Goal: Task Accomplishment & Management: Manage account settings

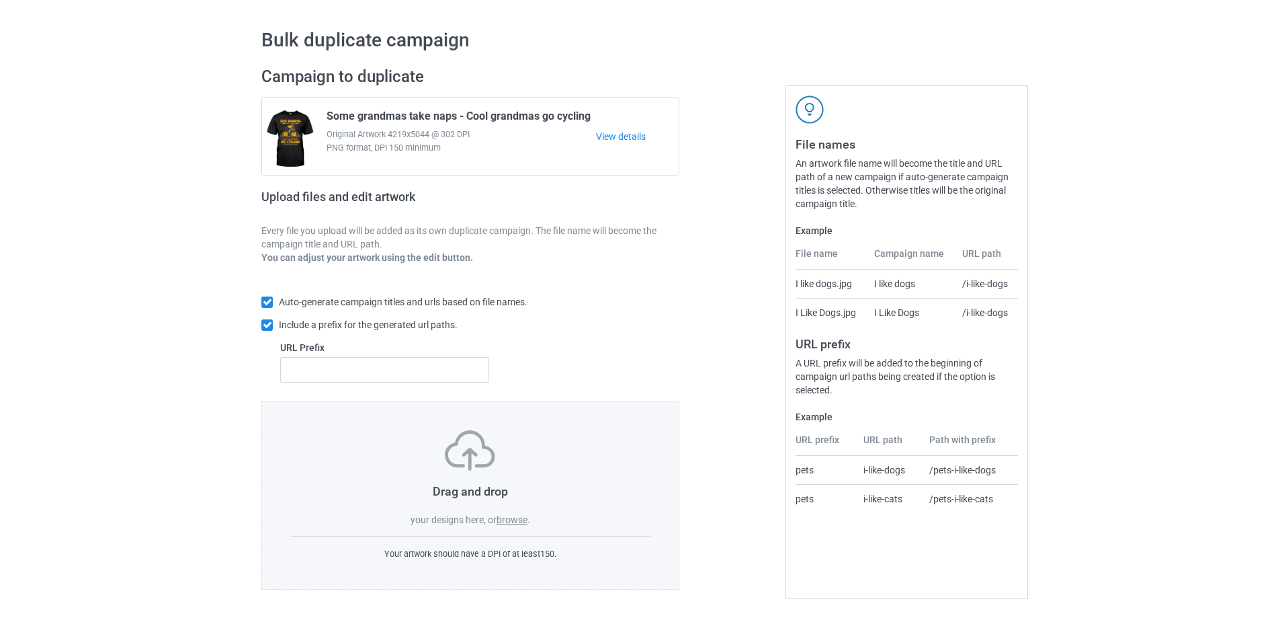
scroll to position [38, 0]
click at [514, 518] on label "browse" at bounding box center [512, 519] width 31 height 11
click at [0, 0] on input "browse" at bounding box center [0, 0] width 0 height 0
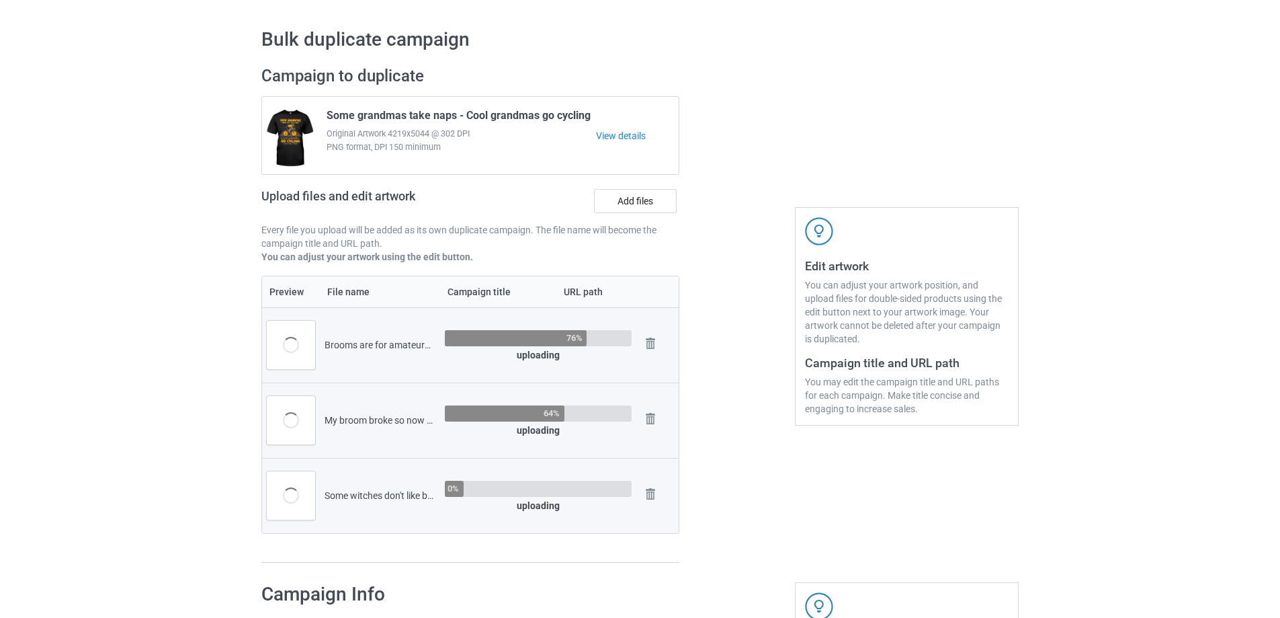
click at [812, 165] on div "Edit artwork You can adjust your artwork position, and upload files for double-…" at bounding box center [906, 314] width 243 height 516
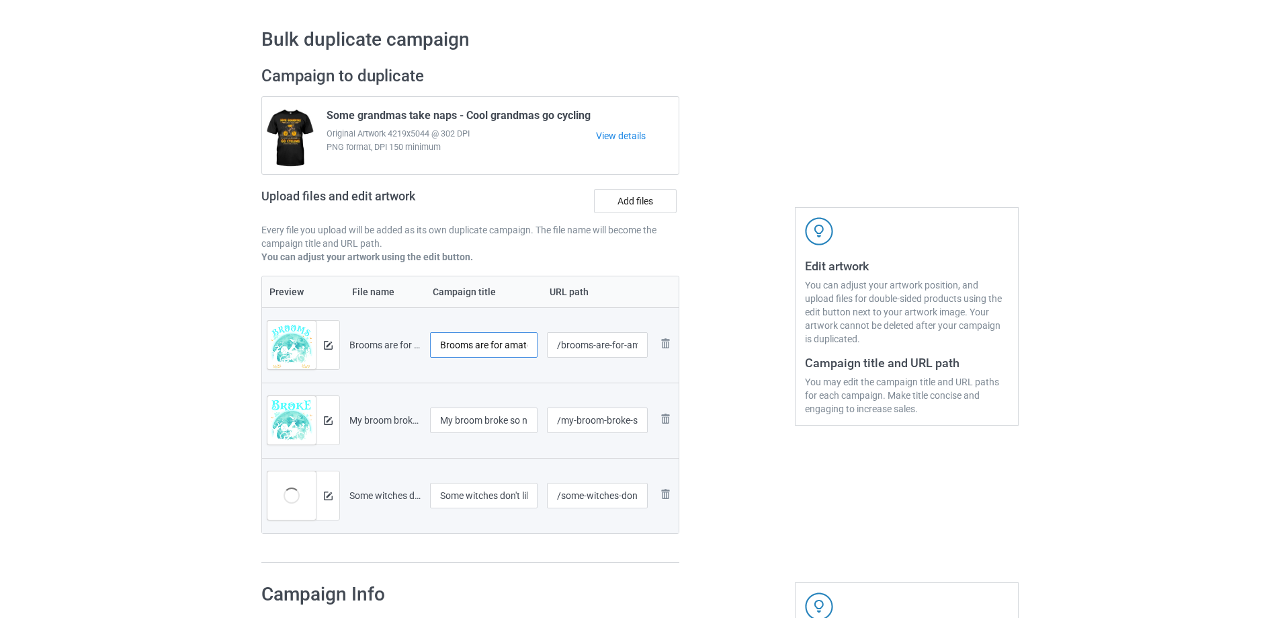
scroll to position [0, 18]
drag, startPoint x: 480, startPoint y: 349, endPoint x: 531, endPoint y: 349, distance: 51.1
click at [531, 349] on input "Brooms are for amateurs" at bounding box center [484, 345] width 108 height 26
click at [517, 345] on input "Brooms are for amateurs" at bounding box center [484, 345] width 108 height 26
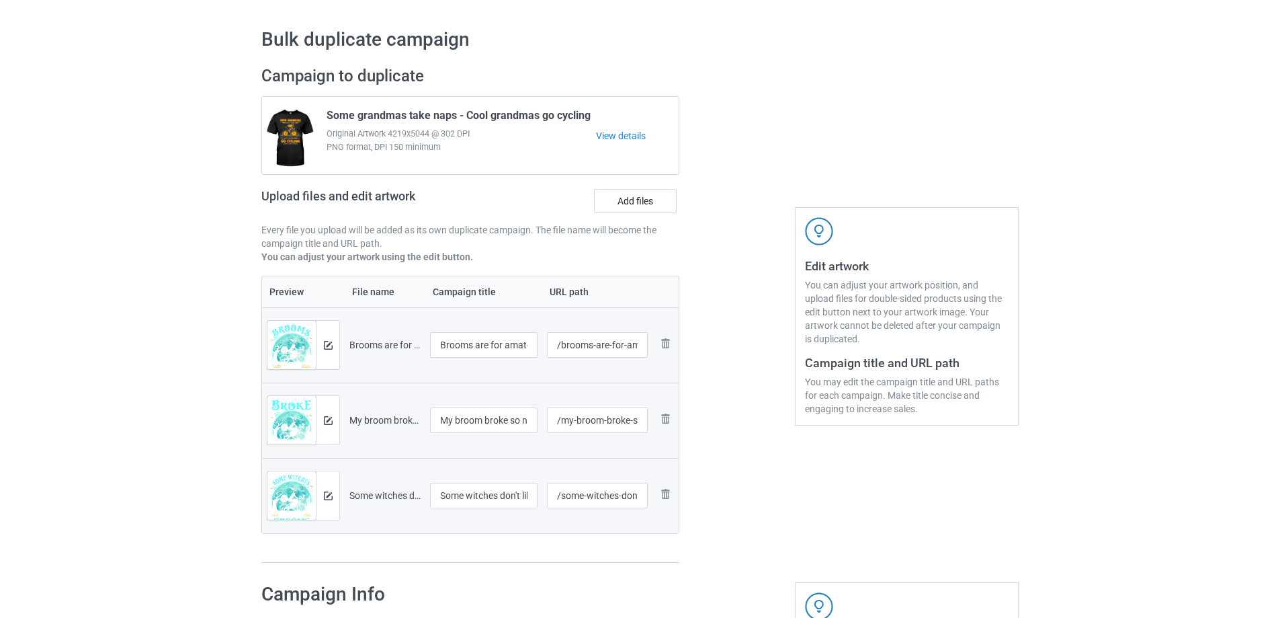
click at [700, 318] on div at bounding box center [737, 314] width 97 height 516
drag, startPoint x: 474, startPoint y: 347, endPoint x: 552, endPoint y: 343, distance: 78.7
click at [539, 343] on td "Brooms are for amateurs" at bounding box center [483, 344] width 117 height 75
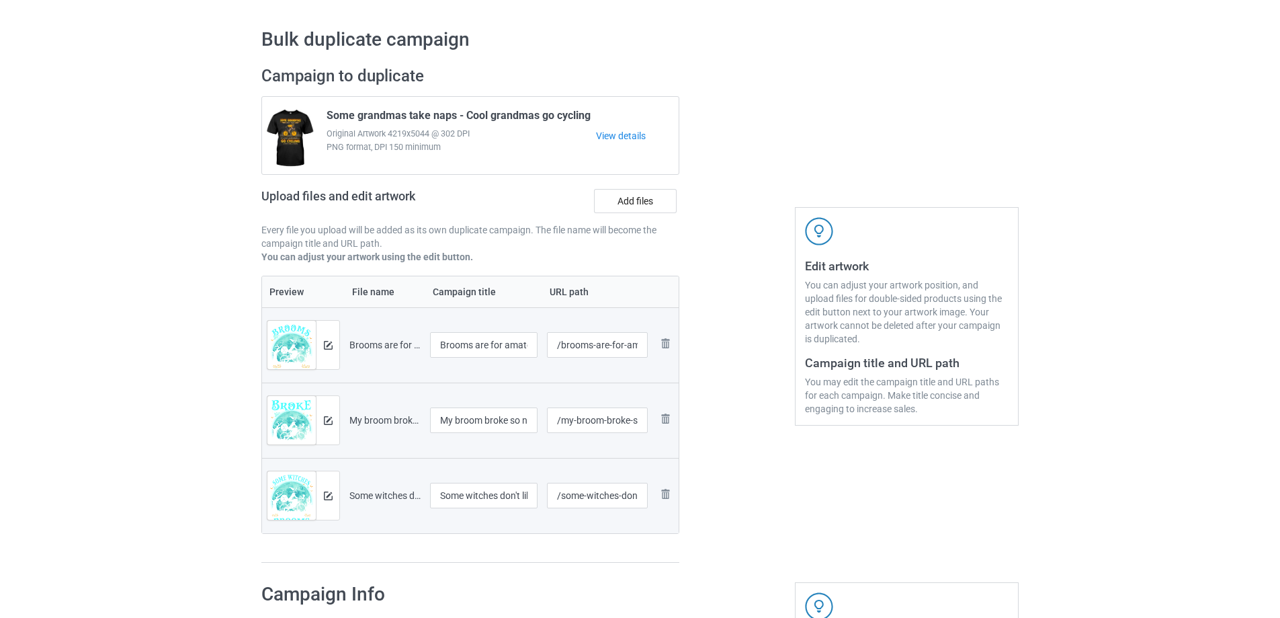
click at [726, 314] on div at bounding box center [737, 314] width 97 height 516
click at [329, 345] on img at bounding box center [328, 345] width 9 height 9
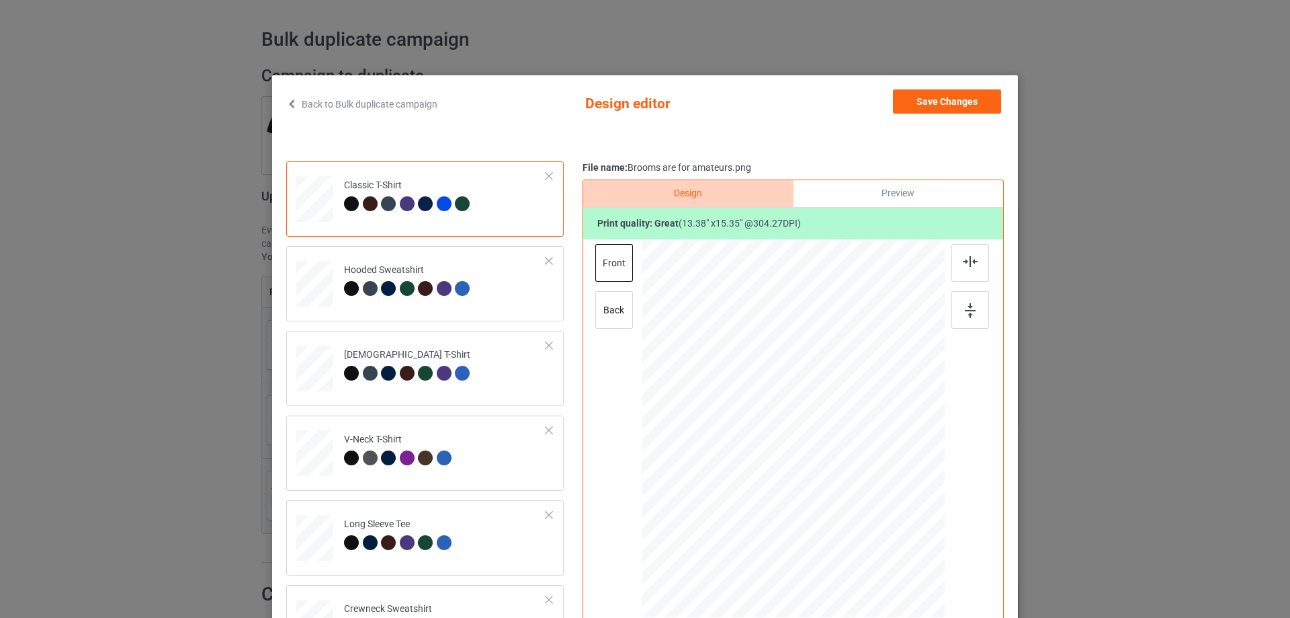
scroll to position [89, 0]
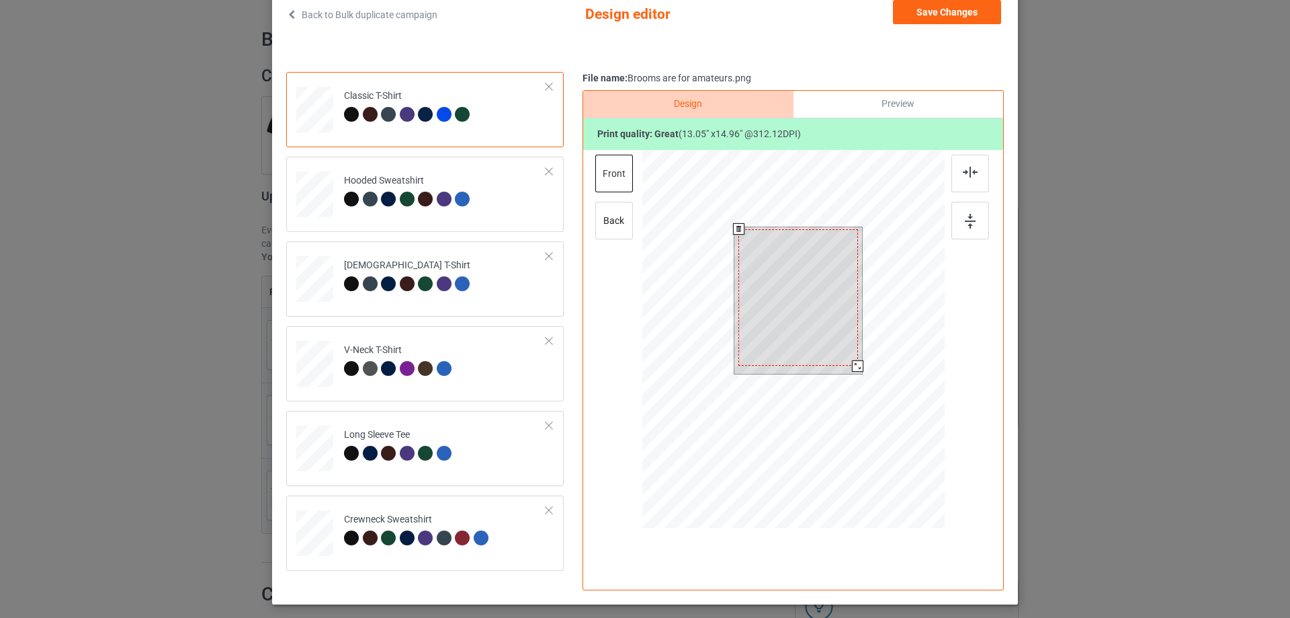
click at [852, 367] on div at bounding box center [857, 365] width 11 height 11
click at [964, 290] on div "Design Preview Print quality: great ( 13.05 " x 14.96 " @ 312.12 DPI) front back" at bounding box center [793, 340] width 421 height 500
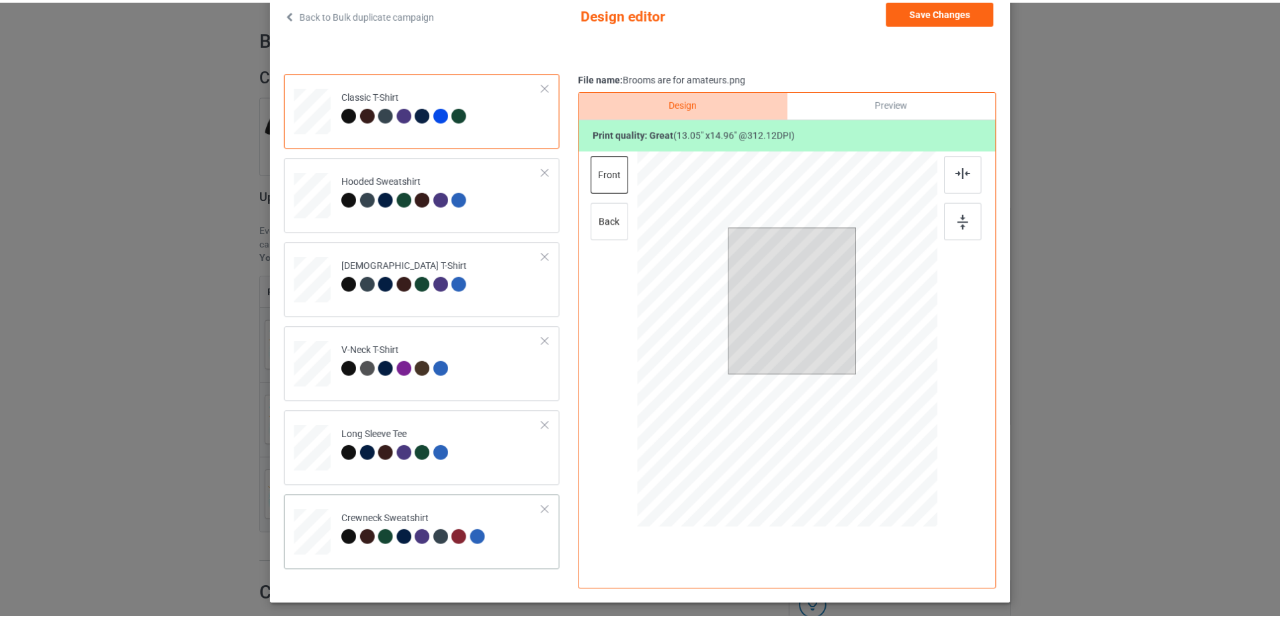
scroll to position [0, 0]
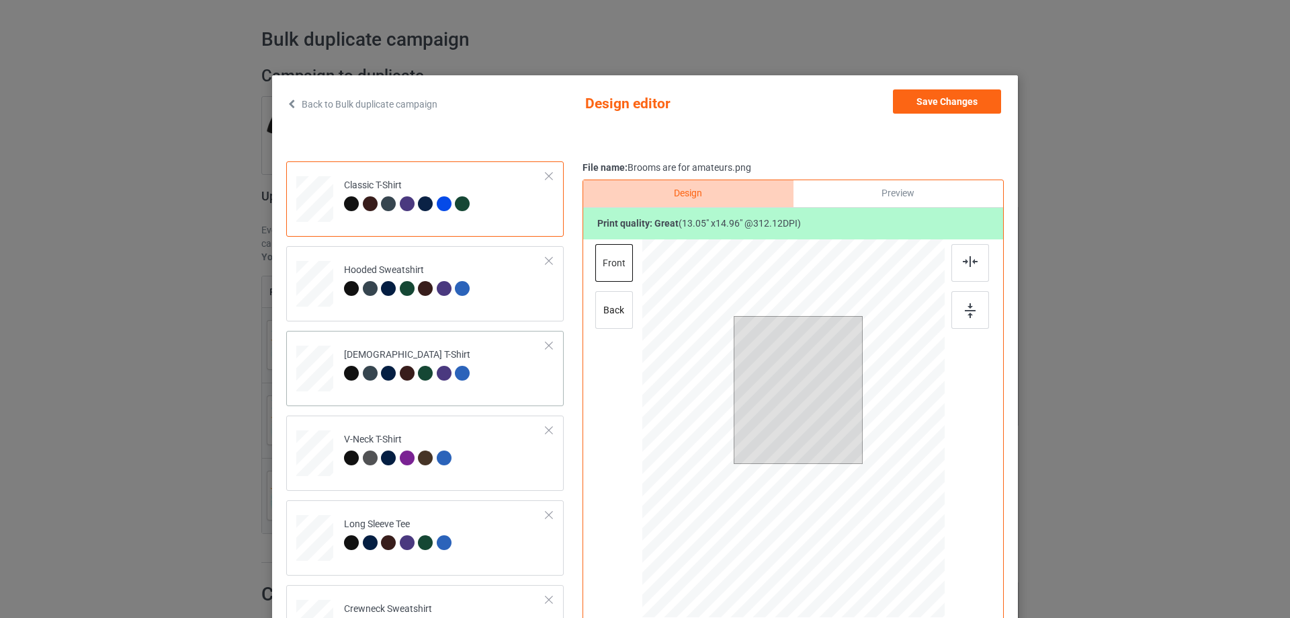
click at [523, 359] on td "[DEMOGRAPHIC_DATA] T-Shirt" at bounding box center [445, 365] width 217 height 59
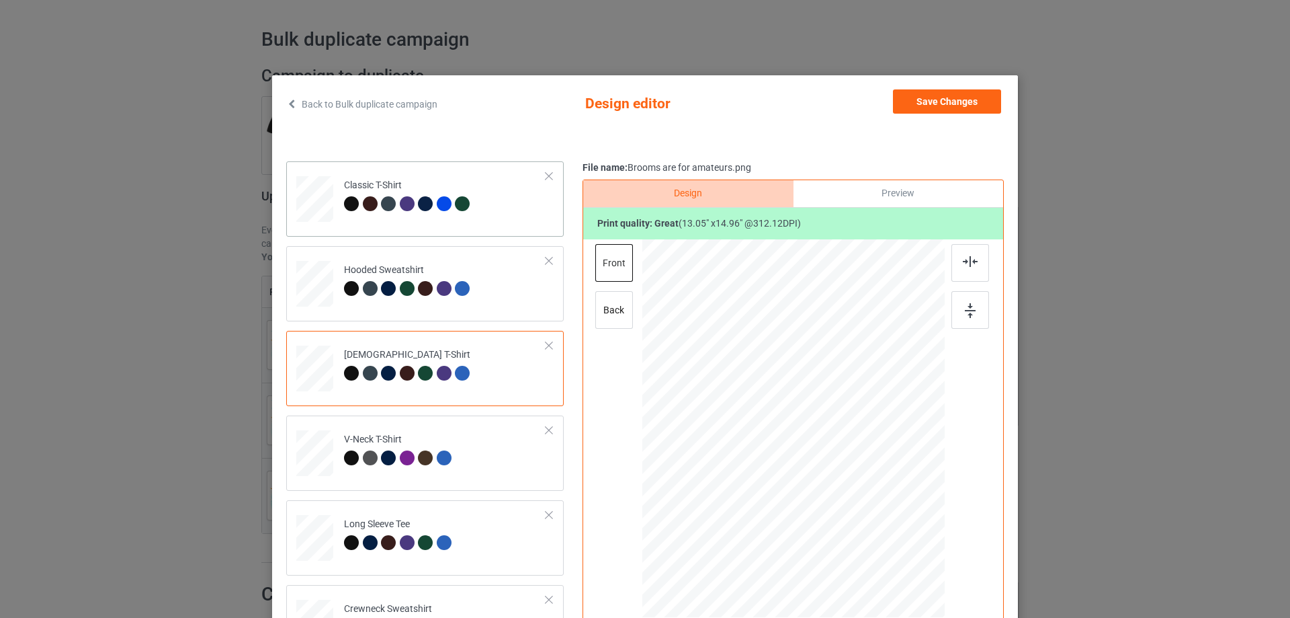
click at [501, 211] on td "Classic T-Shirt" at bounding box center [445, 196] width 217 height 59
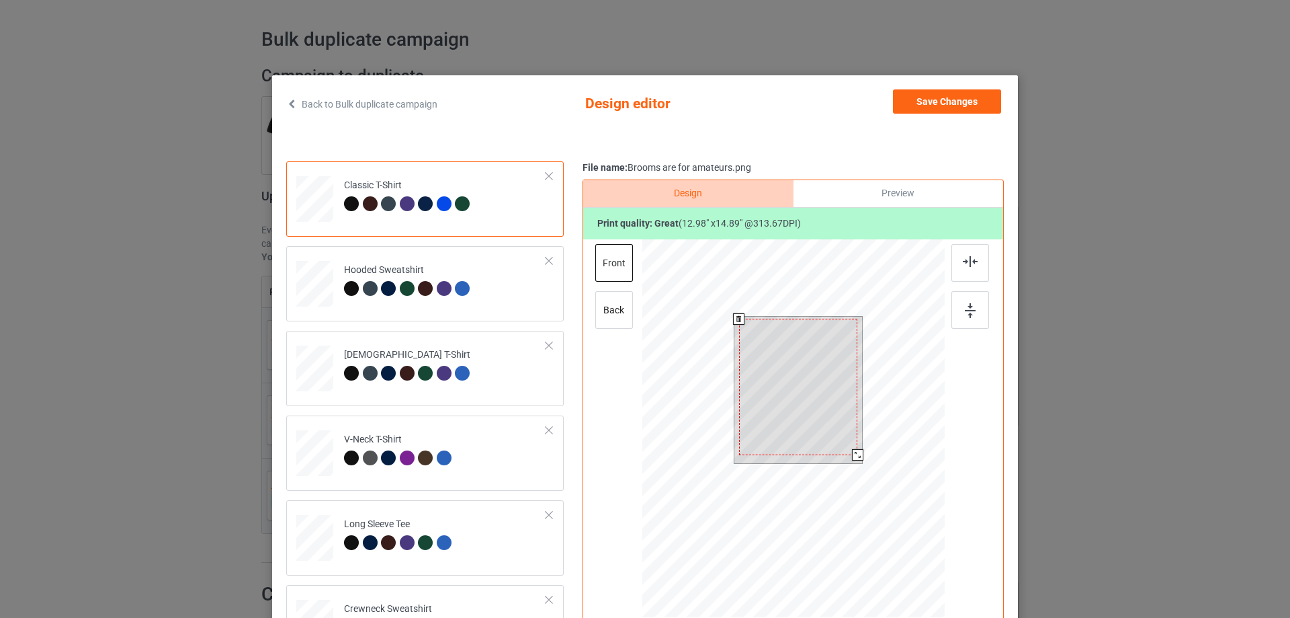
click at [852, 454] on div at bounding box center [857, 454] width 11 height 11
click at [511, 362] on td "[DEMOGRAPHIC_DATA] T-Shirt" at bounding box center [445, 365] width 217 height 59
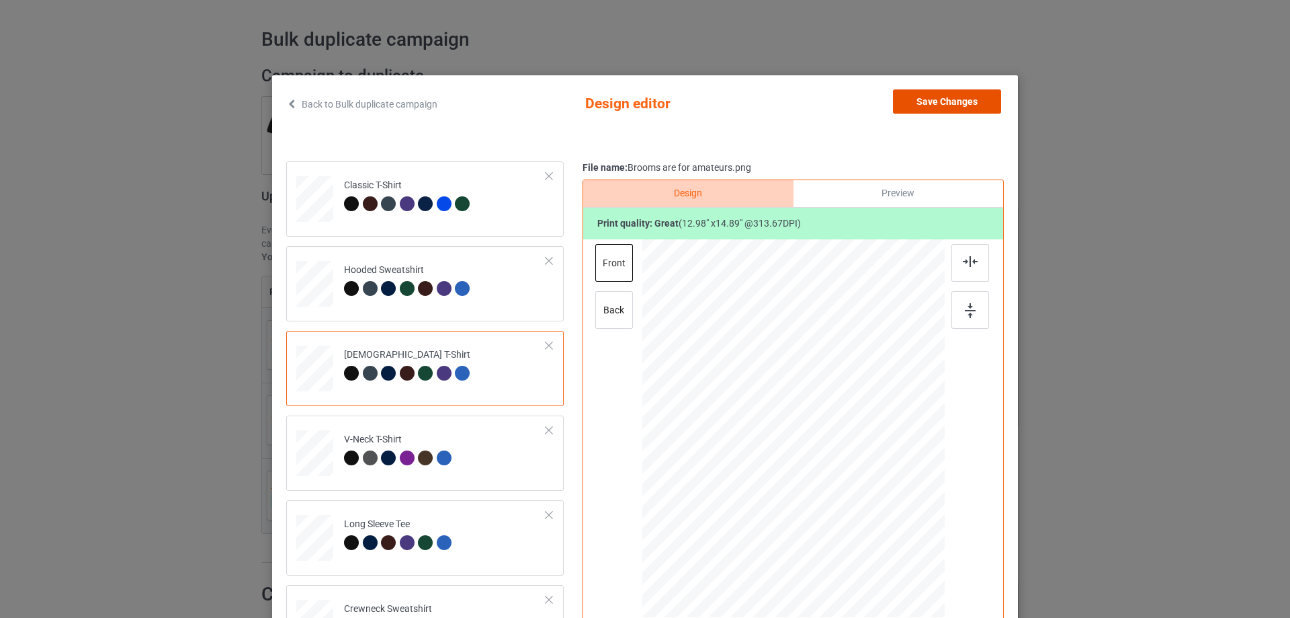
click at [937, 99] on button "Save Changes" at bounding box center [947, 101] width 108 height 24
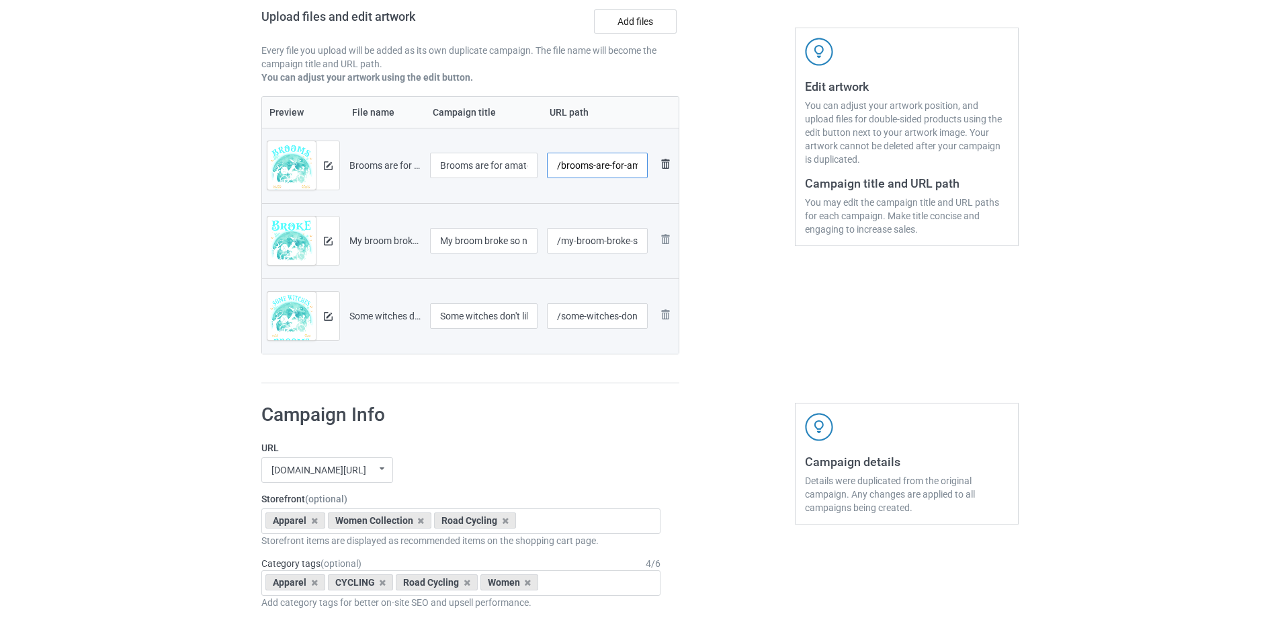
scroll to position [0, 28]
drag, startPoint x: 570, startPoint y: 165, endPoint x: 660, endPoint y: 165, distance: 89.4
click at [660, 165] on tr "Preview and edit artwork Brooms are for amateurs.png Brooms are for amateurs /b…" at bounding box center [470, 165] width 417 height 75
click at [748, 185] on div at bounding box center [737, 135] width 97 height 516
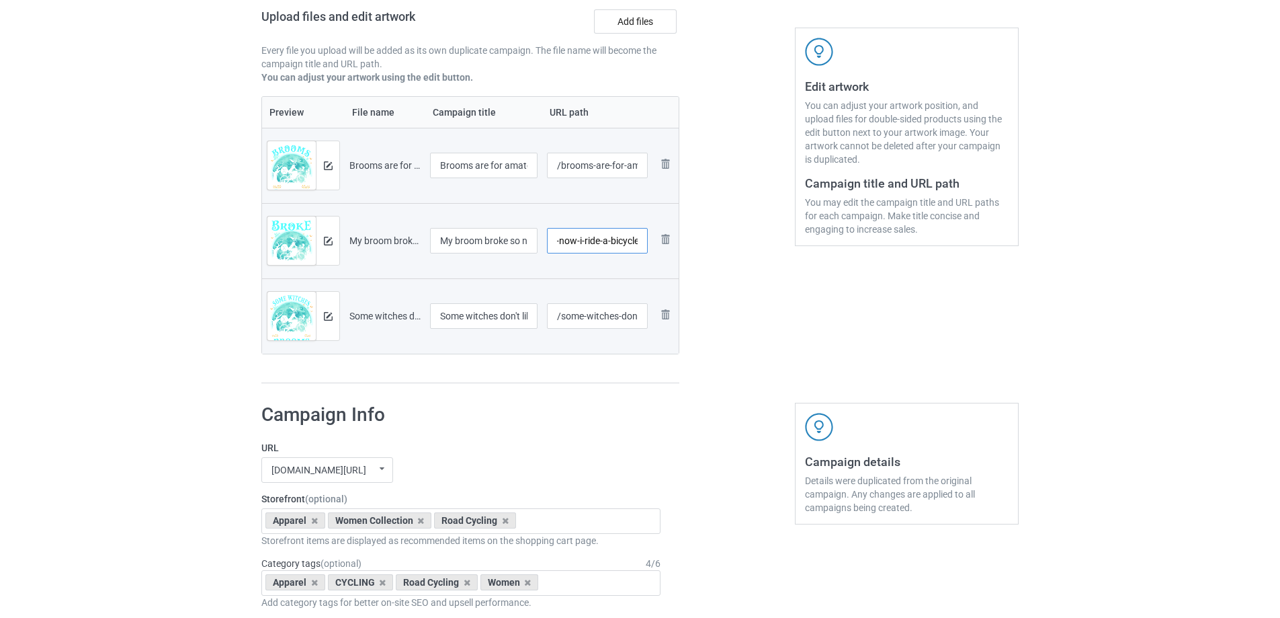
drag, startPoint x: 568, startPoint y: 239, endPoint x: 685, endPoint y: 239, distance: 116.2
click at [685, 239] on div "Campaign to duplicate Some grandmas take naps - Cool grandmas go cycling Origin…" at bounding box center [470, 135] width 437 height 516
click at [766, 239] on div at bounding box center [737, 135] width 97 height 516
drag, startPoint x: 560, startPoint y: 241, endPoint x: 679, endPoint y: 241, distance: 118.9
click at [679, 241] on div "Campaign to duplicate Some grandmas take naps - Cool grandmas go cycling Origin…" at bounding box center [470, 135] width 437 height 516
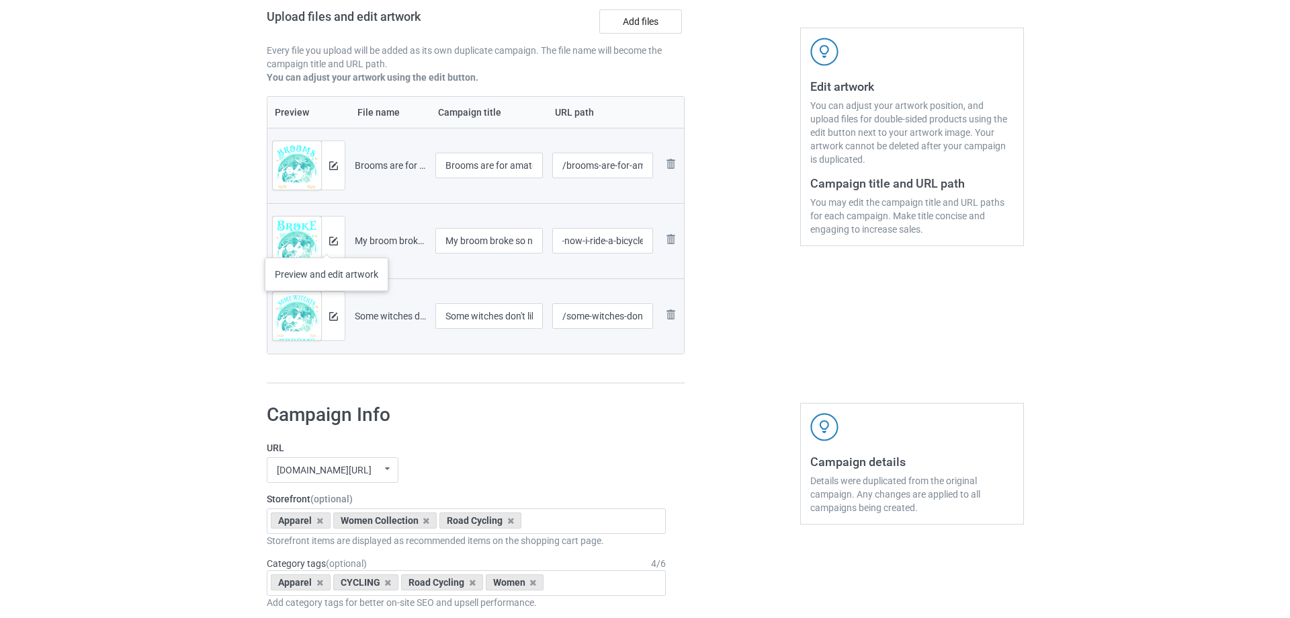
scroll to position [0, 0]
click at [321, 244] on div at bounding box center [328, 240] width 24 height 48
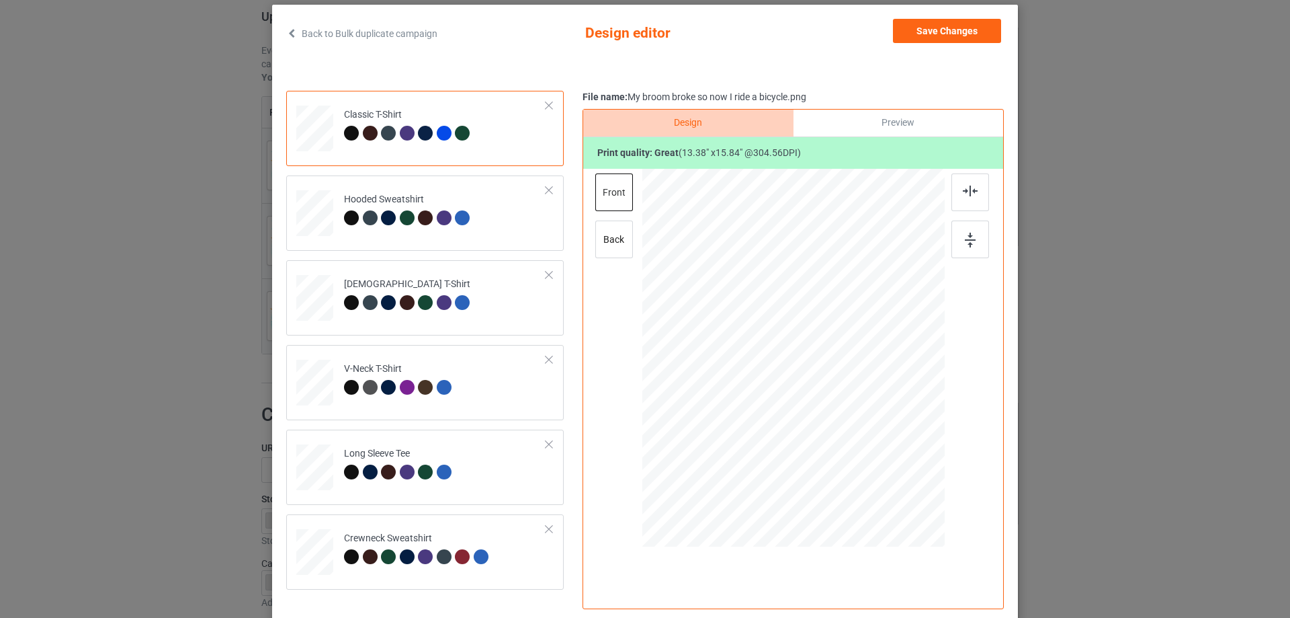
scroll to position [89, 0]
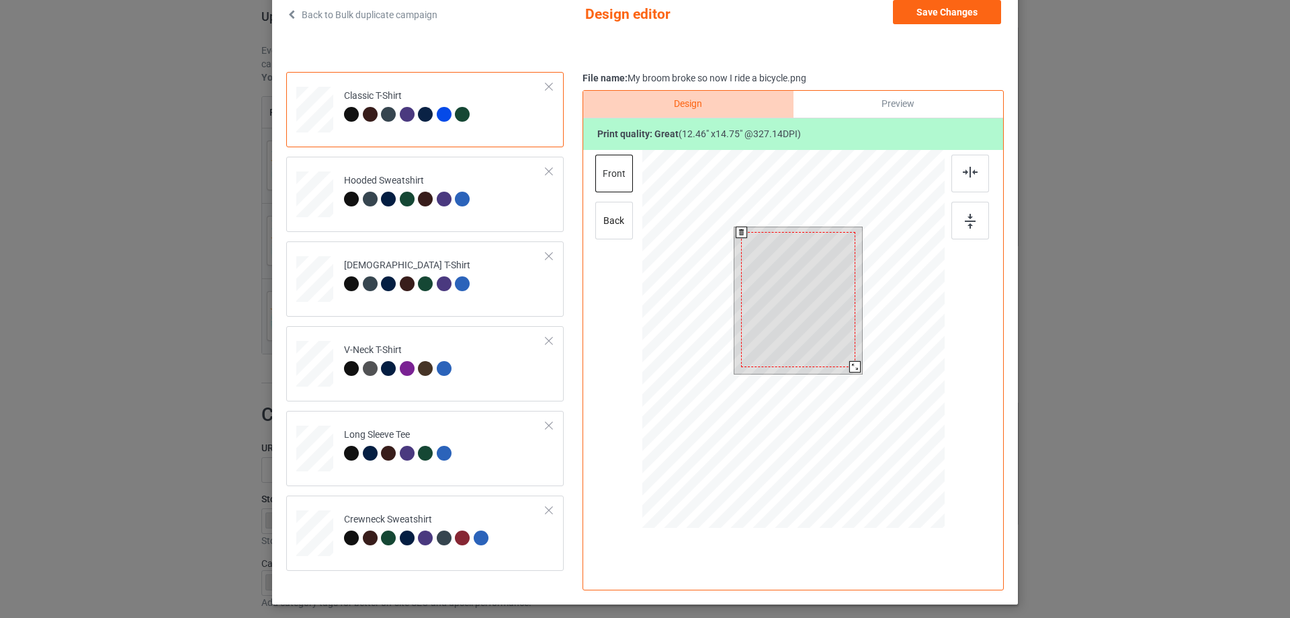
drag, startPoint x: 855, startPoint y: 371, endPoint x: 849, endPoint y: 368, distance: 6.9
click at [849, 368] on div at bounding box center [854, 366] width 11 height 11
click at [807, 341] on div at bounding box center [799, 297] width 114 height 135
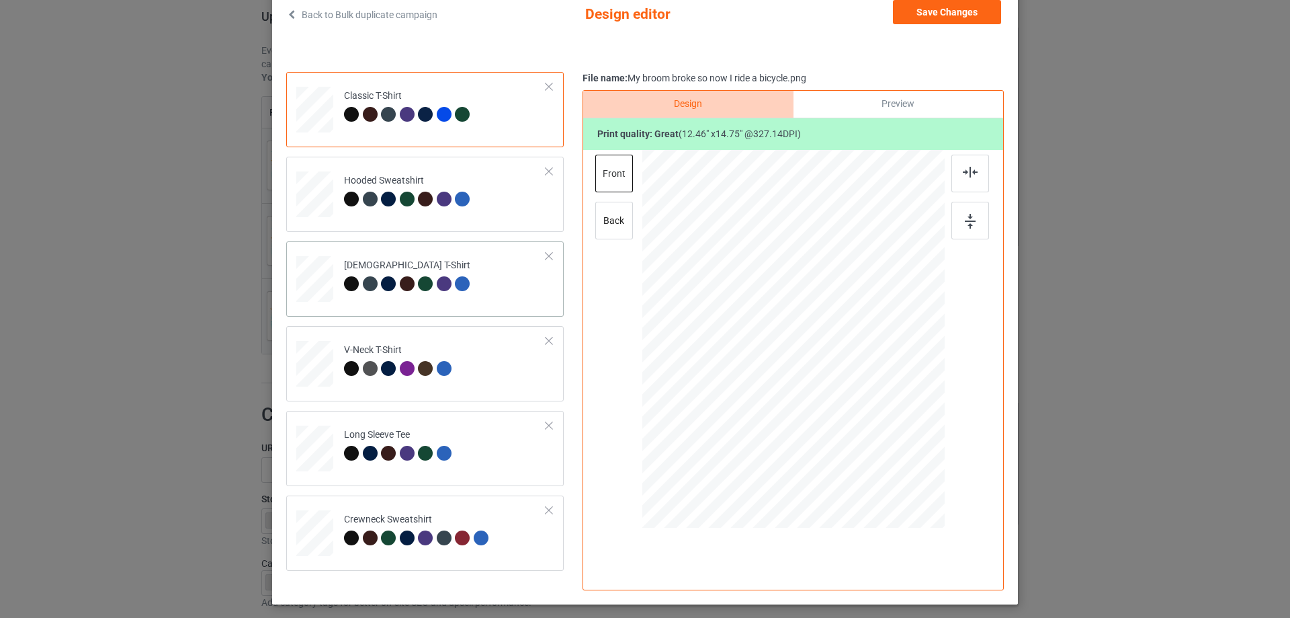
click at [511, 284] on td "[DEMOGRAPHIC_DATA] T-Shirt" at bounding box center [445, 276] width 217 height 59
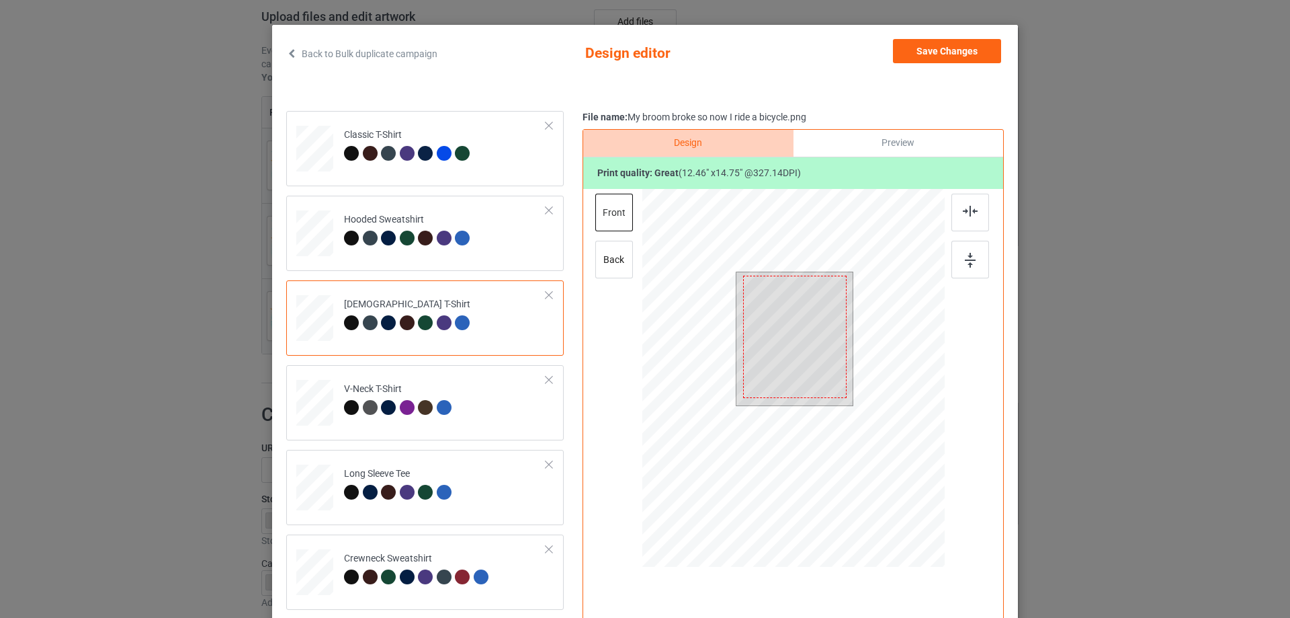
scroll to position [0, 0]
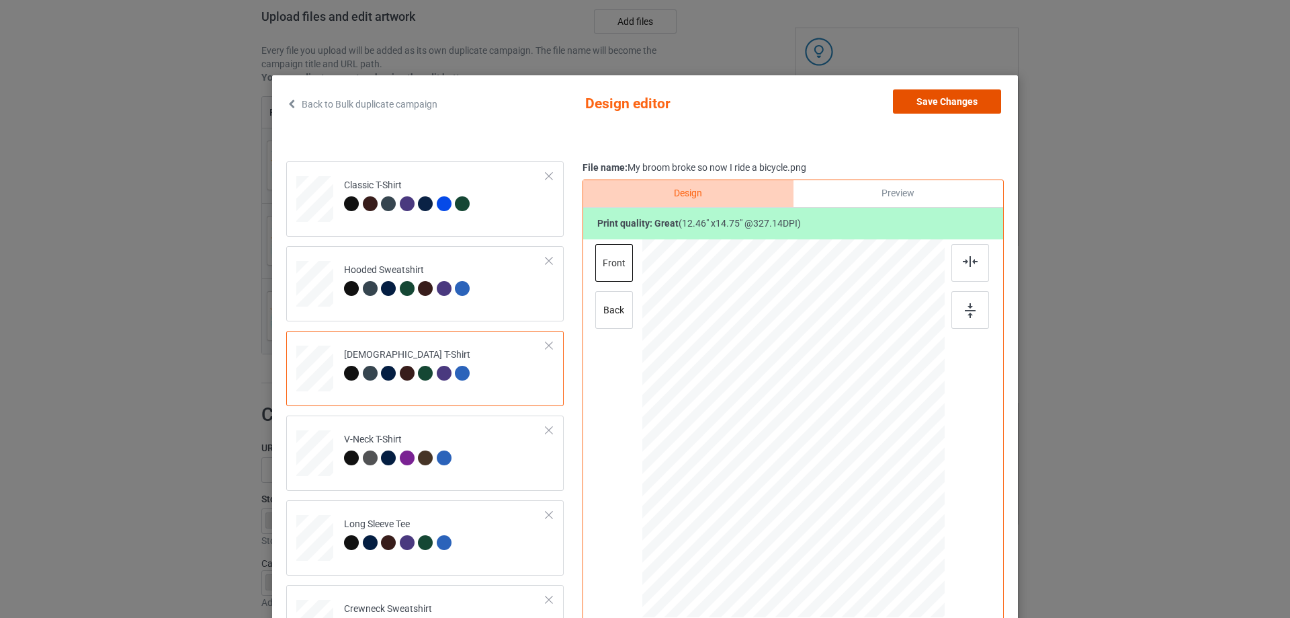
click at [940, 99] on button "Save Changes" at bounding box center [947, 101] width 108 height 24
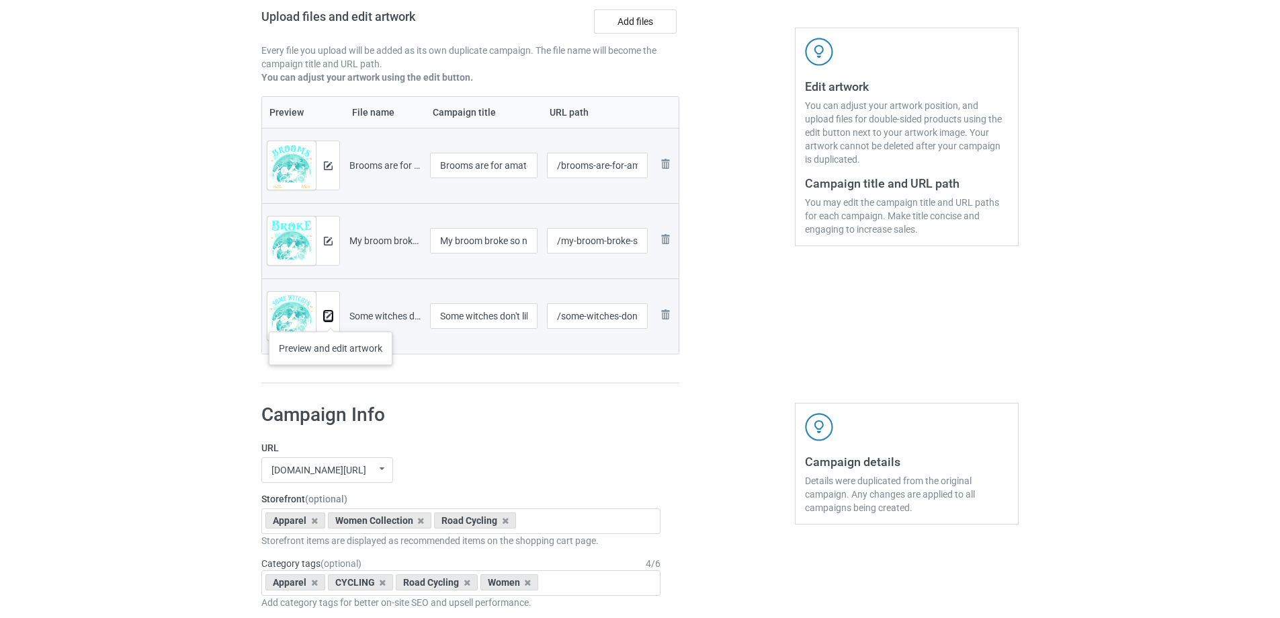
click at [331, 318] on img at bounding box center [328, 316] width 9 height 9
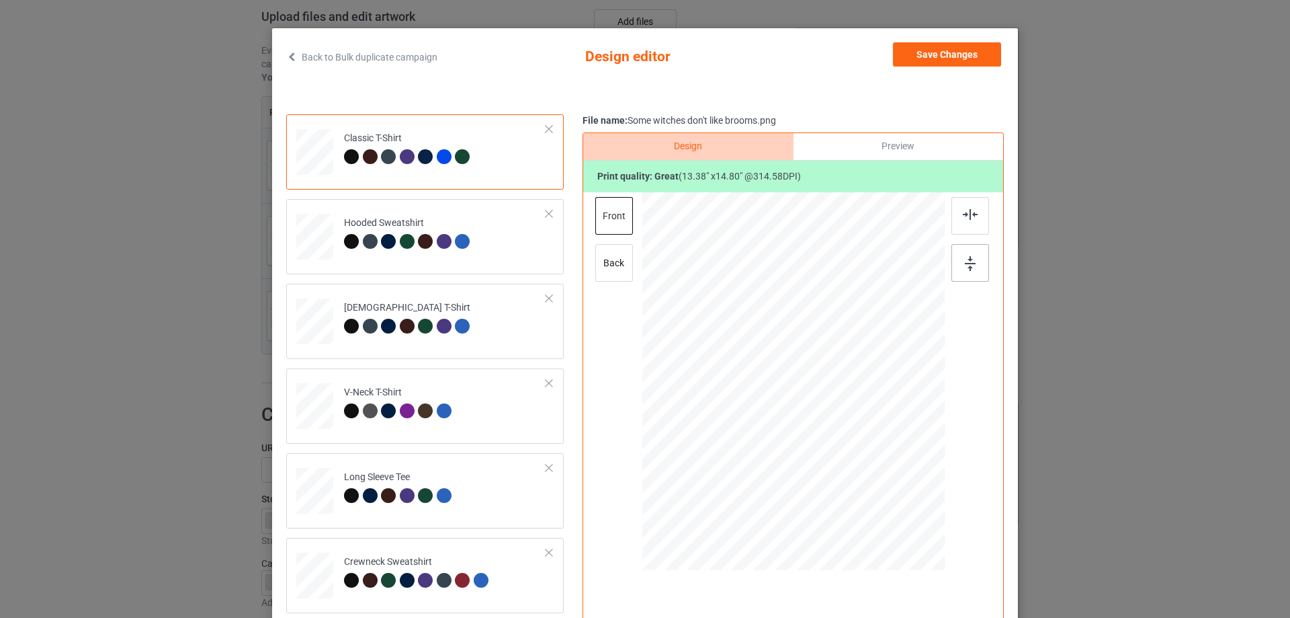
scroll to position [89, 0]
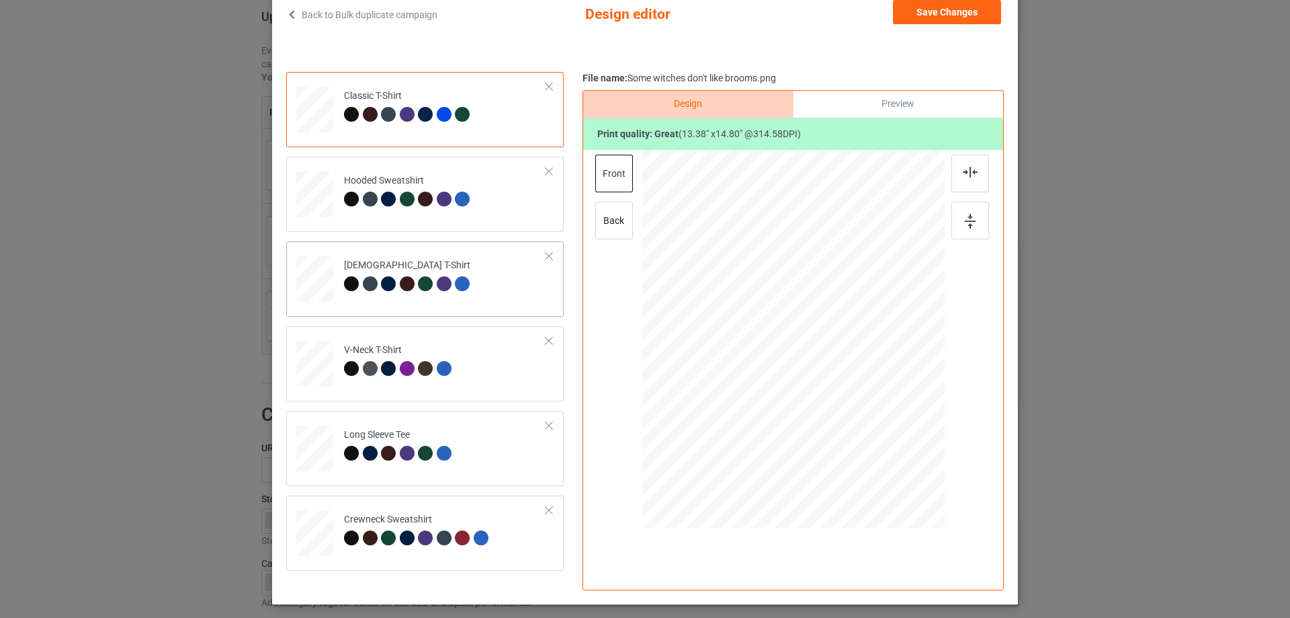
click at [505, 293] on td "[DEMOGRAPHIC_DATA] T-Shirt" at bounding box center [445, 276] width 217 height 59
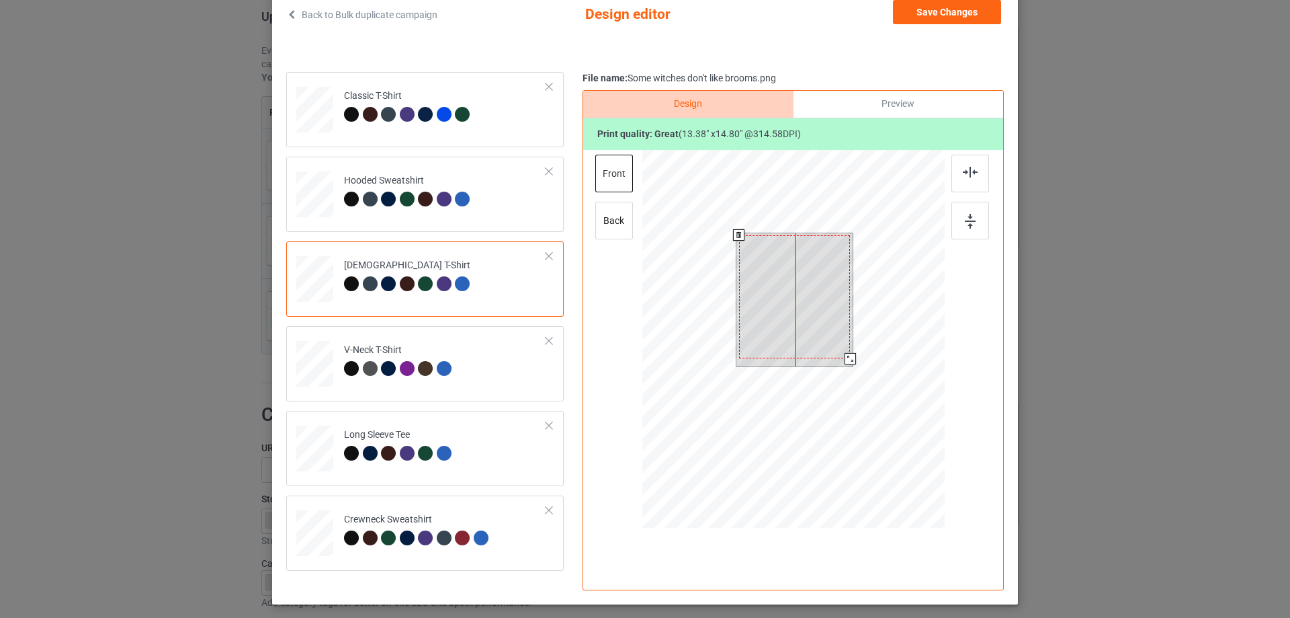
click at [804, 304] on div at bounding box center [795, 296] width 112 height 123
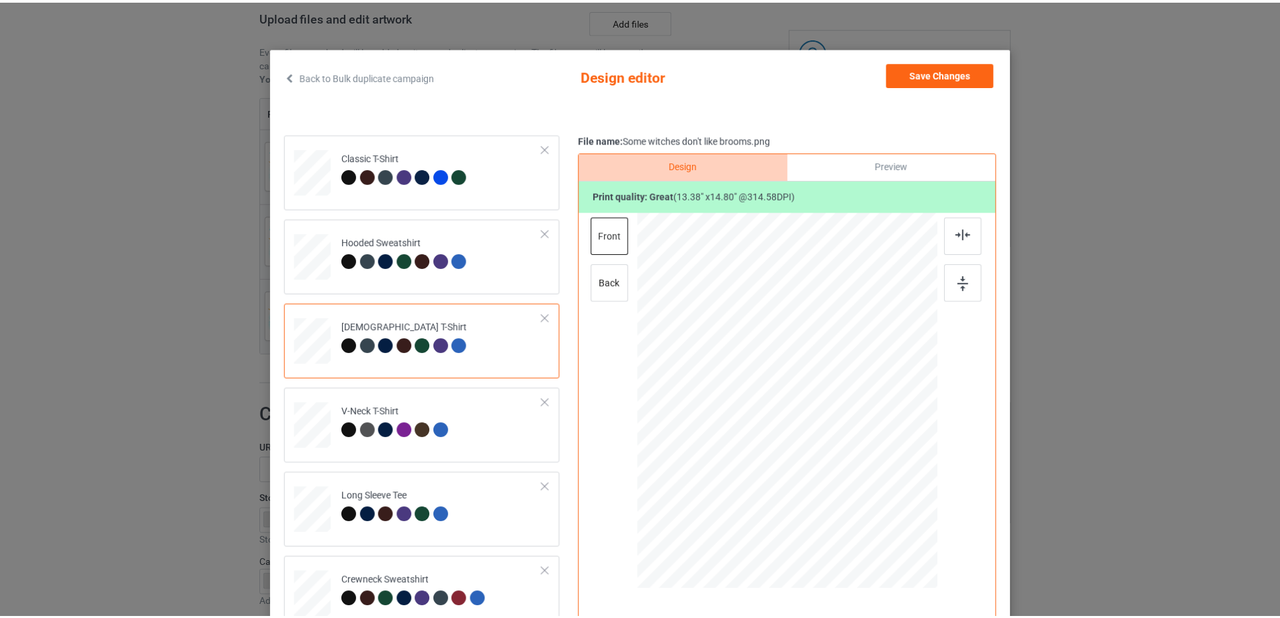
scroll to position [0, 0]
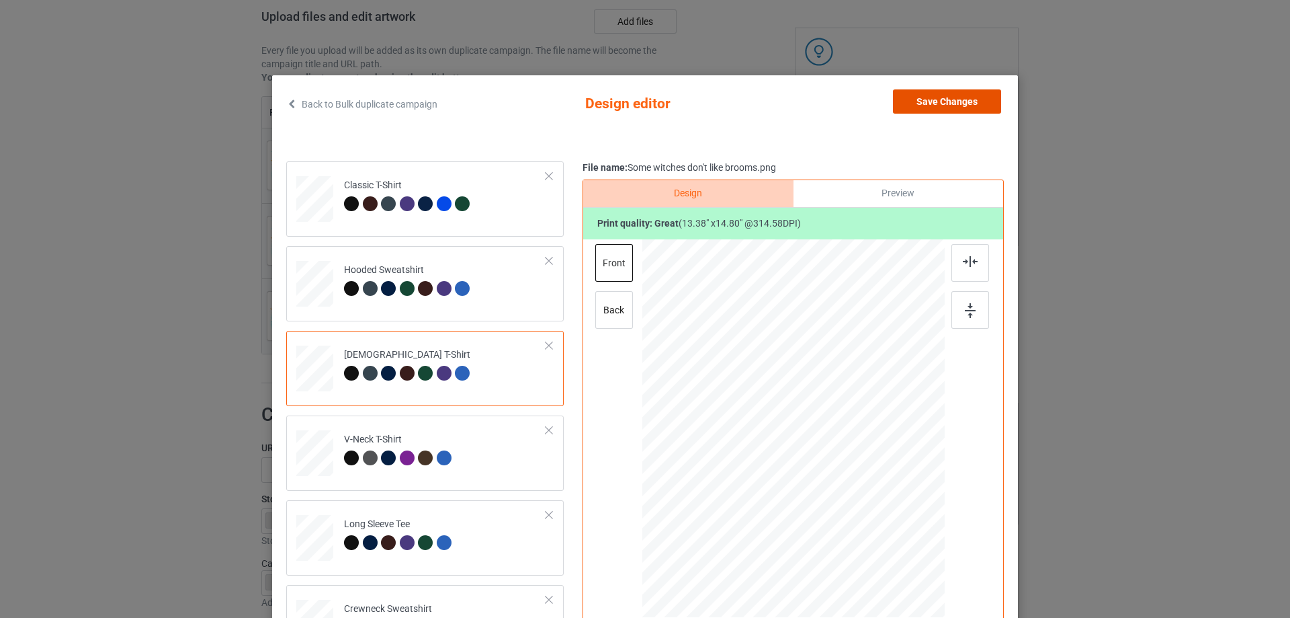
click at [948, 101] on button "Save Changes" at bounding box center [947, 101] width 108 height 24
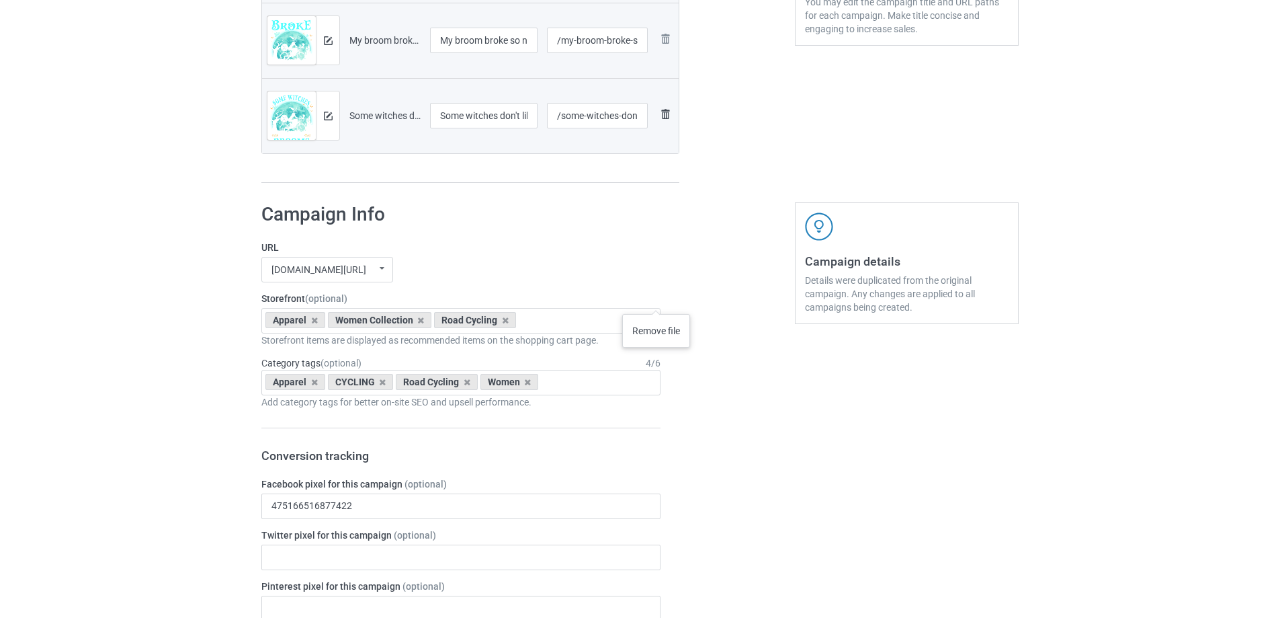
scroll to position [575, 0]
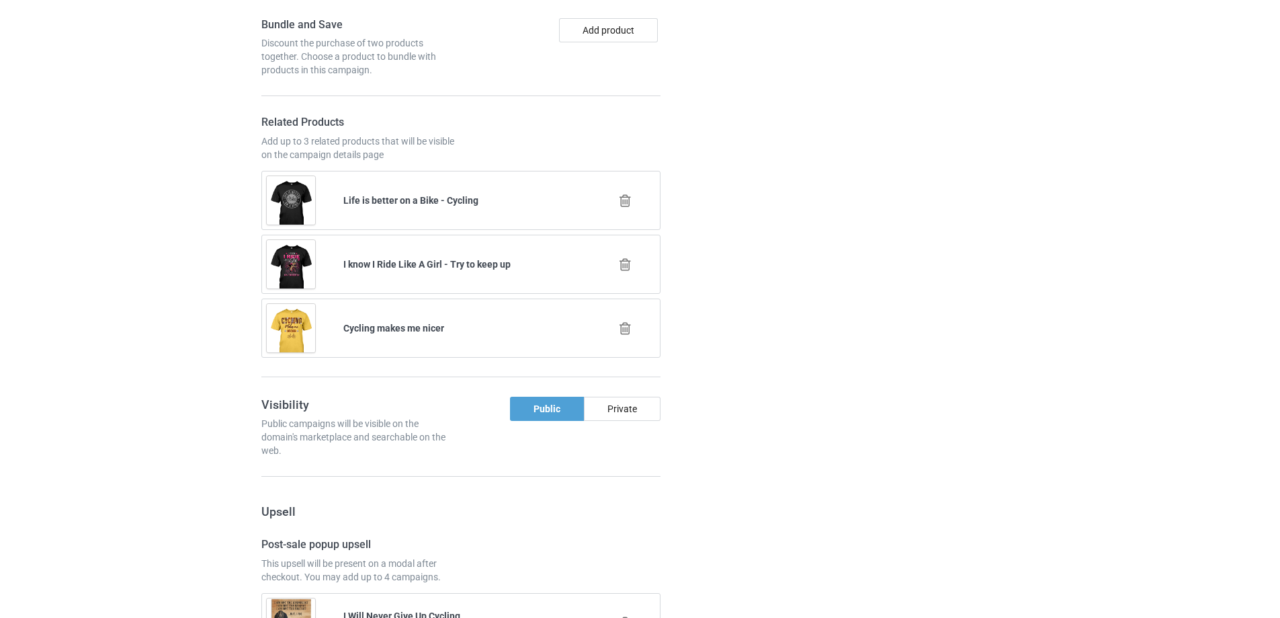
scroll to position [1113, 0]
click at [625, 198] on icon at bounding box center [625, 198] width 17 height 14
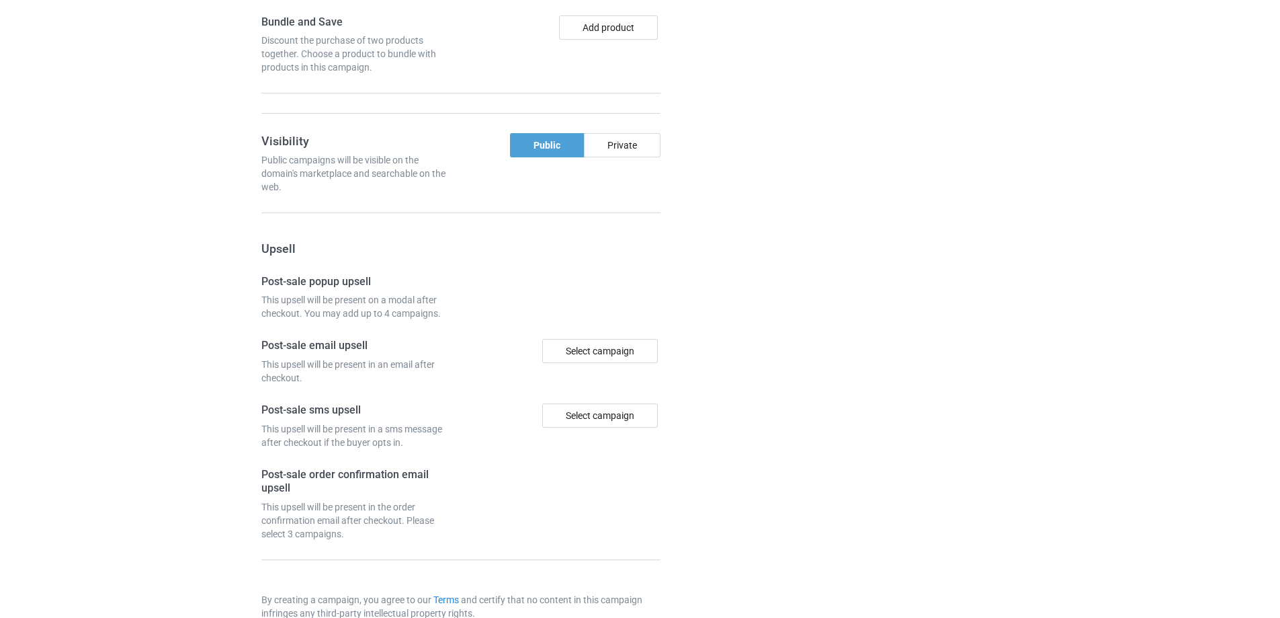
click at [760, 201] on div at bounding box center [737, 81] width 97 height 1169
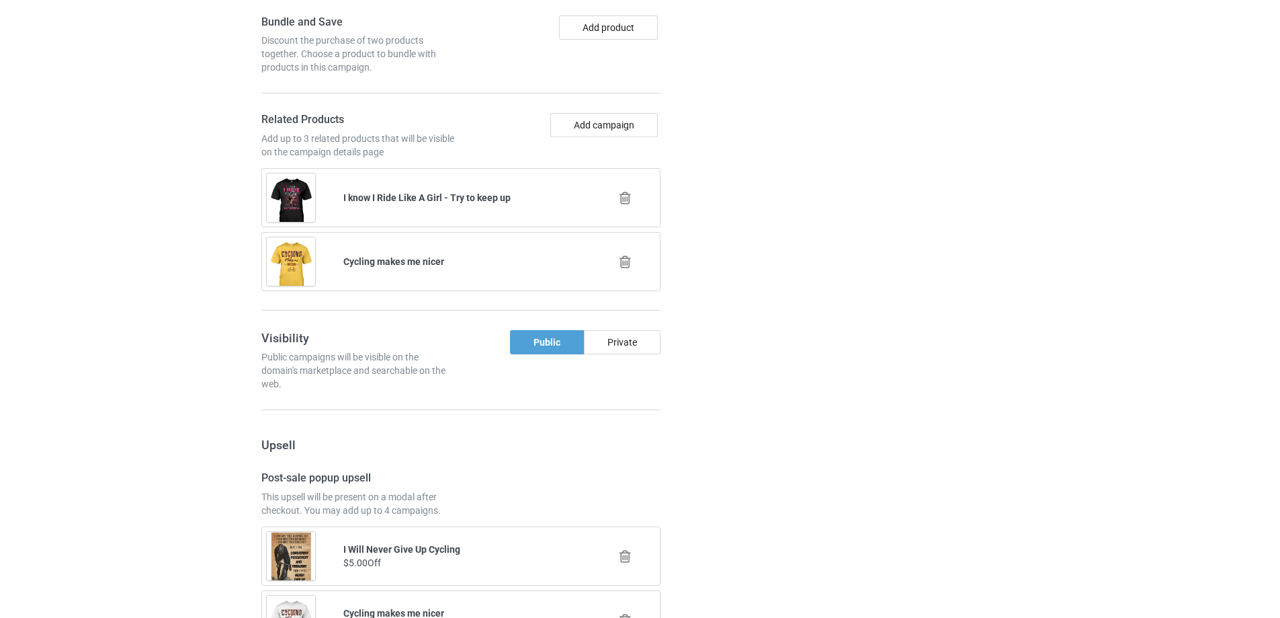
click at [618, 138] on div "Add campaign" at bounding box center [563, 136] width 204 height 46
click at [638, 127] on button "Add campaign" at bounding box center [604, 125] width 108 height 24
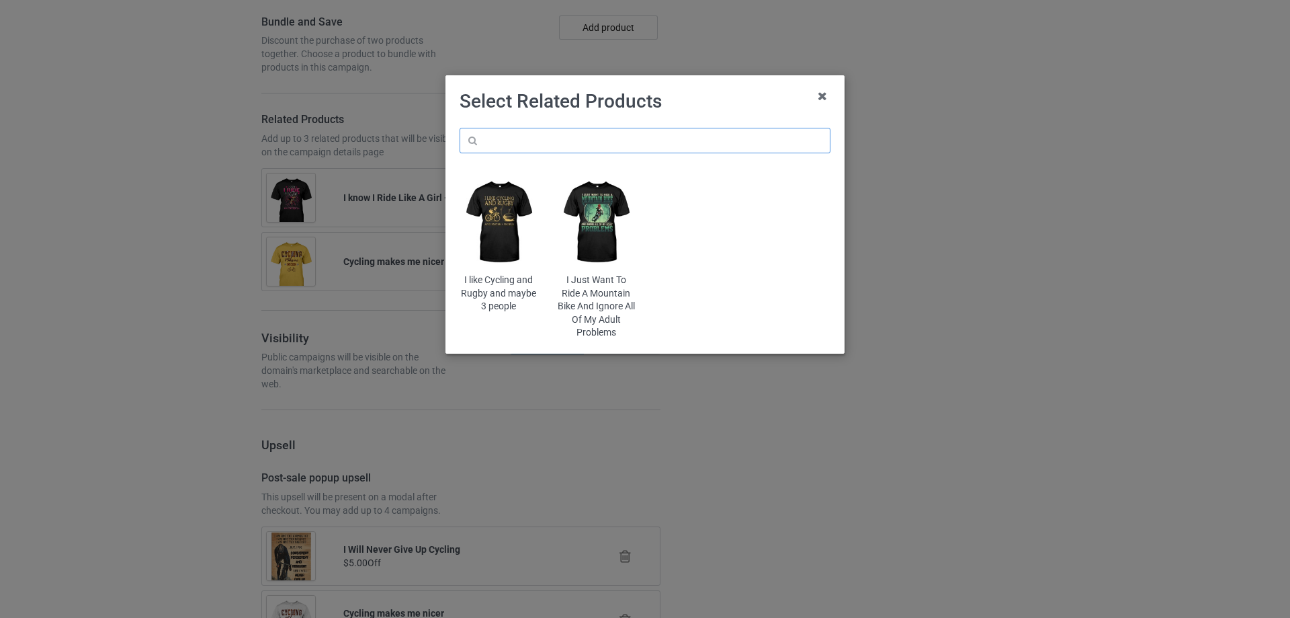
click at [630, 141] on input "text" at bounding box center [645, 141] width 371 height 26
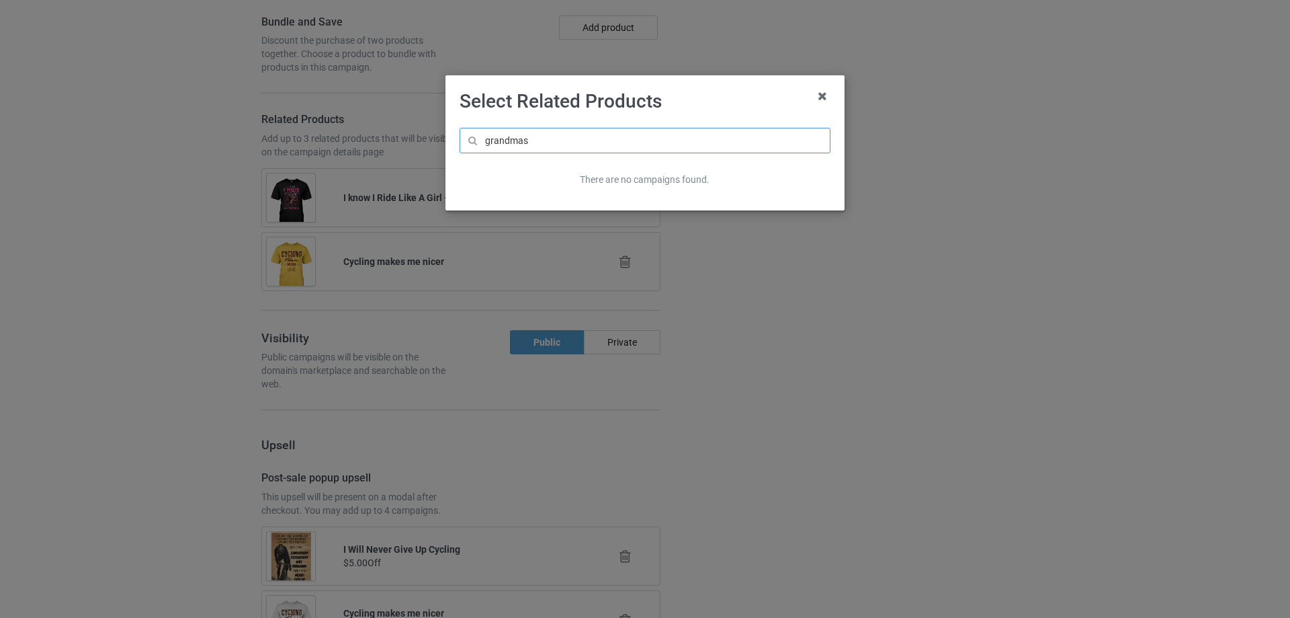
type input "grandmas"
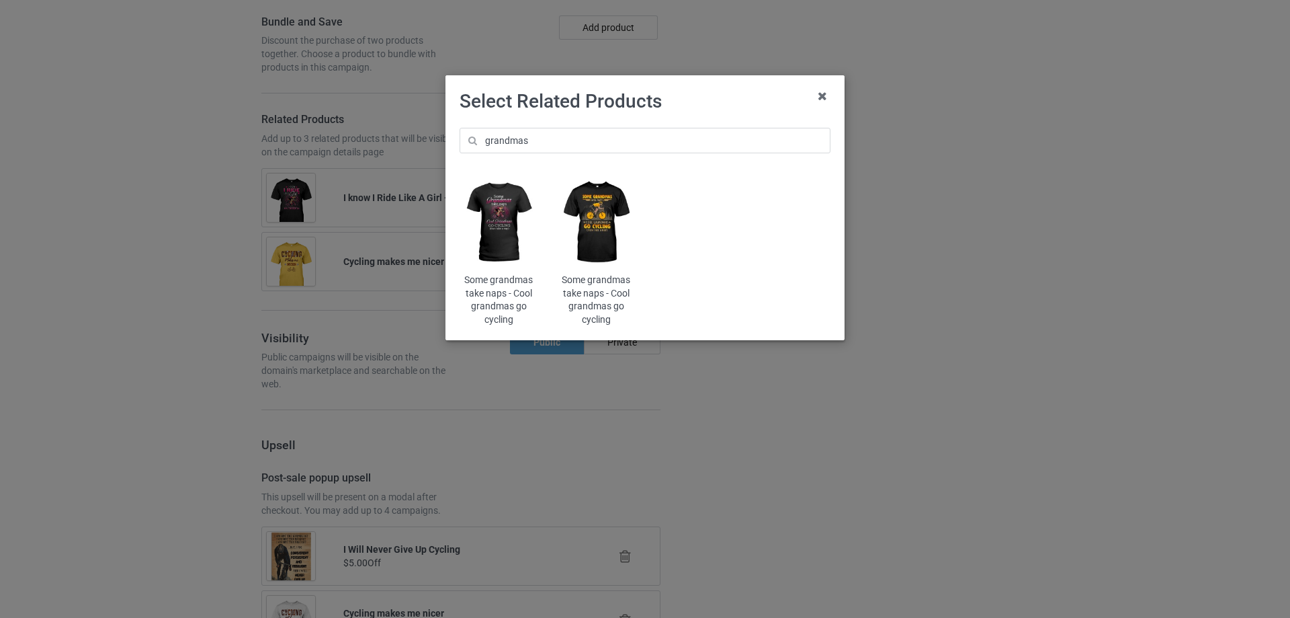
click at [609, 229] on img at bounding box center [596, 222] width 79 height 98
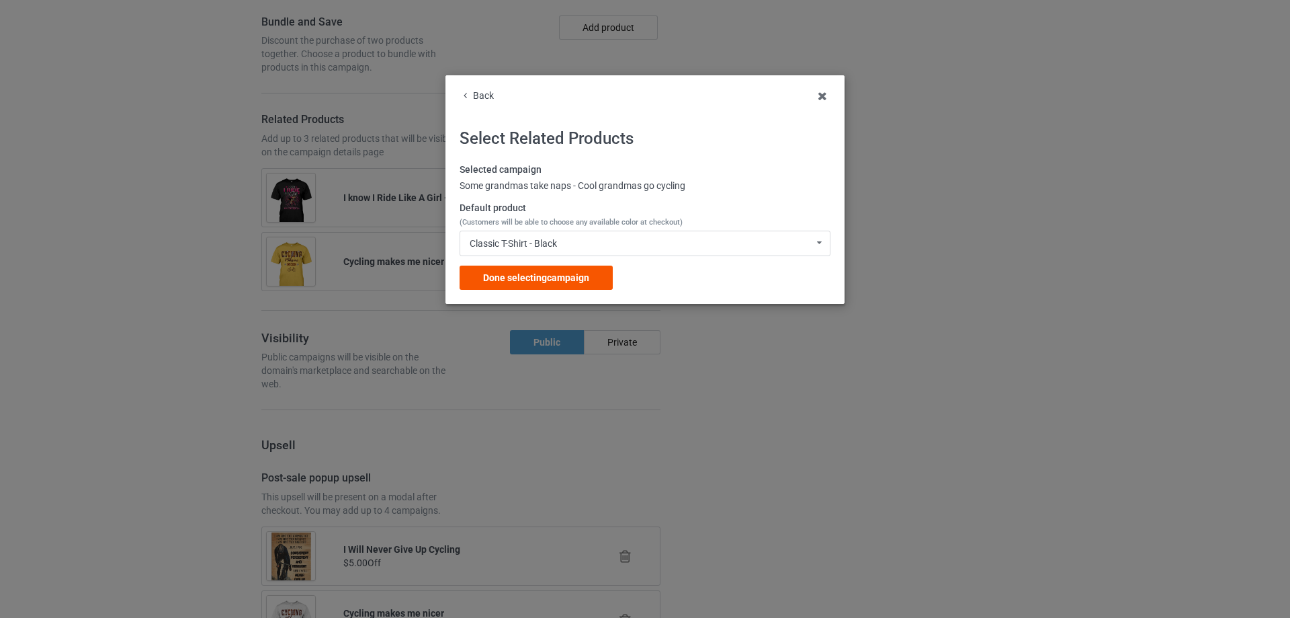
click at [546, 272] on span "Done selecting campaign" at bounding box center [536, 277] width 106 height 11
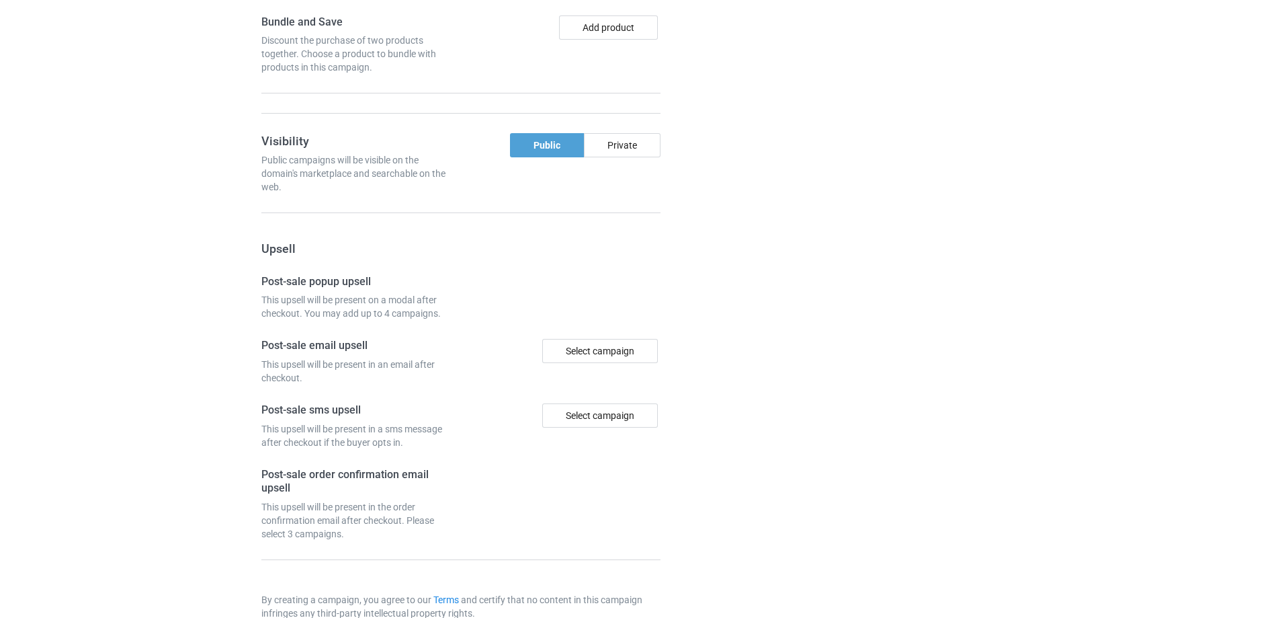
click at [853, 243] on div "Campaign details Details were duplicated from the original campaign. Any change…" at bounding box center [906, 81] width 243 height 1169
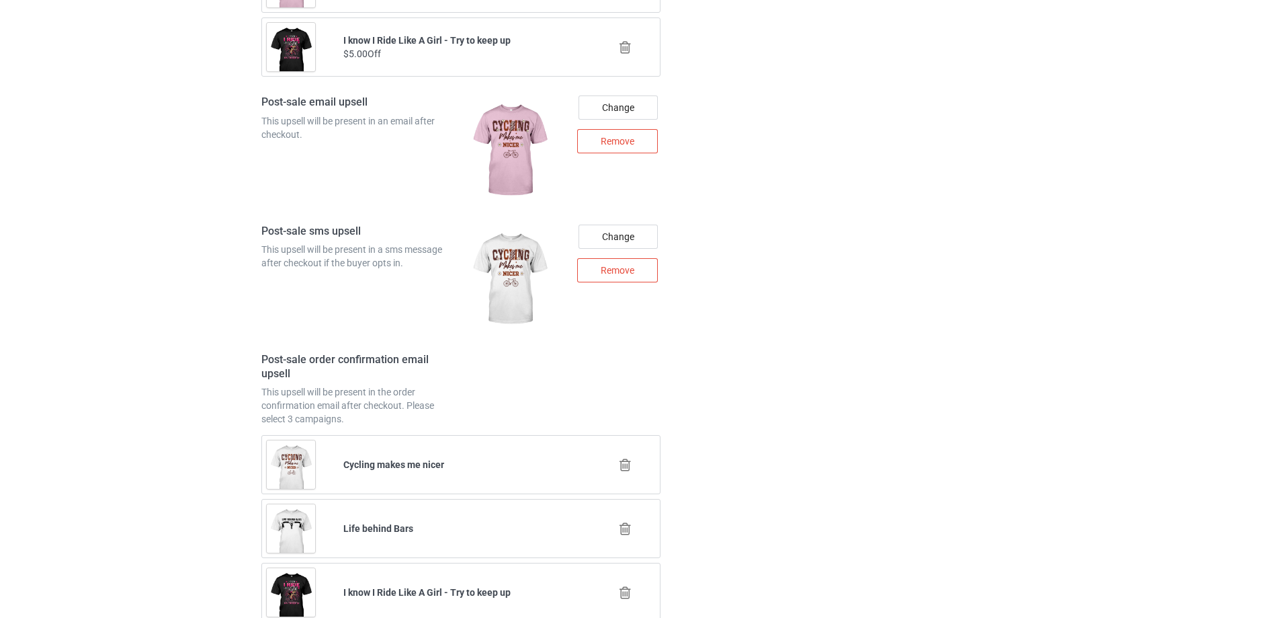
scroll to position [2027, 0]
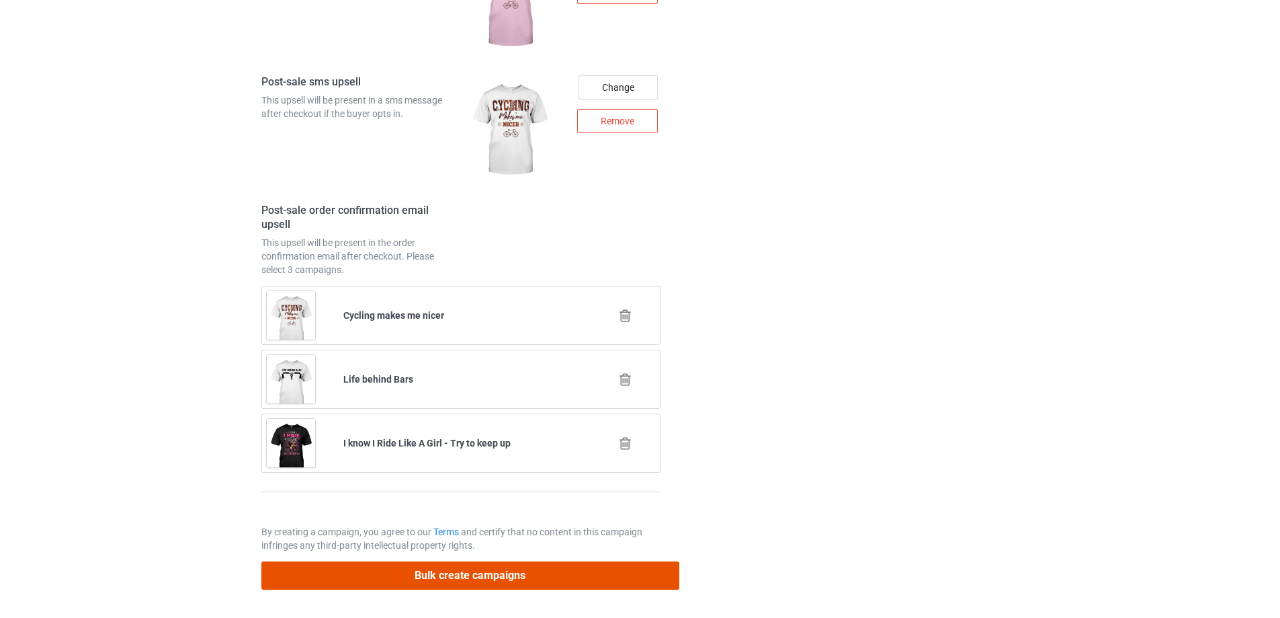
click at [535, 577] on button "Bulk create campaigns" at bounding box center [470, 575] width 418 height 28
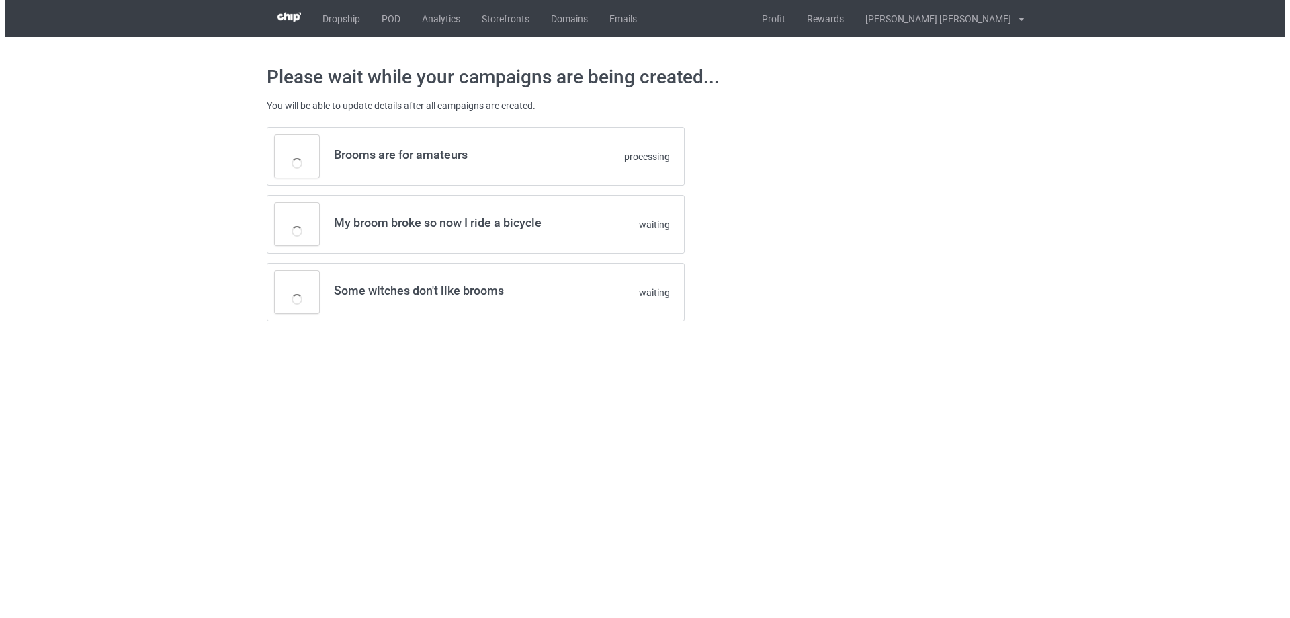
scroll to position [0, 0]
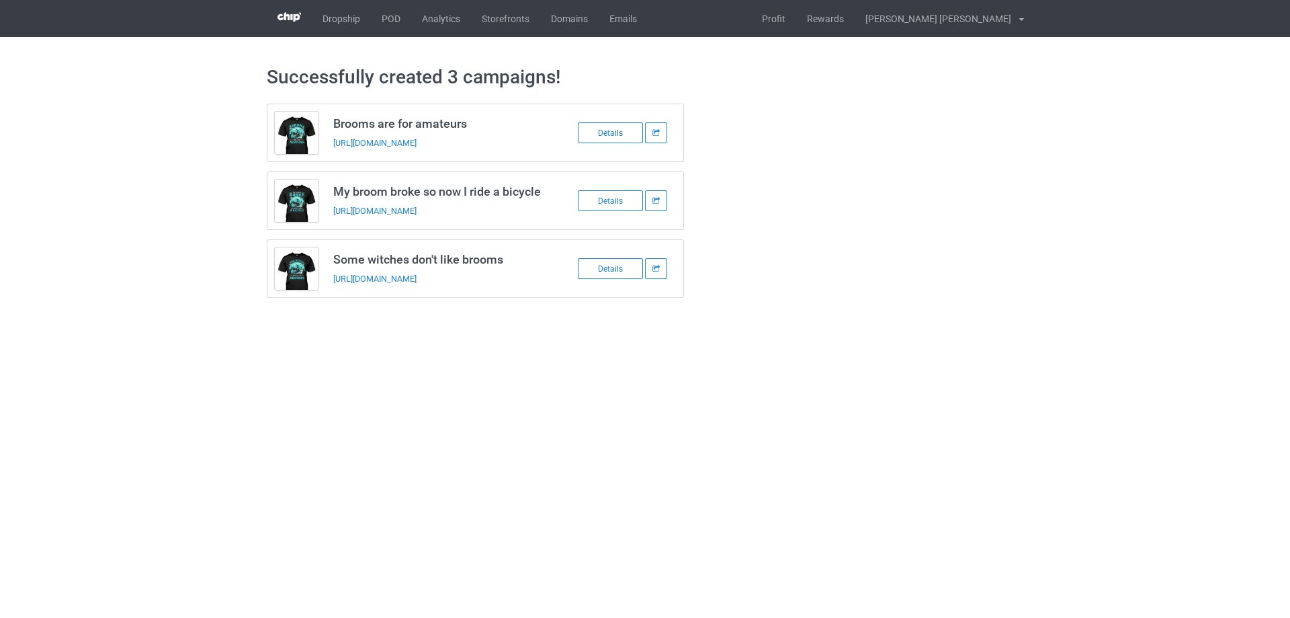
click at [800, 246] on div "Brooms are for amateurs [URL][DOMAIN_NAME] Details My broom broke so now I ride…" at bounding box center [645, 200] width 776 height 213
click at [391, 17] on link "POD" at bounding box center [391, 18] width 40 height 37
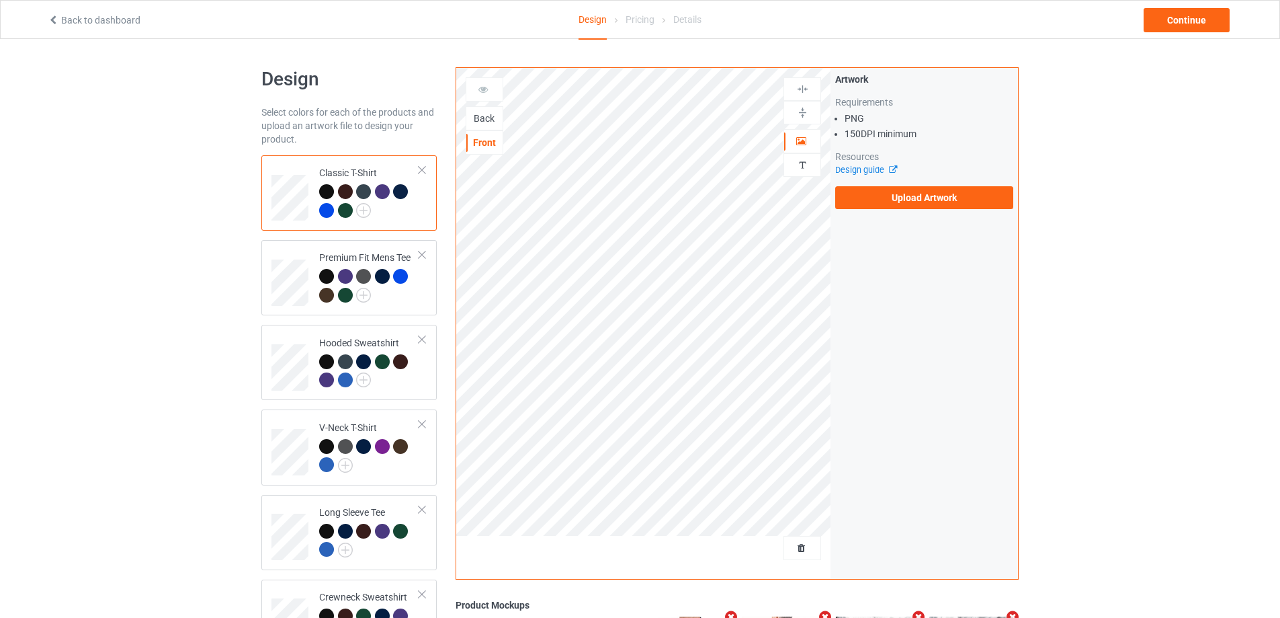
click at [1102, 172] on div "Design Select colors for each of the products and upload an artwork file to des…" at bounding box center [640, 454] width 1280 height 830
click at [1109, 215] on div "Design Select colors for each of the products and upload an artwork file to des…" at bounding box center [640, 454] width 1280 height 830
click at [486, 115] on div "Back" at bounding box center [484, 118] width 36 height 13
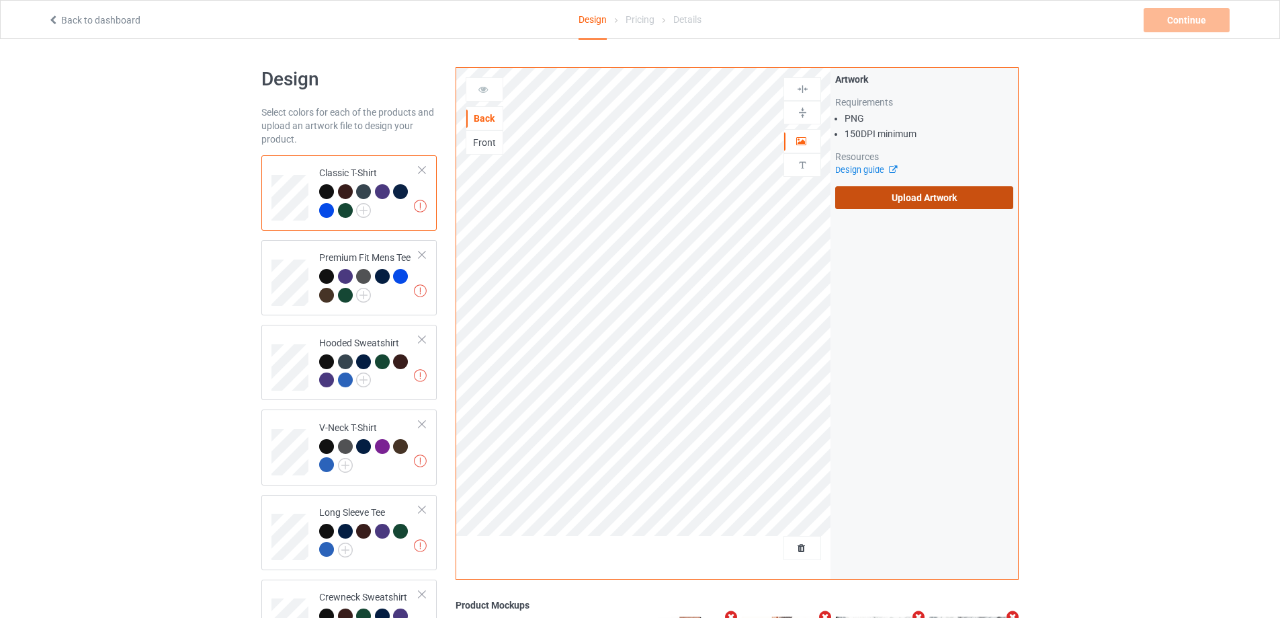
click at [911, 190] on label "Upload Artwork" at bounding box center [924, 197] width 178 height 23
click at [0, 0] on input "Upload Artwork" at bounding box center [0, 0] width 0 height 0
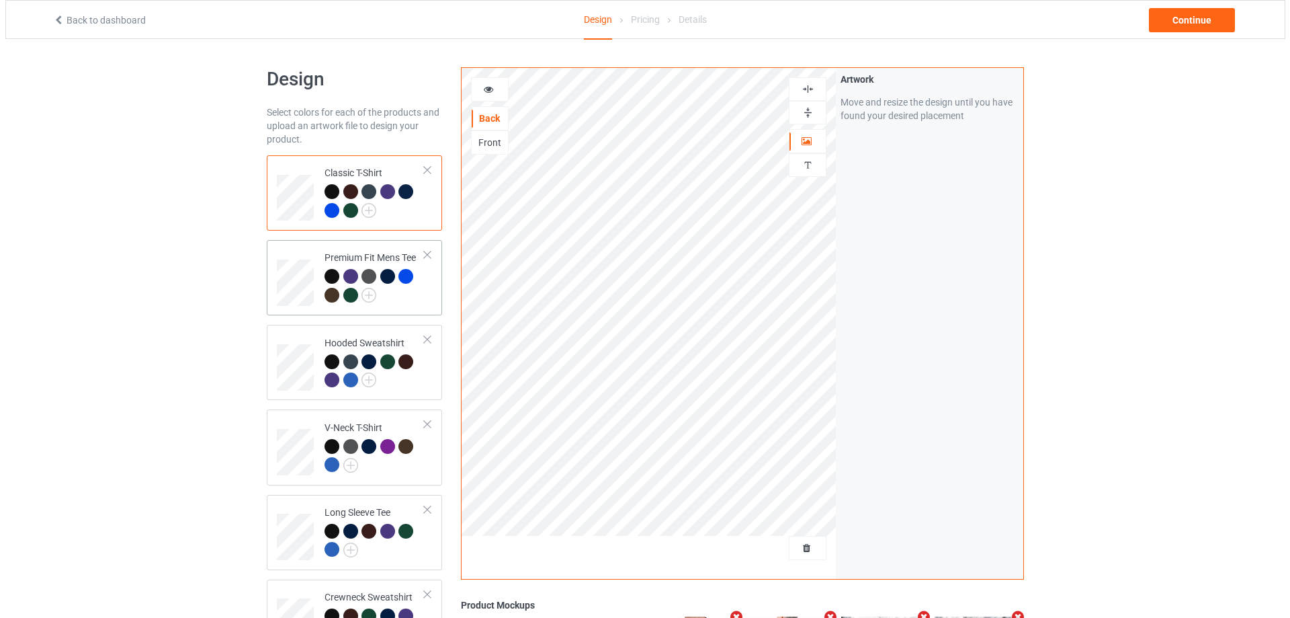
scroll to position [89, 0]
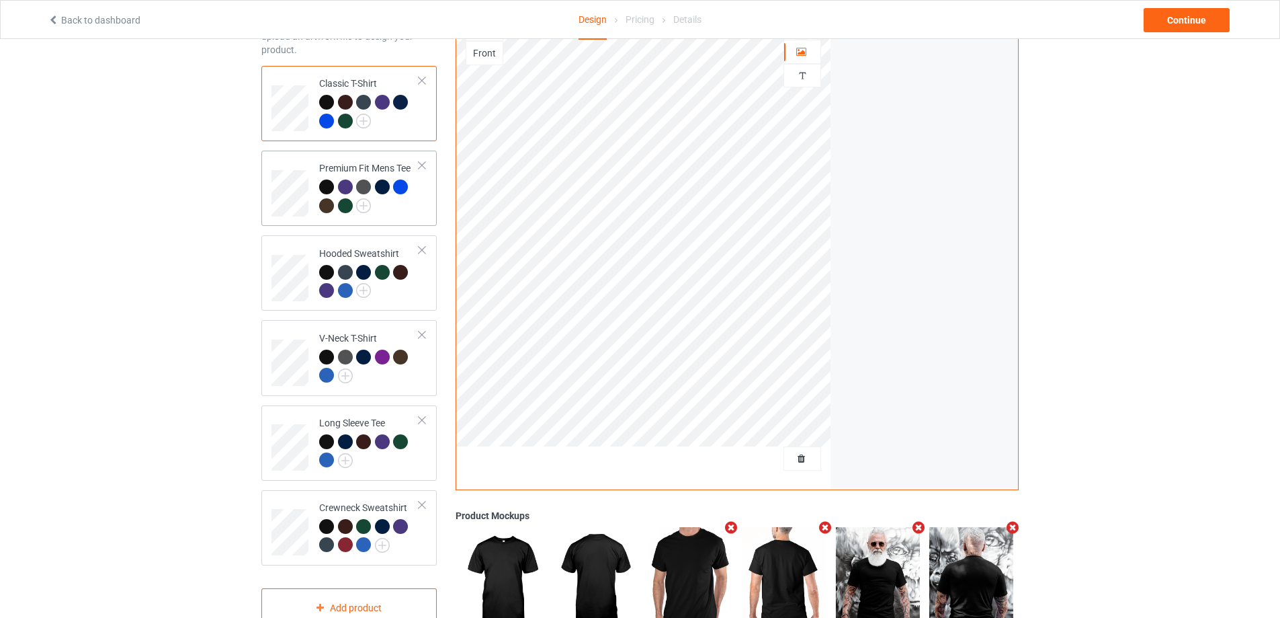
click at [421, 165] on div at bounding box center [421, 165] width 9 height 9
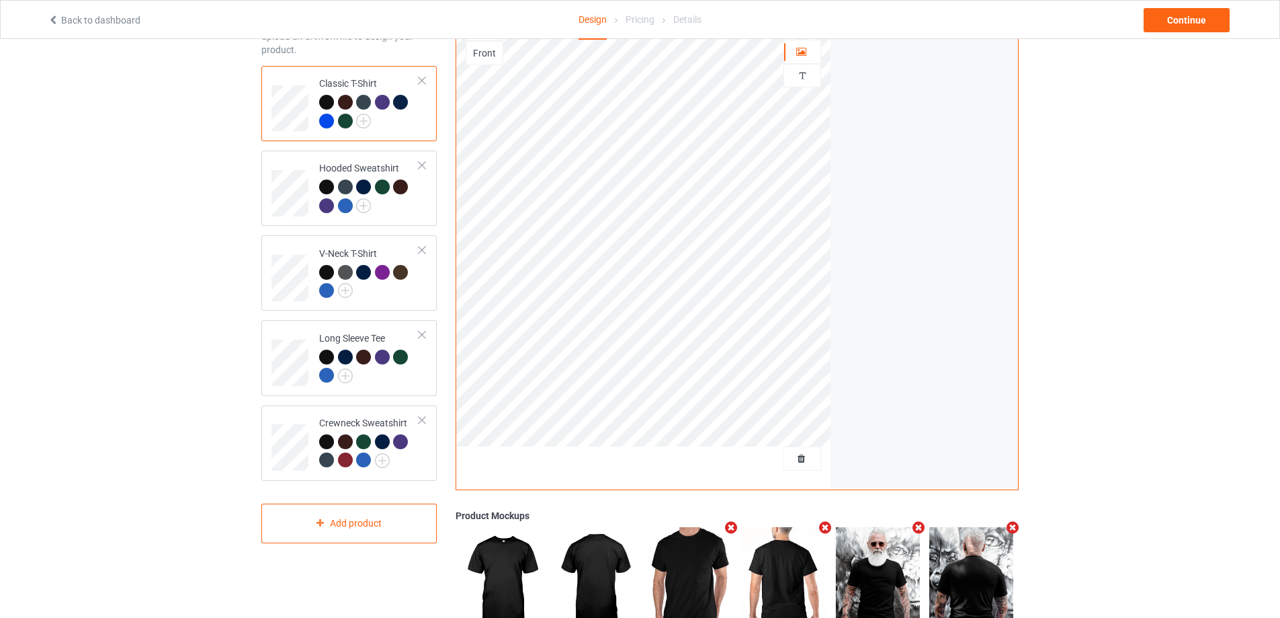
click at [421, 165] on div at bounding box center [421, 165] width 9 height 9
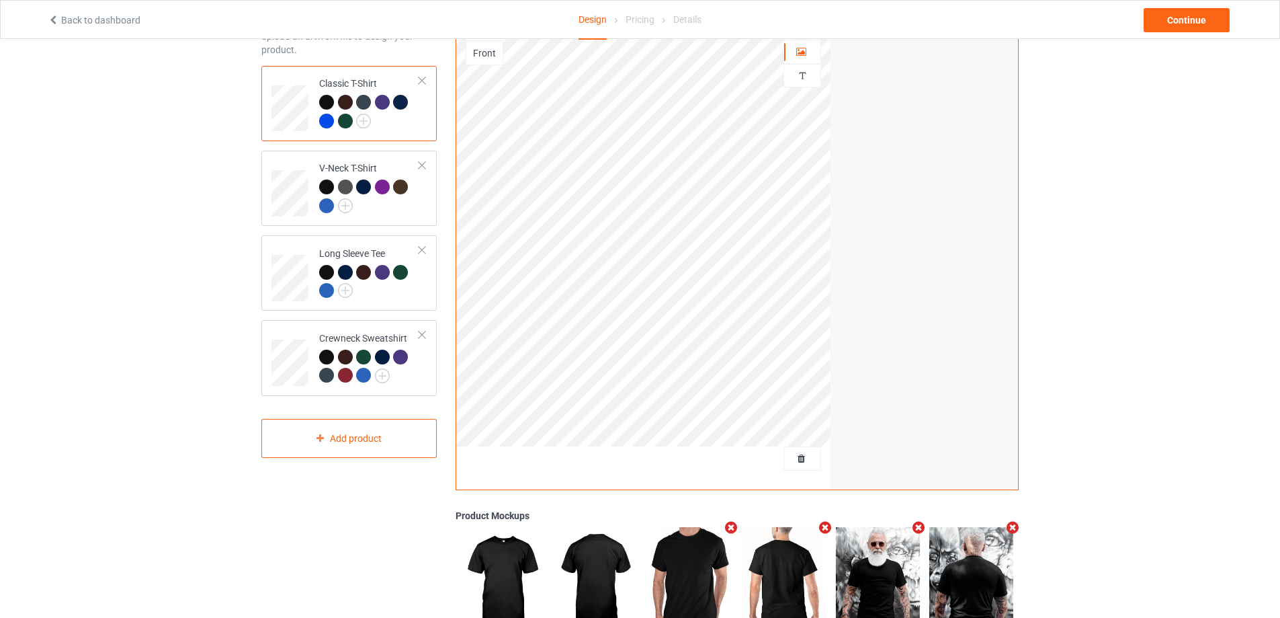
click at [421, 165] on div at bounding box center [421, 165] width 9 height 9
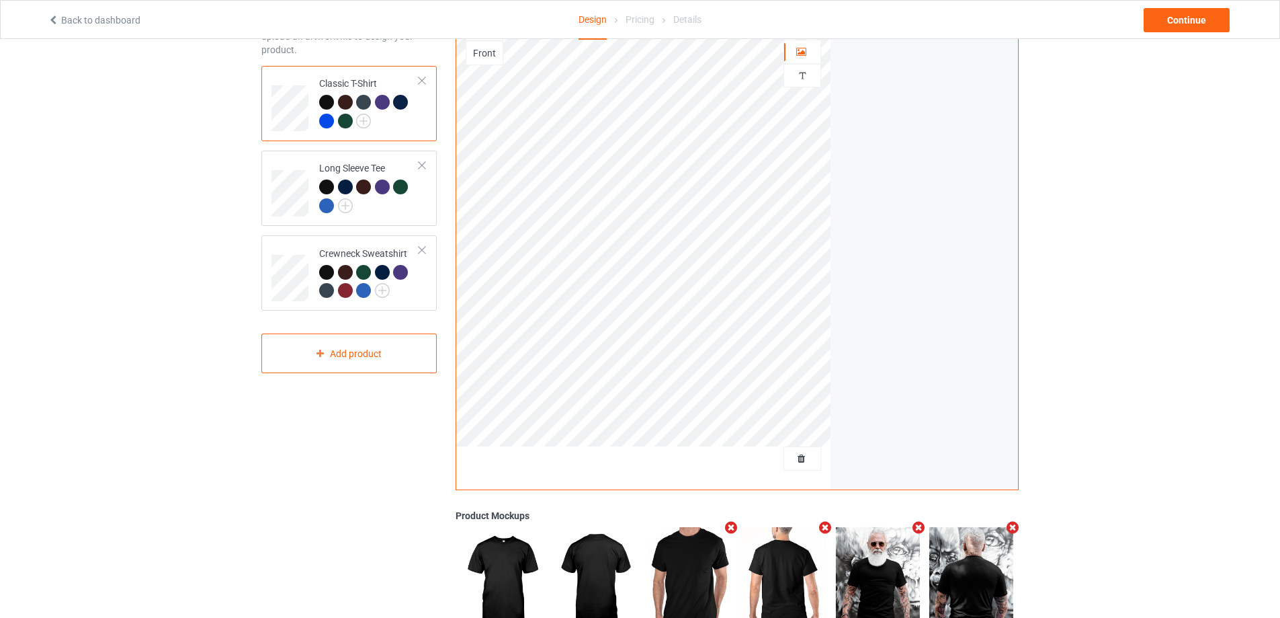
click at [421, 165] on div at bounding box center [421, 165] width 9 height 9
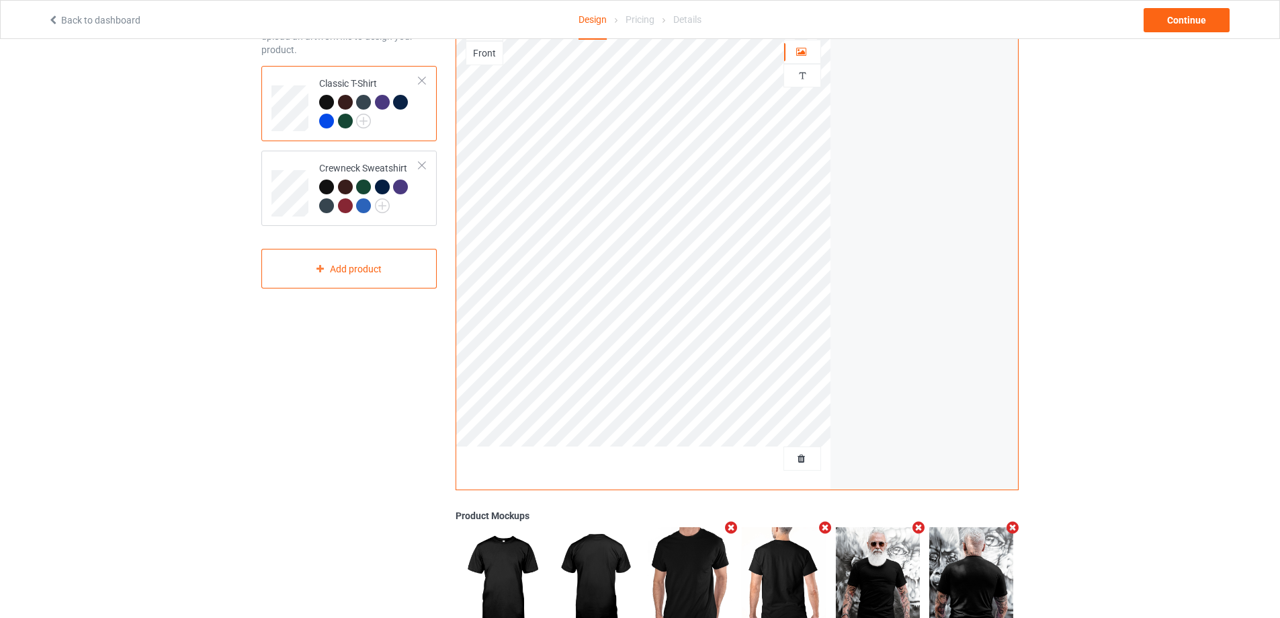
click at [421, 165] on div at bounding box center [421, 165] width 9 height 9
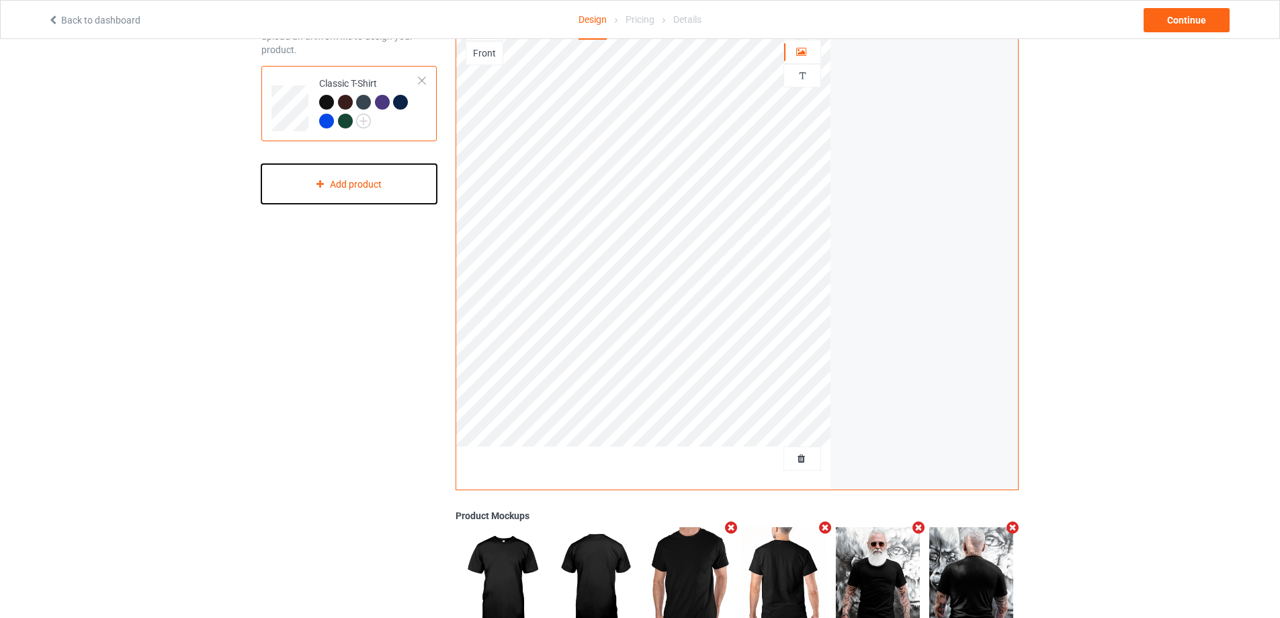
click at [411, 194] on div "Add product" at bounding box center [348, 184] width 175 height 40
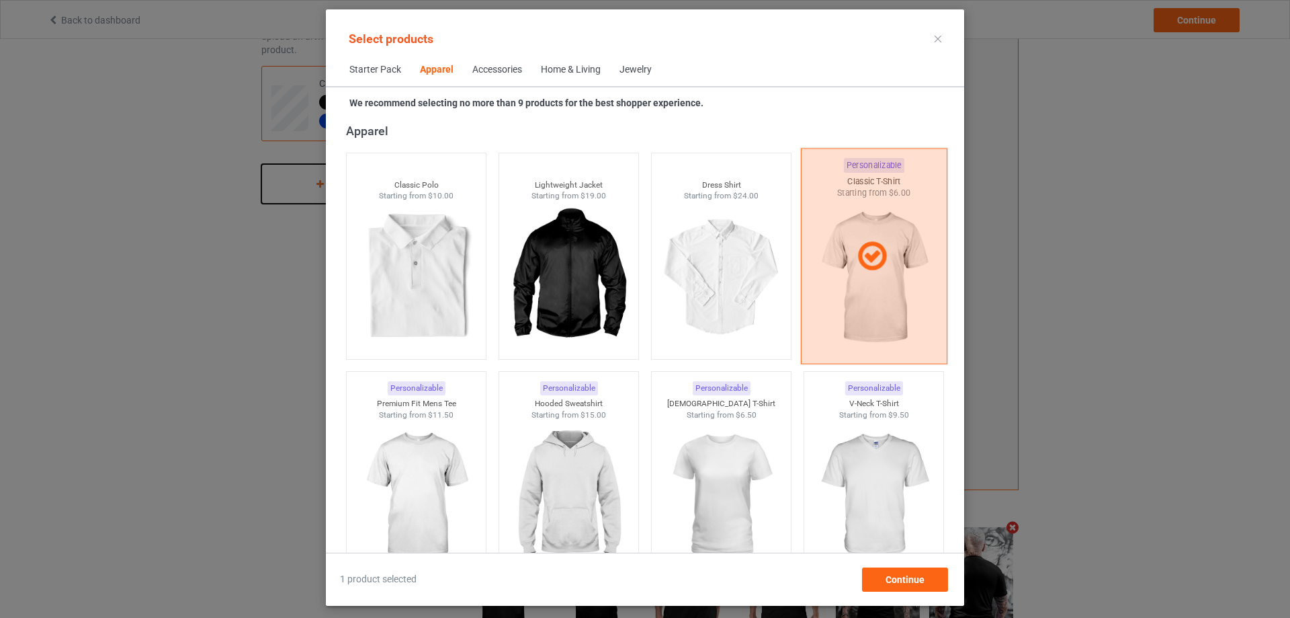
scroll to position [590, 0]
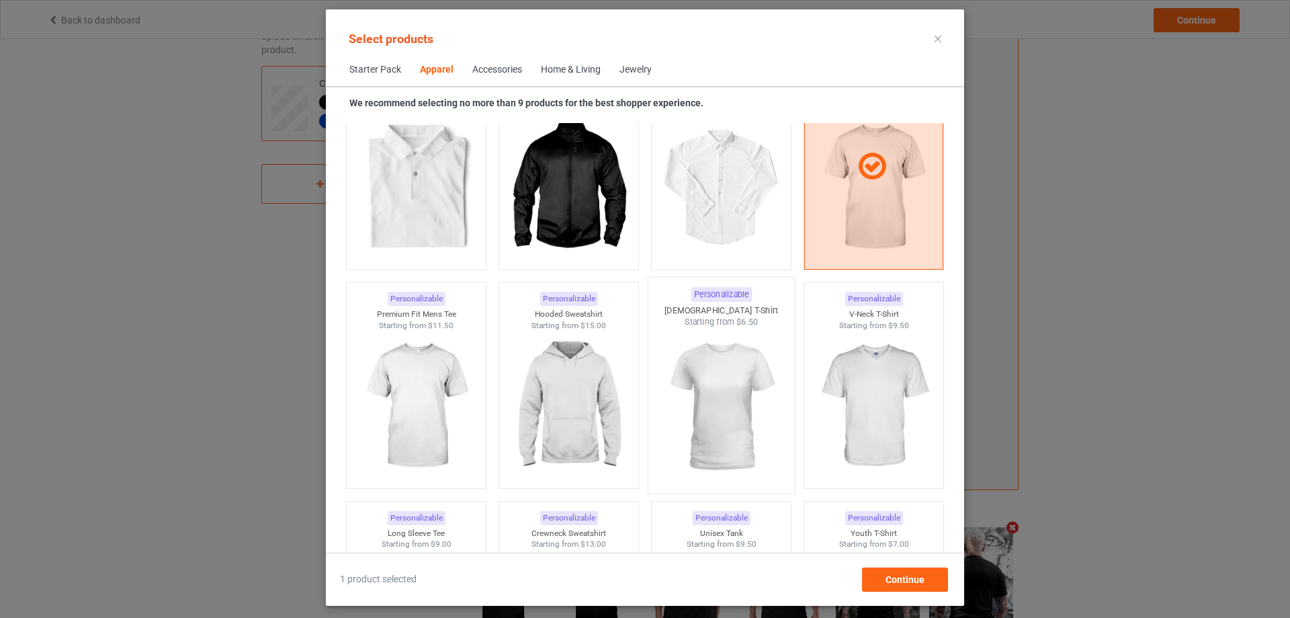
click at [723, 366] on img at bounding box center [721, 407] width 126 height 158
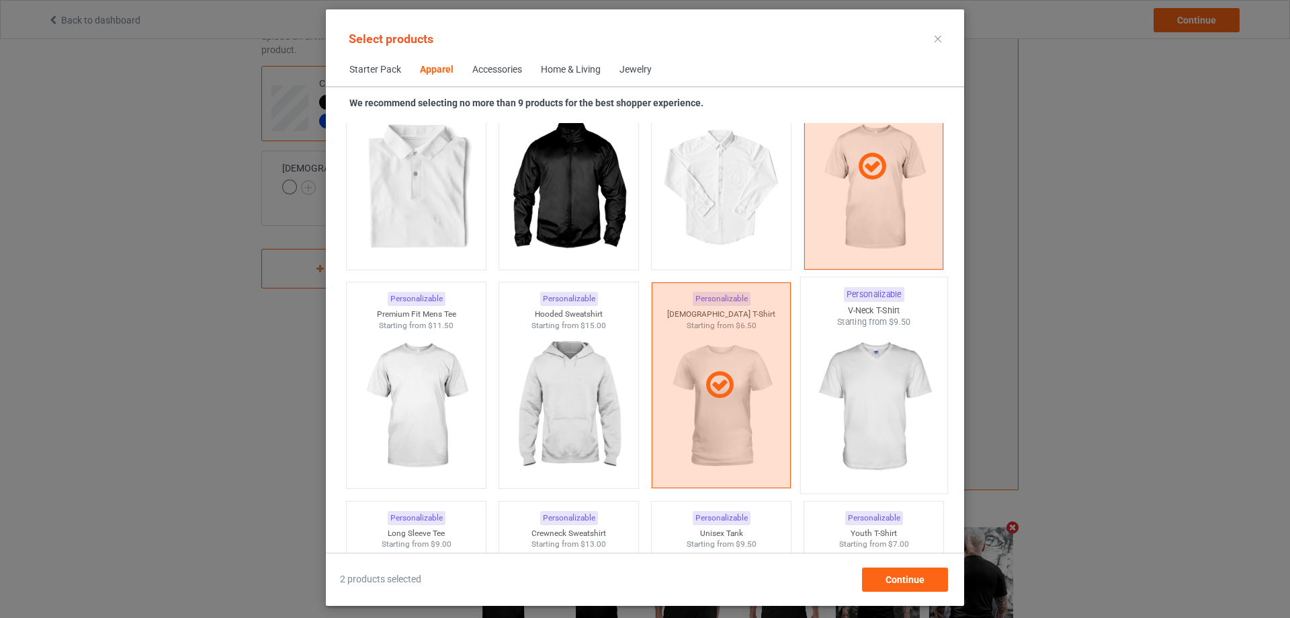
click at [880, 373] on img at bounding box center [873, 407] width 126 height 158
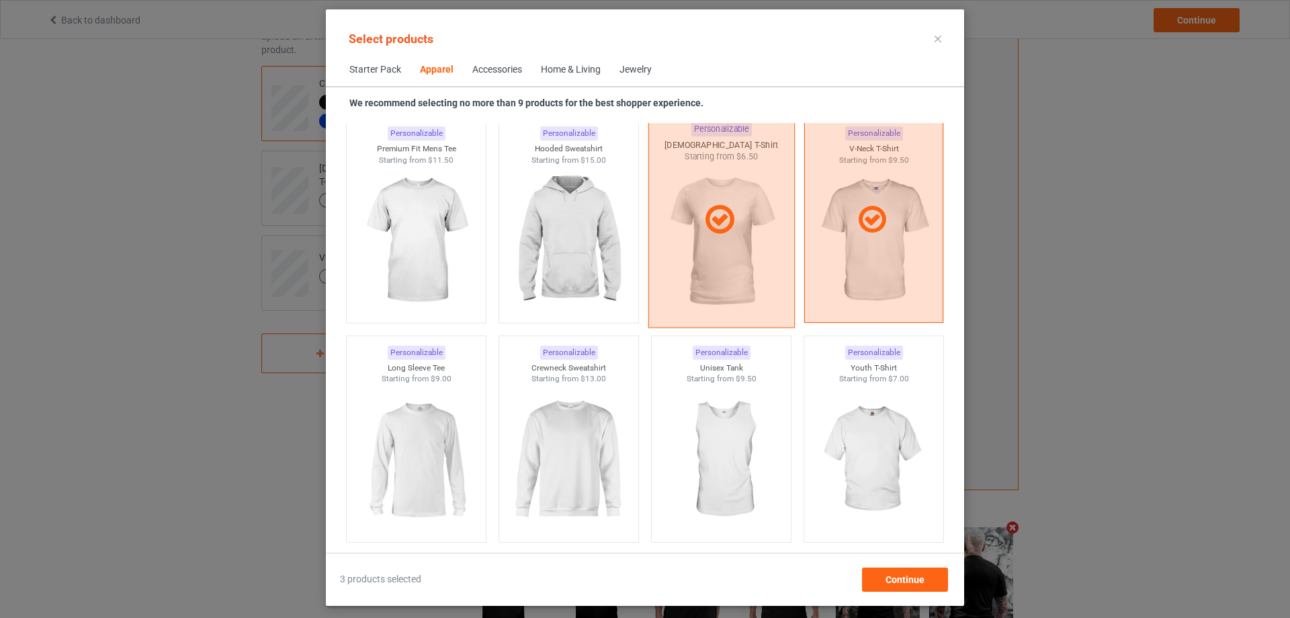
scroll to position [769, 0]
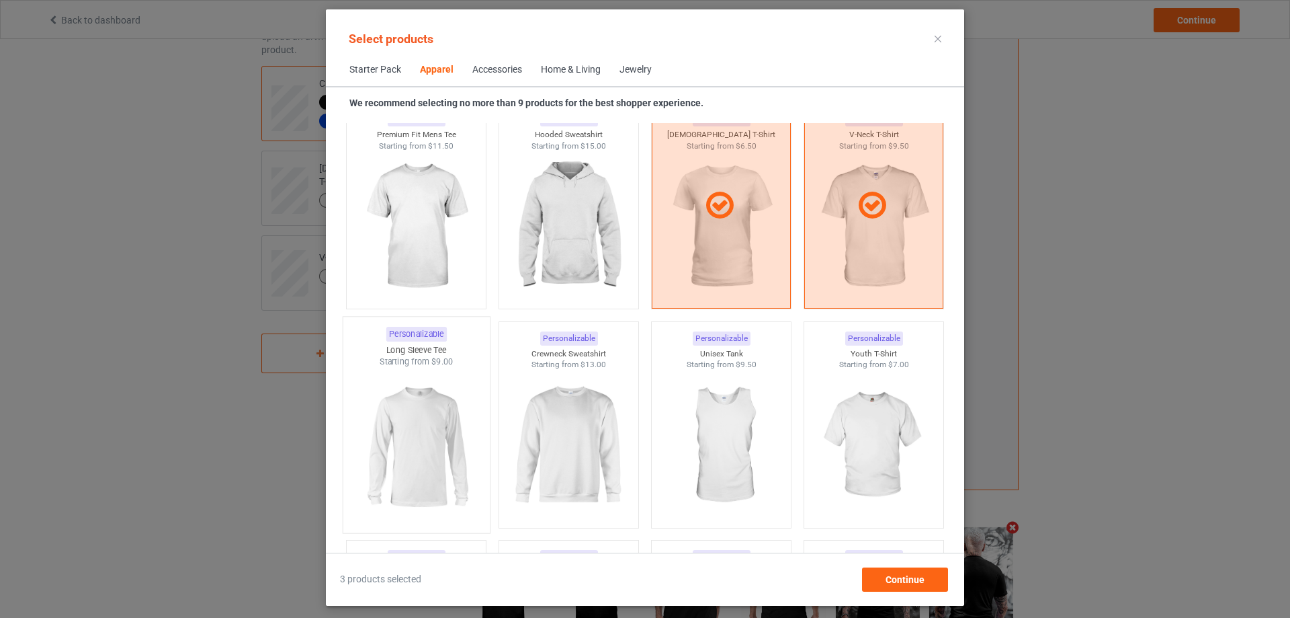
click at [423, 396] on img at bounding box center [416, 447] width 126 height 158
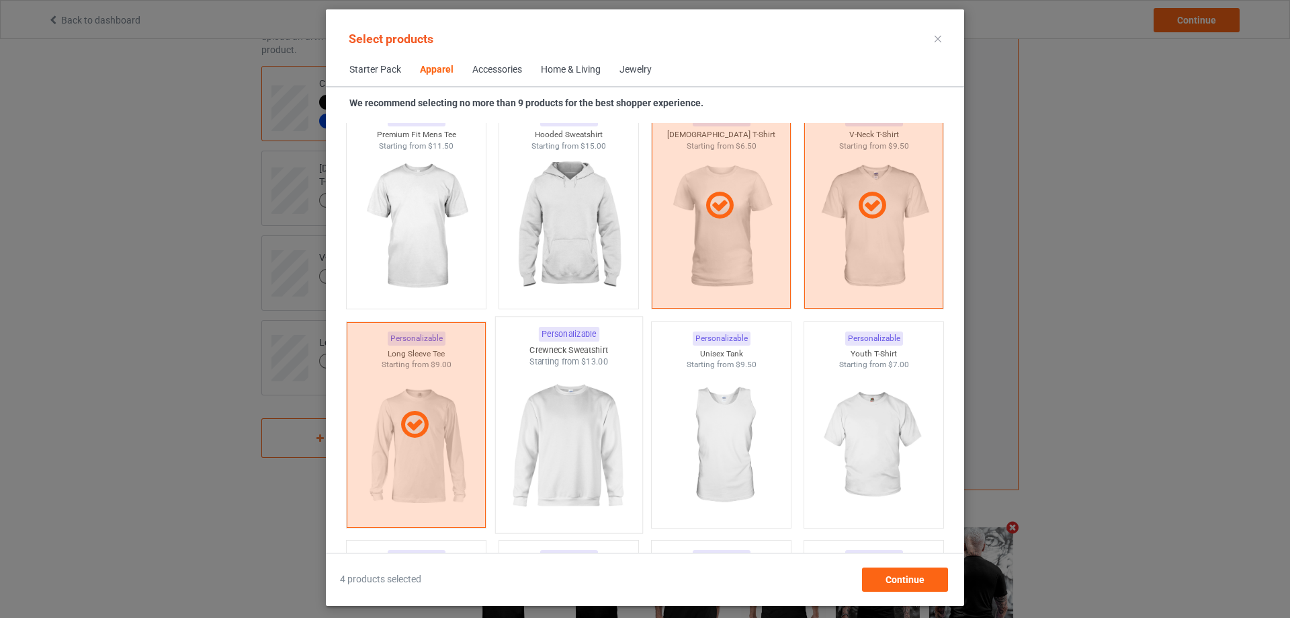
click at [554, 405] on img at bounding box center [568, 447] width 126 height 158
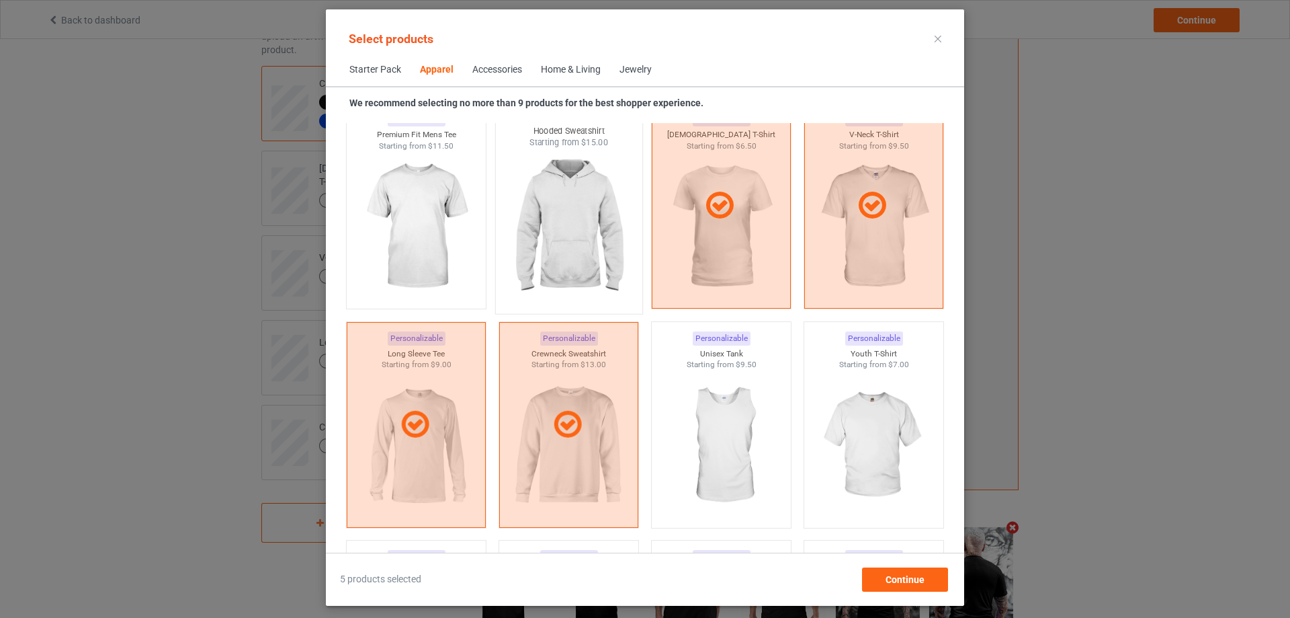
click at [558, 239] on img at bounding box center [568, 227] width 126 height 158
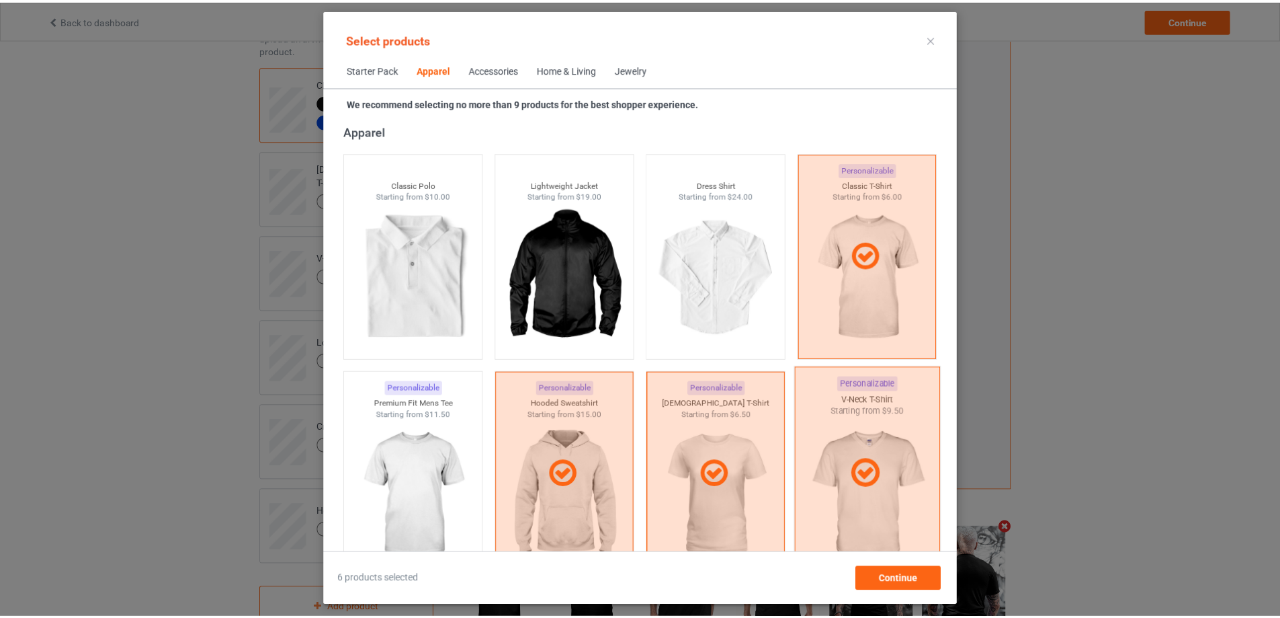
scroll to position [859, 0]
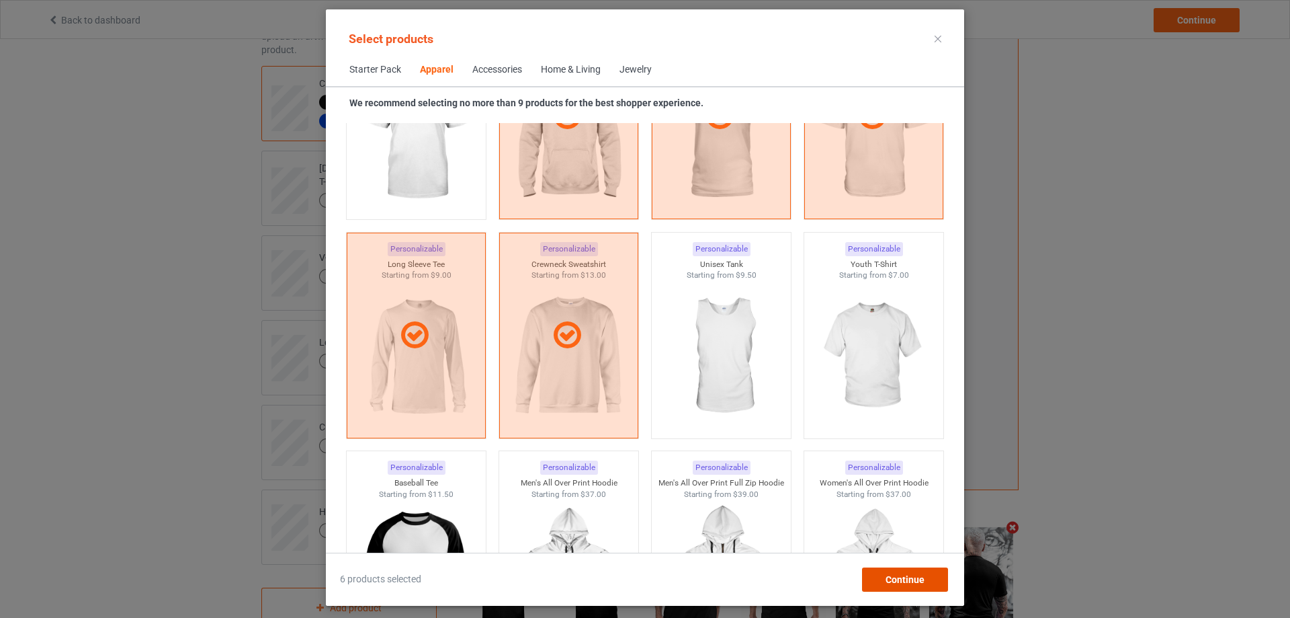
click at [903, 575] on span "Continue" at bounding box center [905, 579] width 39 height 11
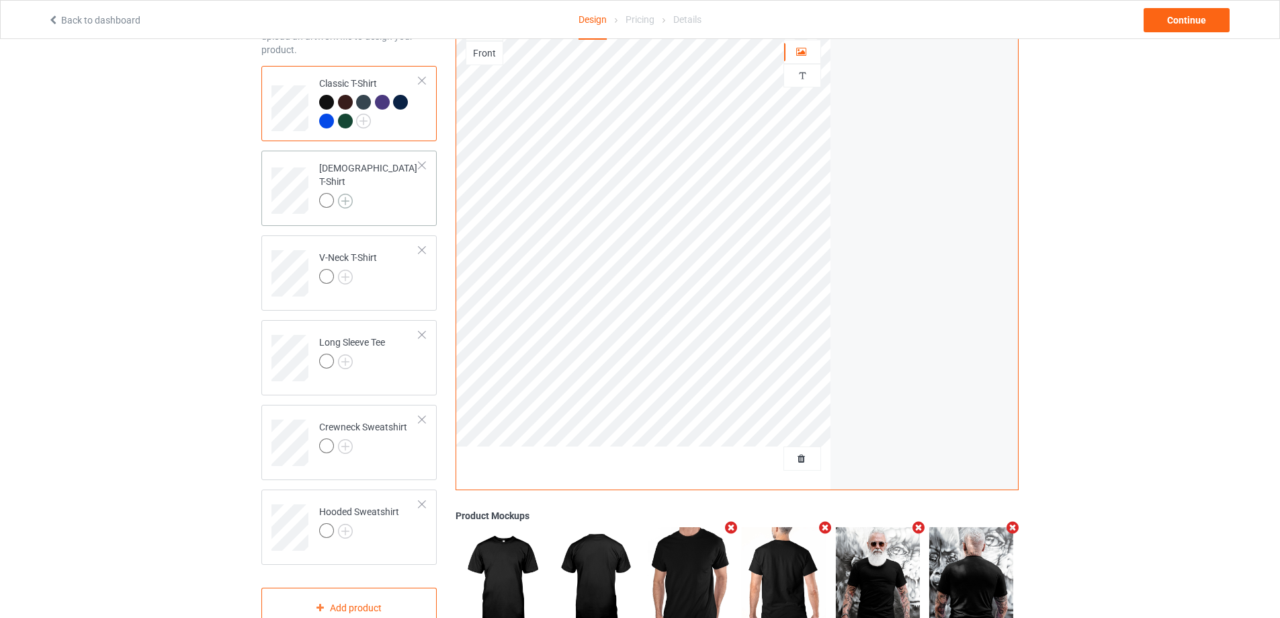
click at [343, 194] on img at bounding box center [345, 201] width 15 height 15
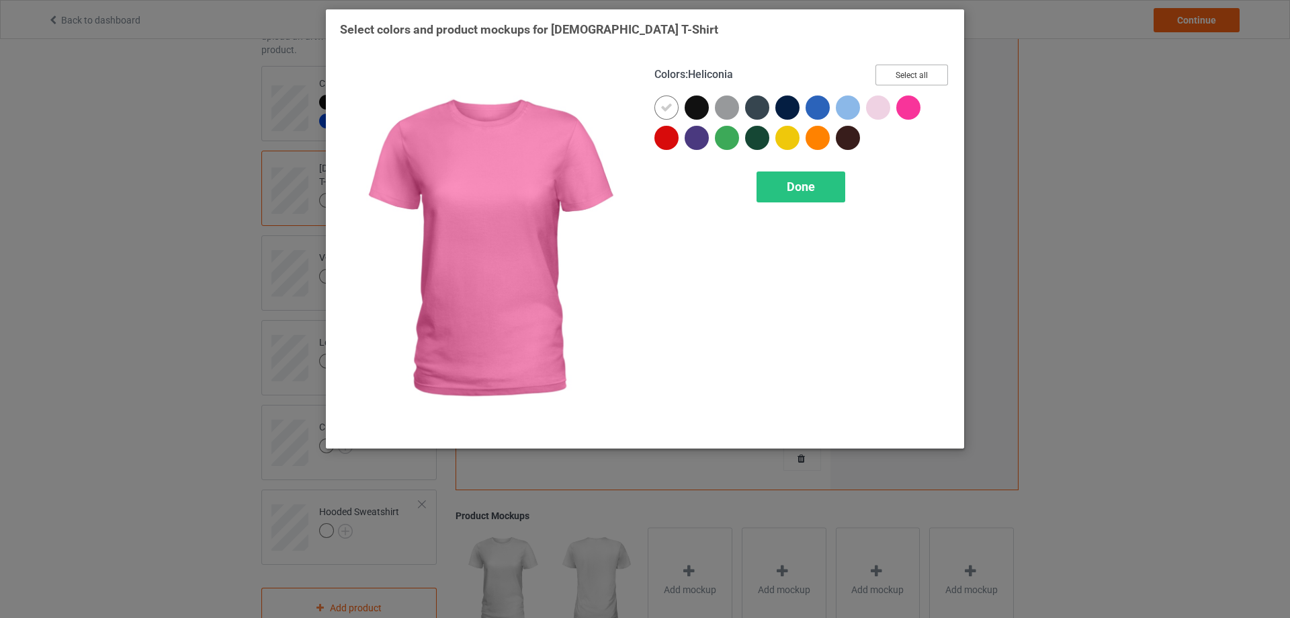
click at [920, 73] on button "Select all" at bounding box center [912, 75] width 73 height 21
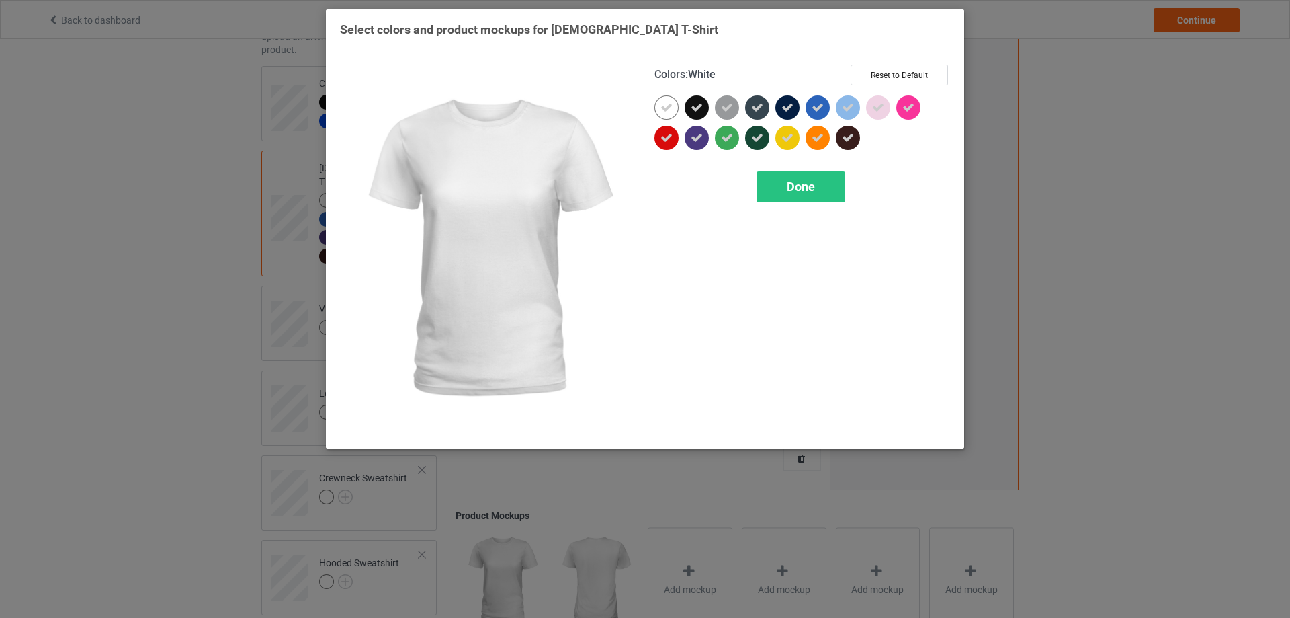
click at [666, 108] on icon at bounding box center [667, 107] width 12 height 12
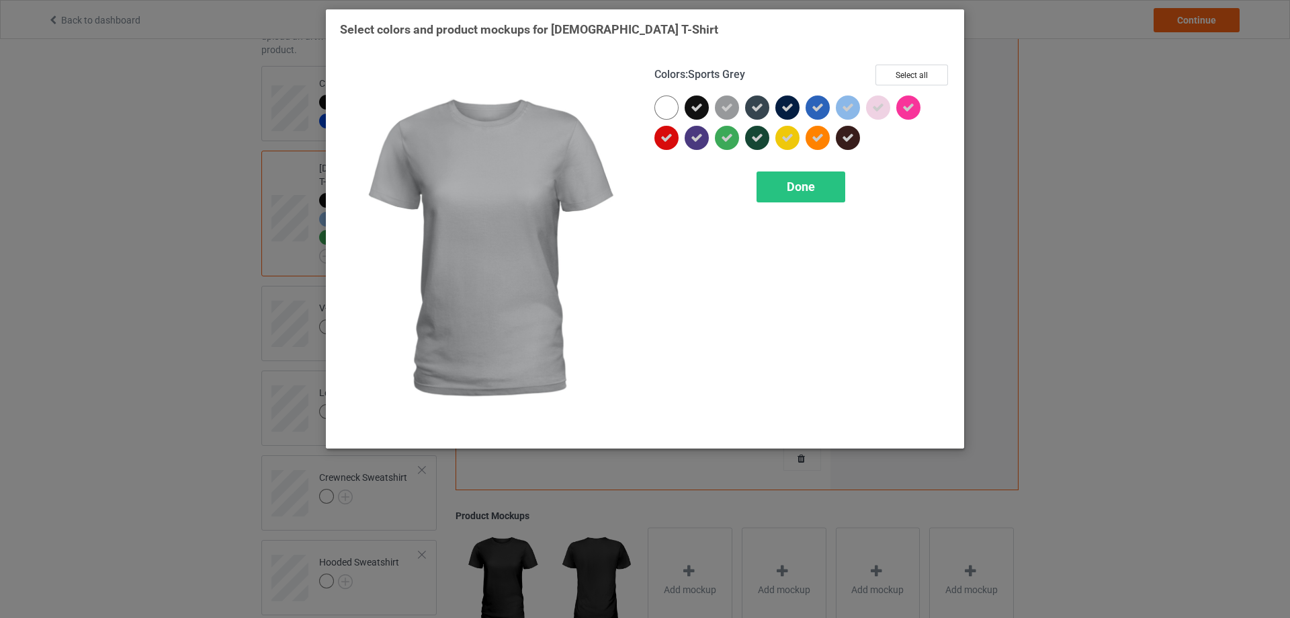
click at [728, 108] on icon at bounding box center [727, 107] width 12 height 12
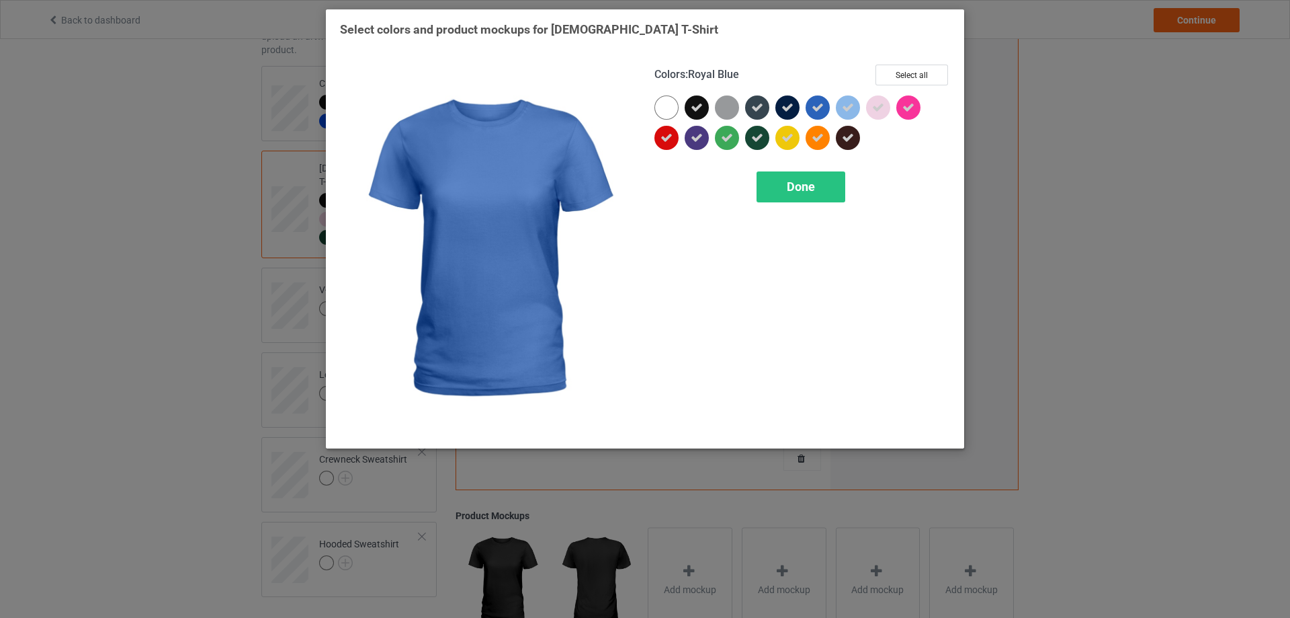
click at [816, 110] on icon at bounding box center [818, 107] width 12 height 12
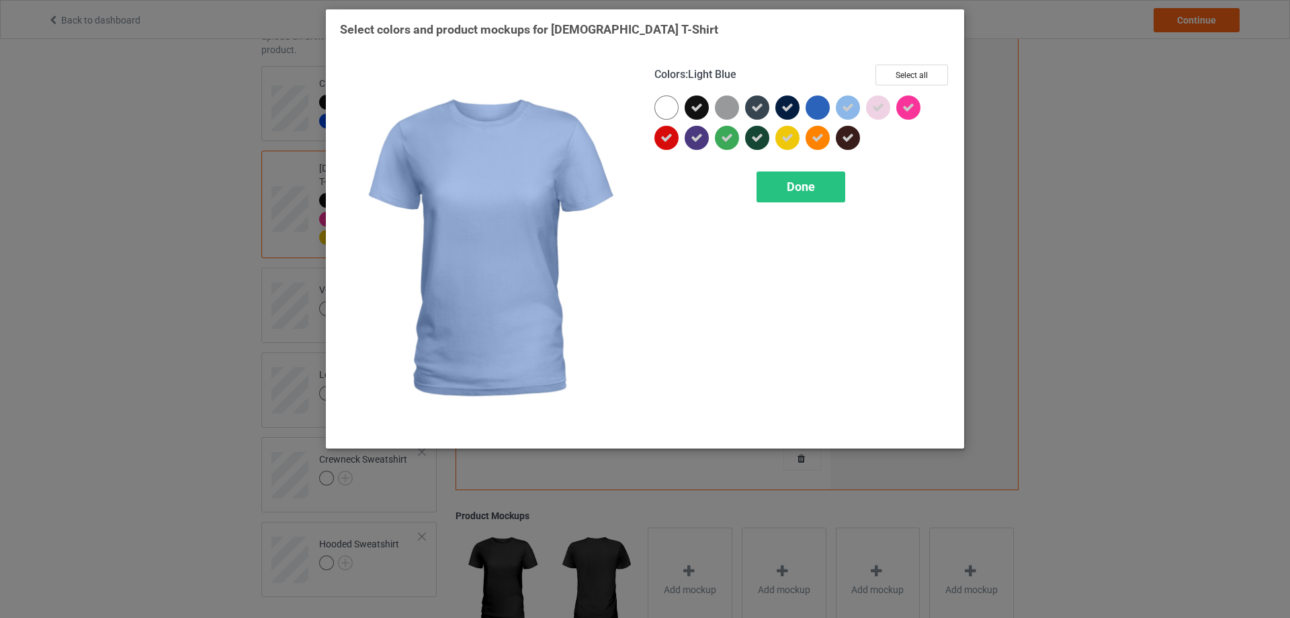
click at [848, 110] on icon at bounding box center [848, 107] width 12 height 12
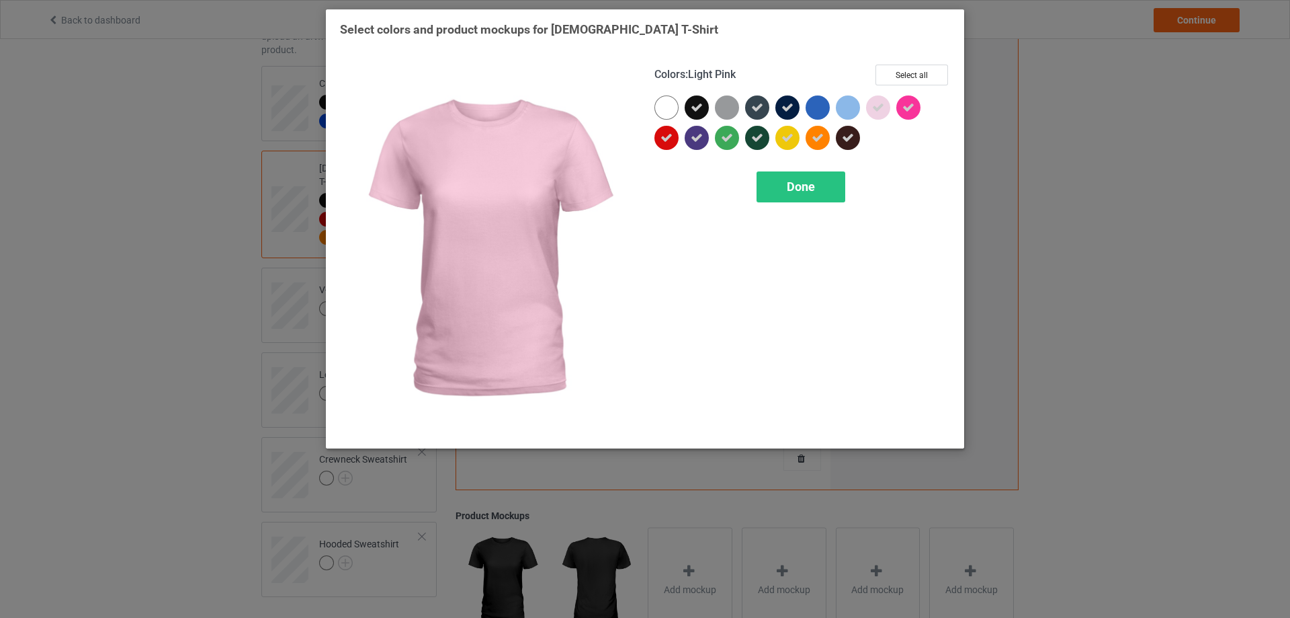
click at [880, 109] on icon at bounding box center [878, 107] width 12 height 12
click at [904, 108] on icon at bounding box center [908, 107] width 12 height 12
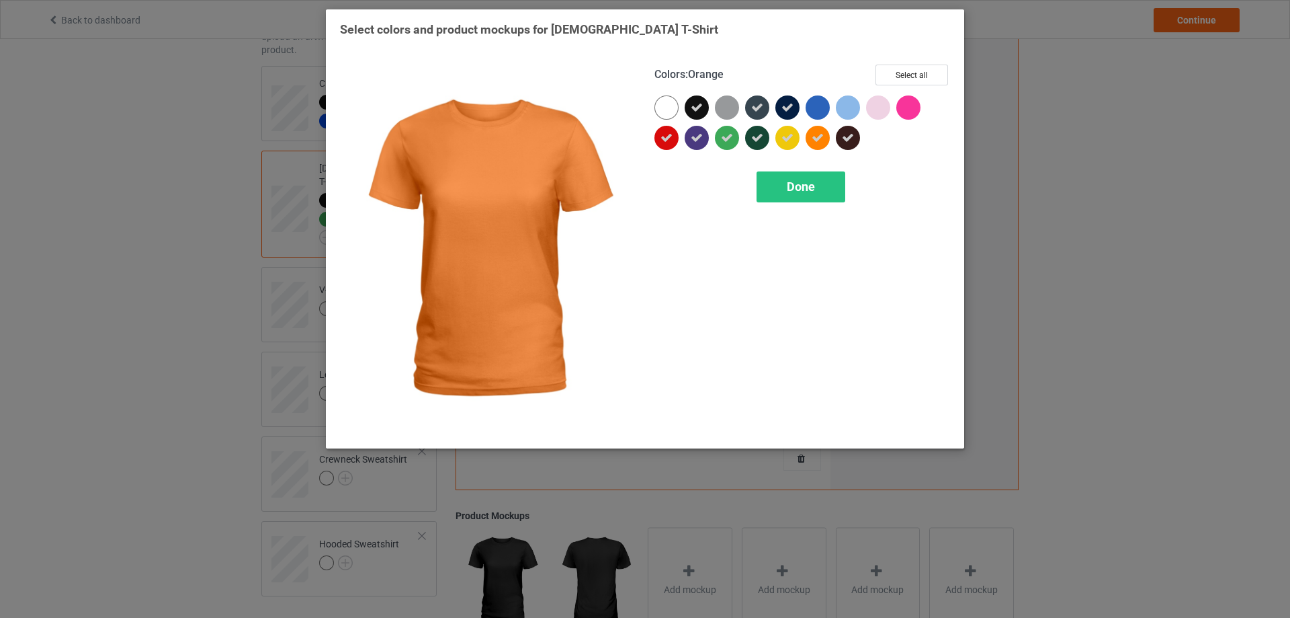
click at [827, 135] on div at bounding box center [818, 138] width 24 height 24
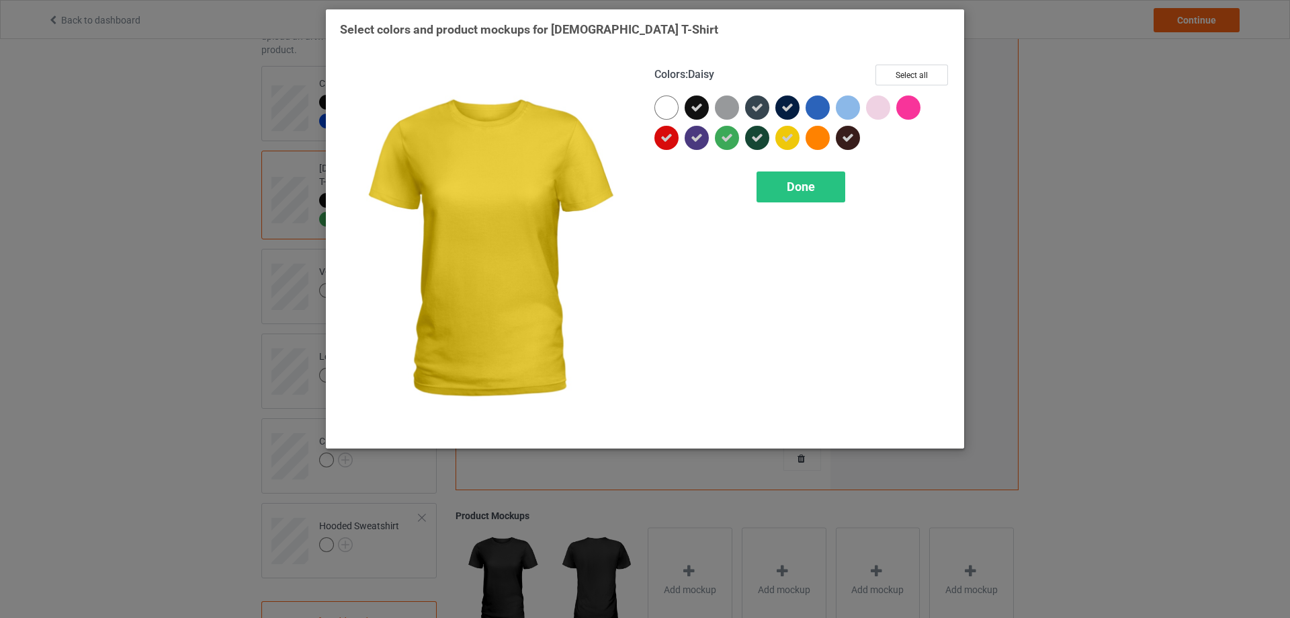
click at [779, 140] on div at bounding box center [787, 138] width 24 height 24
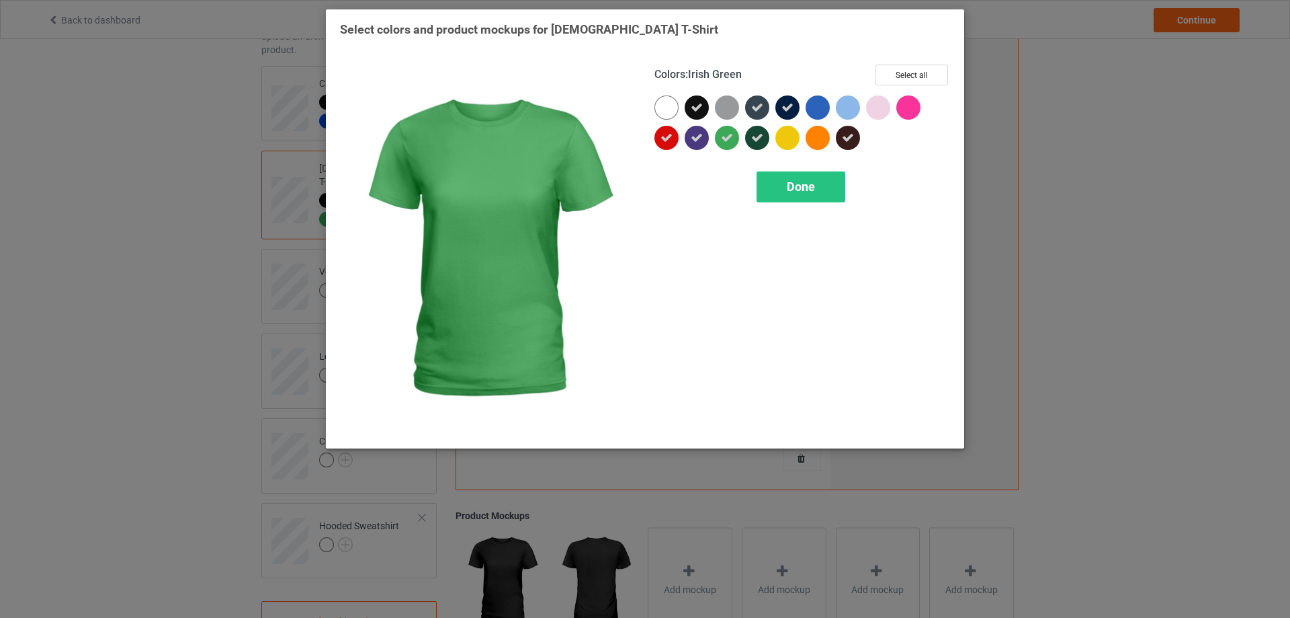
click at [728, 138] on icon at bounding box center [727, 138] width 12 height 12
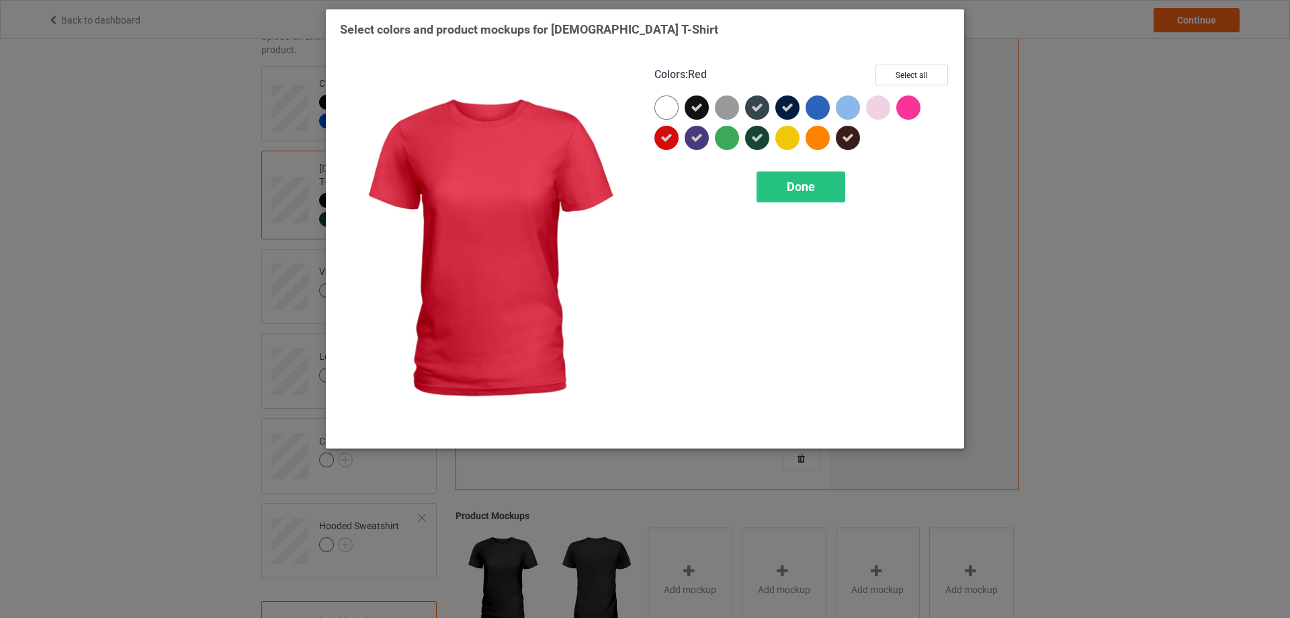
click at [665, 140] on icon at bounding box center [667, 138] width 12 height 12
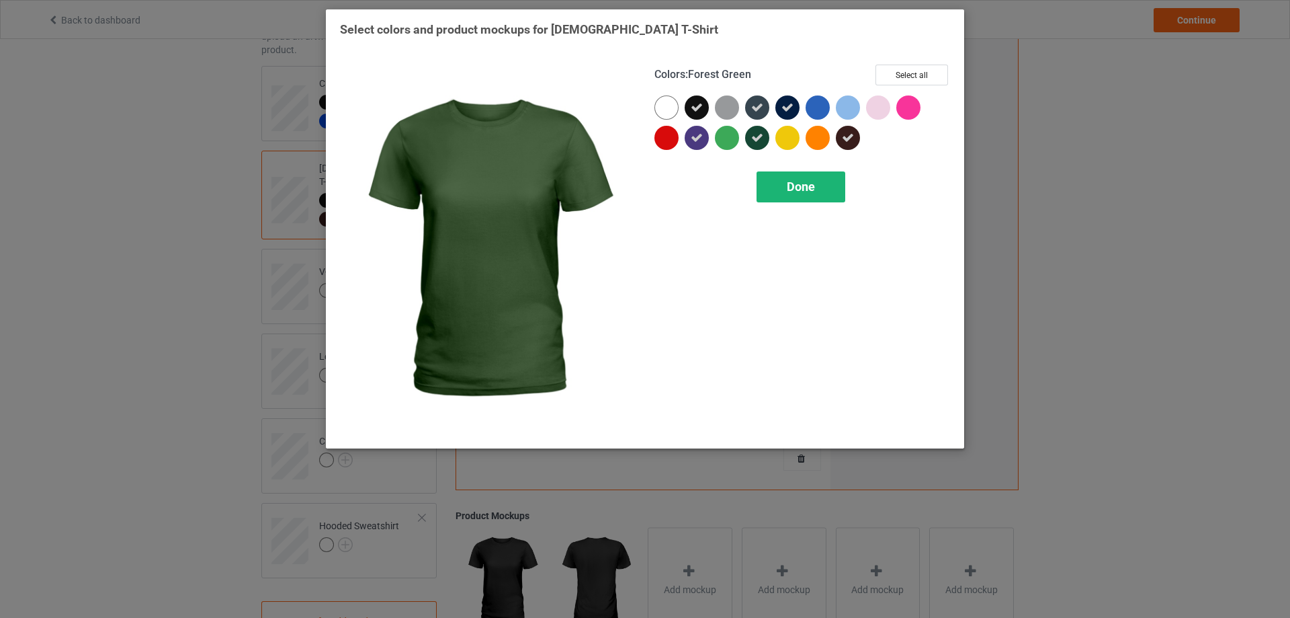
click at [797, 185] on span "Done" at bounding box center [801, 186] width 28 height 14
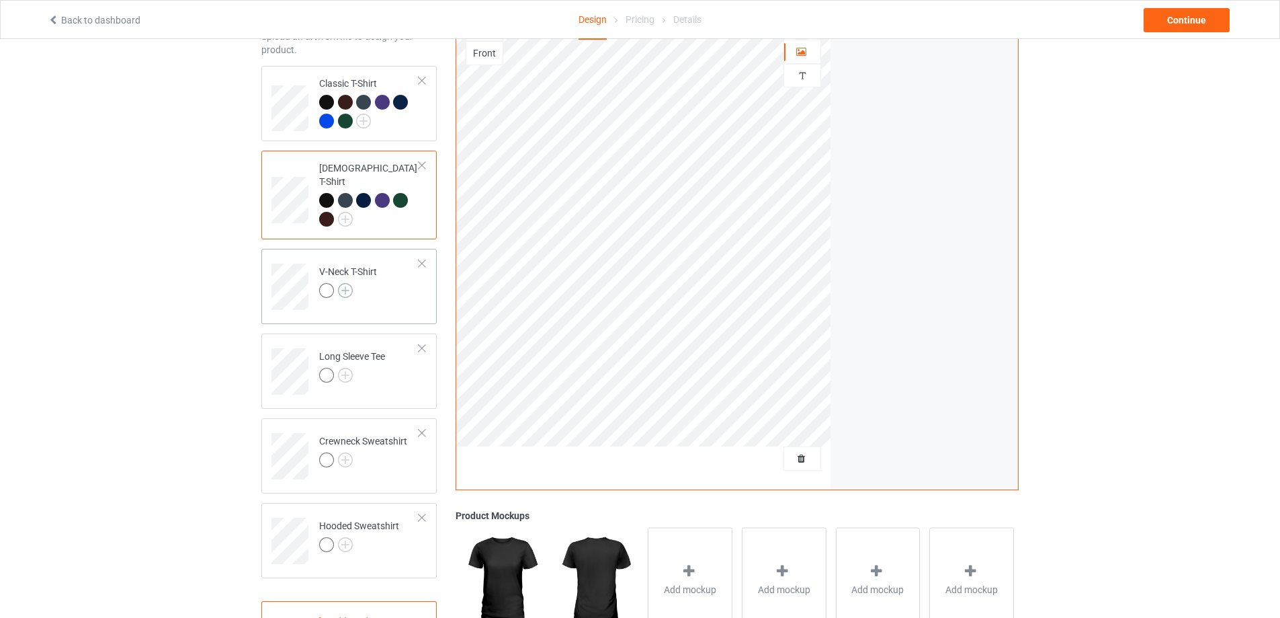
click at [347, 283] on img at bounding box center [345, 290] width 15 height 15
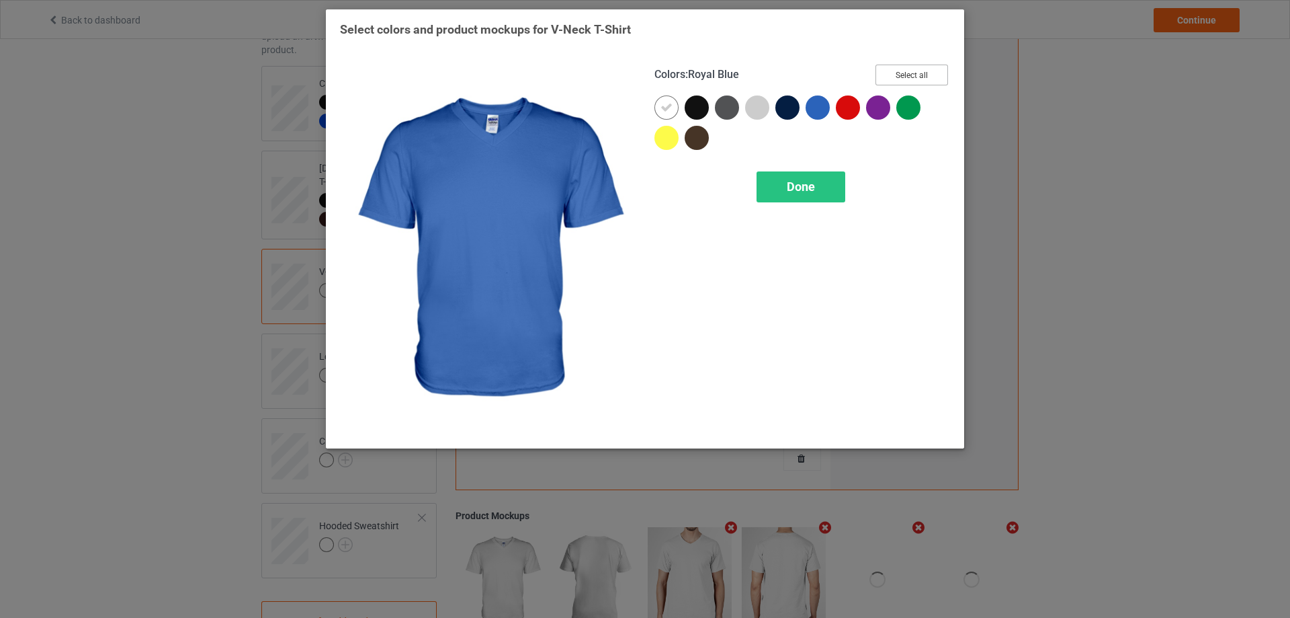
click at [932, 67] on button "Select all" at bounding box center [912, 75] width 73 height 21
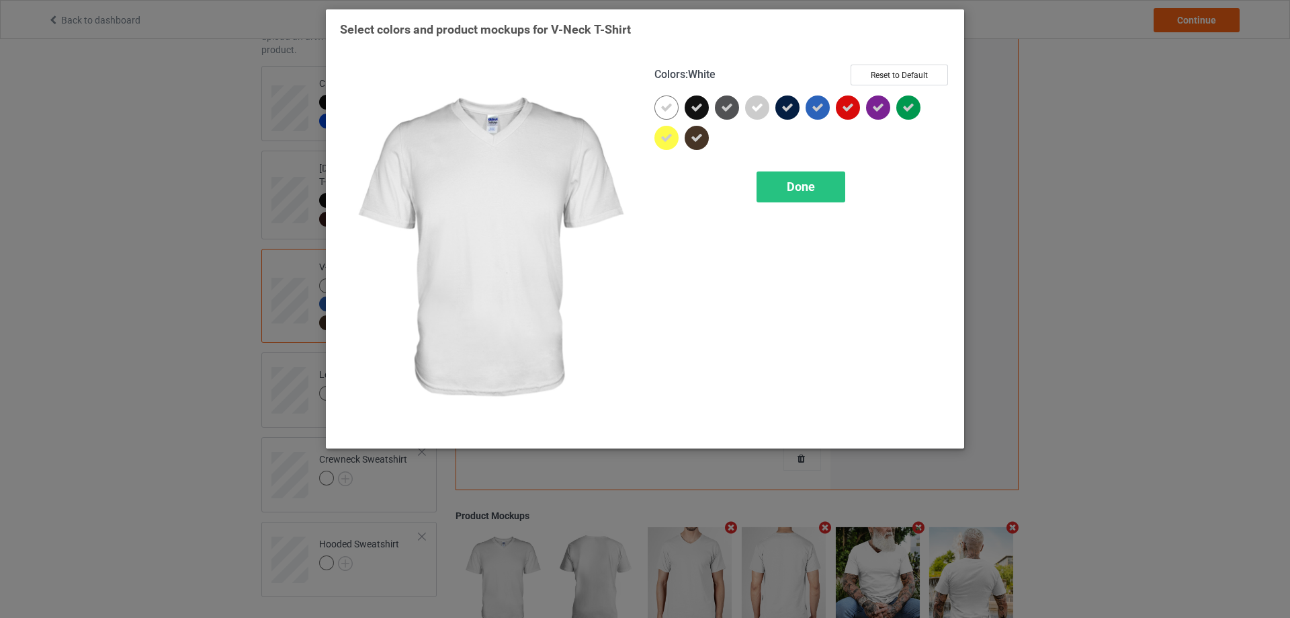
click at [670, 108] on icon at bounding box center [667, 107] width 12 height 12
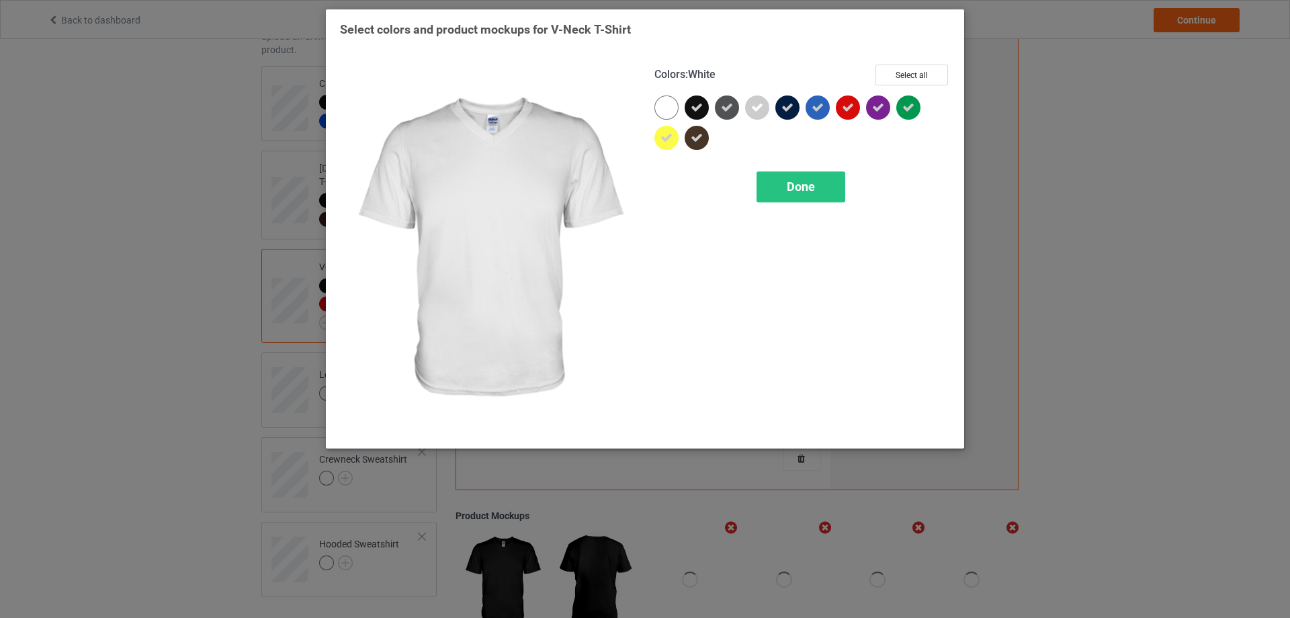
click at [659, 135] on div at bounding box center [666, 138] width 24 height 24
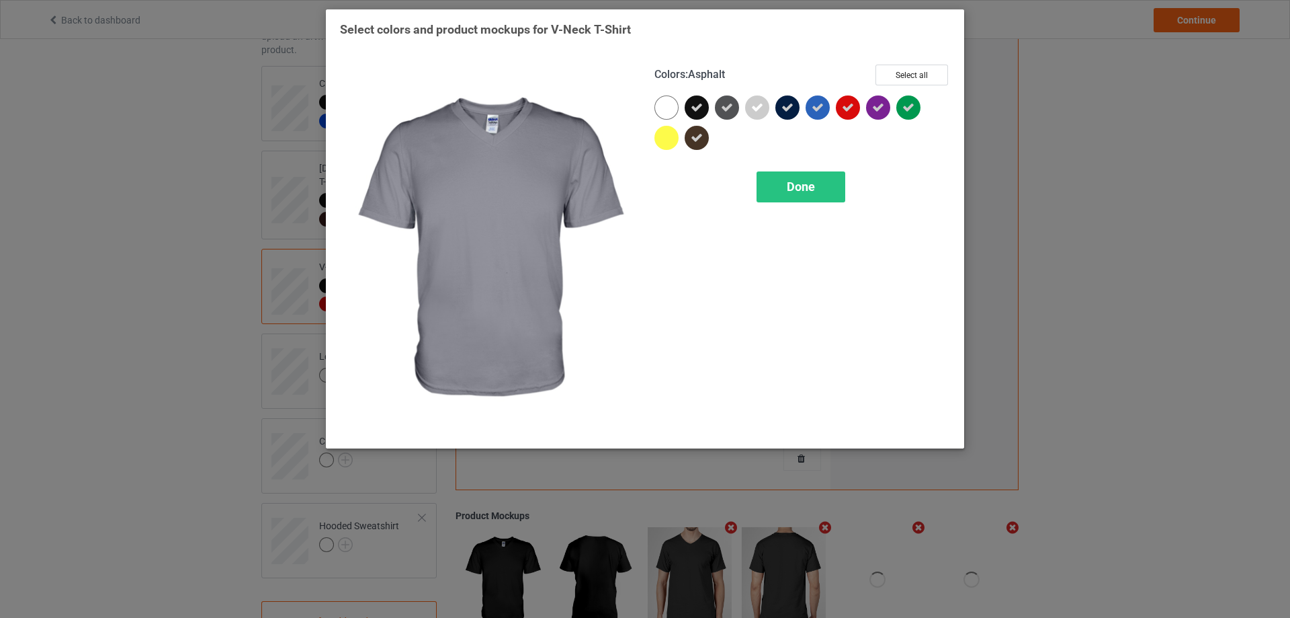
click at [749, 110] on div at bounding box center [757, 107] width 24 height 24
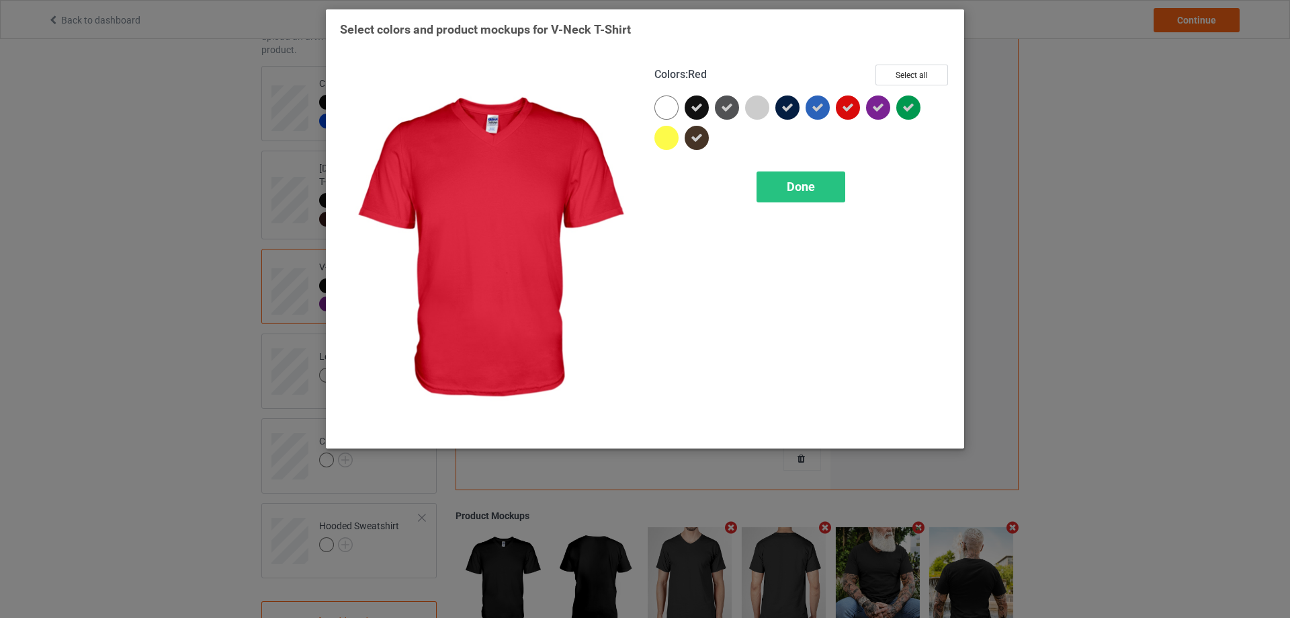
click at [853, 108] on icon at bounding box center [848, 107] width 12 height 12
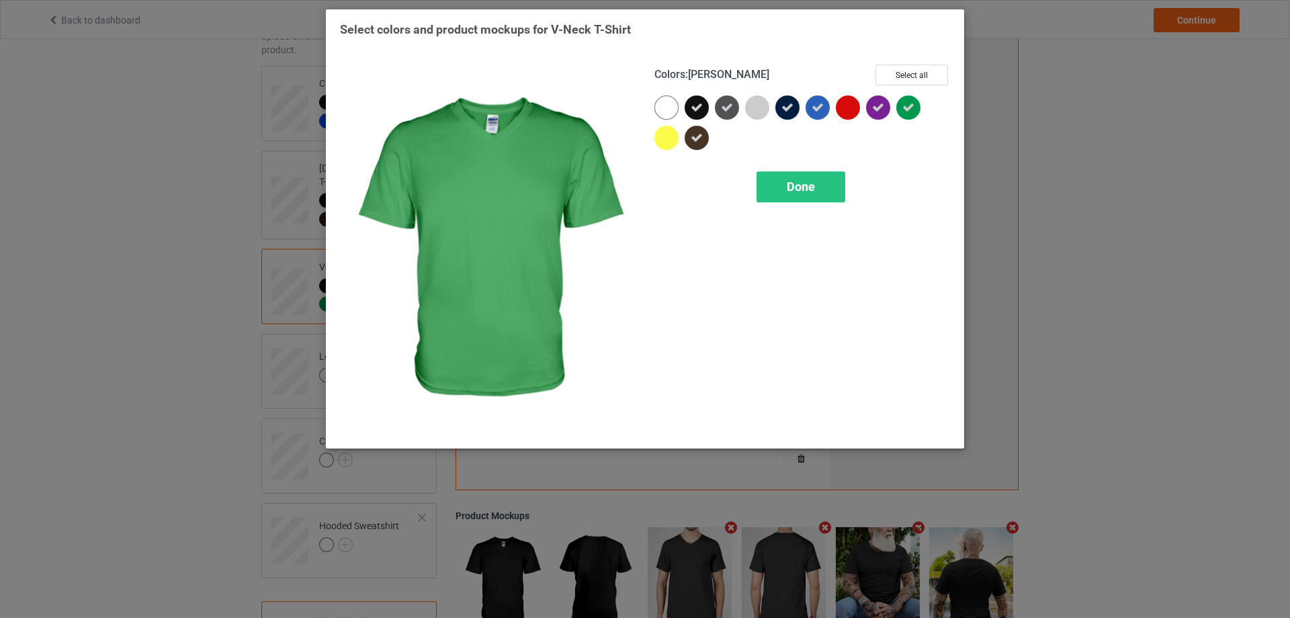
click at [908, 109] on icon at bounding box center [908, 107] width 12 height 12
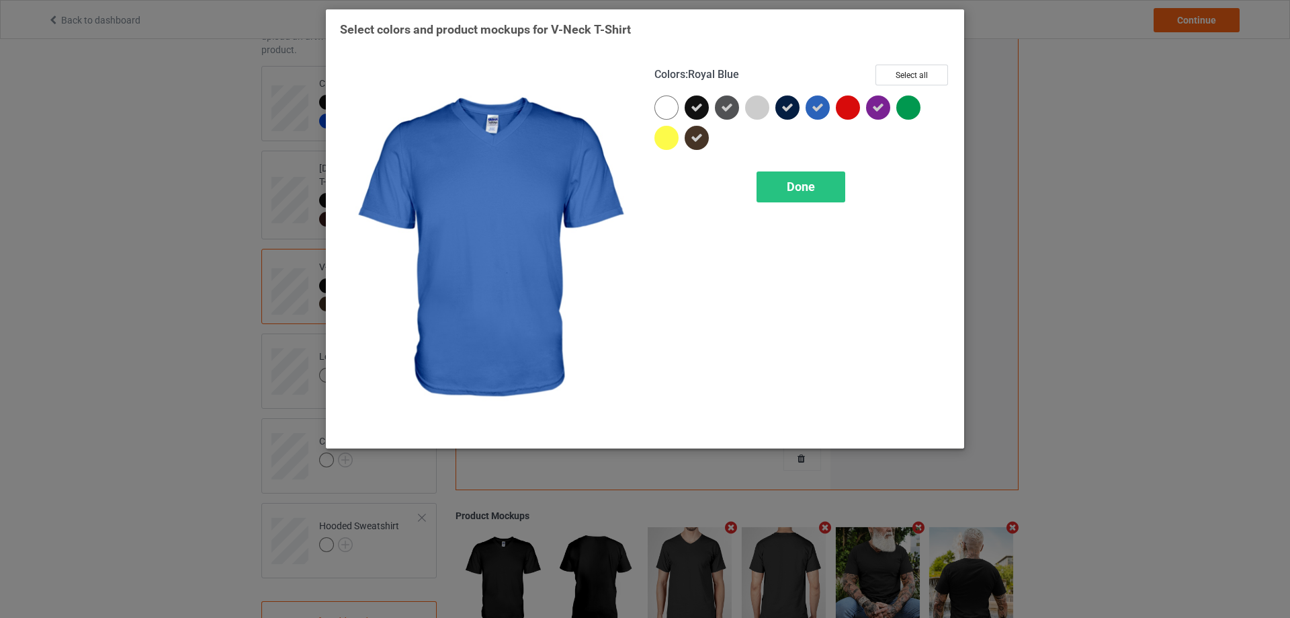
click at [823, 107] on icon at bounding box center [818, 107] width 12 height 12
click at [796, 190] on span "Done" at bounding box center [801, 186] width 28 height 14
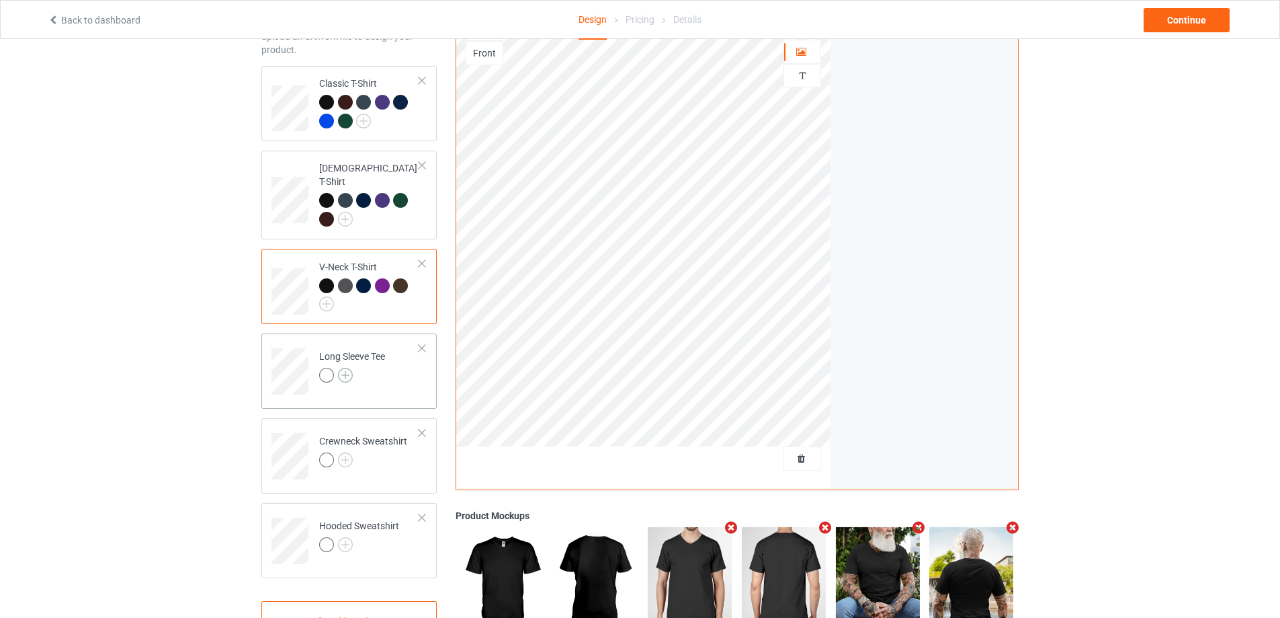
click at [347, 368] on img at bounding box center [345, 375] width 15 height 15
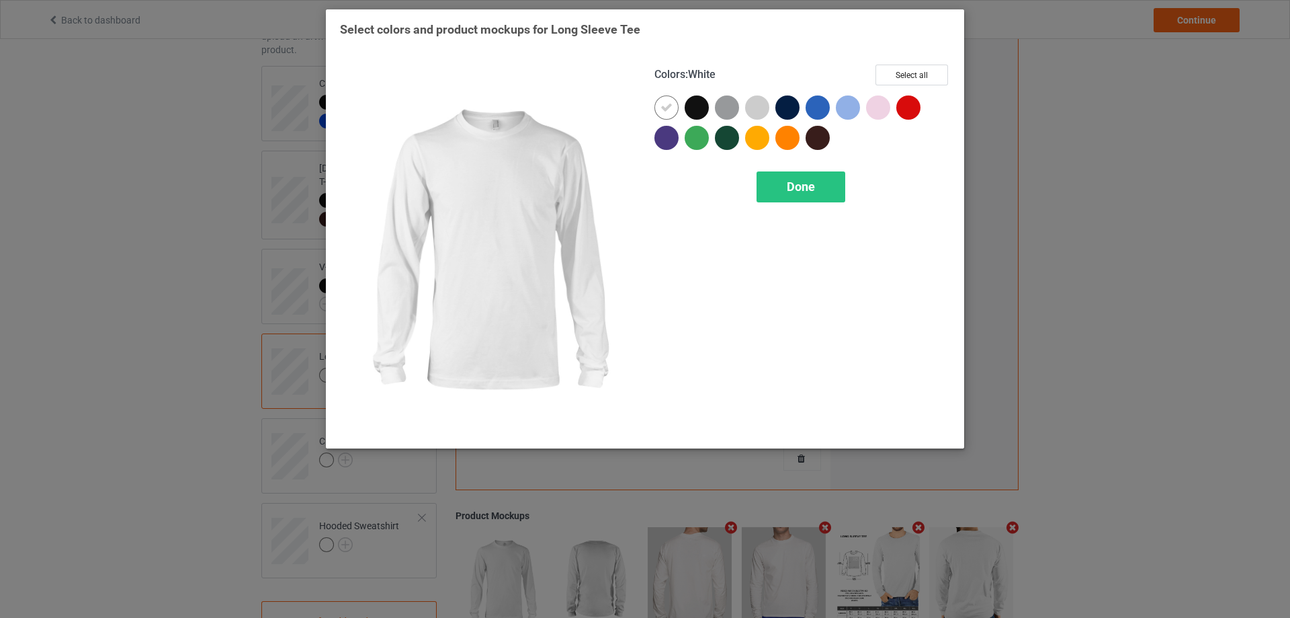
click at [665, 107] on icon at bounding box center [667, 107] width 12 height 12
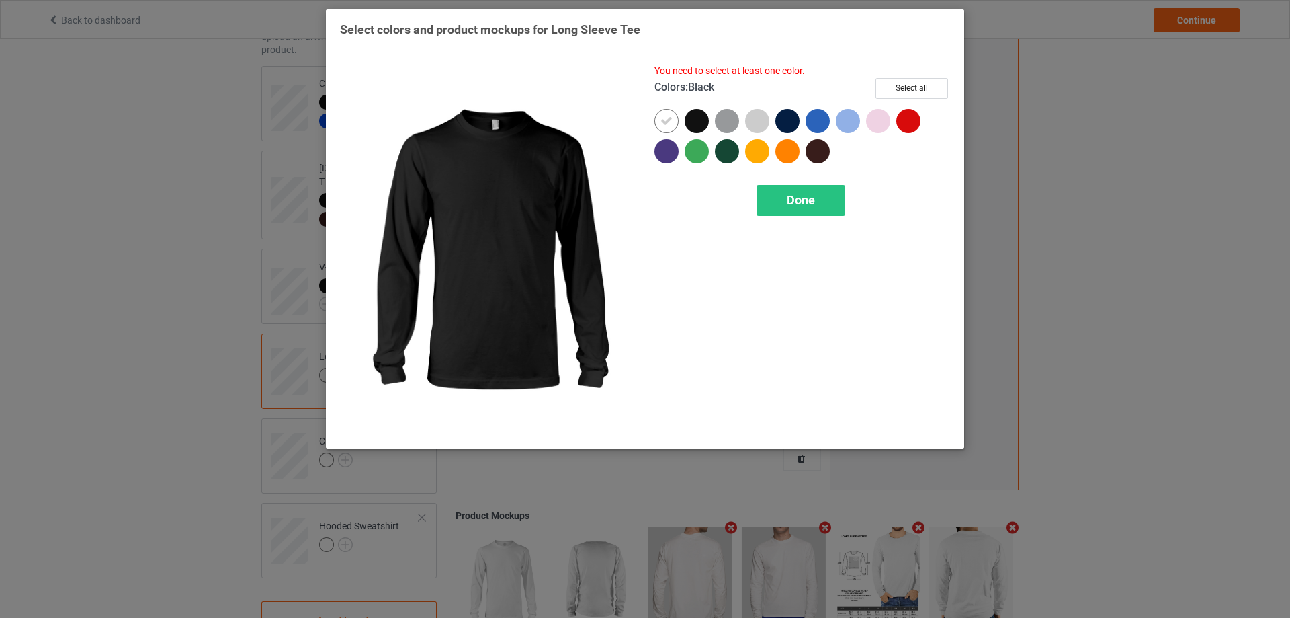
click at [695, 120] on div at bounding box center [697, 121] width 24 height 24
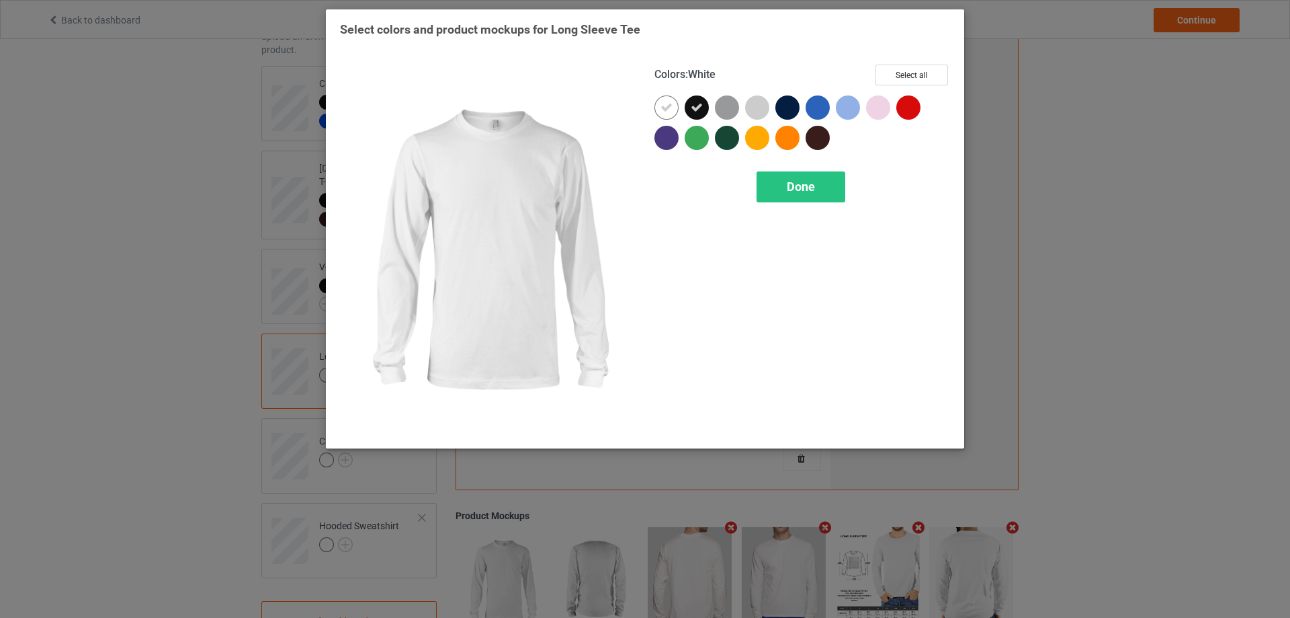
click at [666, 108] on icon at bounding box center [667, 107] width 12 height 12
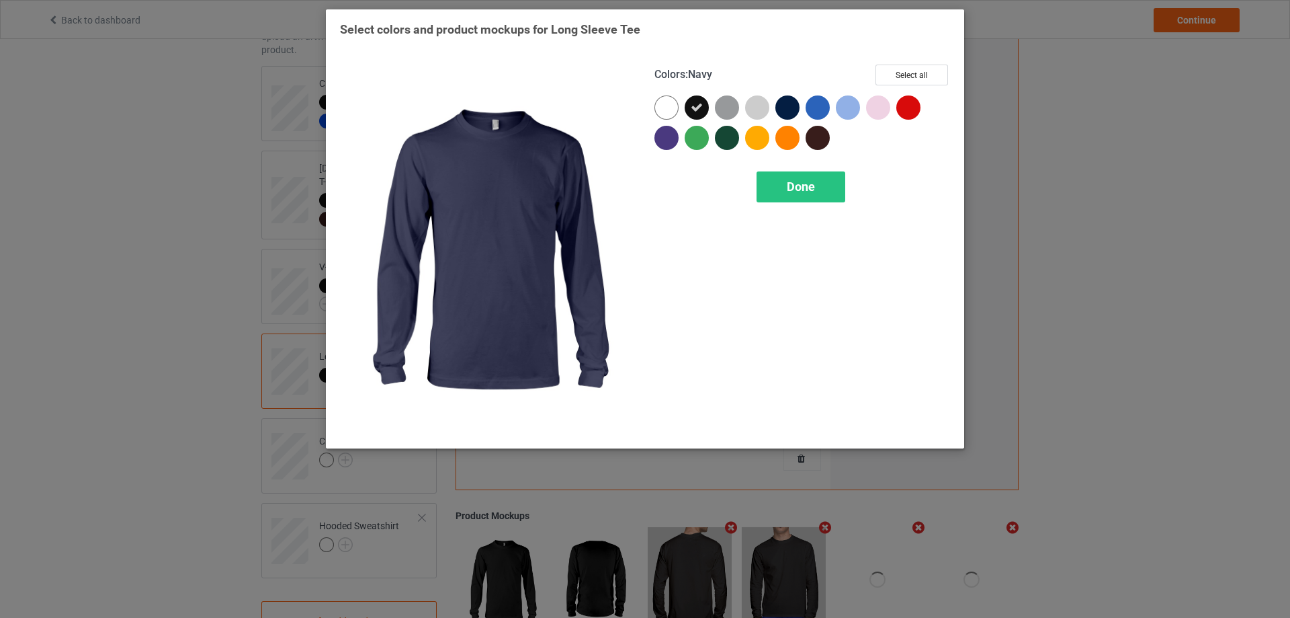
click at [789, 105] on div at bounding box center [787, 107] width 24 height 24
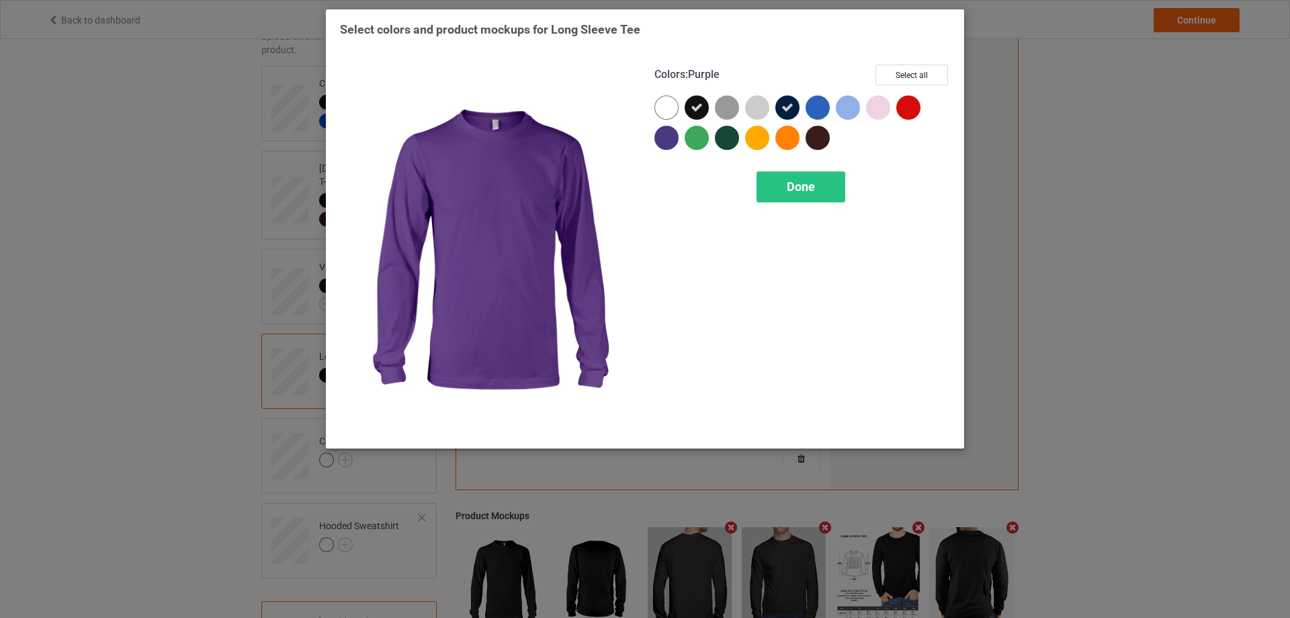
click at [667, 137] on div at bounding box center [666, 138] width 24 height 24
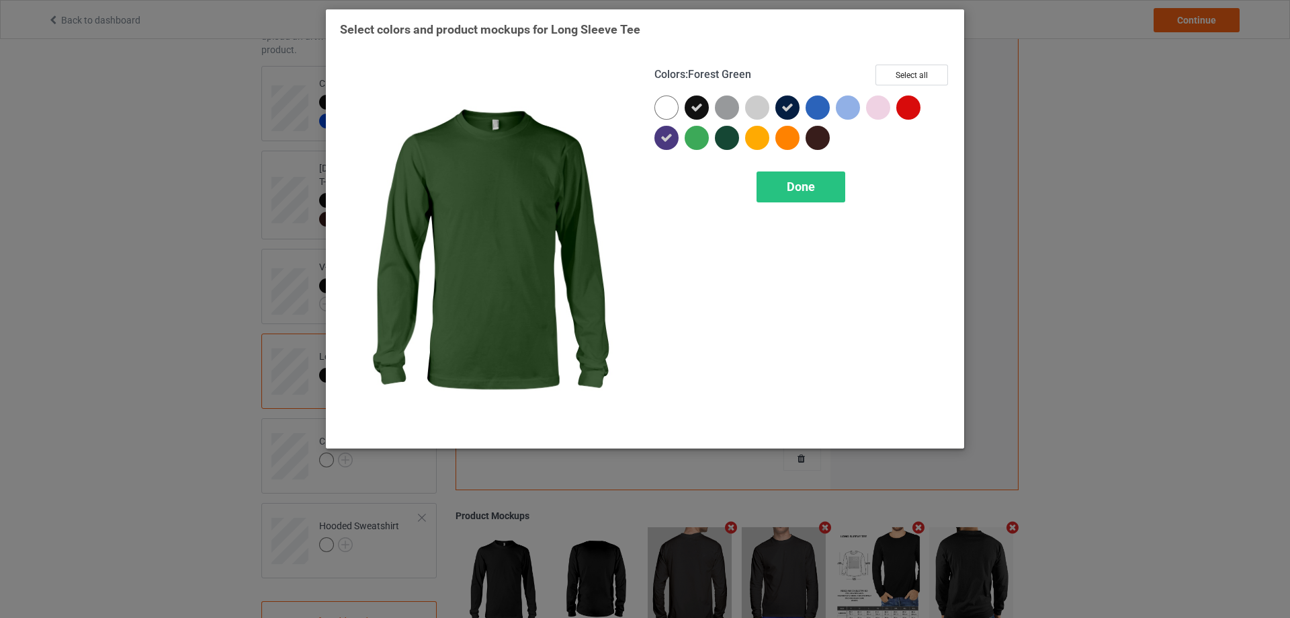
click at [720, 141] on div at bounding box center [727, 138] width 24 height 24
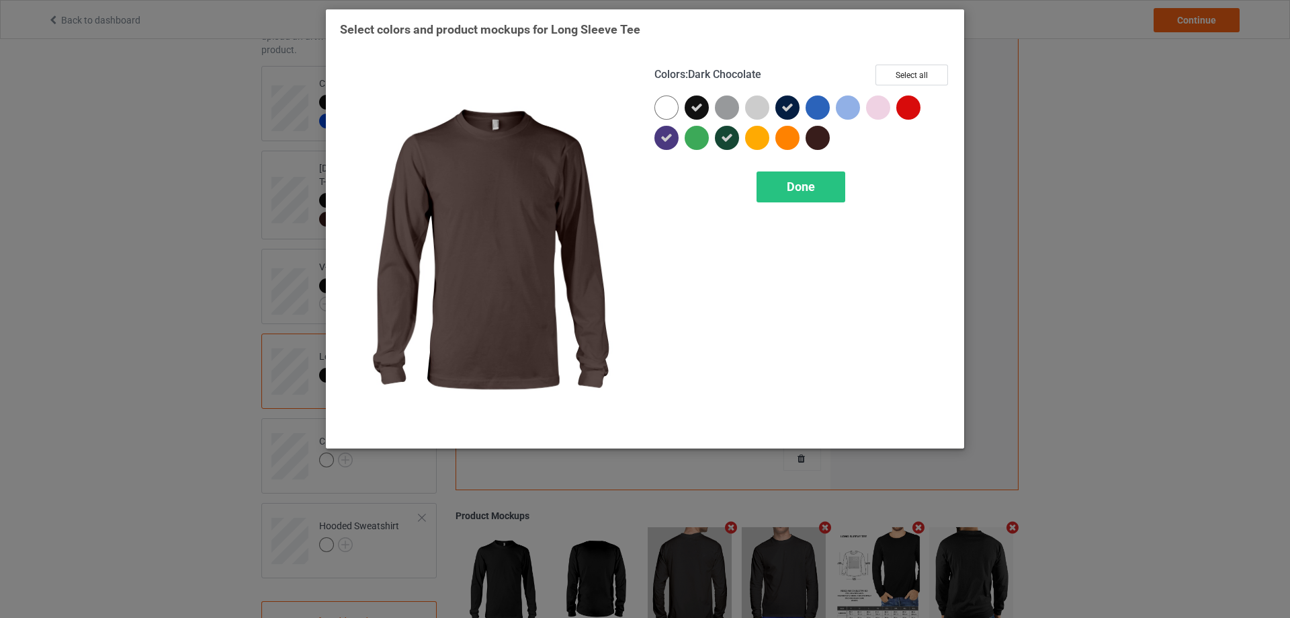
click at [820, 136] on div at bounding box center [818, 138] width 24 height 24
click at [814, 187] on span "Done" at bounding box center [801, 186] width 28 height 14
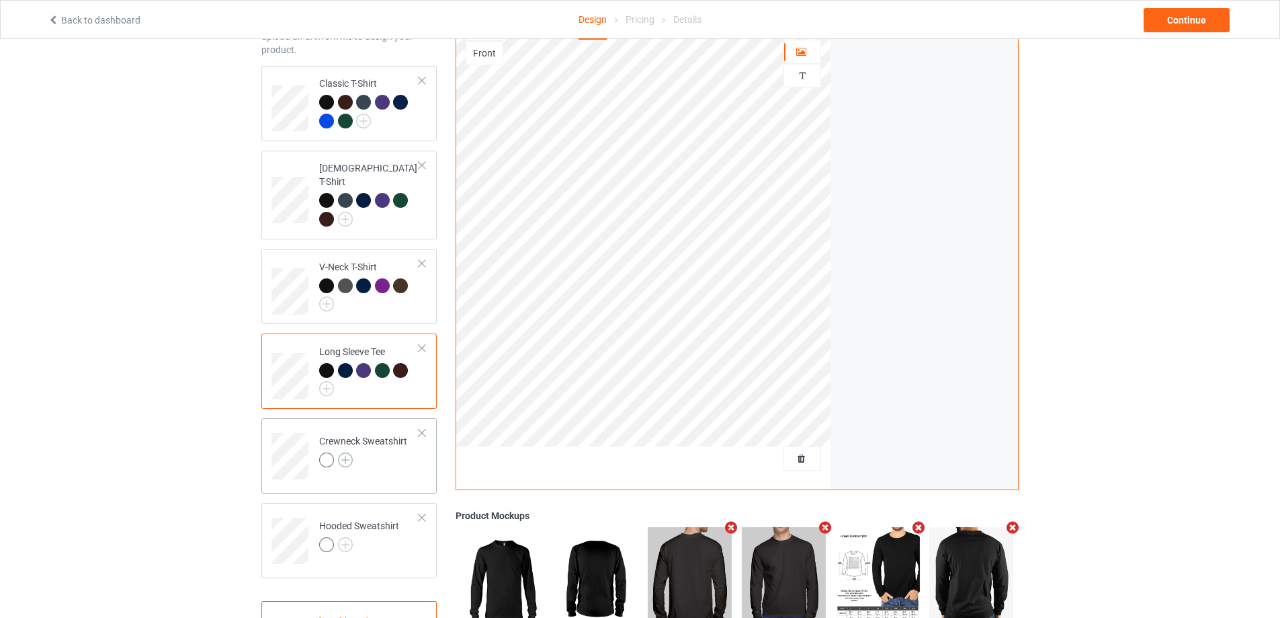
click at [347, 452] on img at bounding box center [345, 459] width 15 height 15
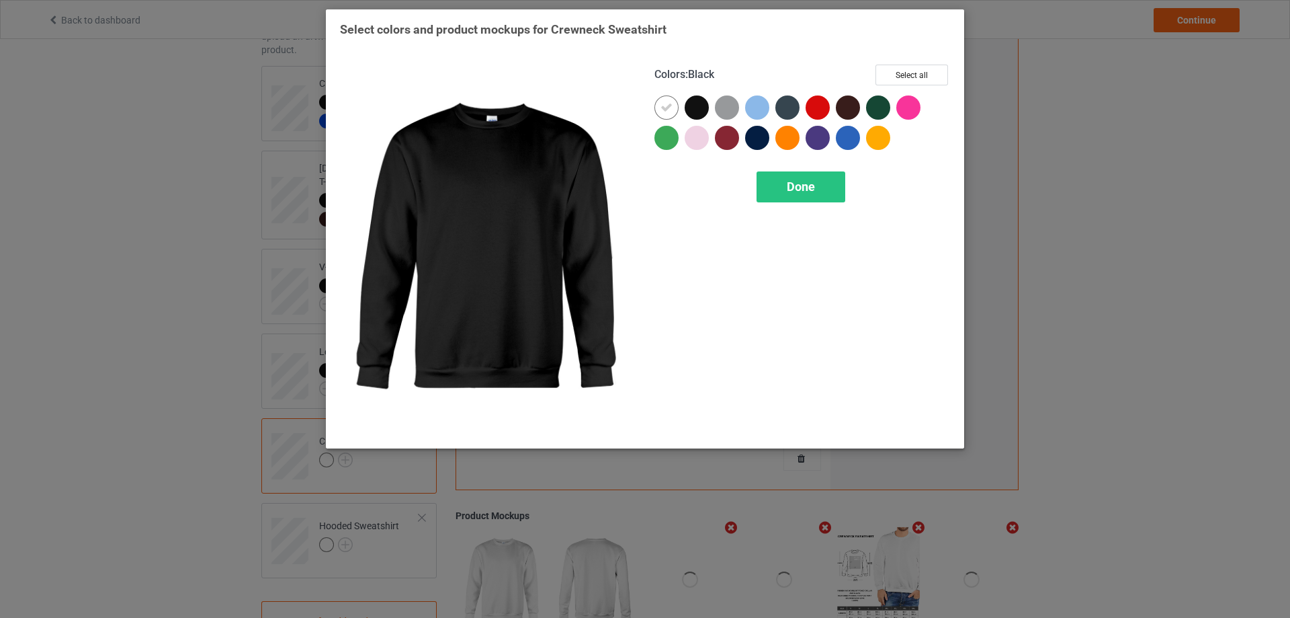
click at [699, 111] on div at bounding box center [697, 107] width 24 height 24
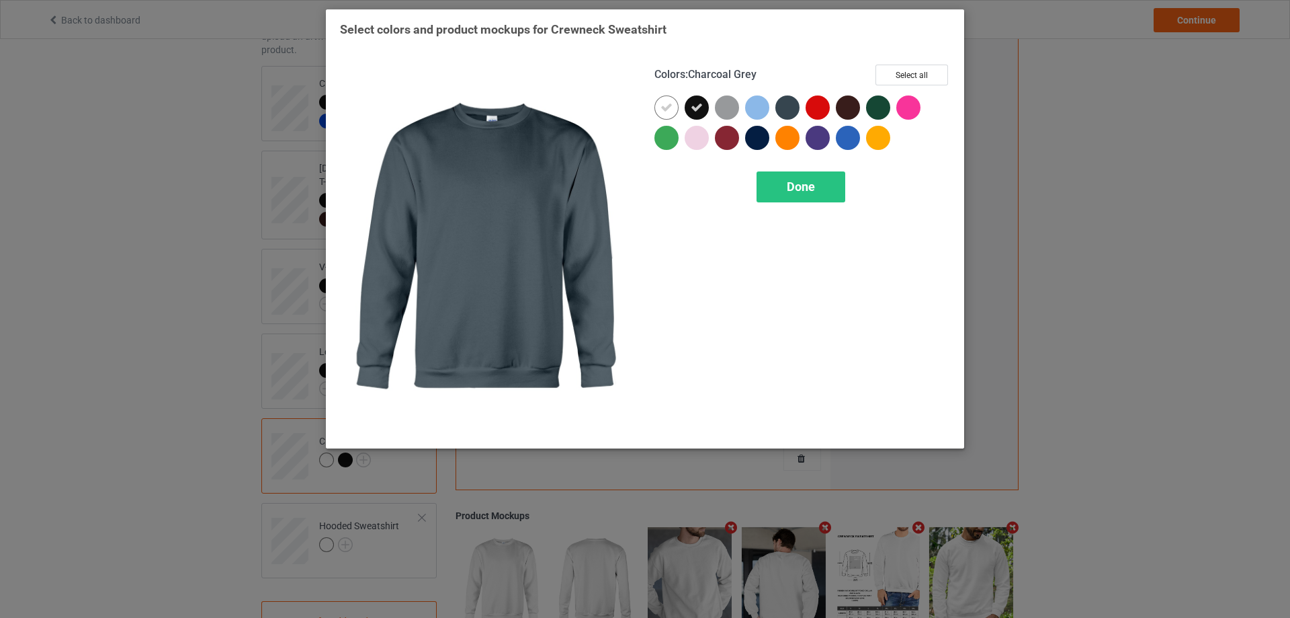
click at [788, 110] on div at bounding box center [787, 107] width 24 height 24
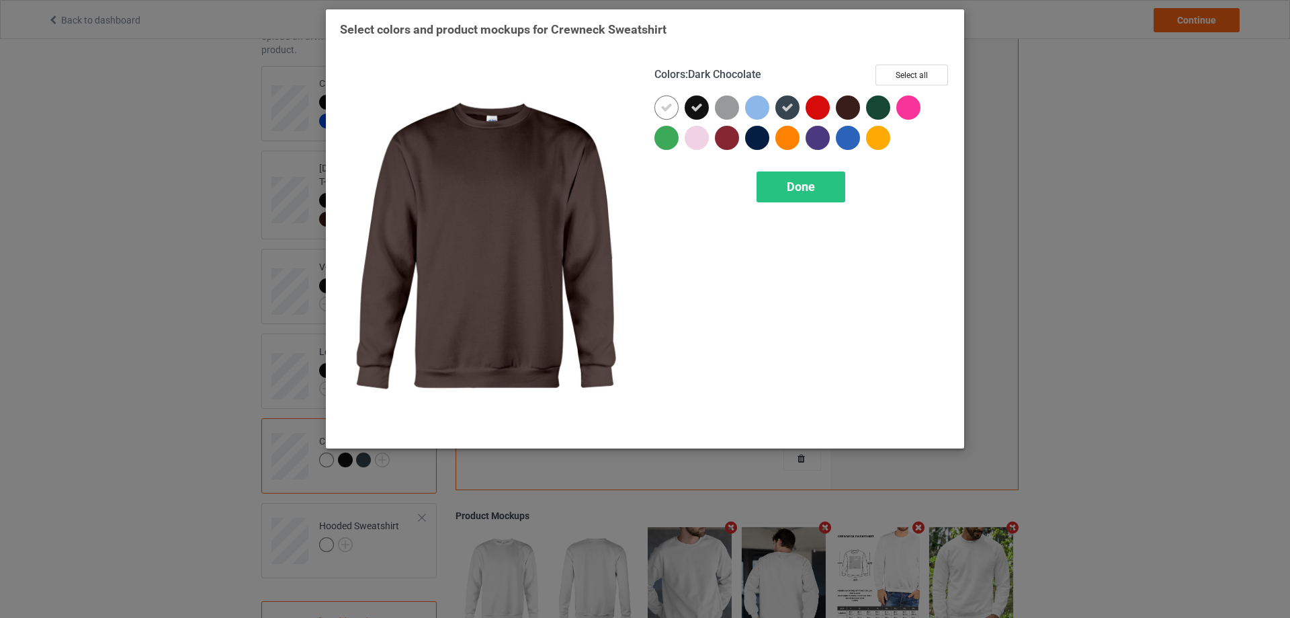
click at [853, 103] on div at bounding box center [848, 107] width 24 height 24
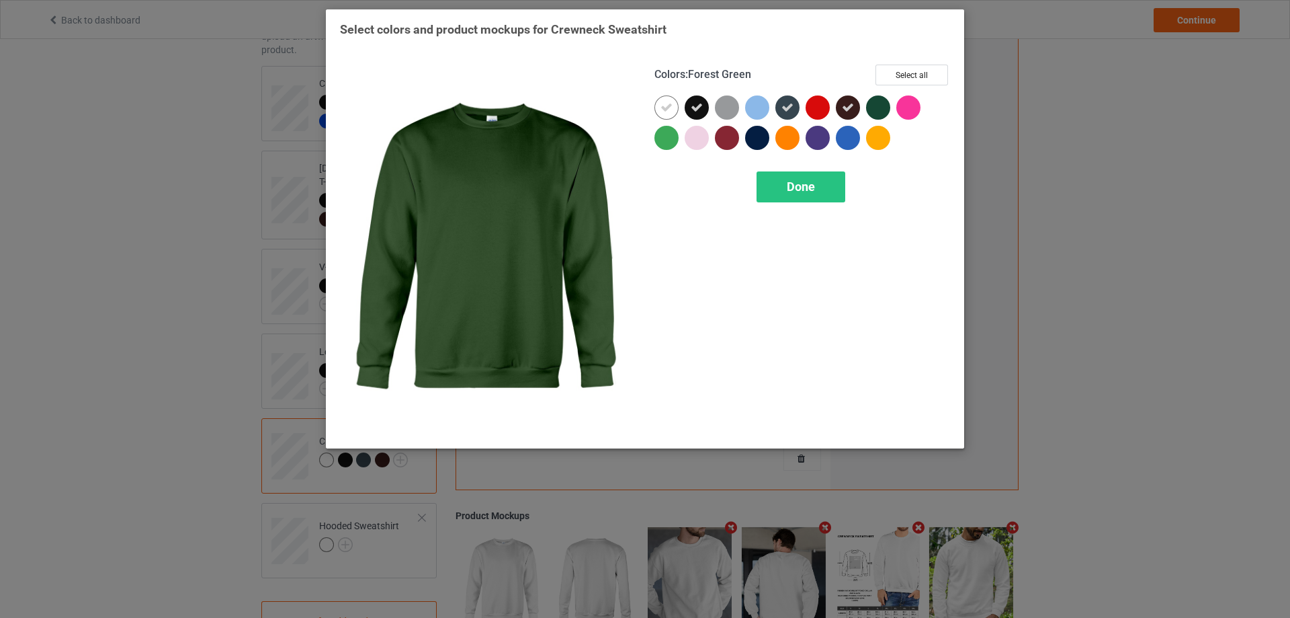
click at [879, 105] on div at bounding box center [878, 107] width 24 height 24
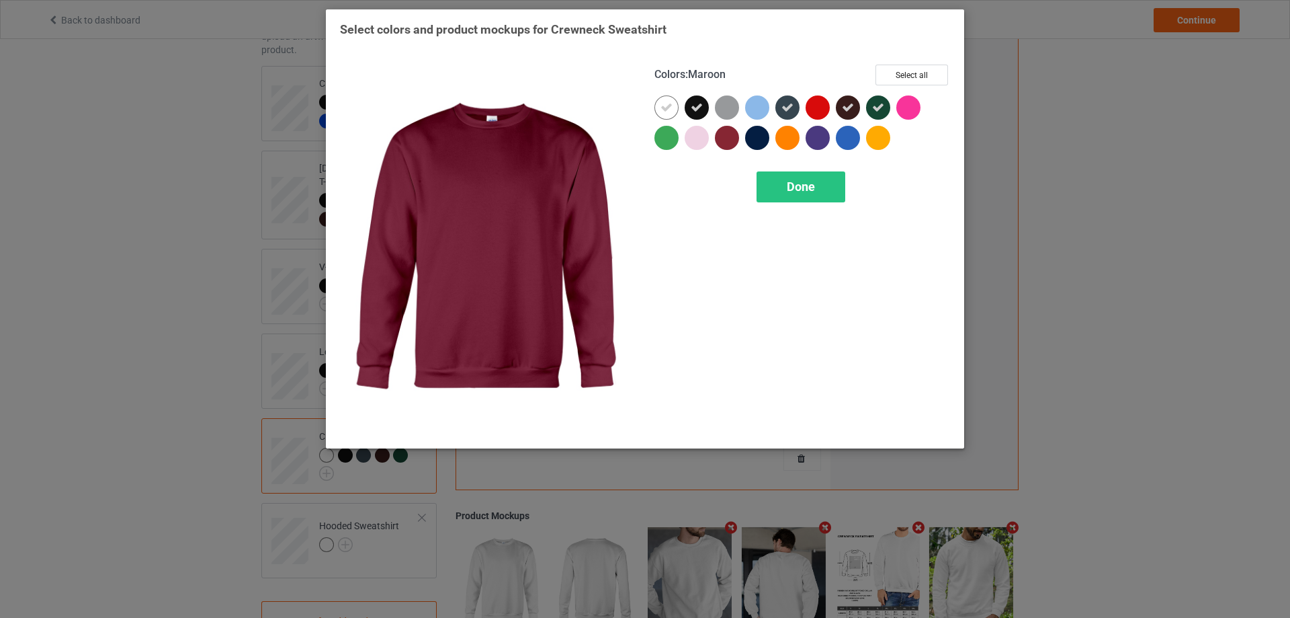
click at [726, 141] on div at bounding box center [727, 138] width 24 height 24
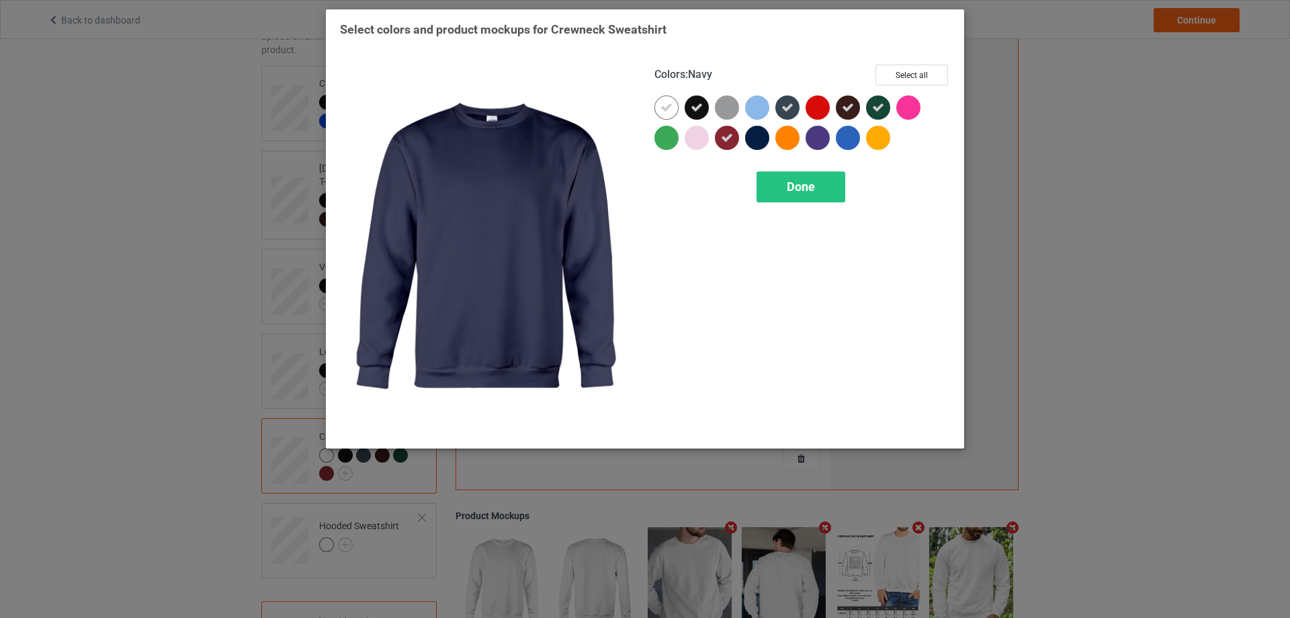
click at [757, 137] on div at bounding box center [757, 138] width 24 height 24
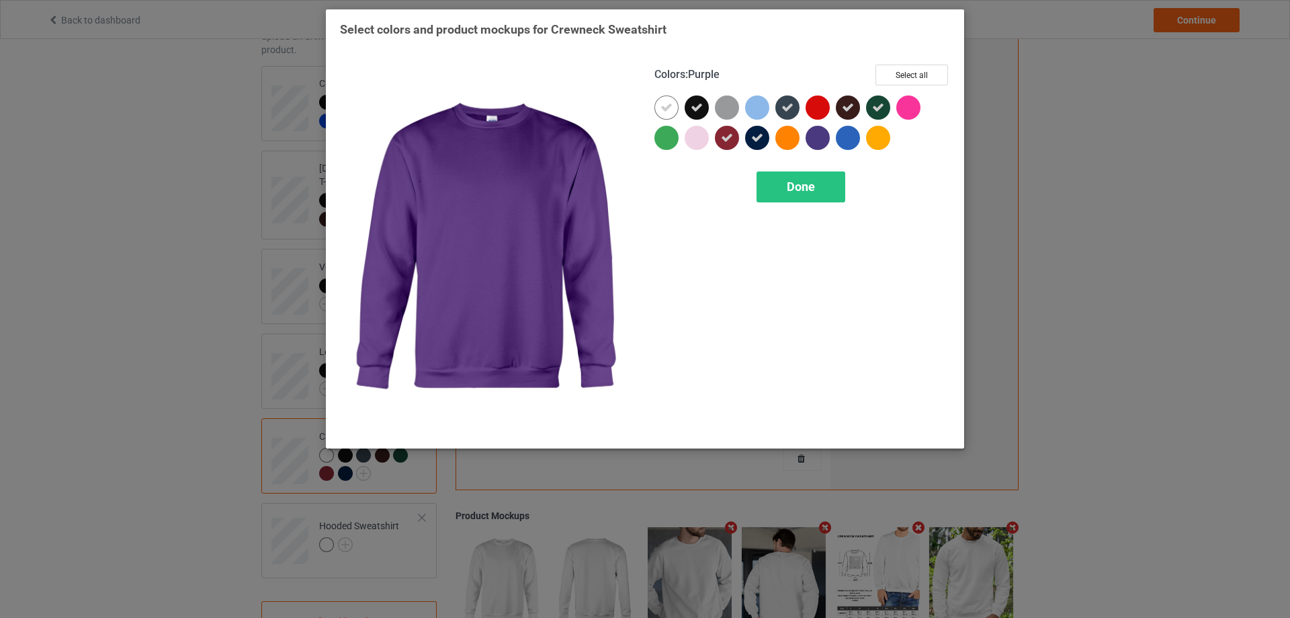
click at [817, 141] on div at bounding box center [818, 138] width 24 height 24
click at [845, 137] on div at bounding box center [848, 138] width 24 height 24
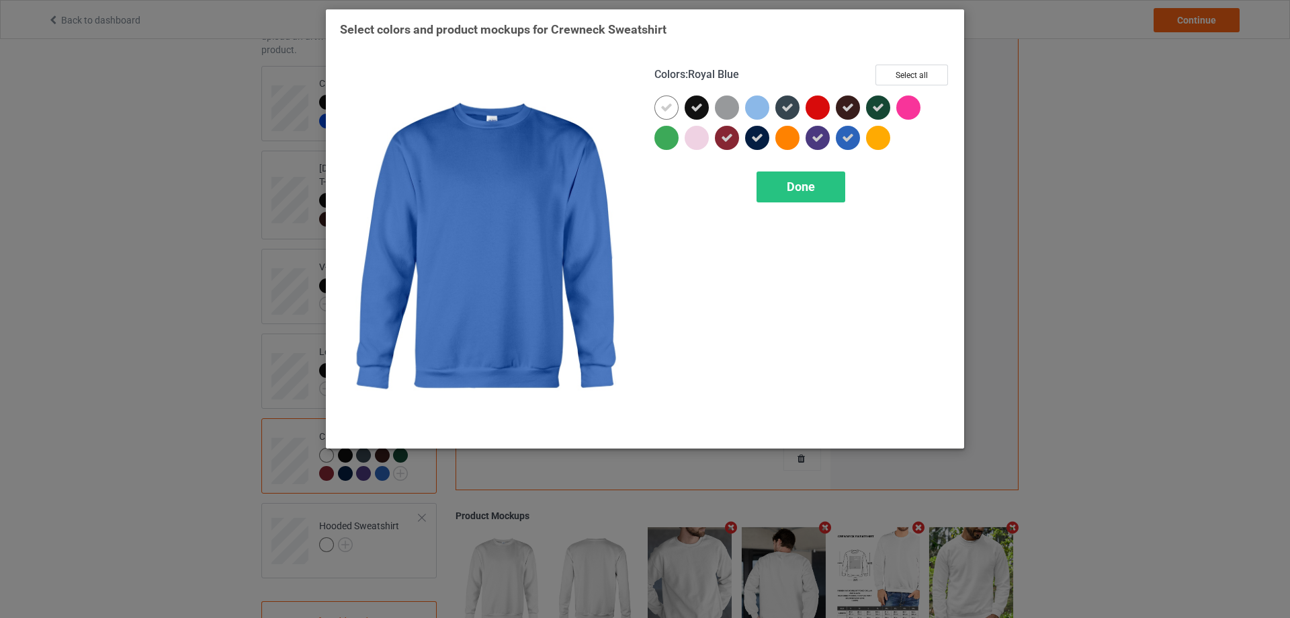
click at [849, 138] on icon at bounding box center [848, 138] width 12 height 12
click at [785, 188] on div "Done" at bounding box center [801, 186] width 89 height 31
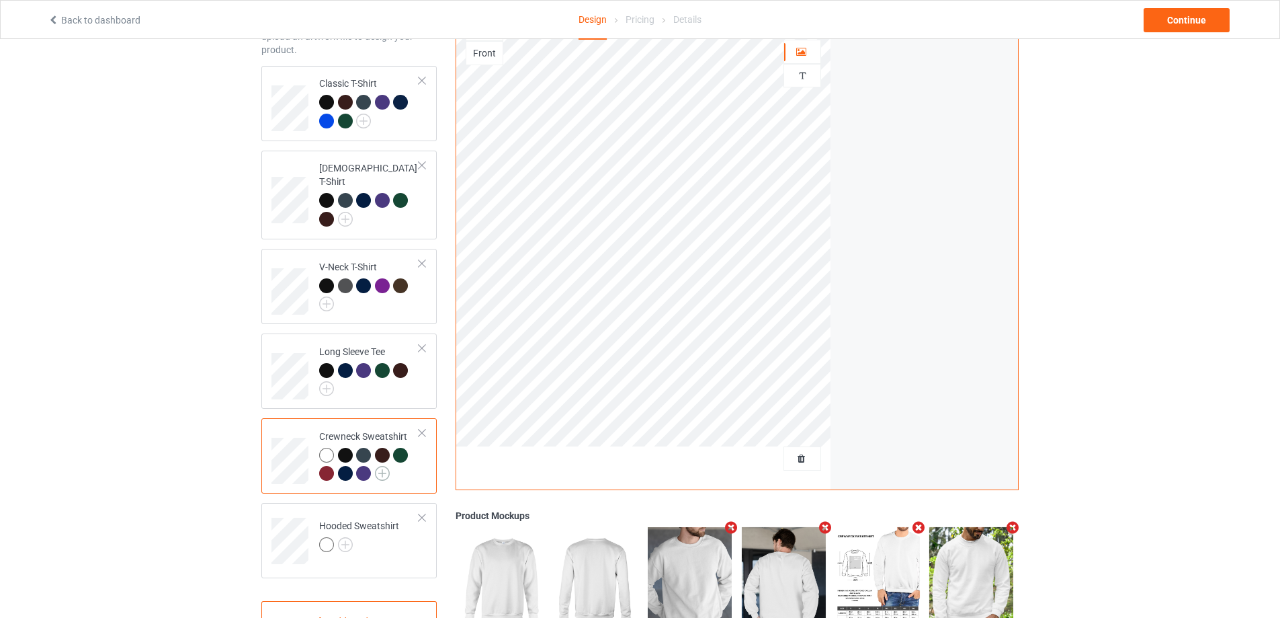
click at [382, 466] on img at bounding box center [382, 473] width 15 height 15
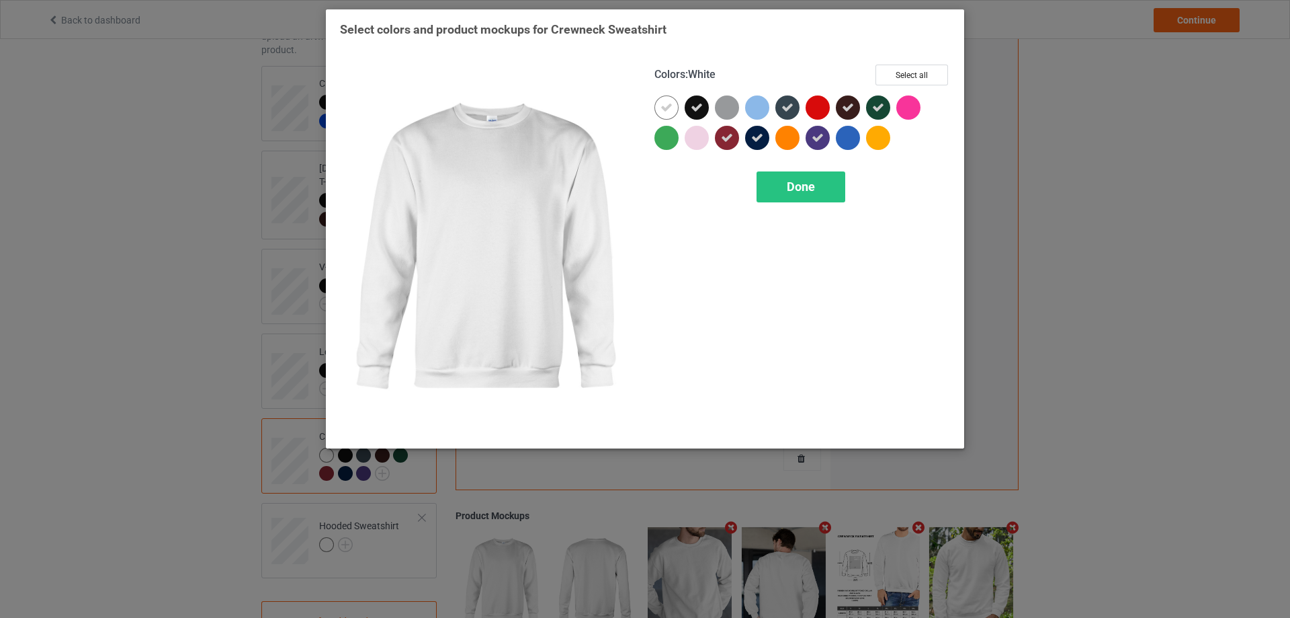
click at [669, 107] on icon at bounding box center [667, 107] width 12 height 12
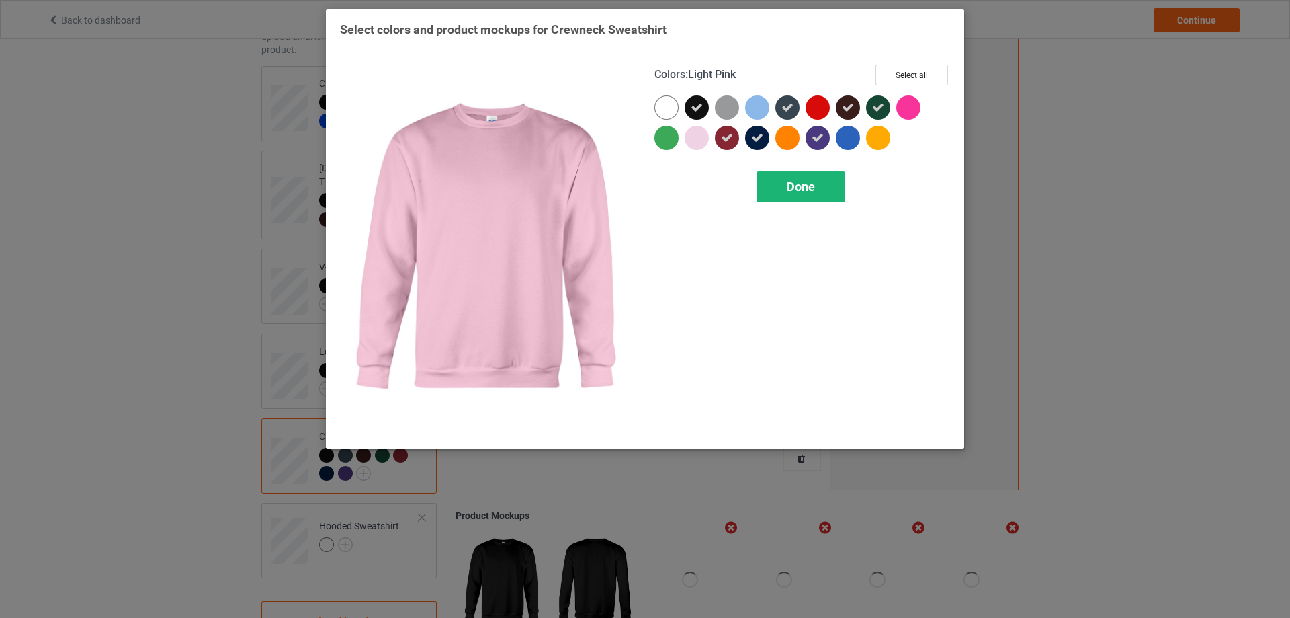
click at [813, 188] on span "Done" at bounding box center [801, 186] width 28 height 14
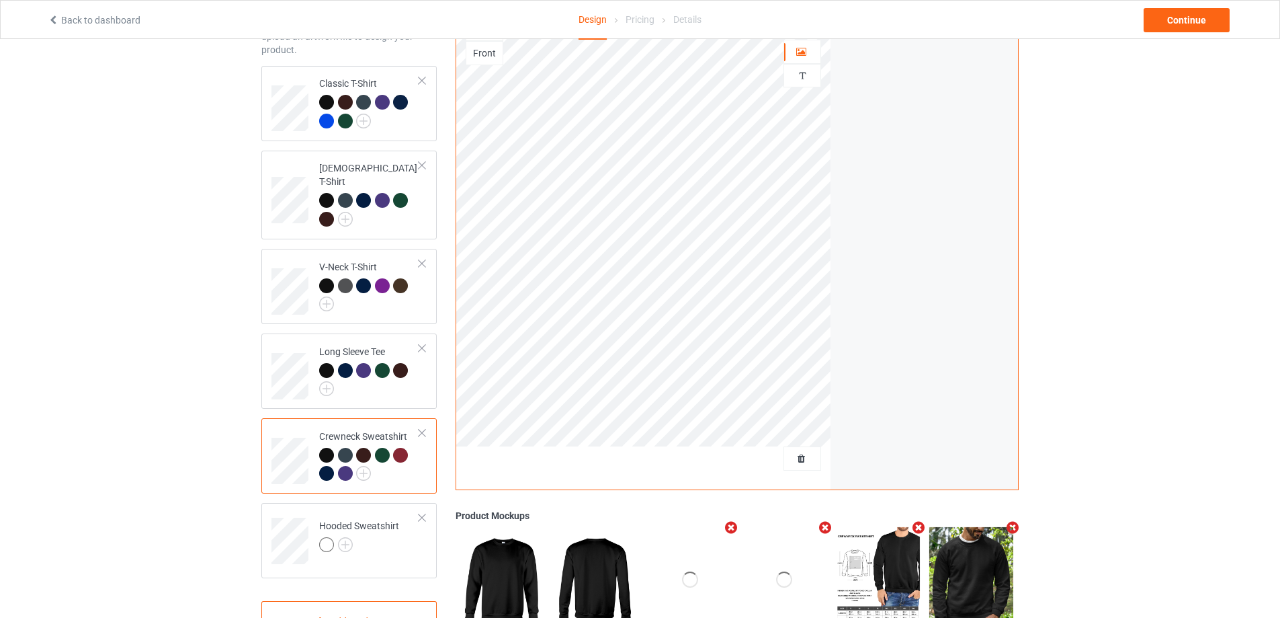
scroll to position [253, 0]
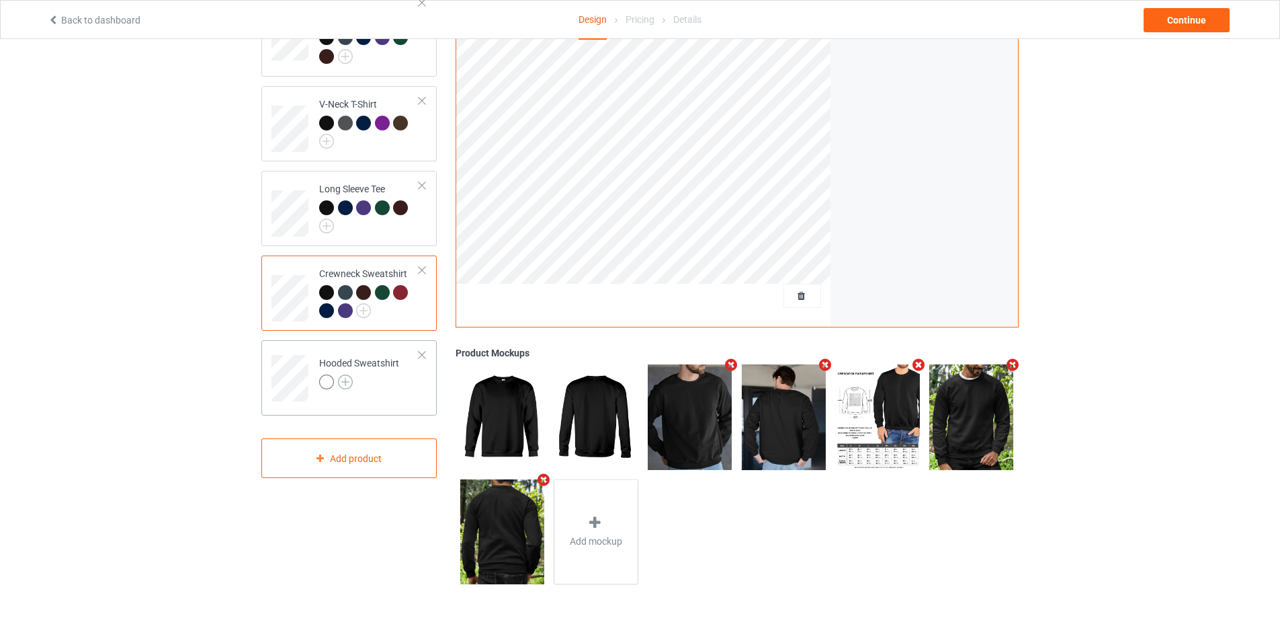
click at [349, 374] on img at bounding box center [345, 381] width 15 height 15
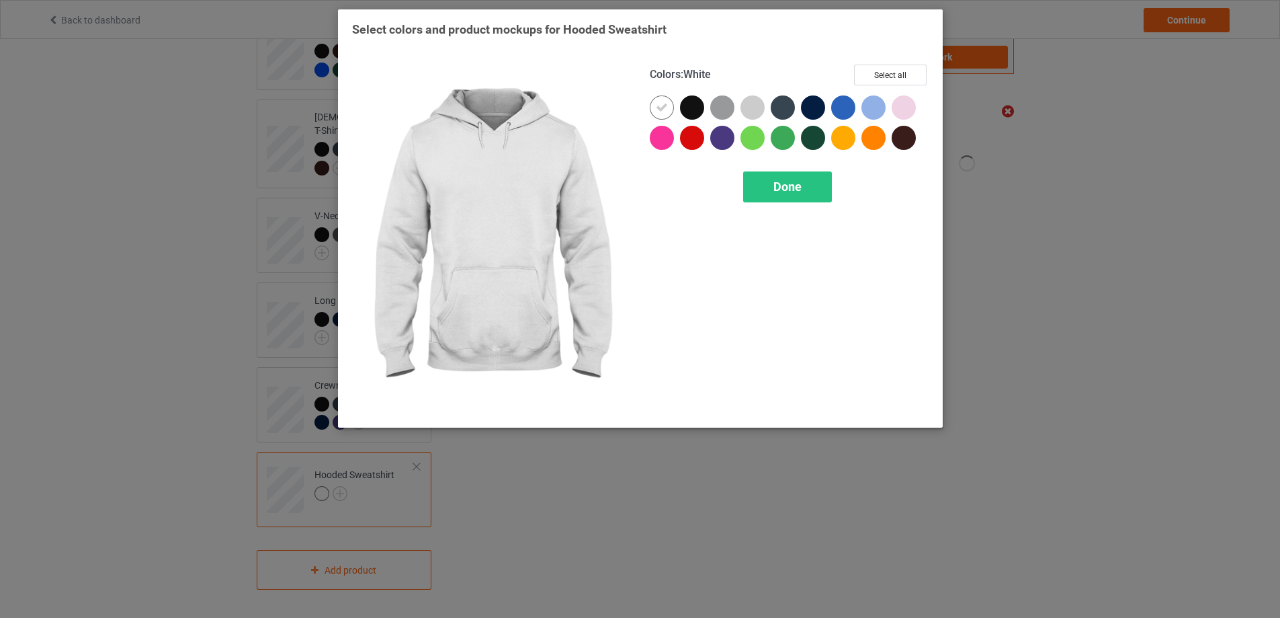
scroll to position [131, 0]
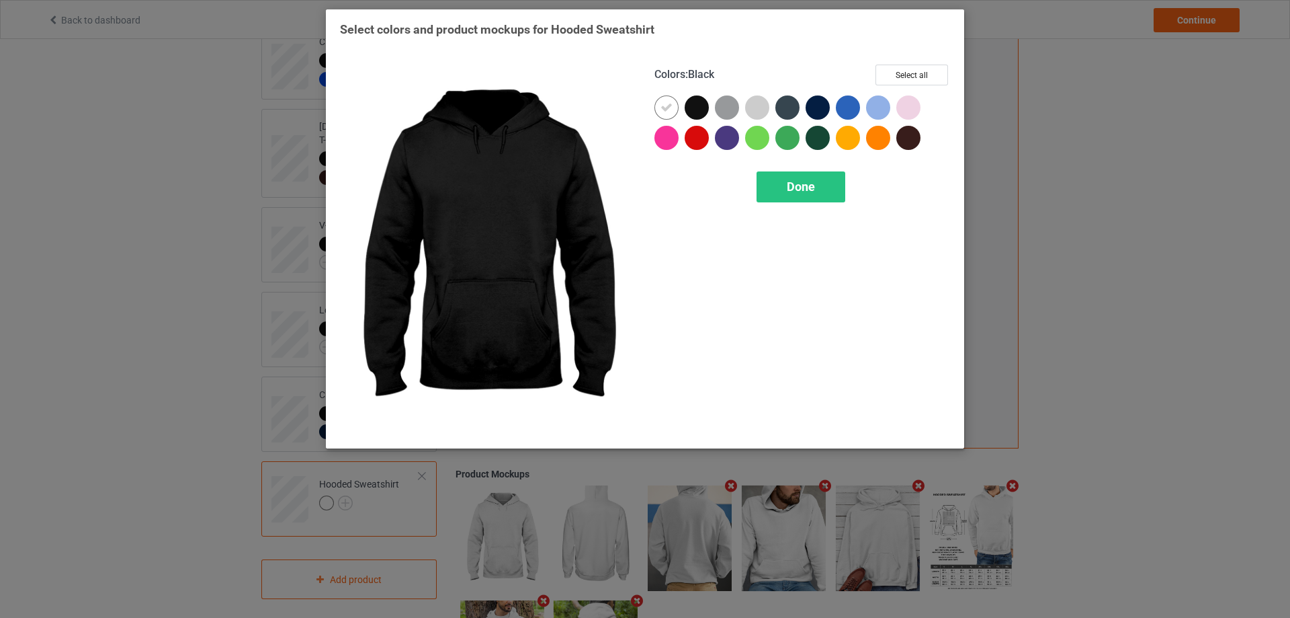
click at [699, 112] on div at bounding box center [697, 107] width 24 height 24
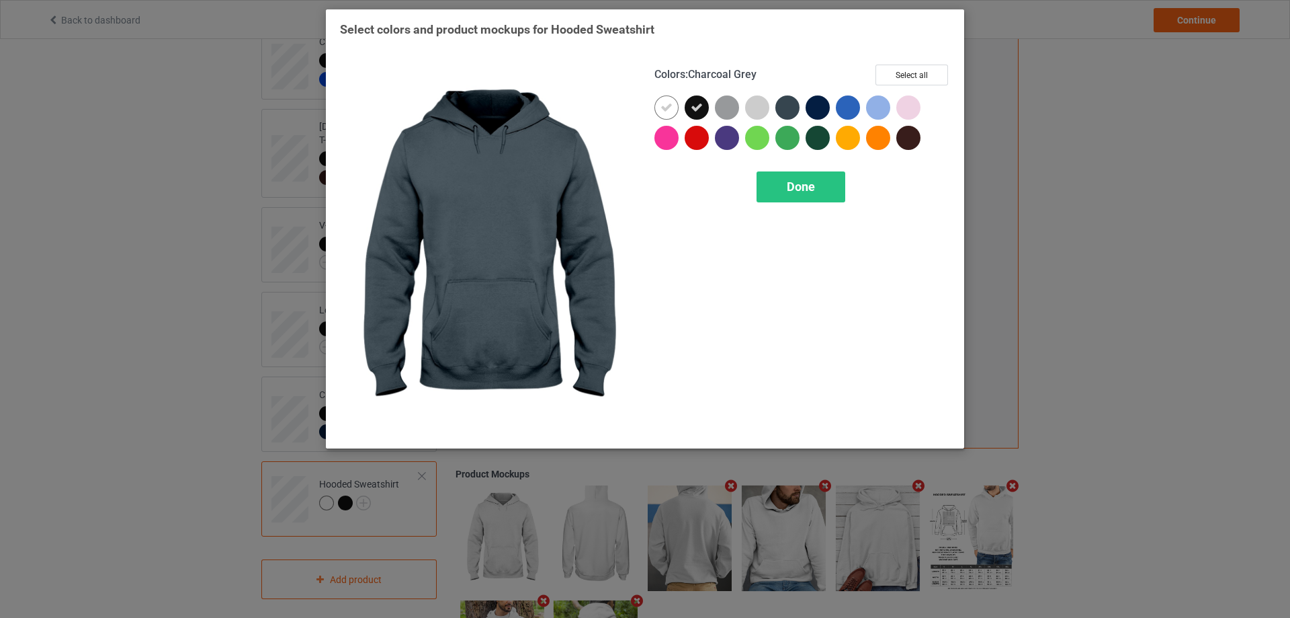
click at [799, 110] on div at bounding box center [787, 107] width 24 height 24
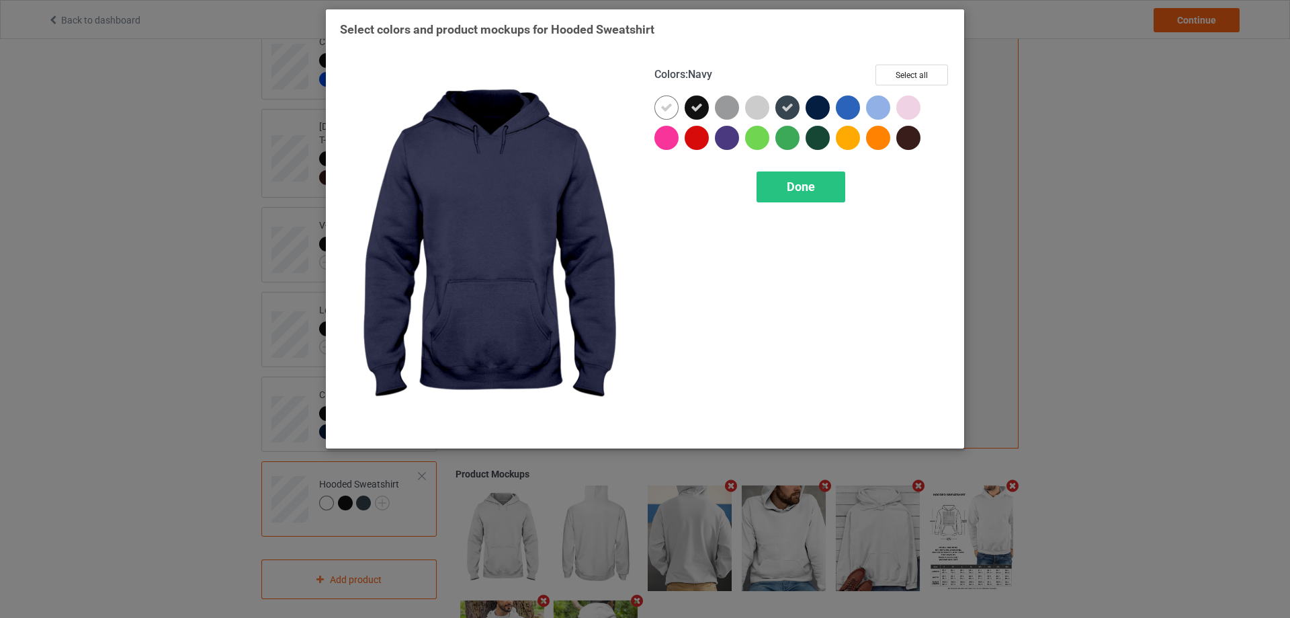
click at [822, 106] on div at bounding box center [818, 107] width 24 height 24
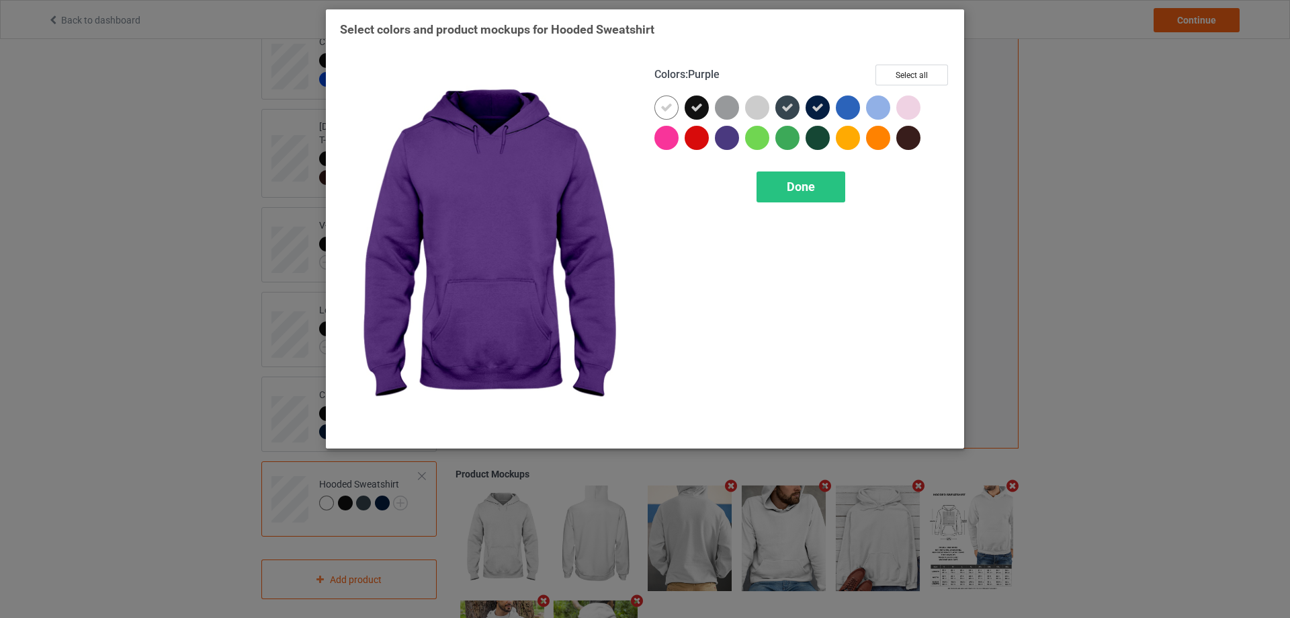
click at [739, 142] on div at bounding box center [730, 141] width 30 height 30
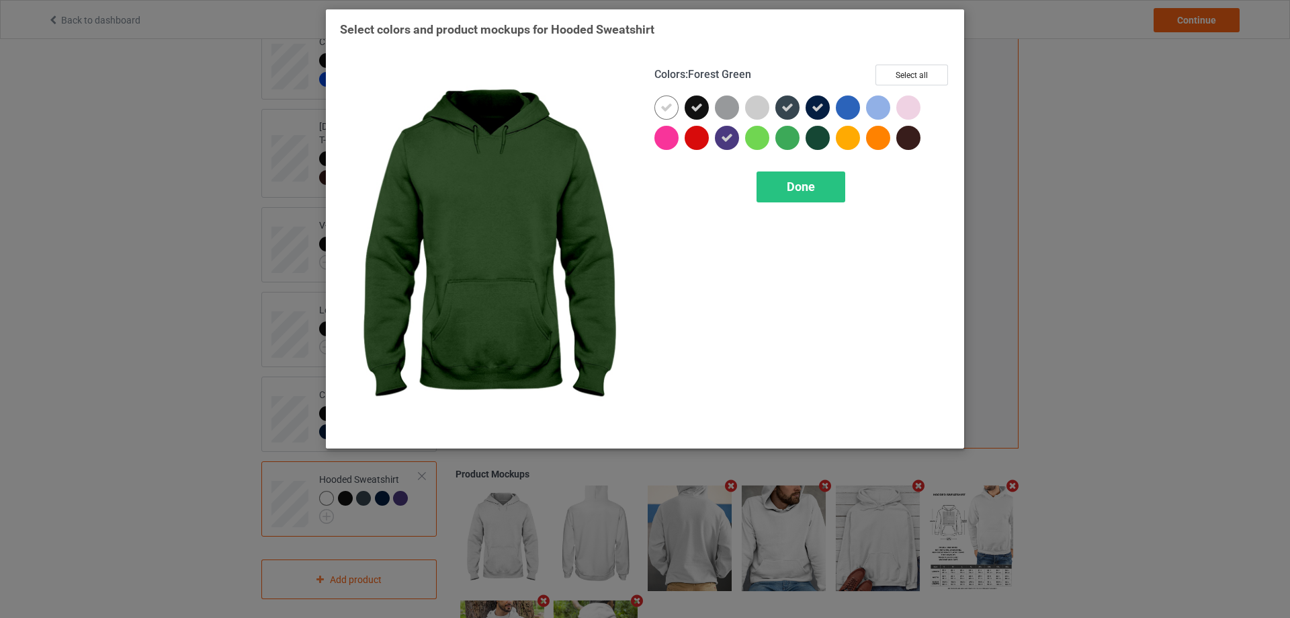
click at [820, 136] on div at bounding box center [818, 138] width 24 height 24
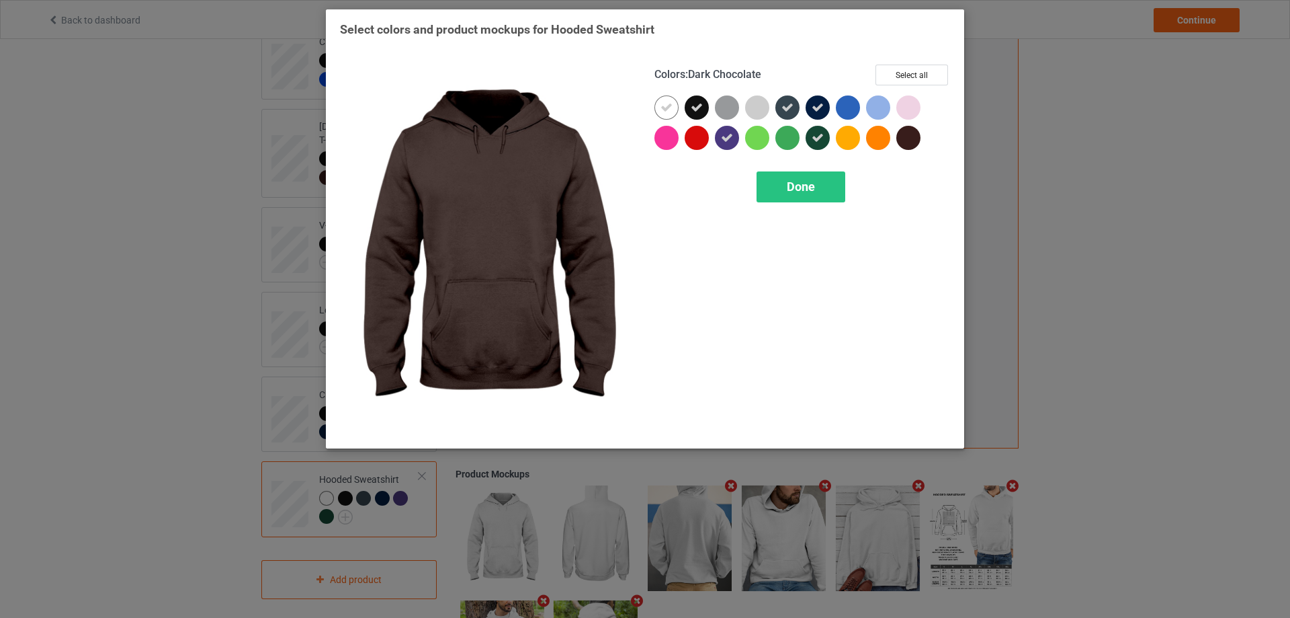
click at [912, 139] on div at bounding box center [908, 138] width 24 height 24
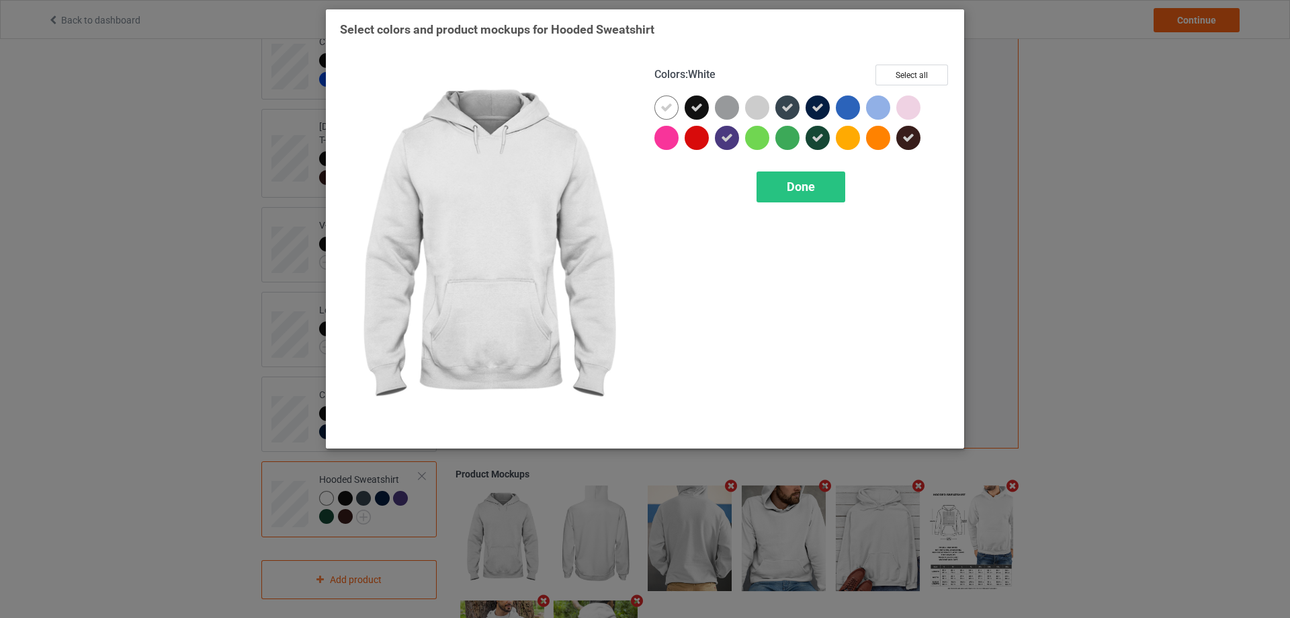
click at [665, 109] on icon at bounding box center [667, 107] width 12 height 12
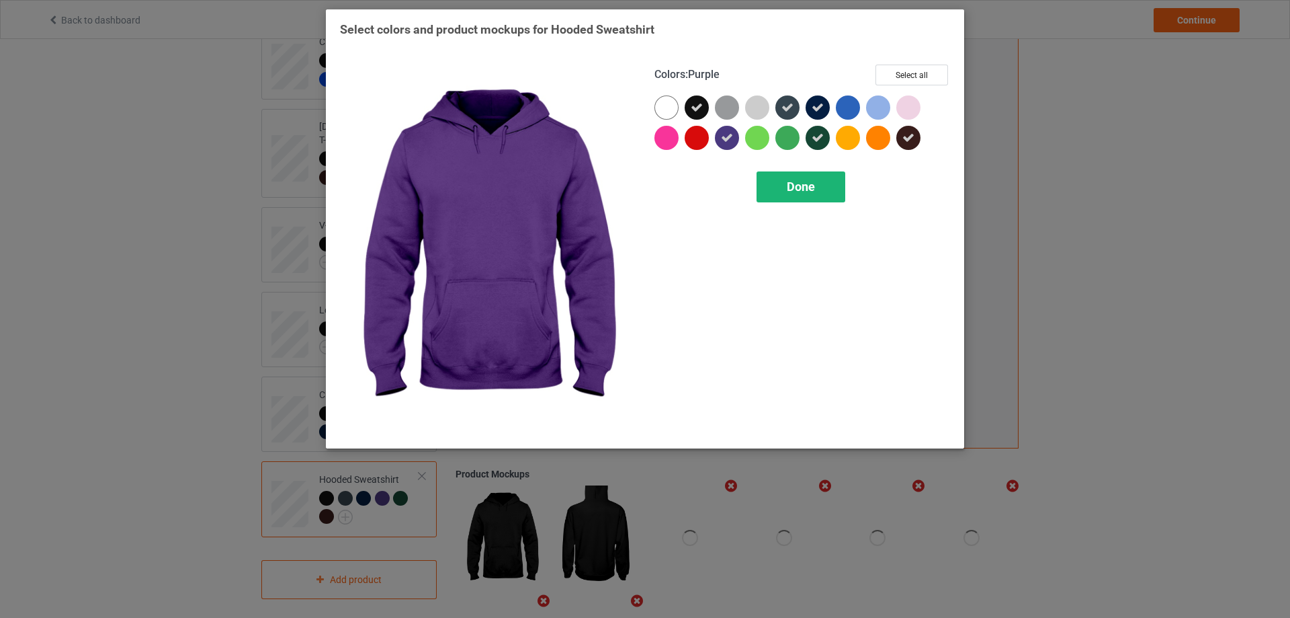
click at [785, 189] on div "Done" at bounding box center [801, 186] width 89 height 31
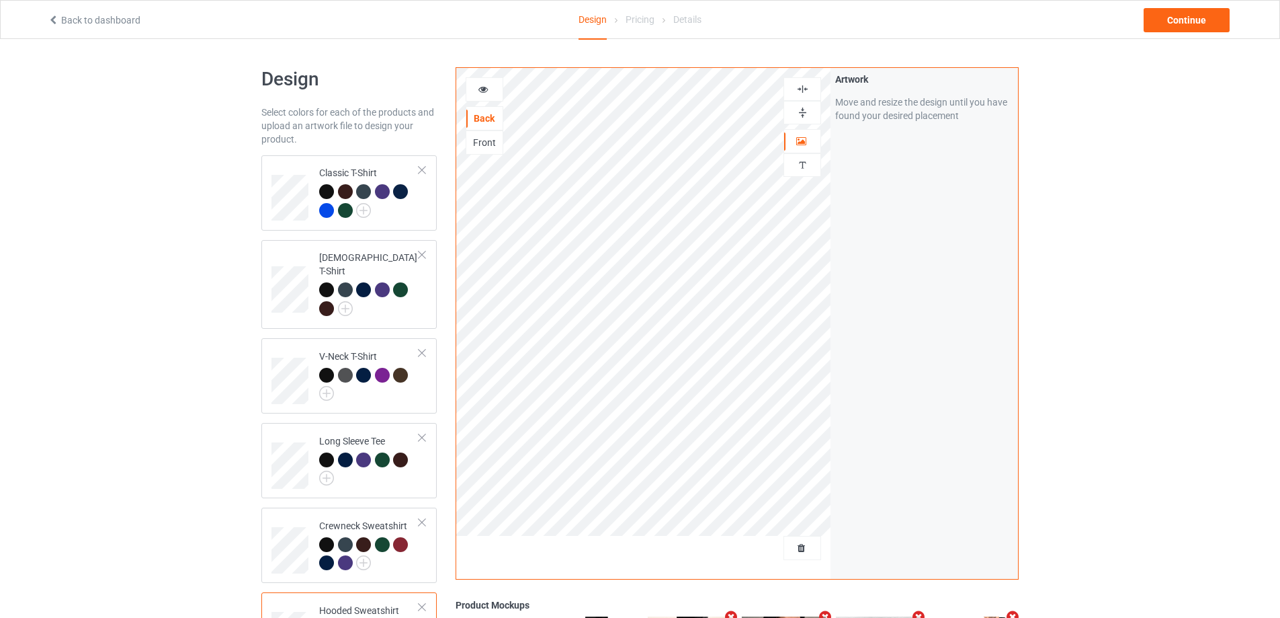
click at [485, 147] on div "Front" at bounding box center [484, 142] width 36 height 13
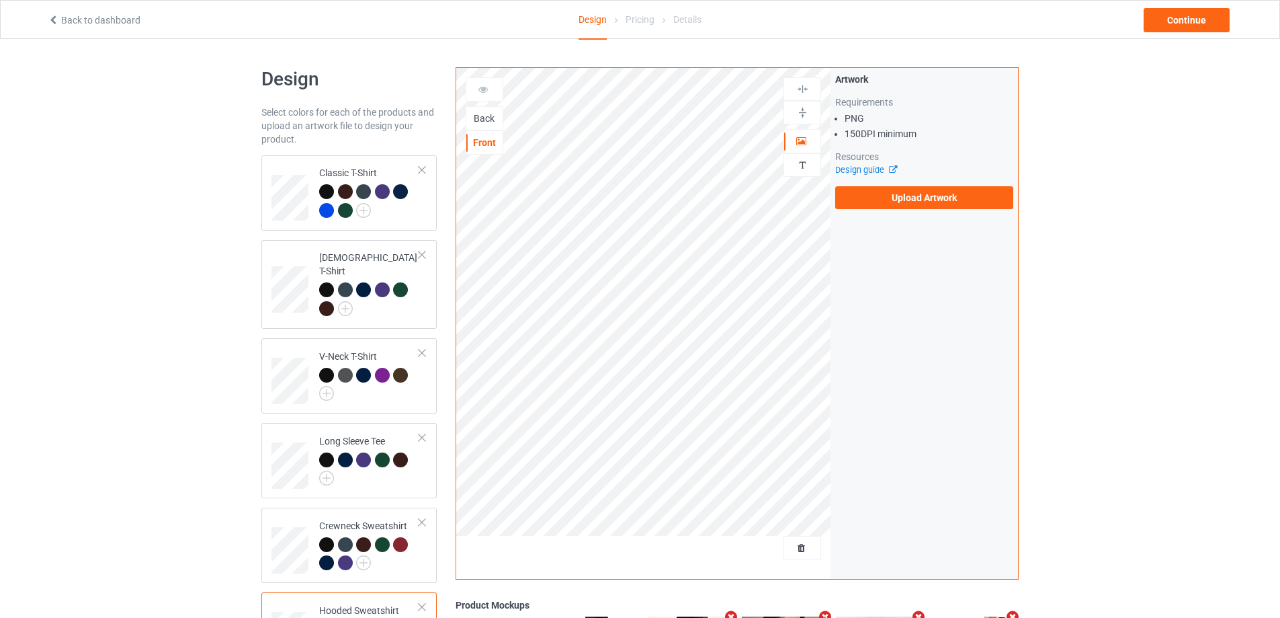
click at [491, 118] on div "Back" at bounding box center [484, 118] width 36 height 13
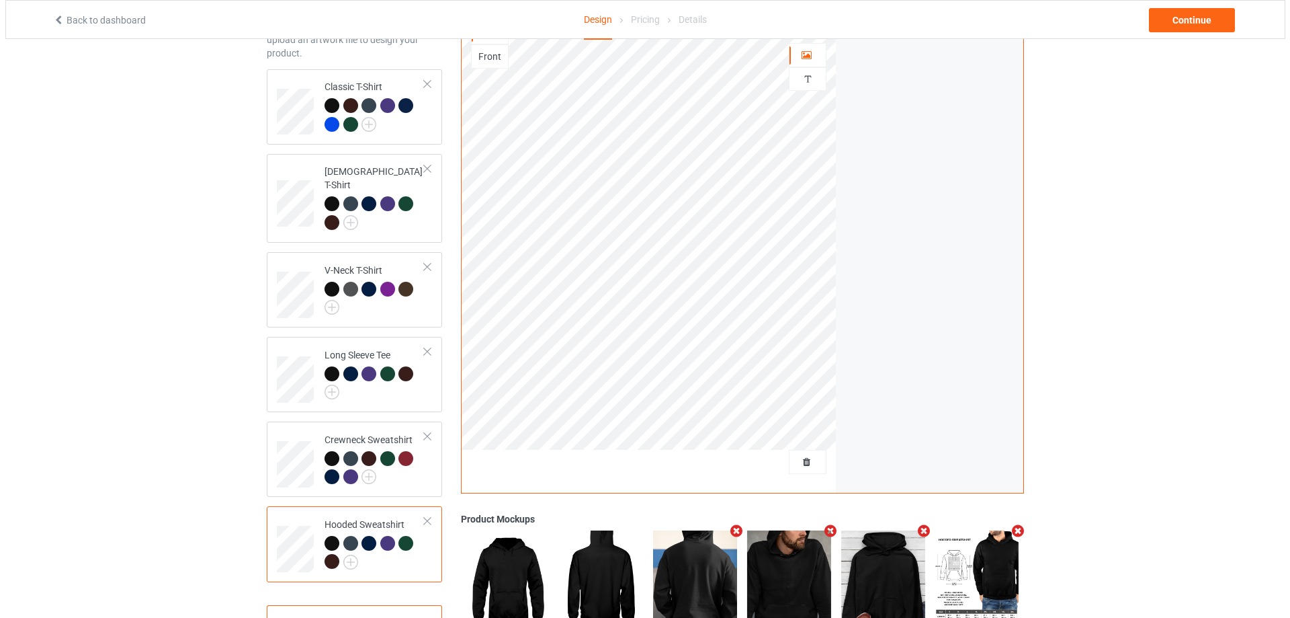
scroll to position [252, 0]
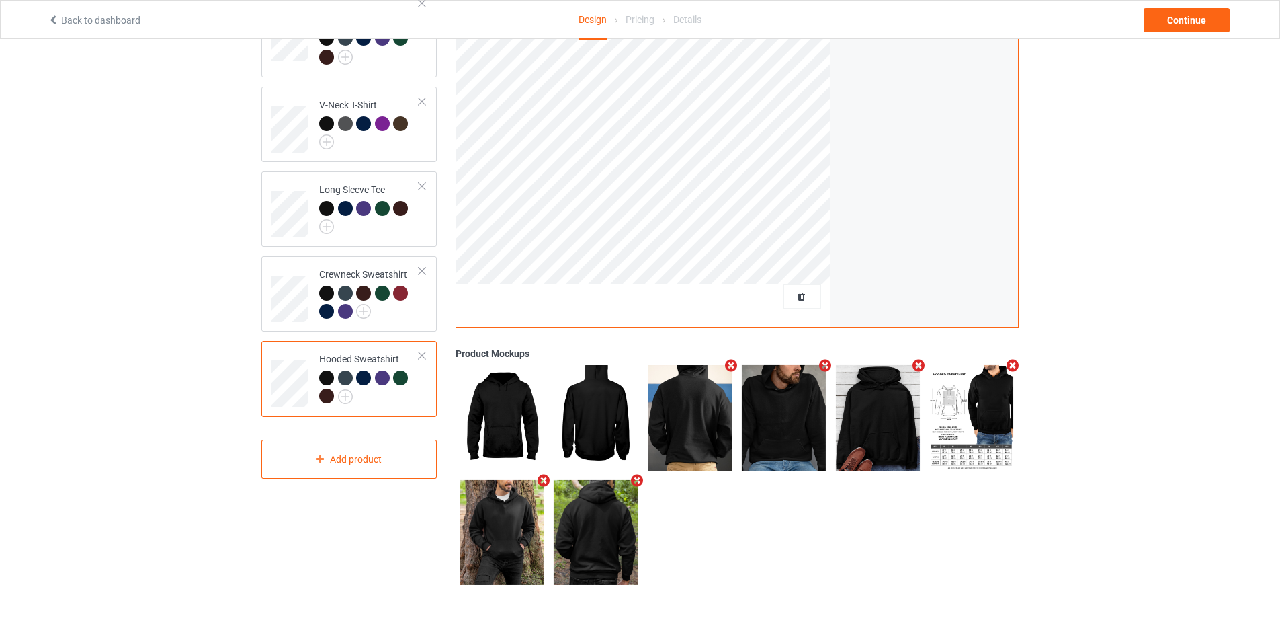
click at [729, 362] on icon "Remove mockup" at bounding box center [731, 365] width 17 height 14
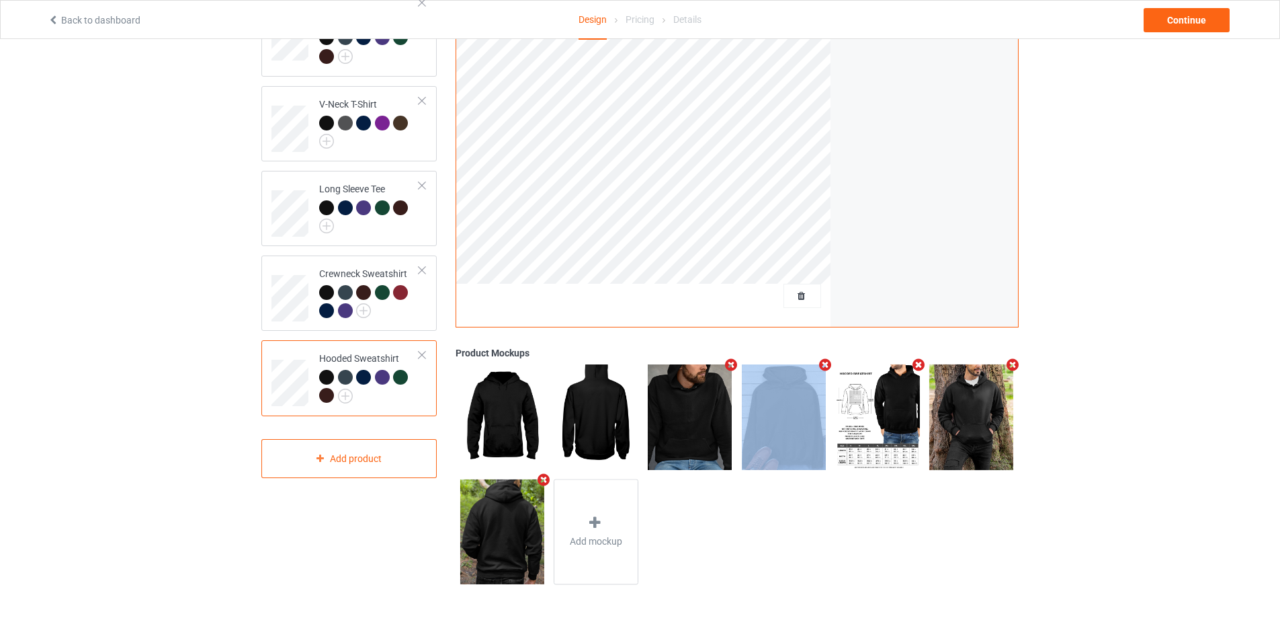
click at [729, 362] on icon "Remove mockup" at bounding box center [731, 364] width 17 height 14
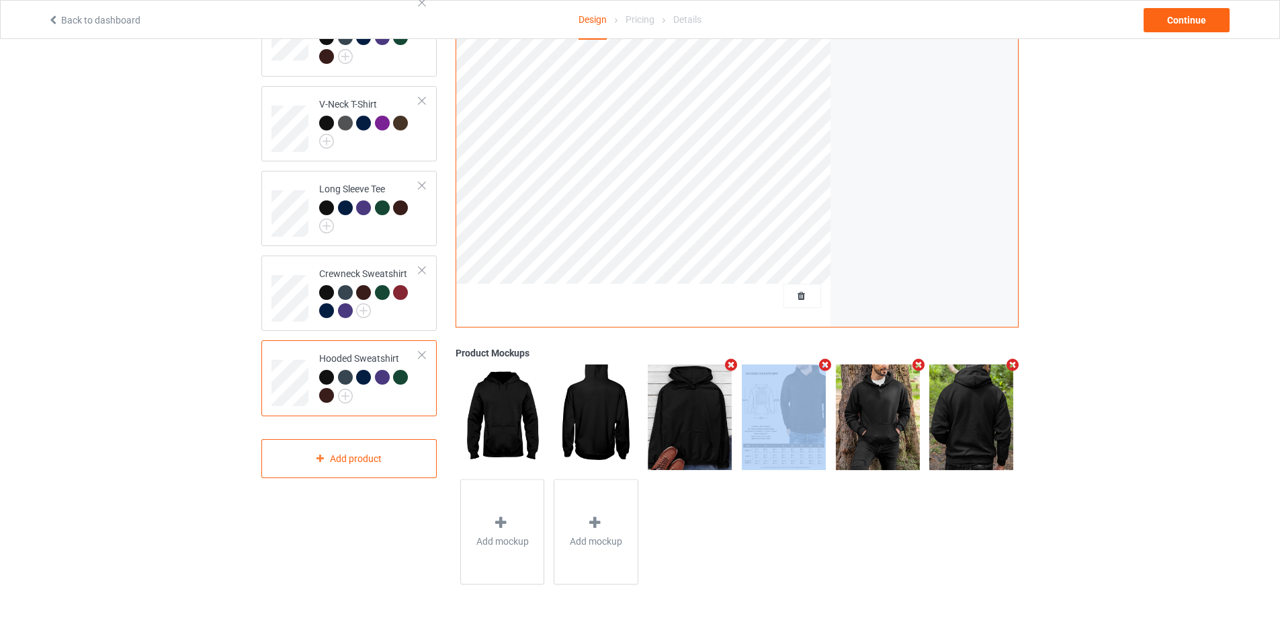
click at [729, 362] on icon "Remove mockup" at bounding box center [731, 364] width 17 height 14
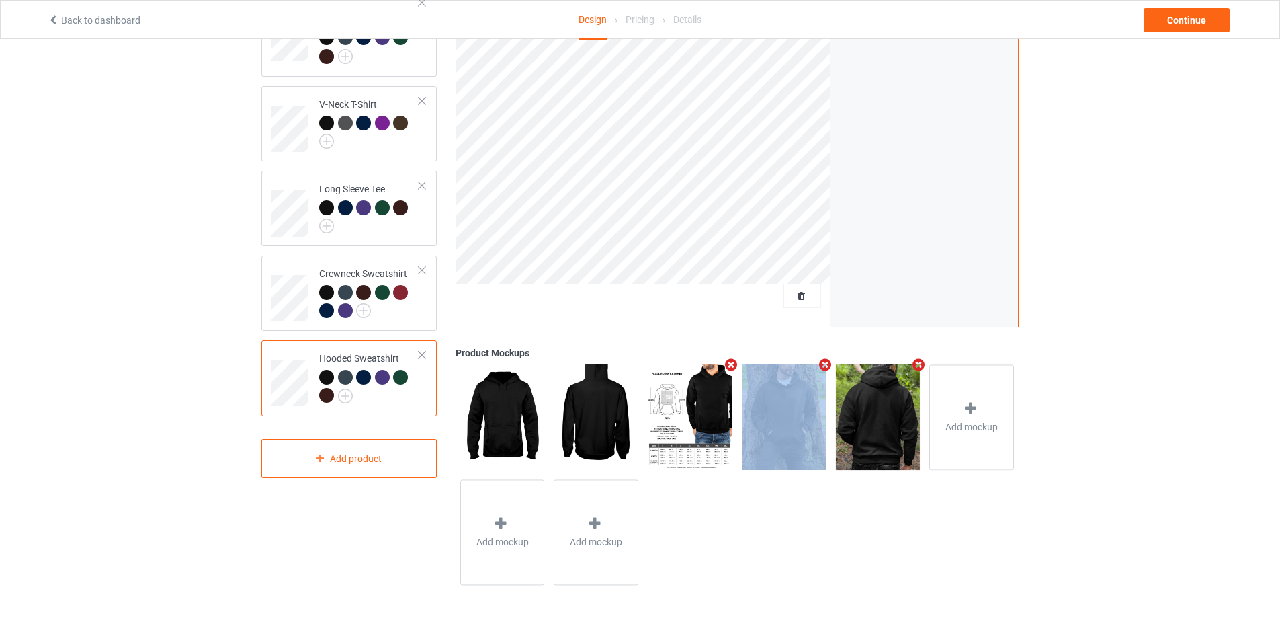
click at [729, 362] on icon "Remove mockup" at bounding box center [731, 364] width 17 height 14
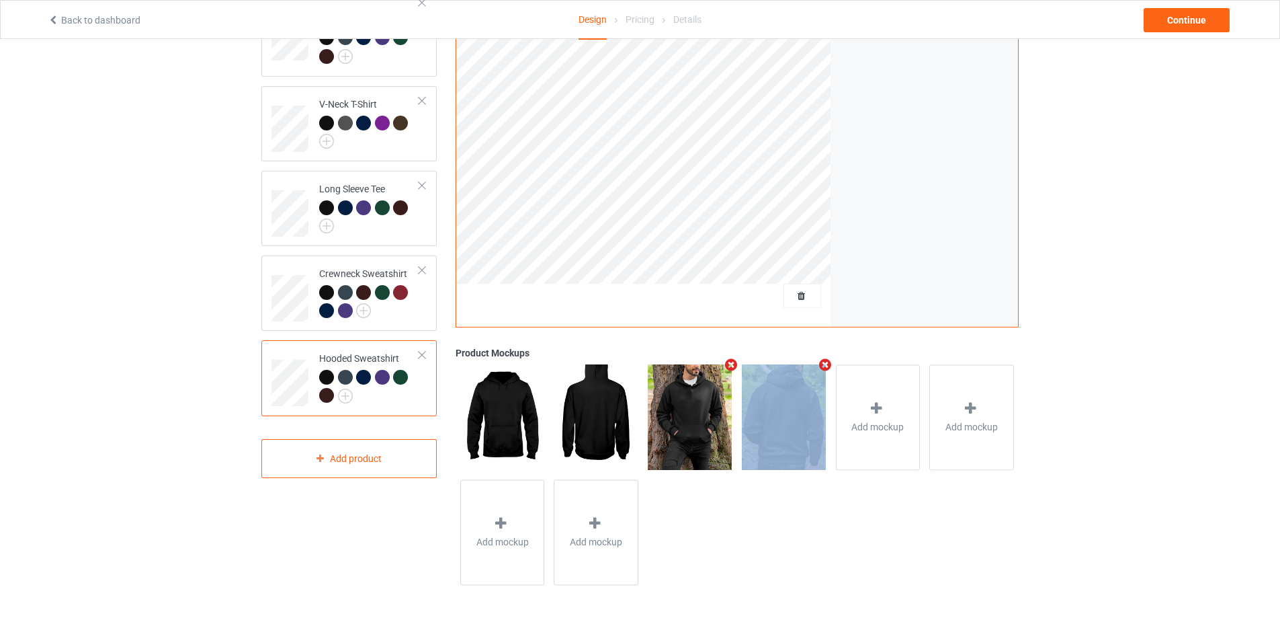
click at [729, 362] on icon "Remove mockup" at bounding box center [731, 364] width 17 height 14
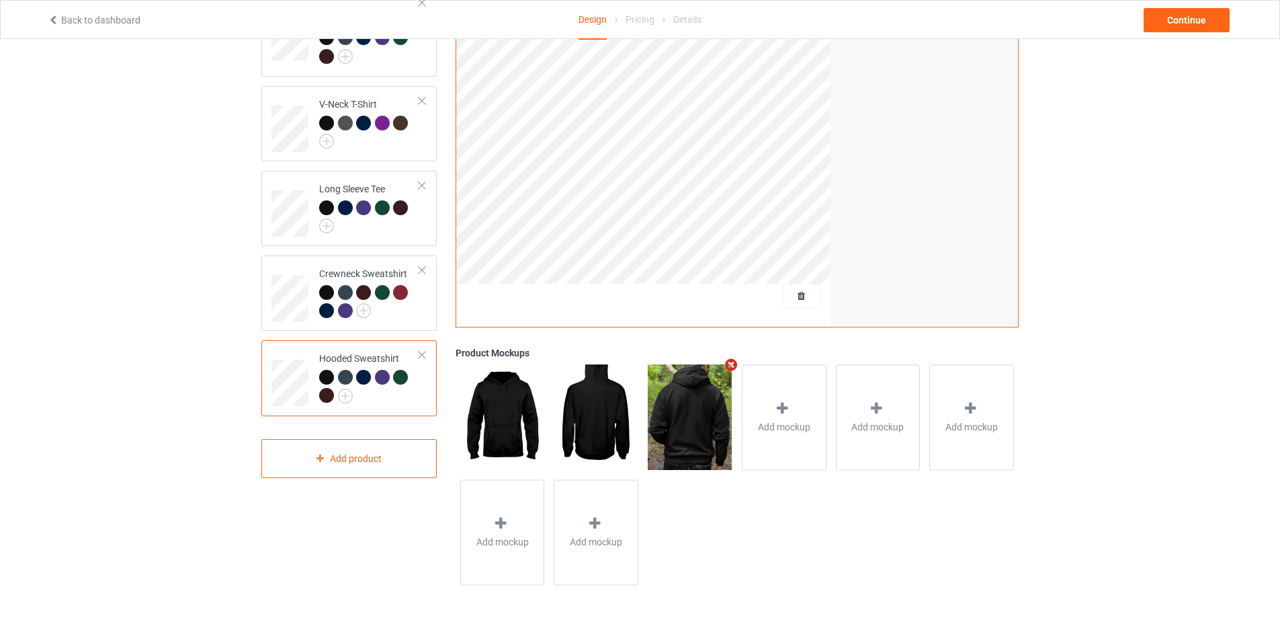
click at [729, 362] on icon "Remove mockup" at bounding box center [731, 364] width 17 height 14
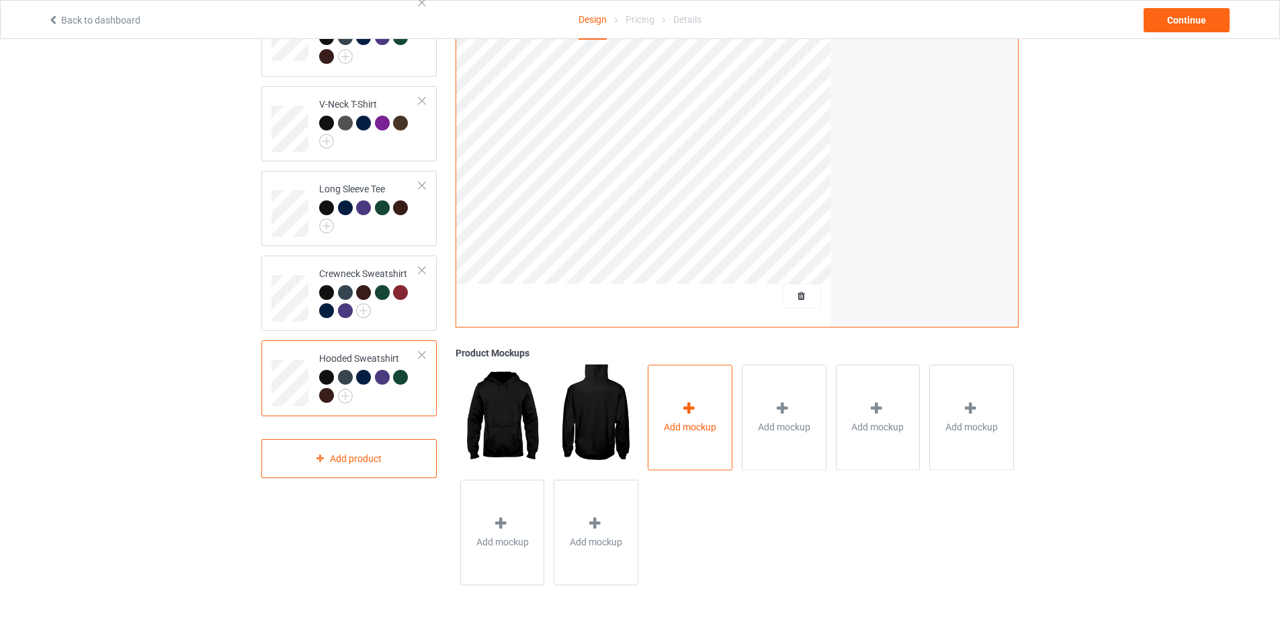
click at [710, 391] on div "Add mockup" at bounding box center [690, 416] width 85 height 105
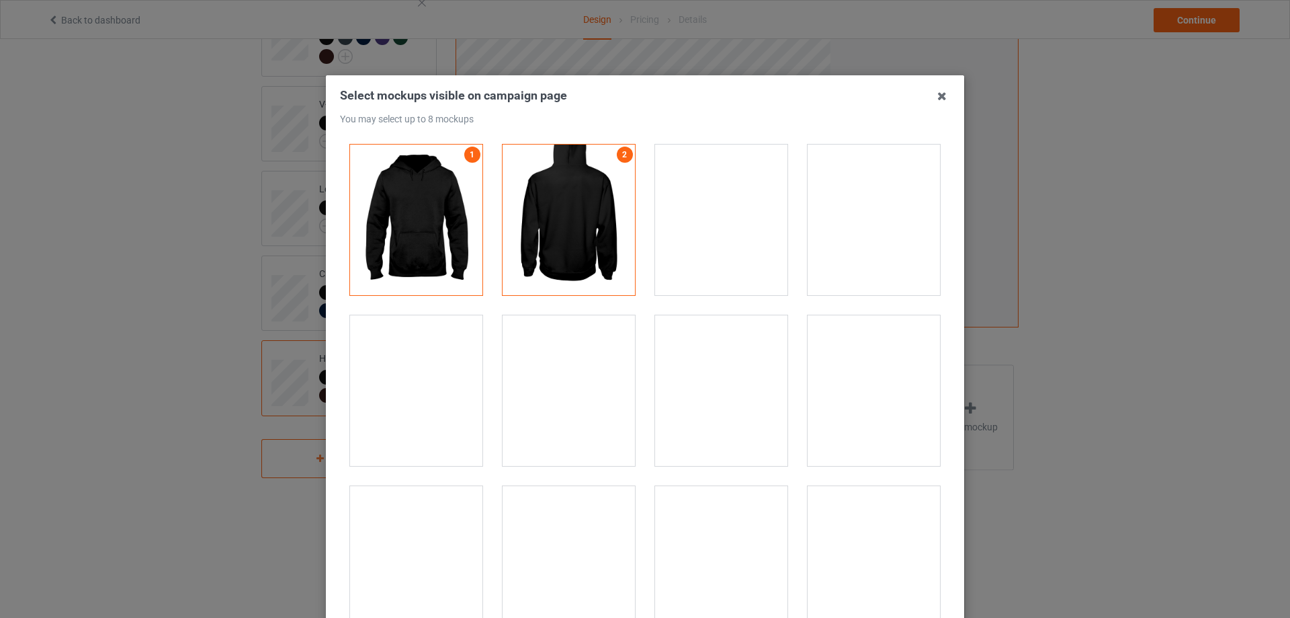
click at [720, 232] on div at bounding box center [721, 219] width 132 height 151
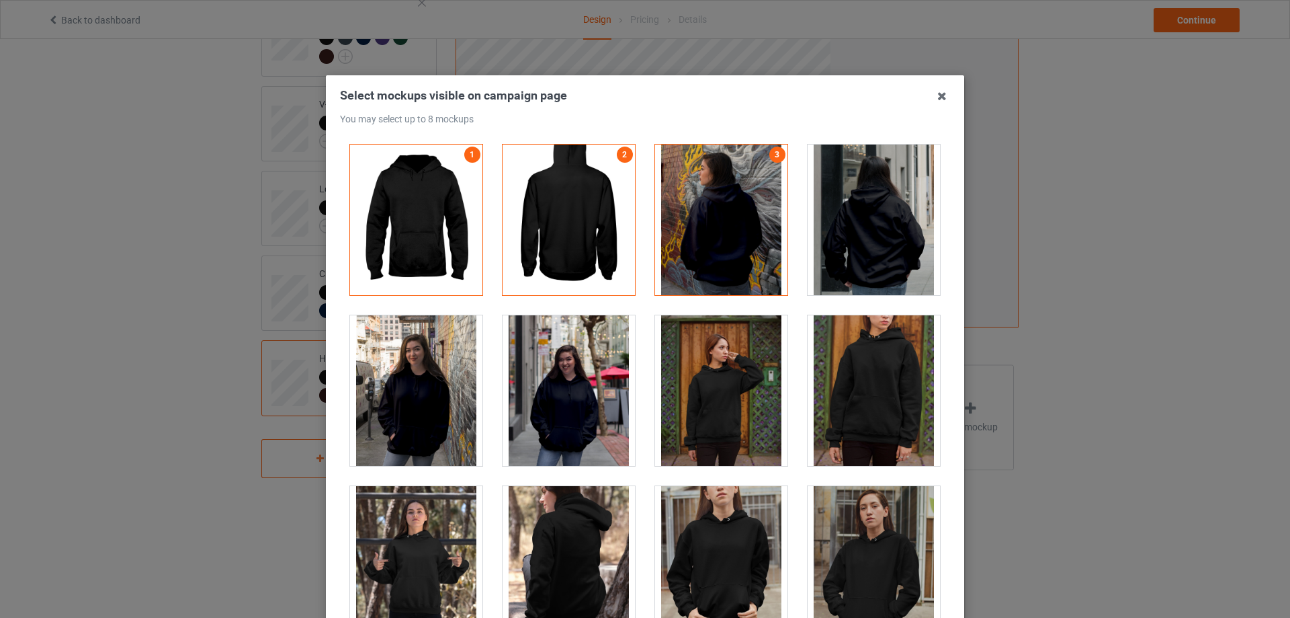
click at [871, 259] on div at bounding box center [874, 219] width 132 height 151
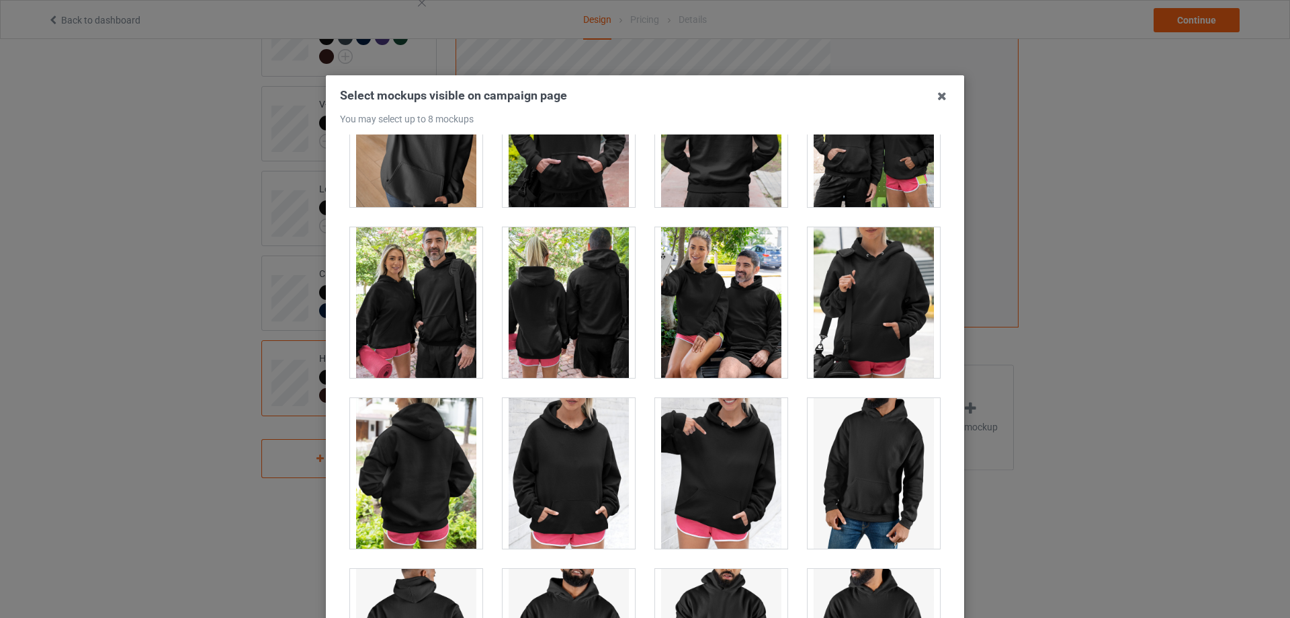
scroll to position [10930, 0]
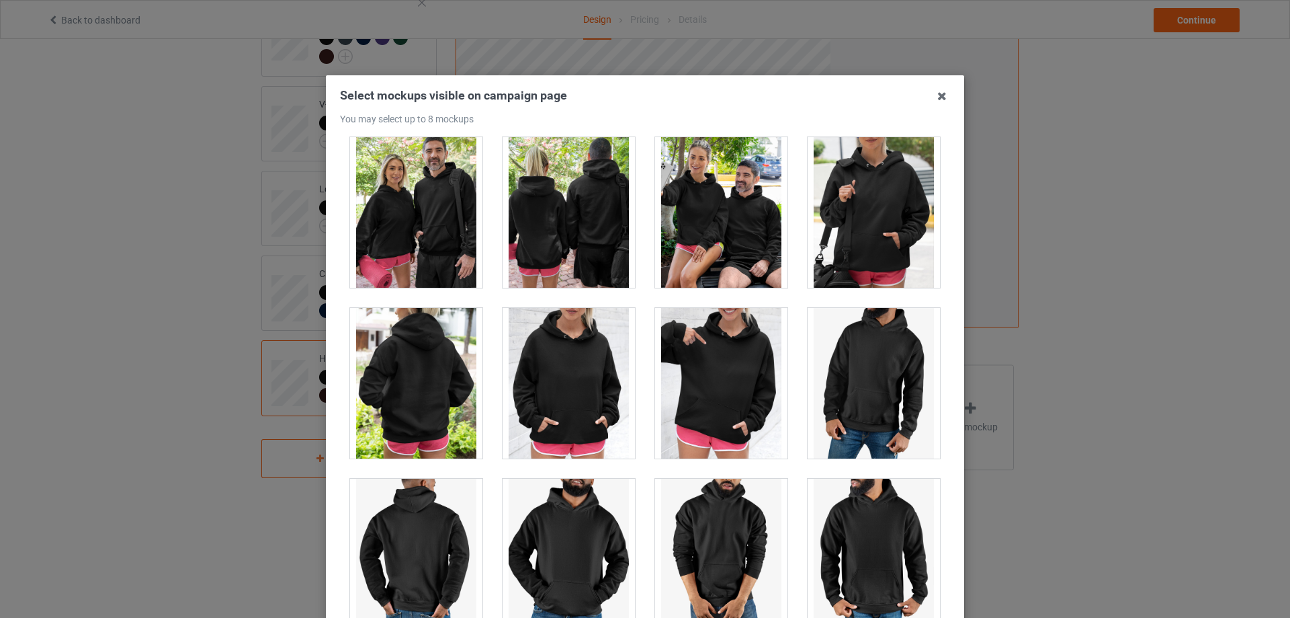
click at [855, 241] on div at bounding box center [874, 212] width 132 height 151
click at [413, 372] on div at bounding box center [416, 383] width 132 height 151
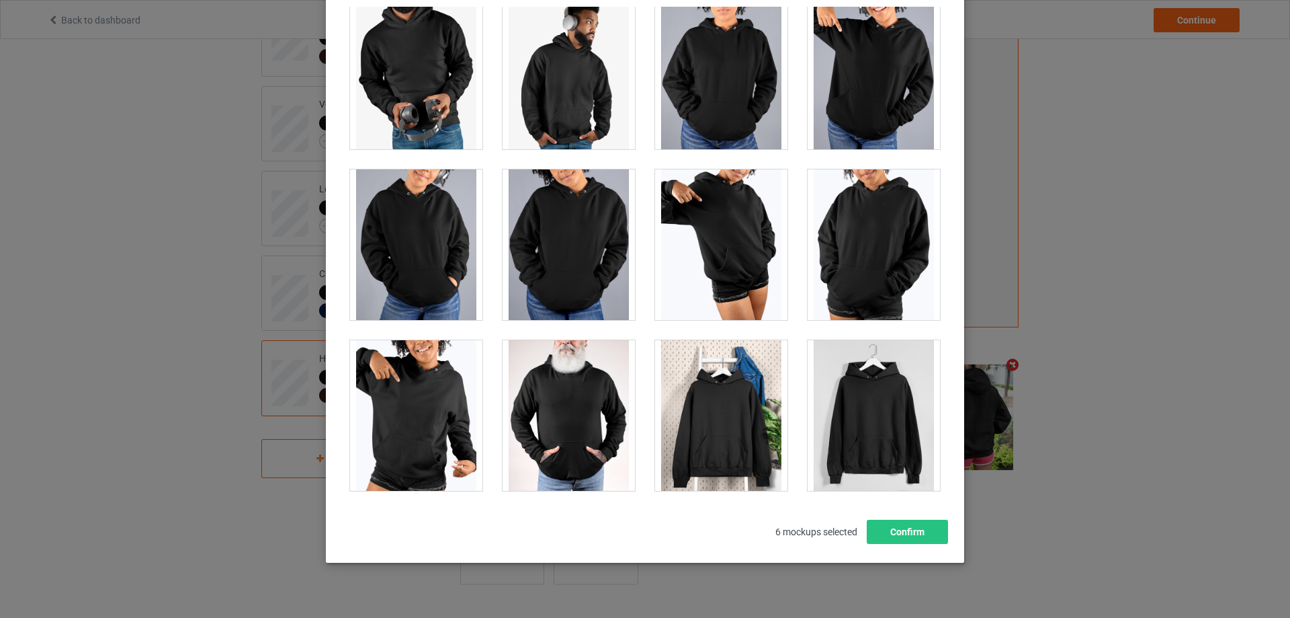
scroll to position [148, 0]
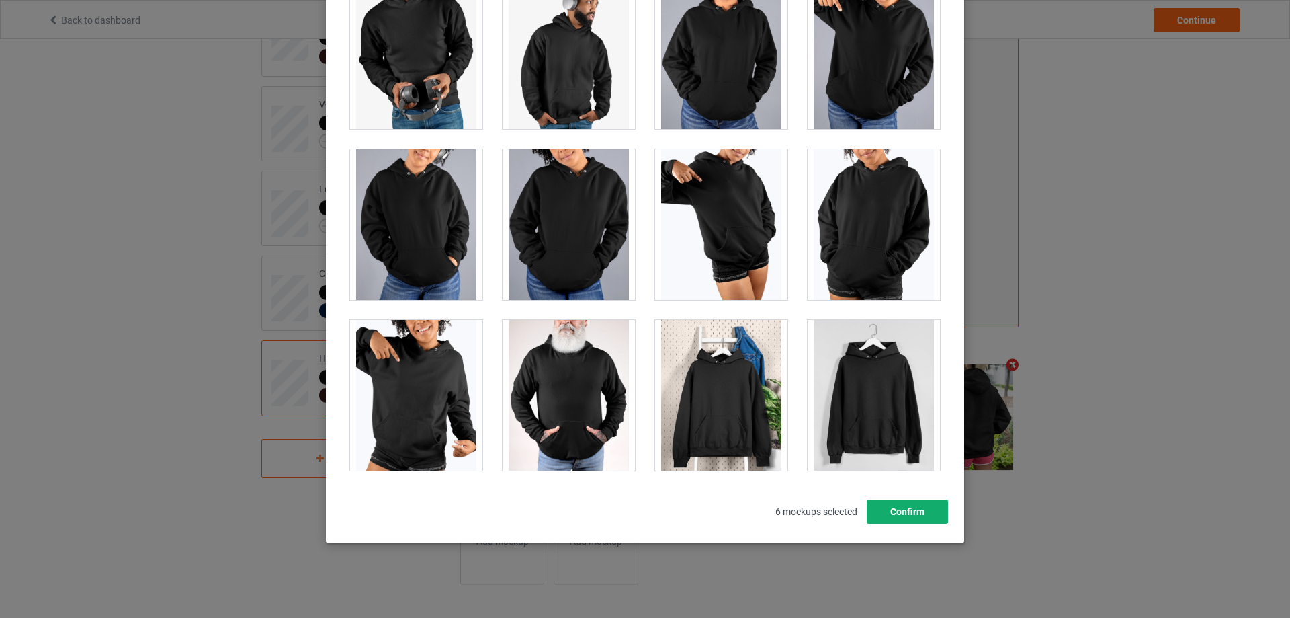
click at [895, 514] on button "Confirm" at bounding box center [907, 511] width 81 height 24
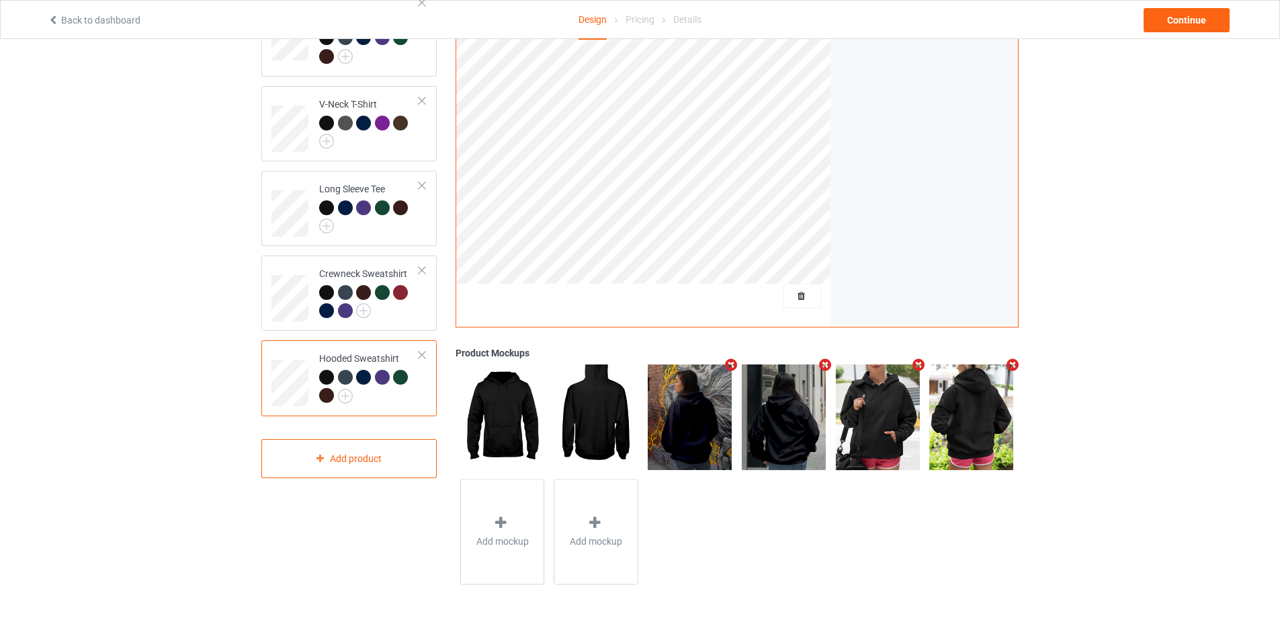
click at [1145, 401] on div "Design Select colors for each of the products and upload an artwork file to des…" at bounding box center [640, 202] width 1280 height 831
click at [405, 303] on div at bounding box center [369, 303] width 100 height 37
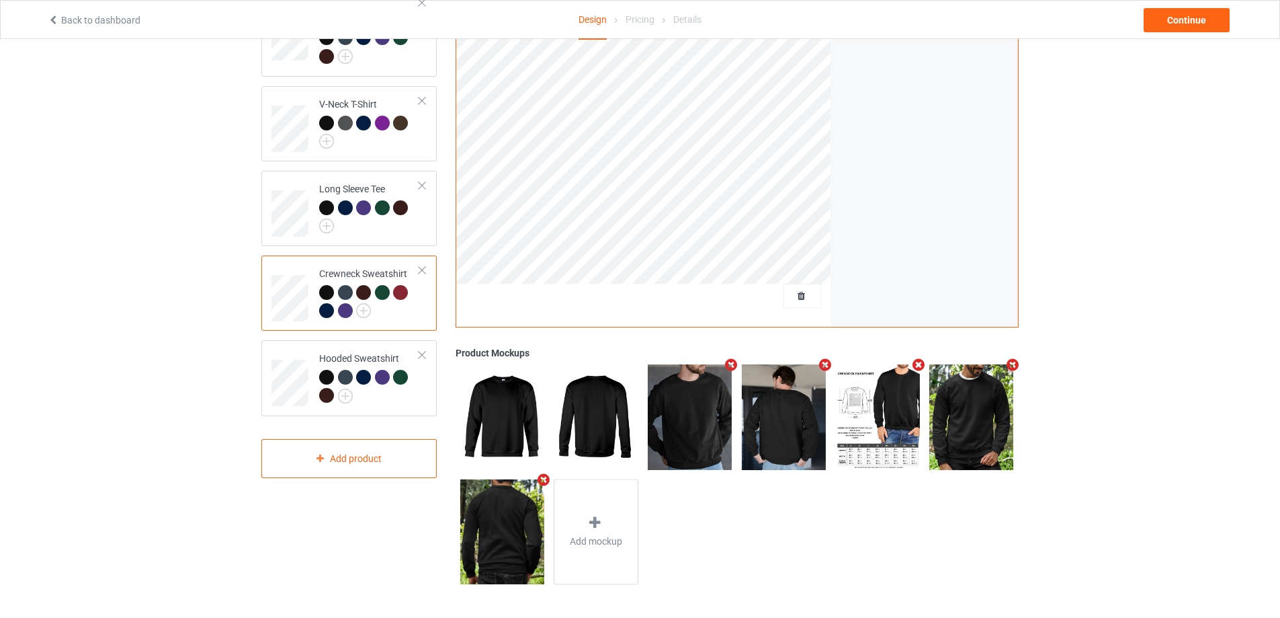
click at [729, 364] on icon "Remove mockup" at bounding box center [731, 364] width 17 height 14
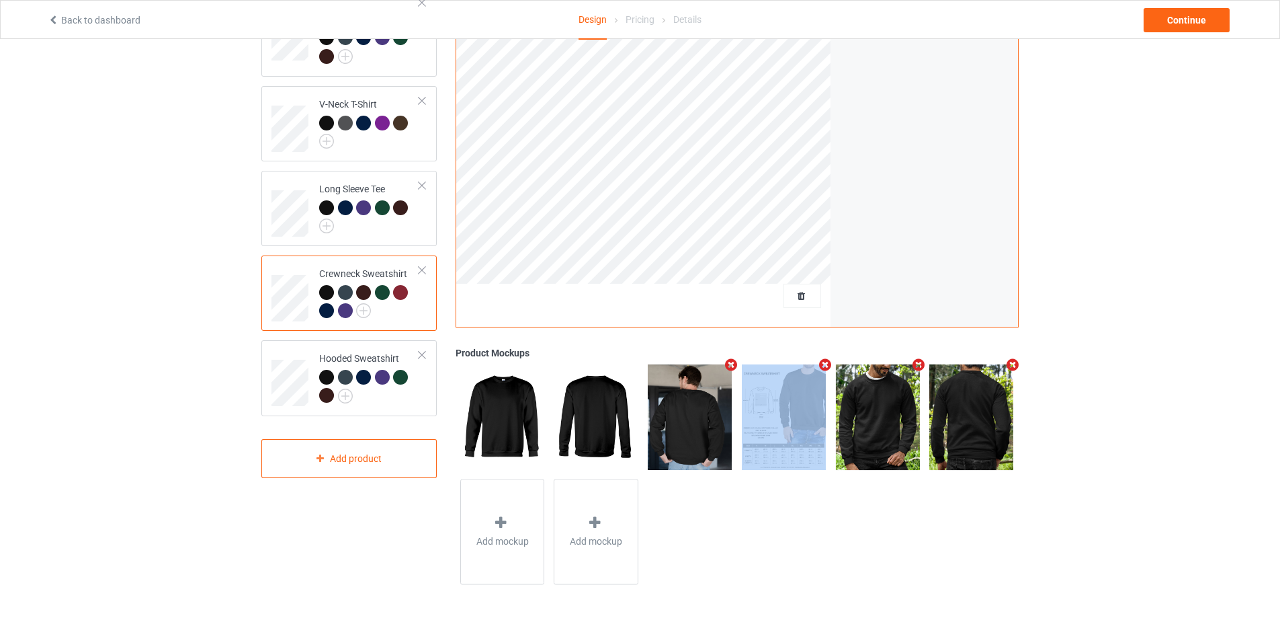
click at [729, 364] on icon "Remove mockup" at bounding box center [731, 364] width 17 height 14
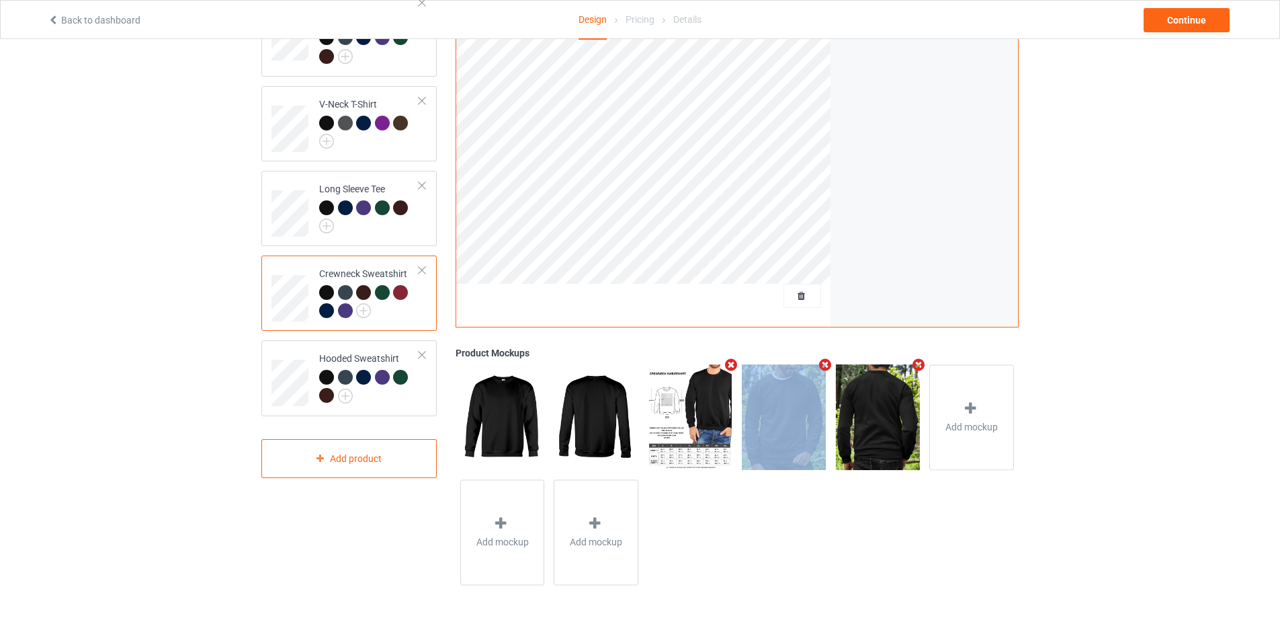
click at [729, 364] on icon "Remove mockup" at bounding box center [731, 364] width 17 height 14
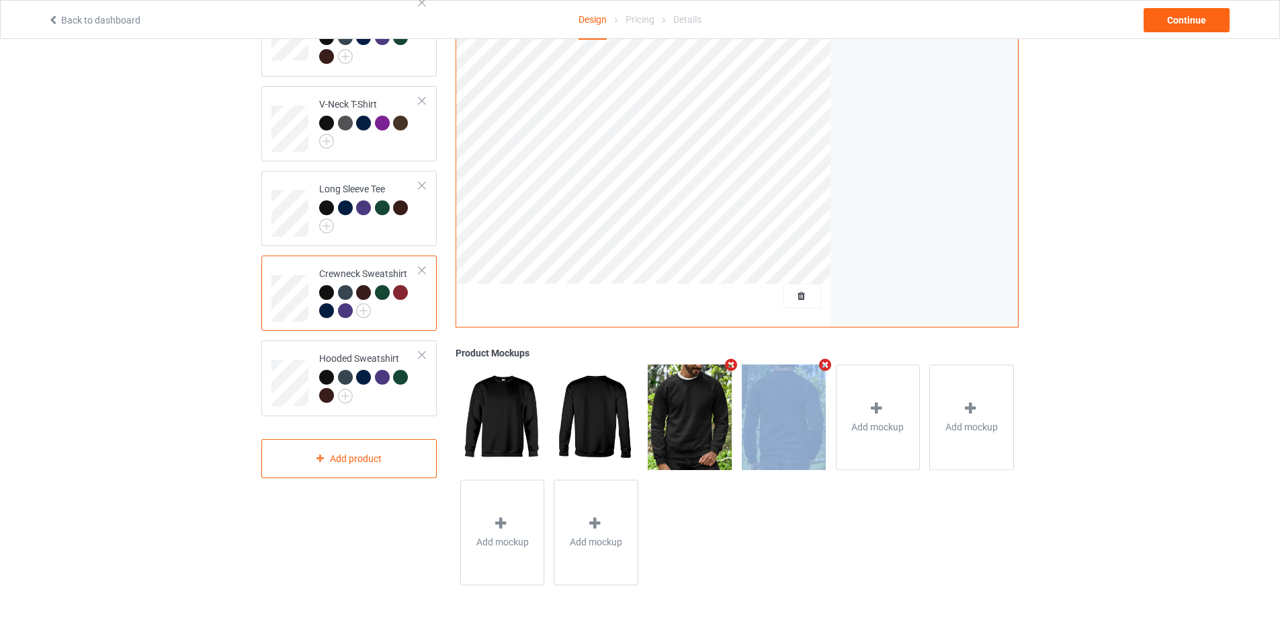
click at [729, 364] on icon "Remove mockup" at bounding box center [731, 364] width 17 height 14
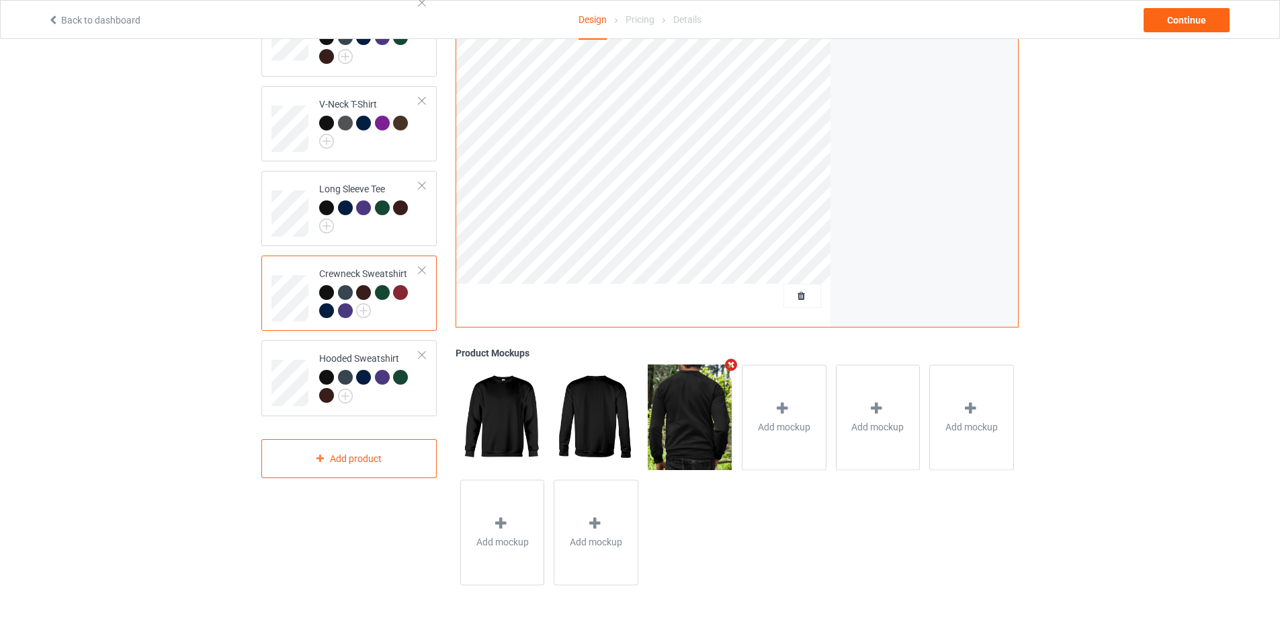
click at [729, 364] on icon "Remove mockup" at bounding box center [731, 364] width 17 height 14
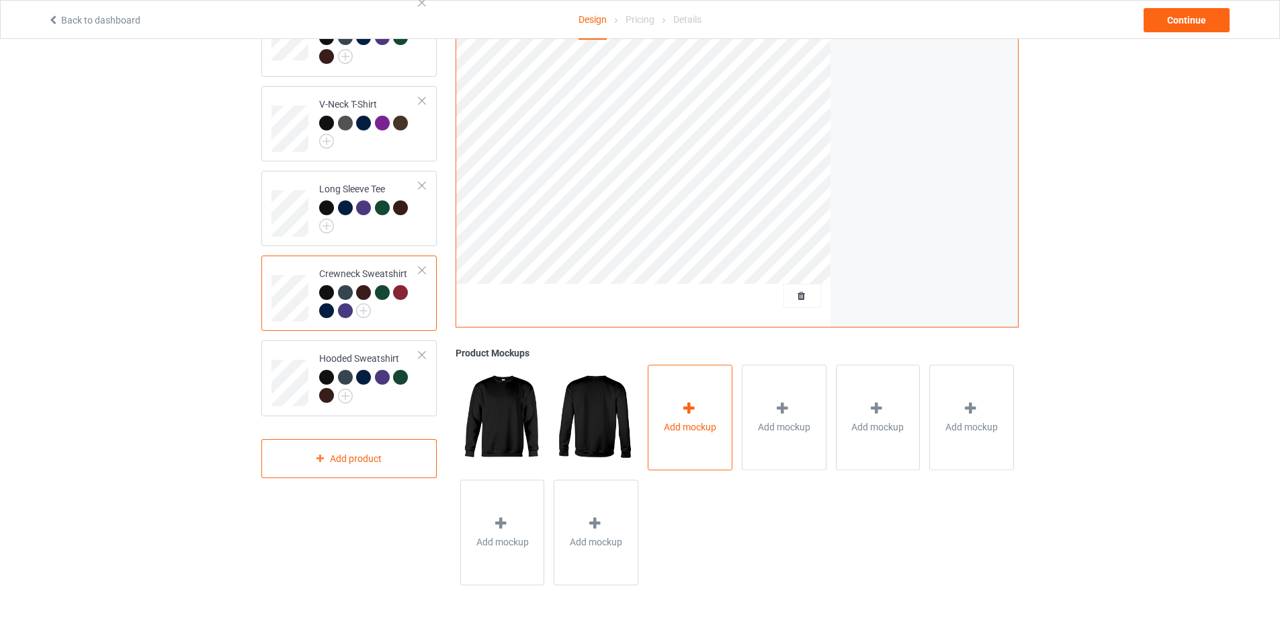
click at [713, 394] on div "Add mockup" at bounding box center [690, 416] width 85 height 105
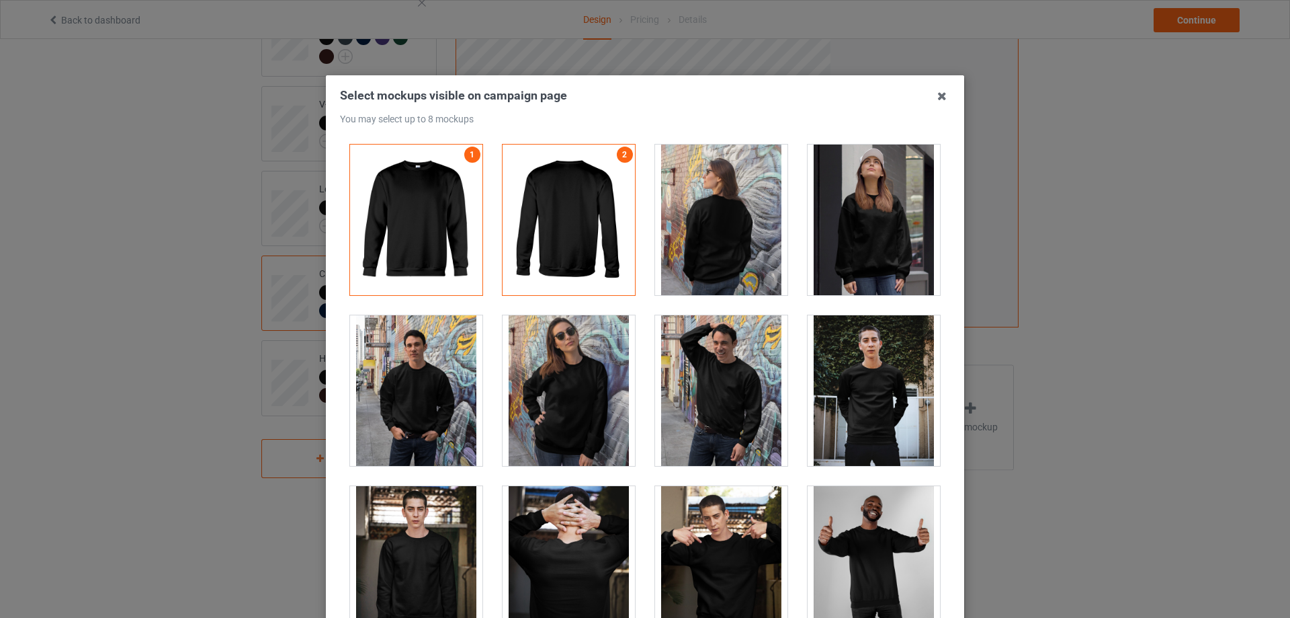
click at [717, 241] on div at bounding box center [721, 219] width 132 height 151
click at [864, 244] on div at bounding box center [874, 219] width 132 height 151
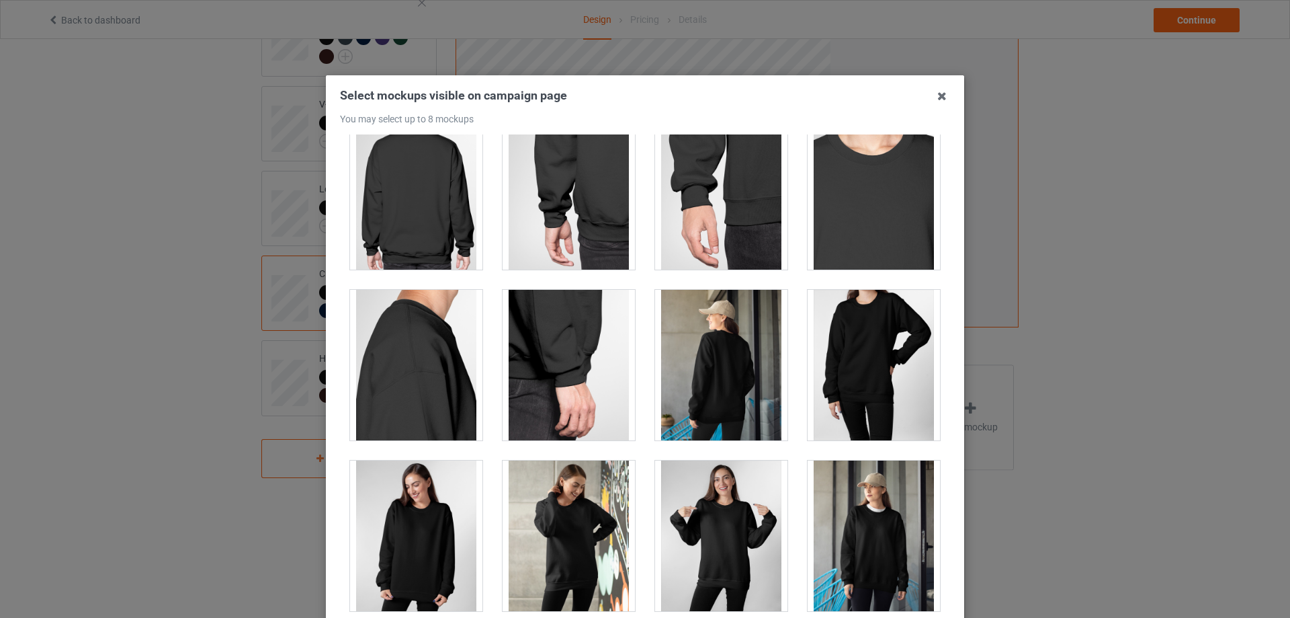
scroll to position [717, 0]
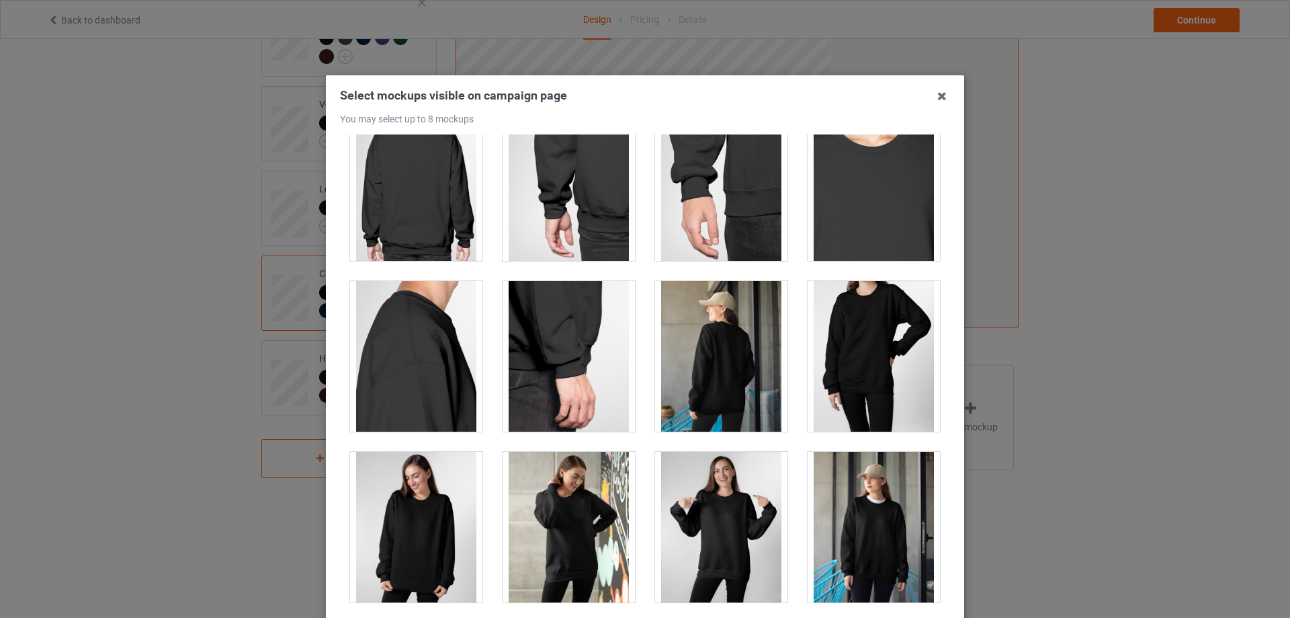
click at [722, 361] on div at bounding box center [721, 356] width 132 height 151
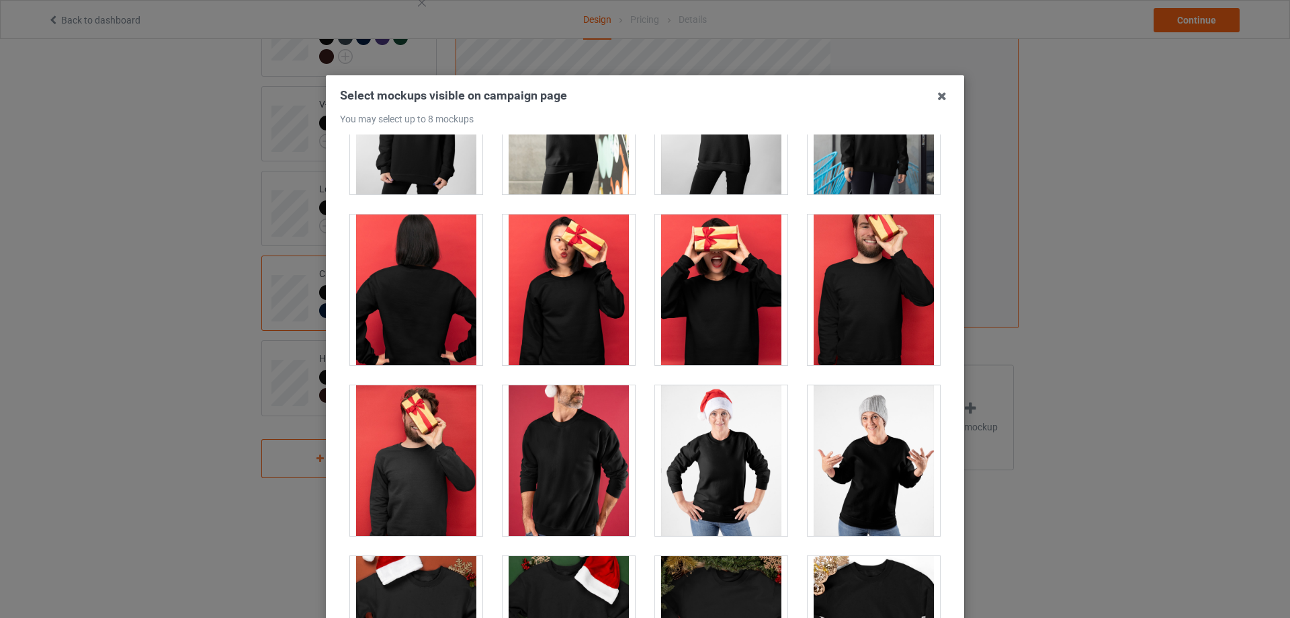
scroll to position [1164, 0]
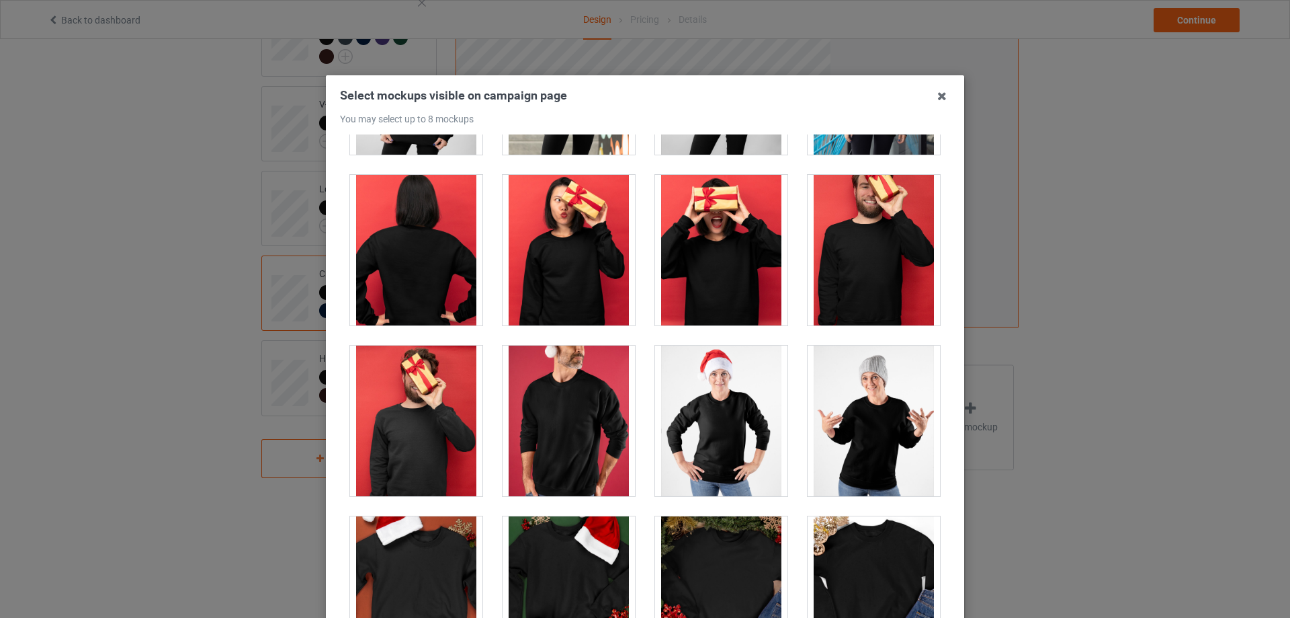
click at [427, 266] on div at bounding box center [416, 250] width 132 height 151
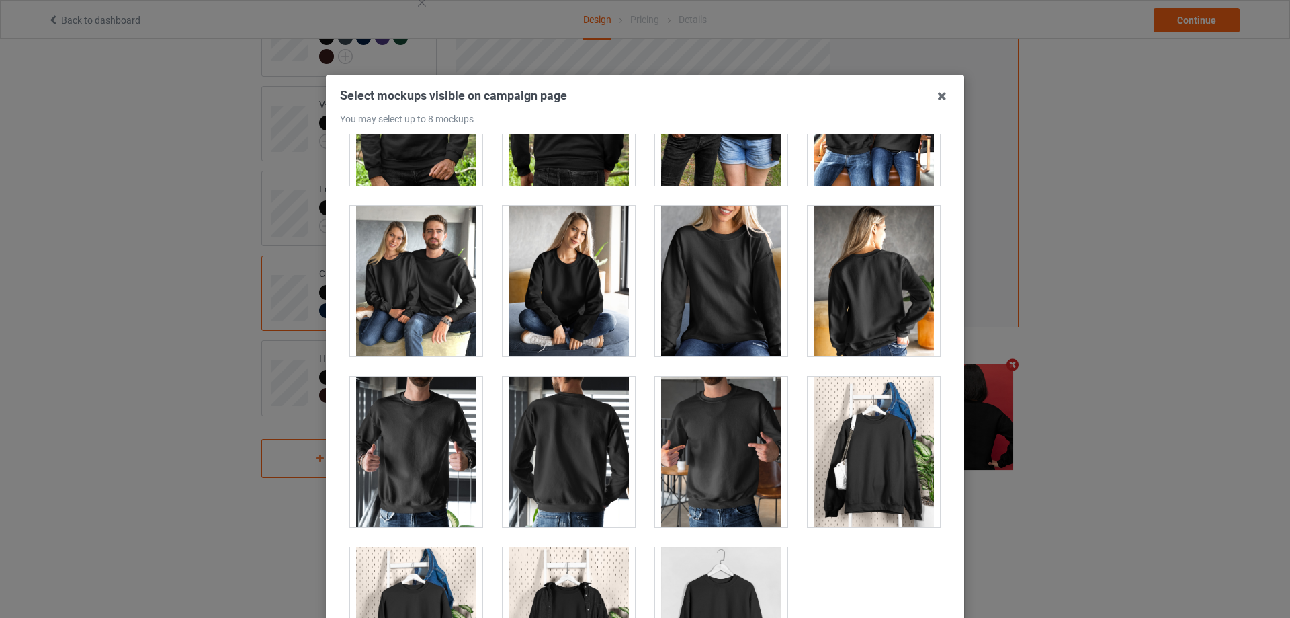
scroll to position [6451, 0]
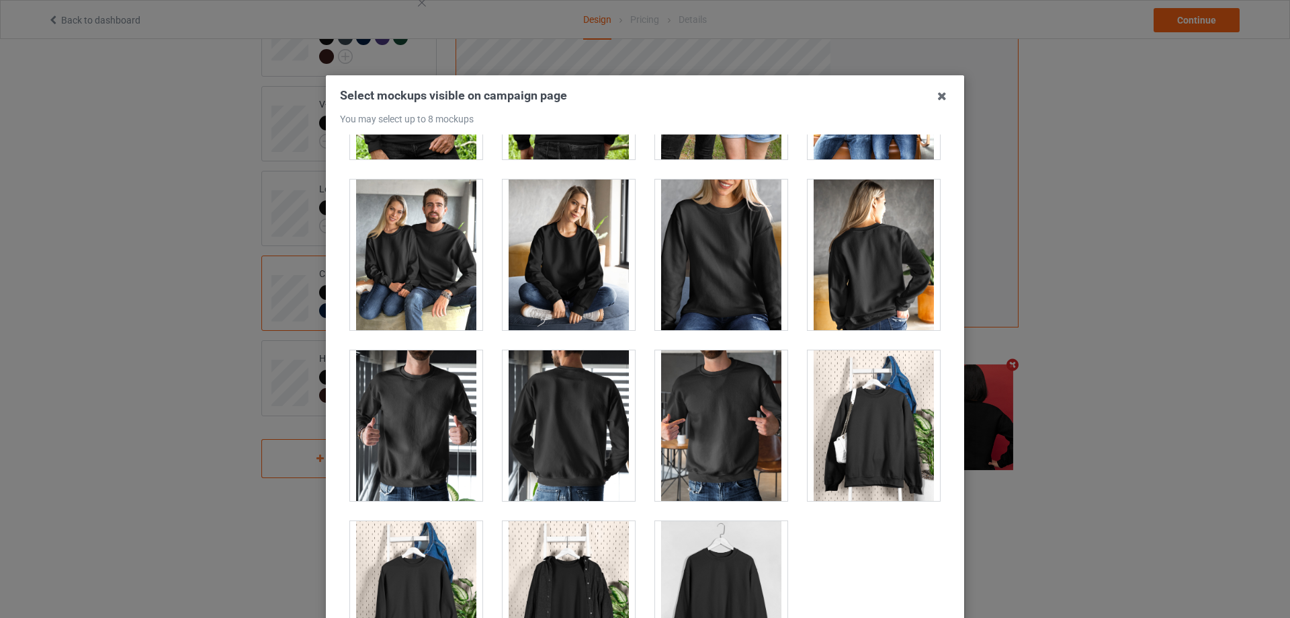
click at [865, 275] on div at bounding box center [874, 254] width 132 height 151
click at [740, 269] on div at bounding box center [721, 254] width 132 height 151
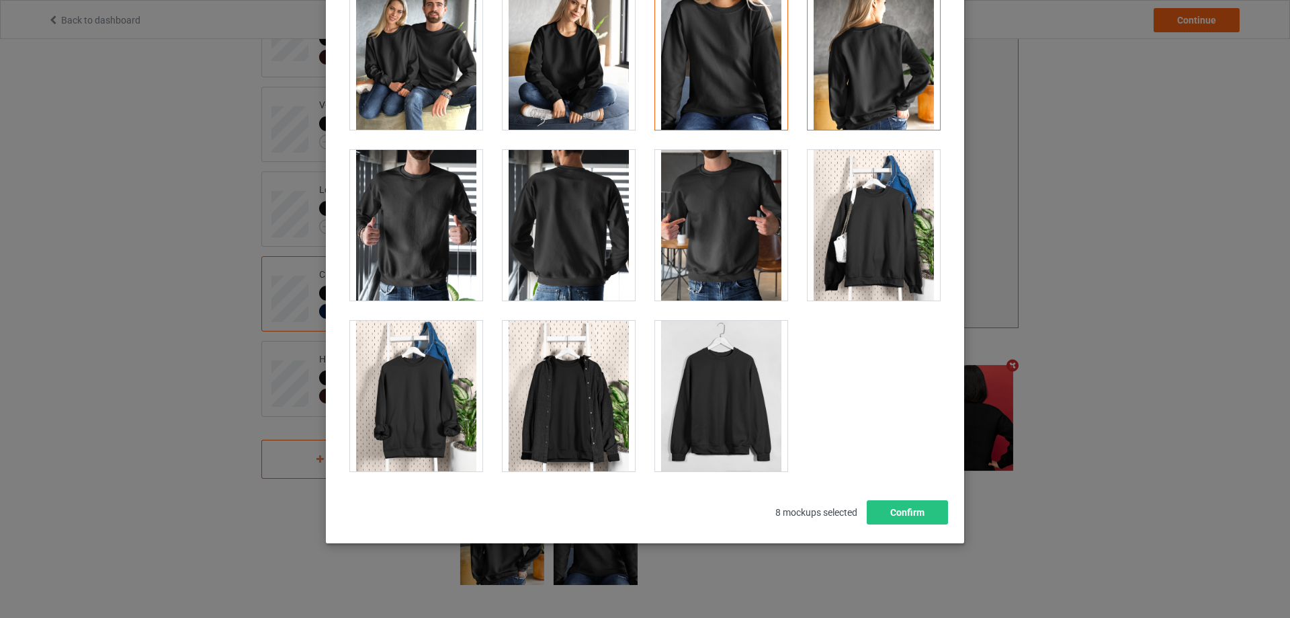
scroll to position [148, 0]
click at [904, 511] on button "Confirm" at bounding box center [907, 511] width 81 height 24
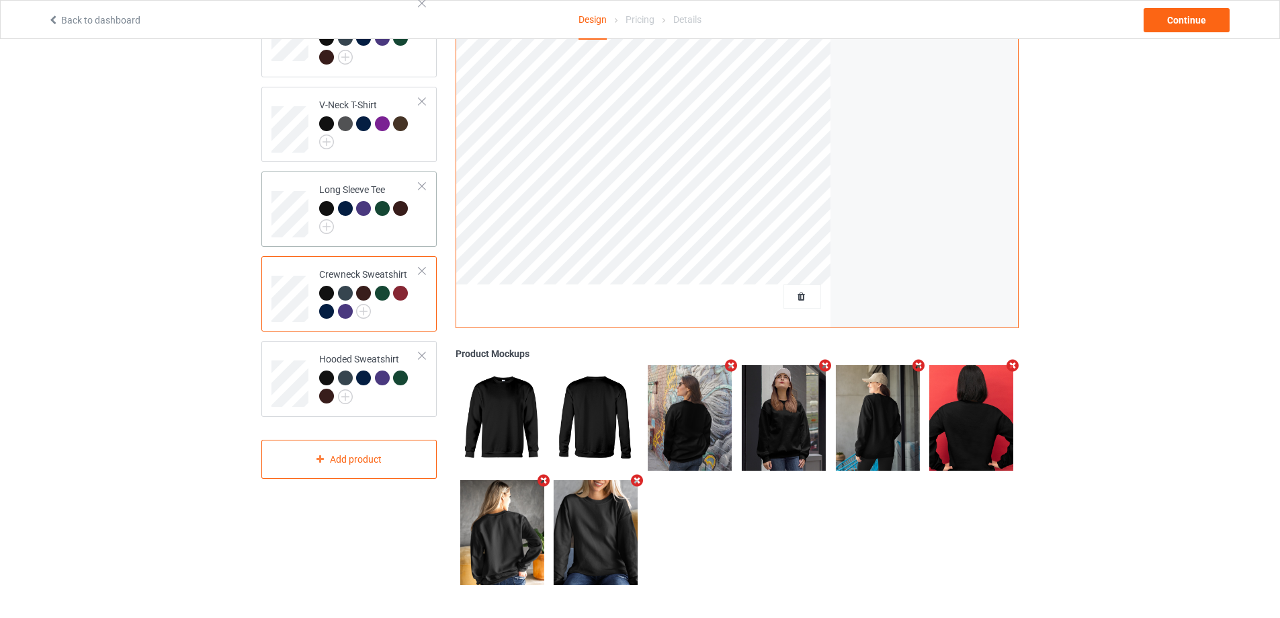
click at [410, 219] on div at bounding box center [369, 218] width 100 height 34
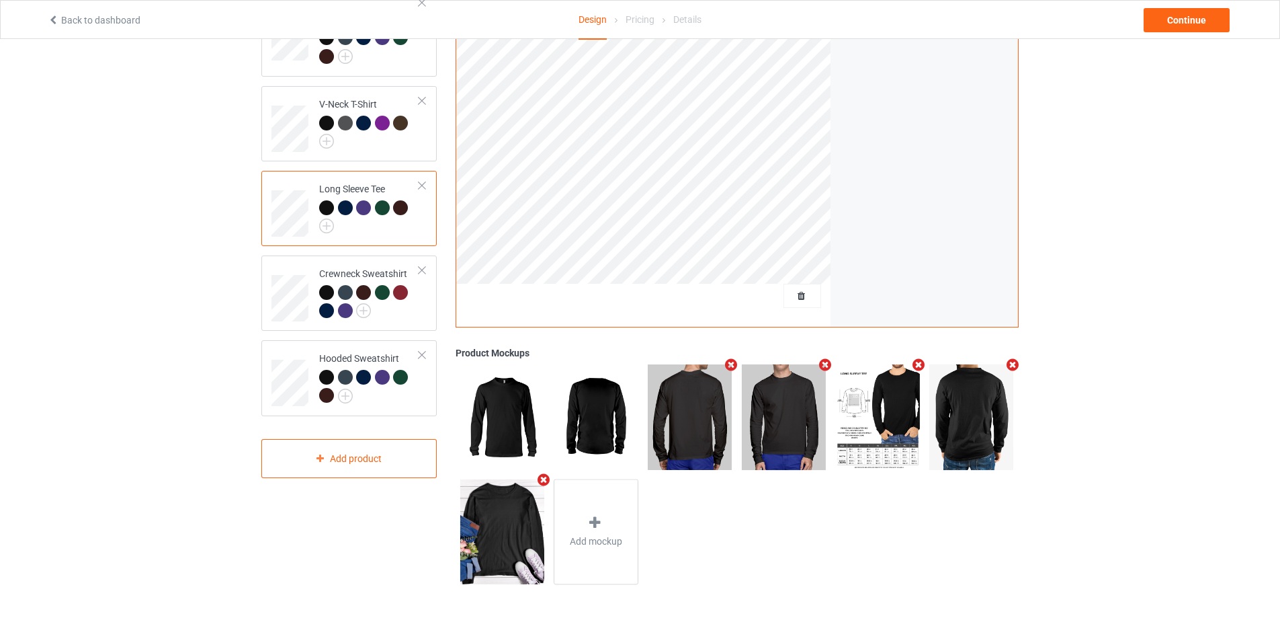
click at [726, 361] on icon "Remove mockup" at bounding box center [731, 364] width 17 height 14
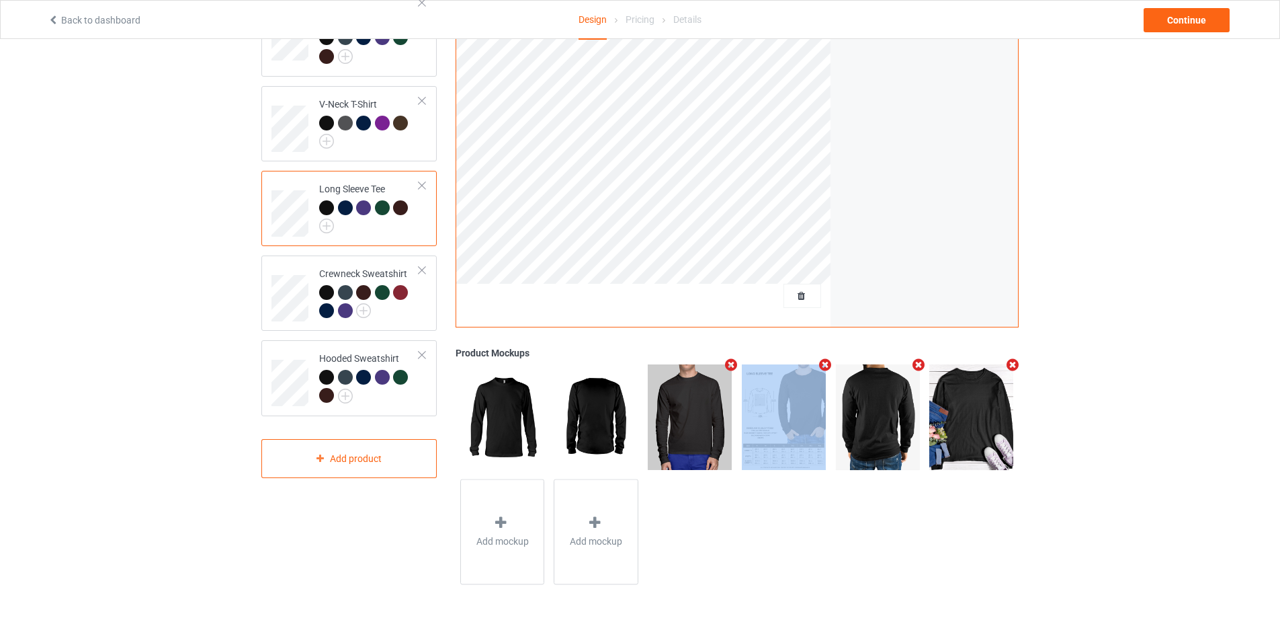
click at [726, 361] on icon "Remove mockup" at bounding box center [731, 364] width 17 height 14
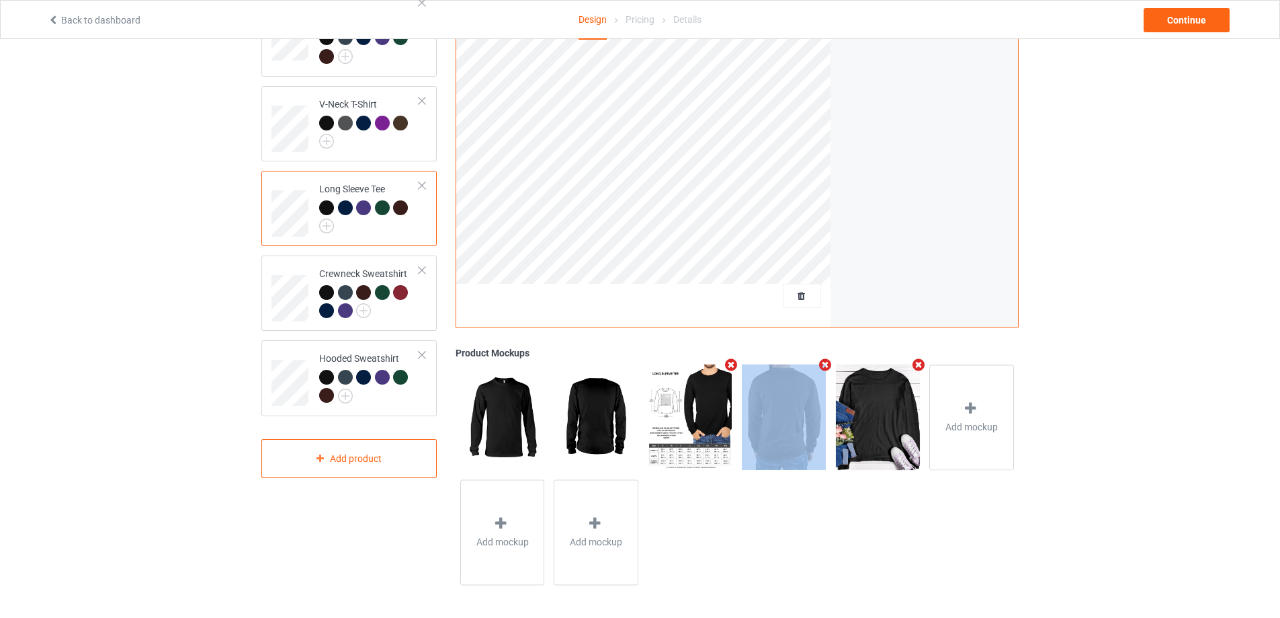
click at [726, 361] on icon "Remove mockup" at bounding box center [731, 364] width 17 height 14
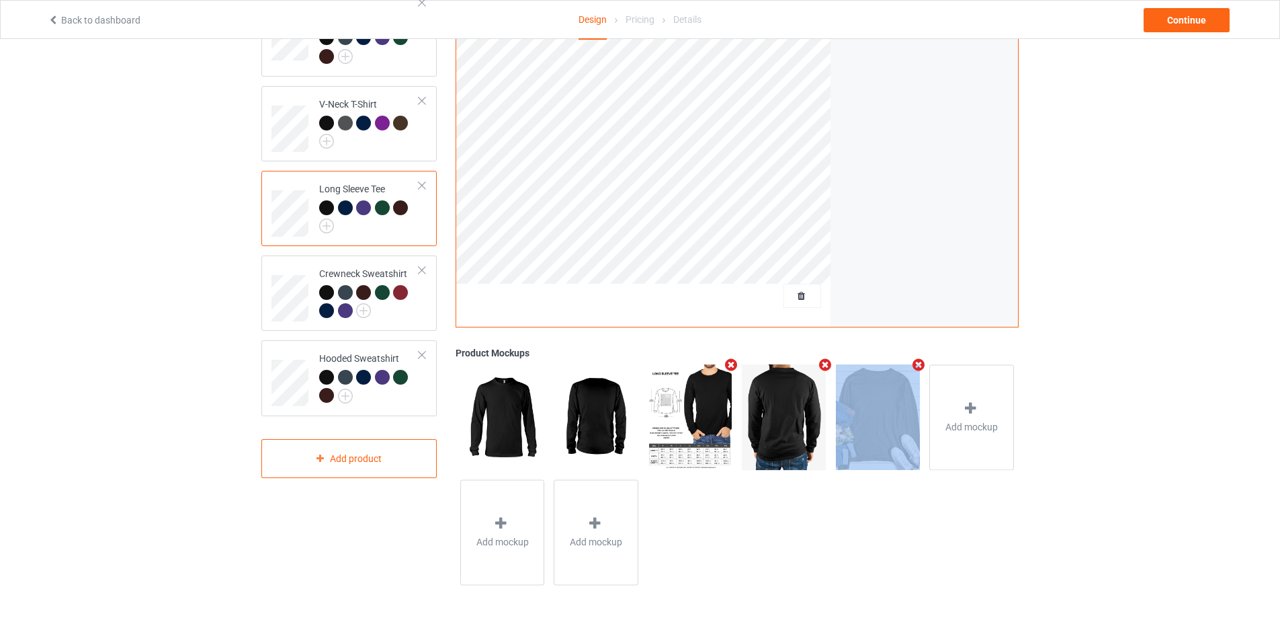
click at [816, 361] on icon "Remove mockup" at bounding box center [824, 364] width 17 height 14
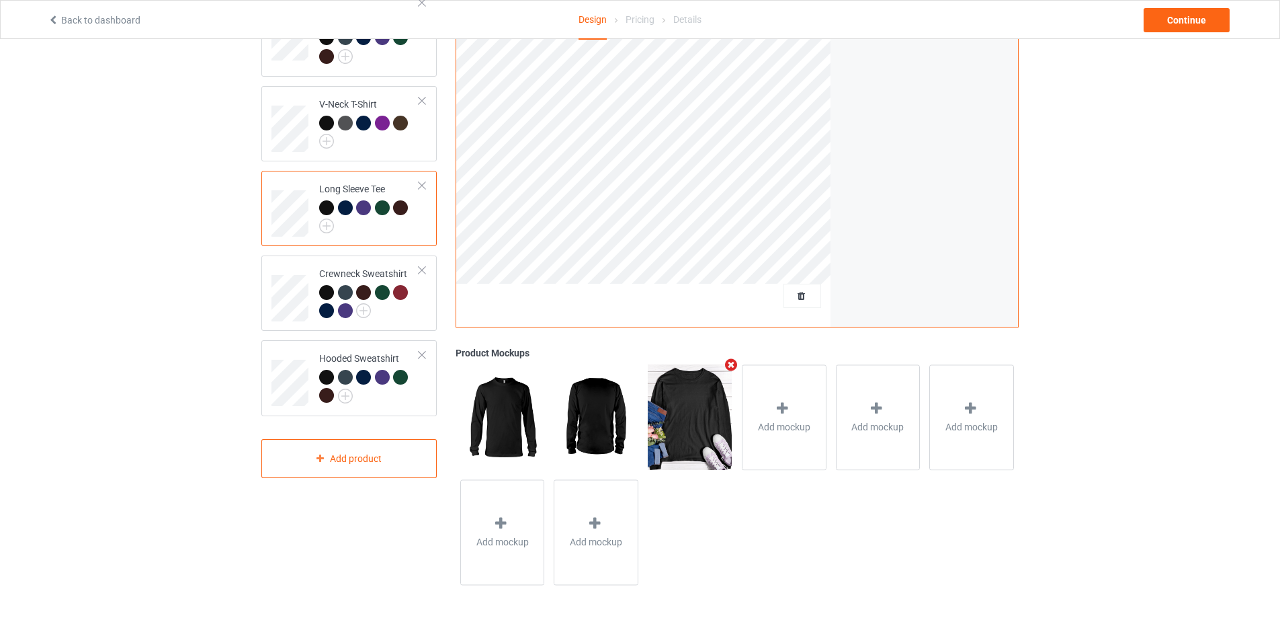
click at [726, 361] on icon "Remove mockup" at bounding box center [731, 364] width 17 height 14
click at [704, 380] on div "Add mockup" at bounding box center [690, 416] width 85 height 105
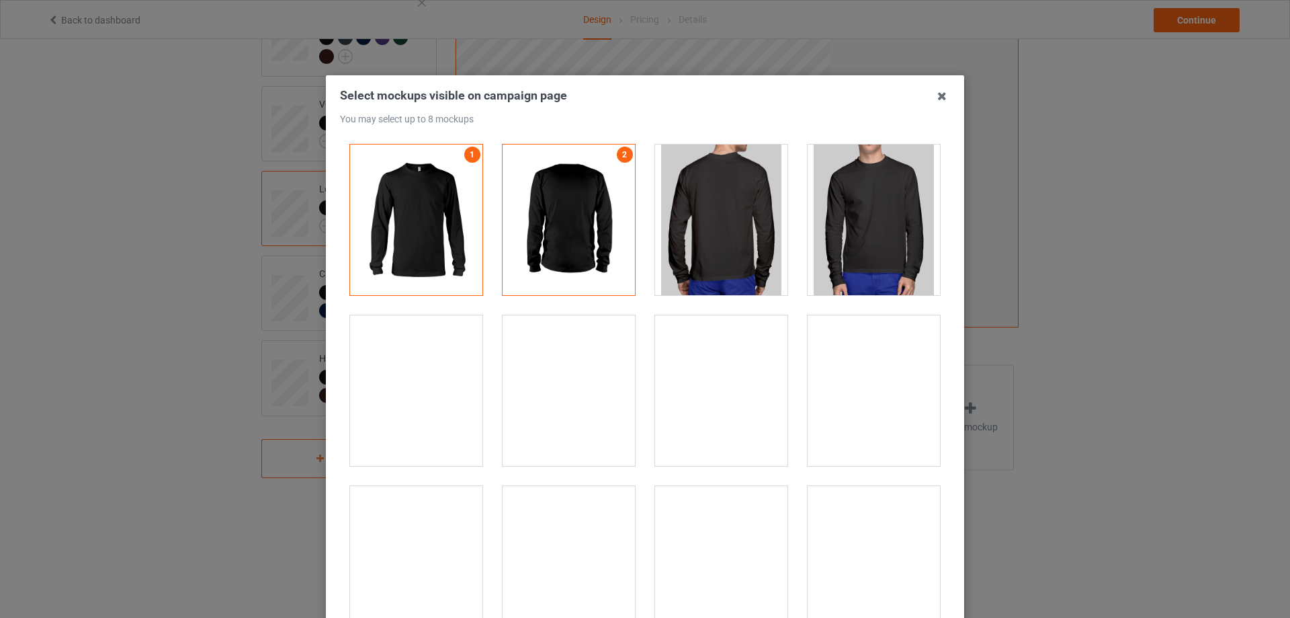
click at [423, 394] on div at bounding box center [416, 390] width 132 height 151
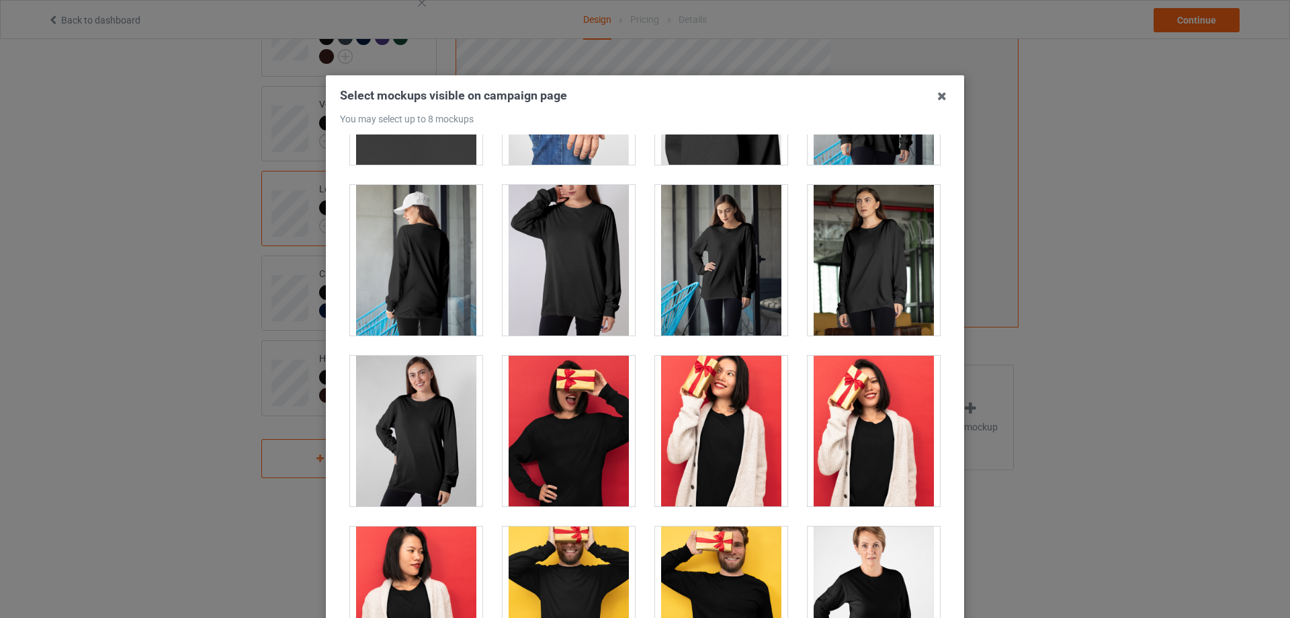
scroll to position [1160, 0]
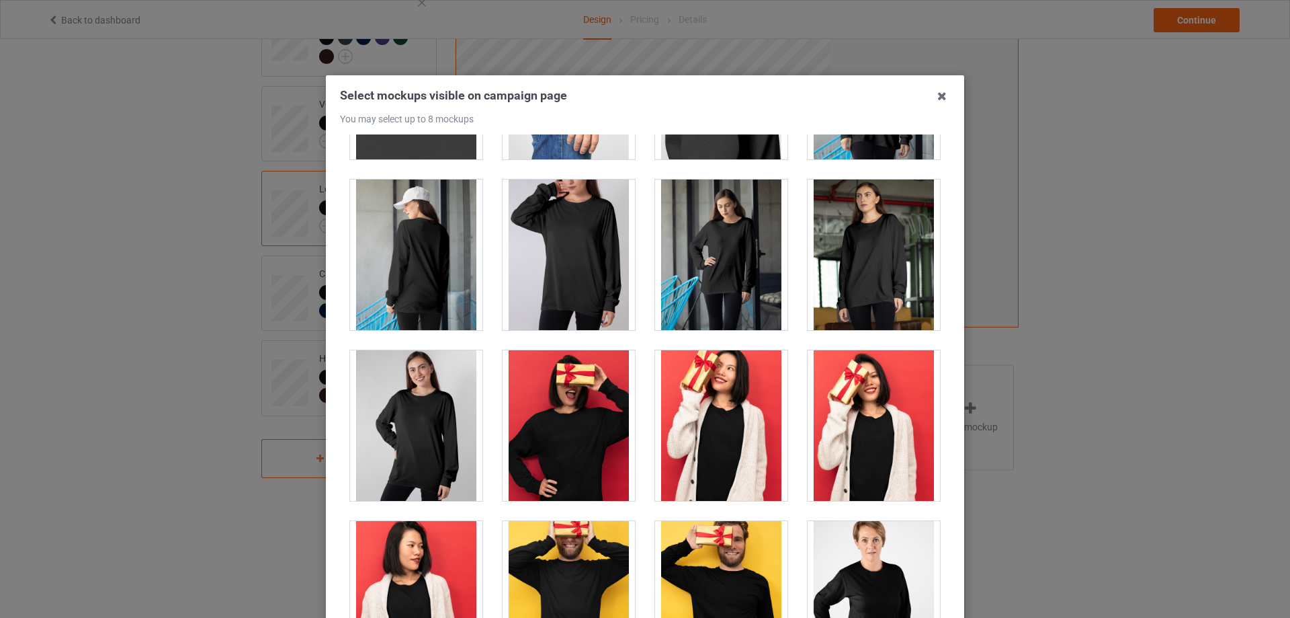
click at [563, 260] on div at bounding box center [569, 254] width 132 height 151
click at [695, 251] on div at bounding box center [721, 254] width 132 height 151
click at [403, 271] on div at bounding box center [416, 254] width 132 height 151
click at [732, 278] on div at bounding box center [721, 254] width 132 height 151
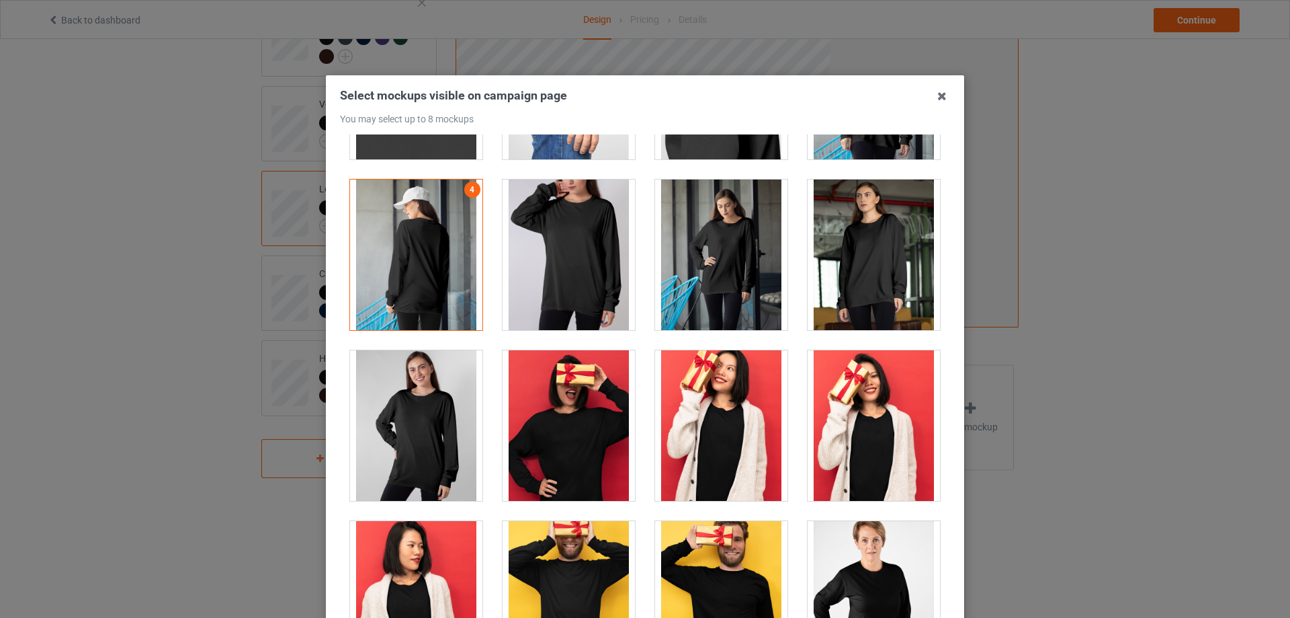
click at [732, 275] on div at bounding box center [721, 254] width 132 height 151
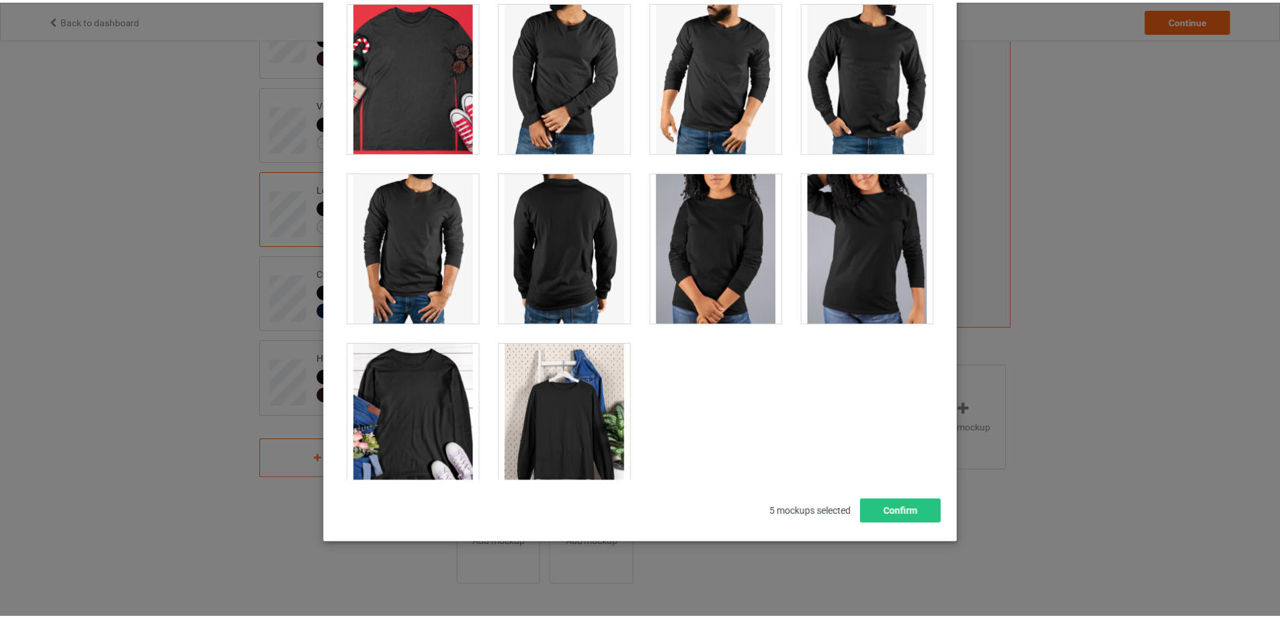
scroll to position [3602, 0]
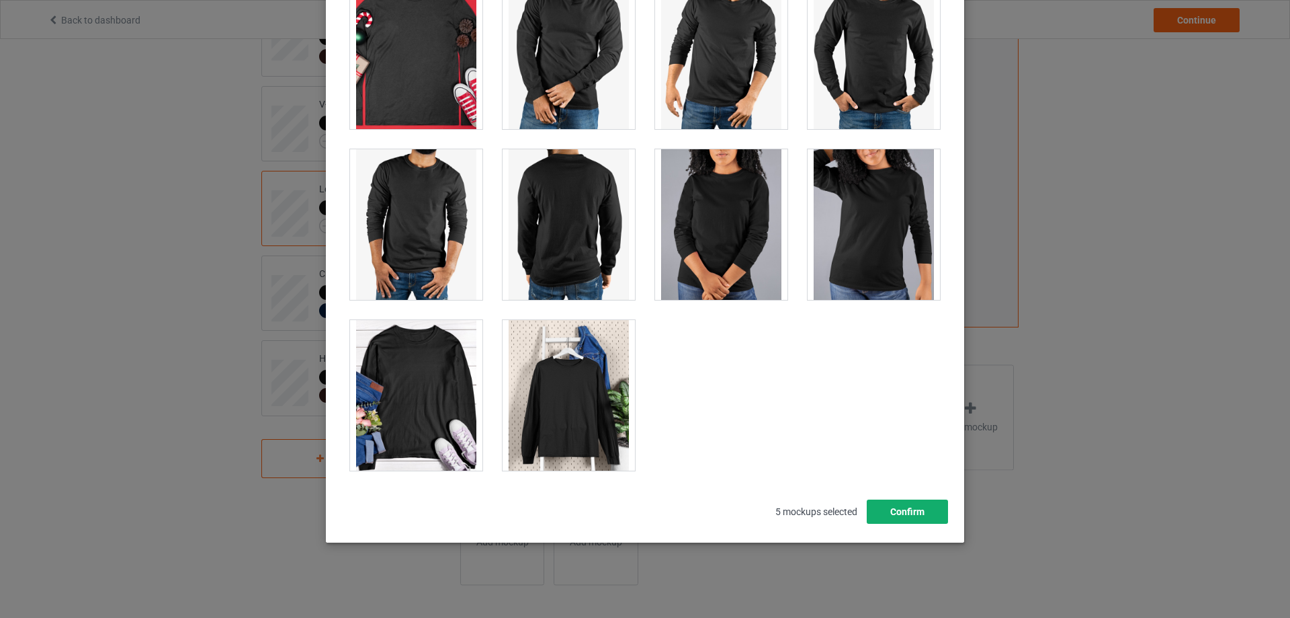
click at [906, 509] on button "Confirm" at bounding box center [907, 511] width 81 height 24
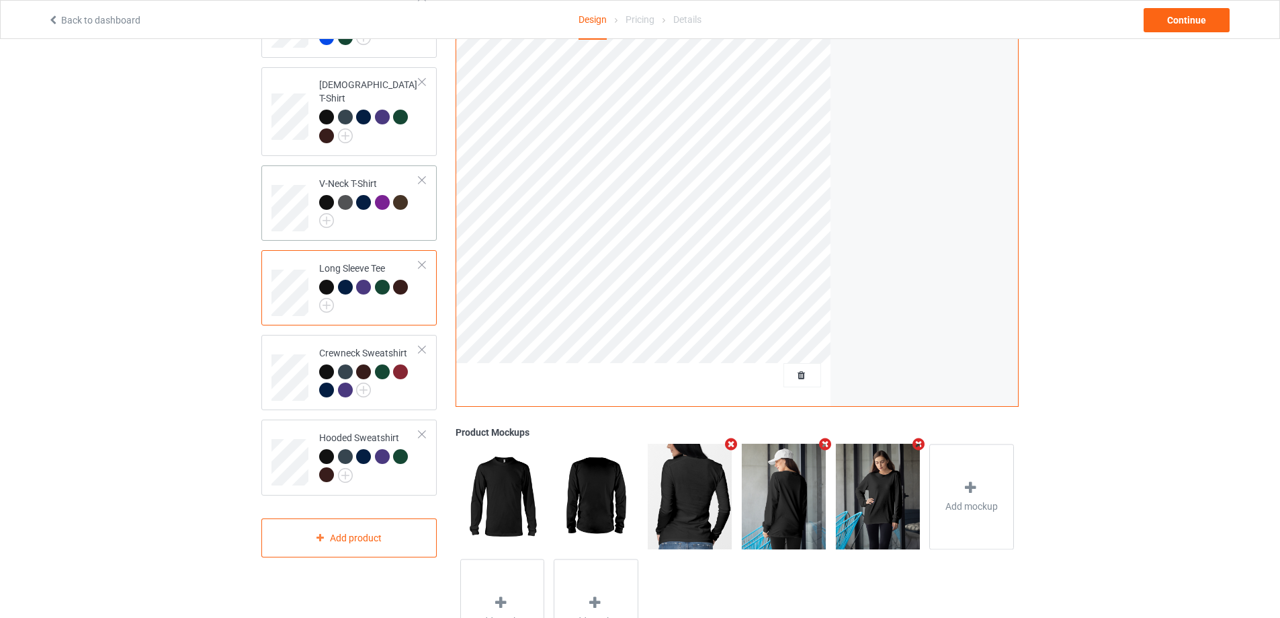
scroll to position [73, 0]
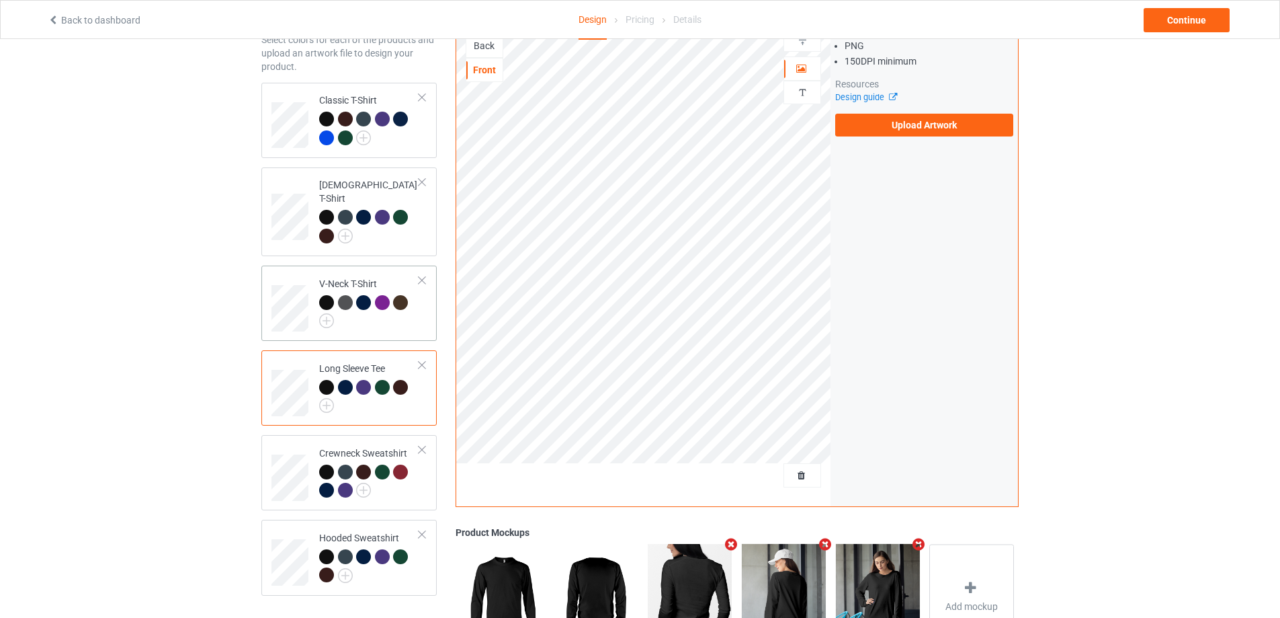
click at [375, 310] on div at bounding box center [369, 312] width 100 height 34
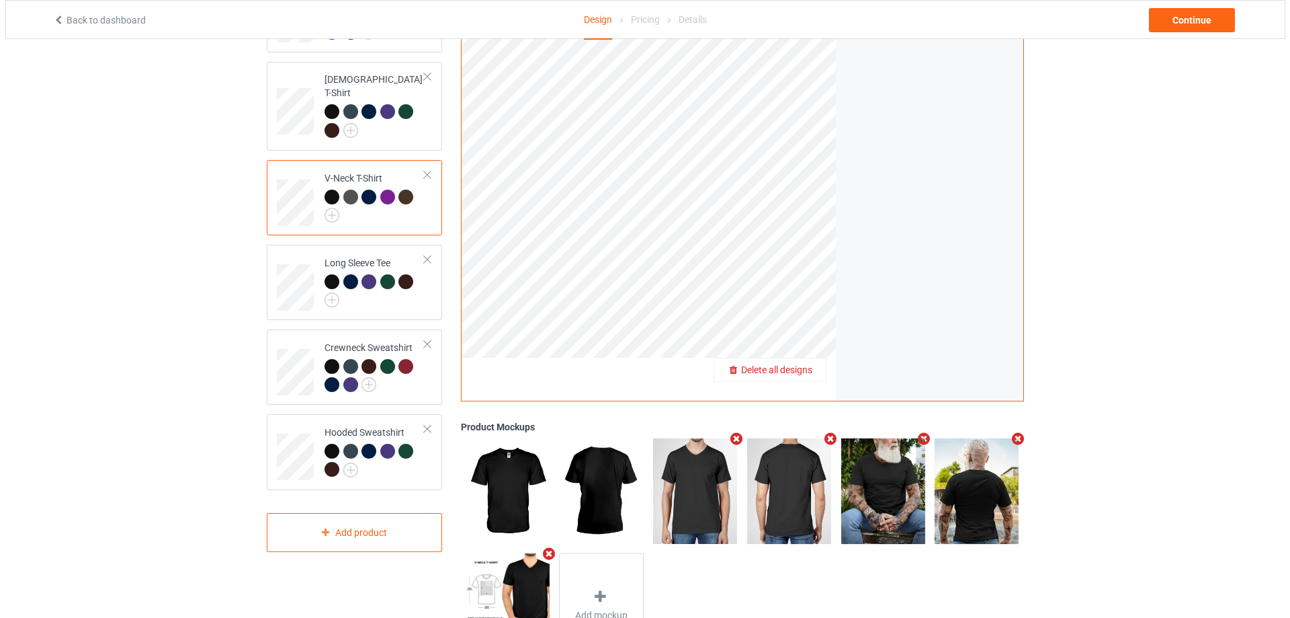
scroll to position [252, 0]
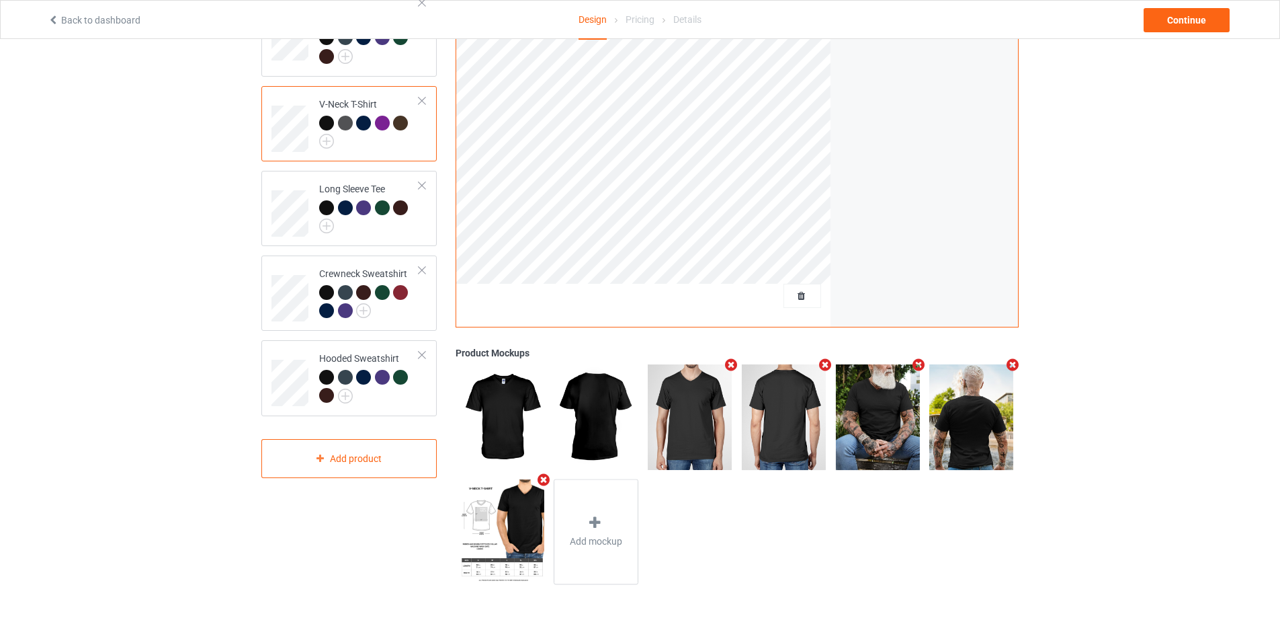
click at [732, 363] on icon "Remove mockup" at bounding box center [731, 364] width 17 height 14
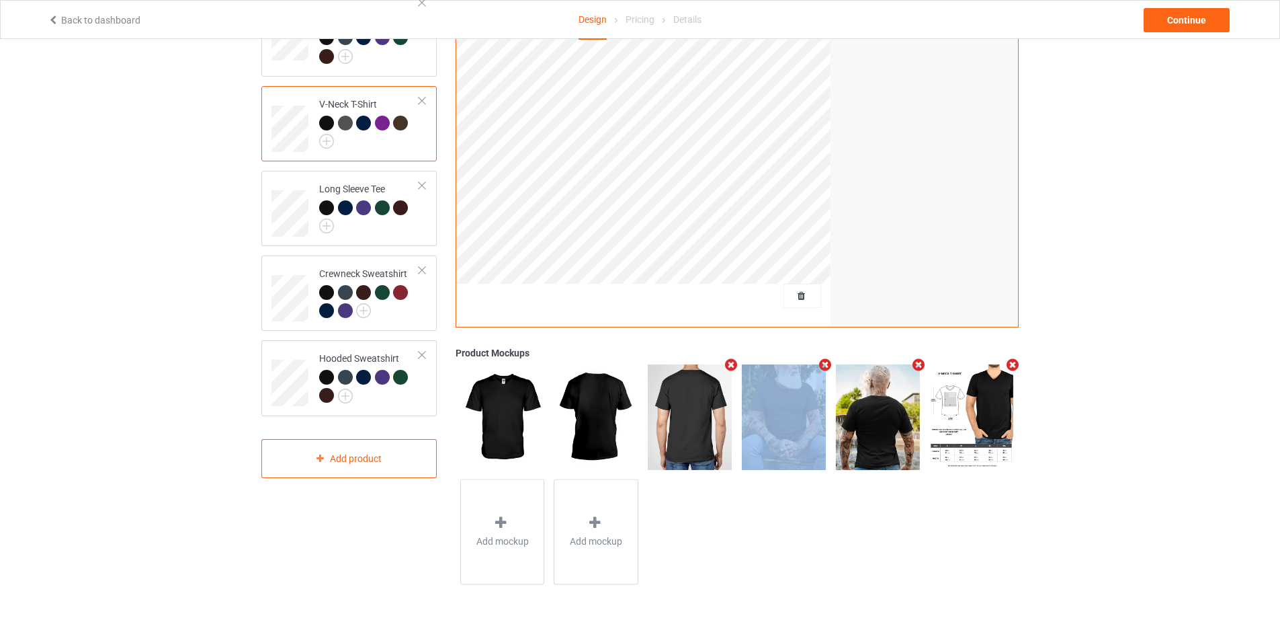
click at [732, 363] on icon "Remove mockup" at bounding box center [731, 364] width 17 height 14
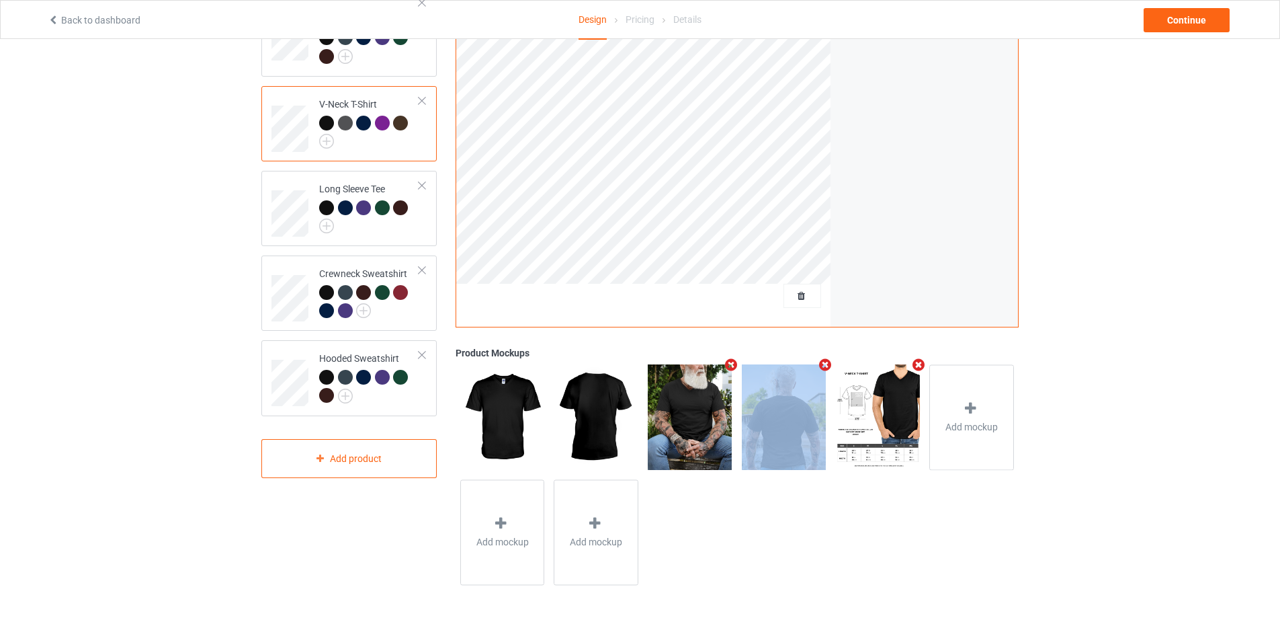
click at [732, 363] on icon "Remove mockup" at bounding box center [731, 364] width 17 height 14
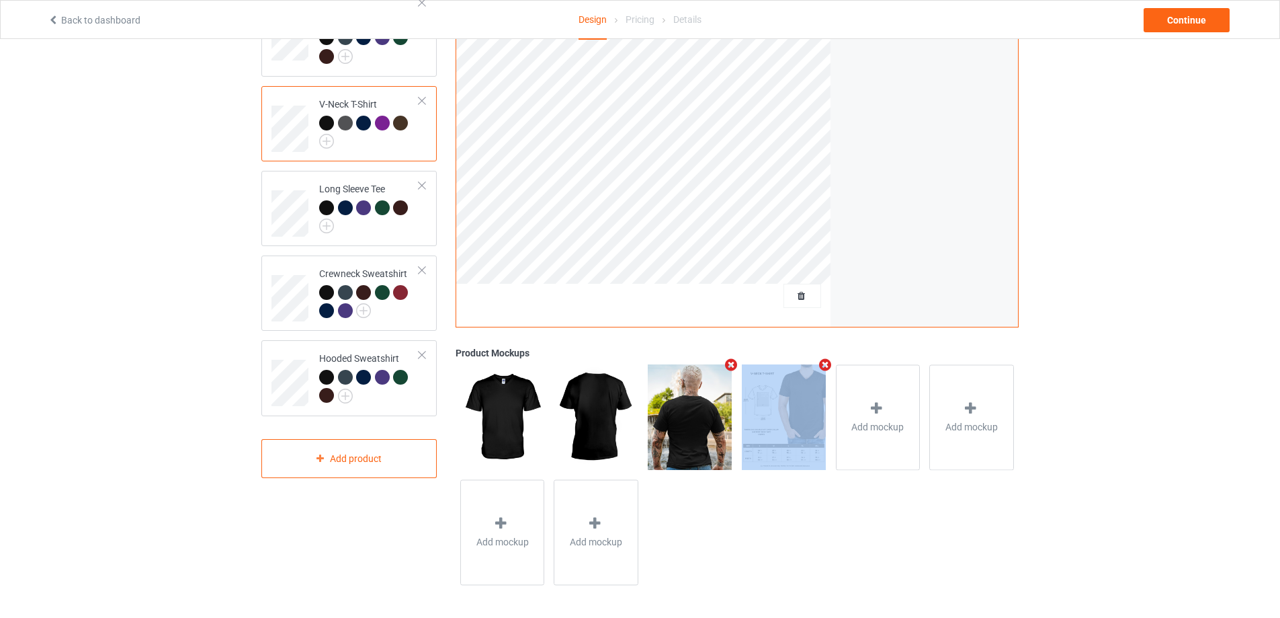
click at [732, 363] on icon "Remove mockup" at bounding box center [731, 364] width 17 height 14
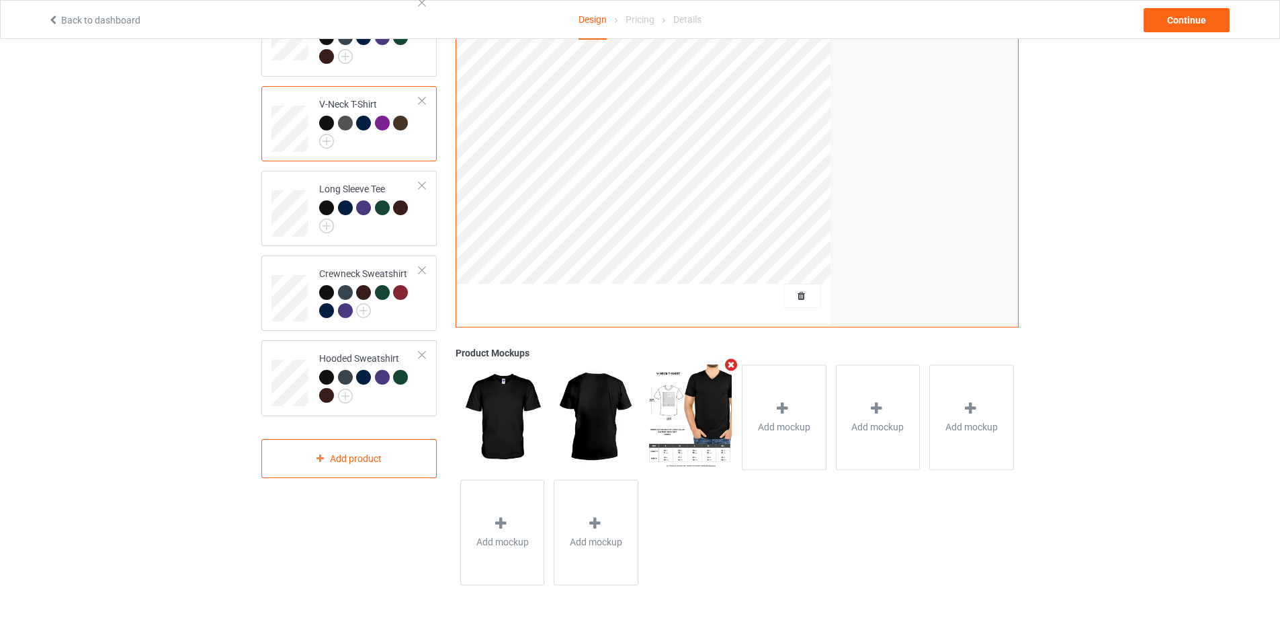
click at [732, 363] on icon "Remove mockup" at bounding box center [731, 364] width 17 height 14
click at [702, 407] on div "Add mockup" at bounding box center [690, 416] width 85 height 105
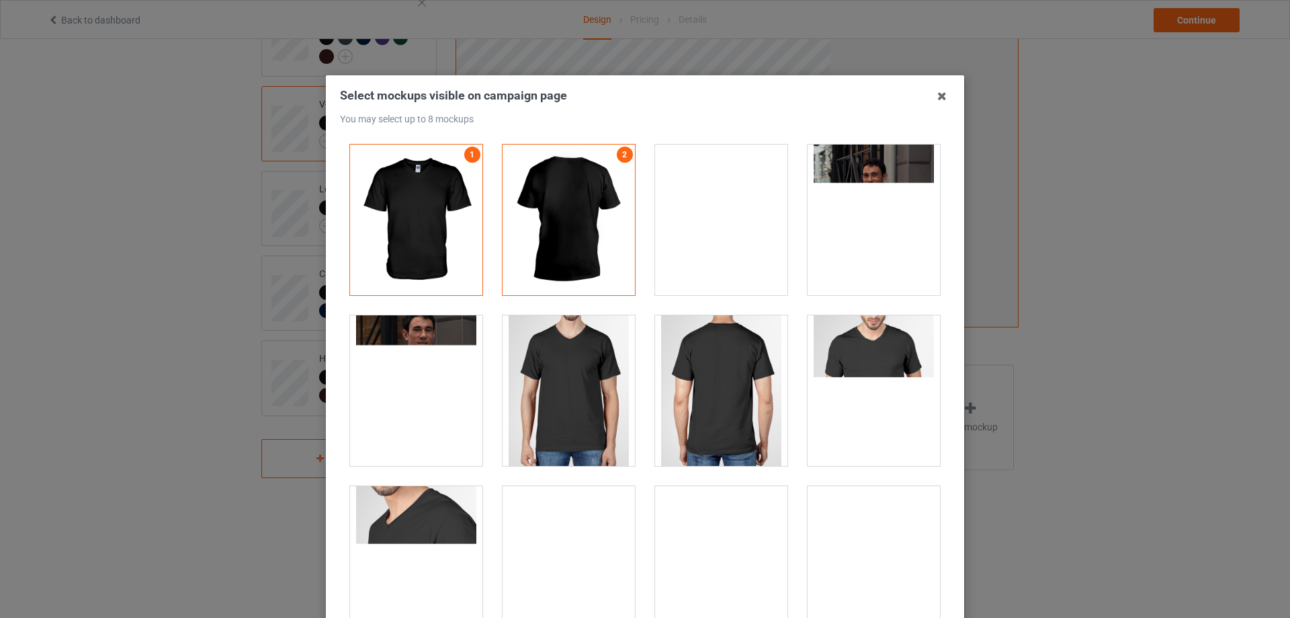
click at [708, 211] on div at bounding box center [721, 219] width 132 height 151
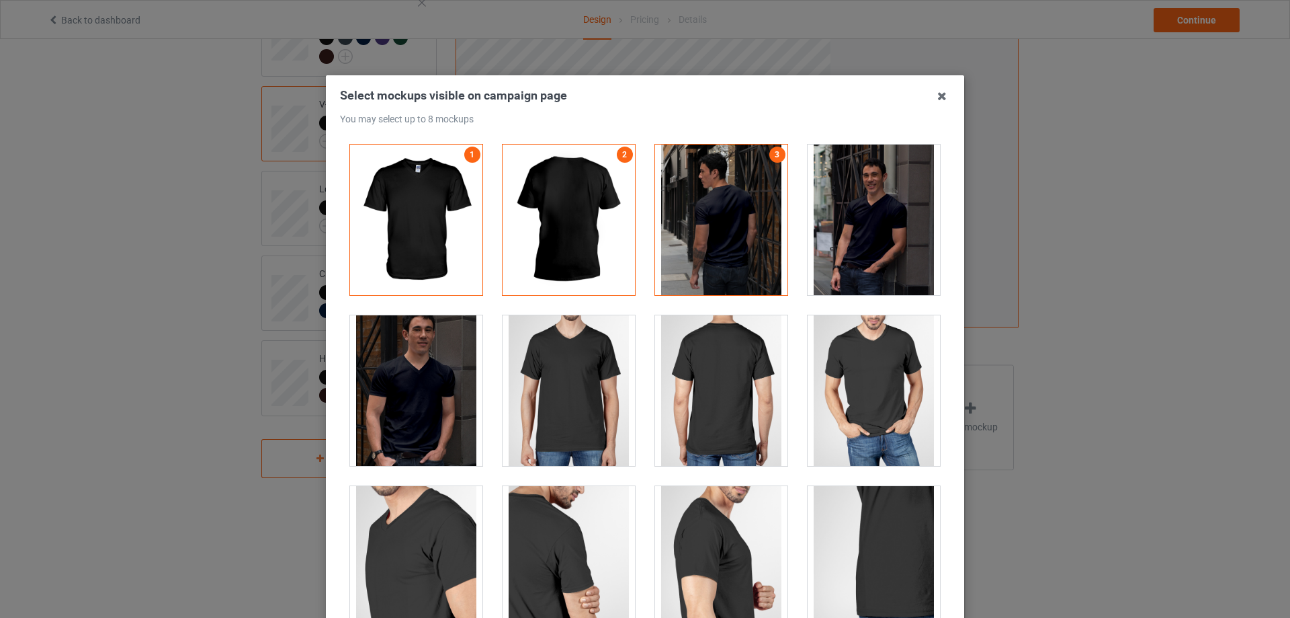
click at [732, 250] on div at bounding box center [721, 219] width 132 height 151
click at [708, 372] on div at bounding box center [721, 390] width 132 height 151
click at [688, 385] on div at bounding box center [721, 390] width 132 height 151
click at [570, 386] on div at bounding box center [569, 390] width 132 height 151
click at [714, 390] on div at bounding box center [721, 390] width 132 height 151
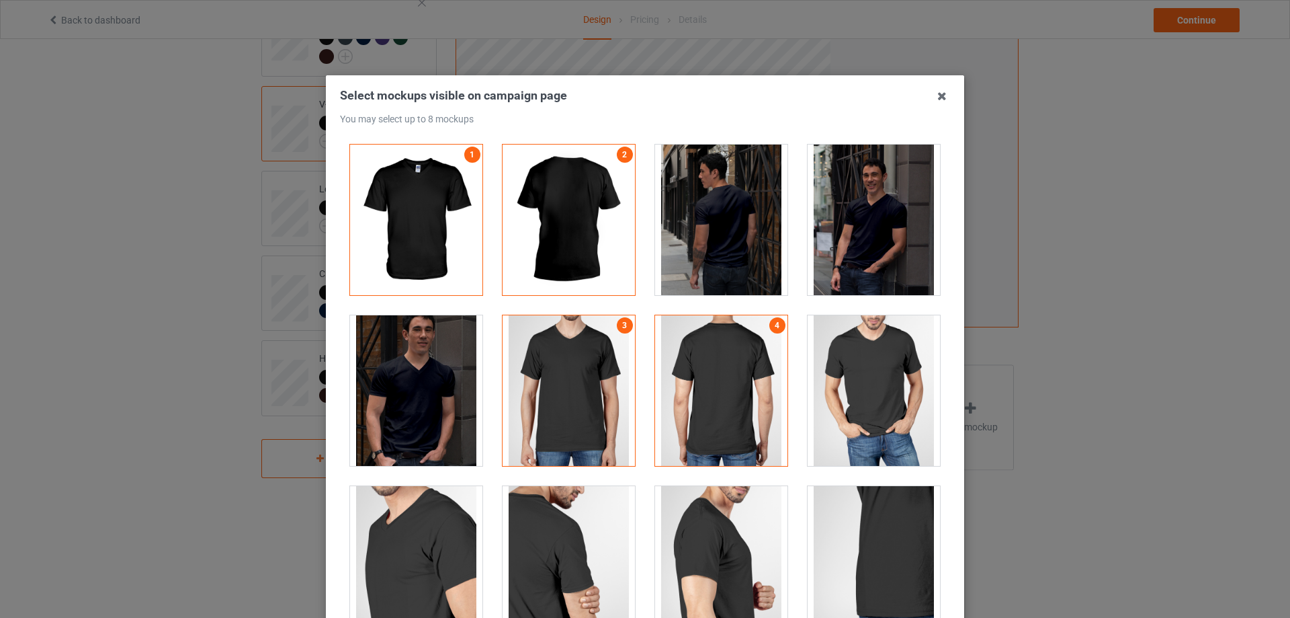
click at [714, 232] on div at bounding box center [721, 219] width 132 height 151
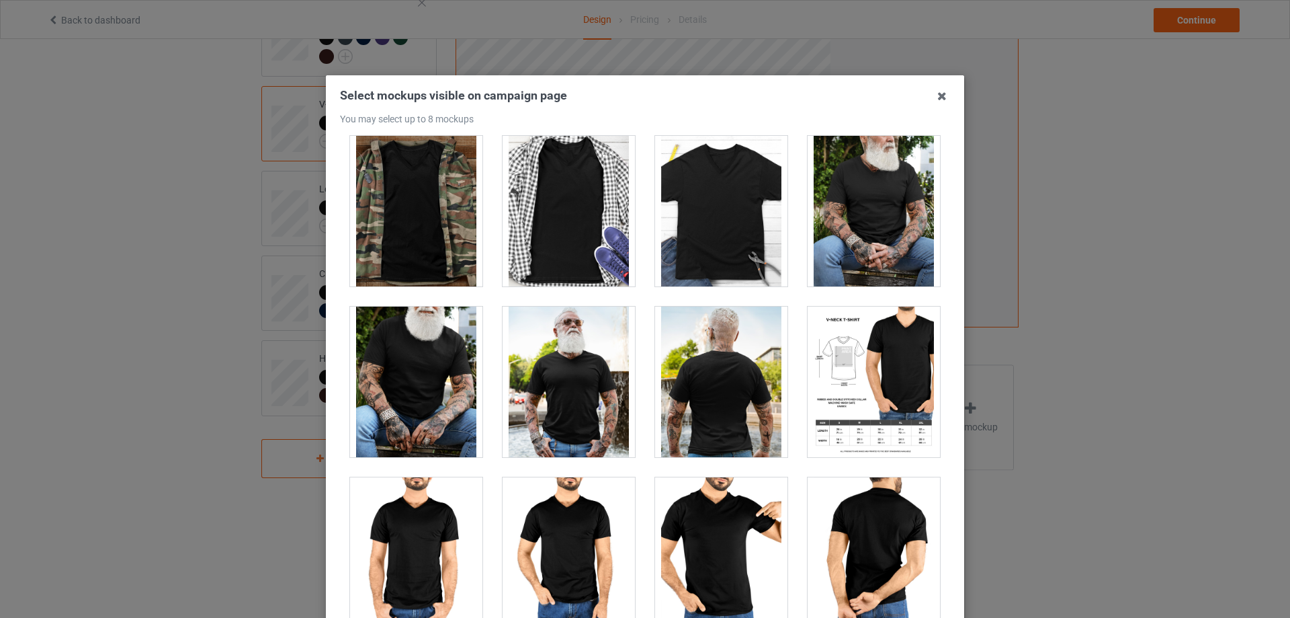
scroll to position [717, 0]
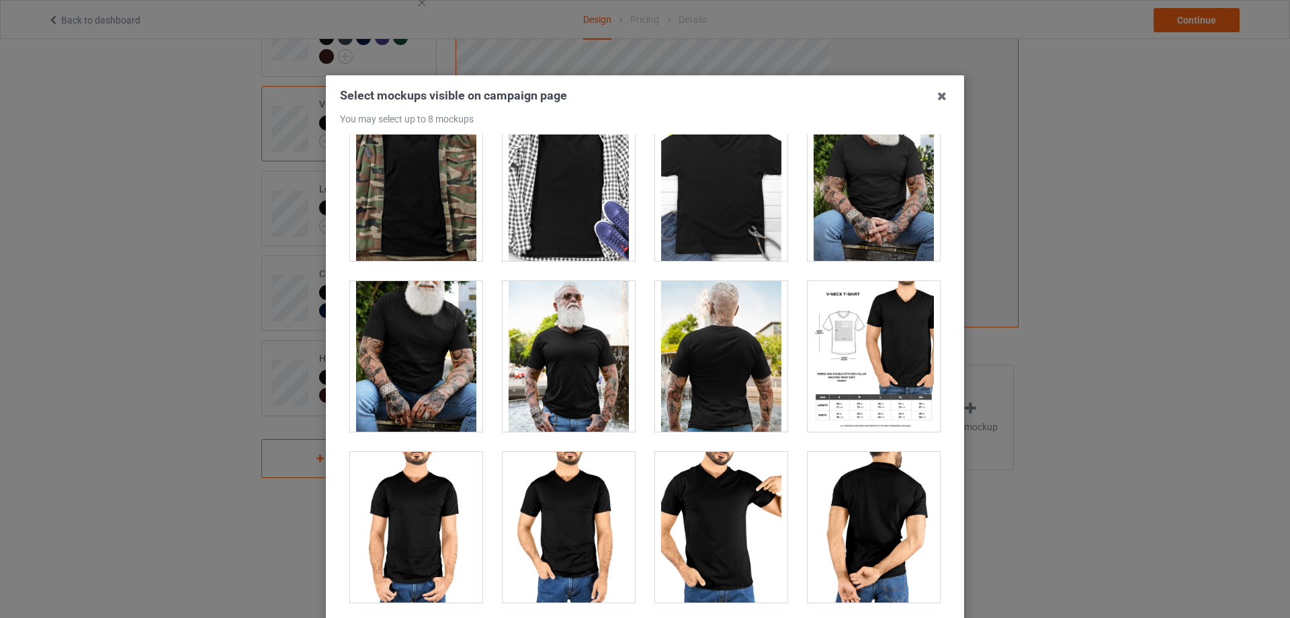
click at [708, 367] on div at bounding box center [721, 356] width 132 height 151
click at [712, 361] on div at bounding box center [721, 356] width 132 height 151
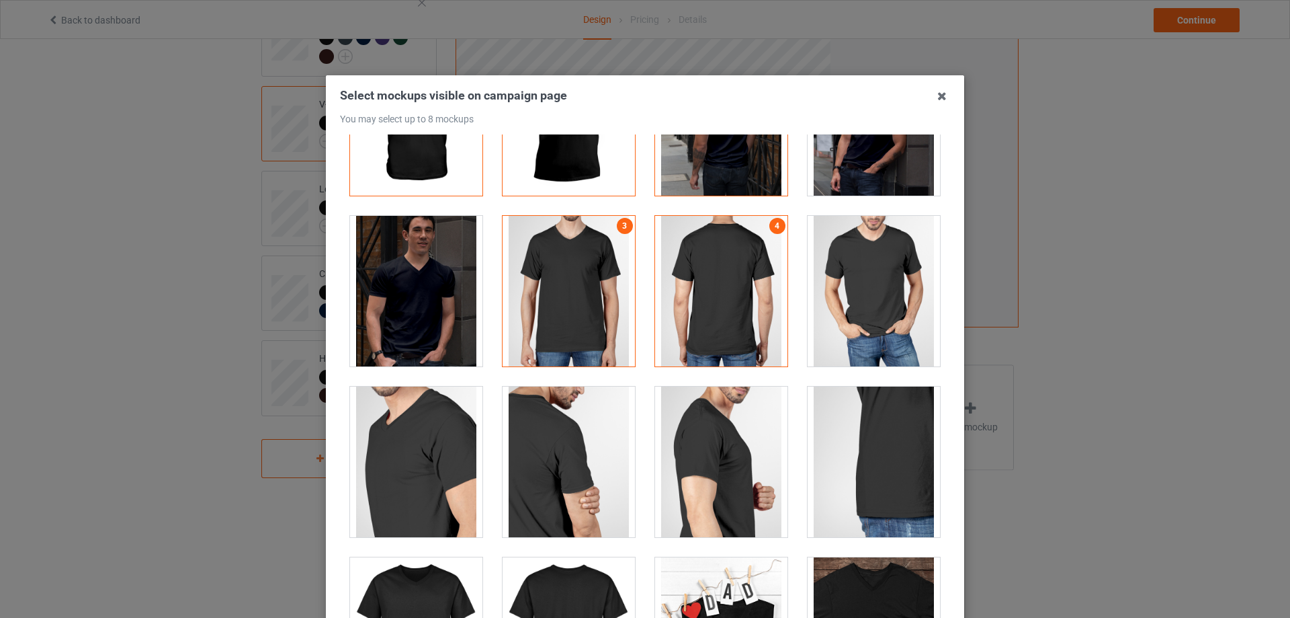
scroll to position [0, 0]
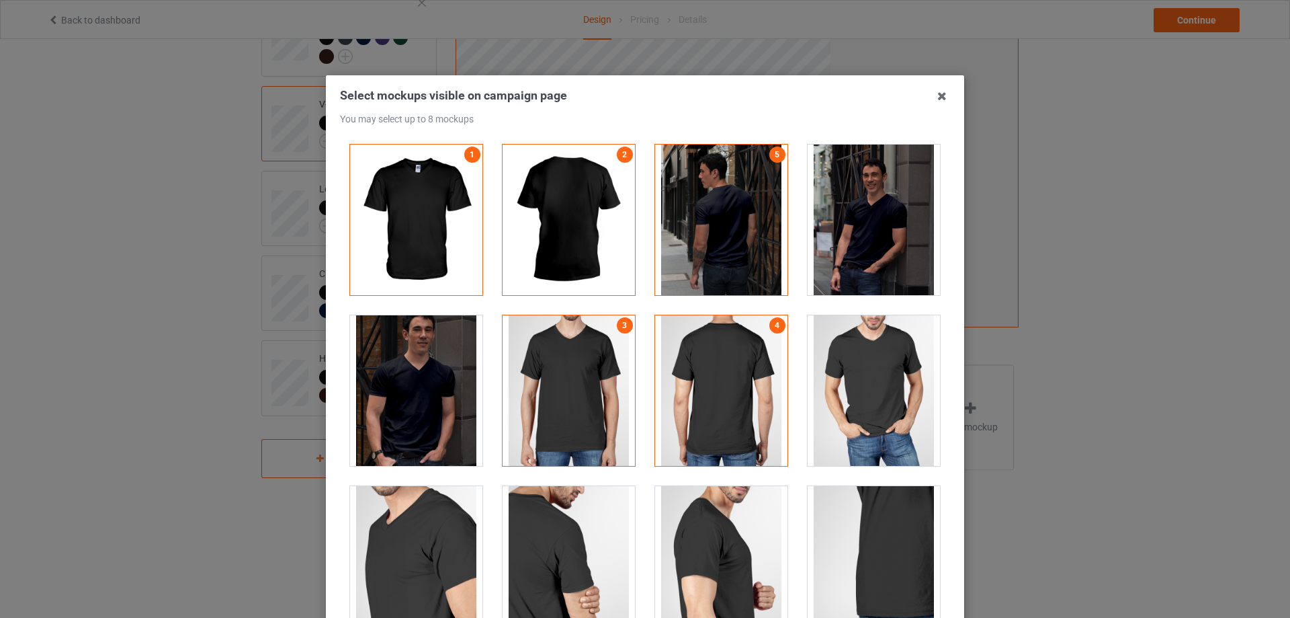
click at [716, 261] on div at bounding box center [721, 219] width 132 height 151
click at [706, 353] on div at bounding box center [721, 390] width 132 height 151
click at [570, 363] on div at bounding box center [569, 390] width 132 height 151
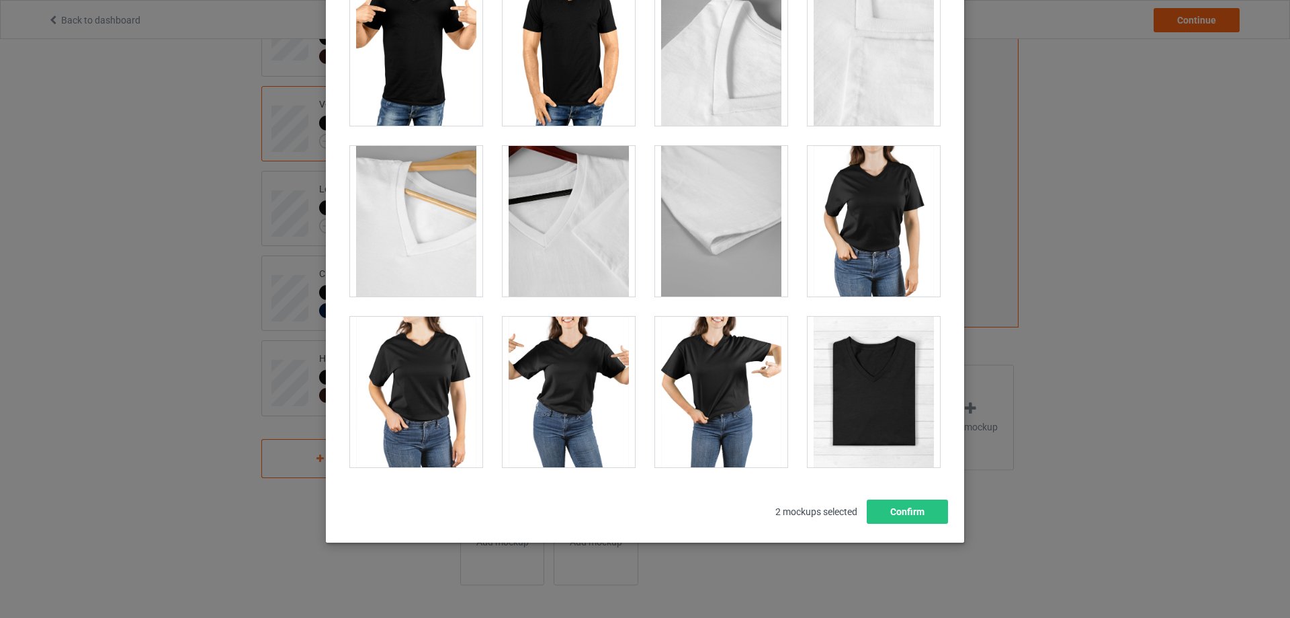
scroll to position [1369, 0]
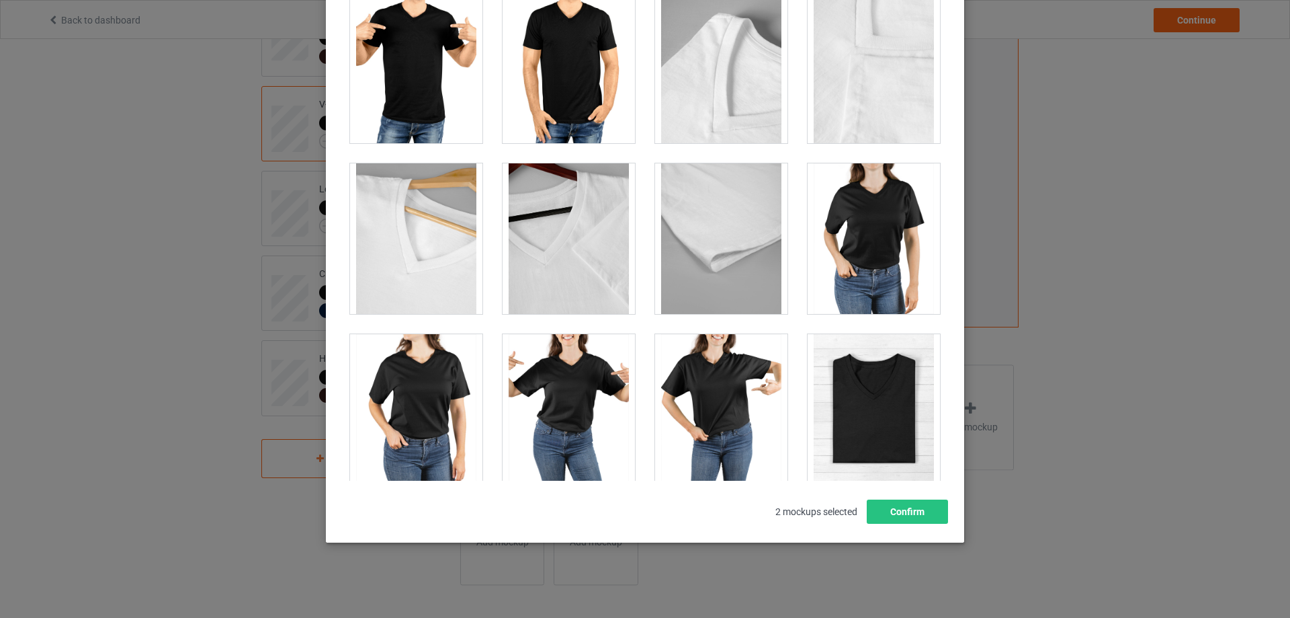
click at [564, 390] on div at bounding box center [569, 409] width 132 height 151
click at [573, 377] on div at bounding box center [569, 409] width 132 height 151
click at [855, 210] on div at bounding box center [874, 238] width 132 height 151
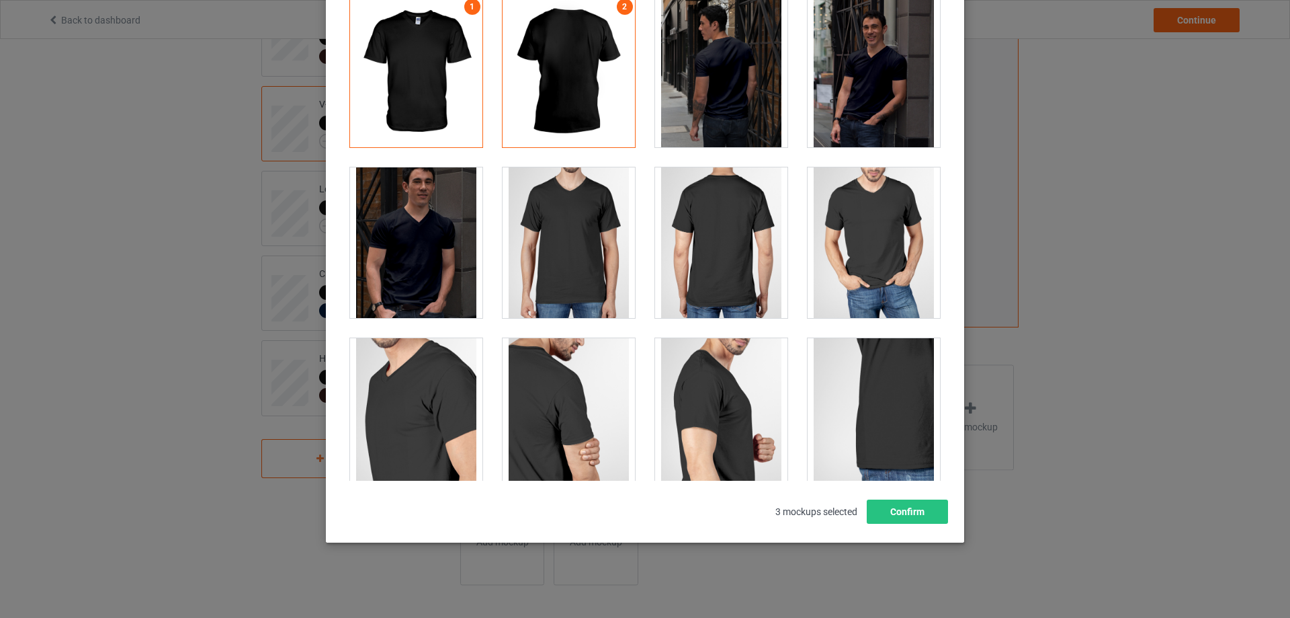
scroll to position [538, 0]
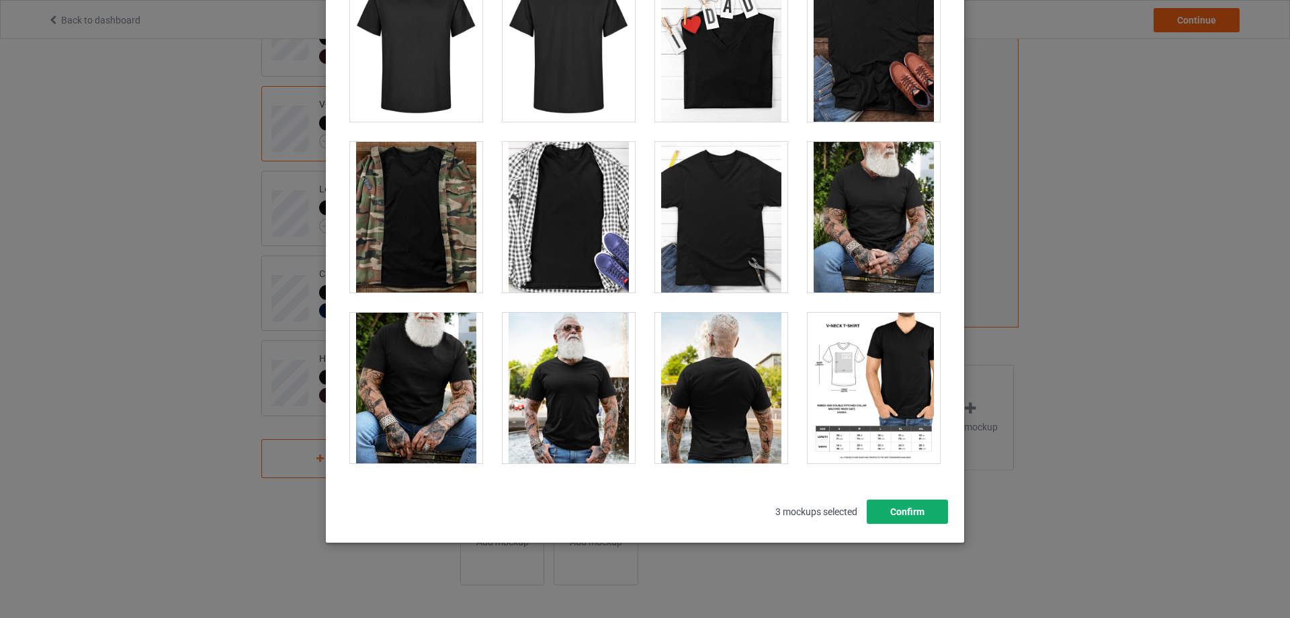
drag, startPoint x: 903, startPoint y: 511, endPoint x: 708, endPoint y: 476, distance: 197.9
click at [706, 502] on div "3 mockups selected Confirm" at bounding box center [645, 511] width 610 height 24
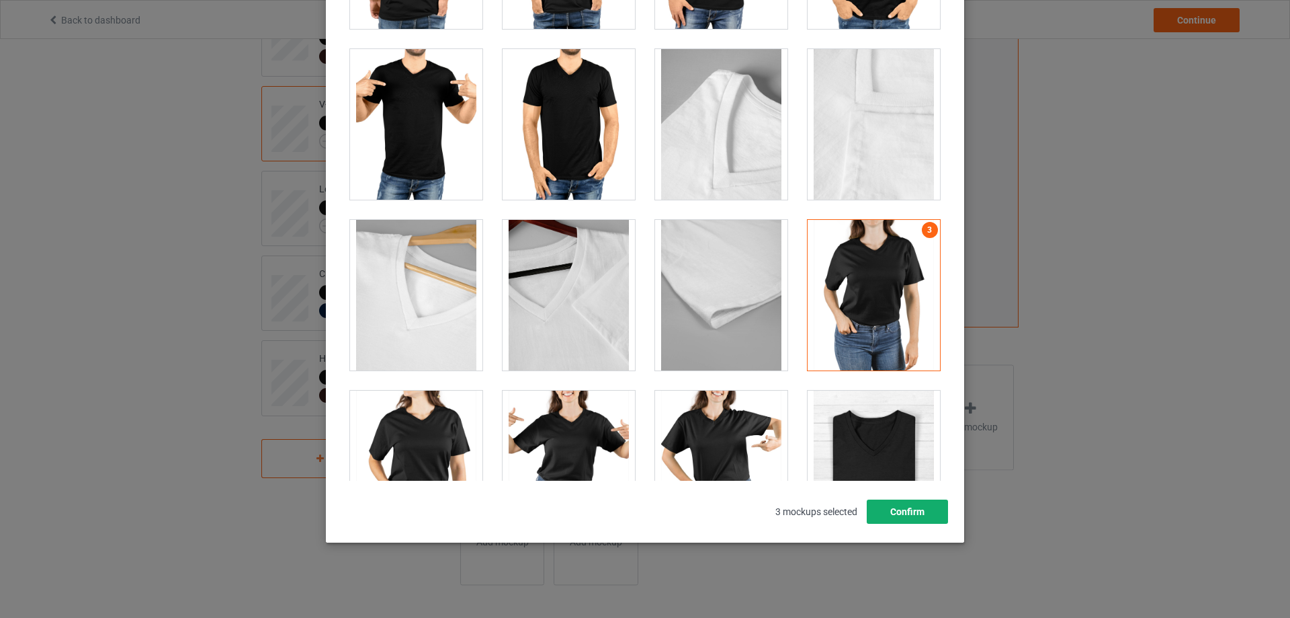
scroll to position [1433, 0]
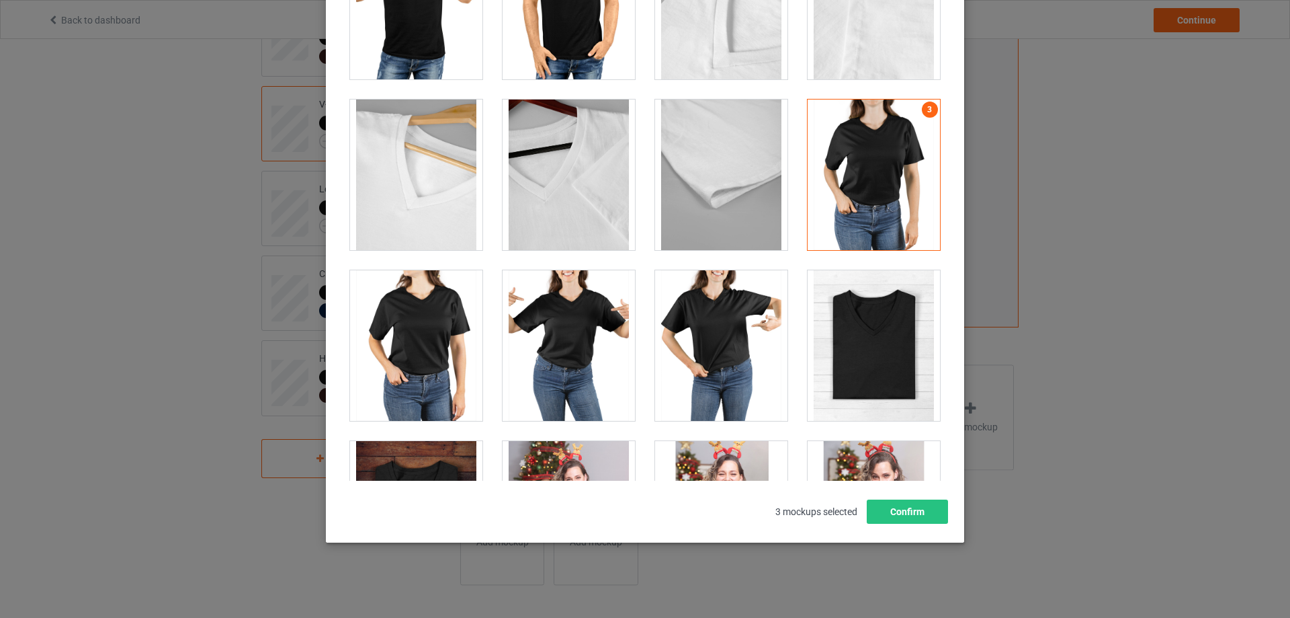
click at [715, 353] on div at bounding box center [721, 345] width 132 height 151
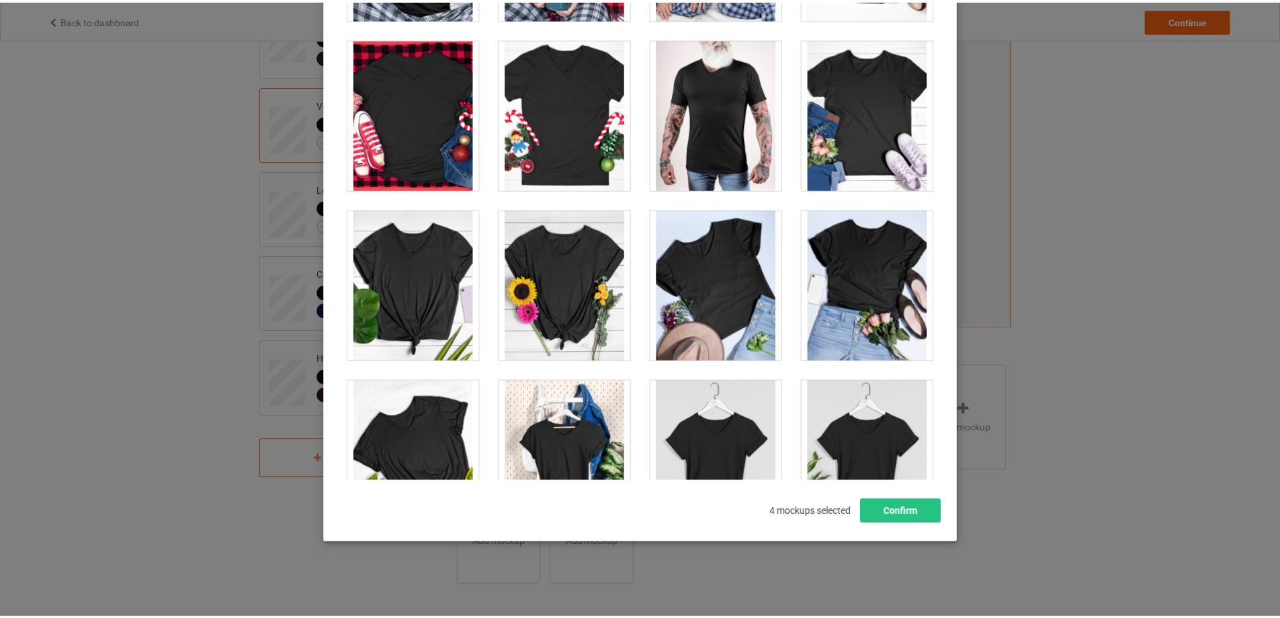
scroll to position [2408, 0]
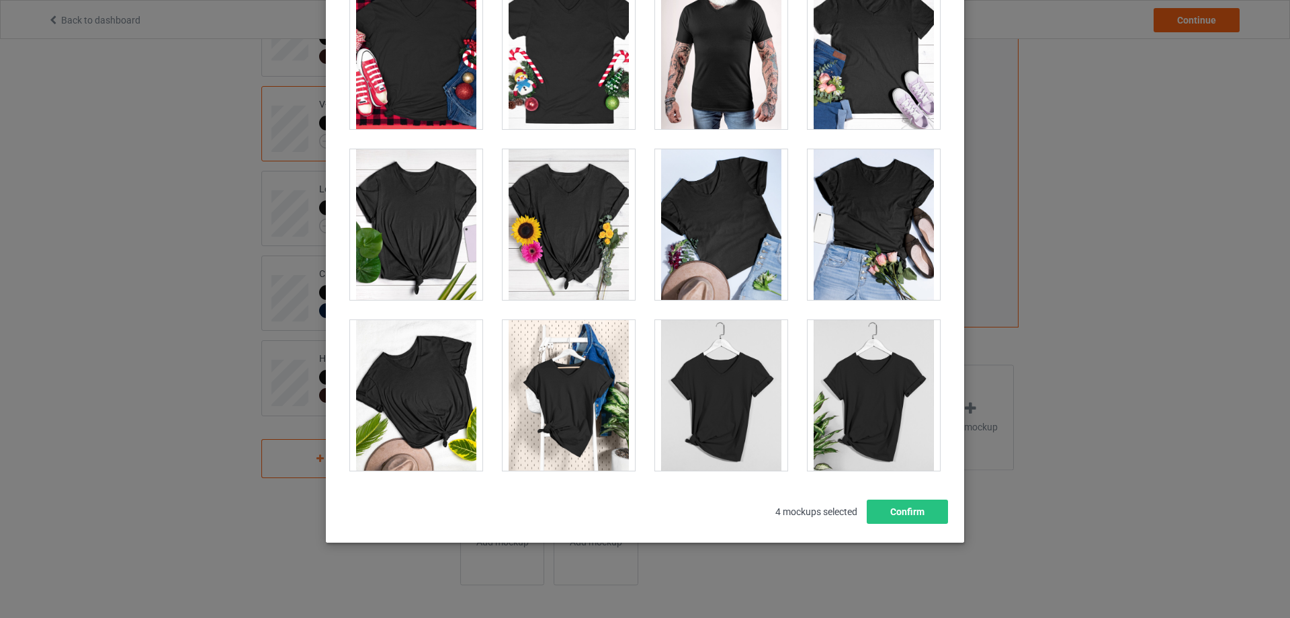
click at [549, 401] on div at bounding box center [569, 395] width 132 height 151
click at [886, 507] on button "Confirm" at bounding box center [907, 511] width 81 height 24
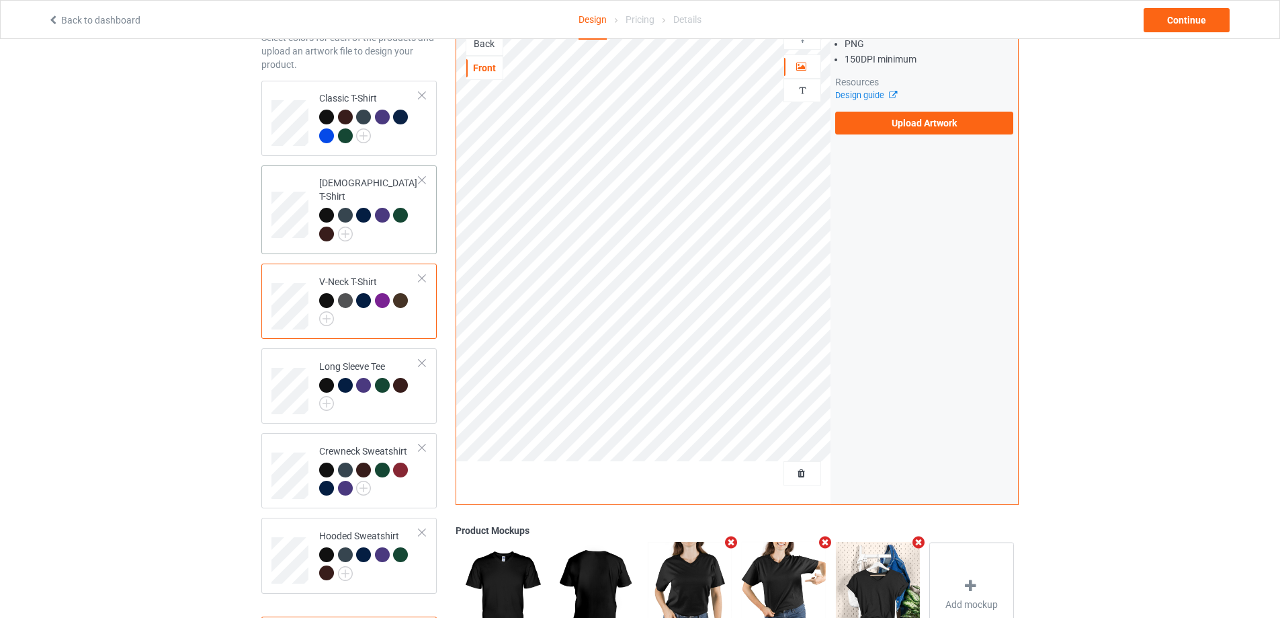
scroll to position [73, 0]
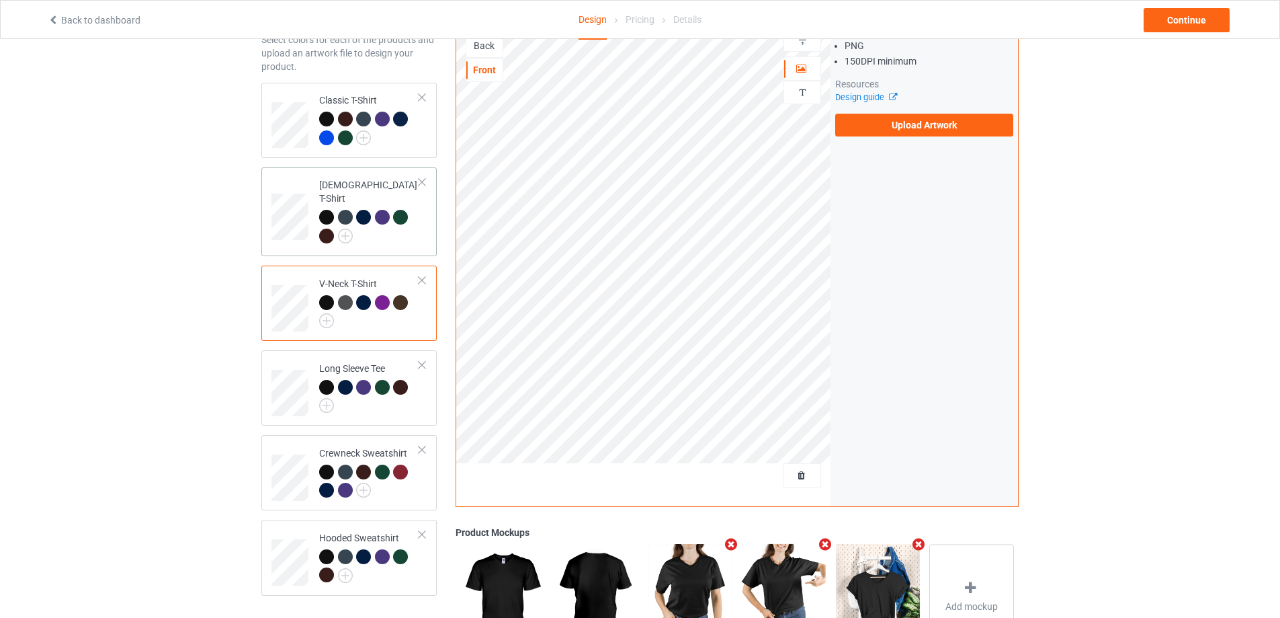
click at [397, 227] on div at bounding box center [369, 228] width 100 height 37
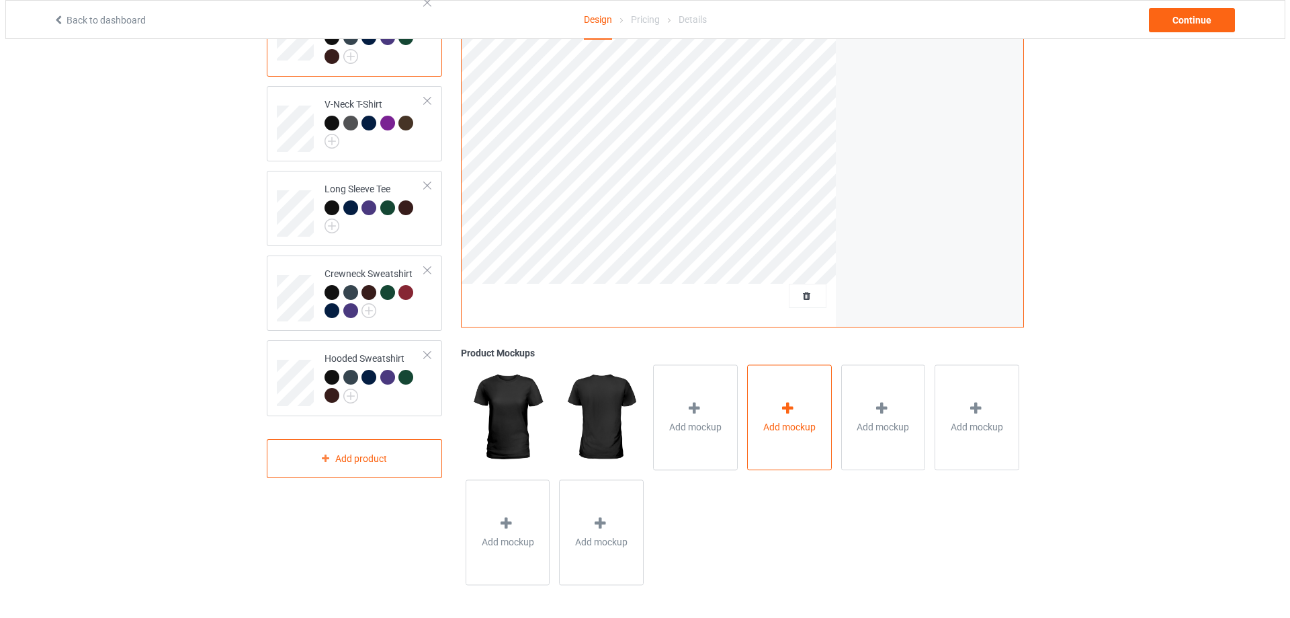
scroll to position [253, 0]
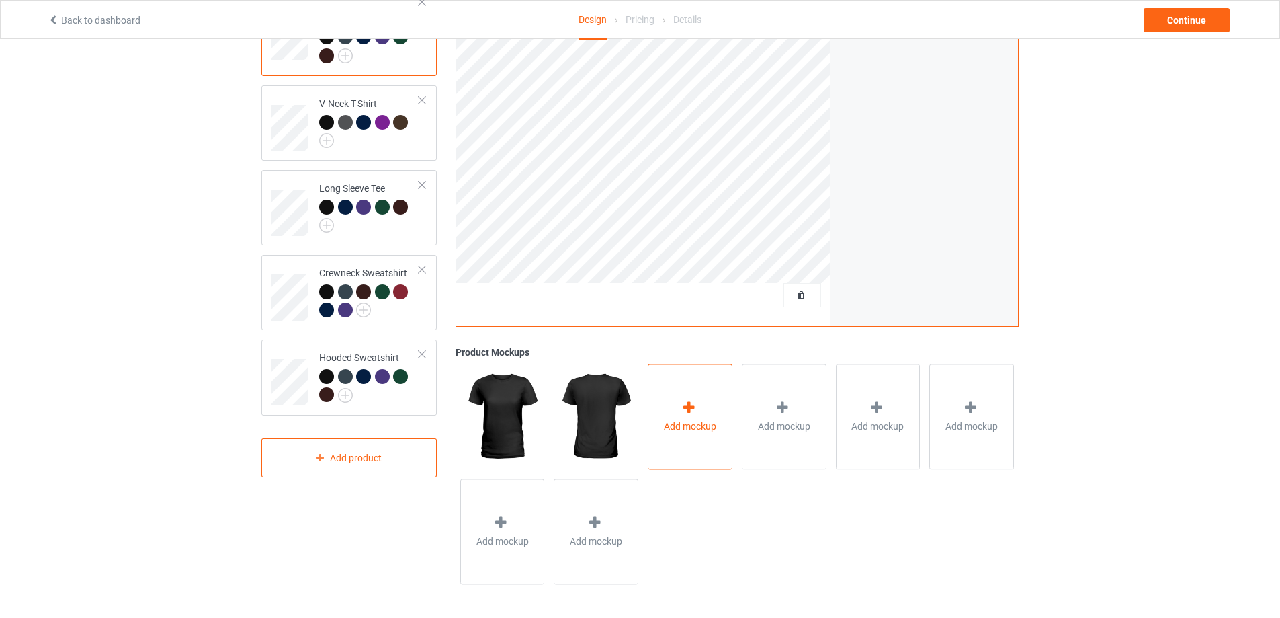
click at [709, 400] on div "Add mockup" at bounding box center [690, 416] width 85 height 105
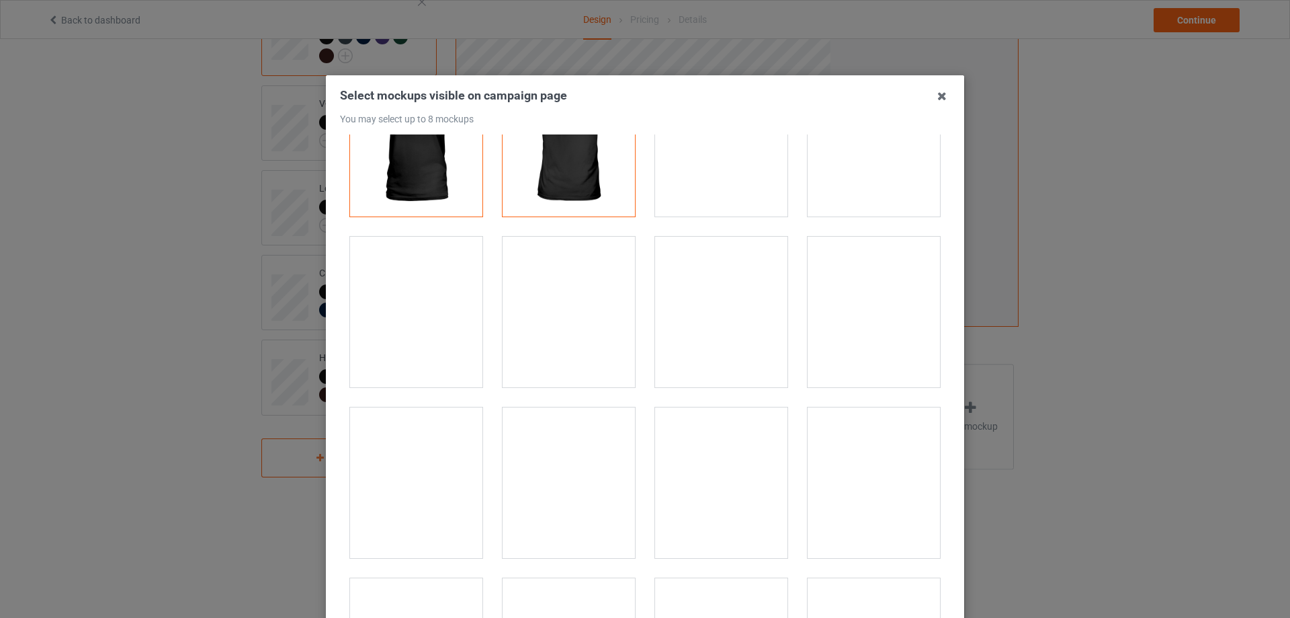
scroll to position [179, 0]
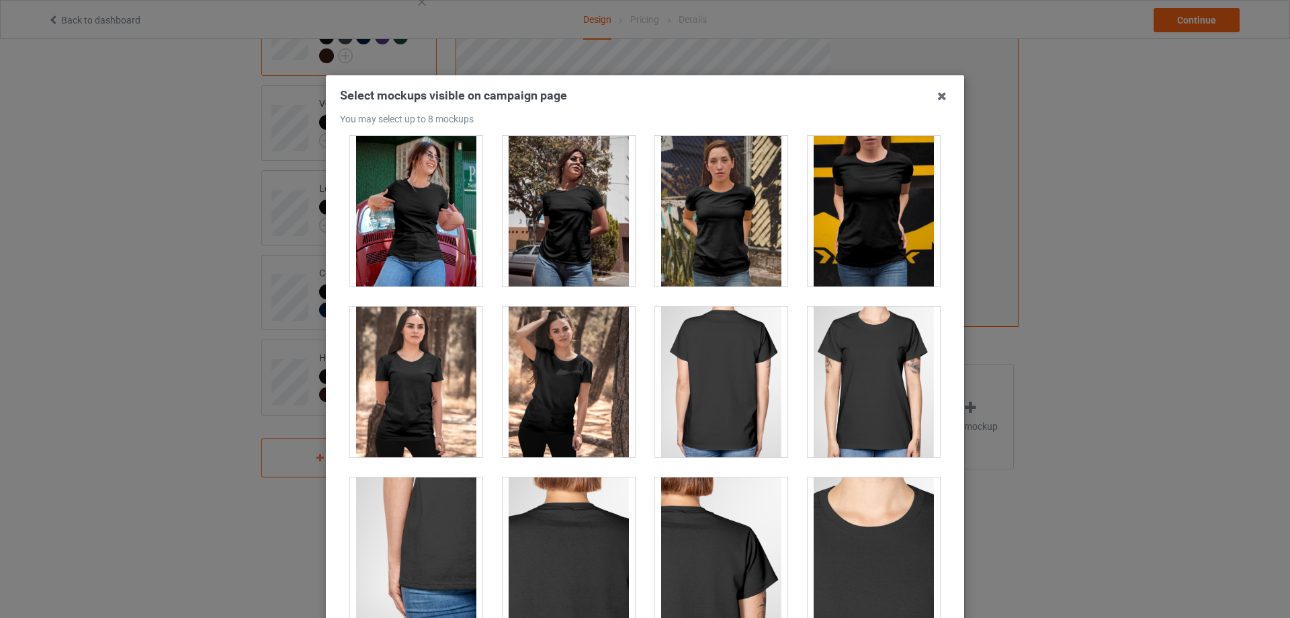
click at [853, 376] on div at bounding box center [874, 381] width 132 height 151
click at [718, 383] on div at bounding box center [721, 381] width 132 height 151
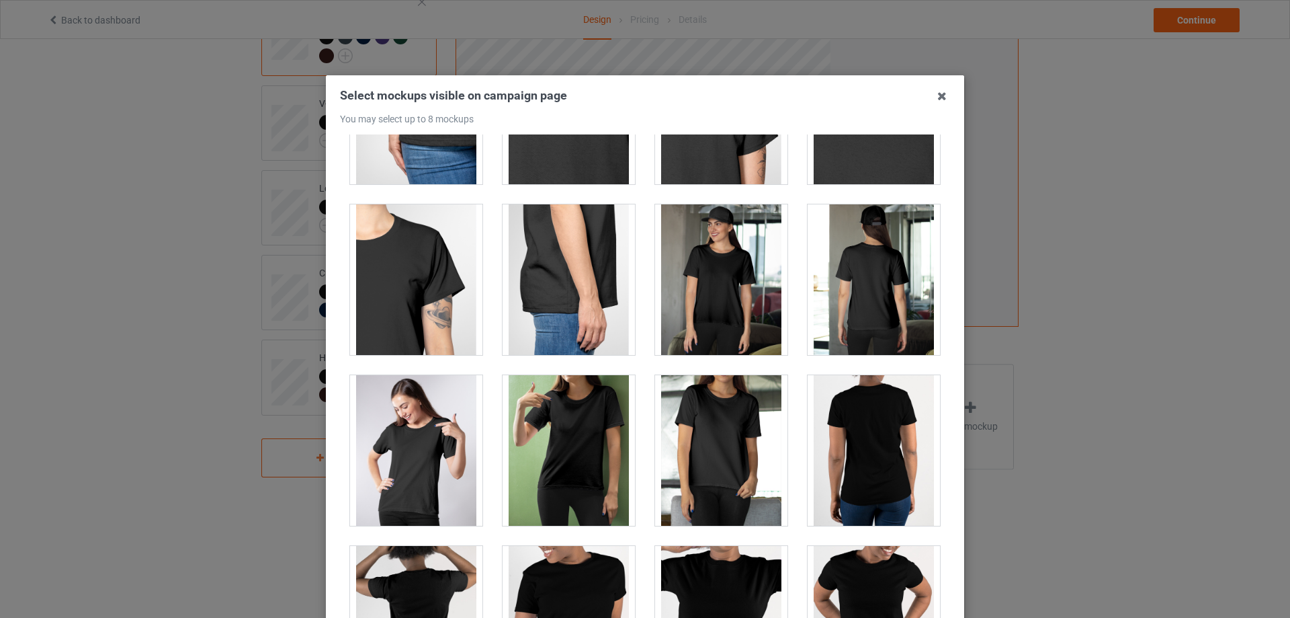
scroll to position [627, 0]
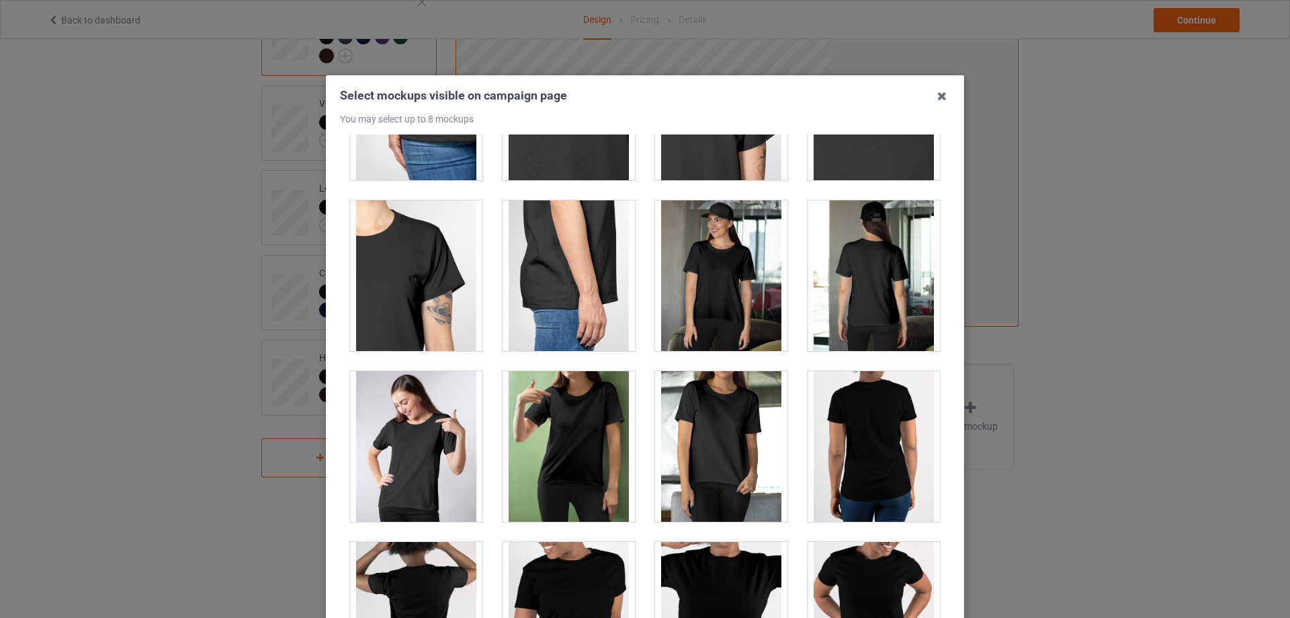
click at [715, 280] on div at bounding box center [721, 275] width 132 height 151
click at [723, 294] on div at bounding box center [721, 275] width 132 height 151
click at [433, 454] on div at bounding box center [416, 446] width 132 height 151
click at [839, 290] on div at bounding box center [874, 275] width 132 height 151
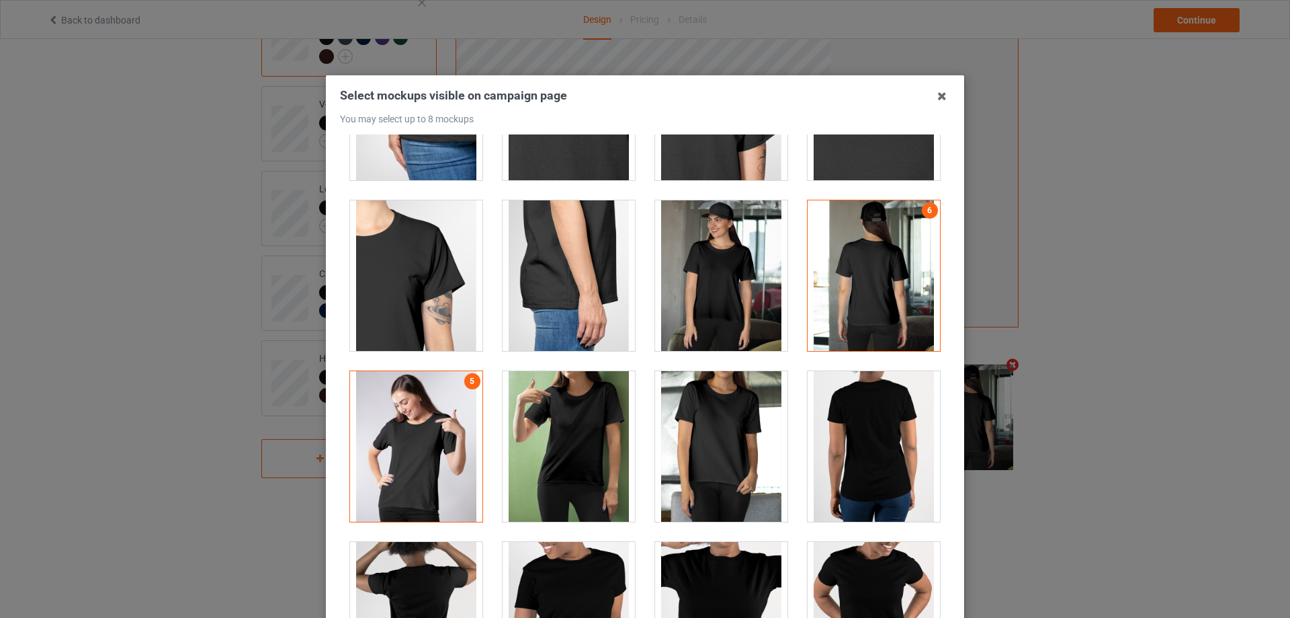
click at [411, 440] on div at bounding box center [416, 446] width 132 height 151
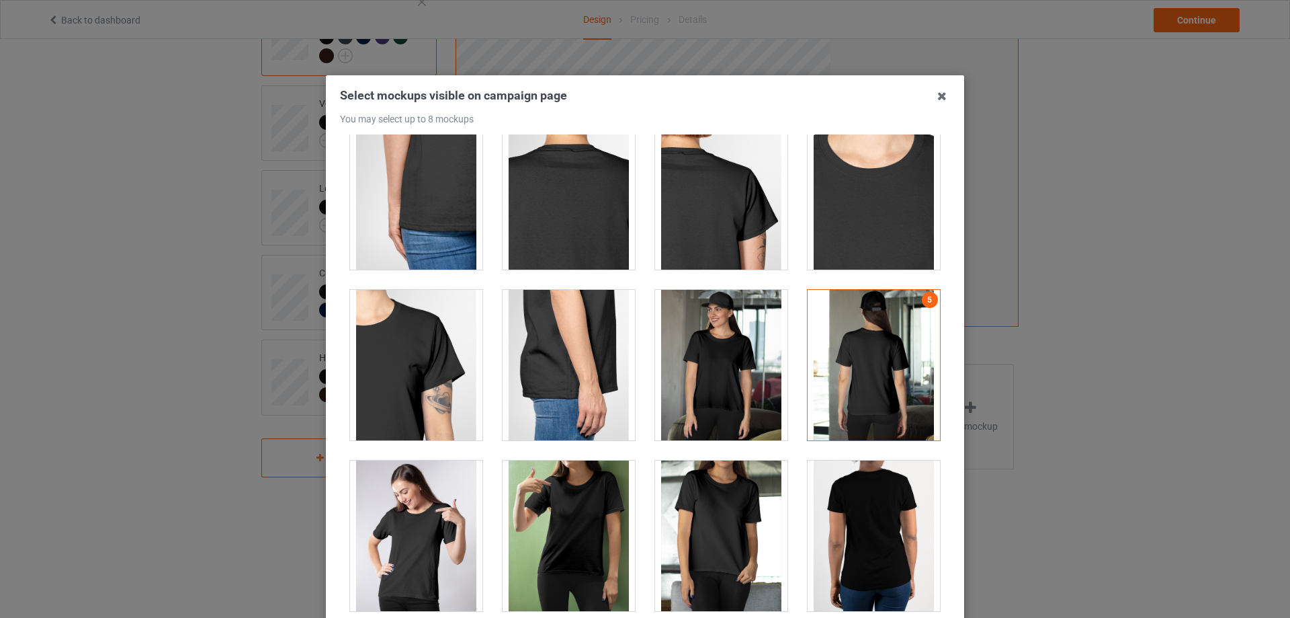
scroll to position [717, 0]
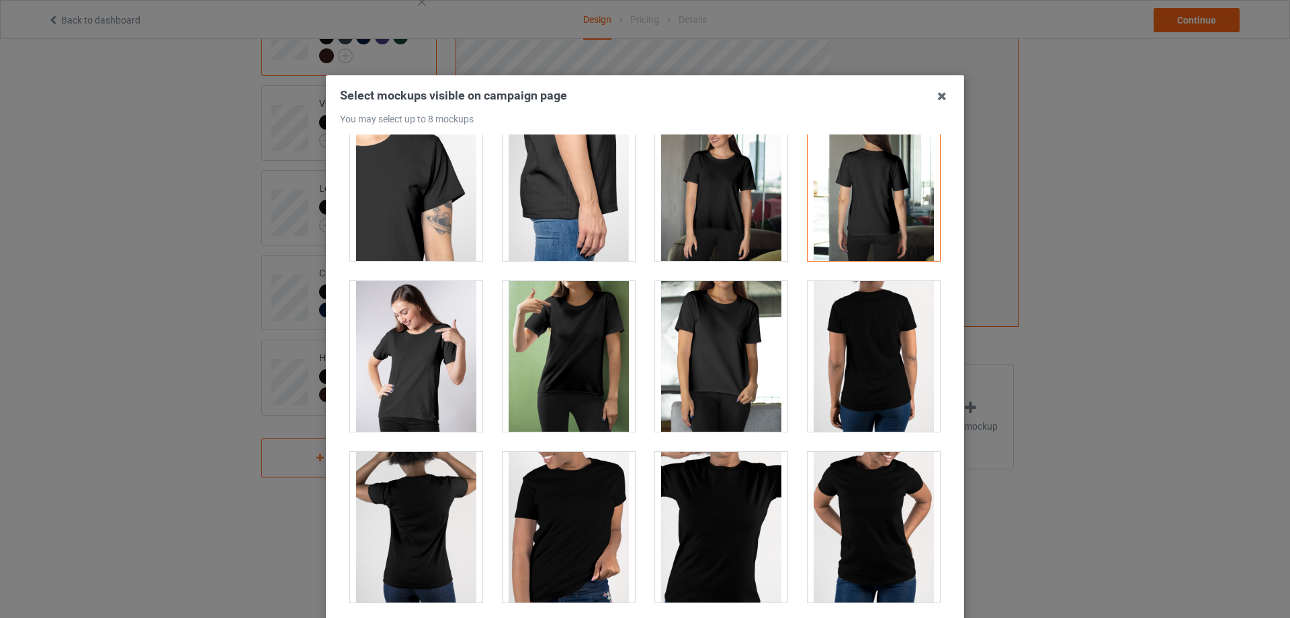
click at [862, 357] on div at bounding box center [874, 356] width 132 height 151
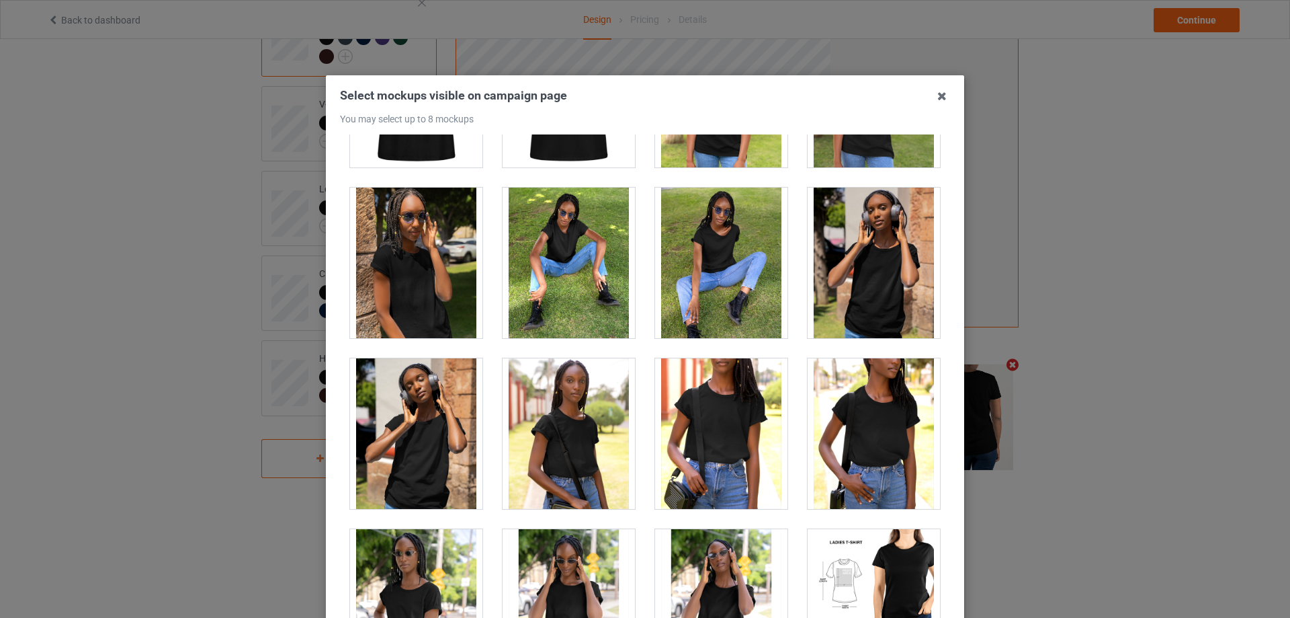
scroll to position [2957, 0]
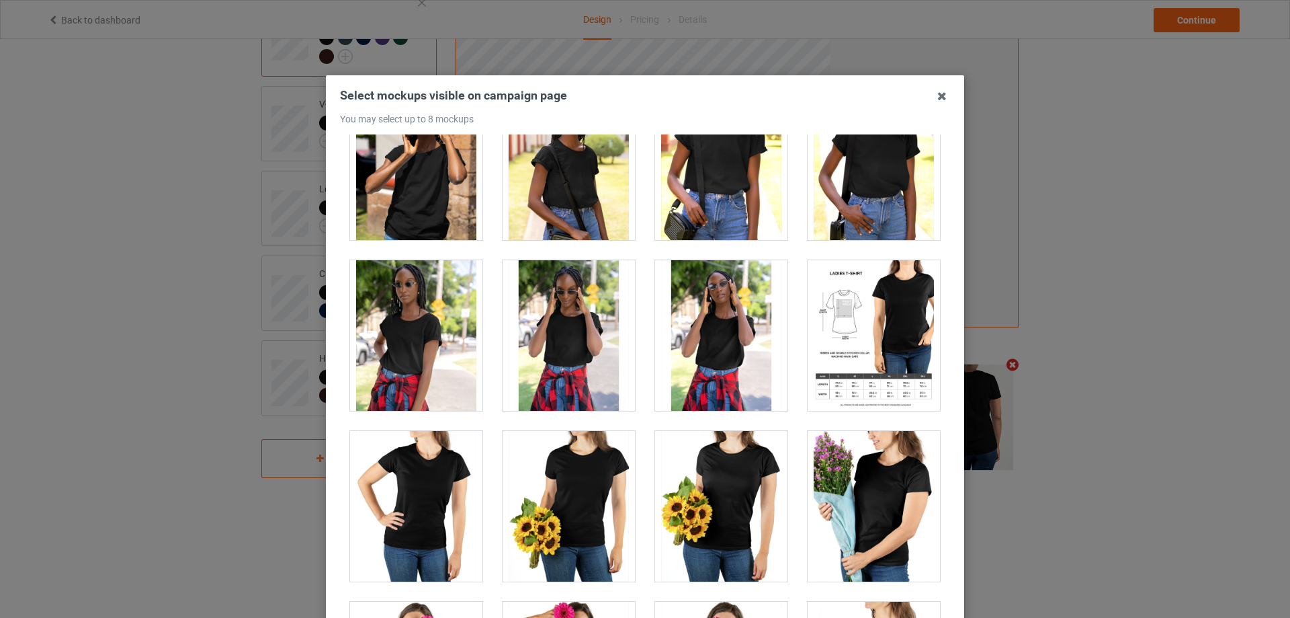
click at [853, 345] on div at bounding box center [874, 335] width 132 height 151
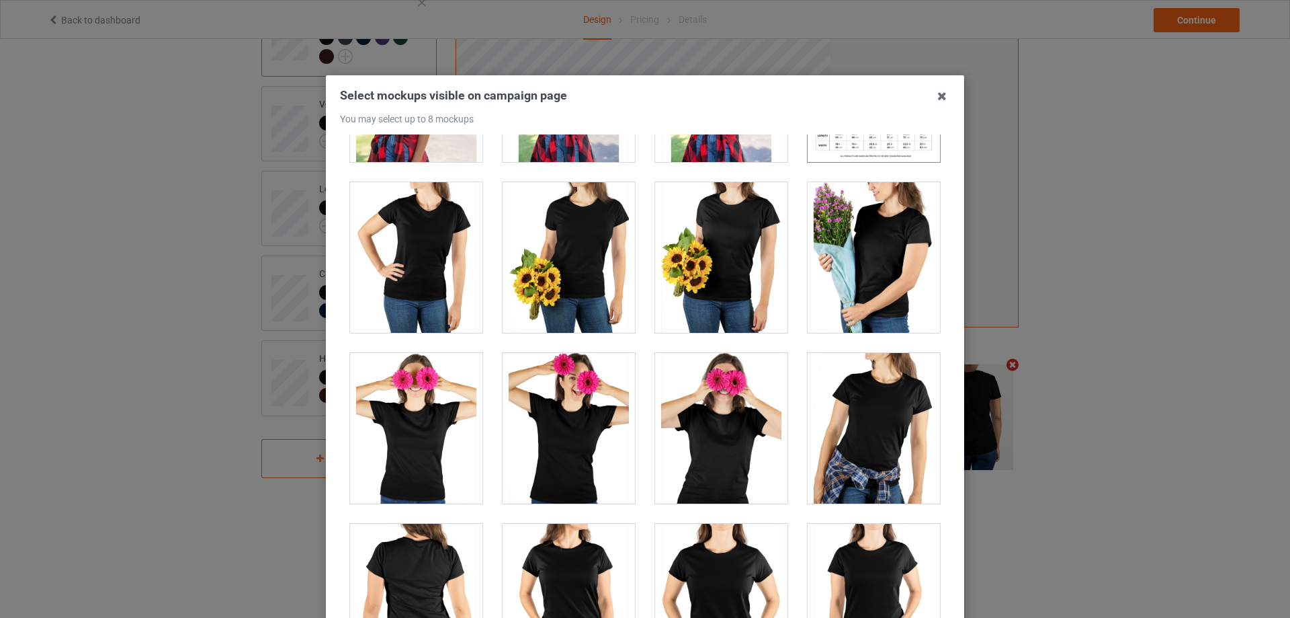
scroll to position [3315, 0]
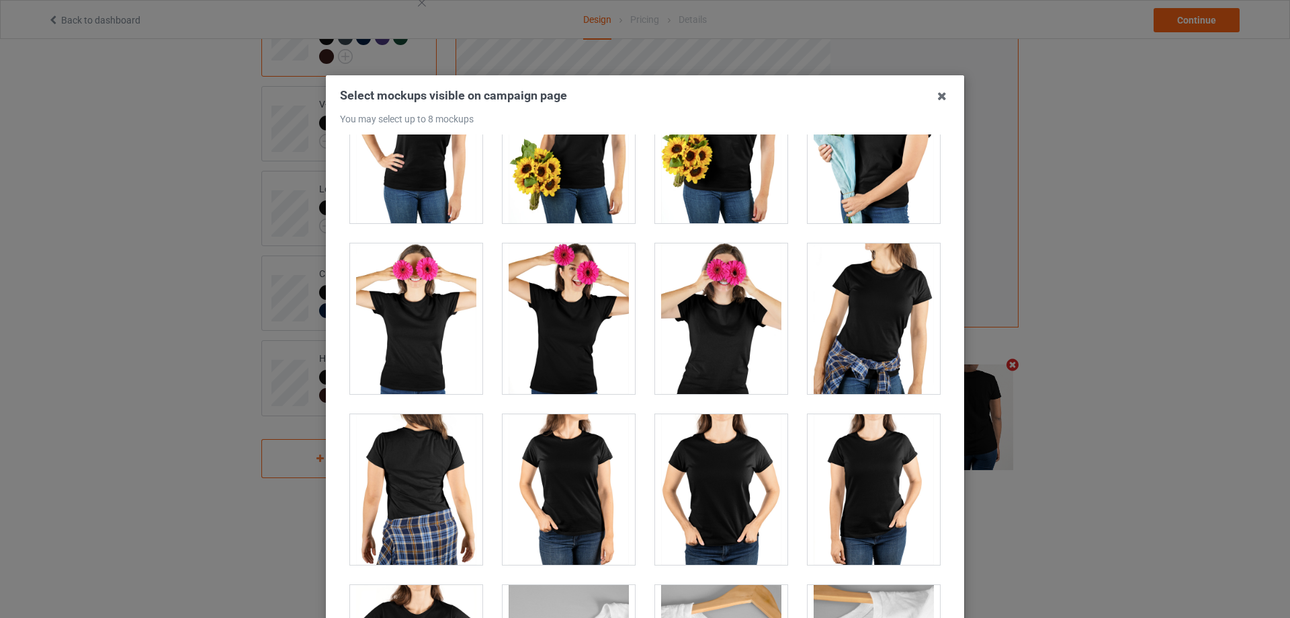
click at [417, 466] on div at bounding box center [416, 489] width 132 height 151
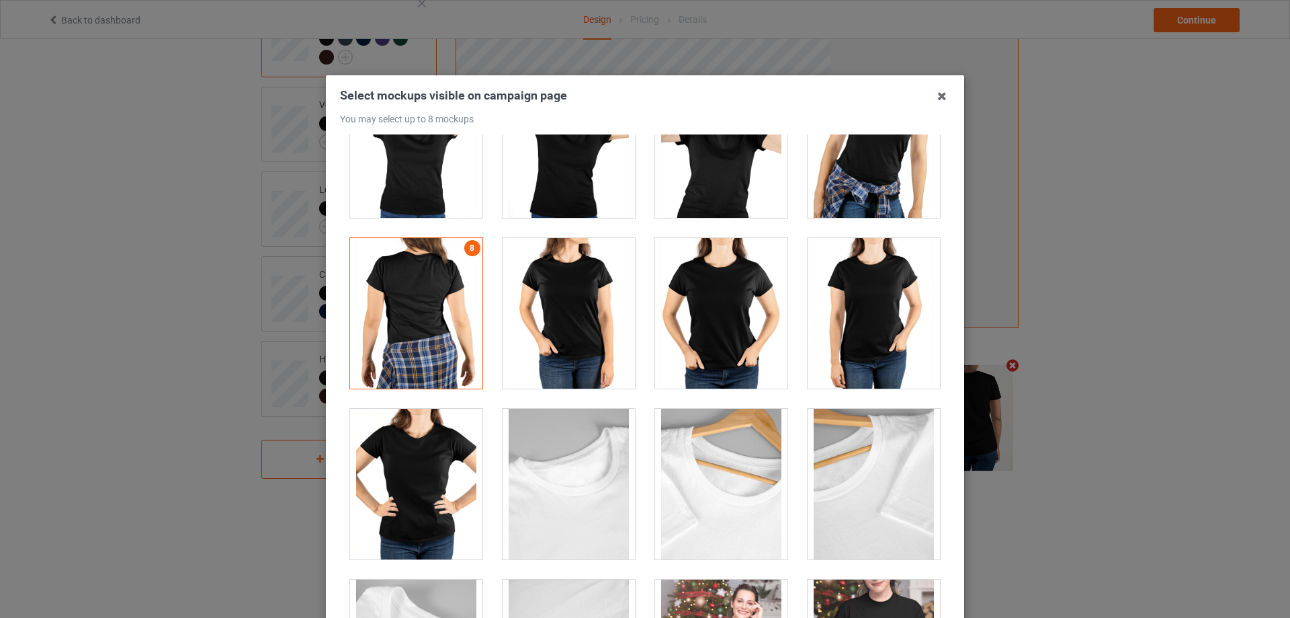
scroll to position [3494, 0]
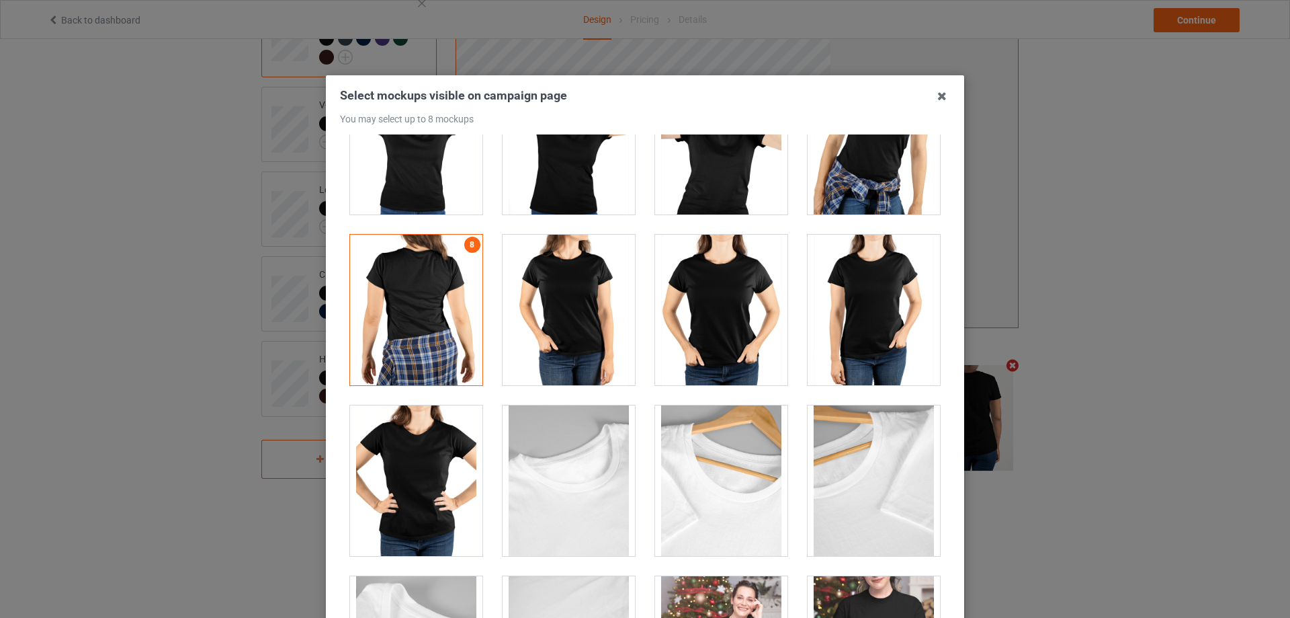
click at [580, 303] on div at bounding box center [569, 310] width 132 height 151
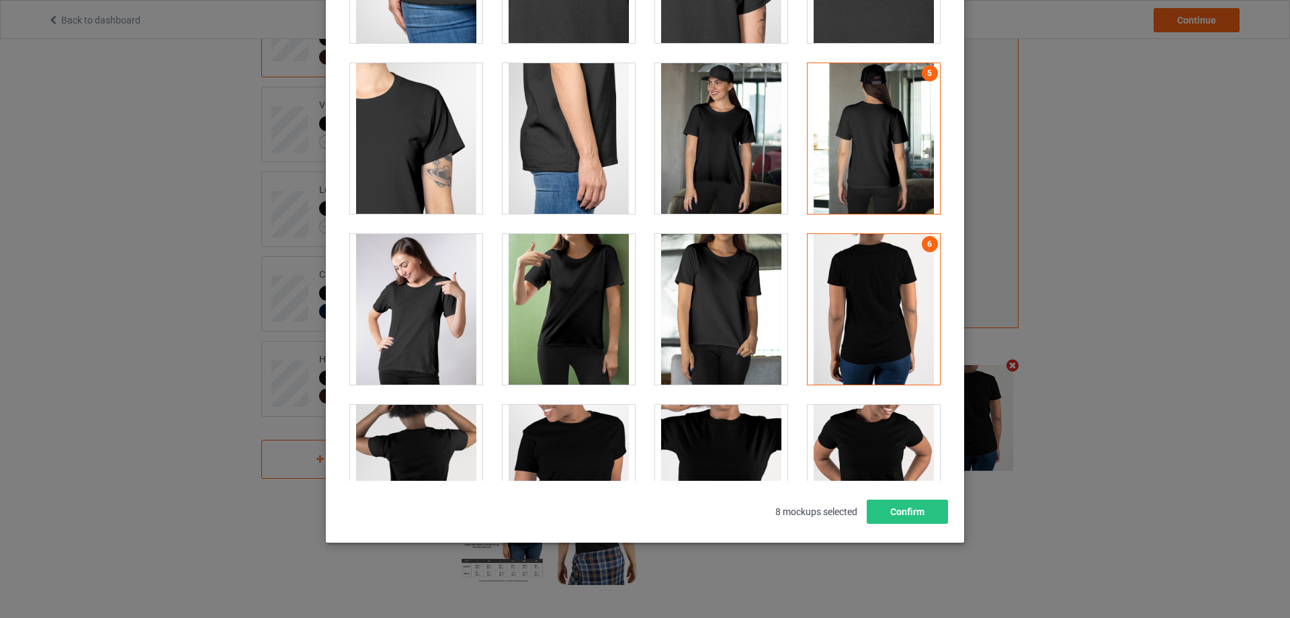
scroll to position [638, 0]
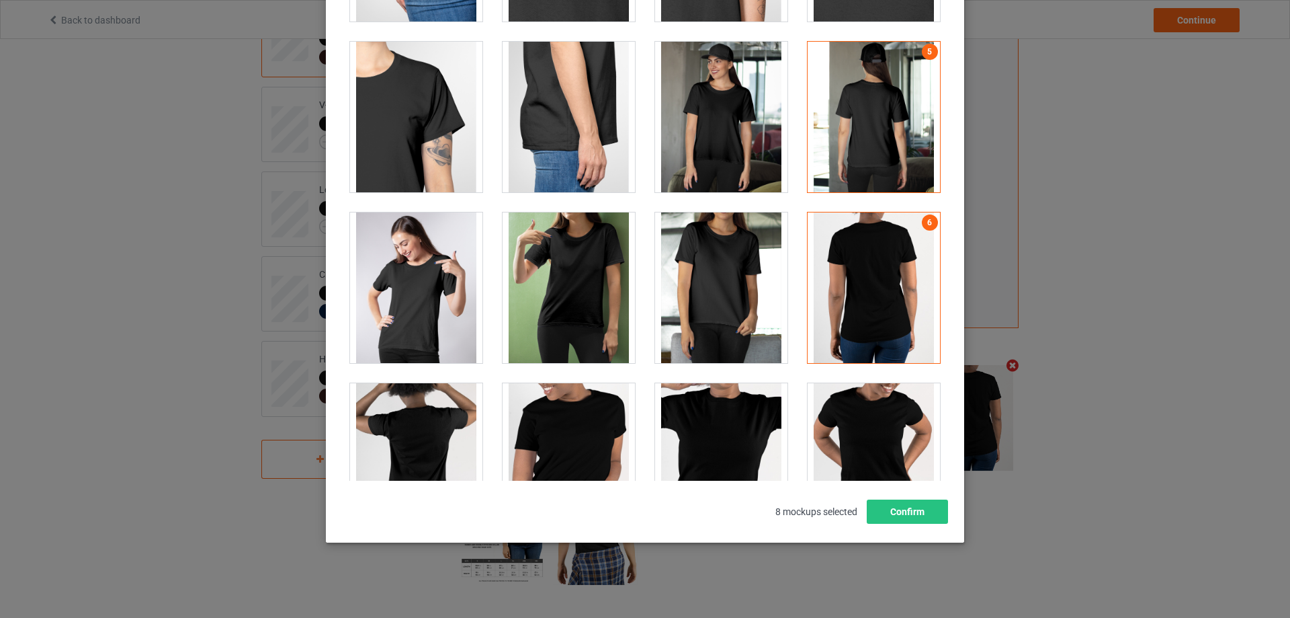
click at [868, 263] on div at bounding box center [874, 287] width 132 height 151
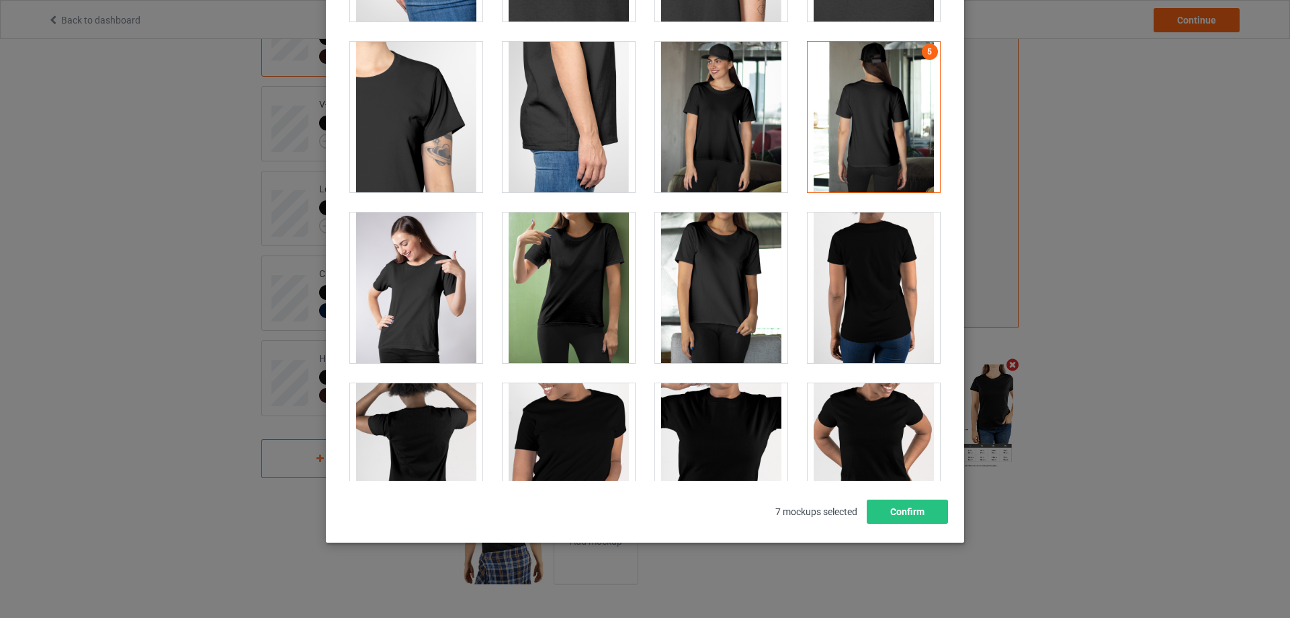
click at [877, 110] on div at bounding box center [874, 117] width 132 height 151
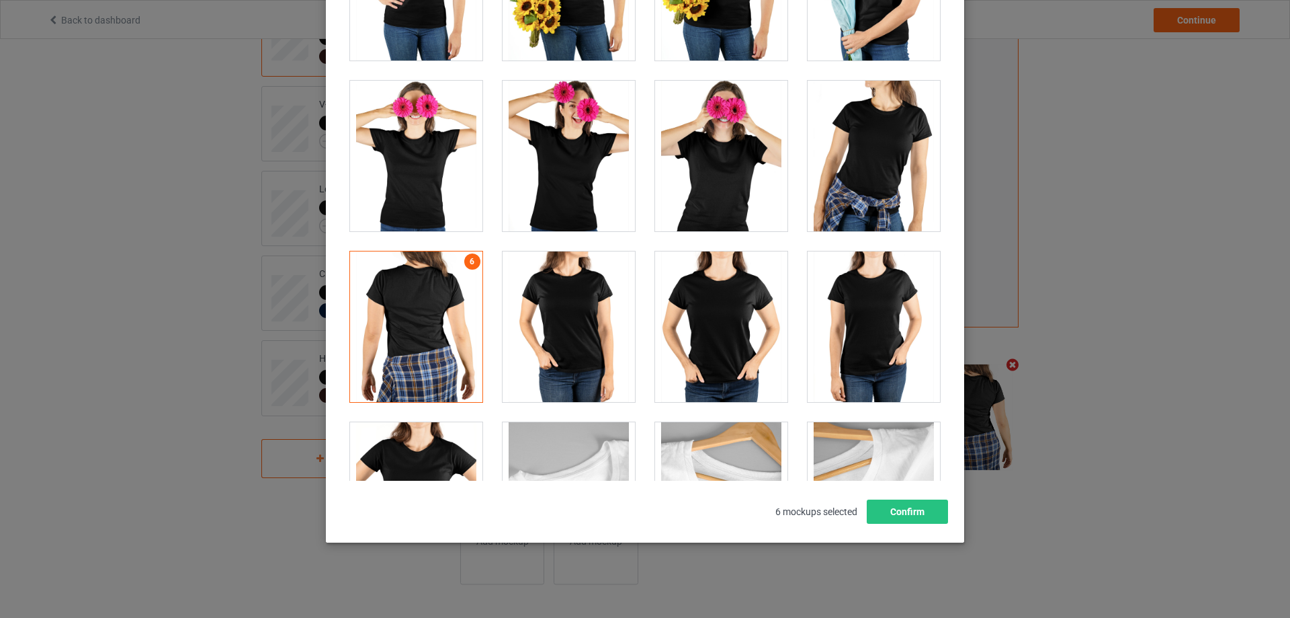
scroll to position [3240, 0]
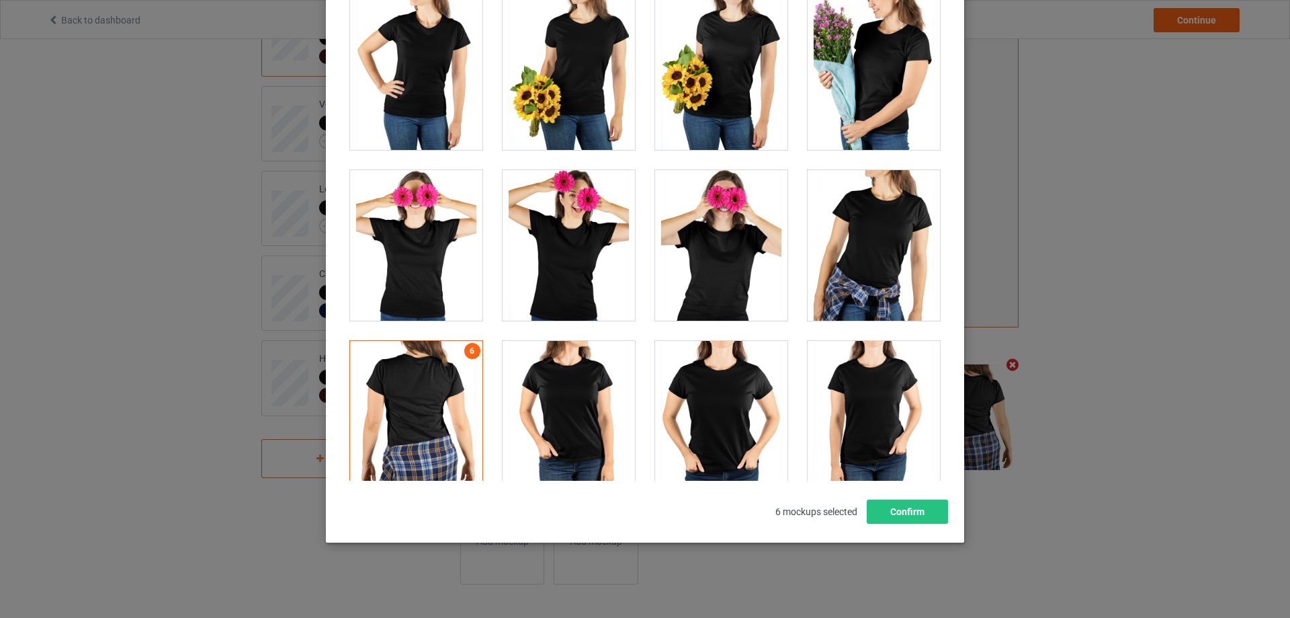
click at [577, 392] on div at bounding box center [569, 416] width 132 height 151
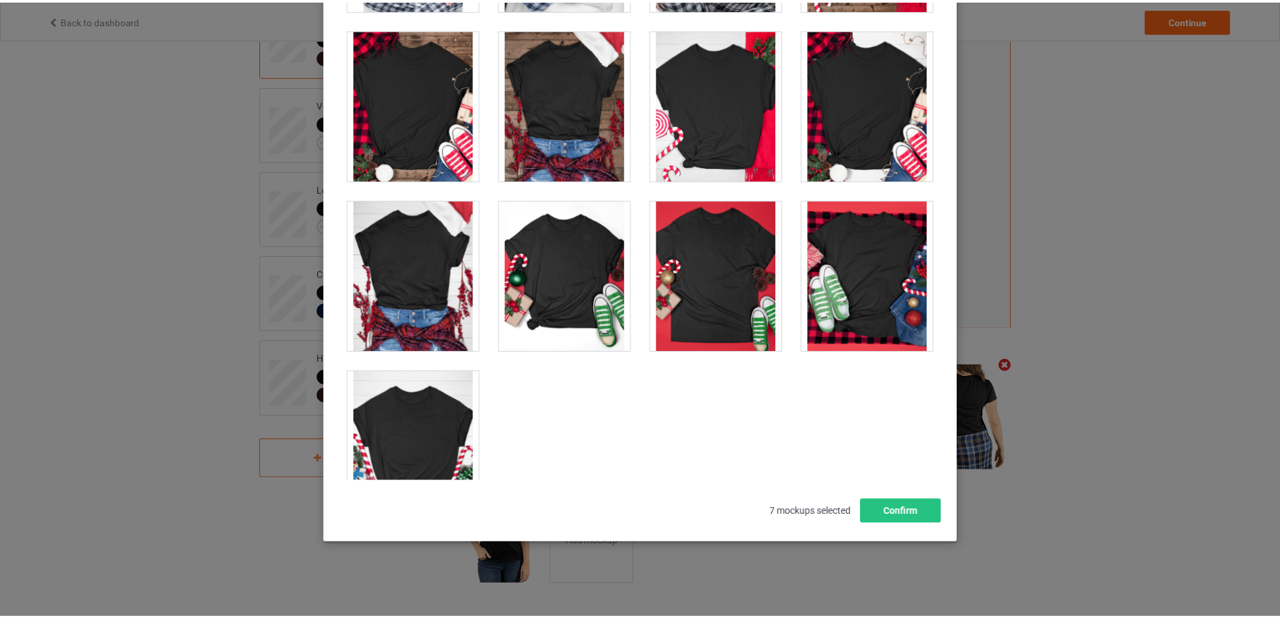
scroll to position [4456, 0]
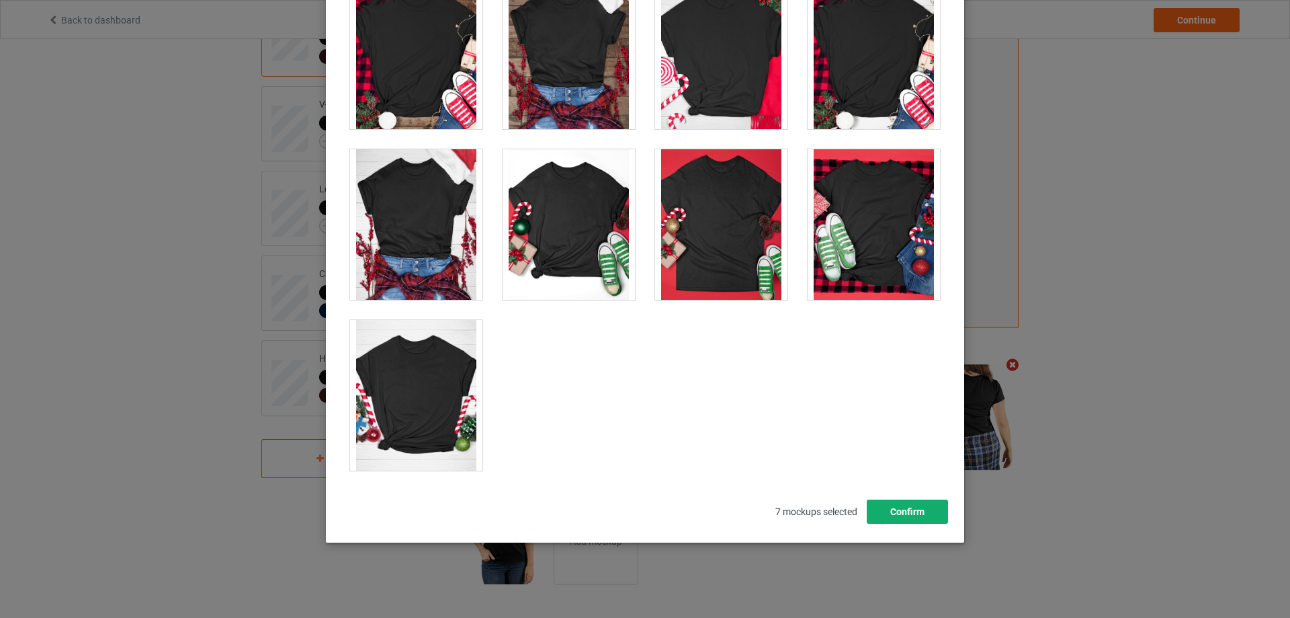
click at [888, 513] on button "Confirm" at bounding box center [907, 511] width 81 height 24
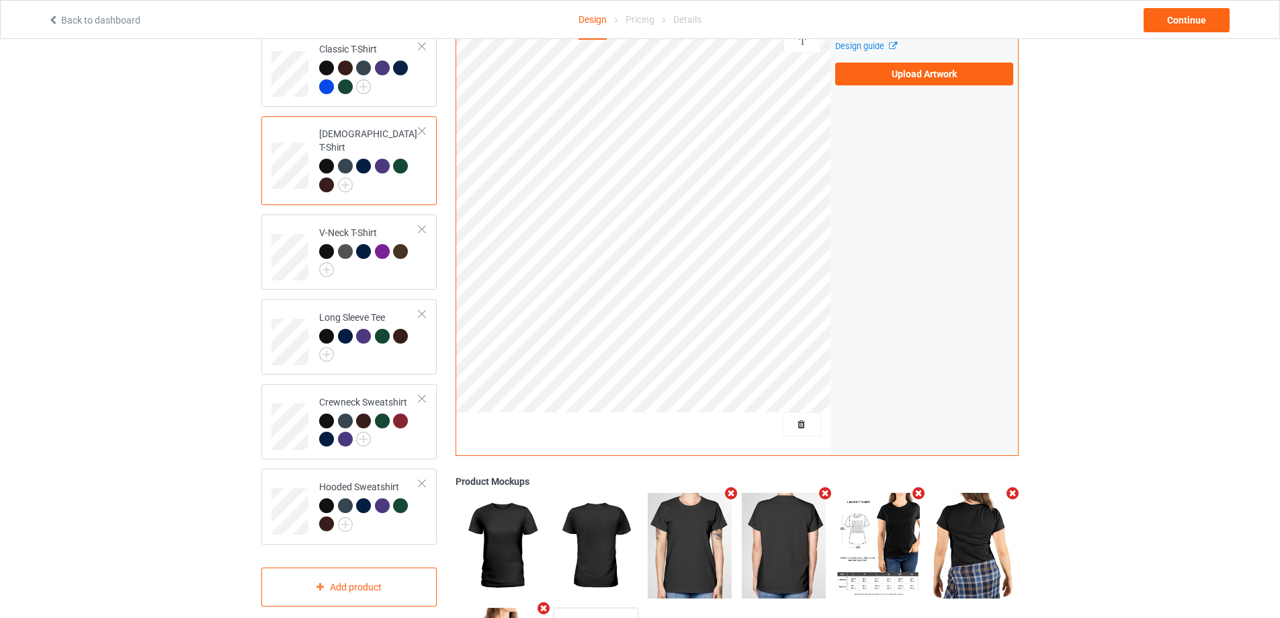
scroll to position [0, 0]
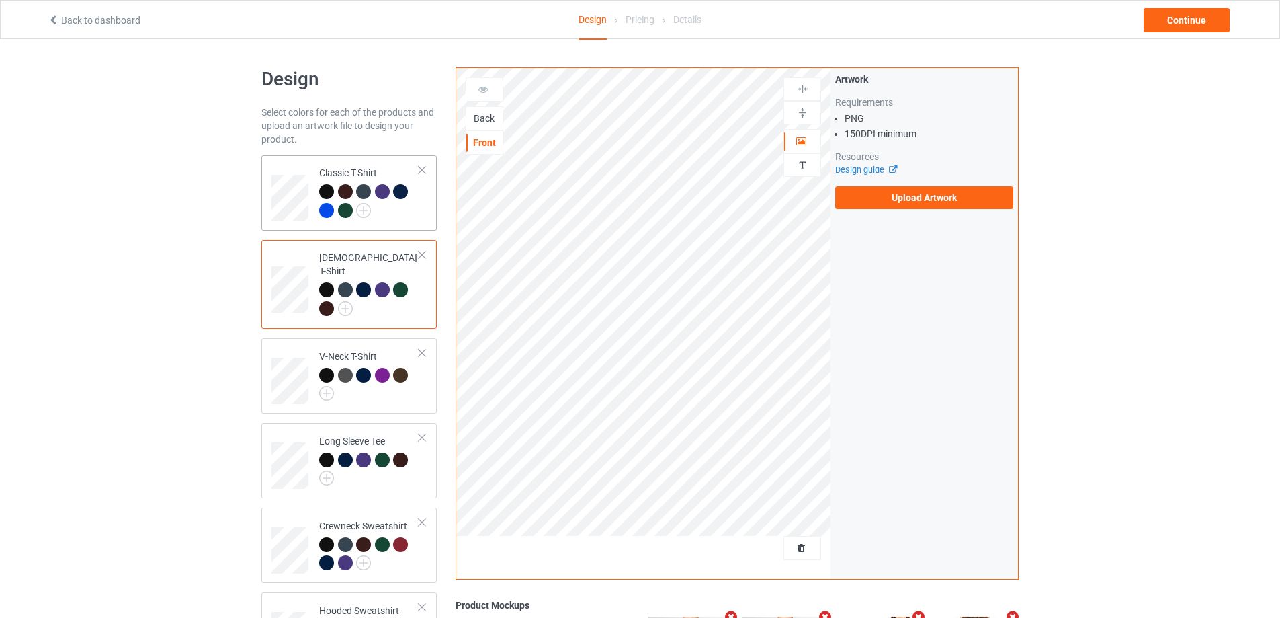
click at [385, 214] on div at bounding box center [369, 202] width 100 height 37
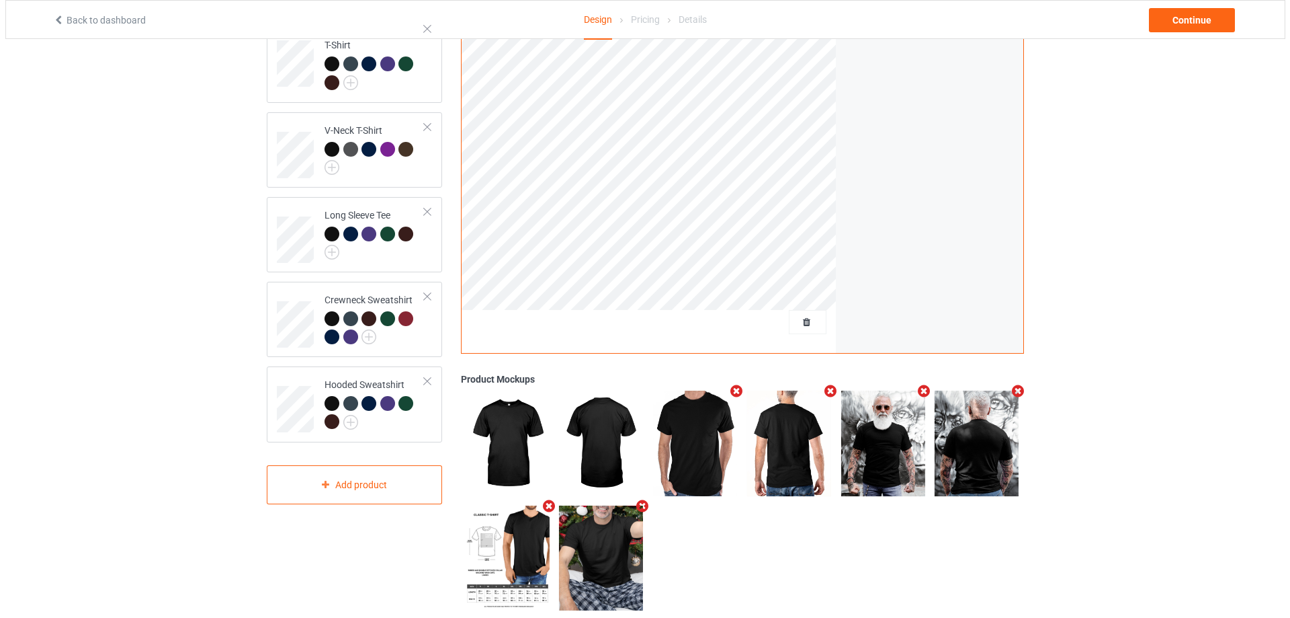
scroll to position [252, 0]
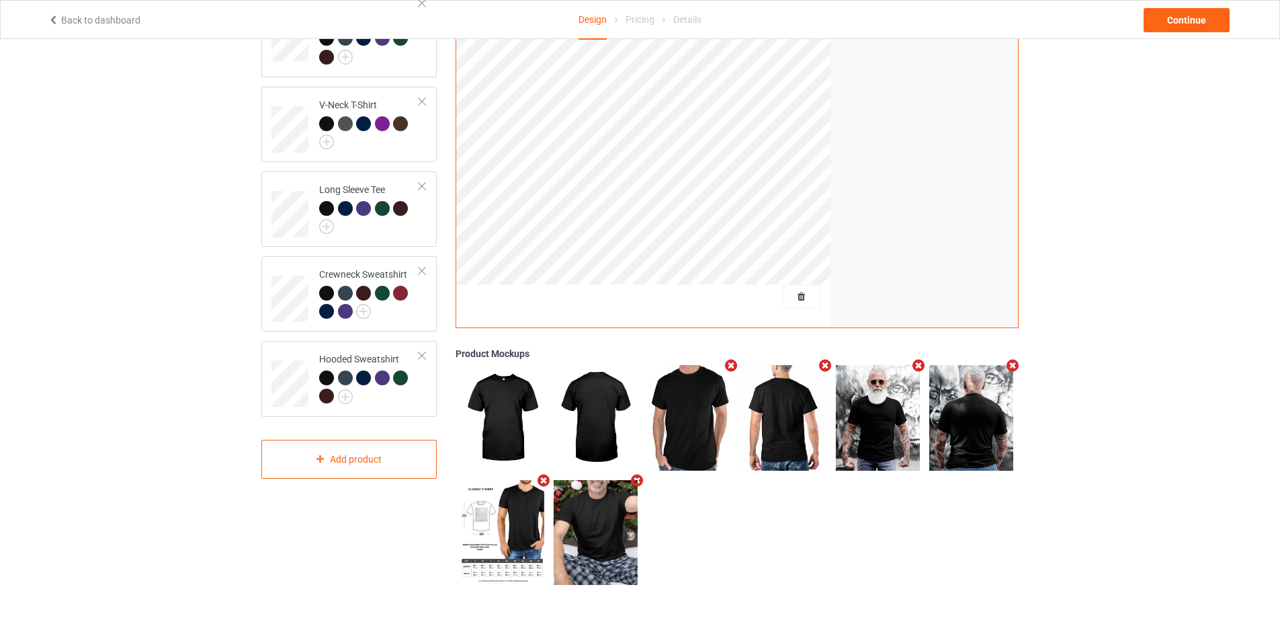
click at [730, 365] on icon "Remove mockup" at bounding box center [731, 365] width 17 height 14
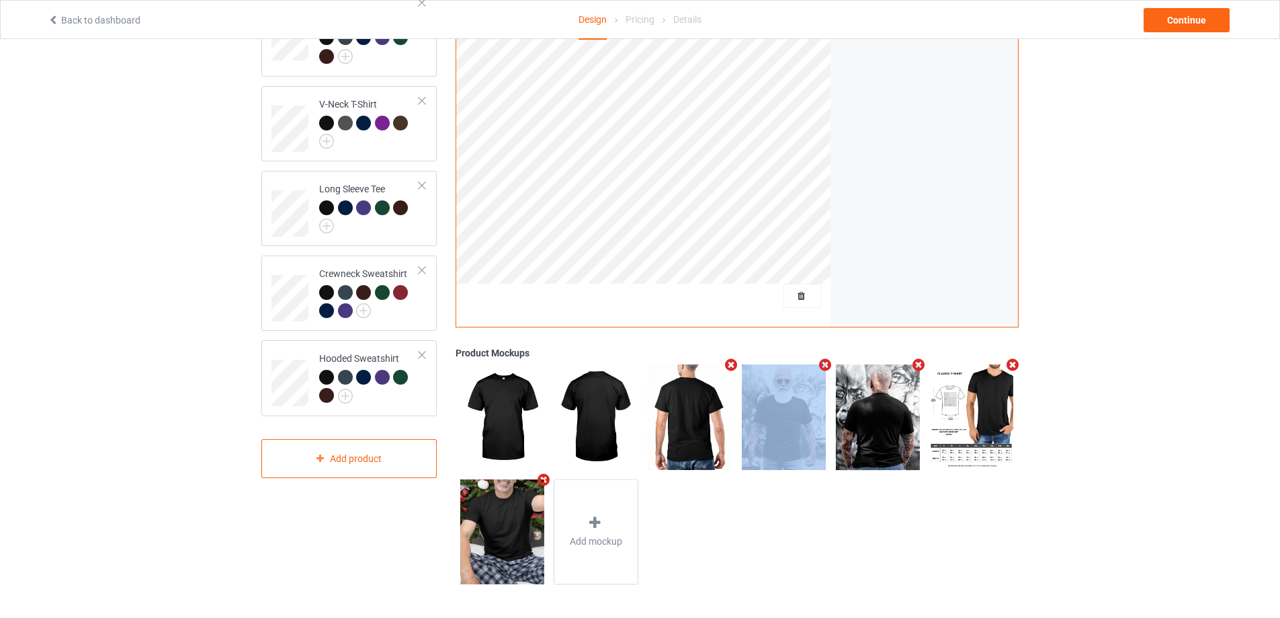
click at [730, 365] on icon "Remove mockup" at bounding box center [731, 364] width 17 height 14
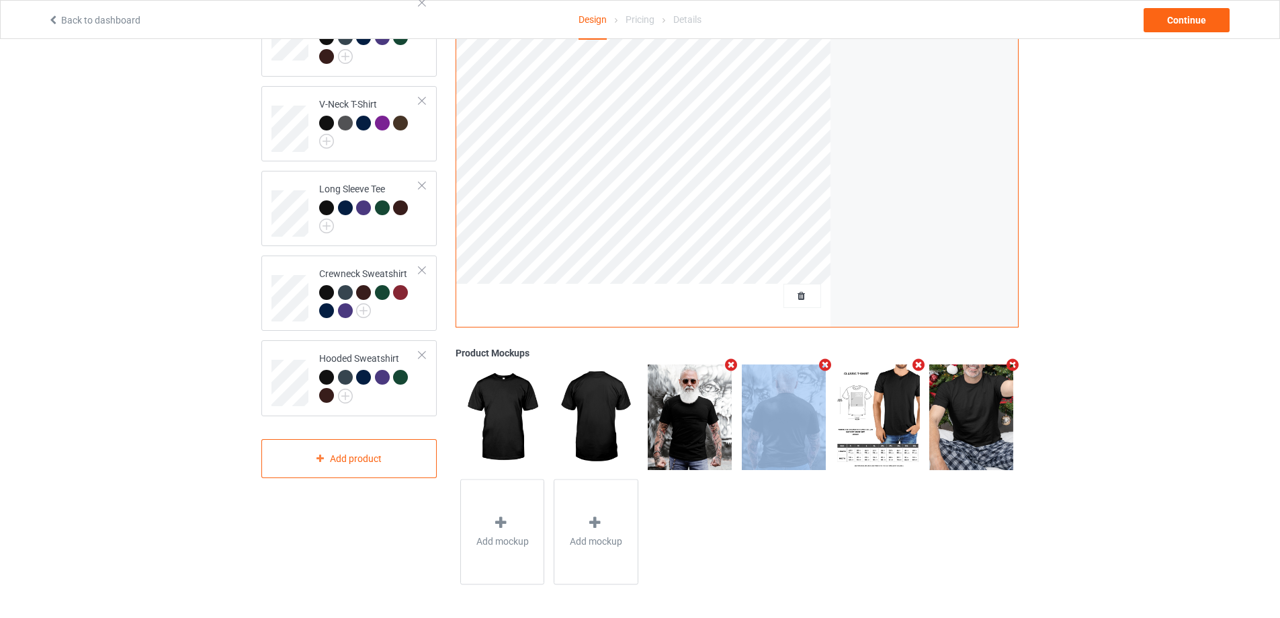
click at [730, 365] on icon "Remove mockup" at bounding box center [731, 364] width 17 height 14
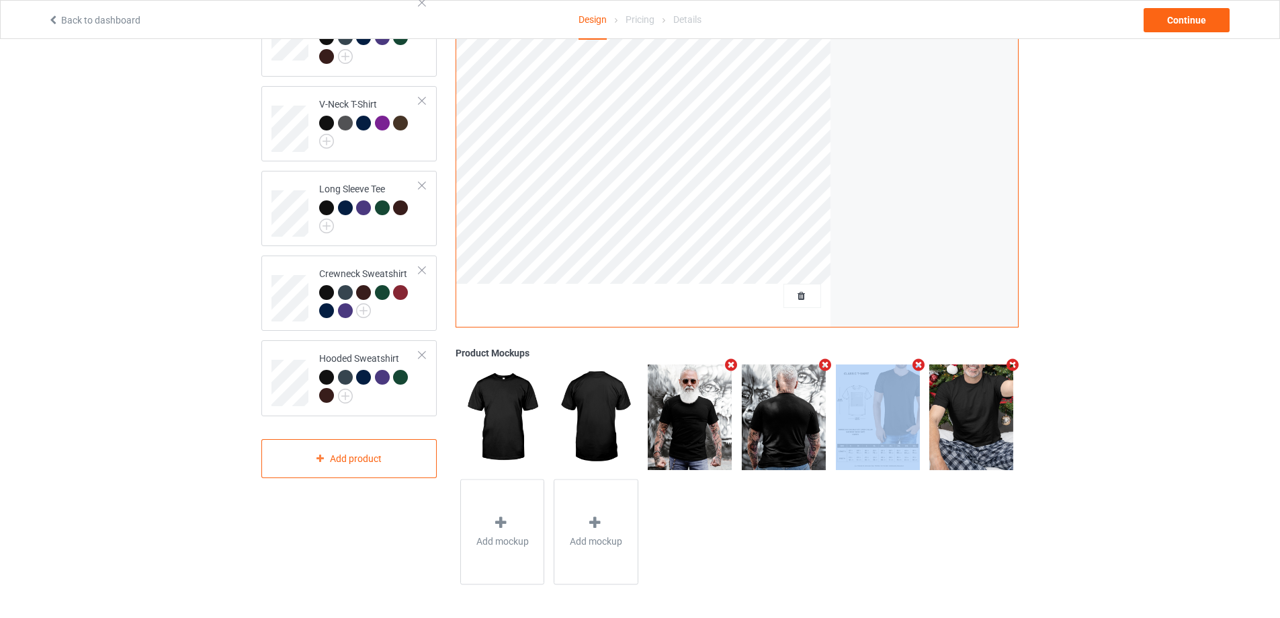
click at [816, 365] on icon "Remove mockup" at bounding box center [824, 364] width 17 height 14
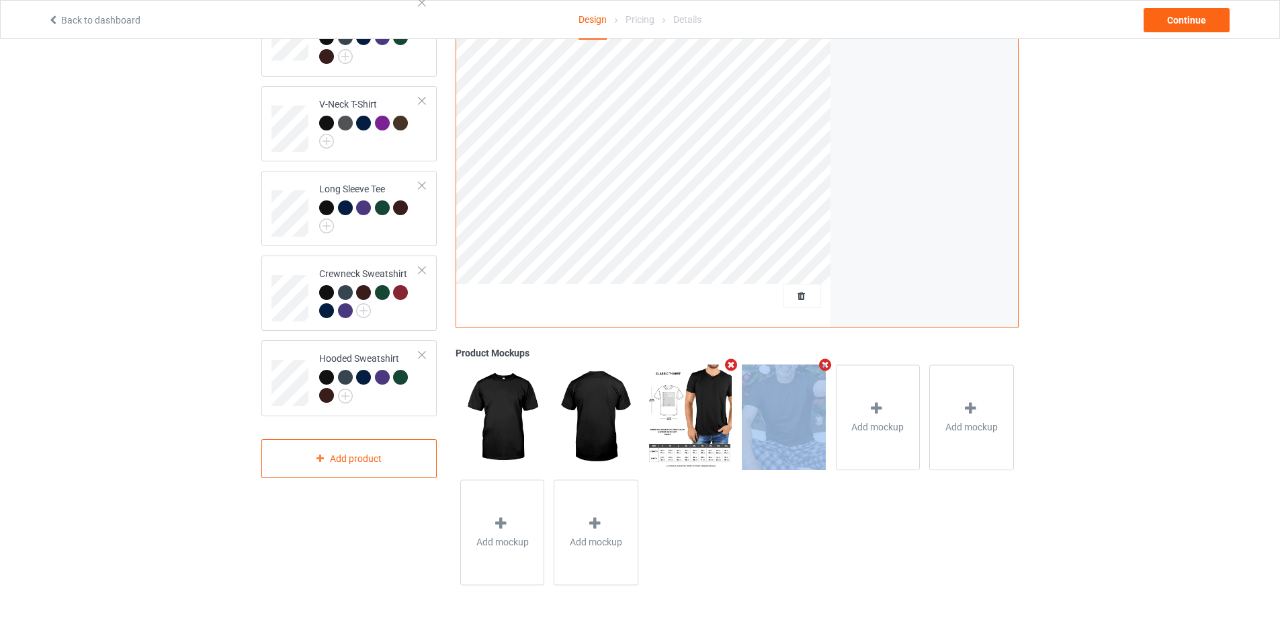
click at [730, 365] on icon "Remove mockup" at bounding box center [731, 364] width 17 height 14
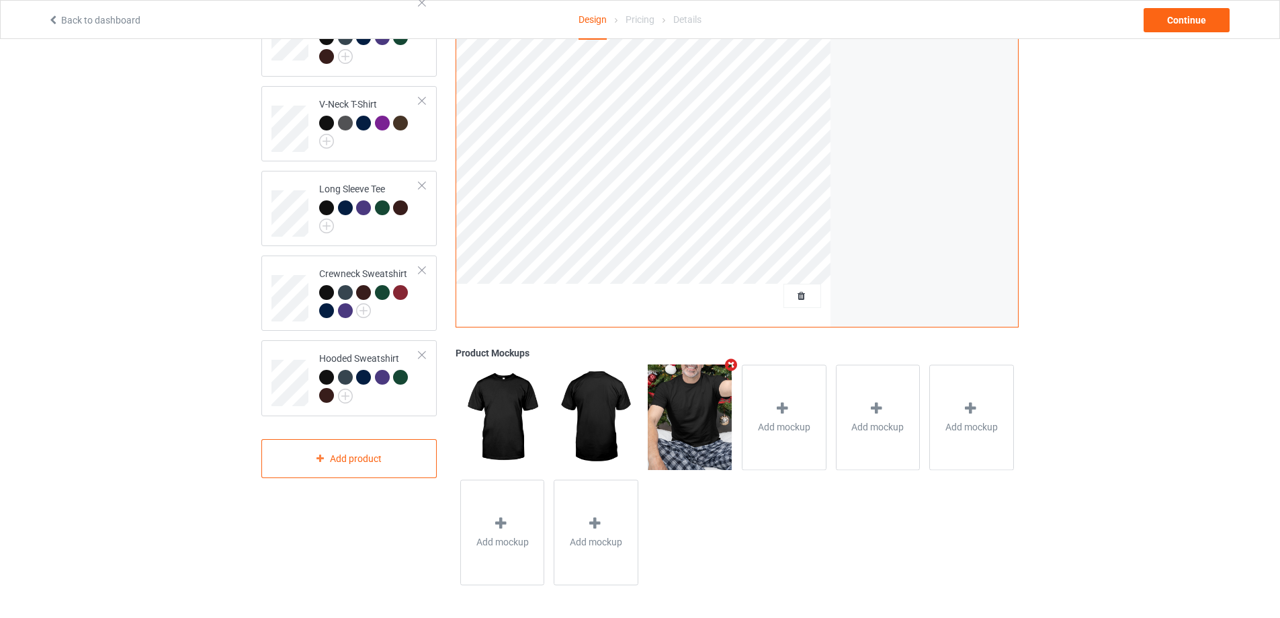
click at [730, 365] on icon "Remove mockup" at bounding box center [731, 364] width 17 height 14
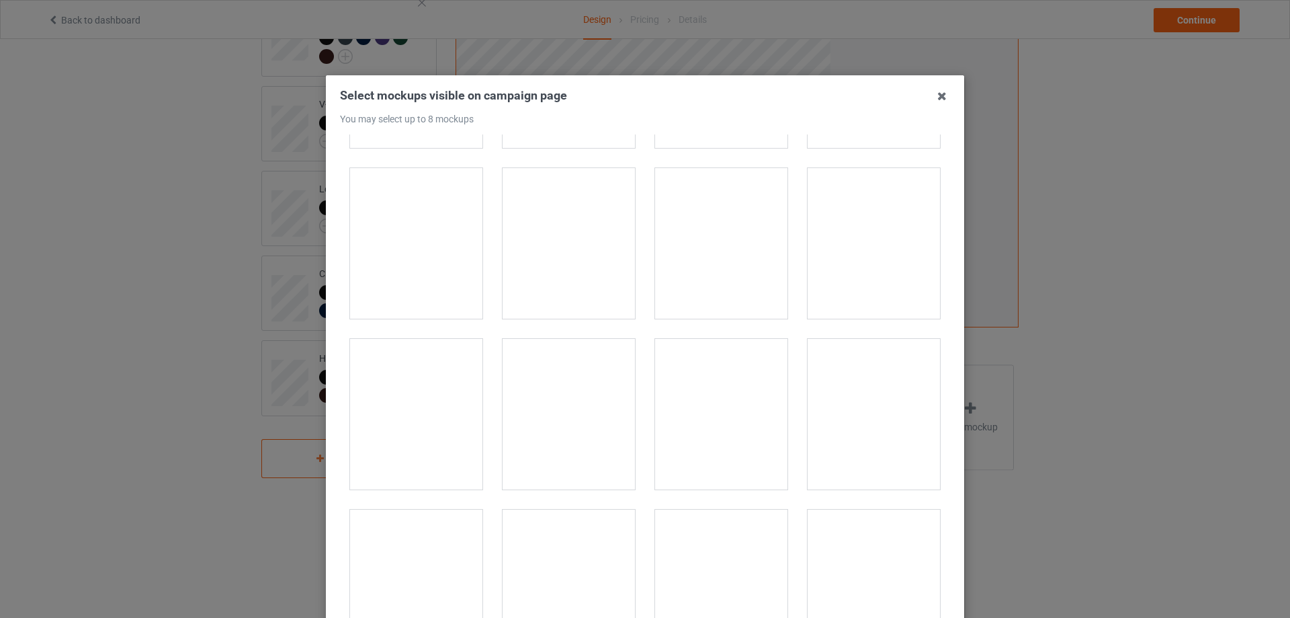
scroll to position [6988, 0]
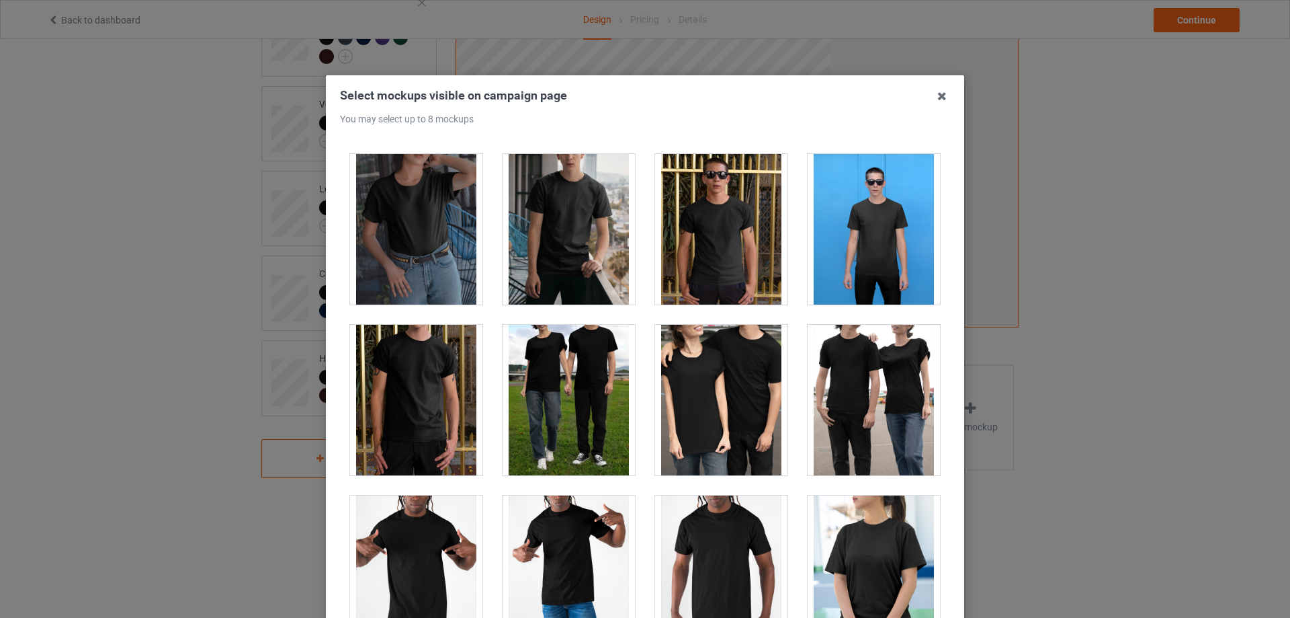
click at [629, 314] on div at bounding box center [569, 399] width 153 height 171
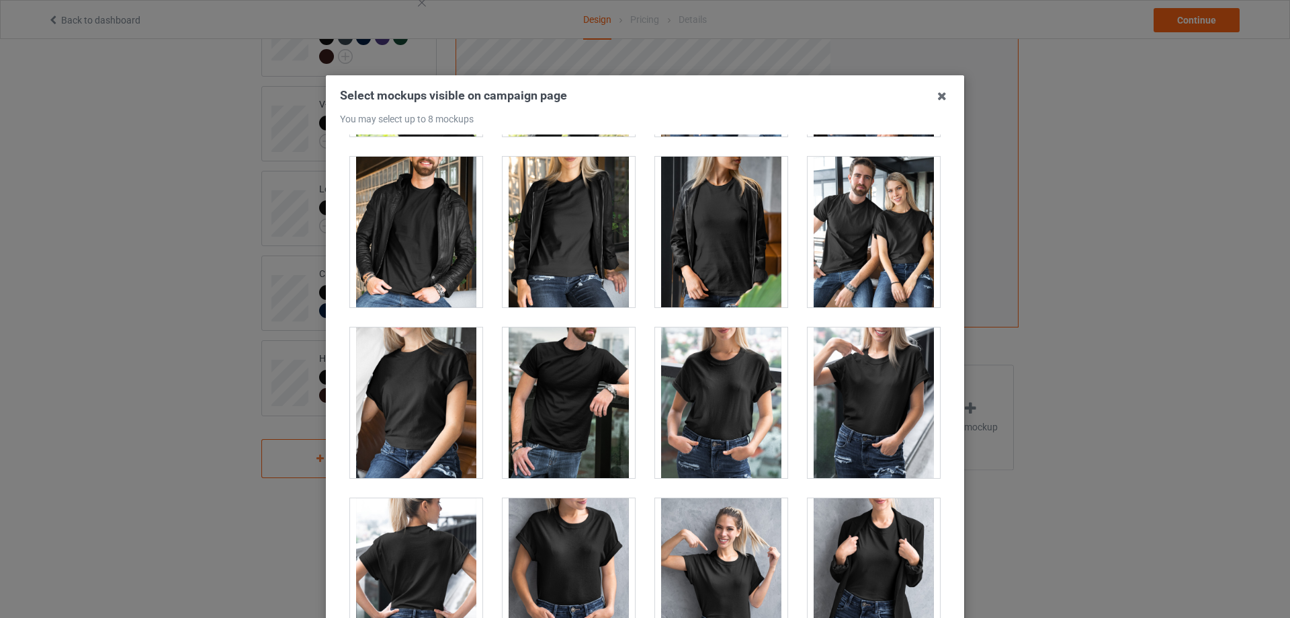
scroll to position [16485, 0]
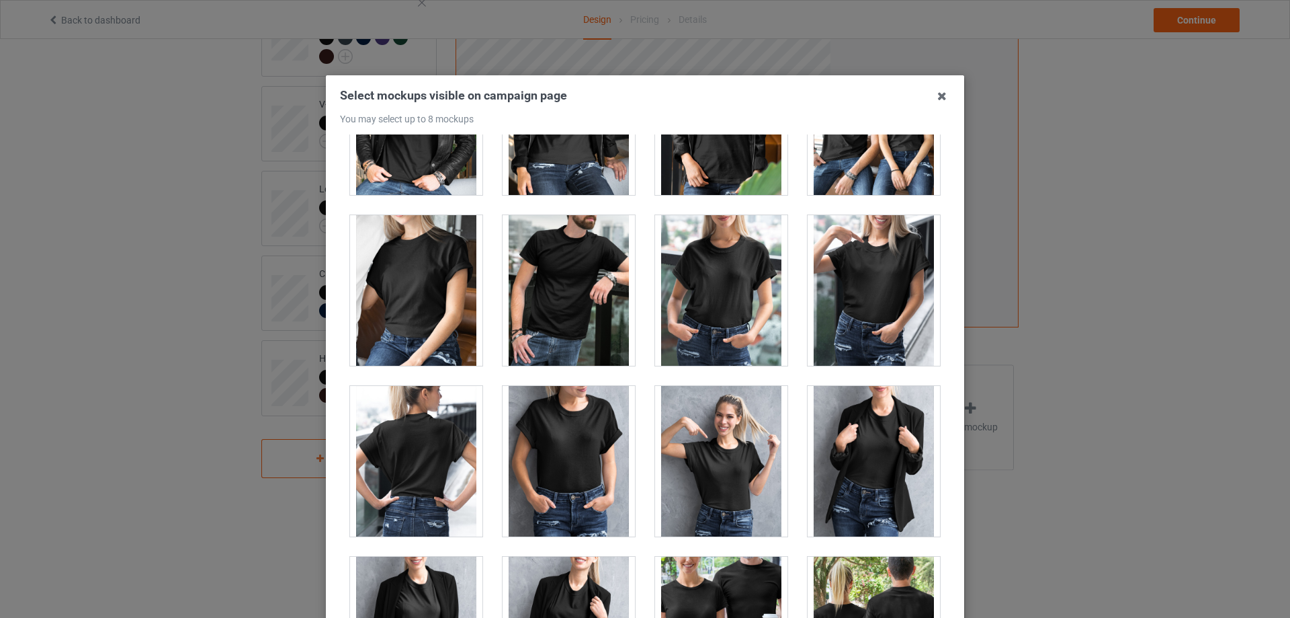
click at [569, 443] on div at bounding box center [569, 461] width 132 height 151
click at [420, 455] on div at bounding box center [416, 461] width 132 height 151
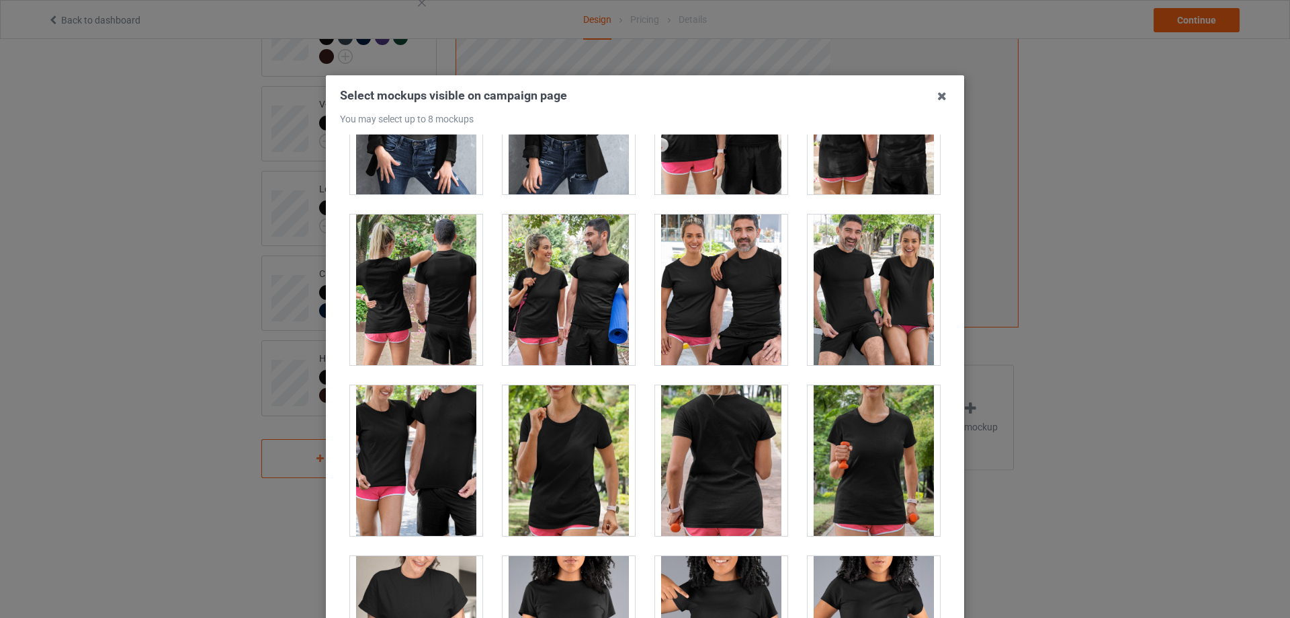
scroll to position [17112, 0]
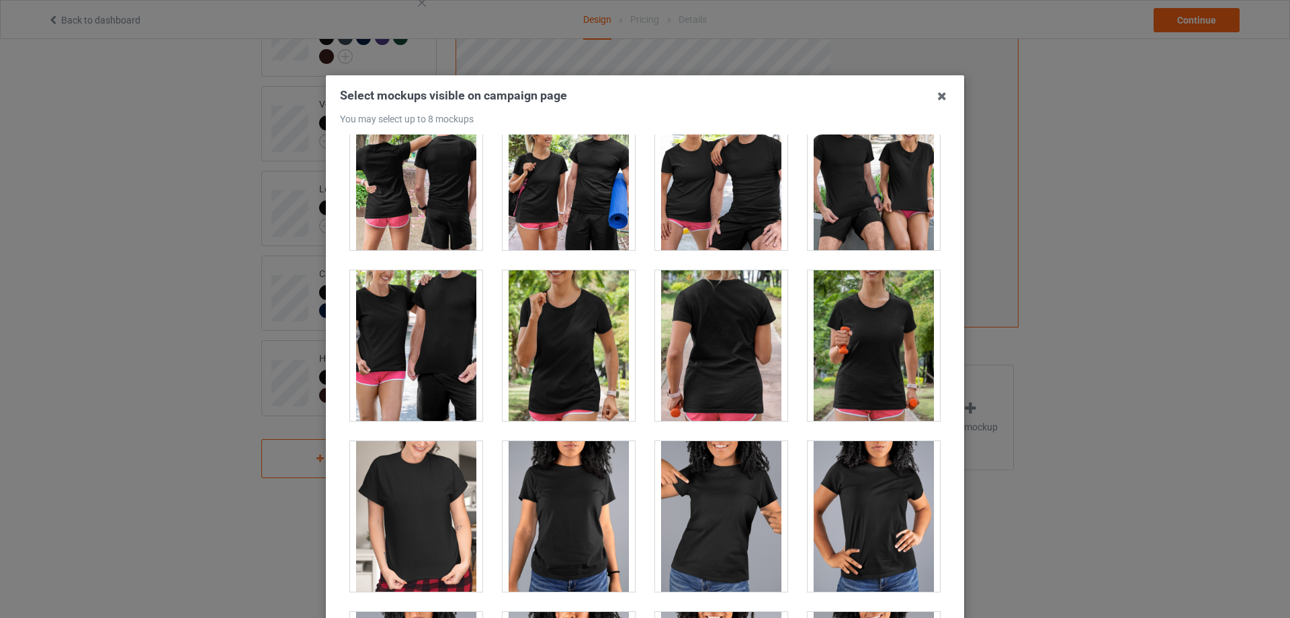
click at [729, 357] on div at bounding box center [721, 345] width 132 height 151
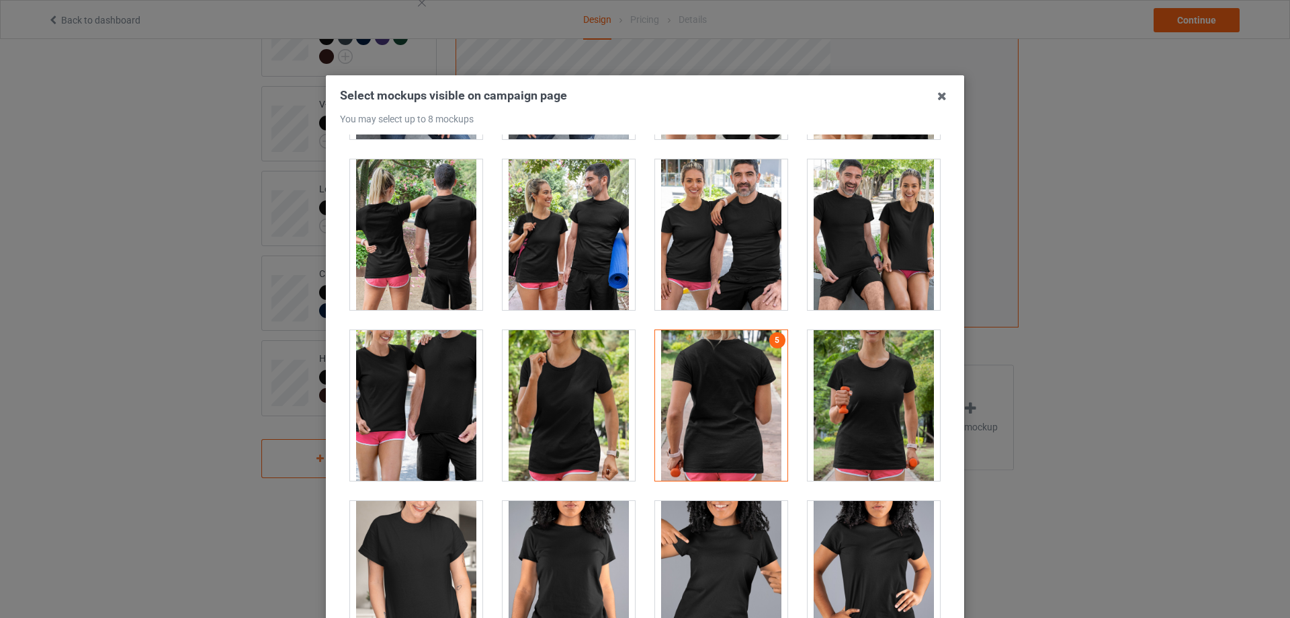
scroll to position [17022, 0]
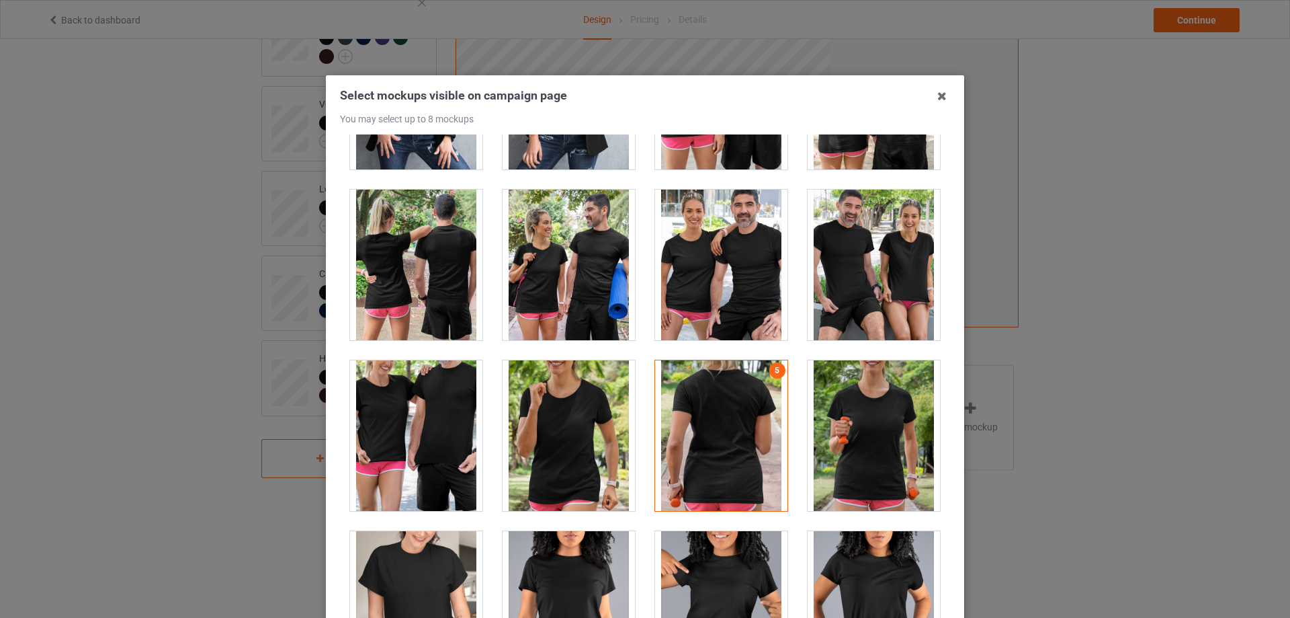
click at [722, 433] on div at bounding box center [721, 435] width 132 height 151
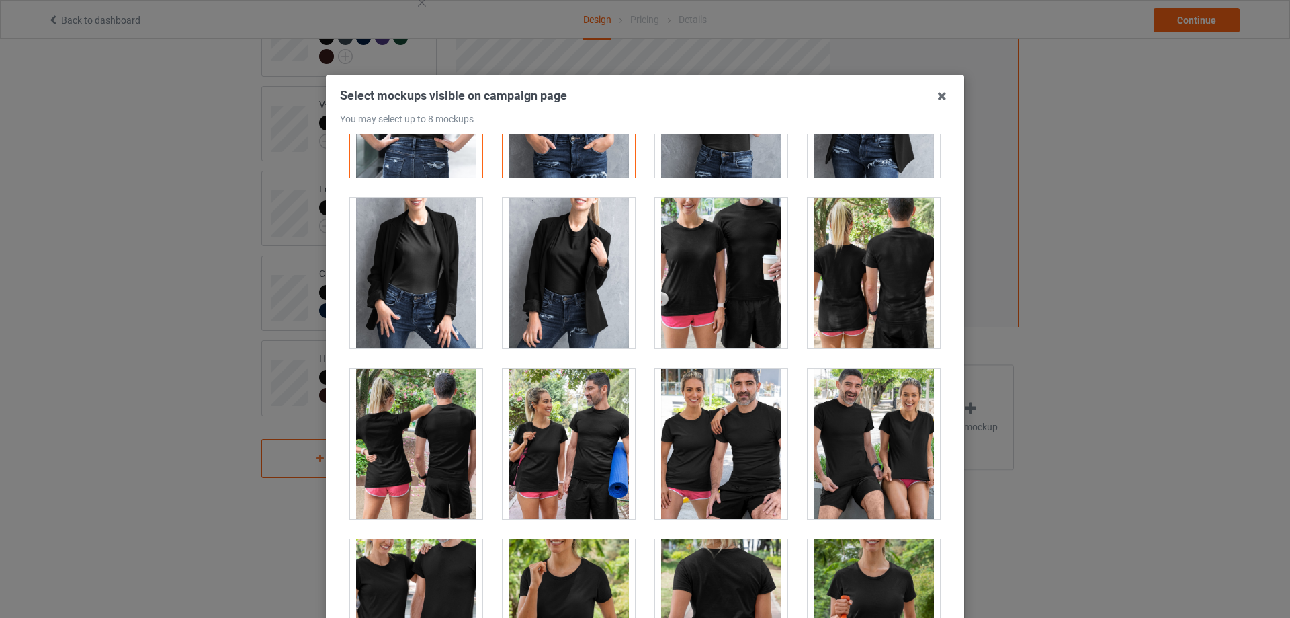
click at [431, 426] on div at bounding box center [416, 443] width 132 height 151
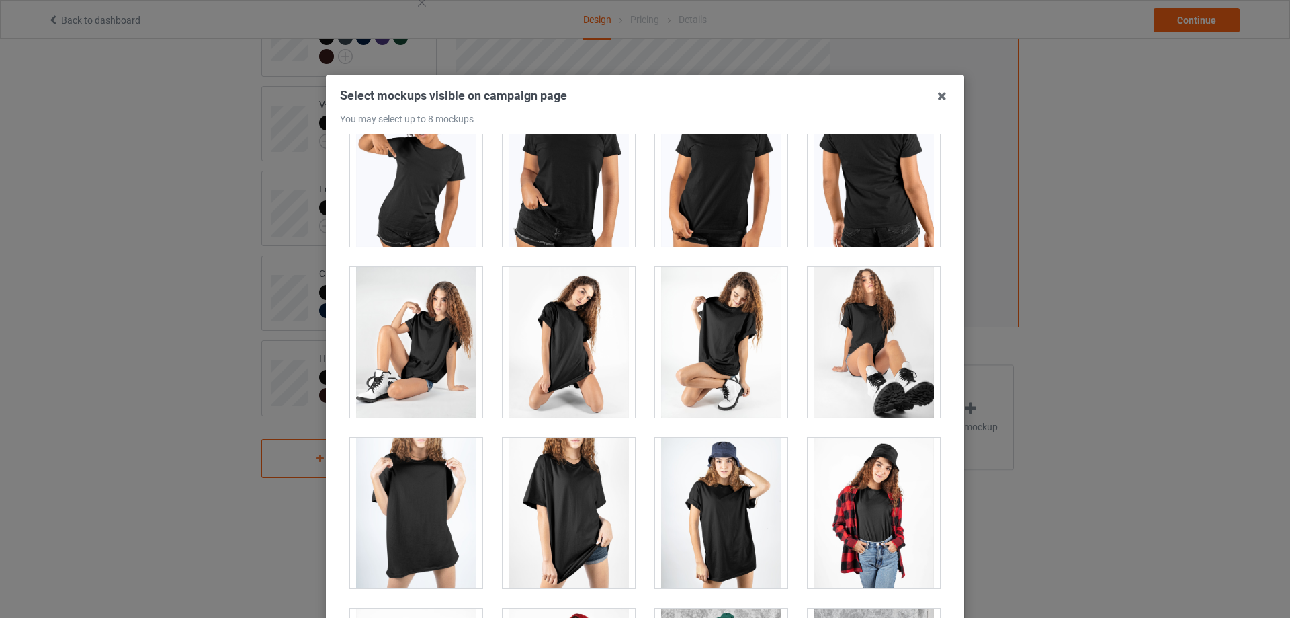
scroll to position [148, 0]
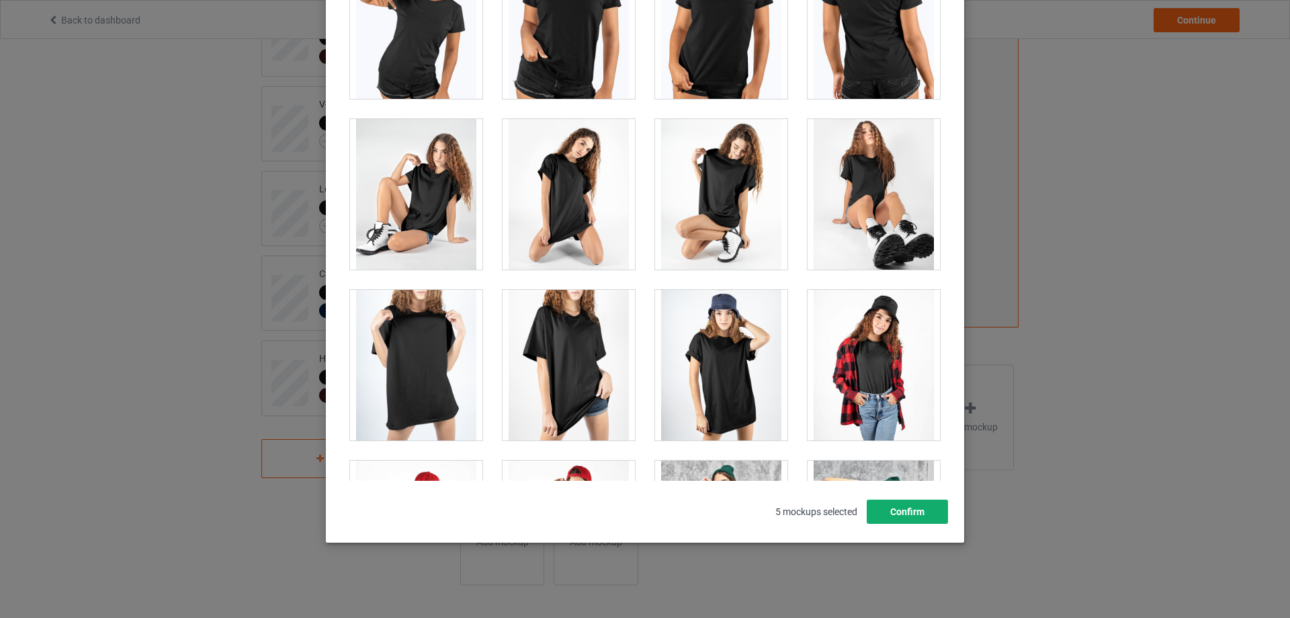
click at [918, 511] on button "Confirm" at bounding box center [907, 511] width 81 height 24
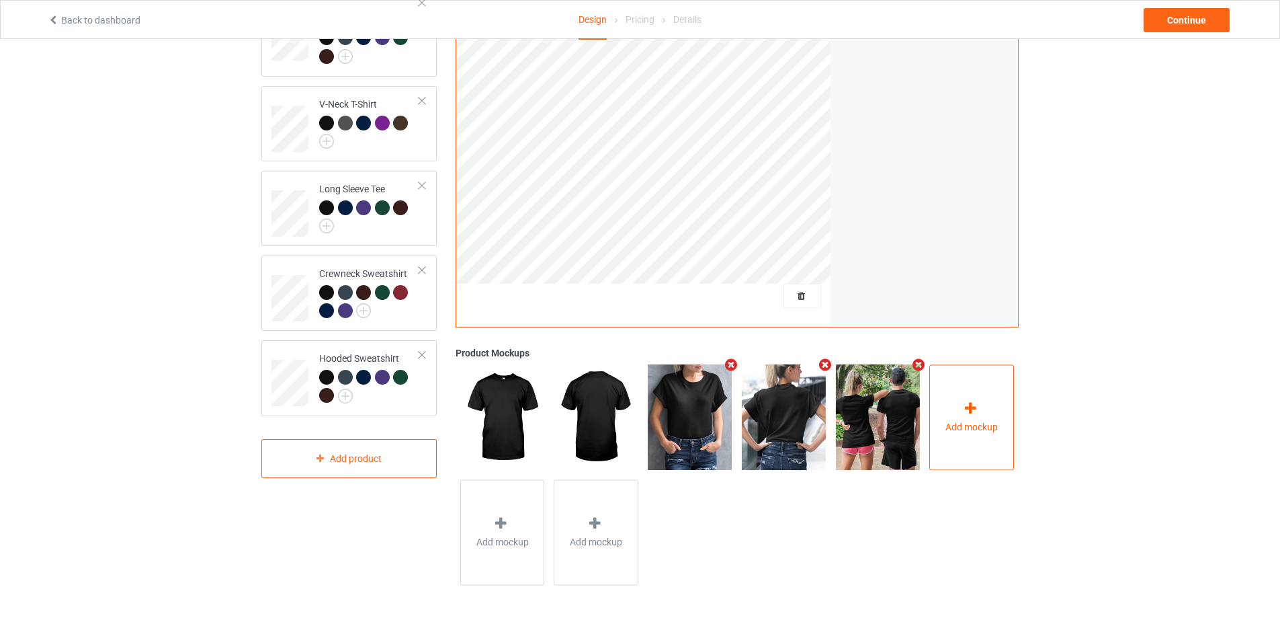
click at [982, 421] on span "Add mockup" at bounding box center [971, 426] width 52 height 13
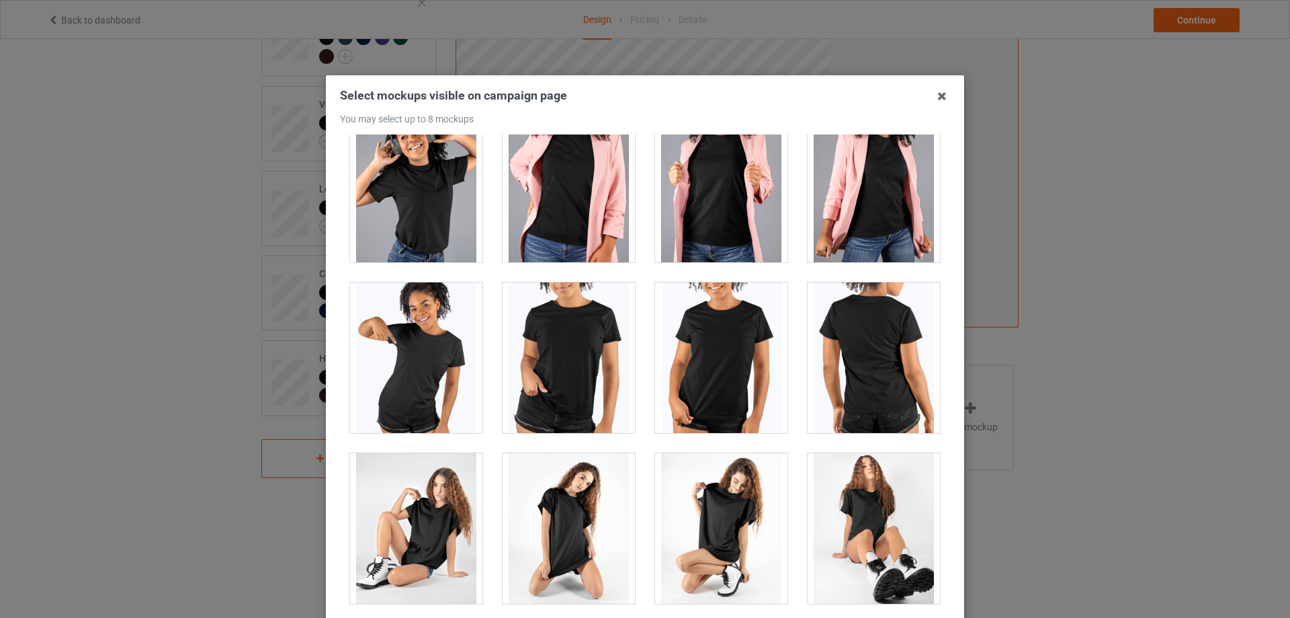
scroll to position [17700, 0]
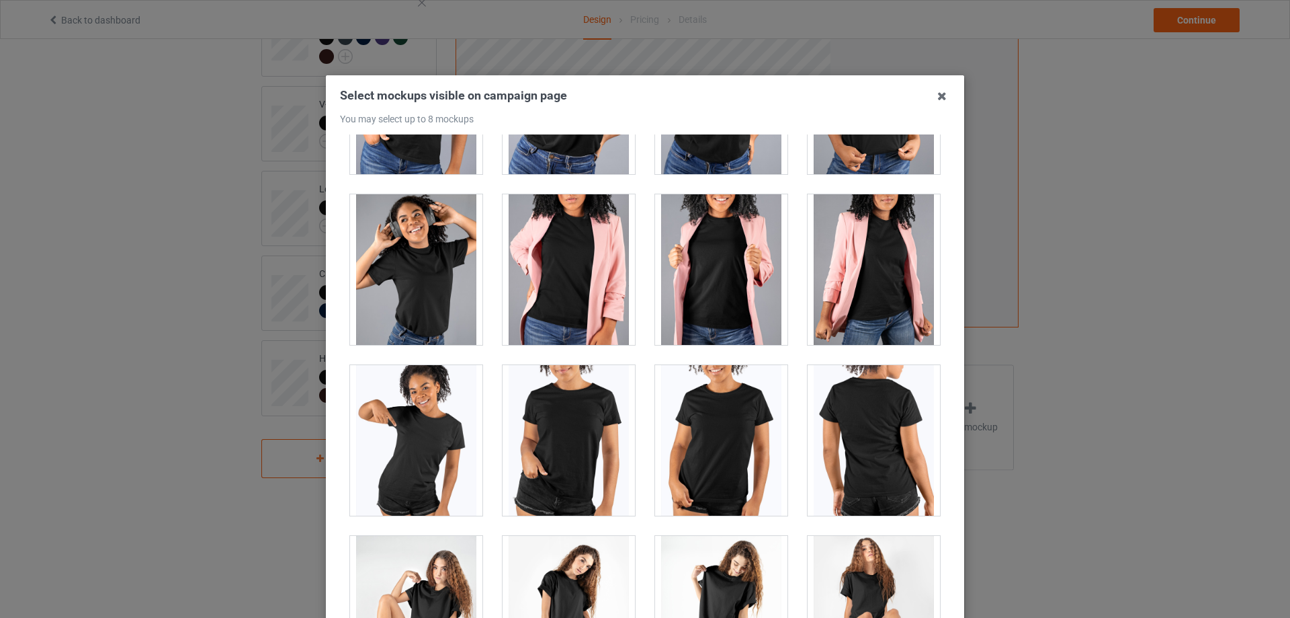
click at [851, 423] on div at bounding box center [874, 440] width 132 height 151
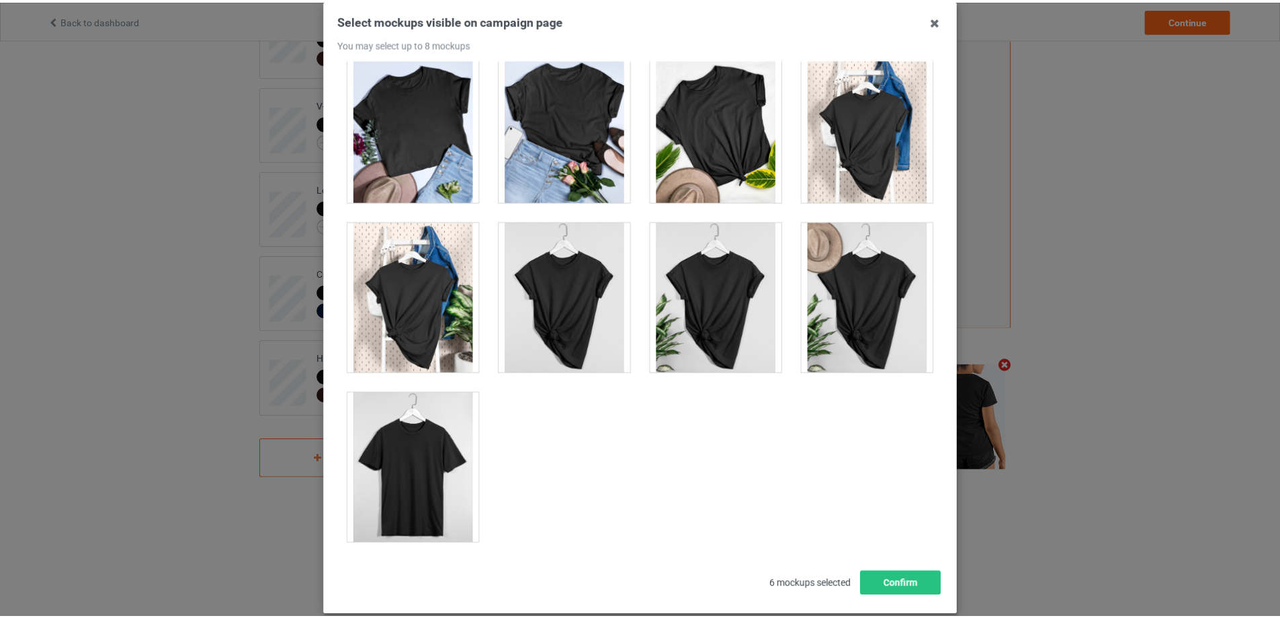
scroll to position [148, 0]
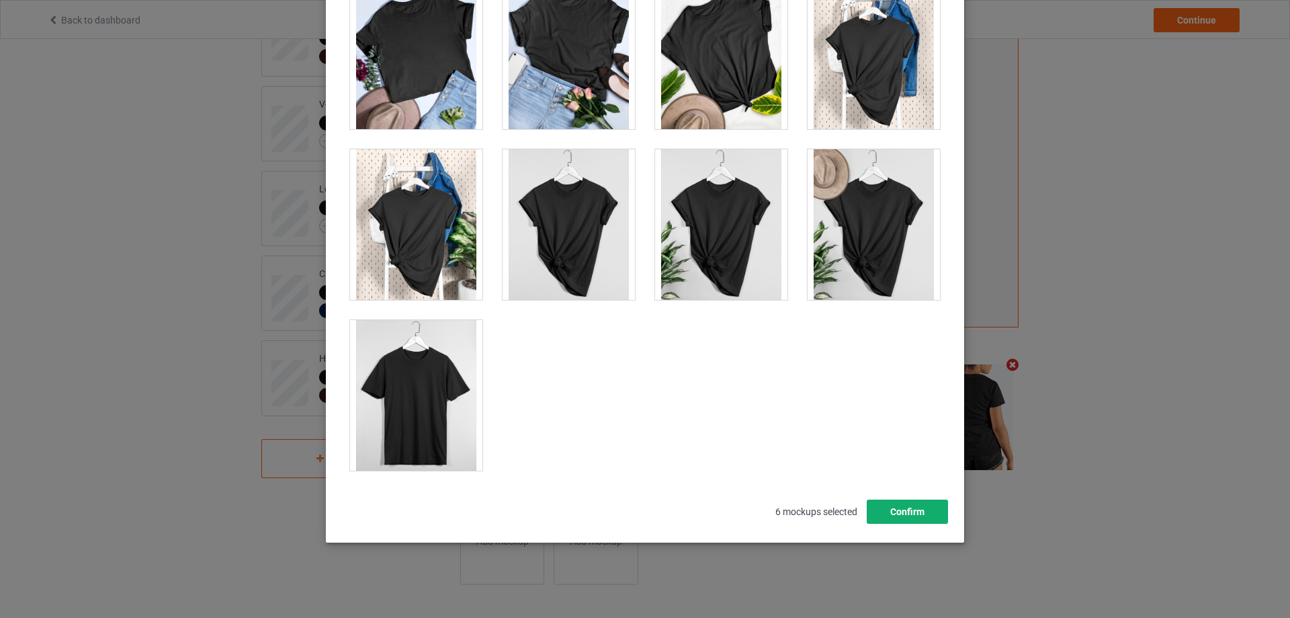
click at [917, 509] on button "Confirm" at bounding box center [907, 511] width 81 height 24
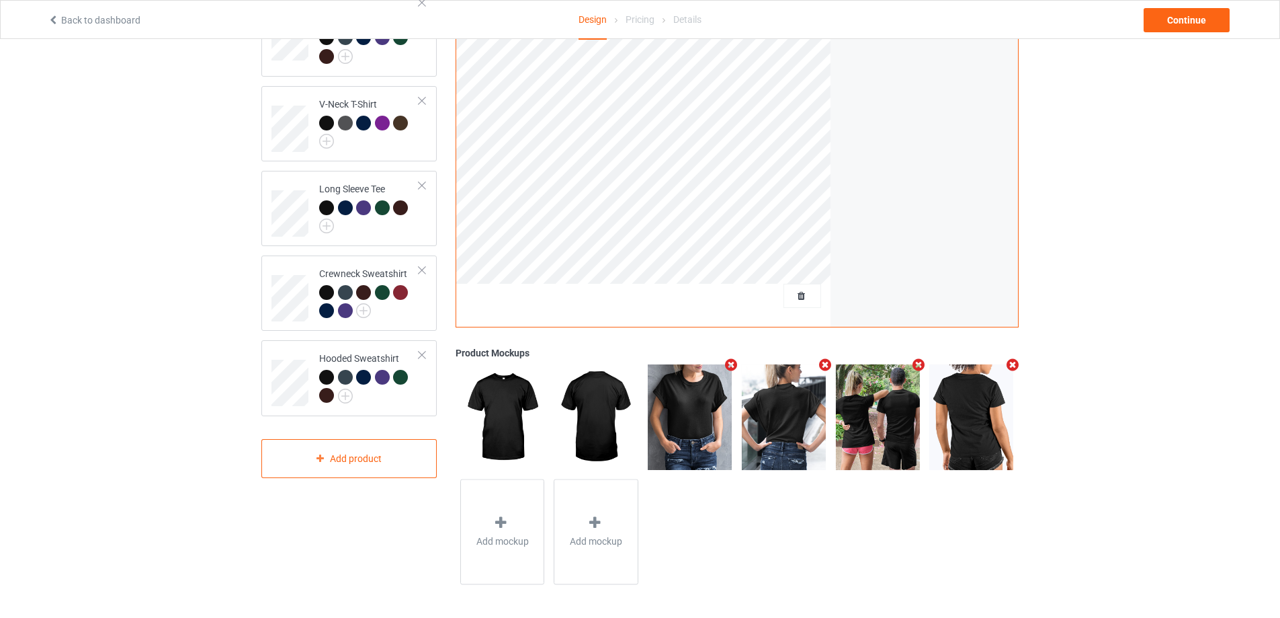
scroll to position [0, 0]
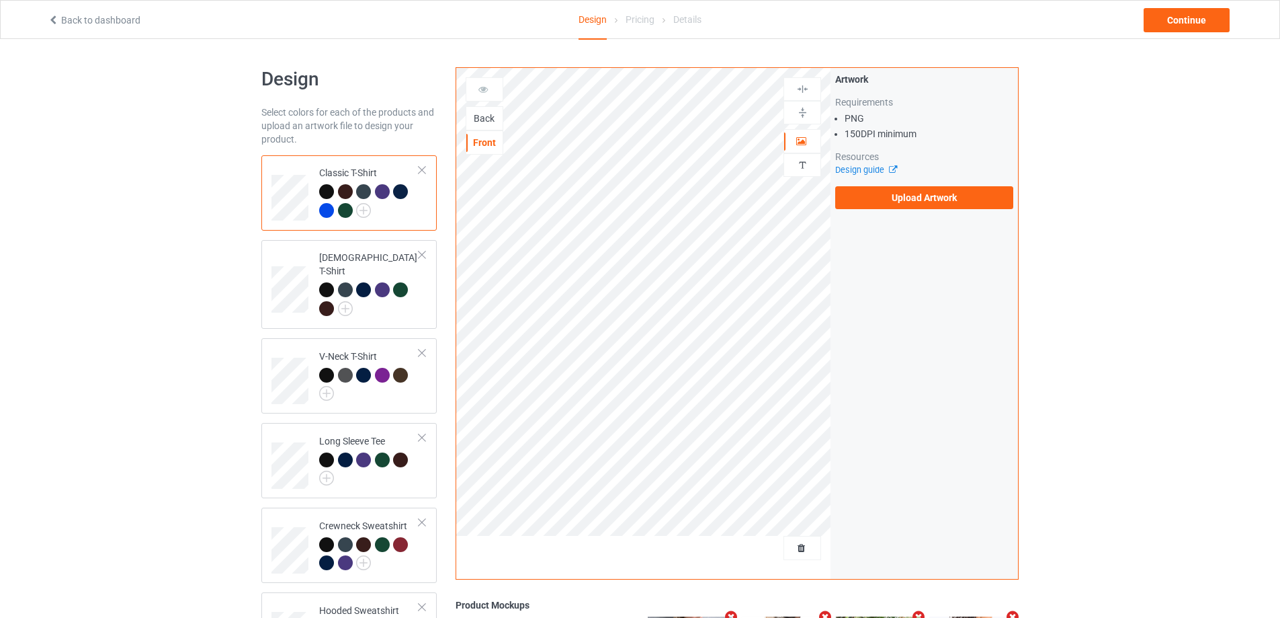
click at [488, 120] on div "Back" at bounding box center [484, 118] width 36 height 13
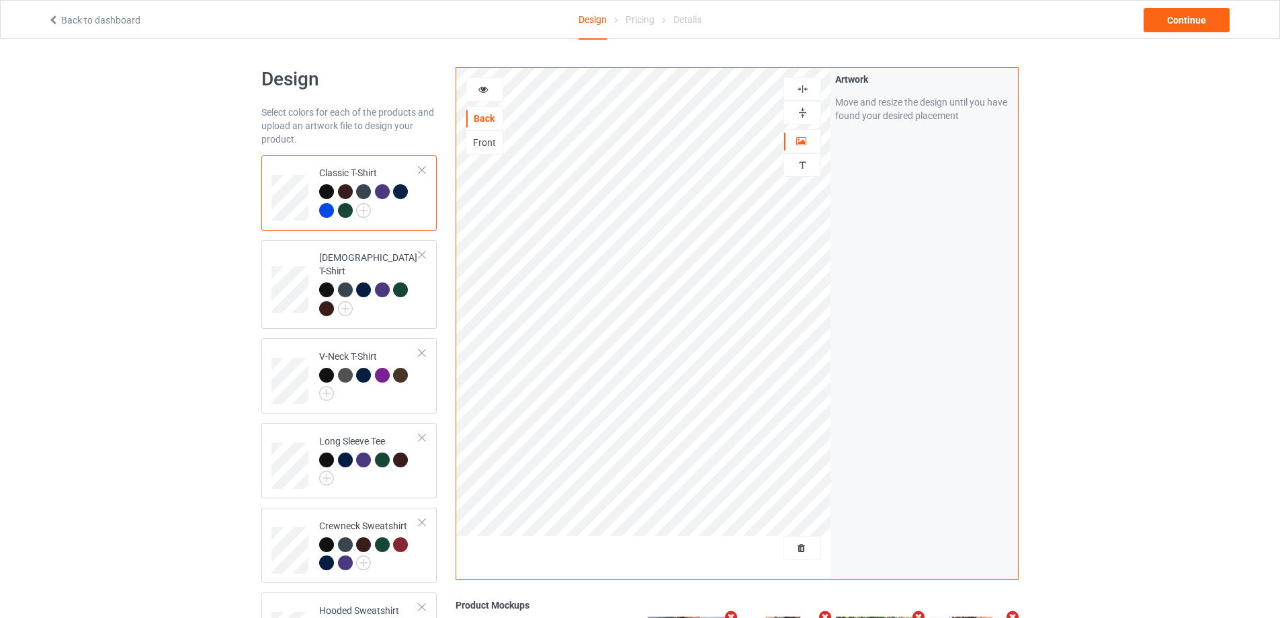
click at [1126, 180] on div "Design Select colors for each of the products and upload an artwork file to des…" at bounding box center [640, 454] width 1280 height 831
click at [1172, 28] on div "Continue" at bounding box center [1187, 20] width 86 height 24
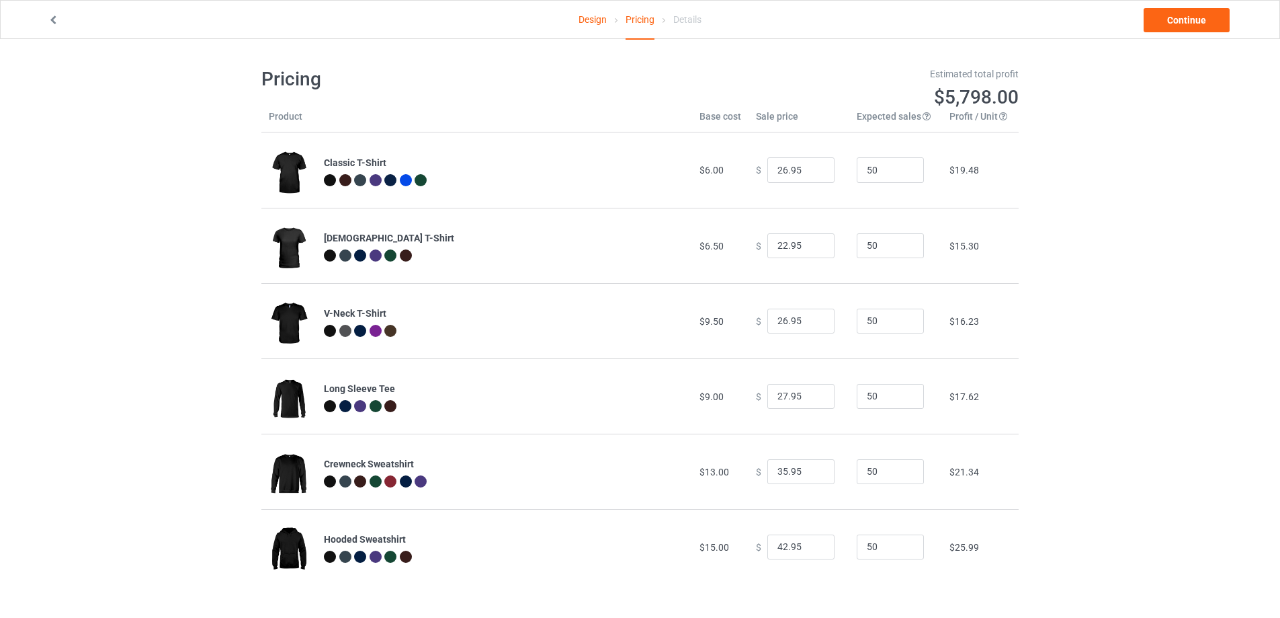
click at [1099, 181] on div "Design Pricing Details Continue Pricing Estimated total profit $5,798.00 Produc…" at bounding box center [640, 325] width 1280 height 573
click at [779, 174] on input "26.95" at bounding box center [800, 170] width 67 height 26
type input "24.95"
click at [1116, 224] on div "Design Pricing Details Continue Pricing Estimated total profit $5,705.00 Produc…" at bounding box center [640, 325] width 1280 height 573
click at [775, 244] on input "22.95" at bounding box center [800, 246] width 67 height 26
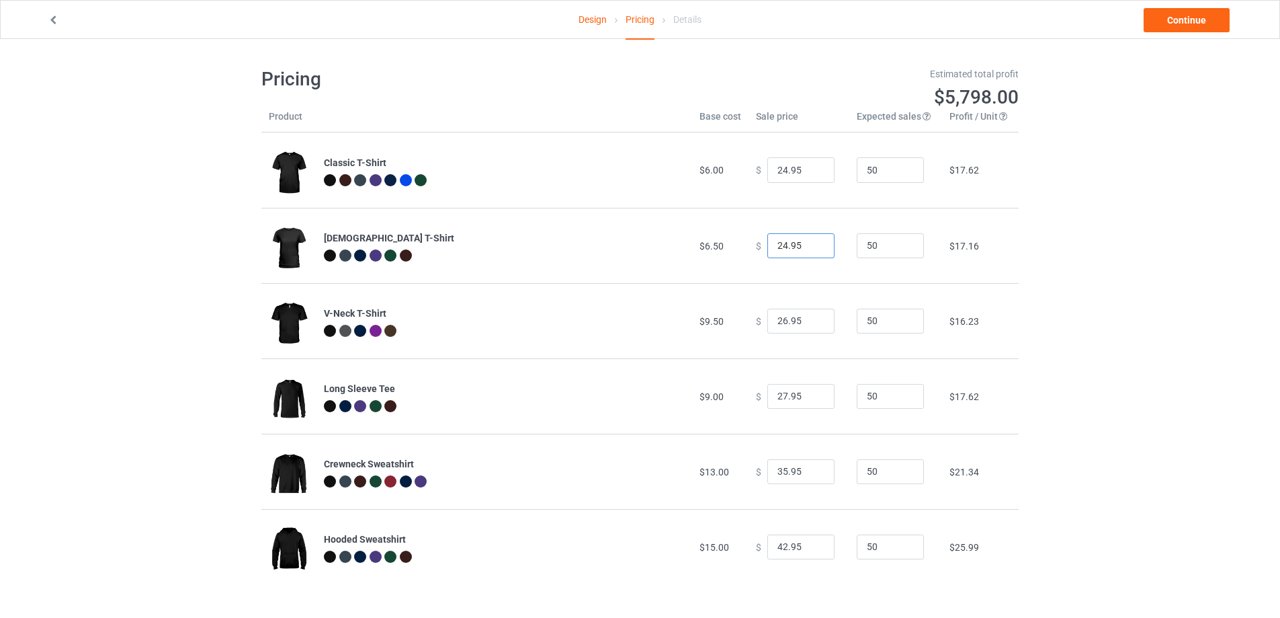
type input "24.95"
click at [1113, 269] on div "Design Pricing Details Continue Pricing Estimated total profit $5,798.00 Produc…" at bounding box center [640, 325] width 1280 height 573
click at [774, 323] on input "26.95" at bounding box center [800, 321] width 67 height 26
type input "27.95"
click at [1086, 321] on div "Design Pricing Details Continue Pricing Estimated total profit $5,844.50 Produc…" at bounding box center [640, 325] width 1280 height 573
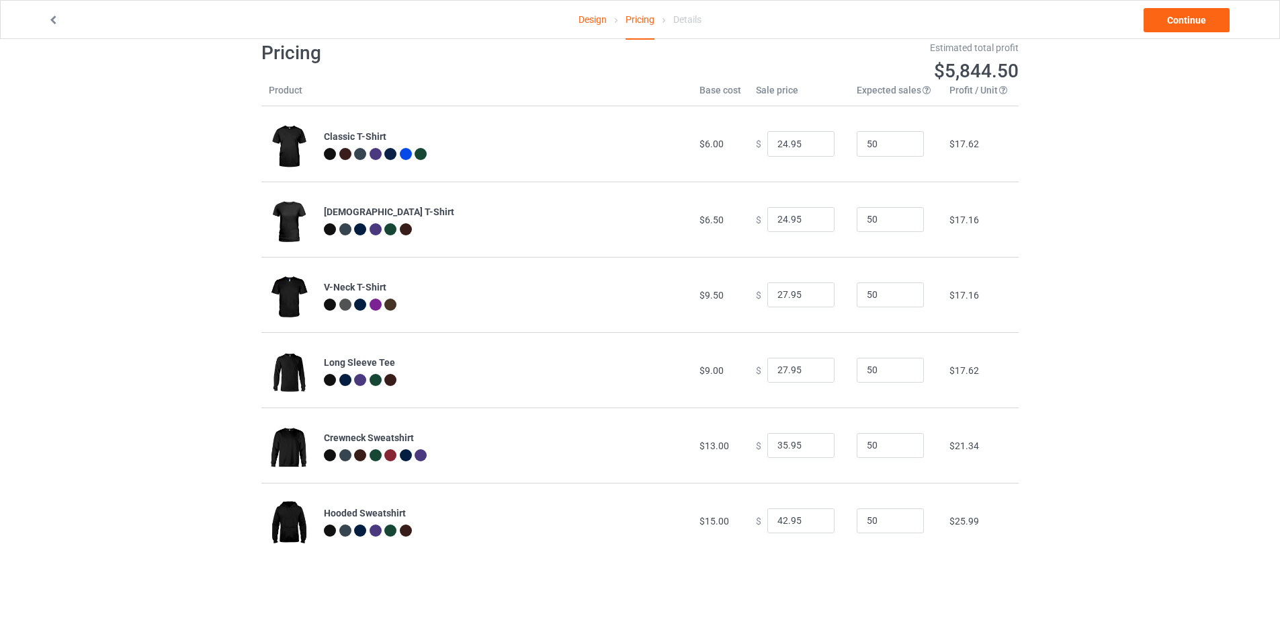
scroll to position [39, 0]
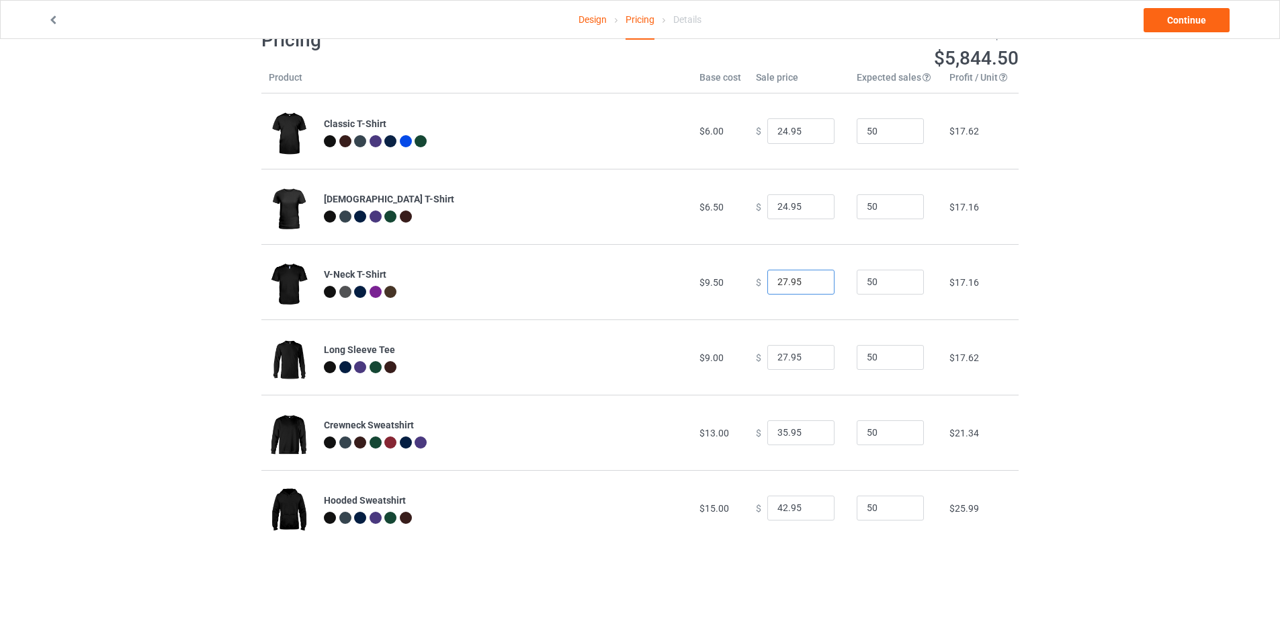
click at [778, 283] on input "27.95" at bounding box center [800, 282] width 67 height 26
click at [1105, 285] on div "Design Pricing Details Continue Pricing Estimated total profit $5,844.50 Produc…" at bounding box center [640, 286] width 1280 height 573
click at [779, 359] on input "27.95" at bounding box center [800, 358] width 67 height 26
type input "29.95"
click at [1072, 335] on div "Design Pricing Details Continue Pricing Estimated total profit $5,937.50 Produc…" at bounding box center [640, 286] width 1280 height 573
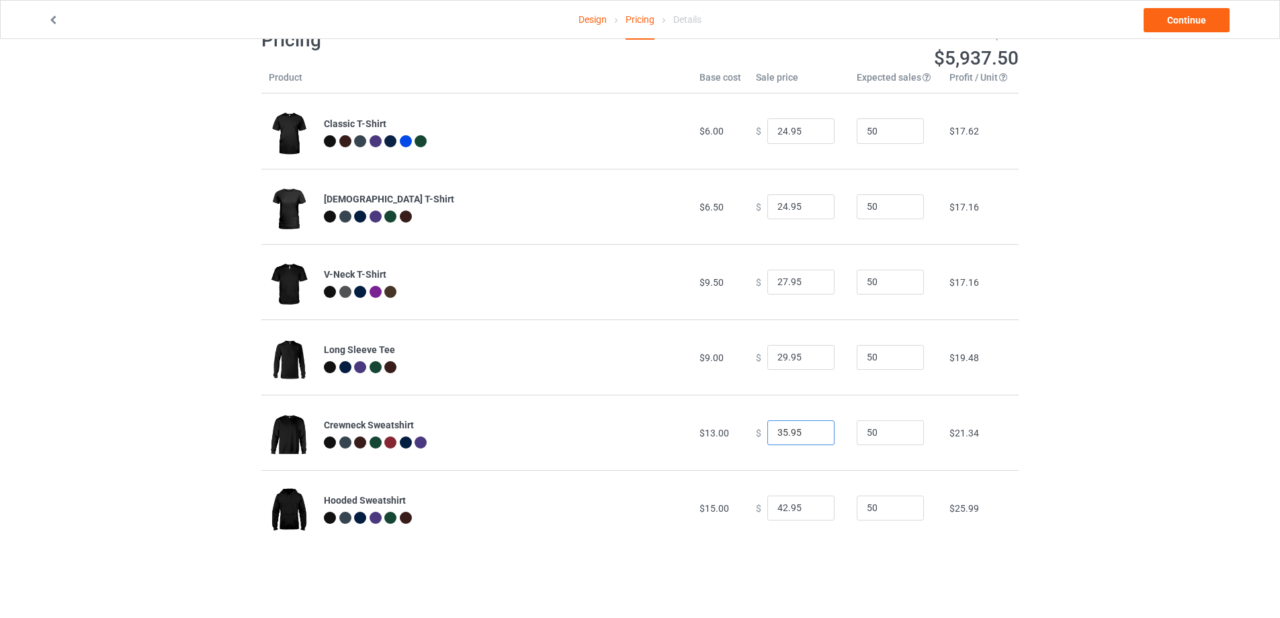
click at [781, 432] on input "35.95" at bounding box center [800, 433] width 67 height 26
click at [781, 433] on input "34.95" at bounding box center [800, 433] width 67 height 26
type input "35.95"
click at [1120, 422] on div "Design Pricing Details Continue Pricing Estimated total profit $5,937.50 Produc…" at bounding box center [640, 286] width 1280 height 573
drag, startPoint x: 779, startPoint y: 509, endPoint x: 752, endPoint y: 509, distance: 27.6
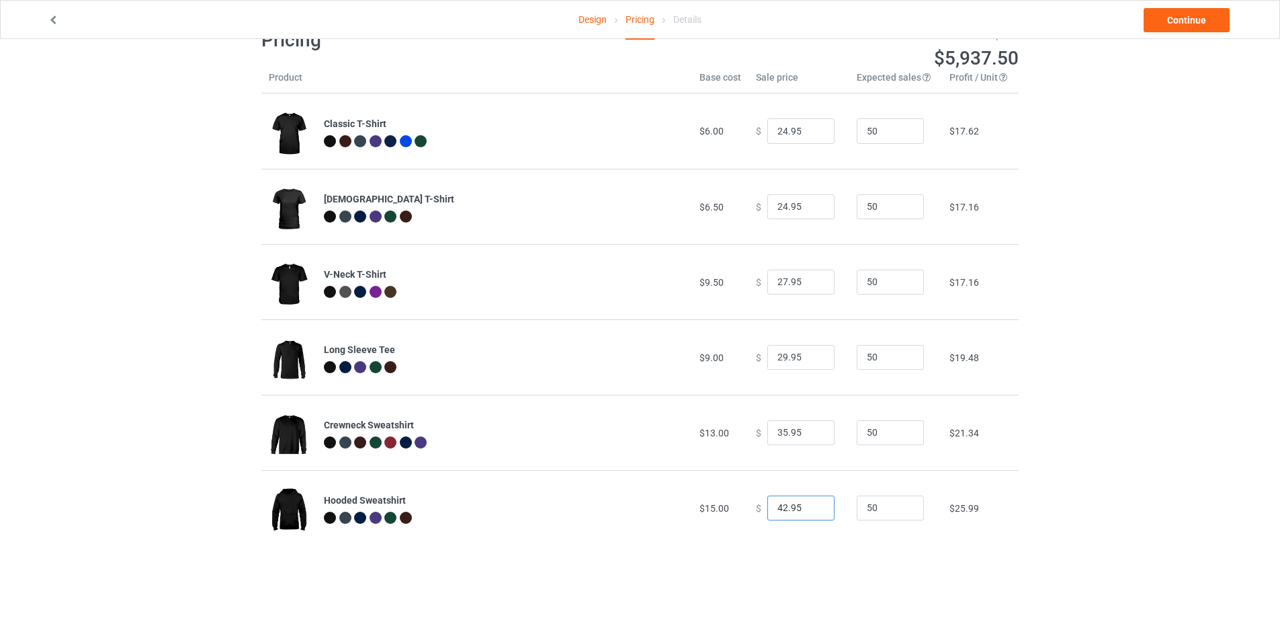
click at [756, 509] on div "$ 42.95" at bounding box center [799, 508] width 86 height 26
type input "39.95"
click at [1119, 411] on div "Design Pricing Details Continue Pricing Estimated total profit $5,798.00 Produc…" at bounding box center [640, 286] width 1280 height 573
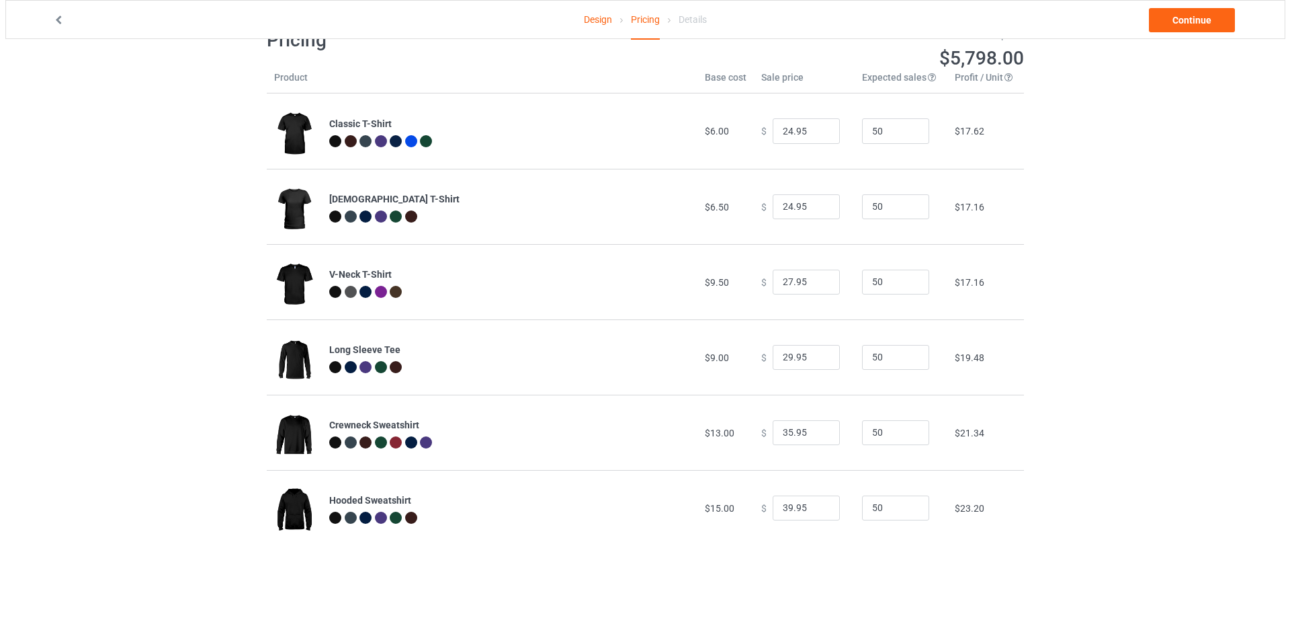
scroll to position [0, 0]
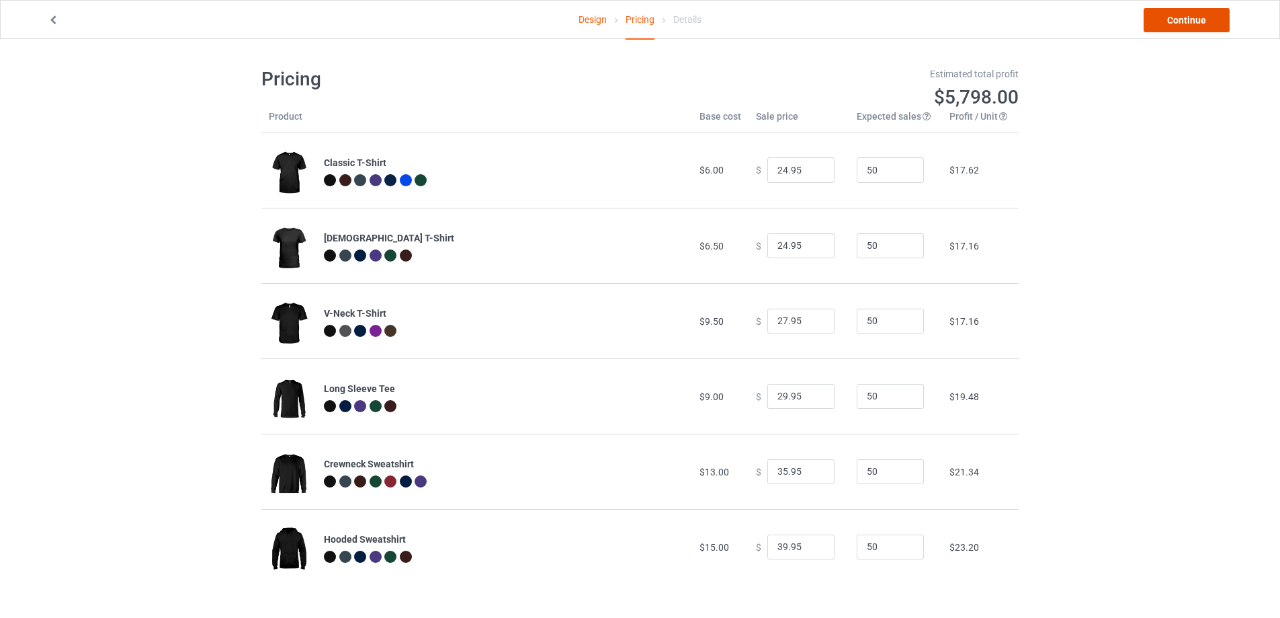
click at [1193, 24] on link "Continue" at bounding box center [1187, 20] width 86 height 24
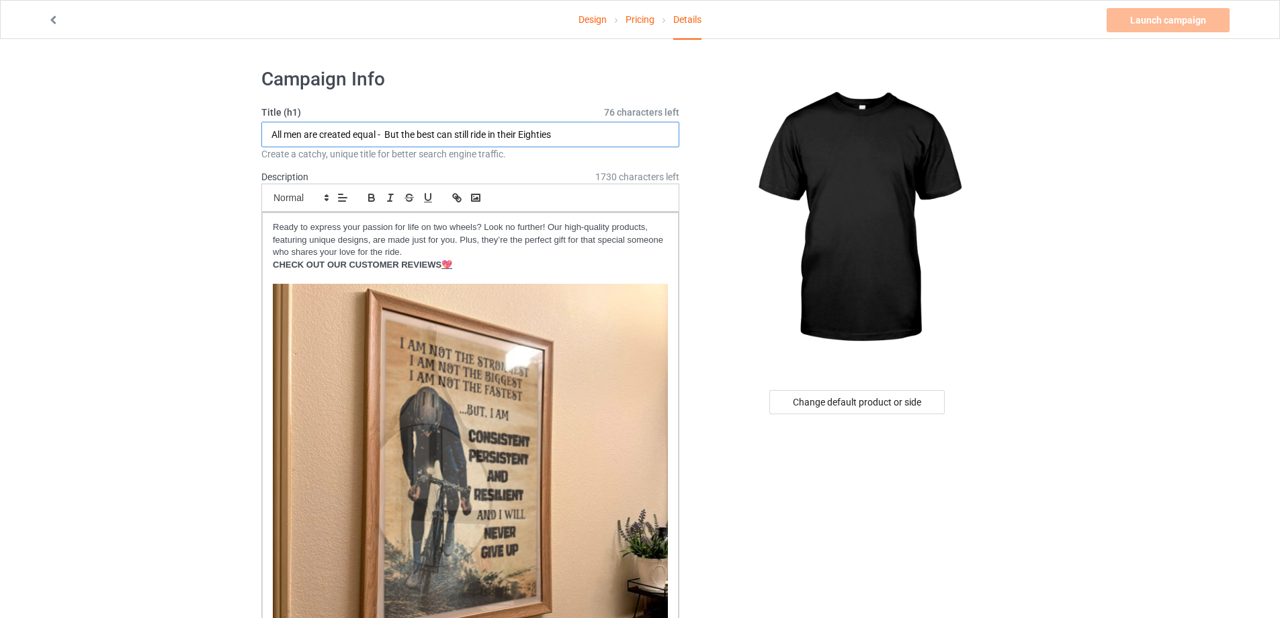
click at [462, 139] on input "All men are created equal - But the best can still ride in their Eighties" at bounding box center [470, 135] width 418 height 26
click at [841, 406] on div "Change default product or side" at bounding box center [856, 402] width 175 height 24
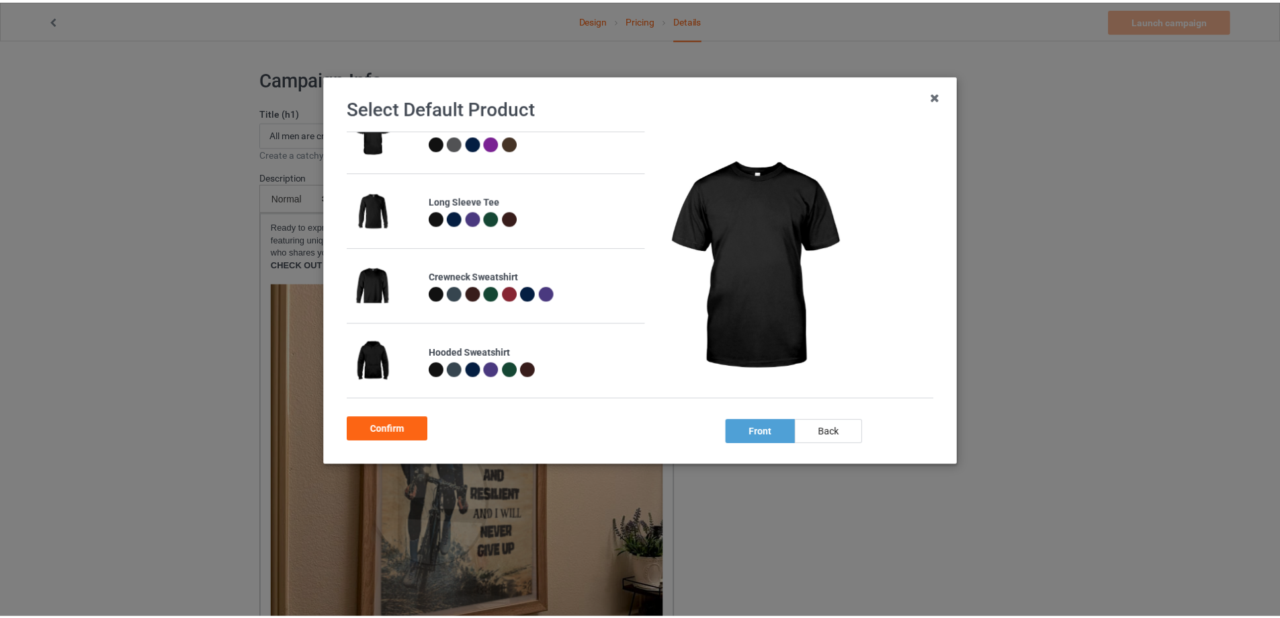
scroll to position [184, 0]
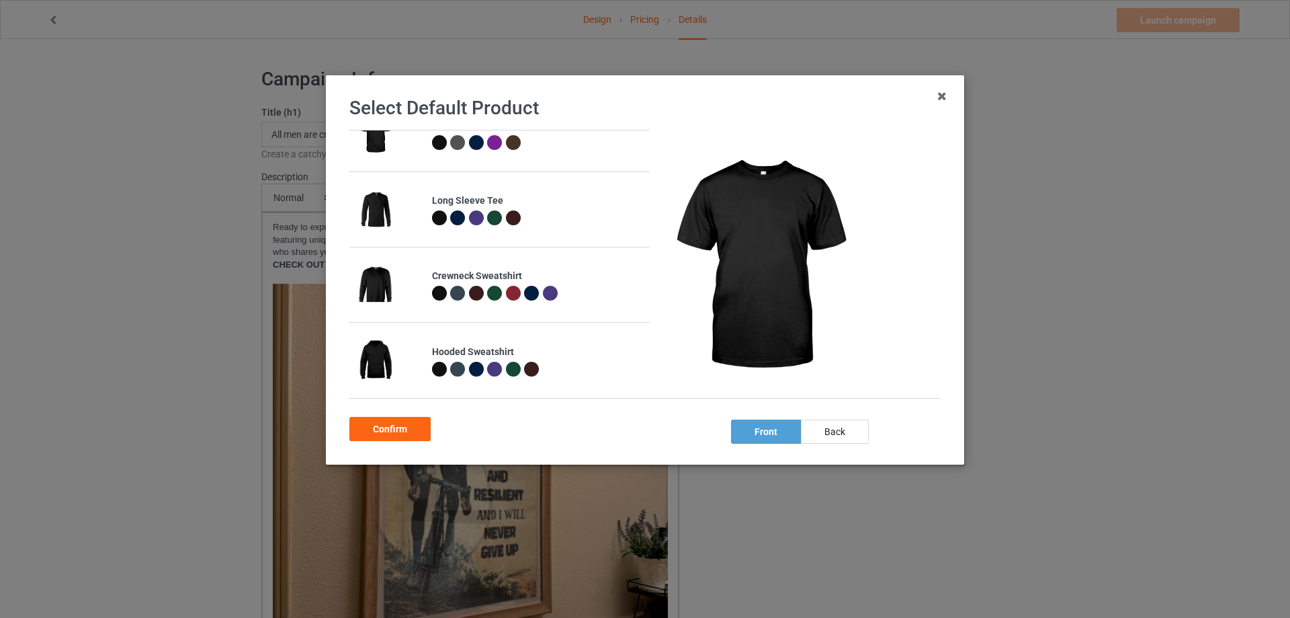
click at [432, 374] on div at bounding box center [441, 371] width 19 height 19
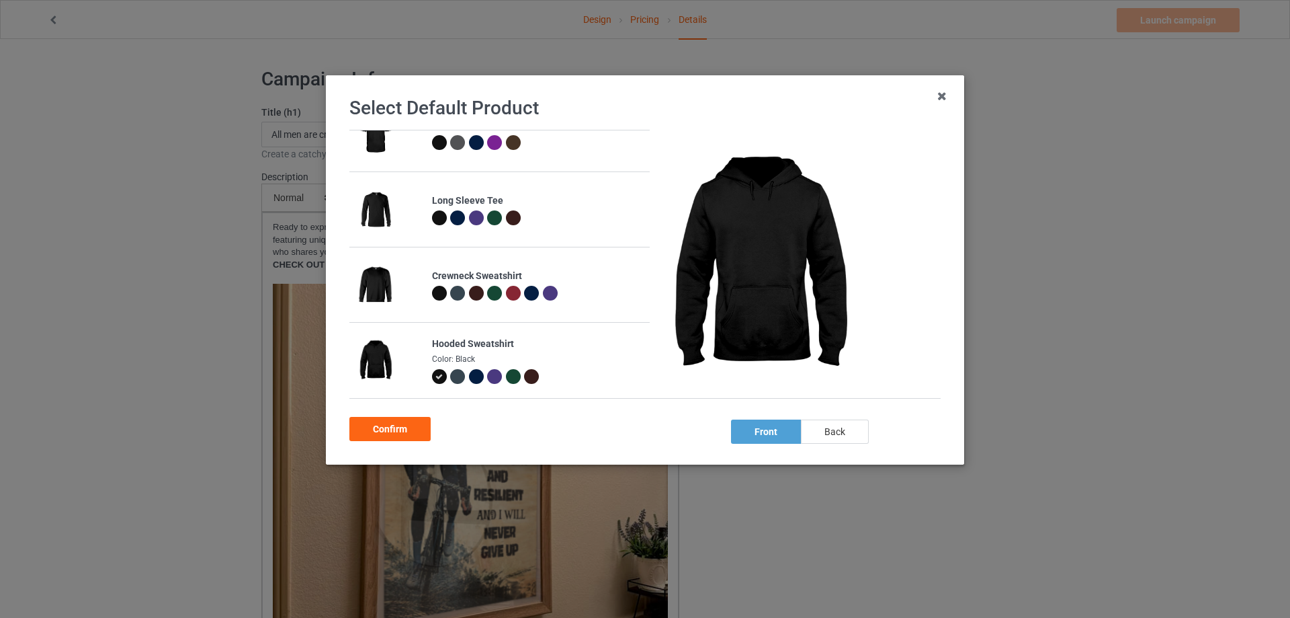
click at [851, 435] on div "back" at bounding box center [835, 431] width 68 height 24
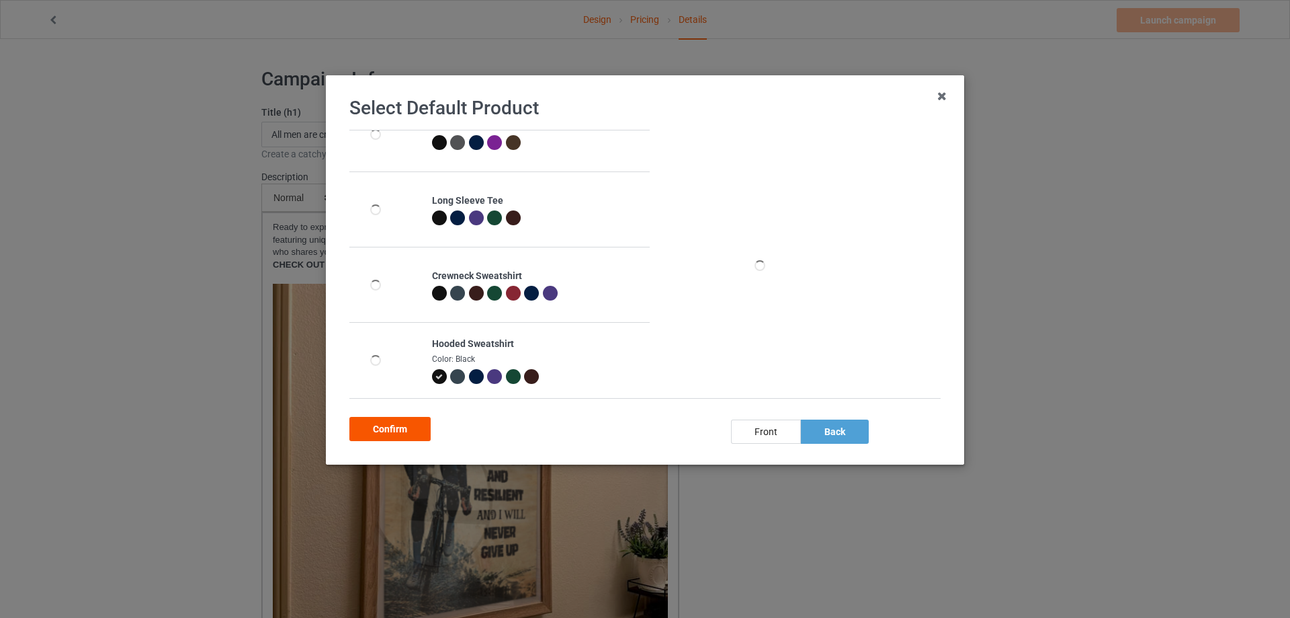
click at [391, 429] on div "Confirm" at bounding box center [389, 429] width 81 height 24
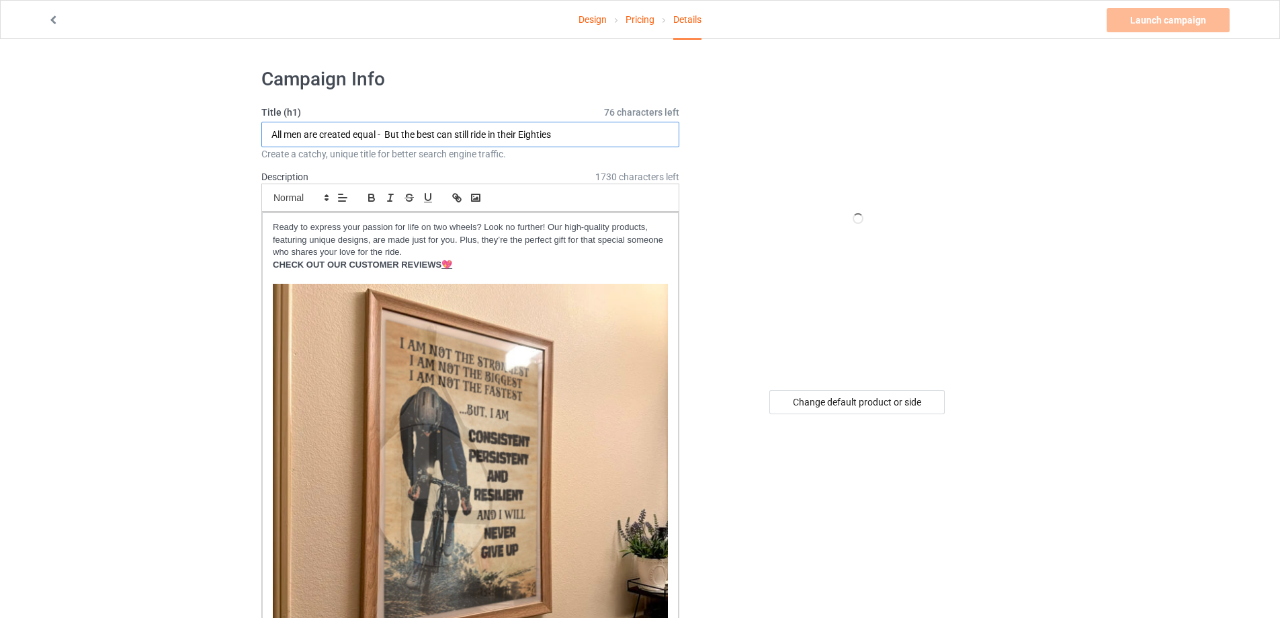
click at [424, 130] on input "All men are created equal - But the best can still ride in their Eighties" at bounding box center [470, 135] width 418 height 26
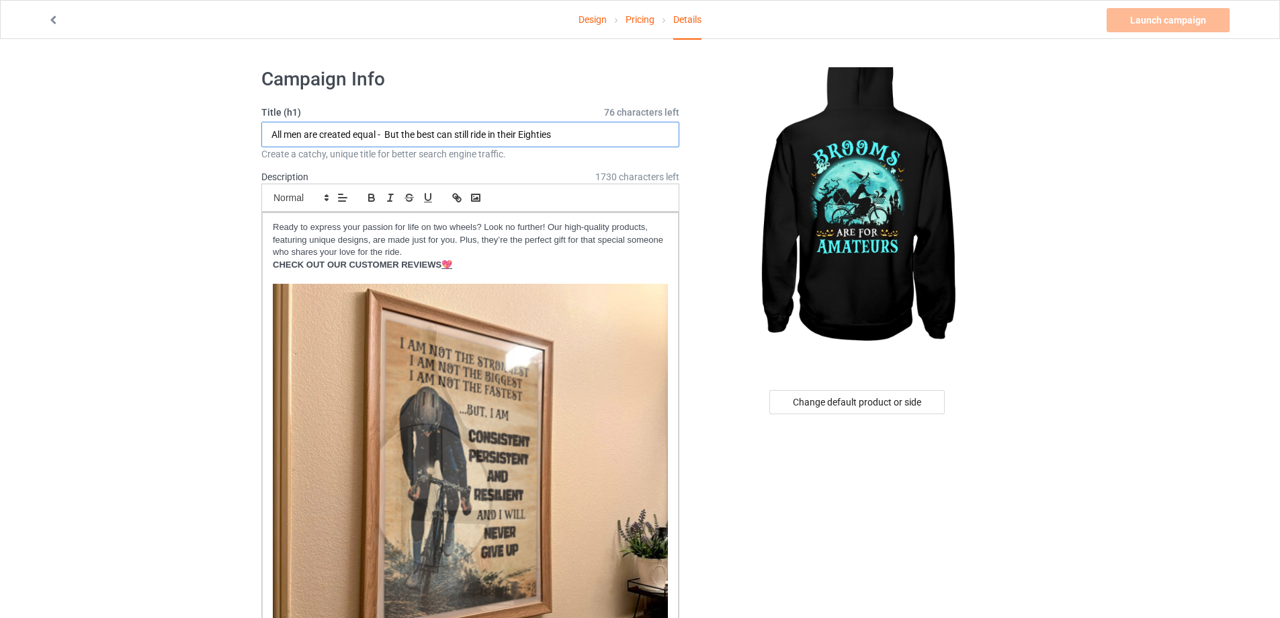
click at [424, 130] on input "All men are created equal - But the best can still ride in their Eighties" at bounding box center [470, 135] width 418 height 26
type input "Brooms are for amateurs"
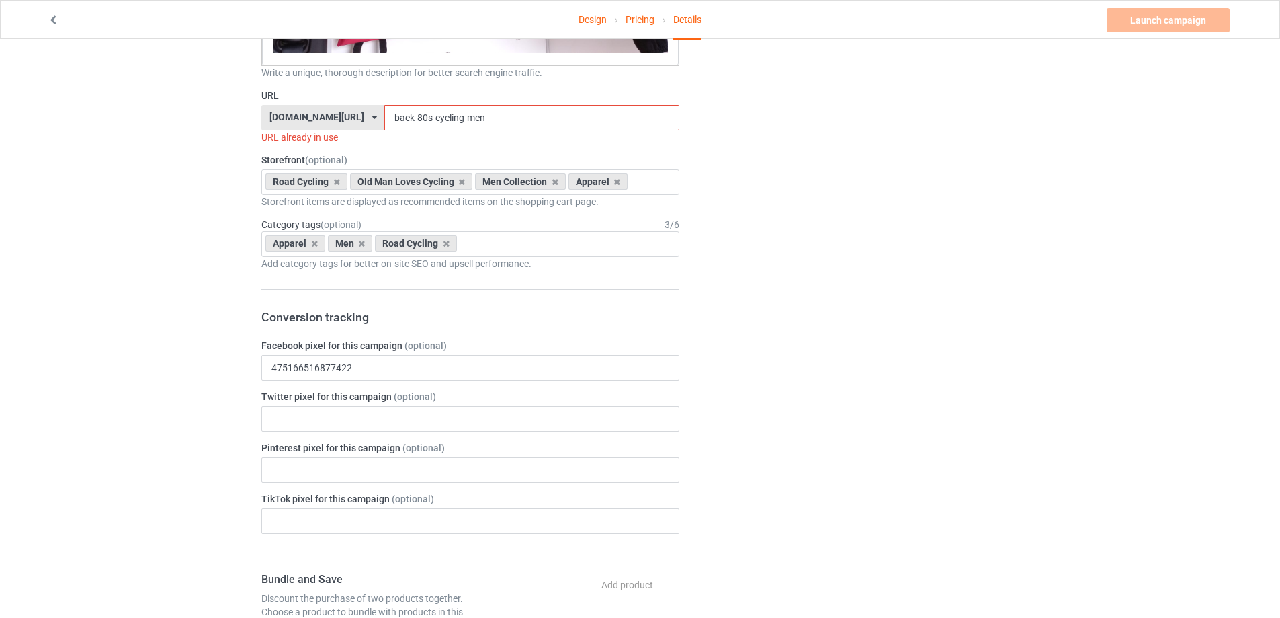
scroll to position [2330, 0]
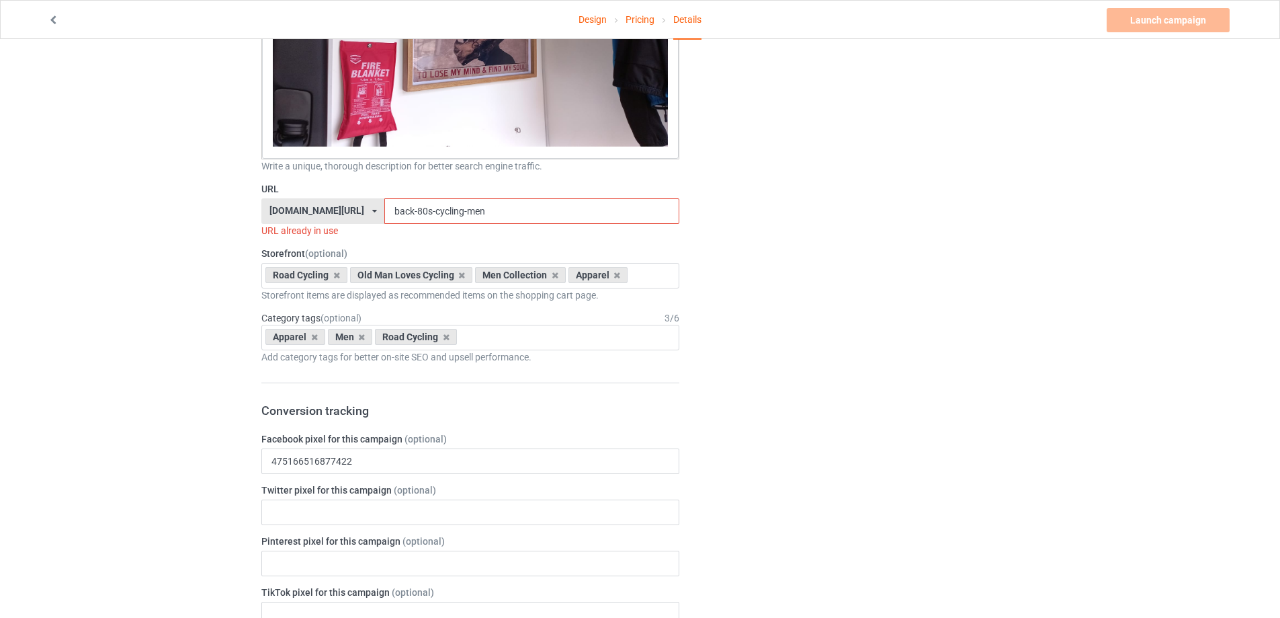
click at [415, 208] on input "back-80s-cycling-men" at bounding box center [531, 211] width 294 height 26
paste input "Brooms are for amateurs"
drag, startPoint x: 516, startPoint y: 210, endPoint x: 364, endPoint y: 210, distance: 151.9
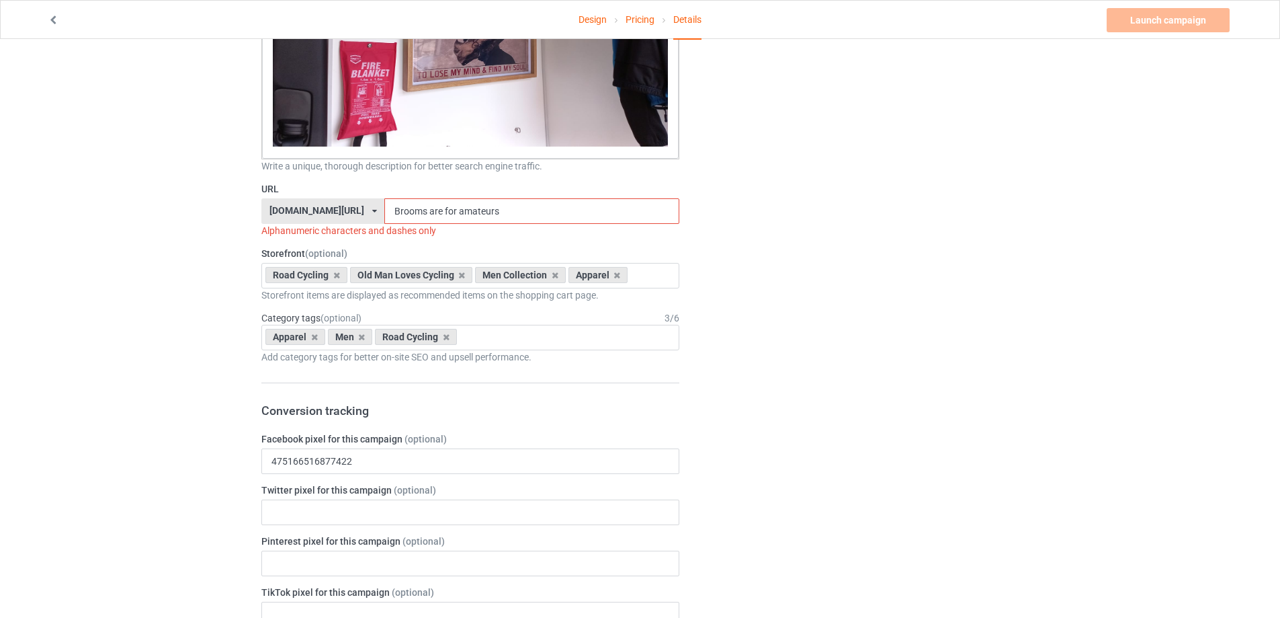
click at [364, 210] on div "teecycle247.com/ bestees-4u.com/ books-4life.com/ pethouse88.com/ steezylife.co…" at bounding box center [470, 211] width 418 height 26
click at [384, 208] on input "Brooms are for amateurs" at bounding box center [531, 211] width 294 height 26
drag, startPoint x: 380, startPoint y: 211, endPoint x: 353, endPoint y: 211, distance: 26.9
click at [353, 211] on div "teecycle247.com/ bestees-4u.com/ books-4life.com/ pethouse88.com/ steezylife.co…" at bounding box center [470, 211] width 418 height 26
click at [408, 210] on input "brooms are for amateurs" at bounding box center [531, 211] width 294 height 26
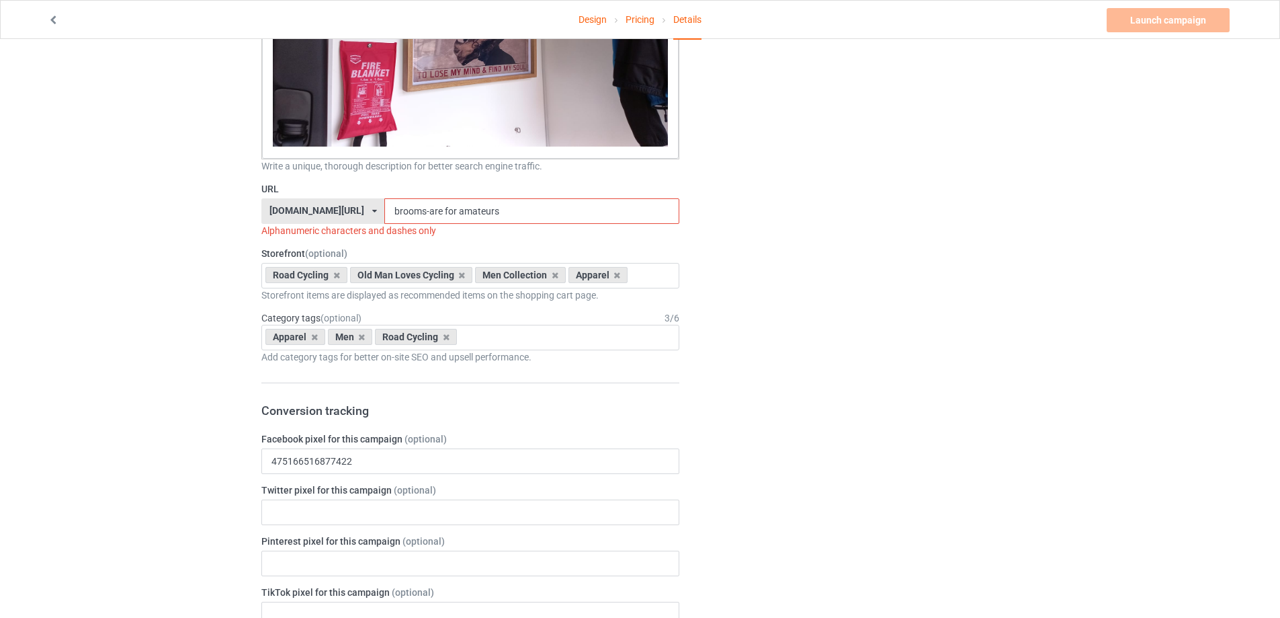
click at [427, 211] on input "brooms-are for amateurs" at bounding box center [531, 211] width 294 height 26
click at [441, 213] on input "brooms-are-for amateurs" at bounding box center [531, 211] width 294 height 26
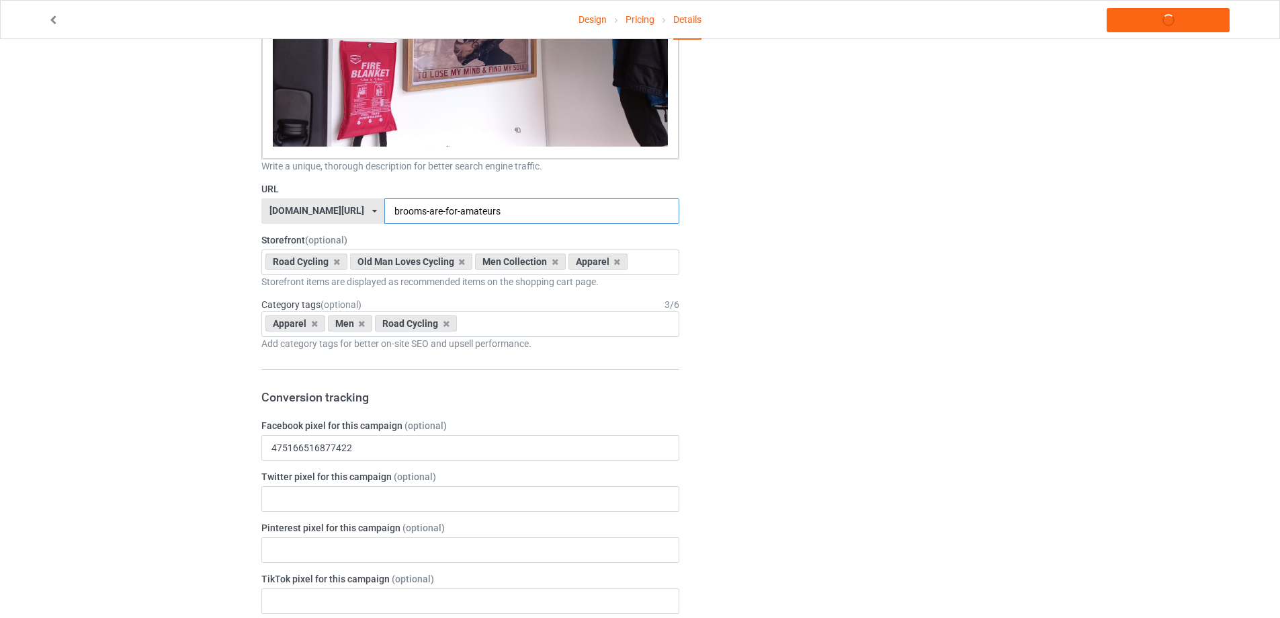
click at [508, 216] on input "brooms-are-for-amateurs" at bounding box center [531, 211] width 294 height 26
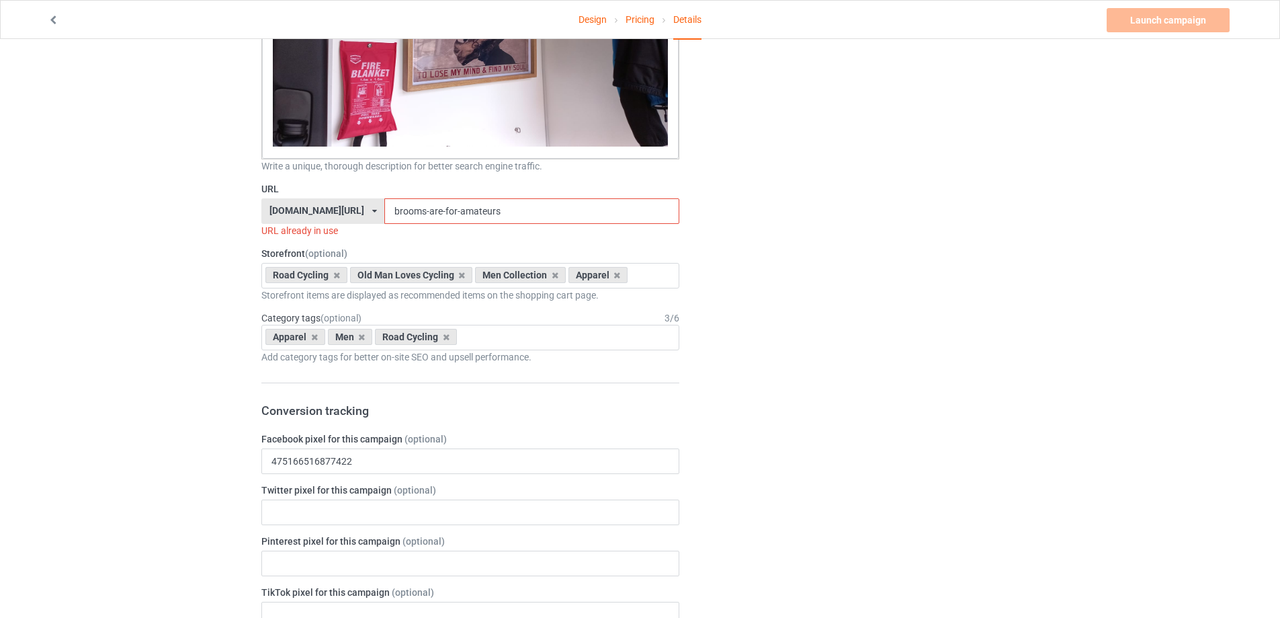
drag, startPoint x: 546, startPoint y: 214, endPoint x: 304, endPoint y: 215, distance: 241.9
click at [304, 215] on div "teecycle247.com/ bestees-4u.com/ books-4life.com/ pethouse88.com/ steezylife.co…" at bounding box center [470, 211] width 418 height 26
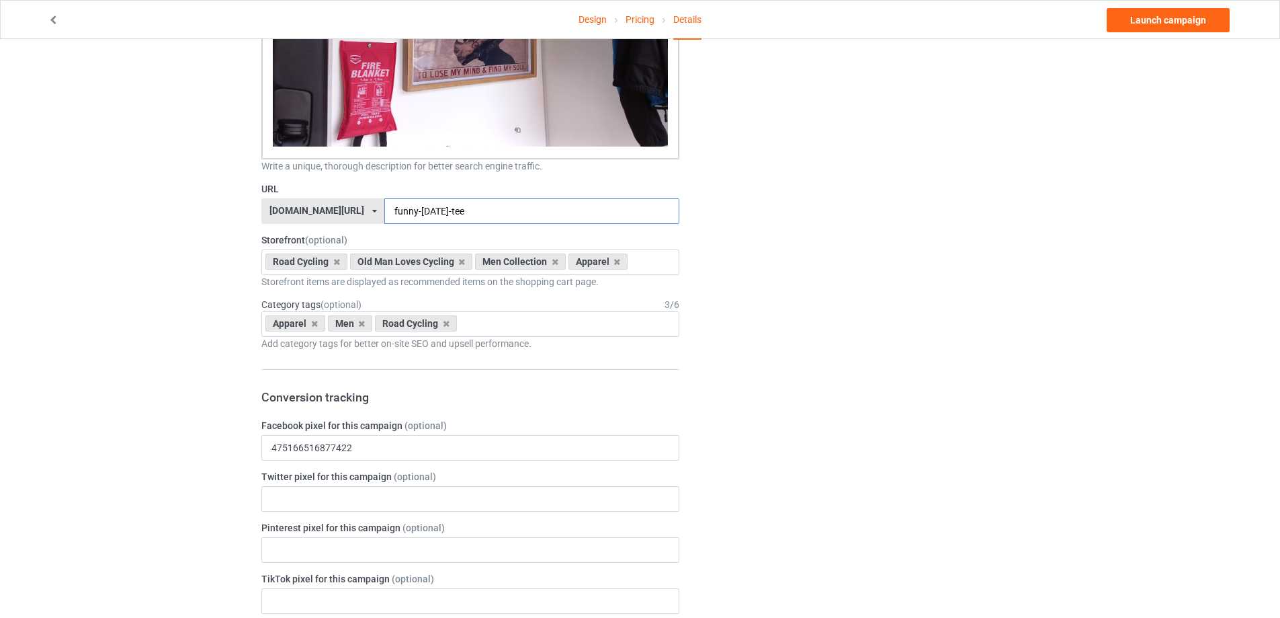
type input "funny-halloween-tee"
click at [458, 262] on icon at bounding box center [461, 261] width 7 height 9
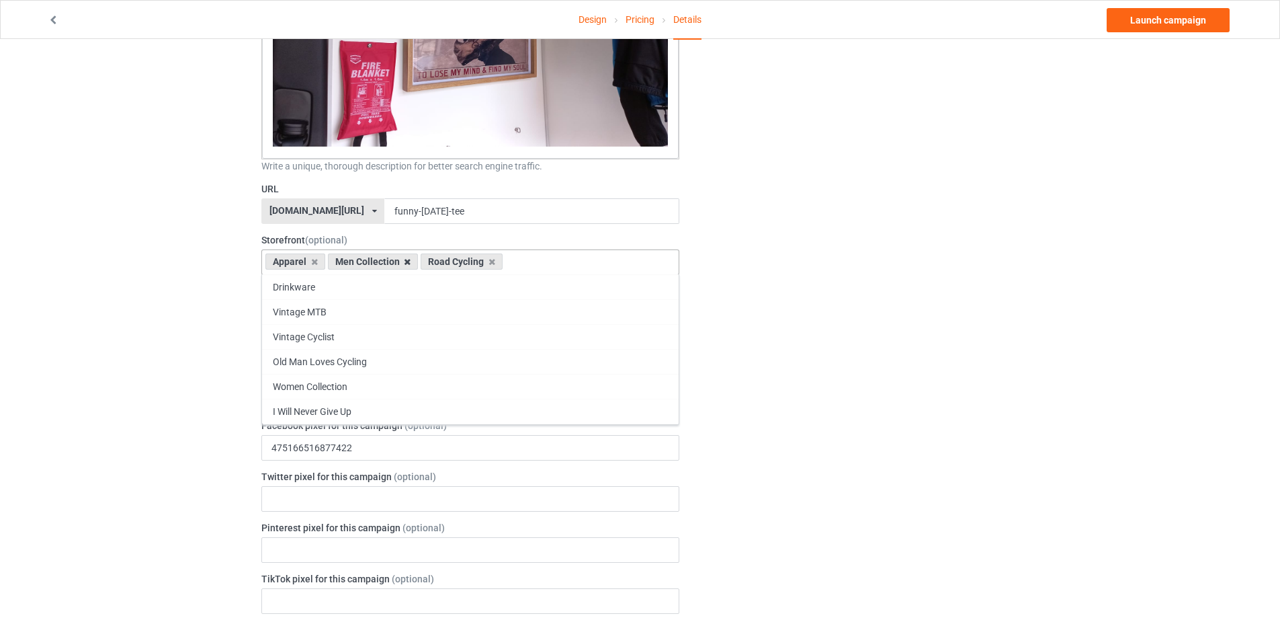
click at [409, 262] on icon at bounding box center [407, 261] width 7 height 9
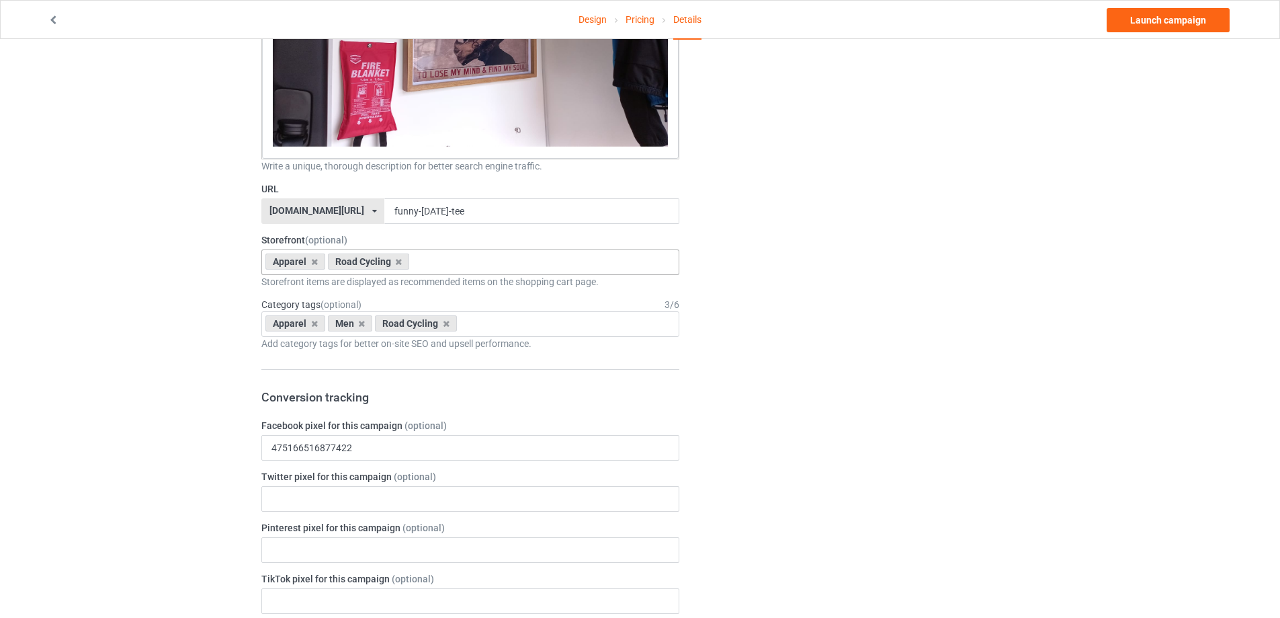
click at [435, 265] on div "Apparel Road Cycling Drinkware Vintage MTB Vintage Cyclist Men Collection Old M…" at bounding box center [470, 262] width 418 height 26
type input "women"
click at [330, 290] on div "Women Collection" at bounding box center [470, 286] width 417 height 25
click at [361, 322] on icon at bounding box center [361, 323] width 7 height 9
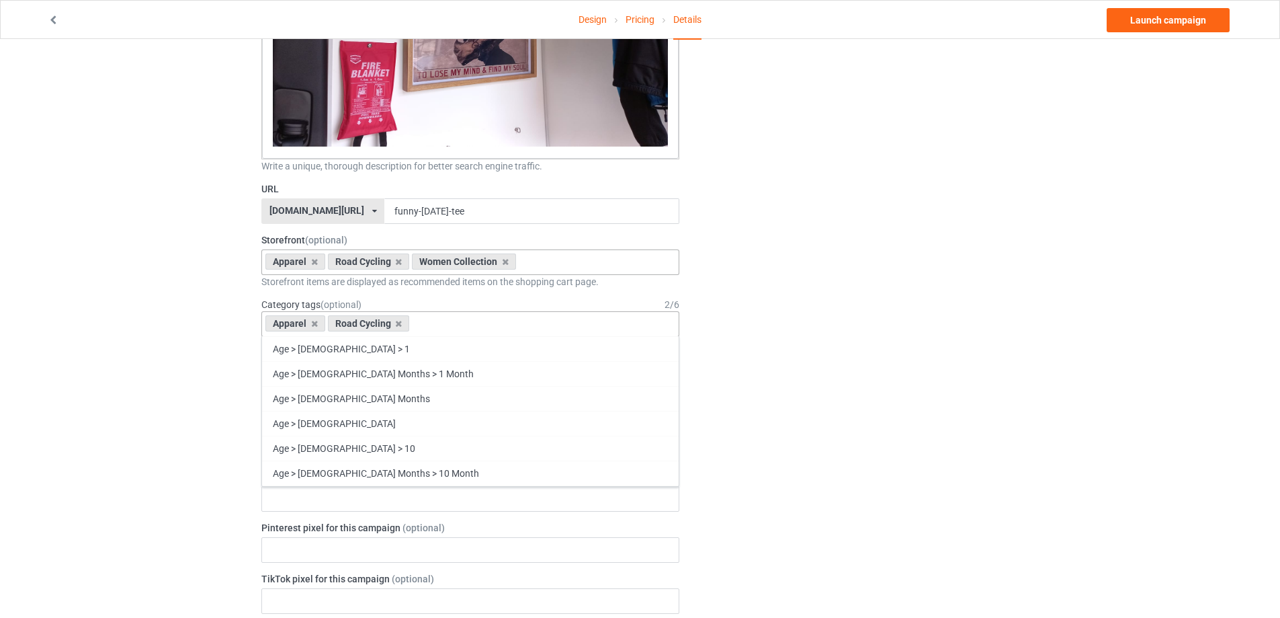
click at [443, 324] on div "Apparel Road Cycling Age > 1-19 > 1 Age > 1-12 Months > 1 Month Age > 1-12 Mont…" at bounding box center [470, 324] width 418 height 26
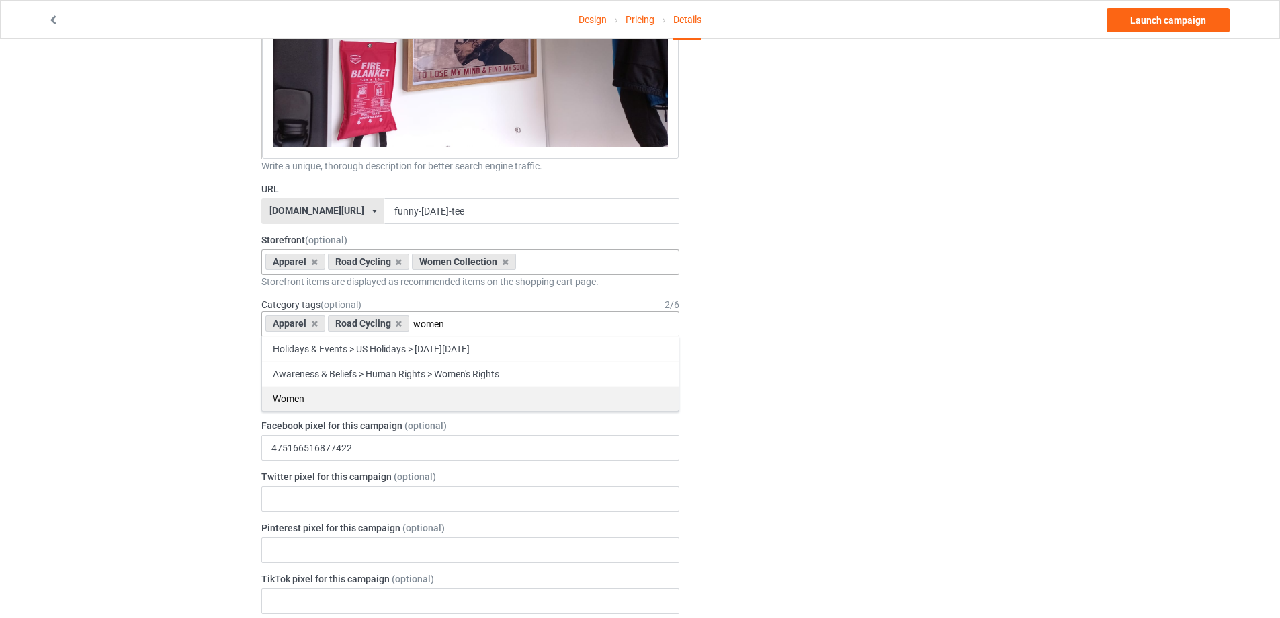
type input "women"
click at [409, 398] on div "Women" at bounding box center [470, 398] width 417 height 25
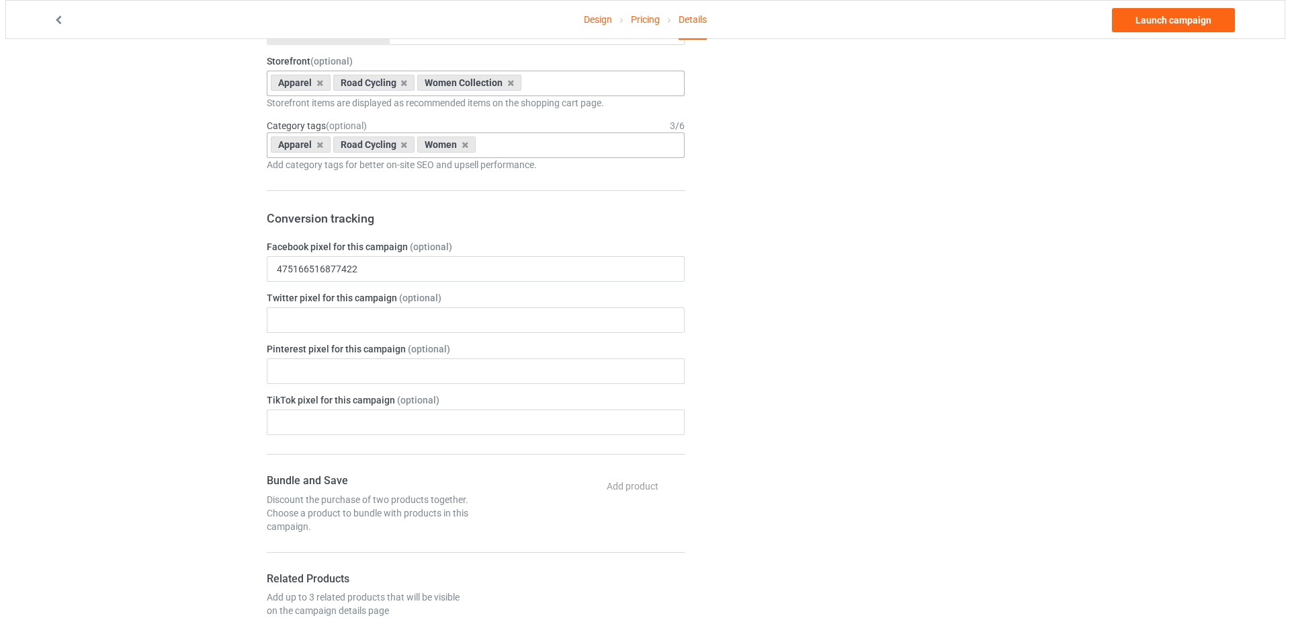
scroll to position [2777, 0]
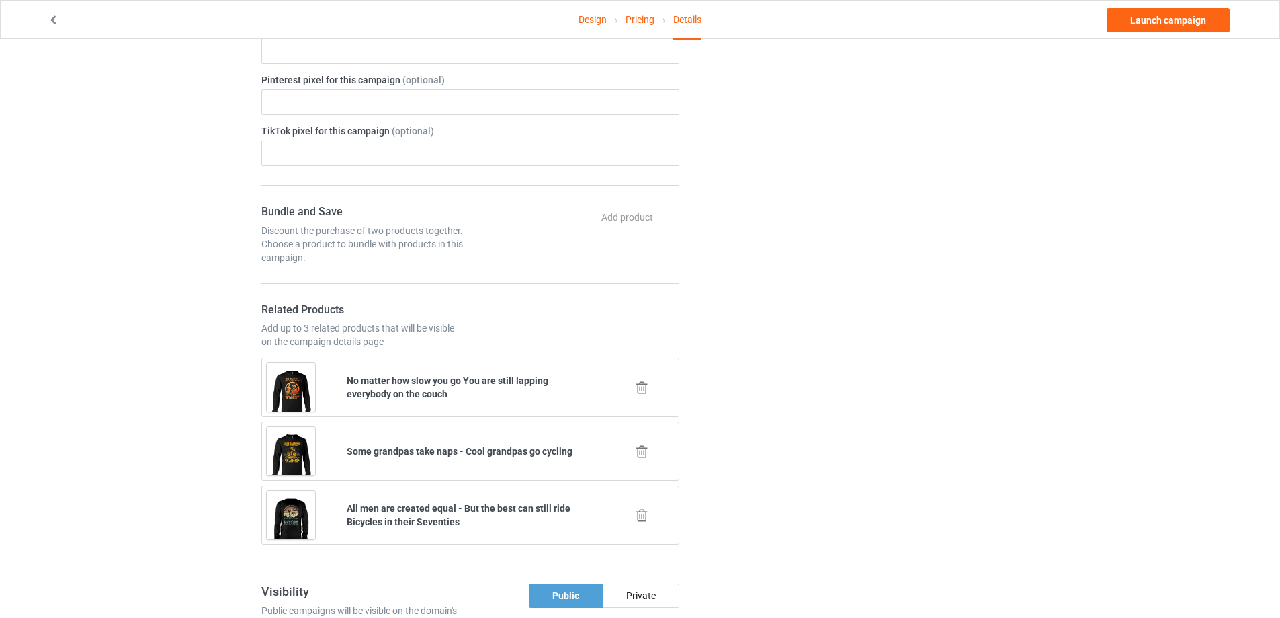
click at [641, 391] on icon at bounding box center [642, 387] width 17 height 14
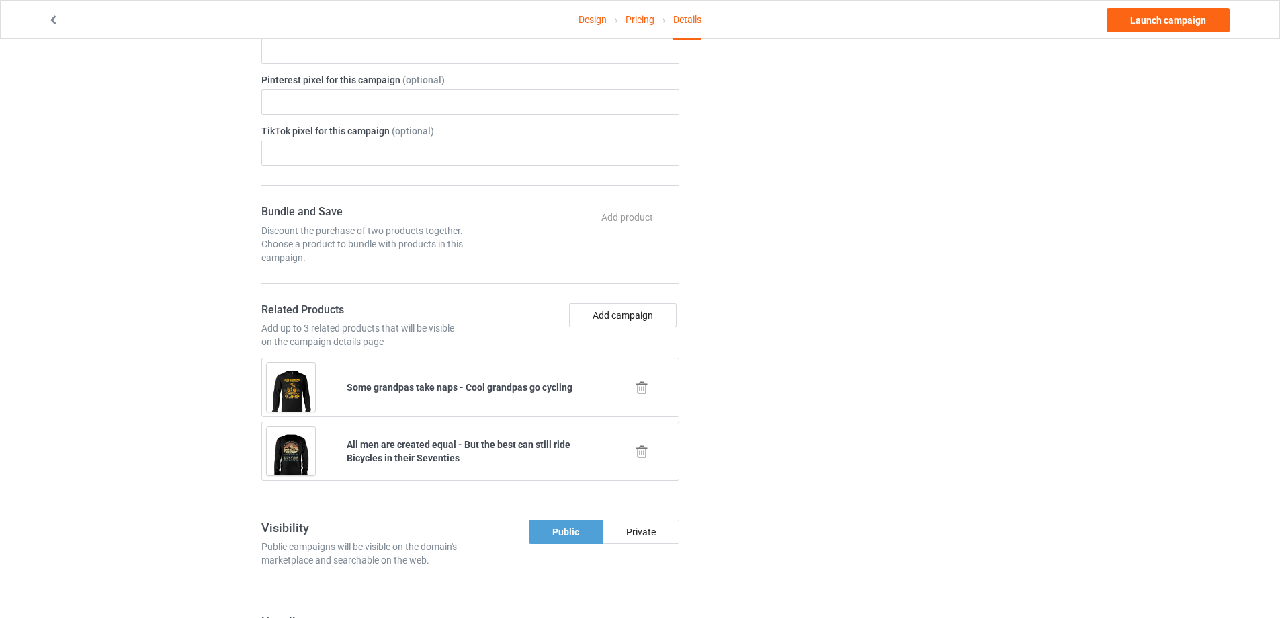
click at [641, 391] on icon at bounding box center [642, 387] width 17 height 14
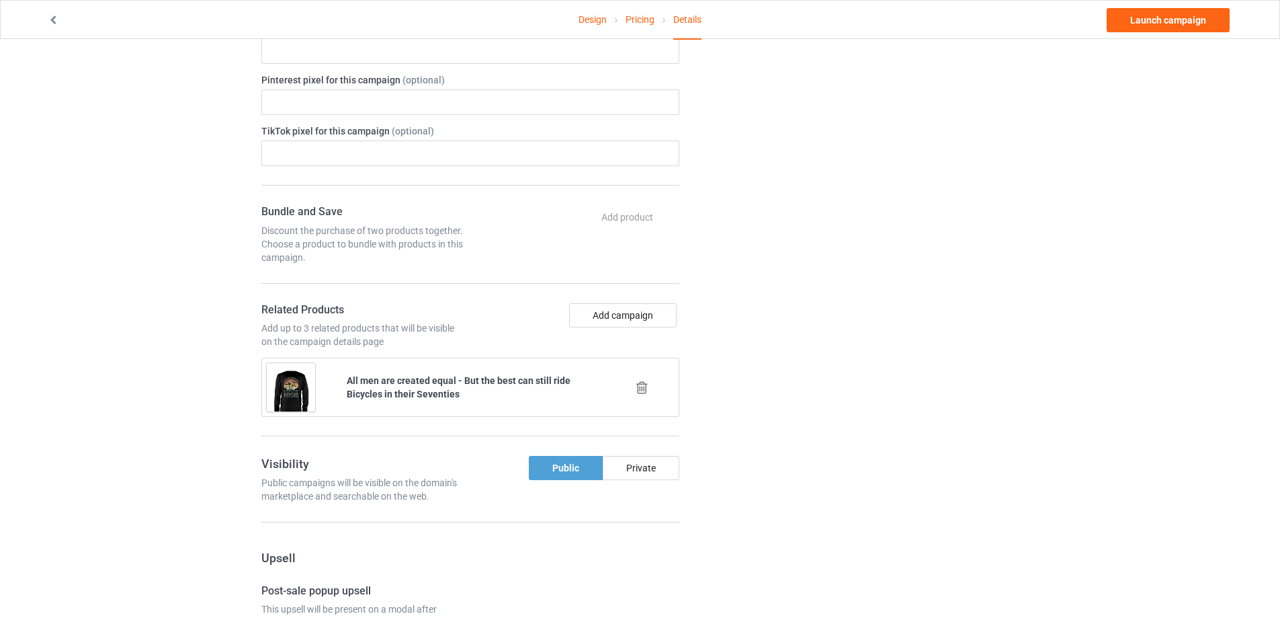
click at [641, 391] on icon at bounding box center [642, 387] width 17 height 14
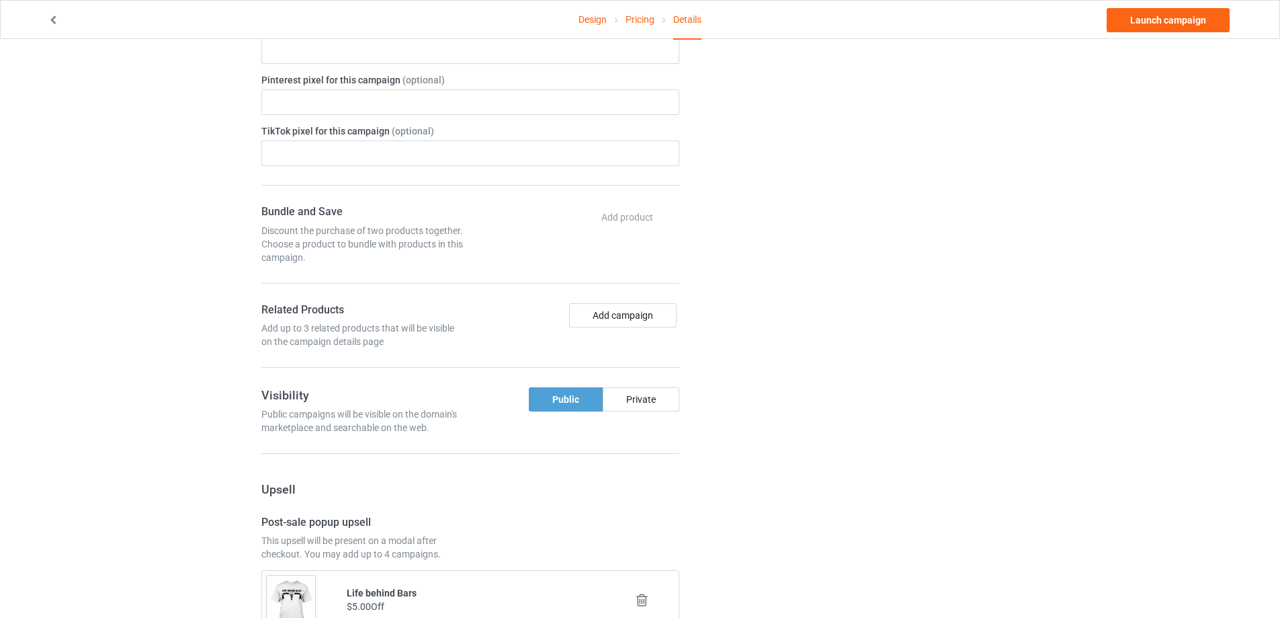
click at [630, 315] on button "Add campaign" at bounding box center [623, 315] width 108 height 24
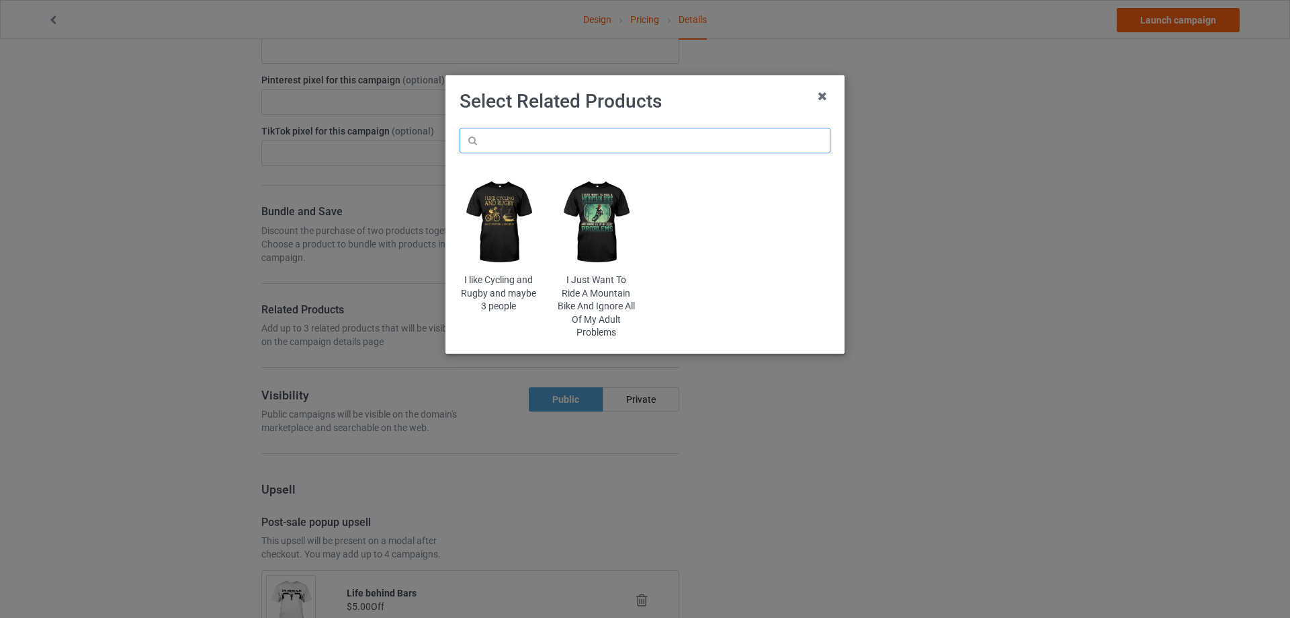
click at [707, 135] on input "text" at bounding box center [645, 141] width 371 height 26
type input "grandmas"
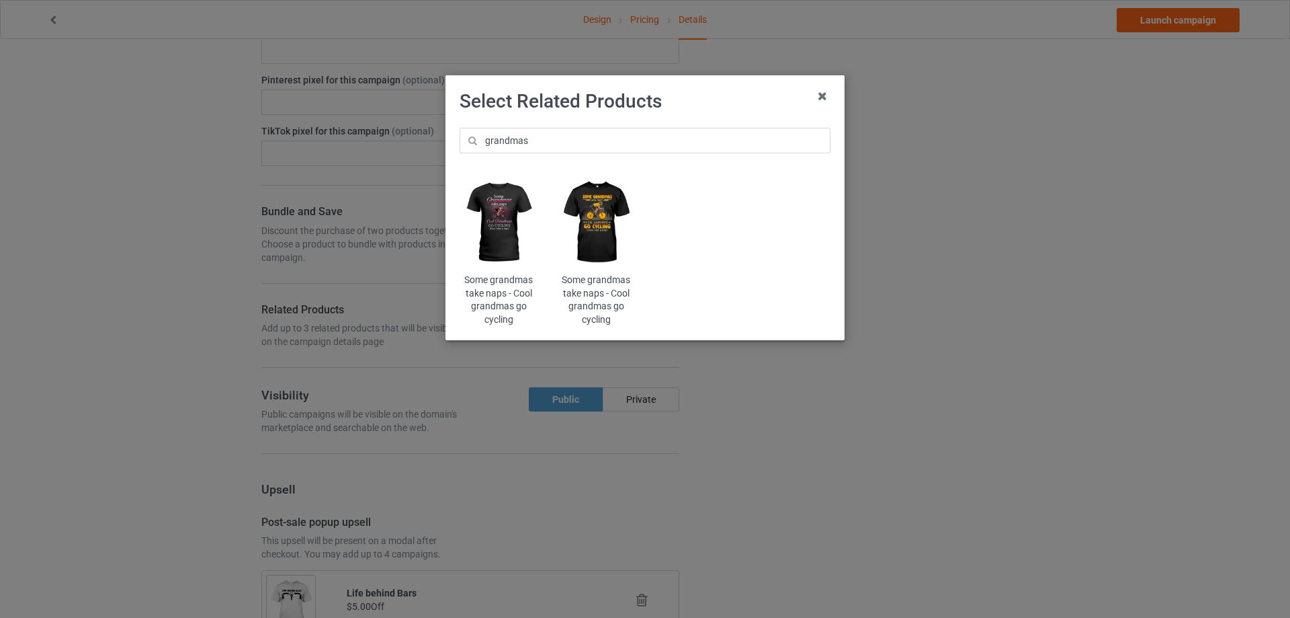
click at [587, 222] on img at bounding box center [596, 222] width 79 height 98
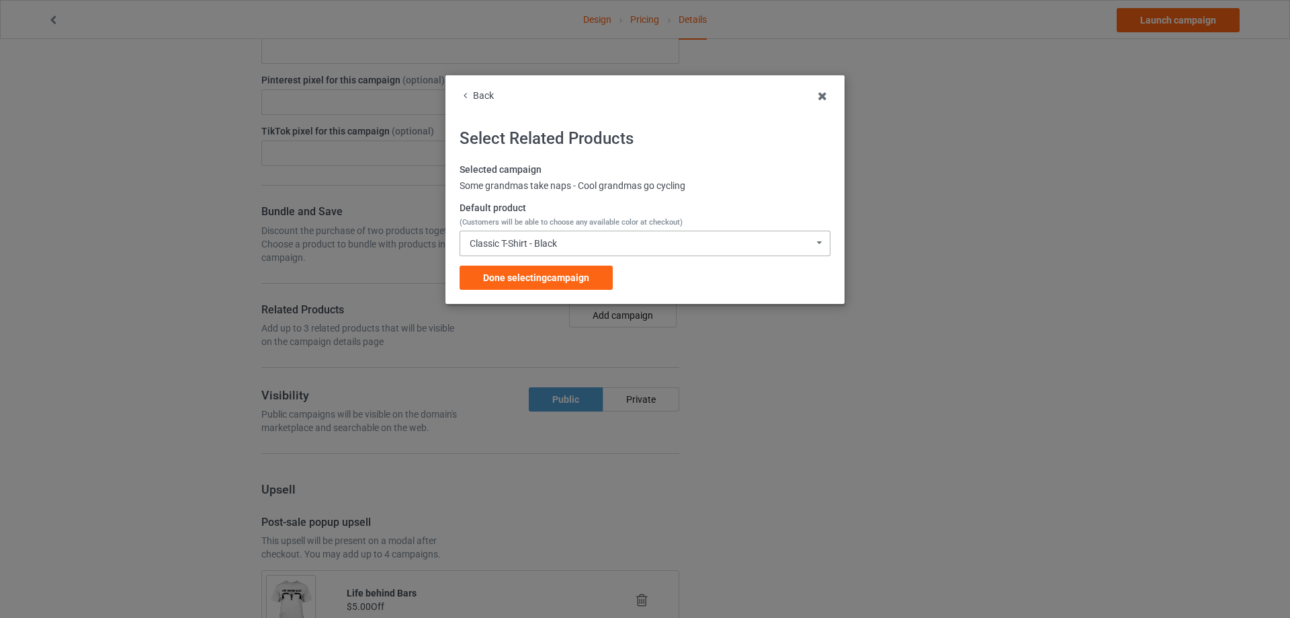
click at [582, 242] on div "Classic T-Shirt - Black Classic T-Shirt - Black Classic T-Shirt - Chocolate Cla…" at bounding box center [645, 243] width 371 height 26
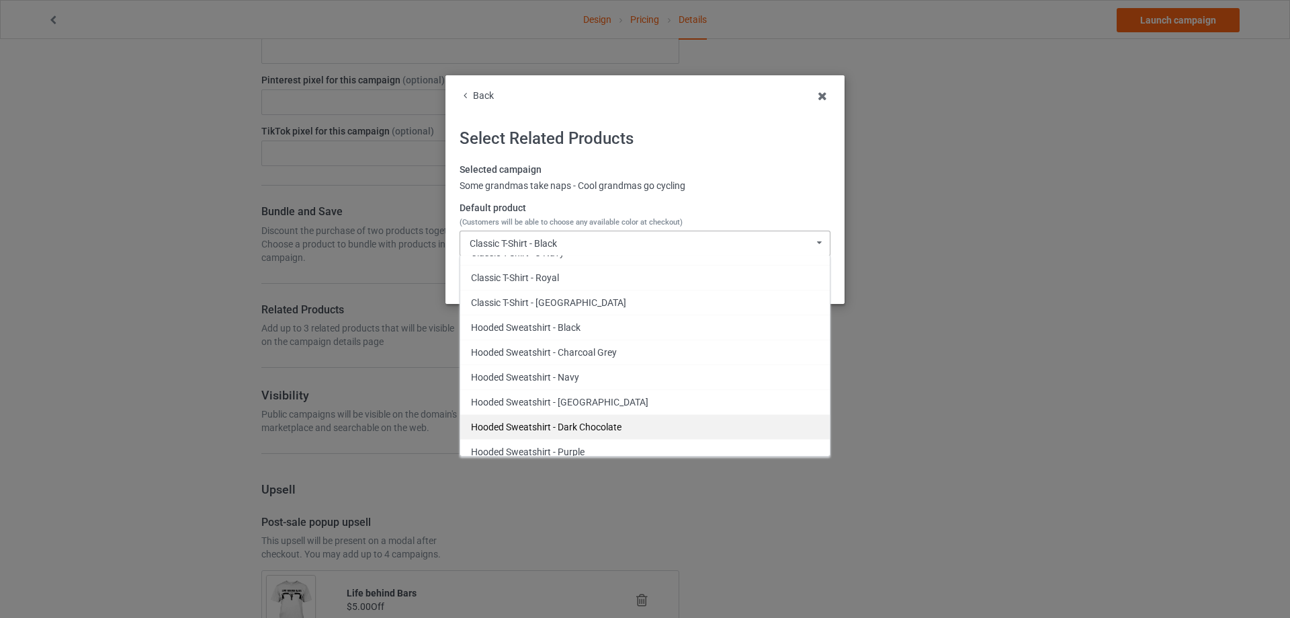
scroll to position [89, 0]
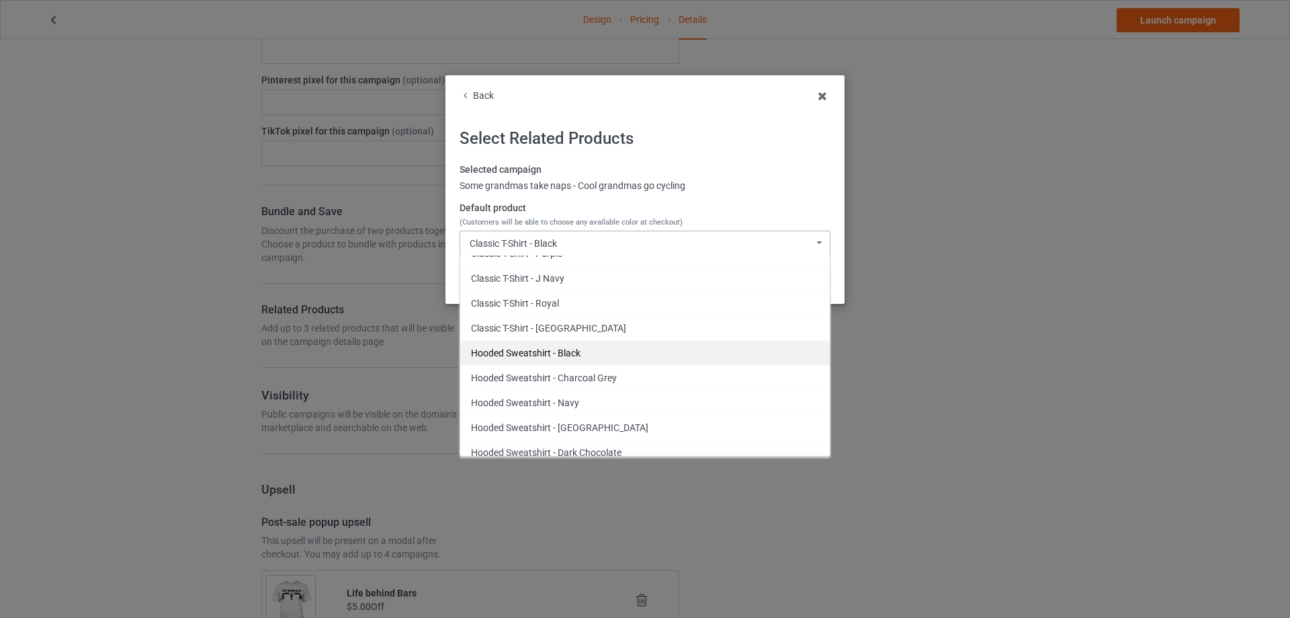
click at [577, 351] on div "Hooded Sweatshirt - Black" at bounding box center [645, 352] width 370 height 25
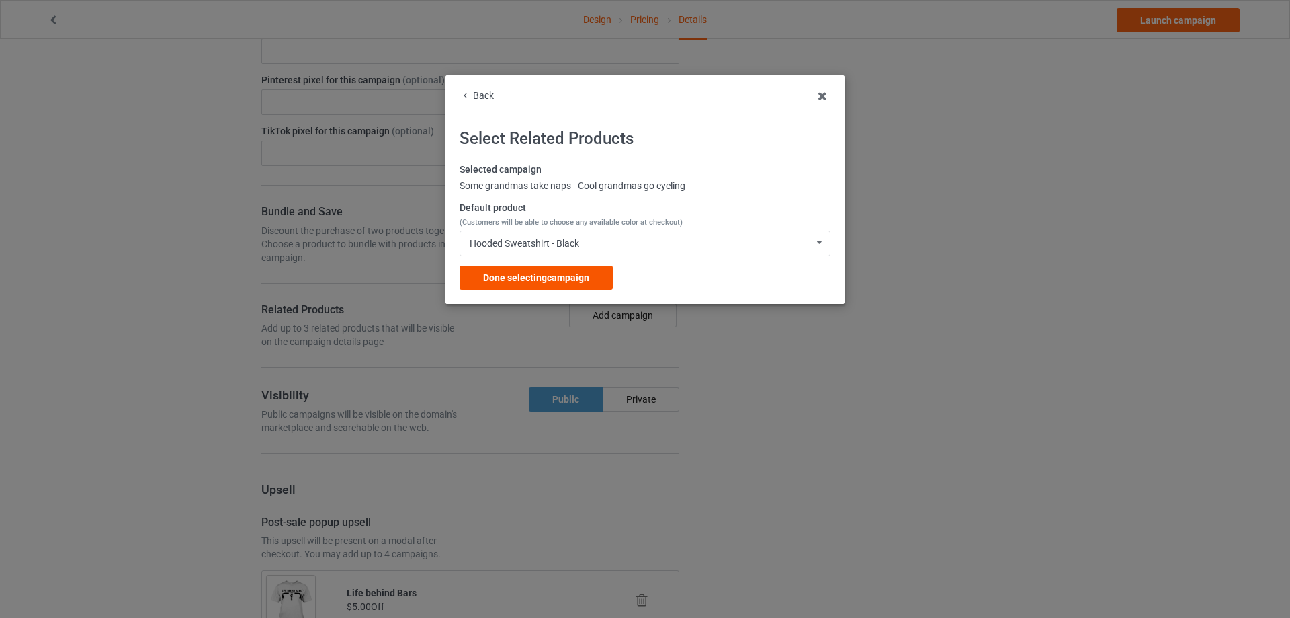
click at [574, 268] on div "Done selecting campaign" at bounding box center [536, 277] width 153 height 24
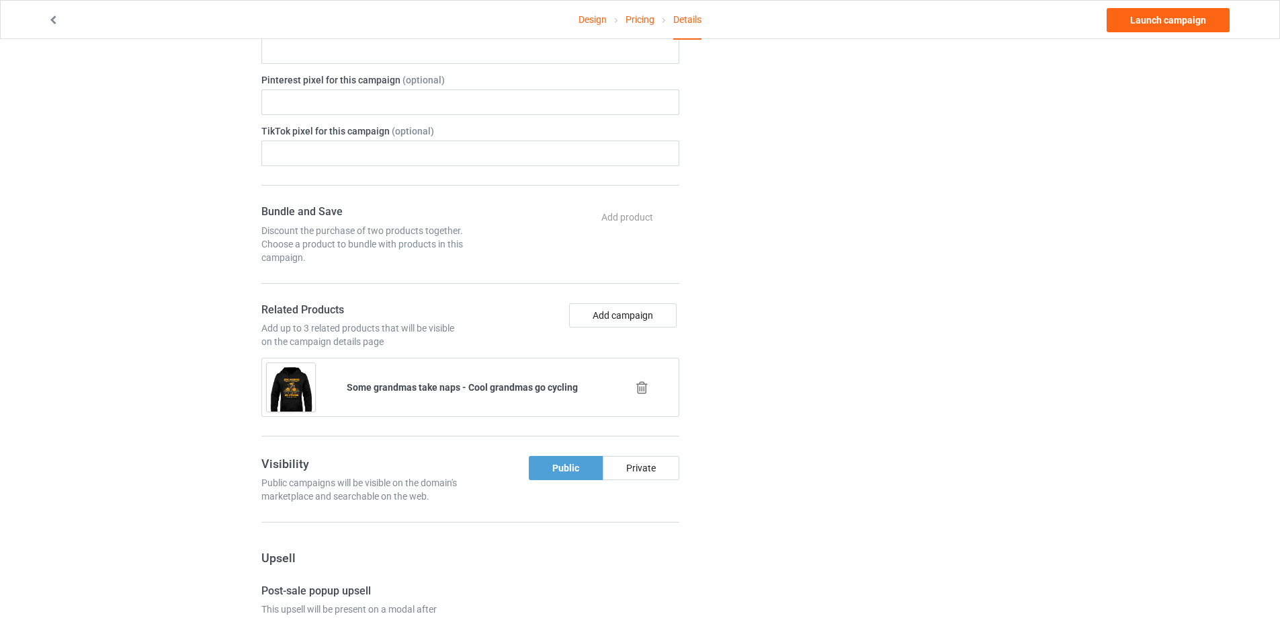
click at [636, 315] on button "Add campaign" at bounding box center [623, 315] width 108 height 24
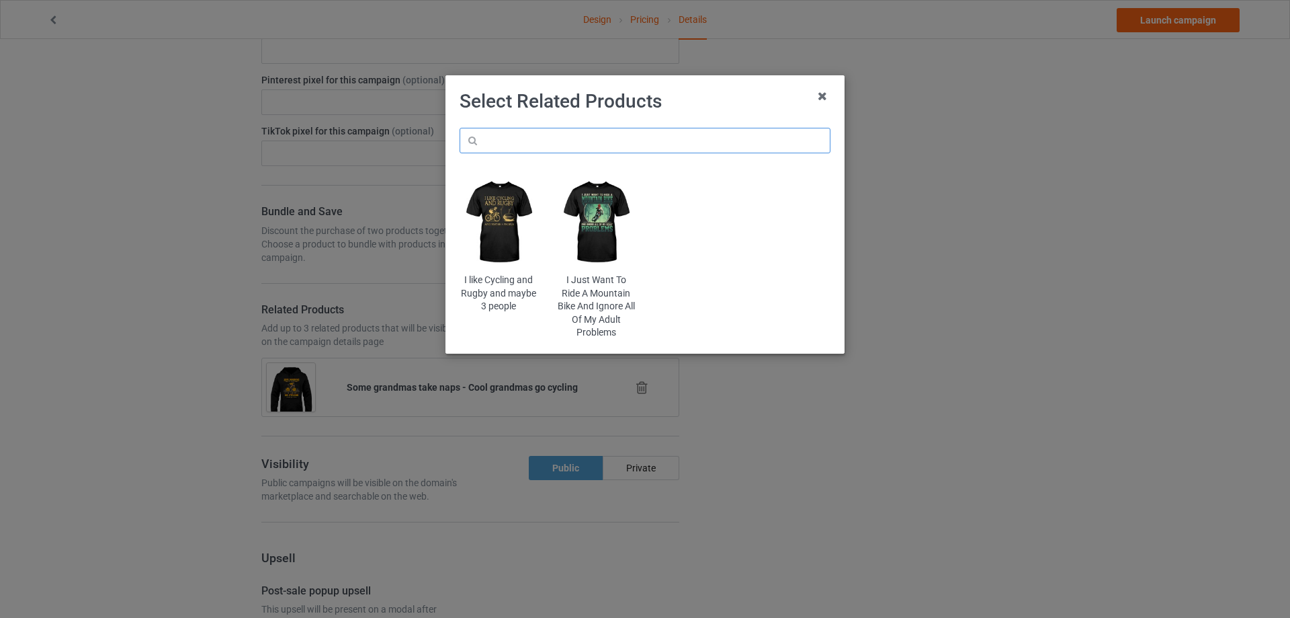
click at [704, 142] on input "text" at bounding box center [645, 141] width 371 height 26
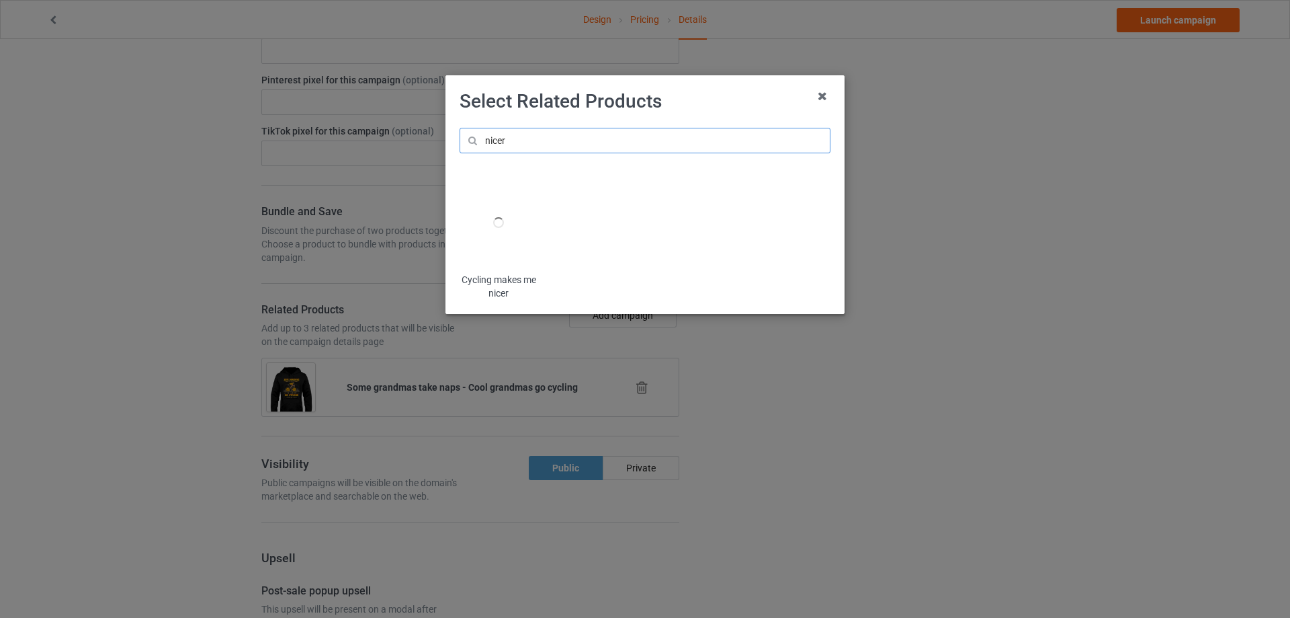
type input "nicer"
click at [497, 222] on img at bounding box center [499, 222] width 79 height 98
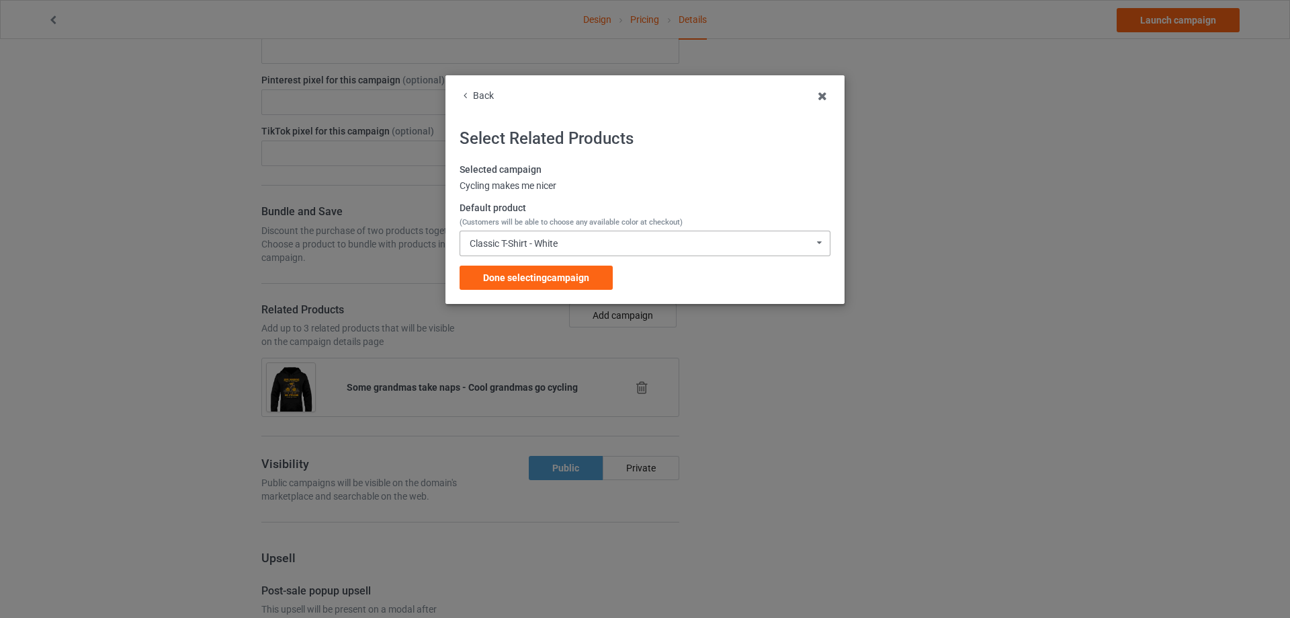
click at [555, 247] on div "Classic T-Shirt - White" at bounding box center [514, 243] width 88 height 9
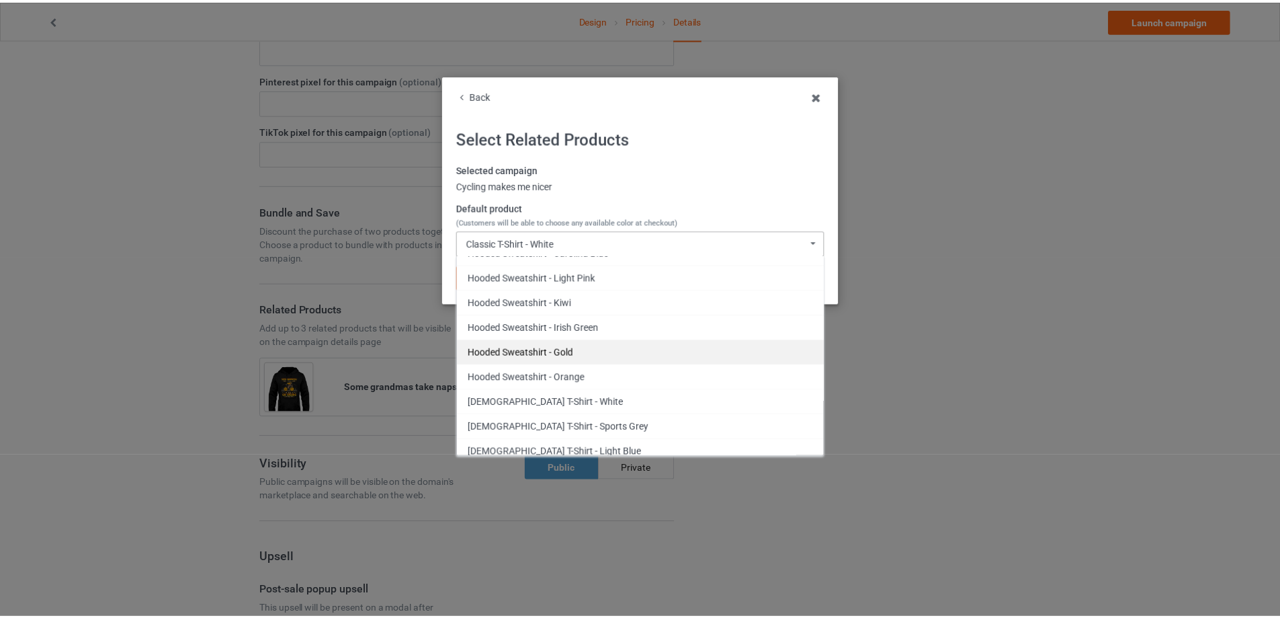
scroll to position [448, 0]
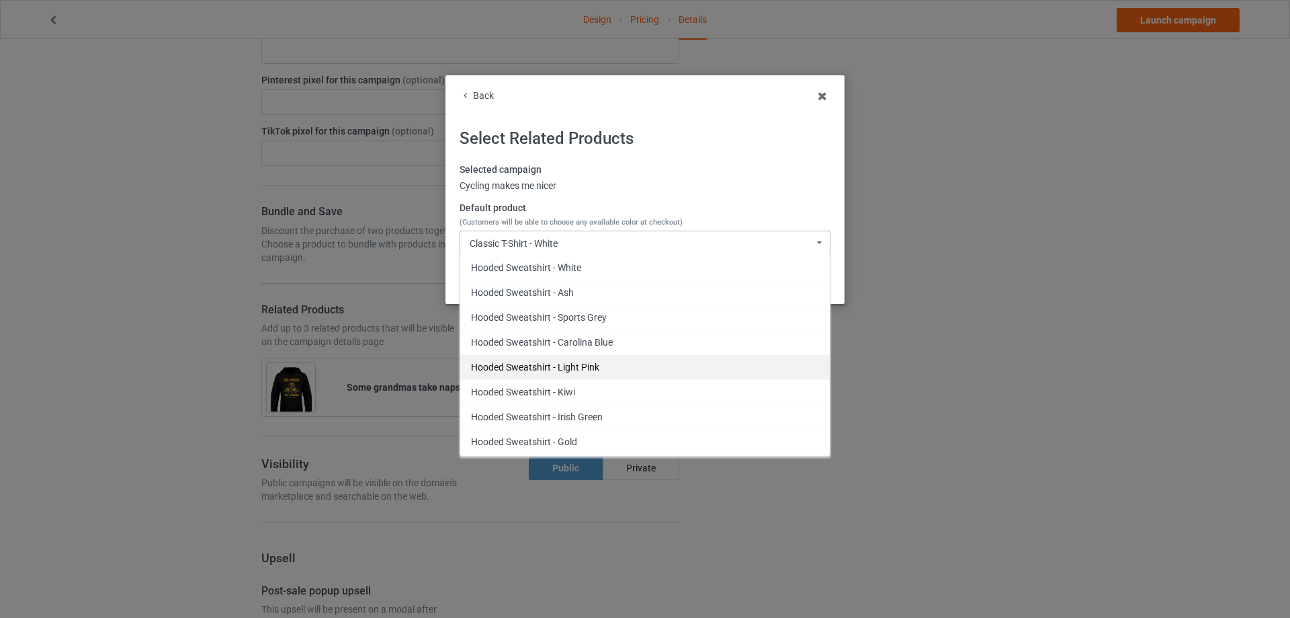
click at [607, 367] on div "Hooded Sweatshirt - Light Pink" at bounding box center [645, 366] width 370 height 25
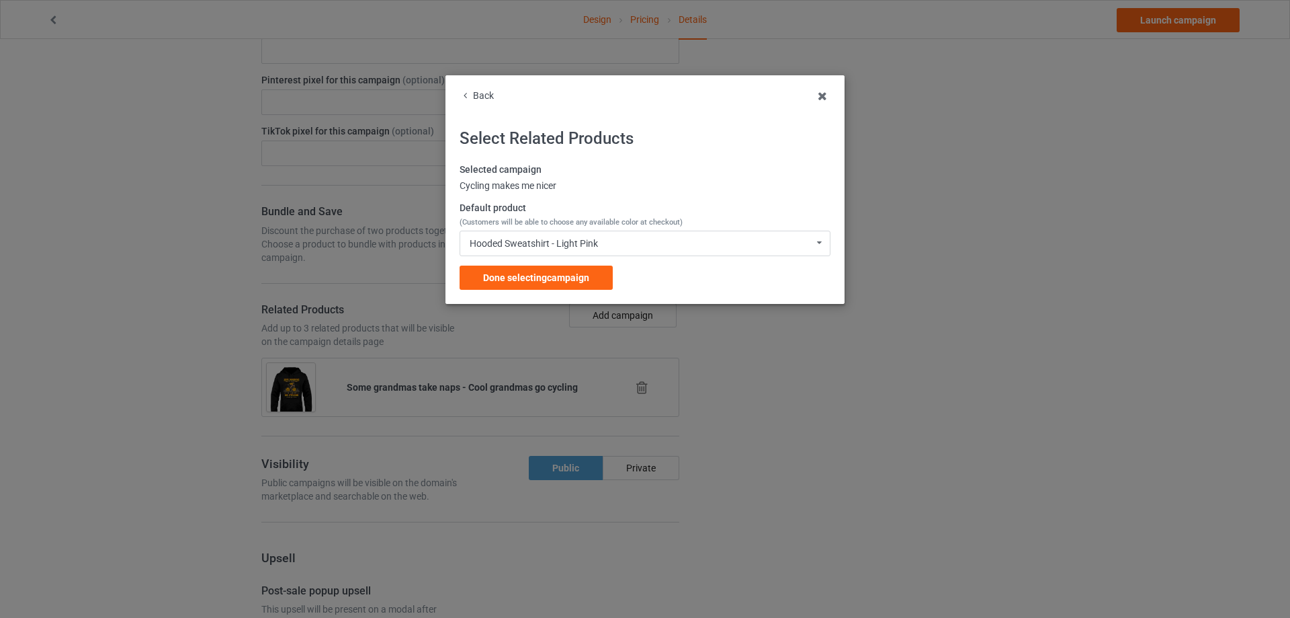
click at [591, 280] on div "Done selecting campaign" at bounding box center [536, 277] width 153 height 24
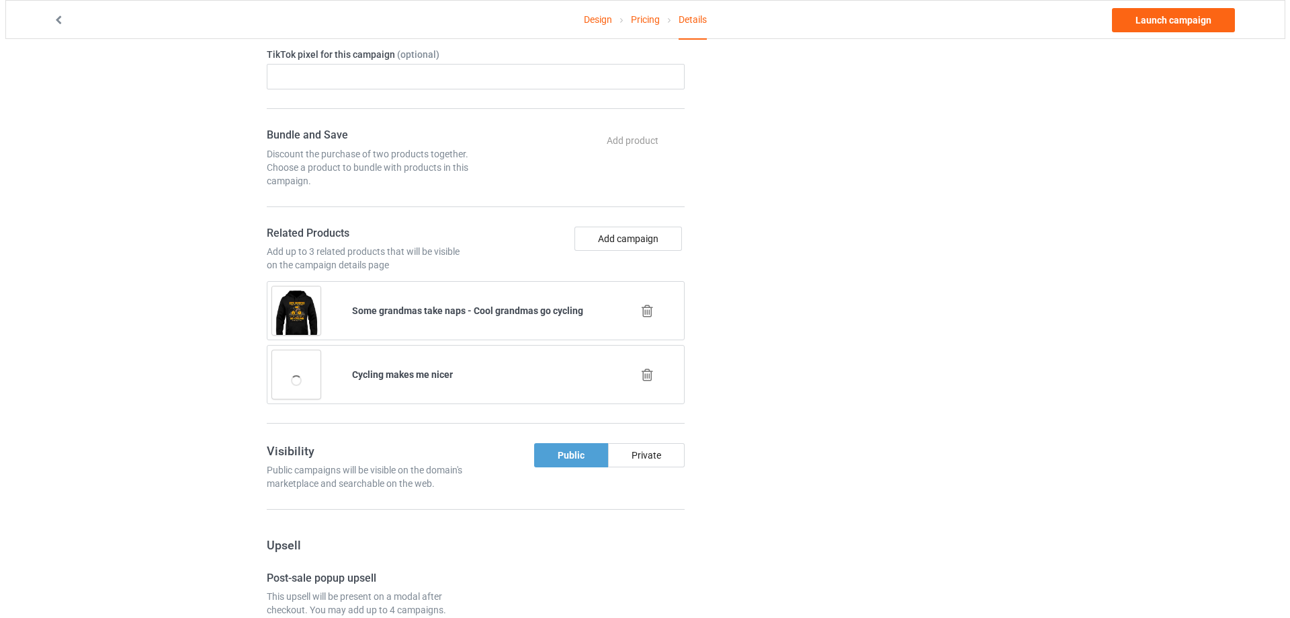
scroll to position [2957, 0]
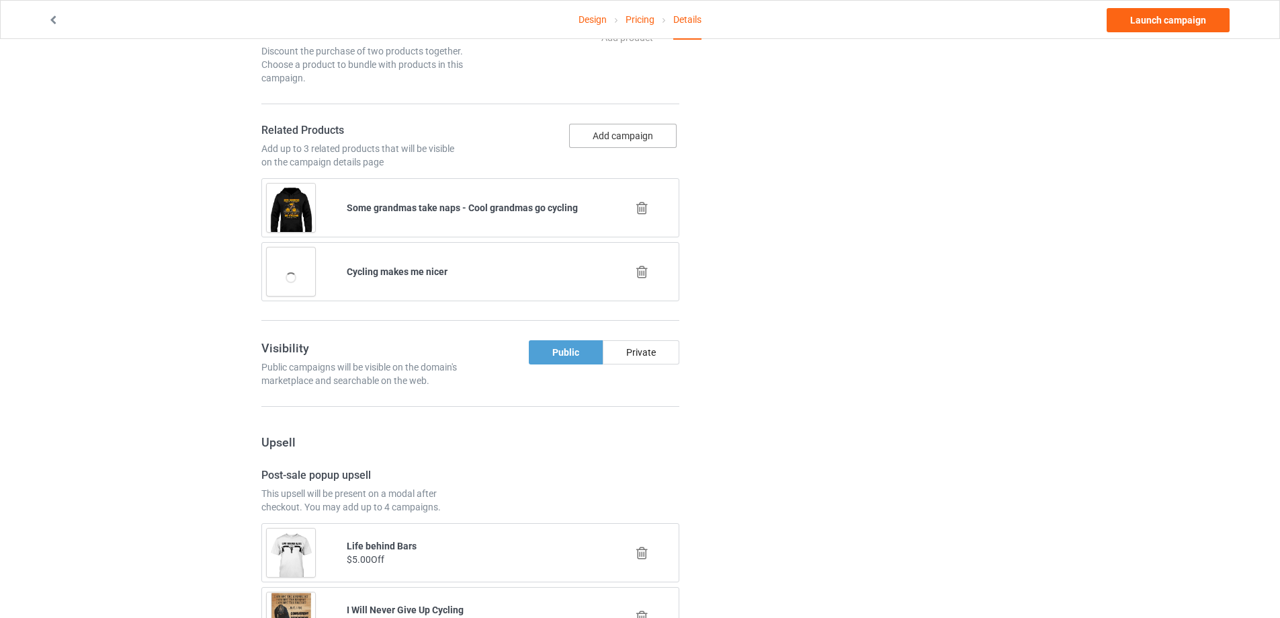
click at [639, 137] on button "Add campaign" at bounding box center [623, 136] width 108 height 24
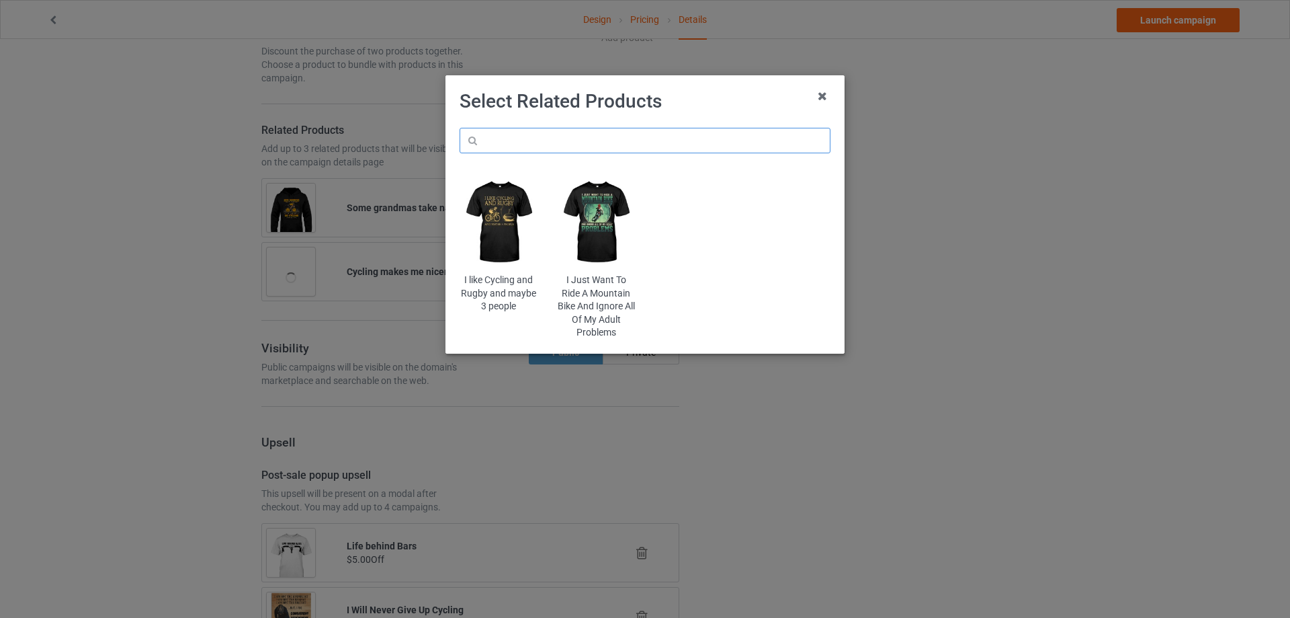
click at [631, 144] on input "text" at bounding box center [645, 141] width 371 height 26
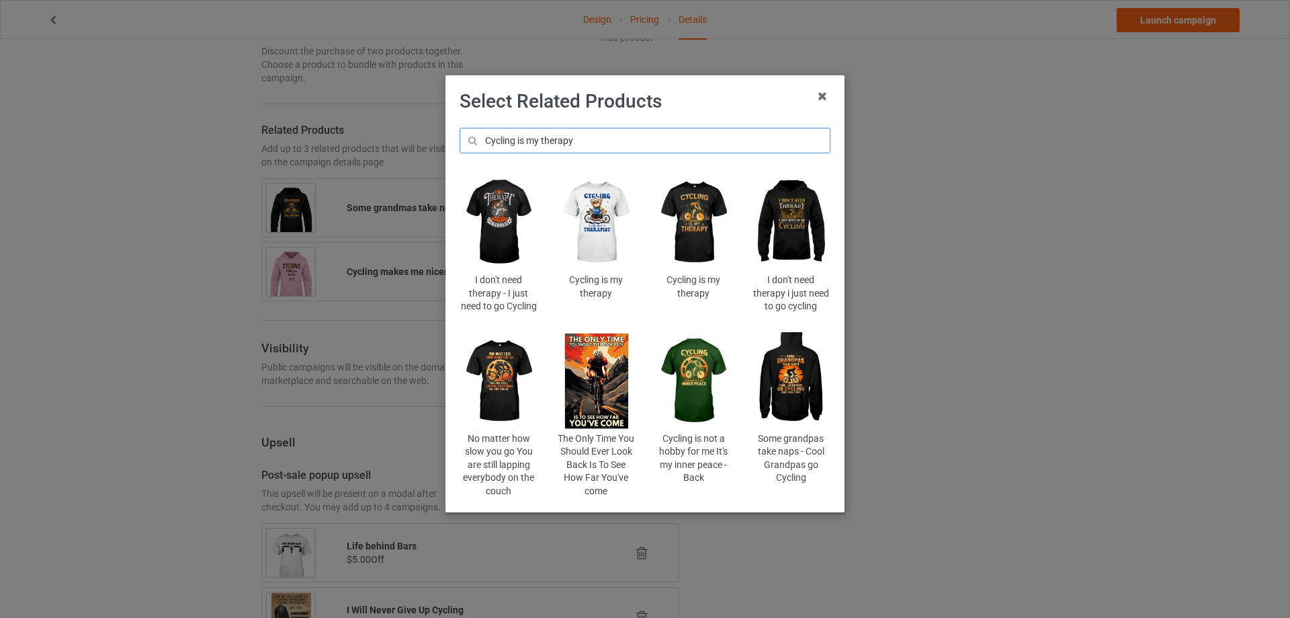
click at [533, 138] on input "Cycling is my therapy" at bounding box center [645, 141] width 371 height 26
click at [486, 143] on input "Cycling is my therapy" at bounding box center [645, 141] width 371 height 26
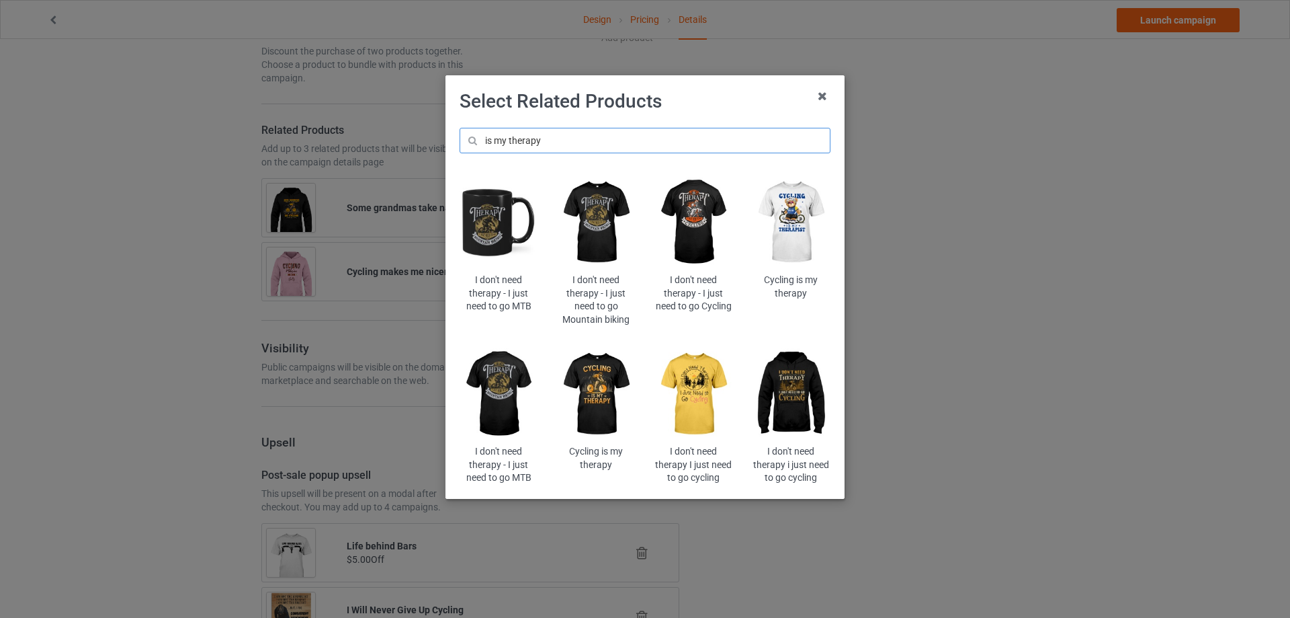
click at [506, 138] on input "is my therapy" at bounding box center [645, 141] width 371 height 26
drag, startPoint x: 507, startPoint y: 139, endPoint x: 451, endPoint y: 142, distance: 55.8
click at [451, 142] on div "is my therapy I don't need therapy - I just need to go MTB I don't need therapy…" at bounding box center [645, 306] width 390 height 376
click at [554, 130] on input "therapy" at bounding box center [645, 141] width 371 height 26
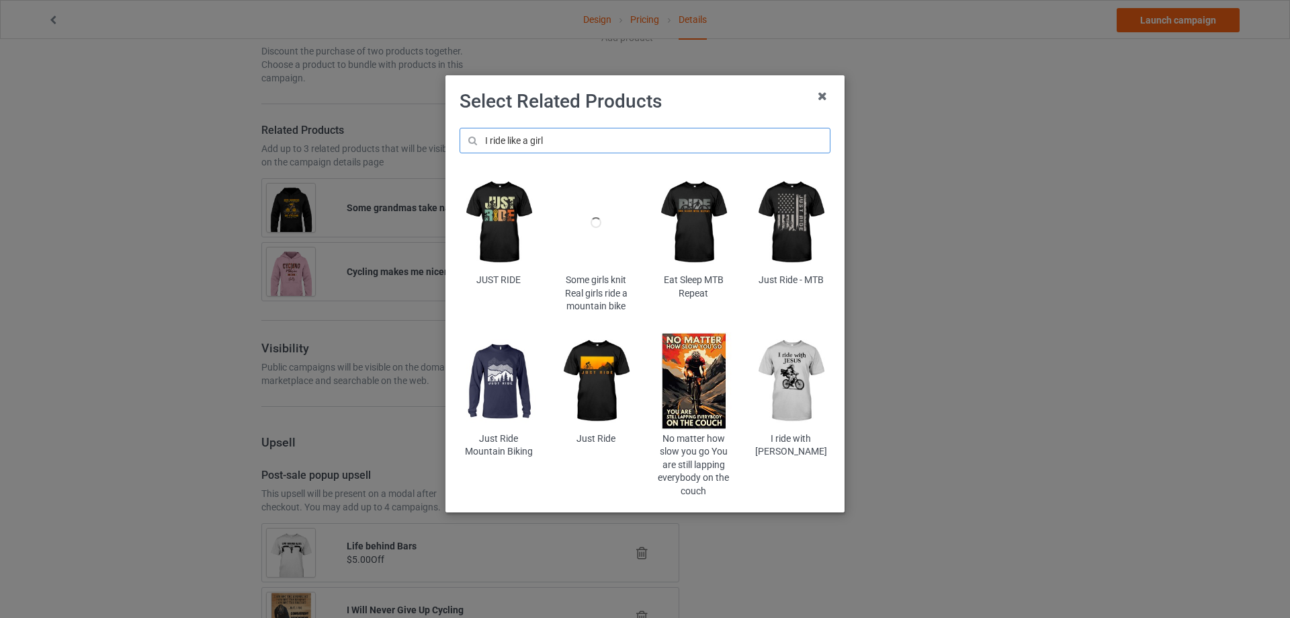
drag, startPoint x: 509, startPoint y: 144, endPoint x: 432, endPoint y: 146, distance: 76.6
click at [432, 146] on div "Select Related Products I ride like a girl JUST RIDE Some girls knit Real girls…" at bounding box center [645, 309] width 1290 height 618
type input "like a girl"
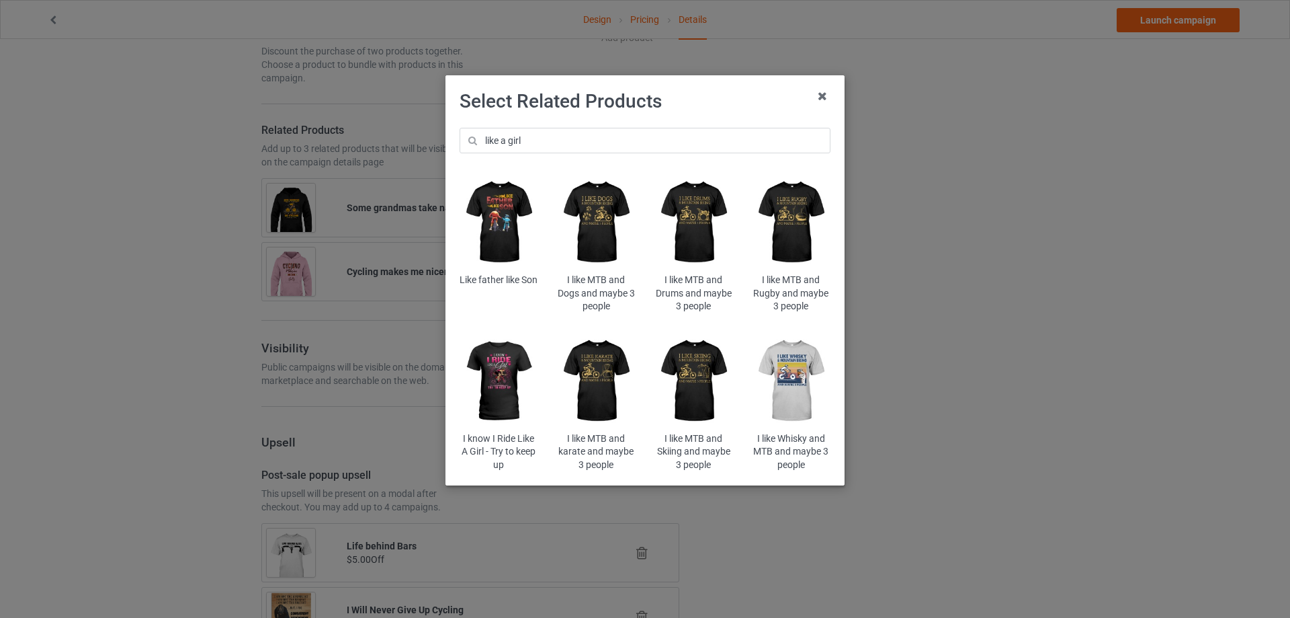
click at [501, 380] on img at bounding box center [499, 381] width 79 height 98
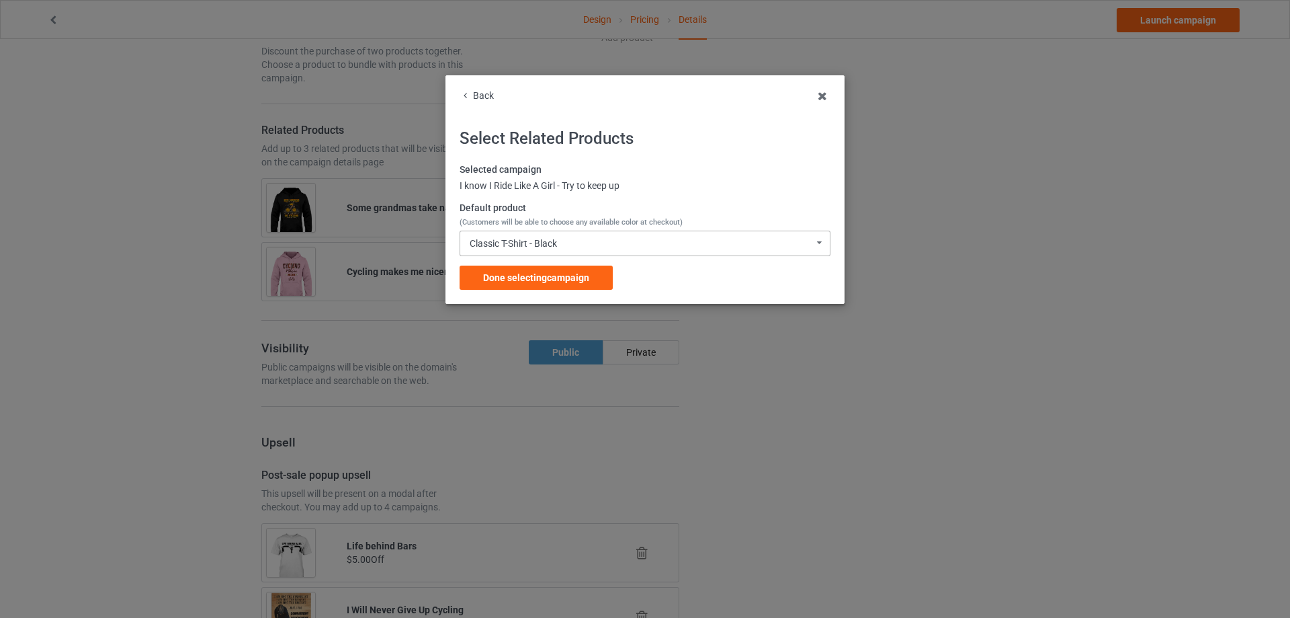
click at [556, 245] on div "Classic T-Shirt - Black" at bounding box center [513, 243] width 87 height 9
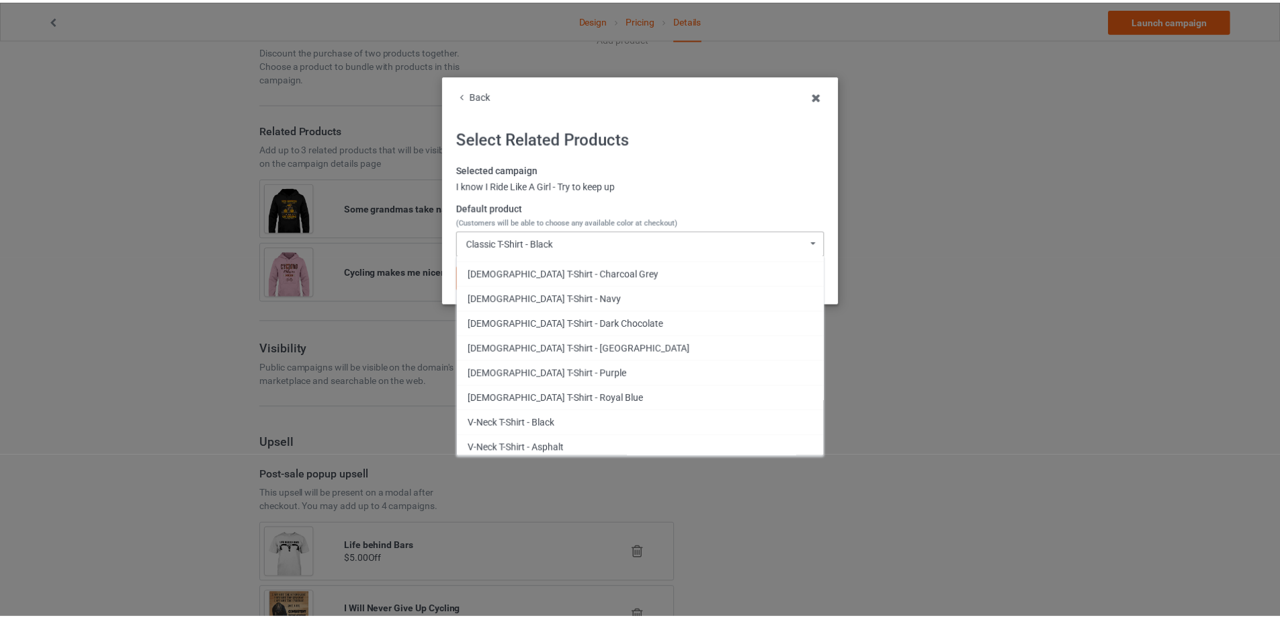
scroll to position [89, 0]
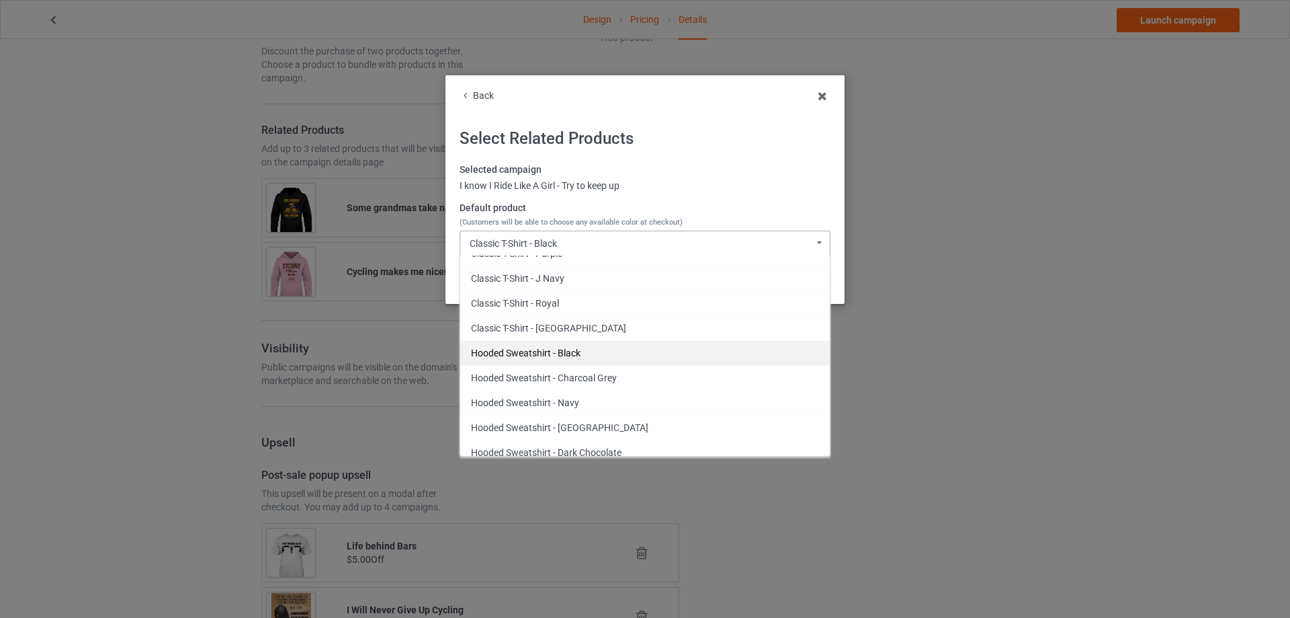
click at [583, 353] on div "Hooded Sweatshirt - Black" at bounding box center [645, 352] width 370 height 25
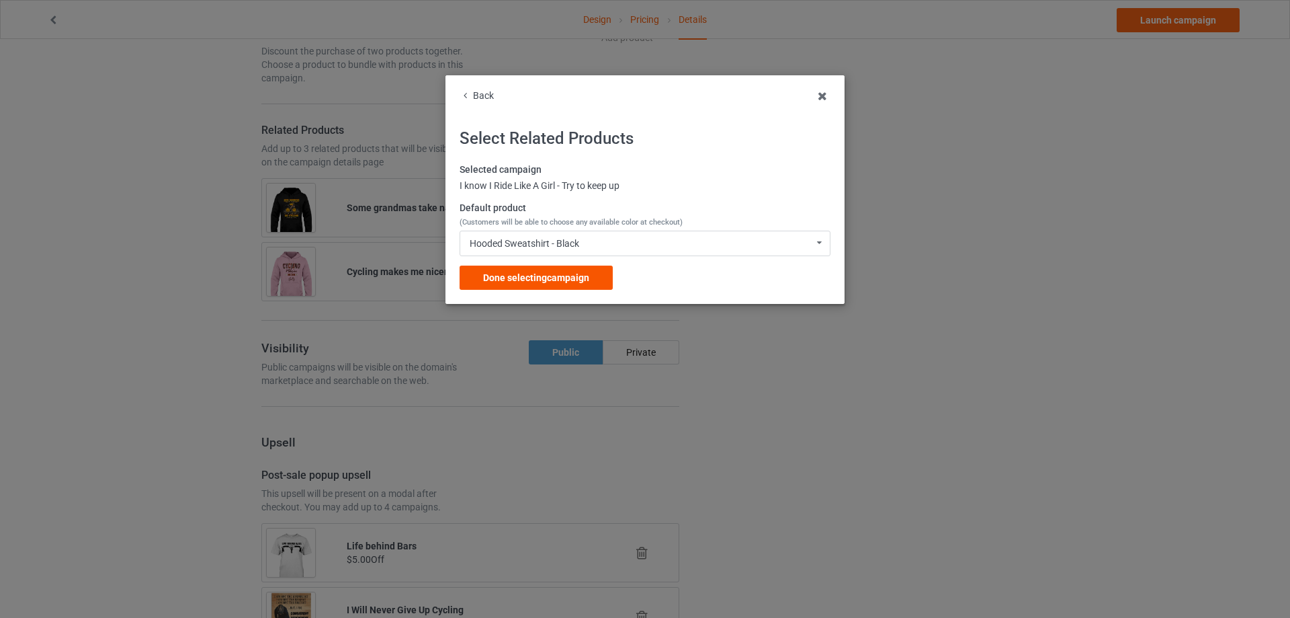
click at [586, 277] on span "Done selecting campaign" at bounding box center [536, 277] width 106 height 11
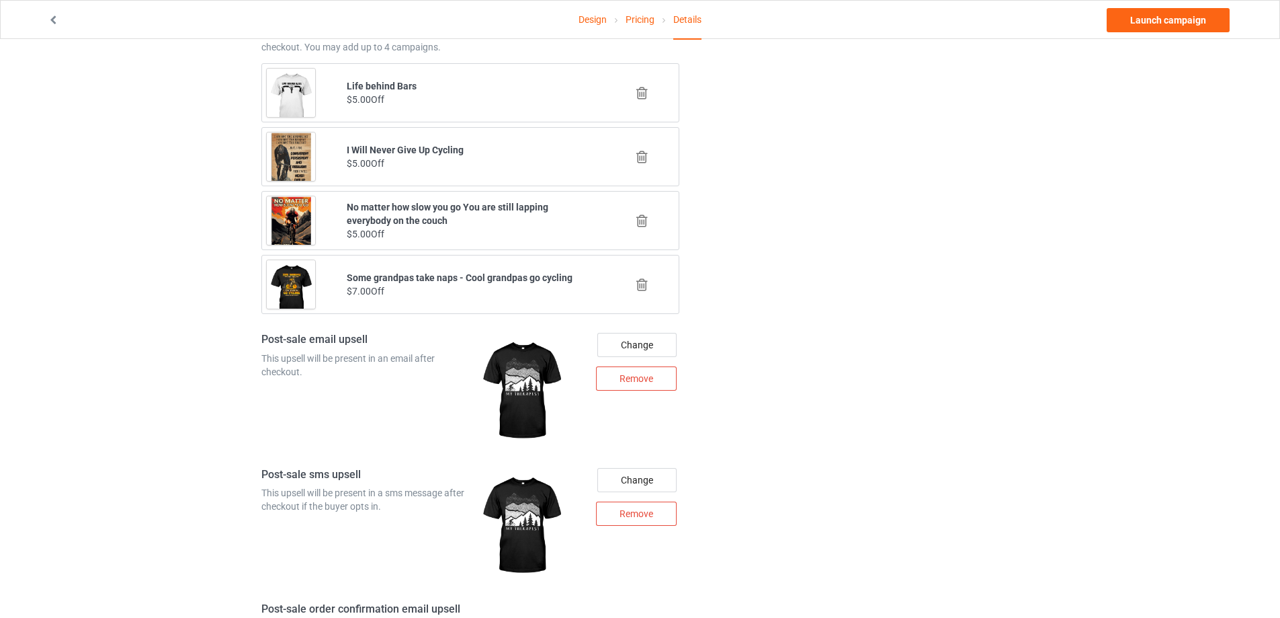
scroll to position [3583, 0]
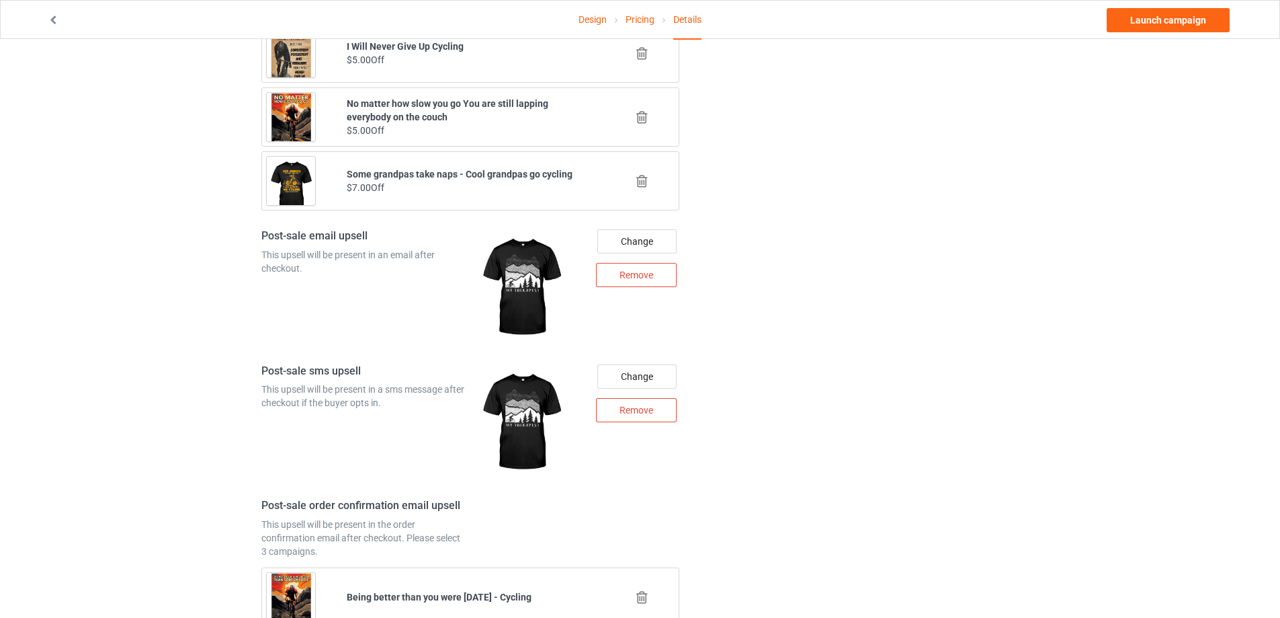
click at [638, 181] on icon at bounding box center [642, 181] width 17 height 14
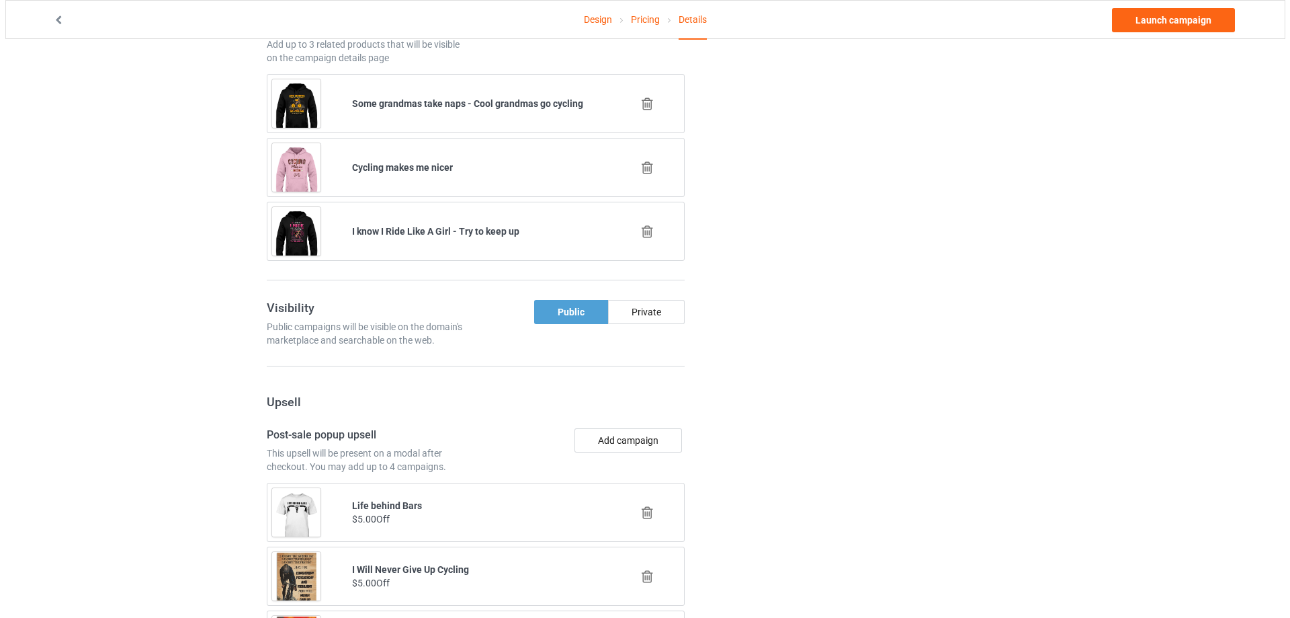
scroll to position [3239, 0]
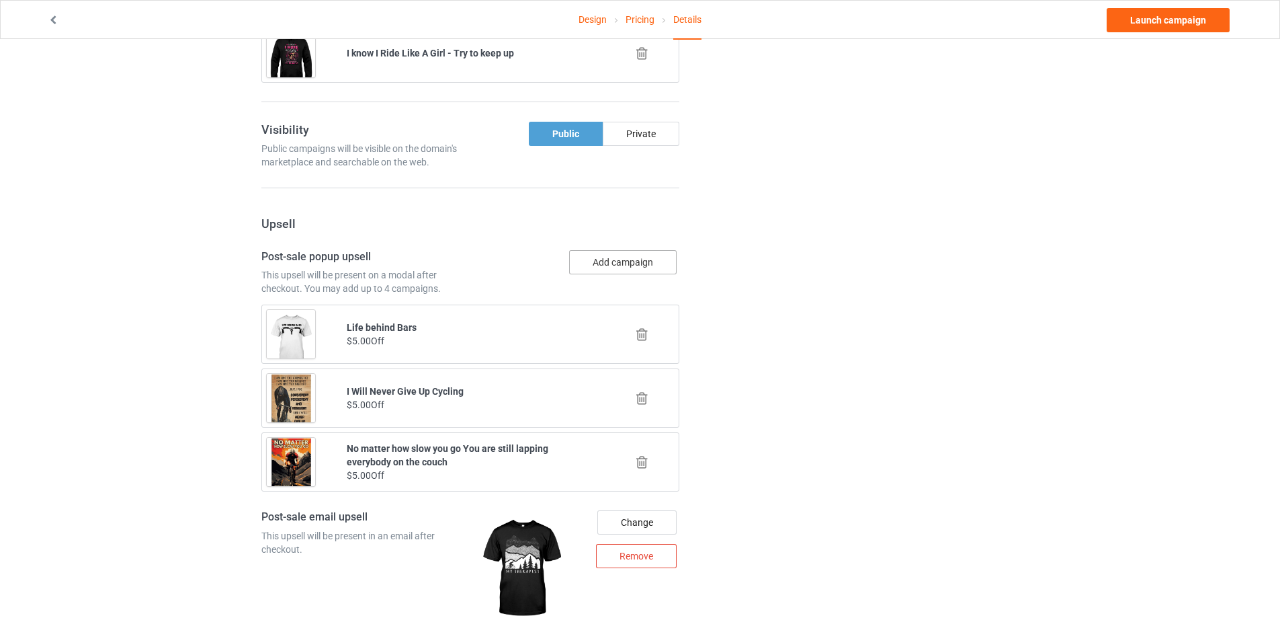
click at [640, 259] on button "Add campaign" at bounding box center [623, 262] width 108 height 24
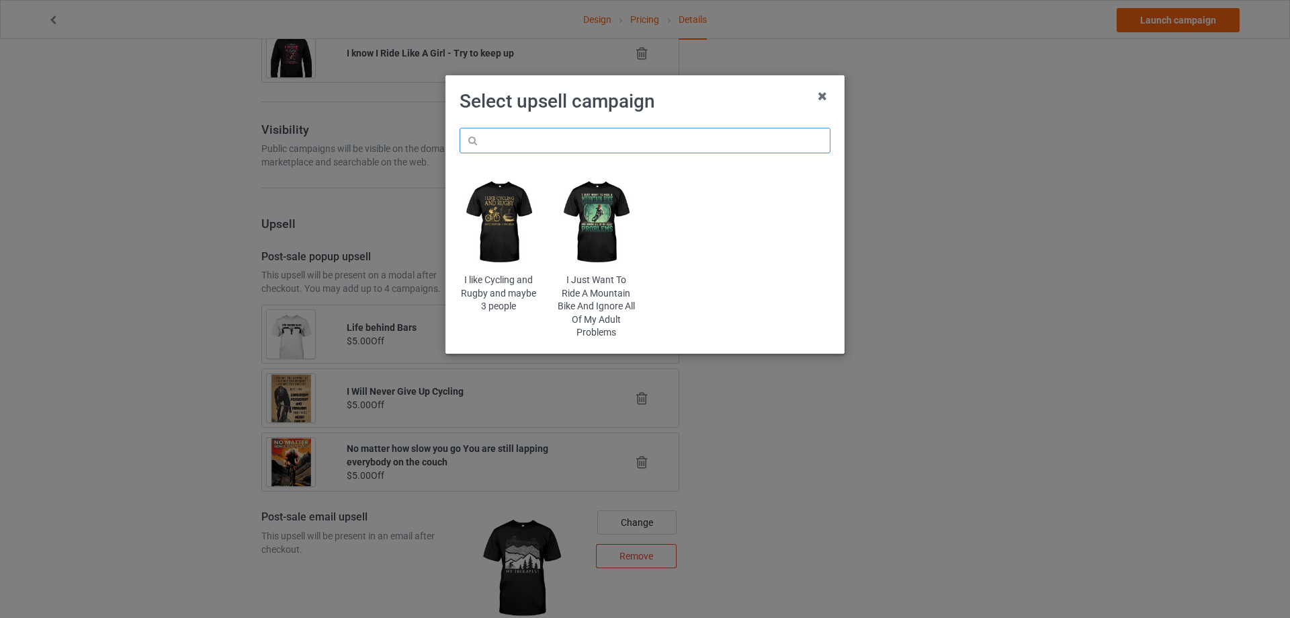
click at [702, 151] on input "text" at bounding box center [645, 141] width 371 height 26
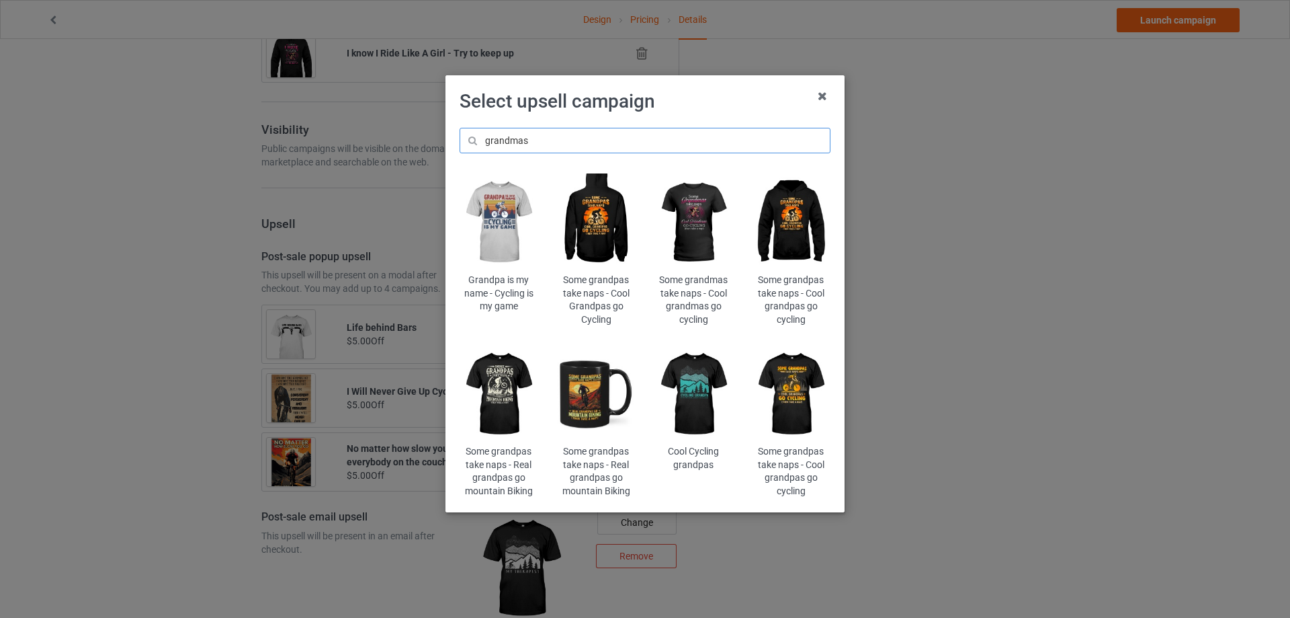
type input "grandmas"
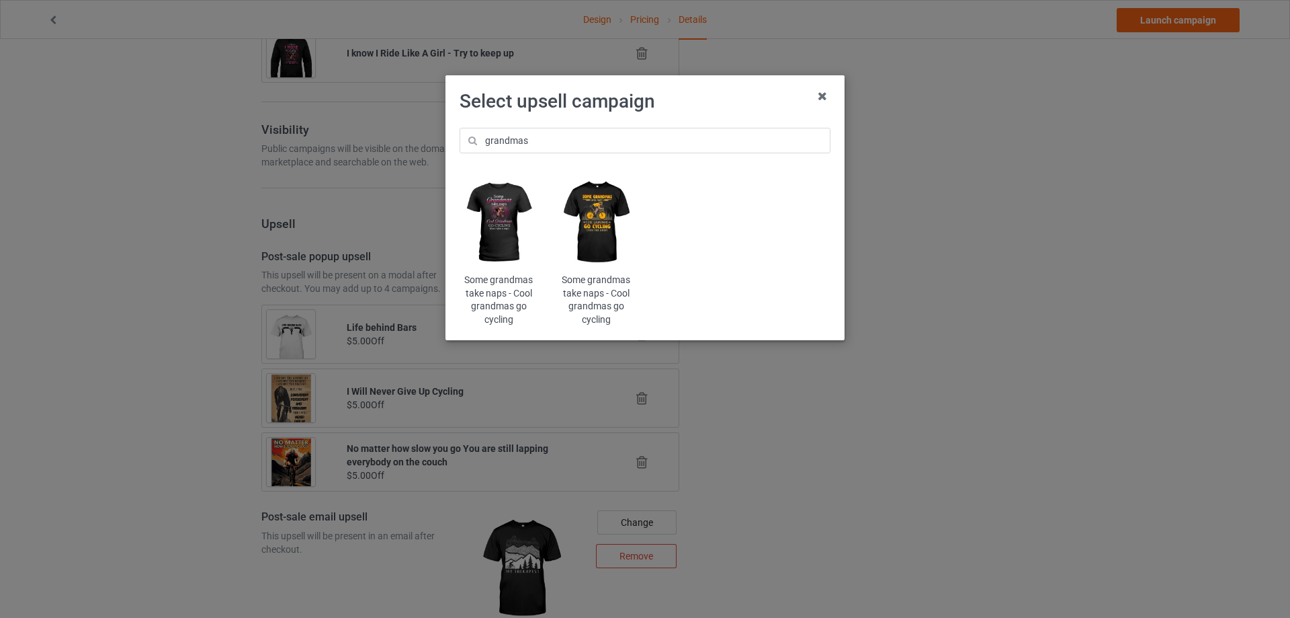
click at [618, 218] on img at bounding box center [596, 222] width 79 height 98
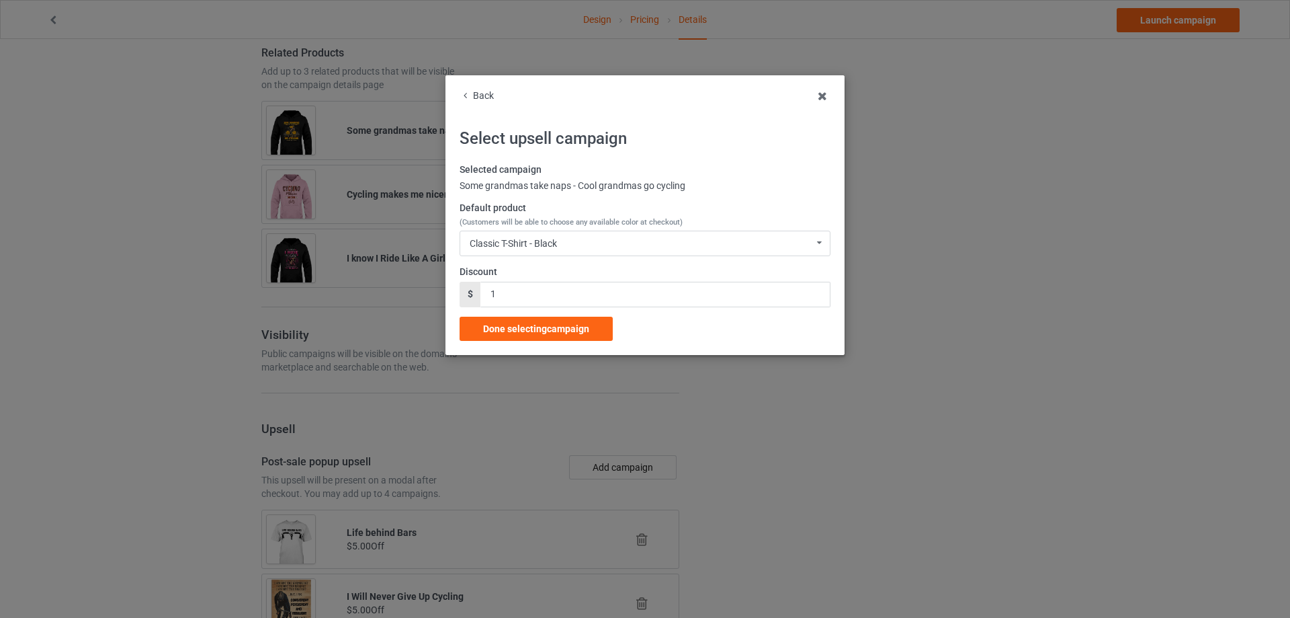
scroll to position [3239, 0]
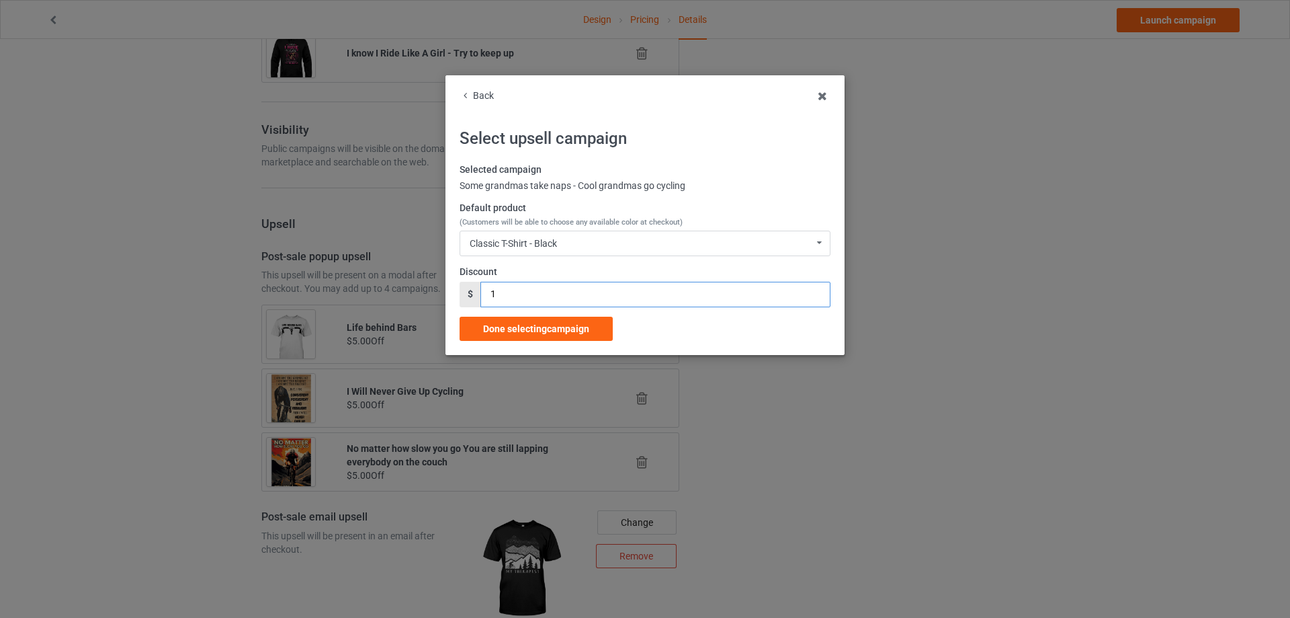
drag, startPoint x: 504, startPoint y: 296, endPoint x: 476, endPoint y: 296, distance: 28.2
click at [477, 296] on div "$ 1" at bounding box center [645, 295] width 371 height 26
type input "7"
click at [532, 330] on span "Done selecting campaign" at bounding box center [536, 328] width 106 height 11
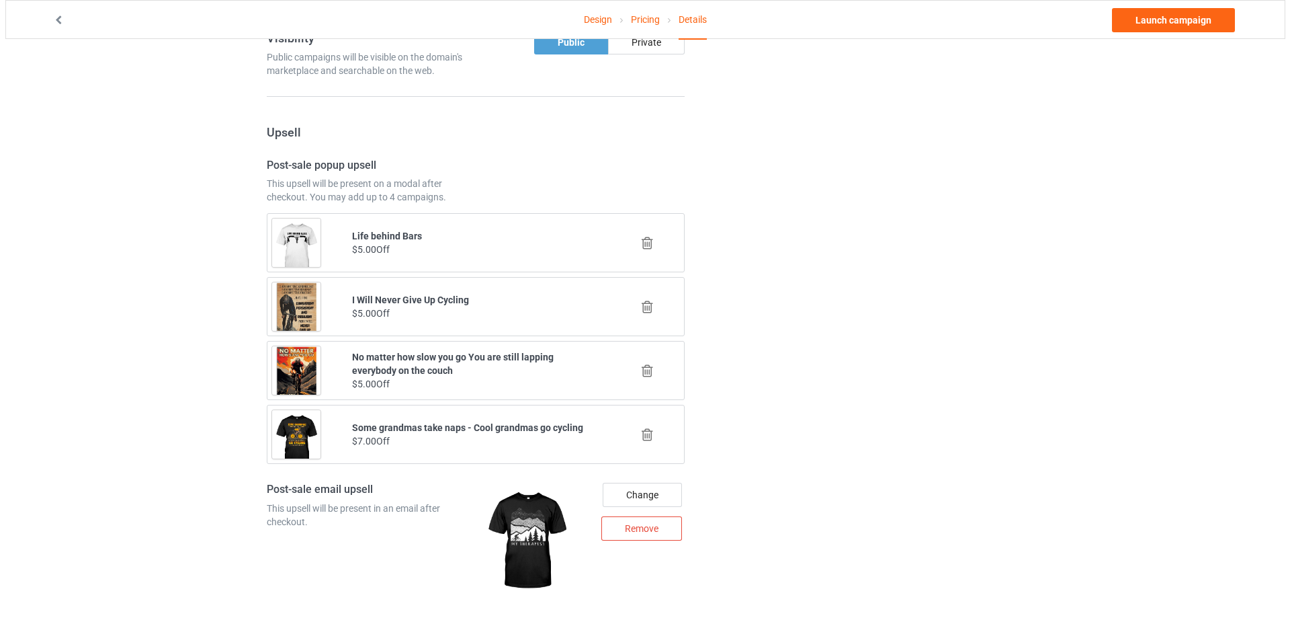
scroll to position [3418, 0]
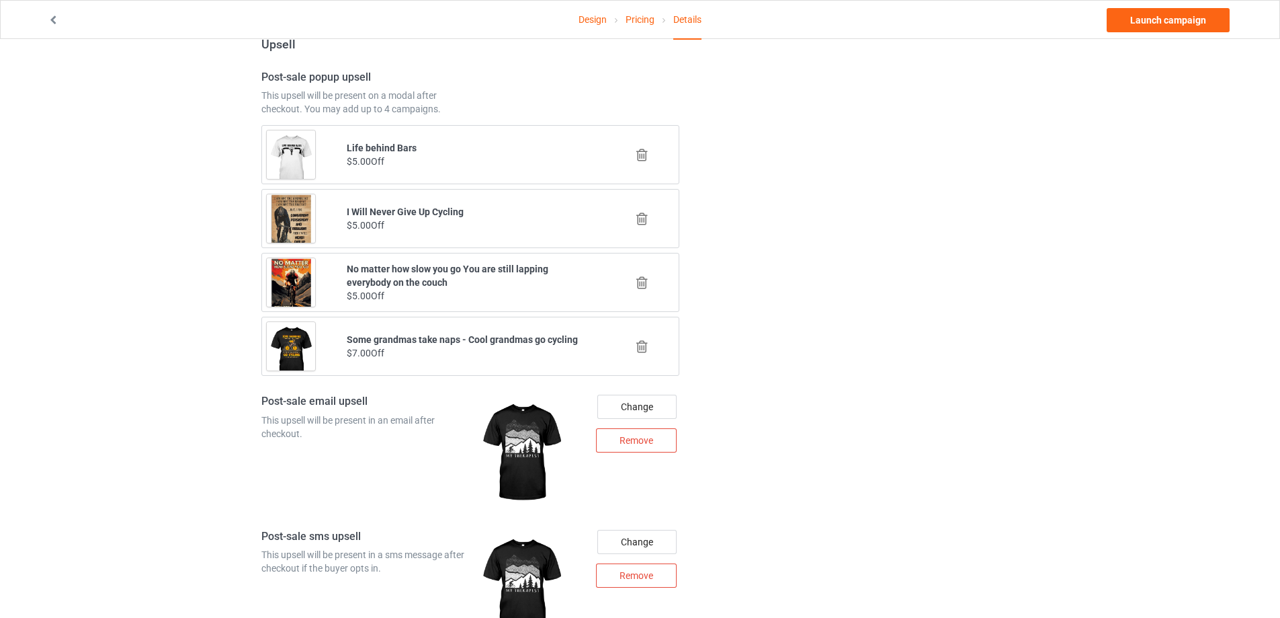
click at [385, 341] on b "Some grandmas take naps - Cool grandmas go cycling" at bounding box center [462, 339] width 231 height 11
drag, startPoint x: 385, startPoint y: 341, endPoint x: 455, endPoint y: 342, distance: 69.9
click at [386, 341] on b "Some grandmas take naps - Cool grandmas go cycling" at bounding box center [462, 339] width 231 height 11
copy b "grandmas"
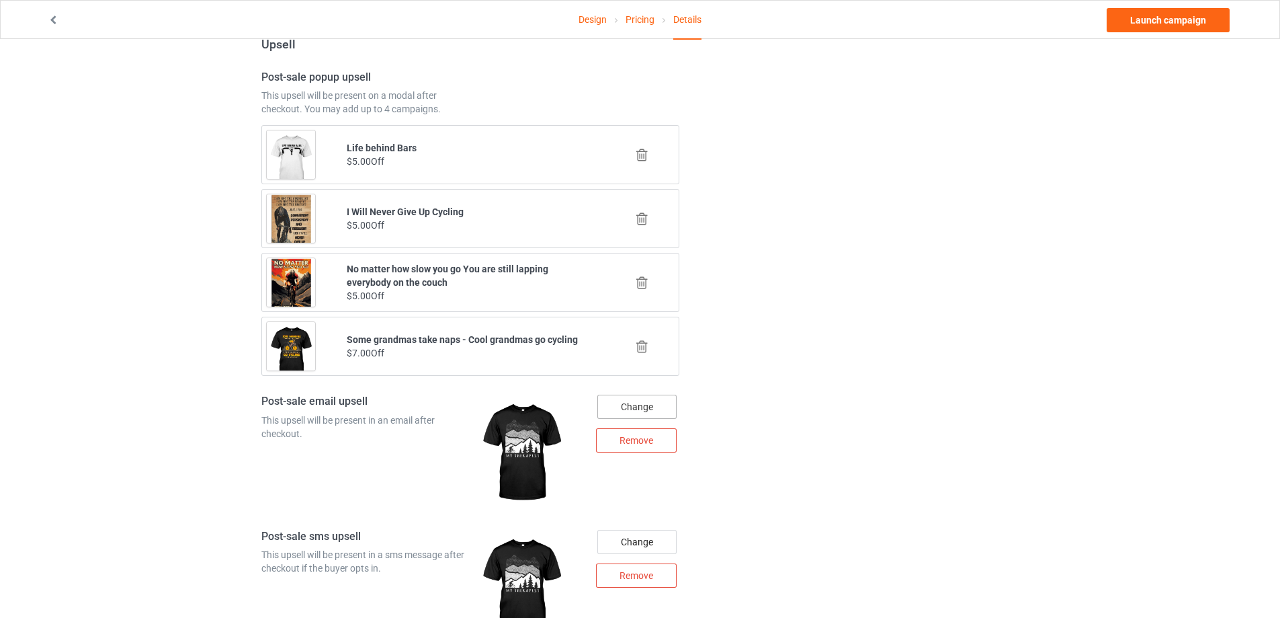
click at [650, 405] on div "Change" at bounding box center [636, 406] width 79 height 24
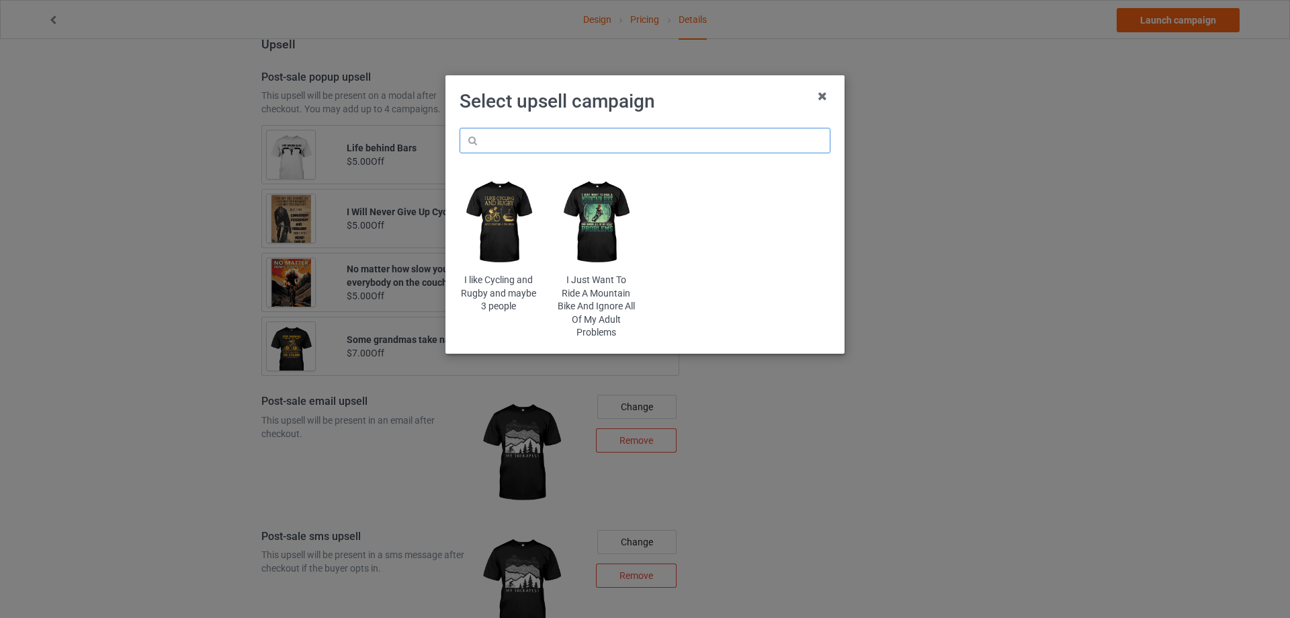
click at [673, 145] on input "text" at bounding box center [645, 141] width 371 height 26
type input "Nicer"
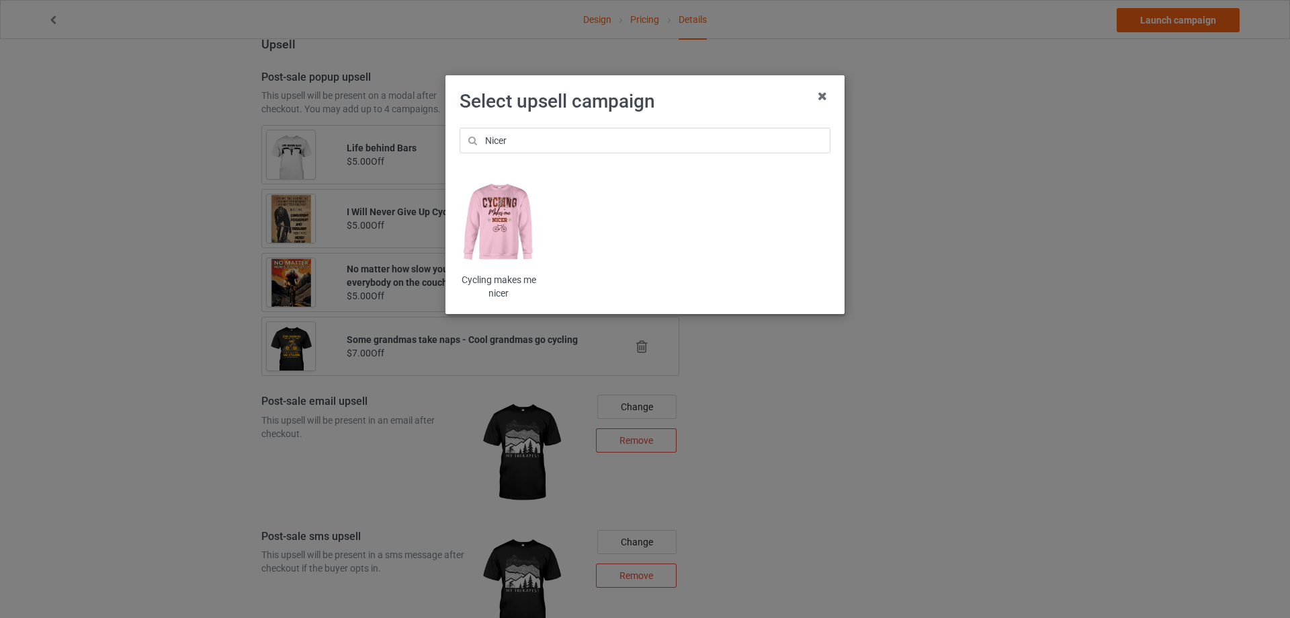
click at [499, 233] on img at bounding box center [499, 222] width 79 height 98
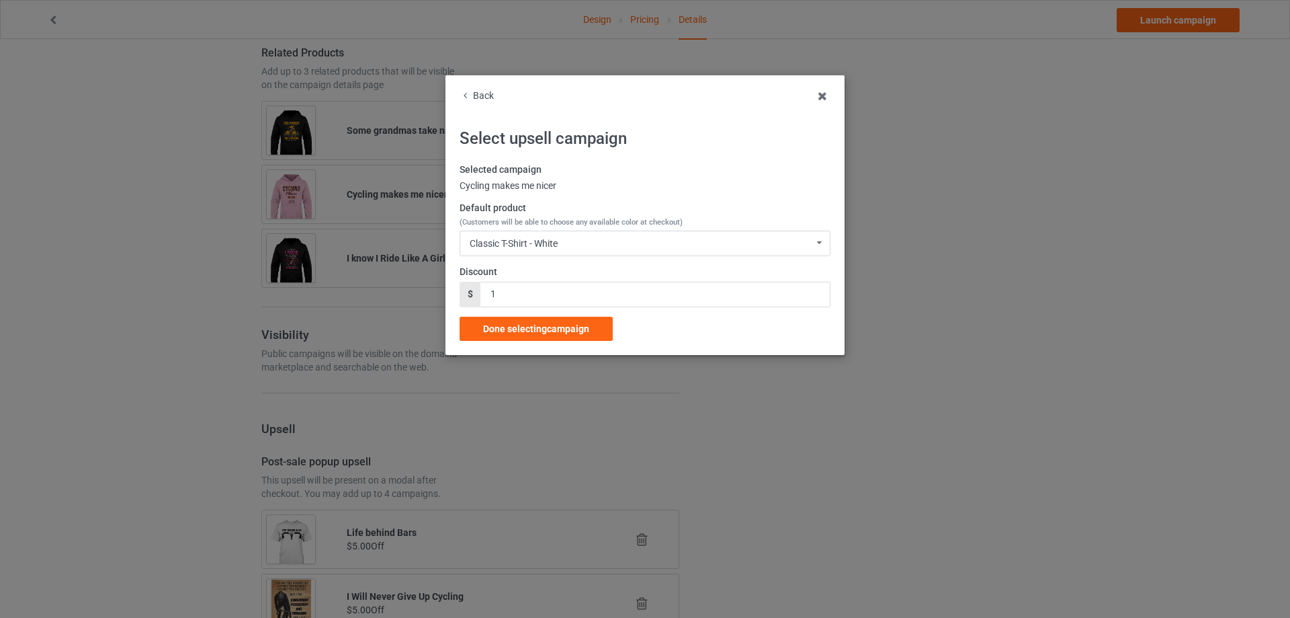
scroll to position [3418, 0]
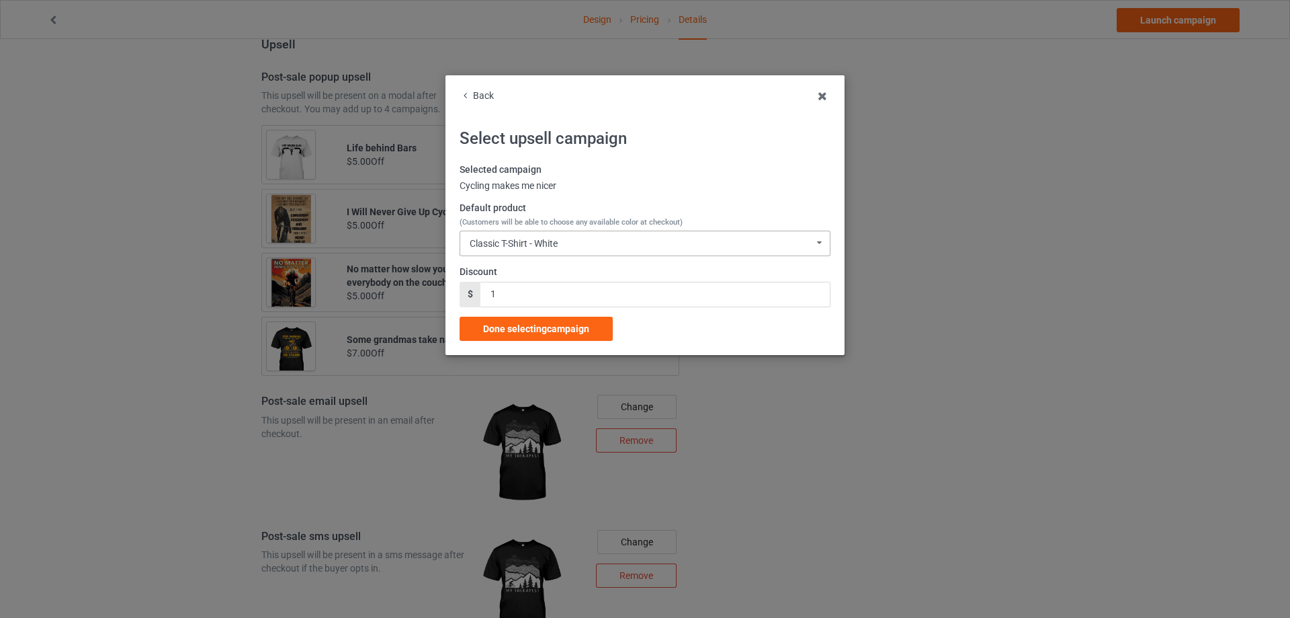
click at [544, 239] on div "Classic T-Shirt - White" at bounding box center [514, 243] width 88 height 9
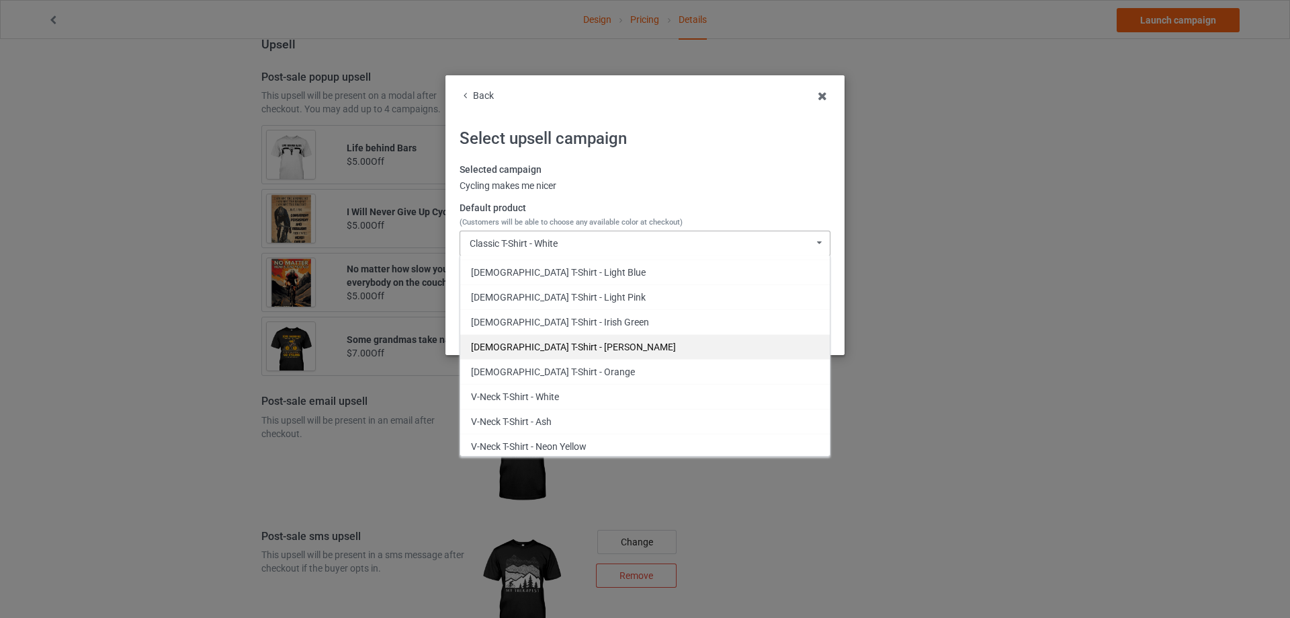
scroll to position [627, 0]
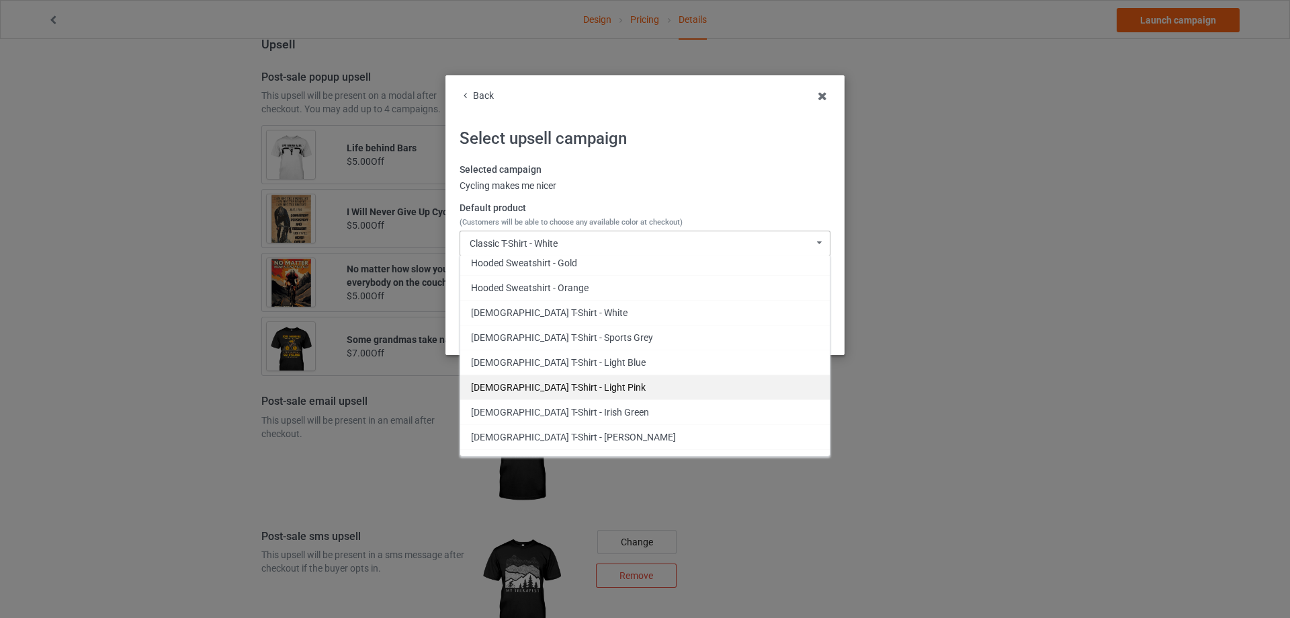
click at [580, 386] on div "Ladies T-Shirt - Light Pink" at bounding box center [645, 386] width 370 height 25
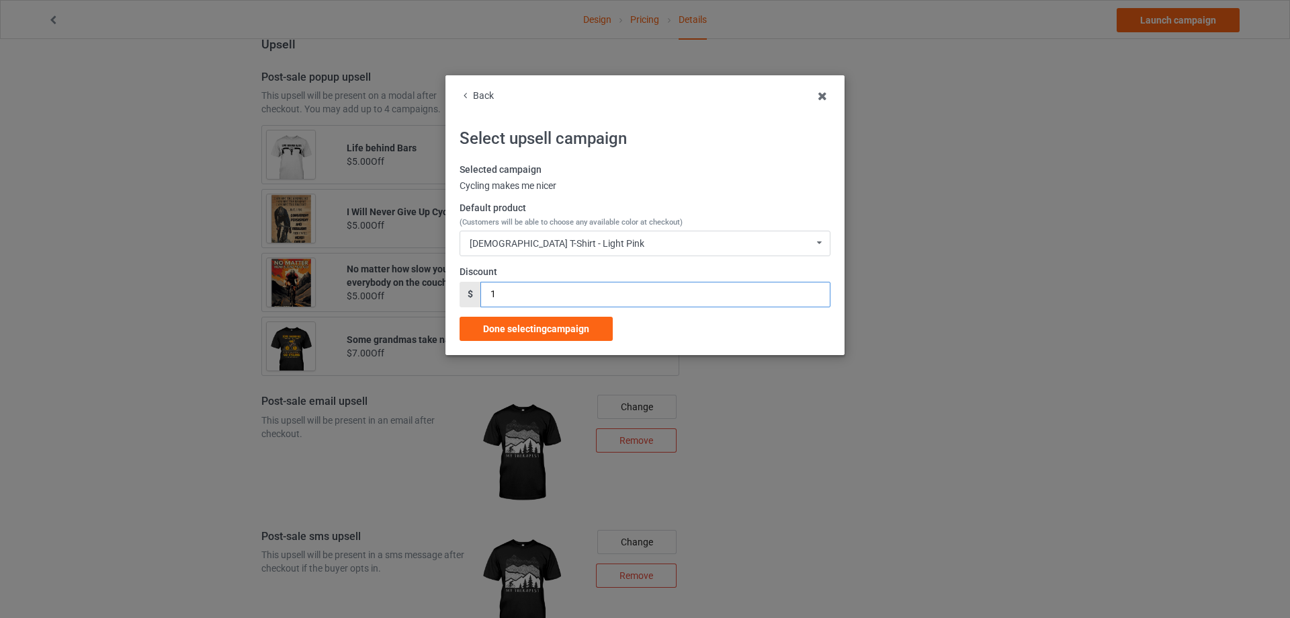
drag, startPoint x: 456, startPoint y: 300, endPoint x: 503, endPoint y: 308, distance: 47.7
click at [453, 300] on div "Back Select upsell campaign Selected campaign Cycling makes me nicer Default pr…" at bounding box center [644, 215] width 399 height 280
type input "7"
click at [550, 325] on span "Done selecting campaign" at bounding box center [536, 328] width 106 height 11
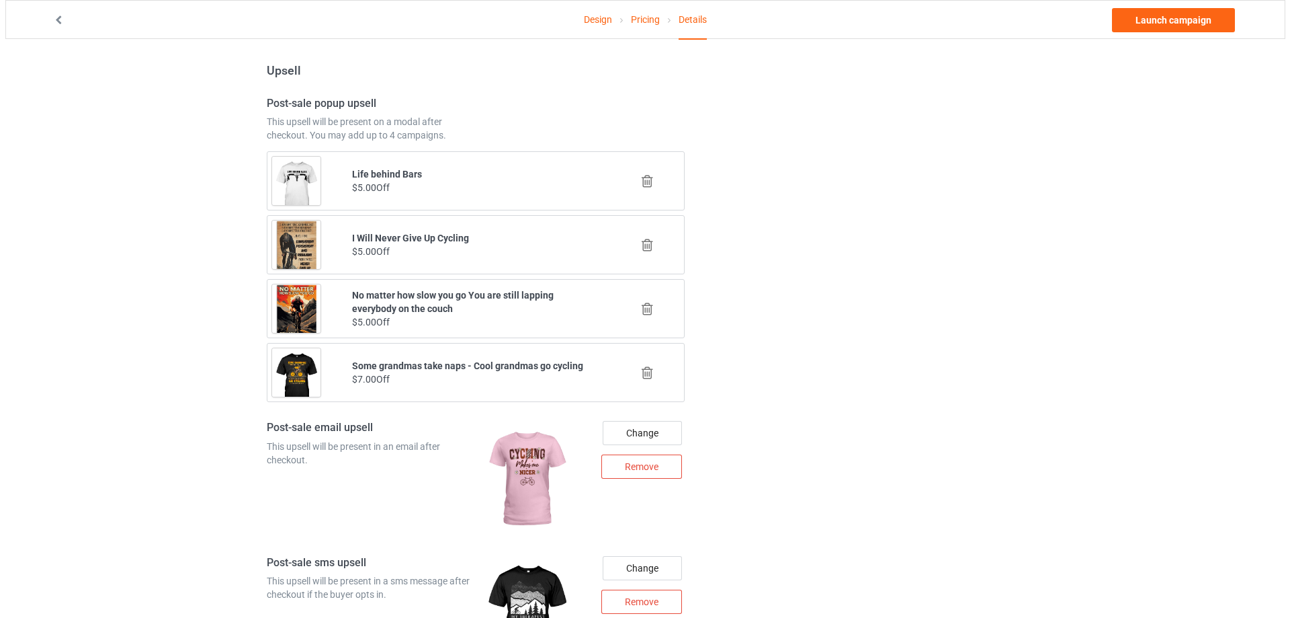
scroll to position [3661, 0]
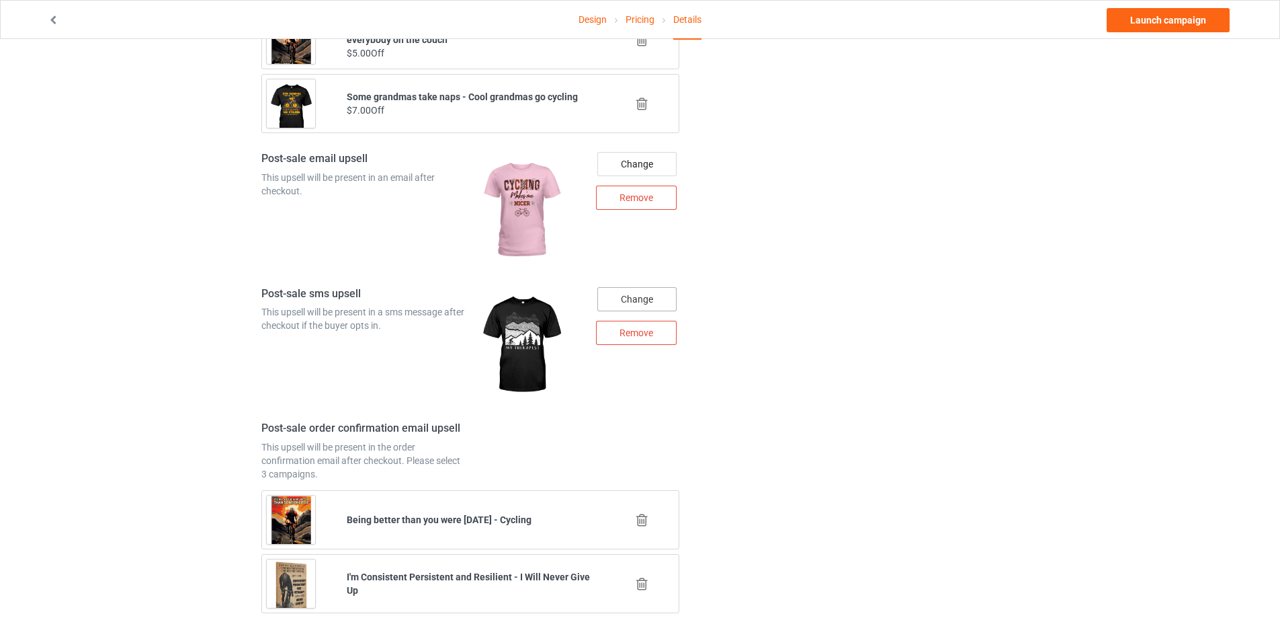
click at [650, 296] on div "Change" at bounding box center [636, 299] width 79 height 24
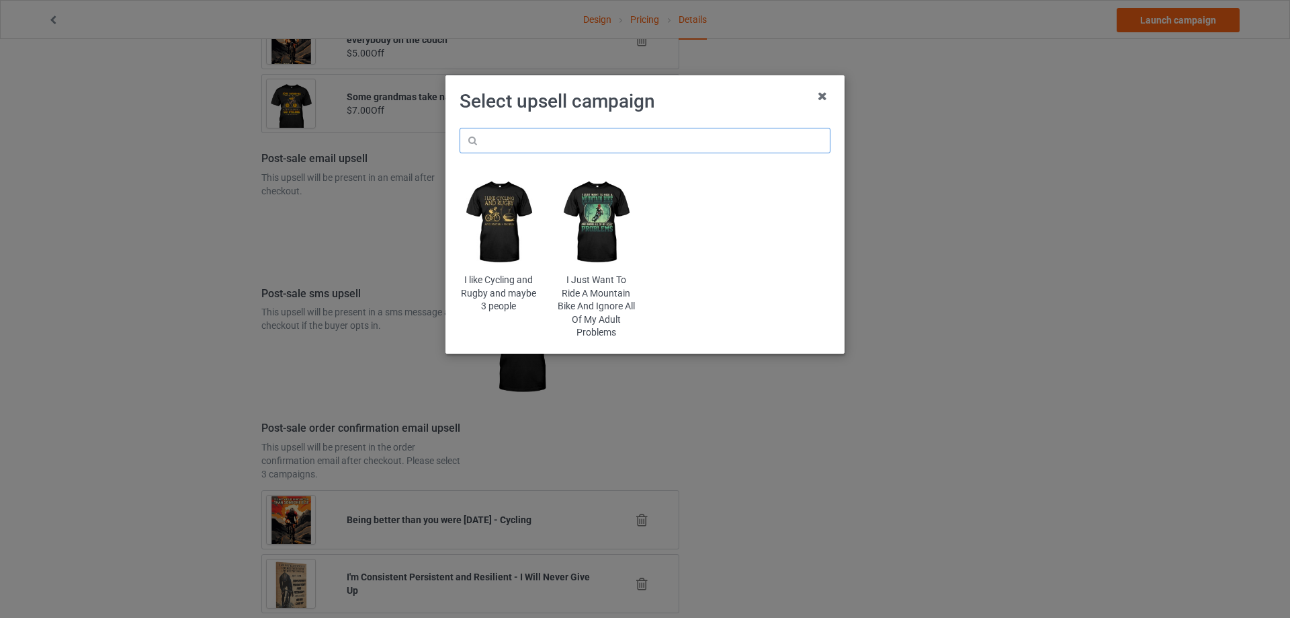
click at [687, 131] on input "text" at bounding box center [645, 141] width 371 height 26
paste input "Nicer"
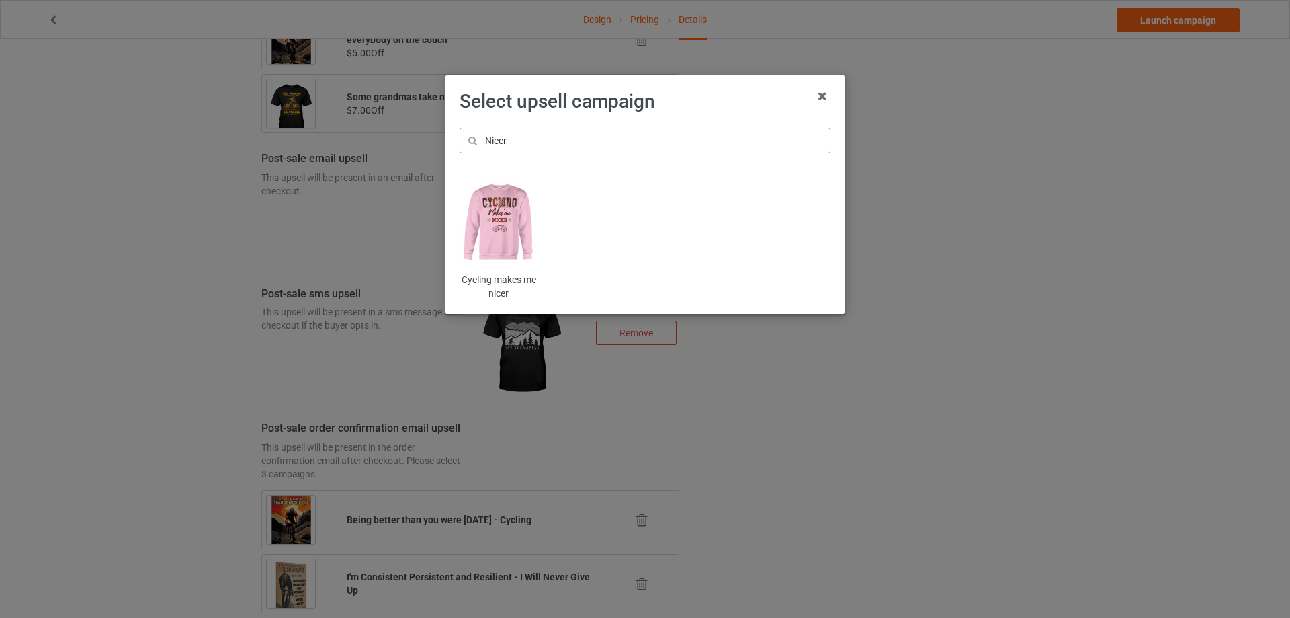
type input "Nicer"
click at [505, 228] on img at bounding box center [499, 222] width 79 height 98
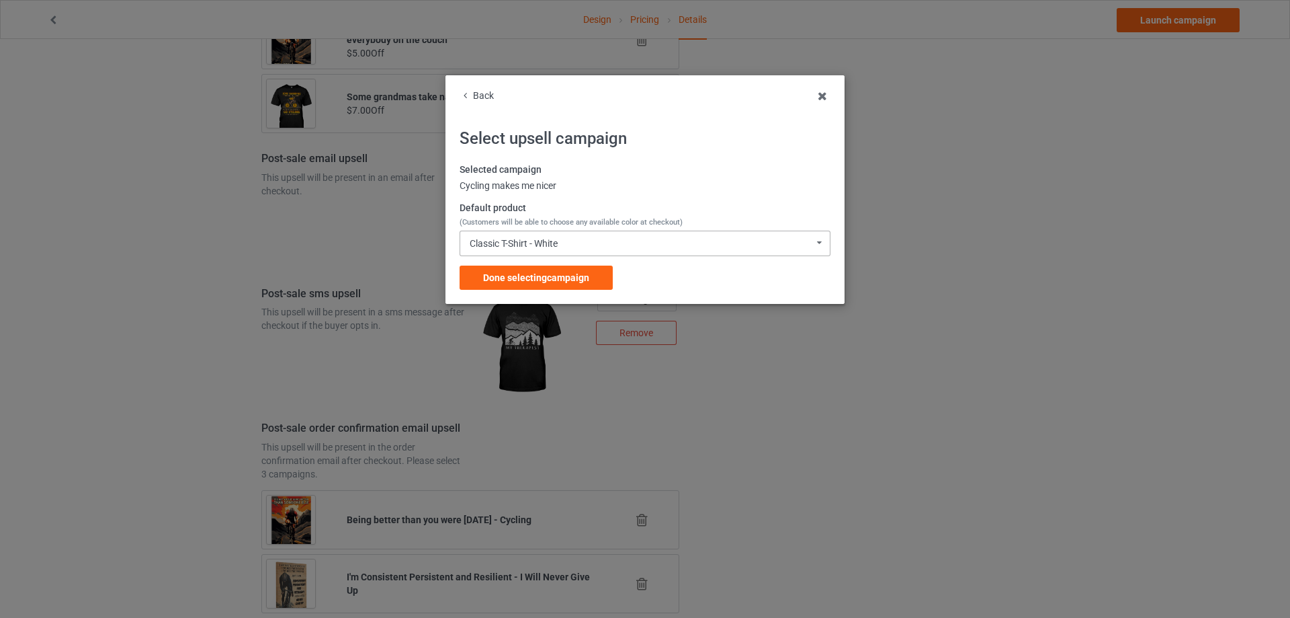
click at [549, 241] on div "Classic T-Shirt - White" at bounding box center [514, 243] width 88 height 9
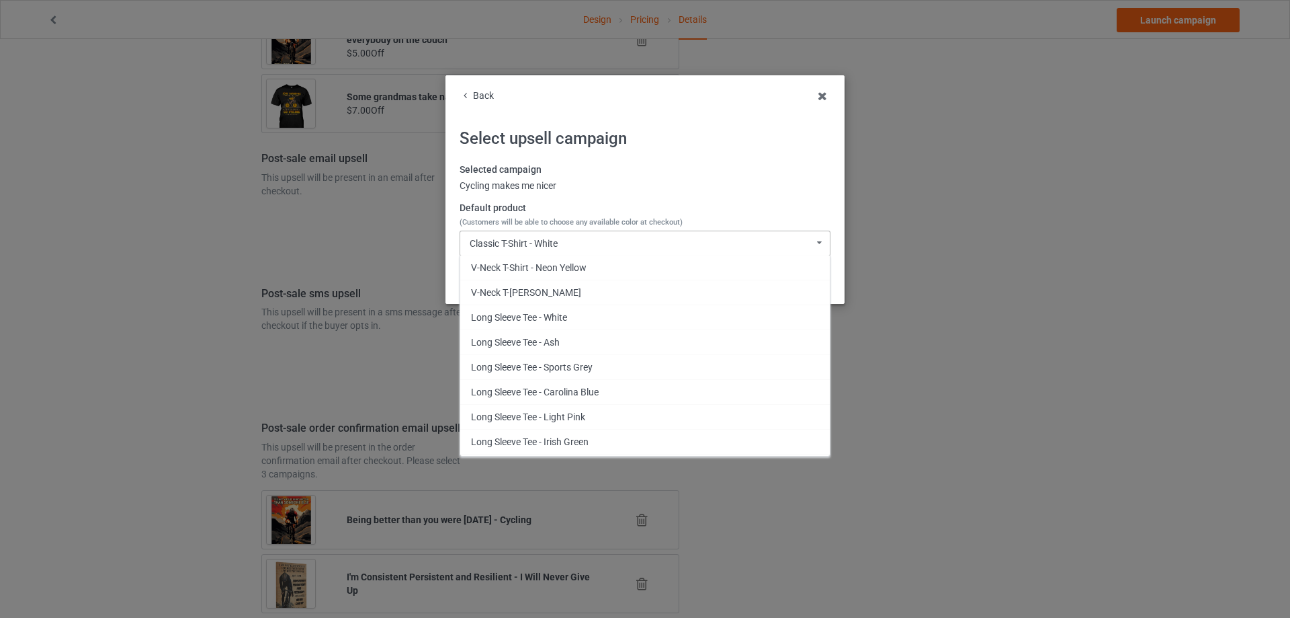
scroll to position [717, 0]
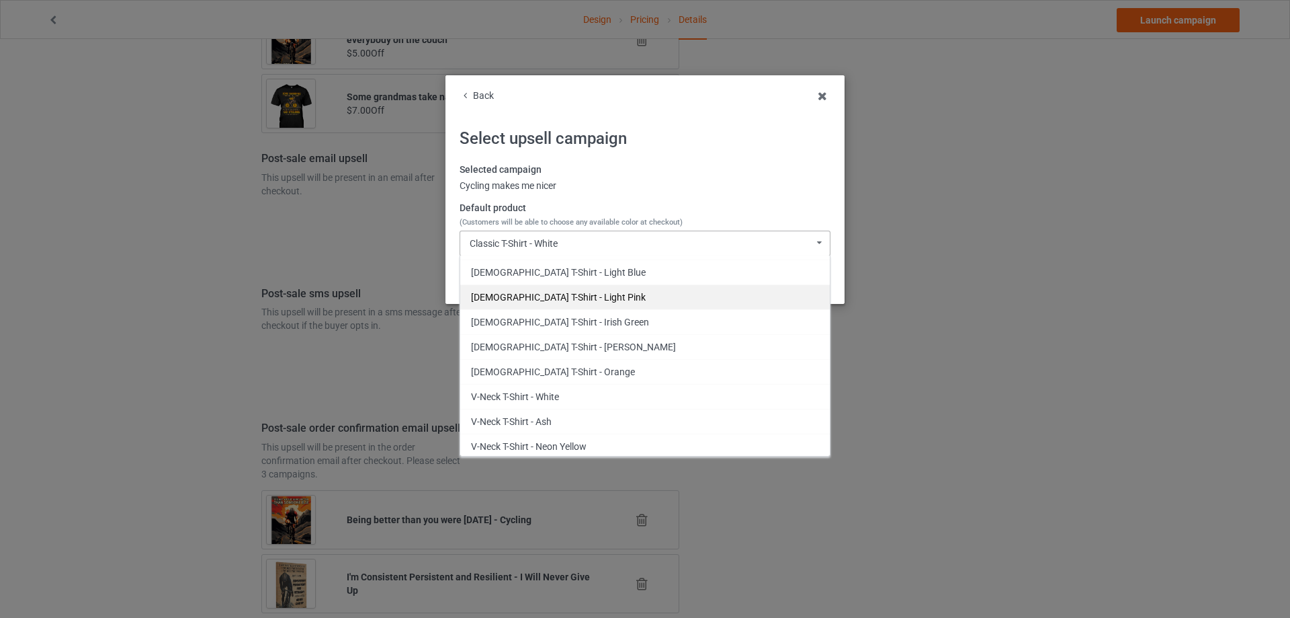
click at [595, 292] on div "Ladies T-Shirt - Light Pink" at bounding box center [645, 296] width 370 height 25
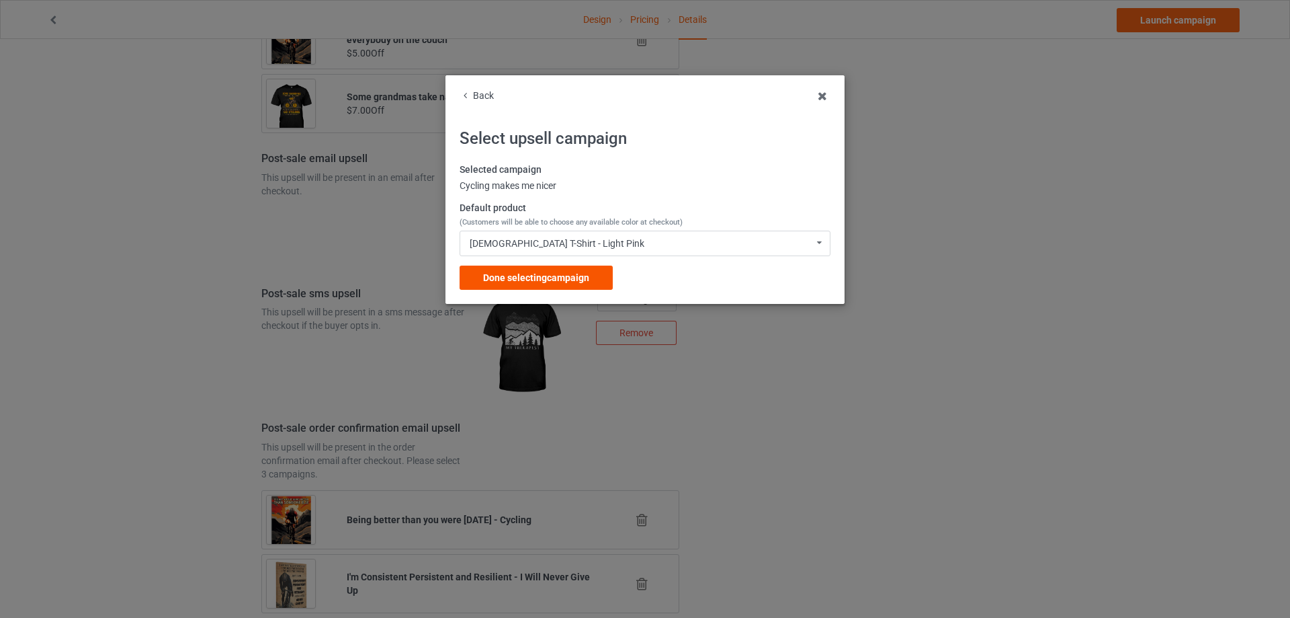
click at [587, 272] on span "Done selecting campaign" at bounding box center [536, 277] width 106 height 11
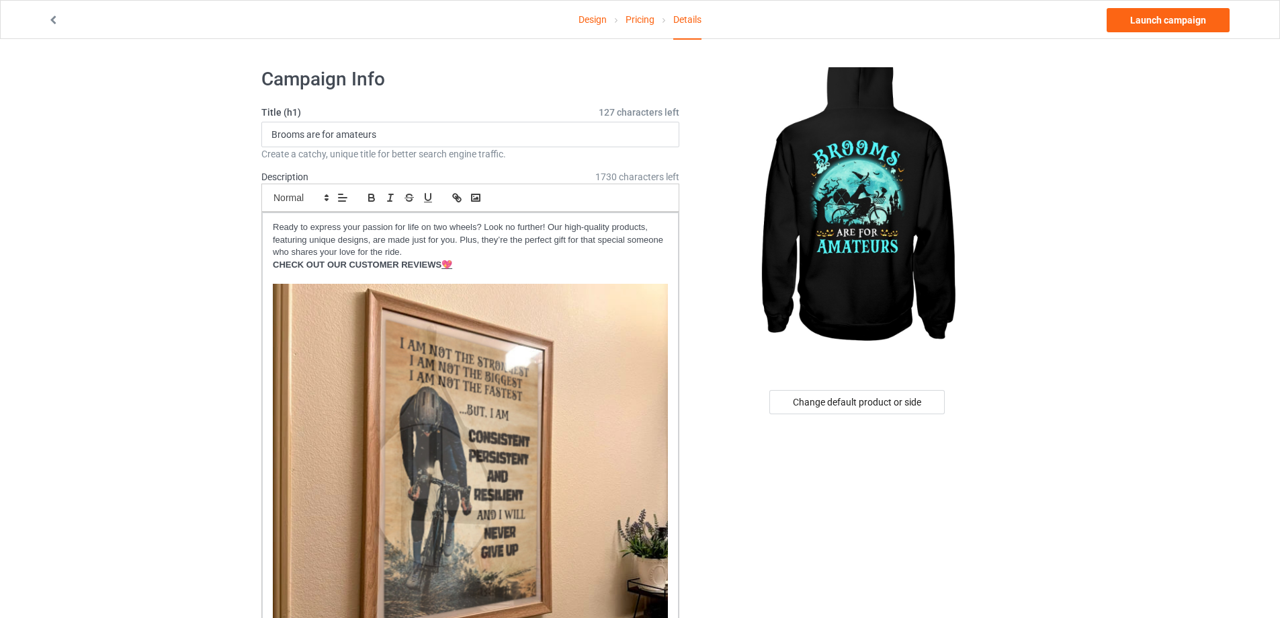
click at [1157, 15] on link "Launch campaign" at bounding box center [1168, 20] width 123 height 24
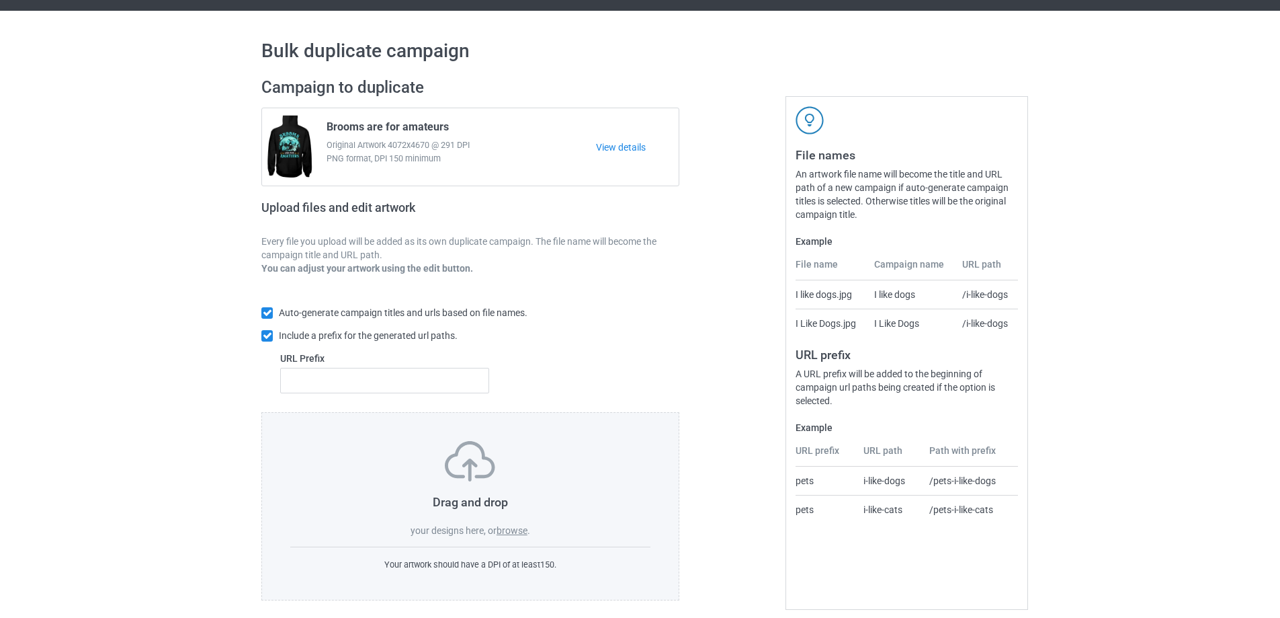
scroll to position [38, 0]
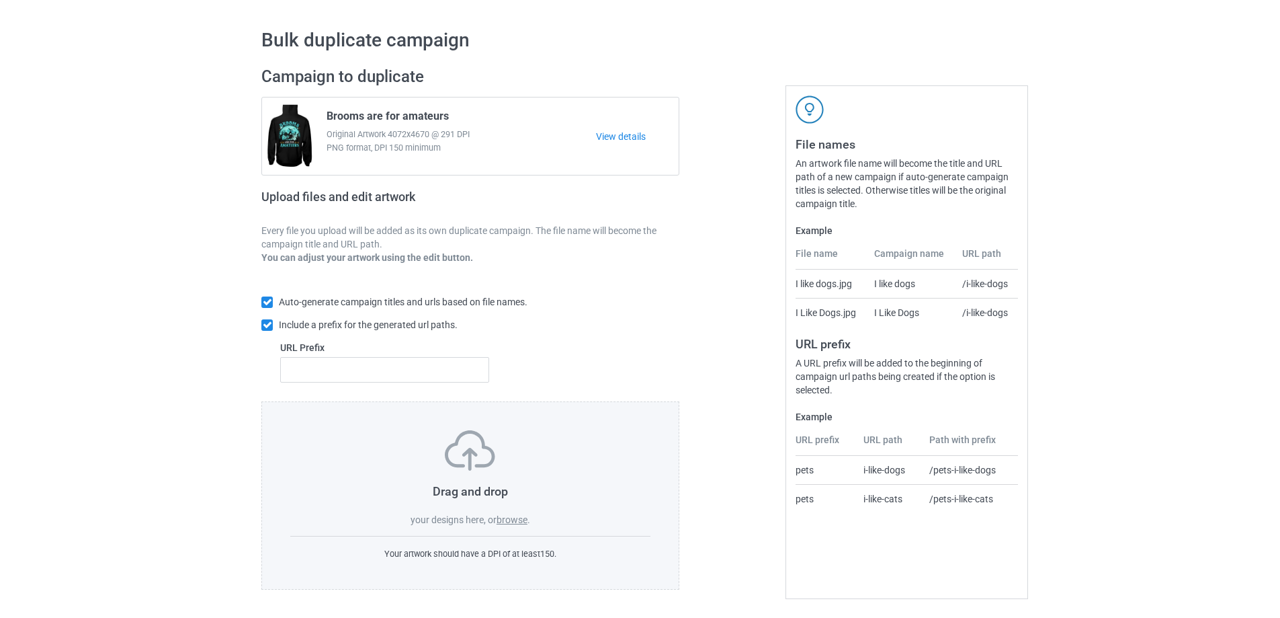
click at [513, 519] on label "browse" at bounding box center [512, 519] width 31 height 11
click at [0, 0] on input "browse" at bounding box center [0, 0] width 0 height 0
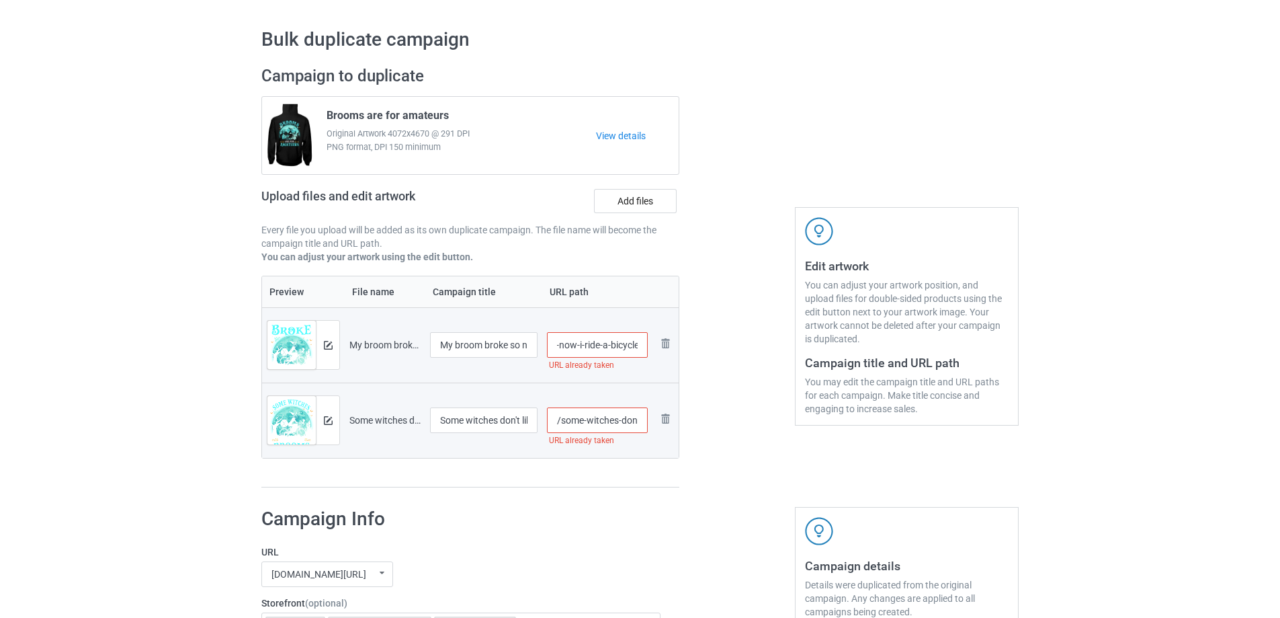
scroll to position [0, 0]
drag, startPoint x: 559, startPoint y: 346, endPoint x: 603, endPoint y: 345, distance: 44.4
click at [603, 345] on input "/my-broom-broke-so-now-i-ride-a-bicycle" at bounding box center [597, 345] width 101 height 26
click at [621, 345] on input "/my-broom-broke-so-now-i-ride-a-bicycle" at bounding box center [597, 345] width 101 height 26
drag, startPoint x: 564, startPoint y: 347, endPoint x: 575, endPoint y: 347, distance: 10.8
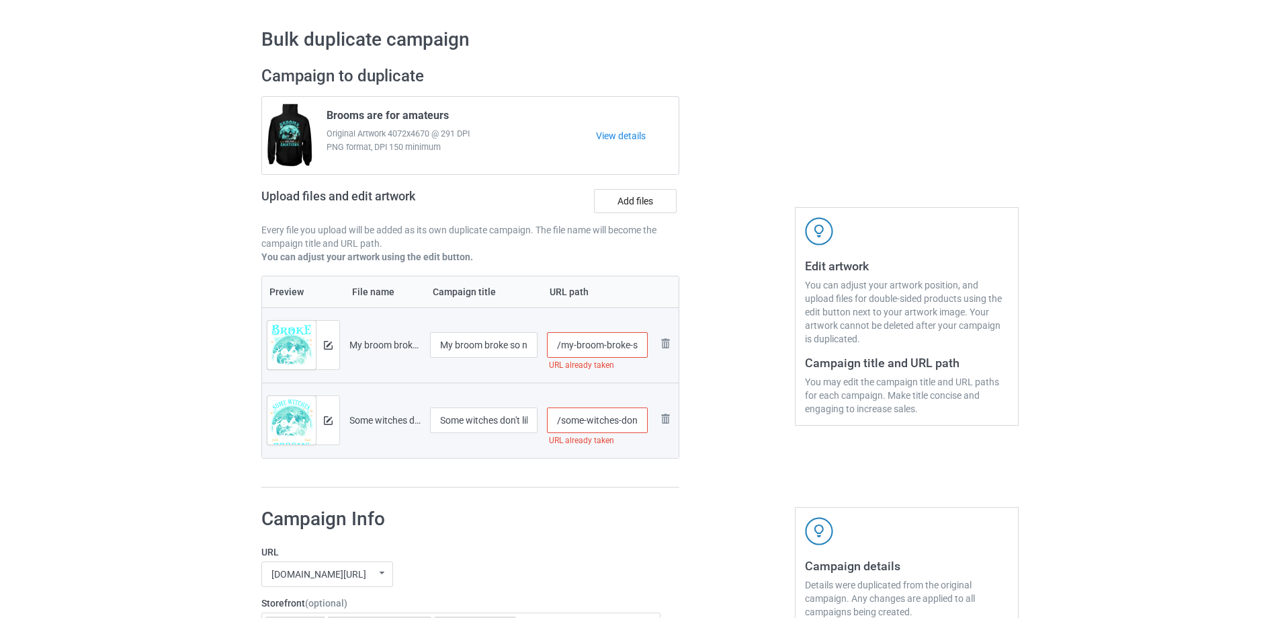
click at [575, 347] on input "/my-broom-broke-so-now-i-ride-a-bicycle" at bounding box center [597, 345] width 101 height 26
drag, startPoint x: 561, startPoint y: 348, endPoint x: 610, endPoint y: 347, distance: 49.1
click at [610, 347] on input "/my-broom-broke-so-now-i-ride-a-bicycle" at bounding box center [597, 345] width 101 height 26
click at [628, 345] on input "/my-broom-broke-so-now-i-ride-a-bicycle" at bounding box center [597, 345] width 101 height 26
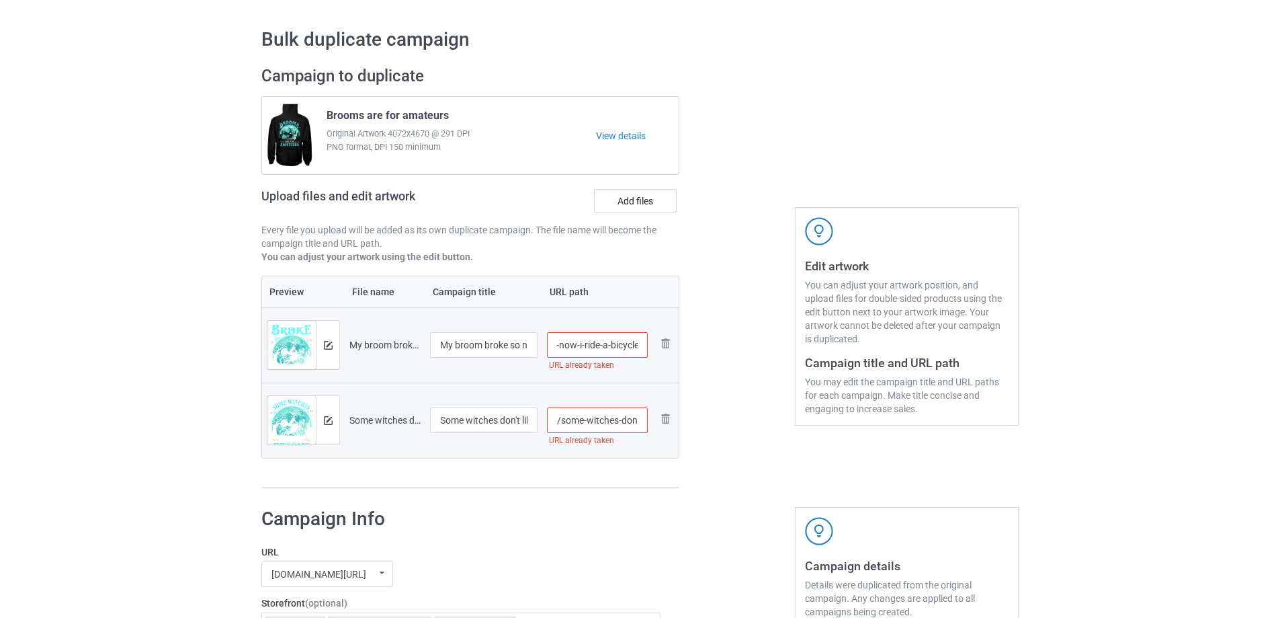
drag, startPoint x: 605, startPoint y: 347, endPoint x: 644, endPoint y: 346, distance: 38.3
click at [644, 346] on input "/my-broom-broke-so-now-i-ride-a-bicycle" at bounding box center [597, 345] width 101 height 26
click at [589, 346] on input "/my-broom-broke-so-now-i-ride-a-bicycle" at bounding box center [597, 345] width 101 height 26
drag, startPoint x: 581, startPoint y: 347, endPoint x: 524, endPoint y: 345, distance: 57.2
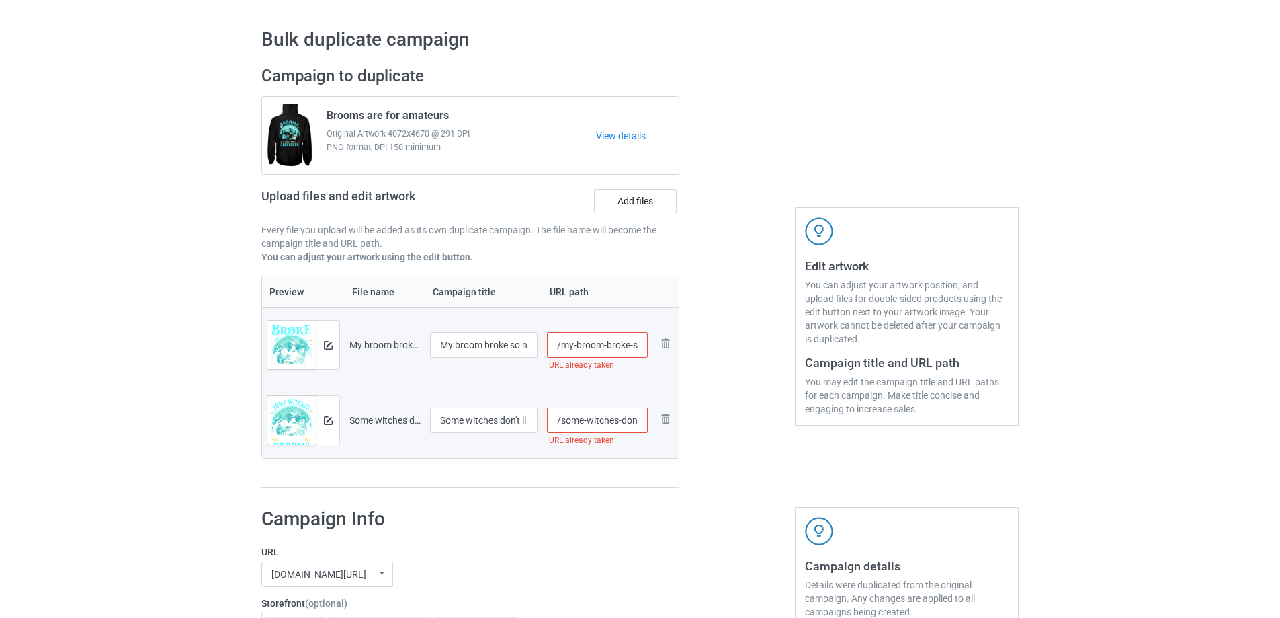
click at [523, 345] on tr "Preview and edit artwork My broom broke so now I ride a bicycle.png My broom br…" at bounding box center [470, 344] width 417 height 75
click at [589, 344] on input "/my-broom-broke-so-now-i-ride-a-bicycle" at bounding box center [597, 345] width 101 height 26
drag, startPoint x: 562, startPoint y: 347, endPoint x: 576, endPoint y: 349, distance: 13.6
click at [576, 349] on input "/my-broom-broke-so-now-i-ride-a-bicycle" at bounding box center [597, 345] width 101 height 26
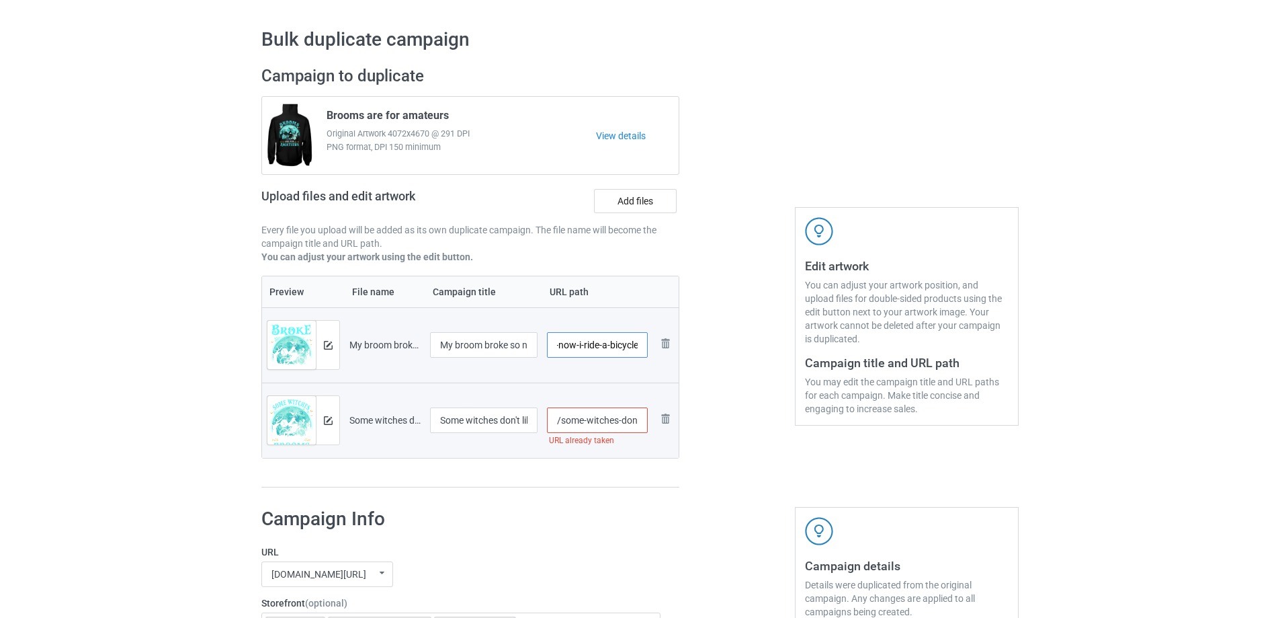
drag, startPoint x: 618, startPoint y: 344, endPoint x: 598, endPoint y: 345, distance: 19.5
click at [597, 346] on input "/broom-broke-so-now-i-ride-a-bicycle" at bounding box center [597, 345] width 101 height 26
click at [607, 344] on input "/broom-broke-so-now-i-ride-a-bicycle" at bounding box center [597, 345] width 101 height 26
drag, startPoint x: 640, startPoint y: 343, endPoint x: 563, endPoint y: 341, distance: 76.6
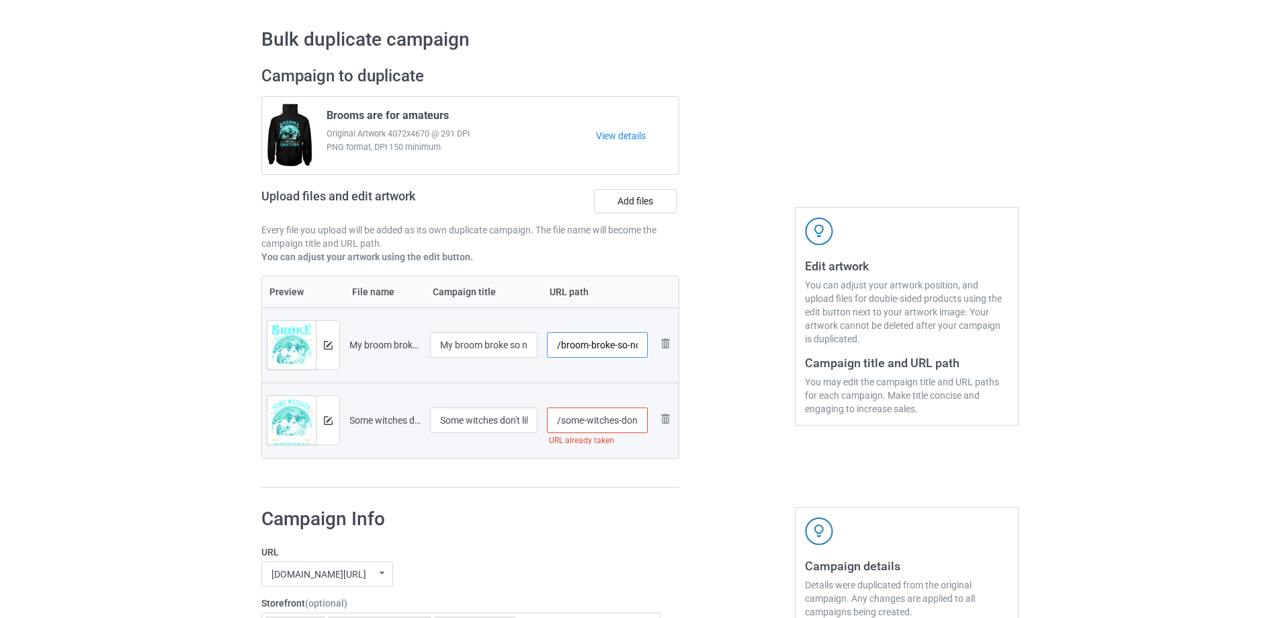
click at [560, 341] on input "/broom-broke-so-now-i-ride-a-bicycle" at bounding box center [597, 345] width 101 height 26
type input "/halloween-cycling-women"
click at [736, 337] on div at bounding box center [737, 276] width 97 height 441
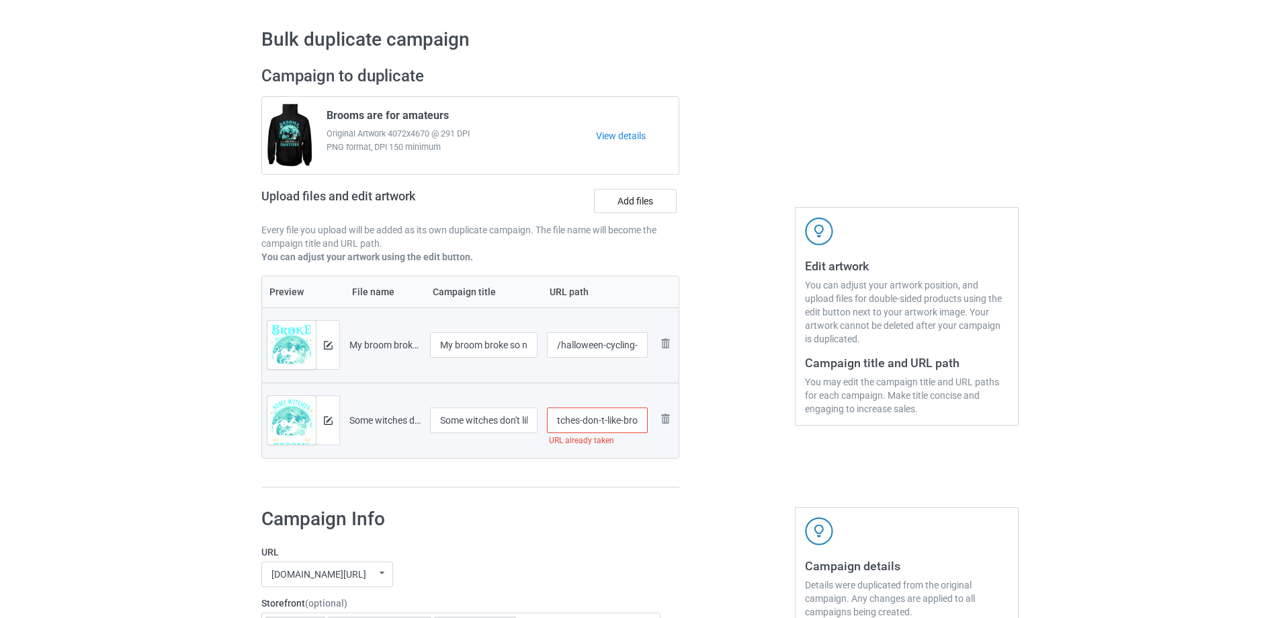
scroll to position [0, 57]
drag, startPoint x: 561, startPoint y: 416, endPoint x: 630, endPoint y: 420, distance: 69.3
click at [630, 420] on input "/some-witches-don-t-like-brooms" at bounding box center [597, 420] width 101 height 26
click at [620, 421] on input "/some-witches-don-t-like-brooms" at bounding box center [597, 420] width 101 height 26
click at [581, 424] on input "/some-witches-don-t-like-brooms" at bounding box center [597, 420] width 101 height 26
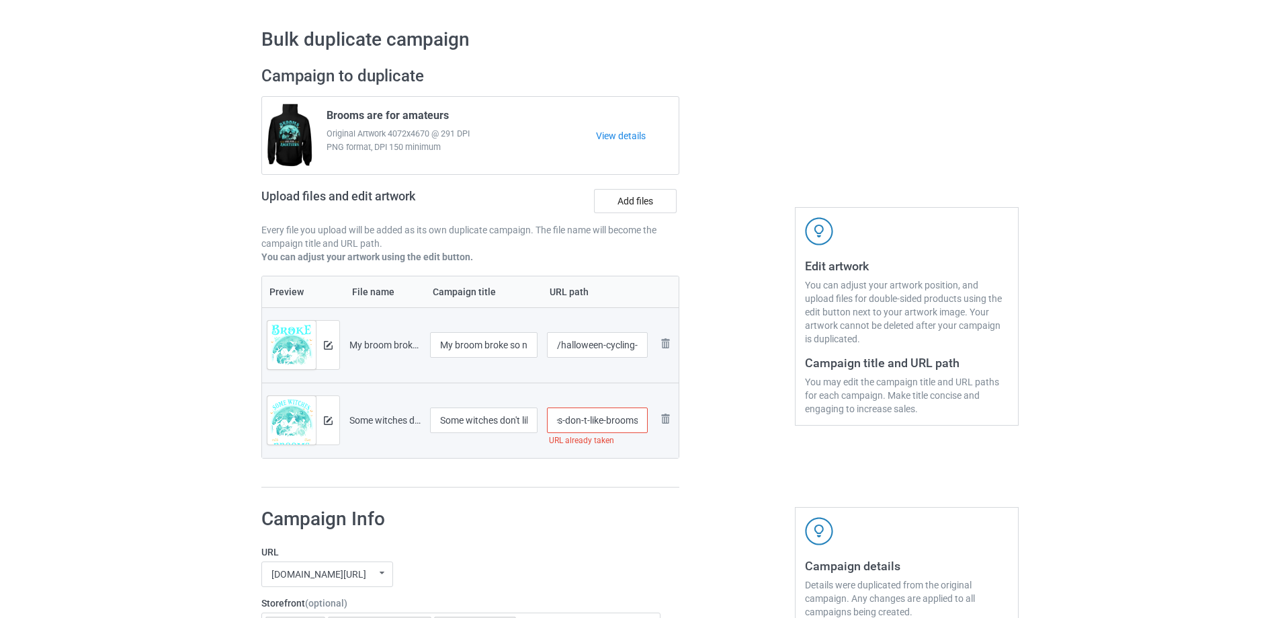
click at [585, 424] on input "/some-witches-don-t-like-brooms" at bounding box center [597, 420] width 101 height 26
click at [583, 419] on input "/some-witches-don-t-like-brooms" at bounding box center [597, 420] width 101 height 26
drag, startPoint x: 589, startPoint y: 418, endPoint x: 505, endPoint y: 421, distance: 84.7
click at [505, 421] on tr "Preview and edit artwork Some witches don't like brooms.png Some witches don't …" at bounding box center [470, 419] width 417 height 75
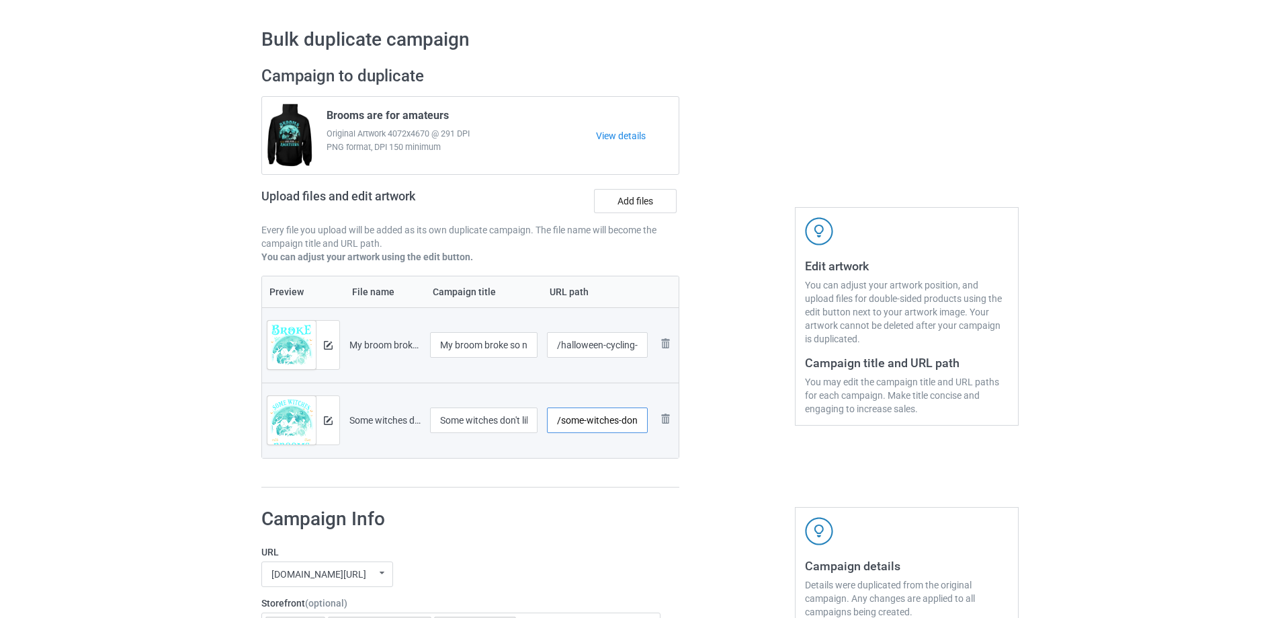
click at [605, 420] on input "/some-witches-dont-like-brooms" at bounding box center [597, 420] width 101 height 26
click at [560, 421] on input "/some-witches-dont-like-brooms" at bounding box center [597, 420] width 101 height 26
type input "/some-witches-dont-like-brooms"
drag, startPoint x: 561, startPoint y: 347, endPoint x: 653, endPoint y: 348, distance: 92.1
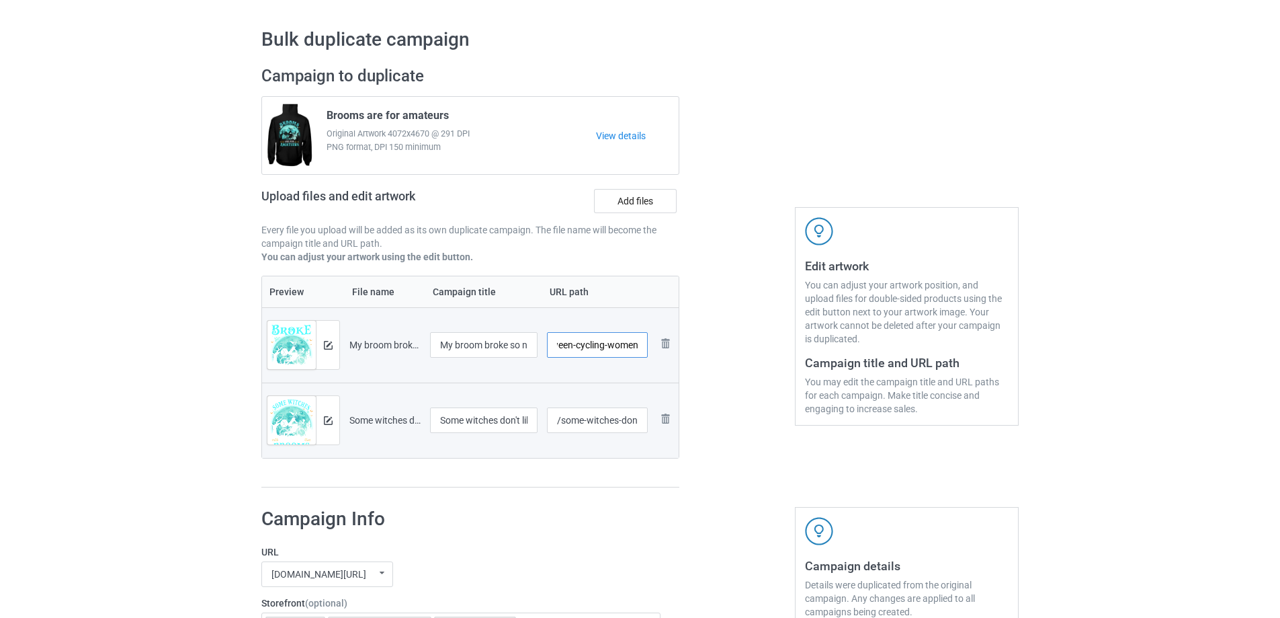
click at [653, 348] on tr "Preview and edit artwork My broom broke so now I ride a bicycle.png My broom br…" at bounding box center [470, 344] width 417 height 75
click at [735, 392] on div at bounding box center [737, 276] width 97 height 441
click at [595, 421] on input "/some-witches-dont-like-brooms" at bounding box center [597, 420] width 101 height 26
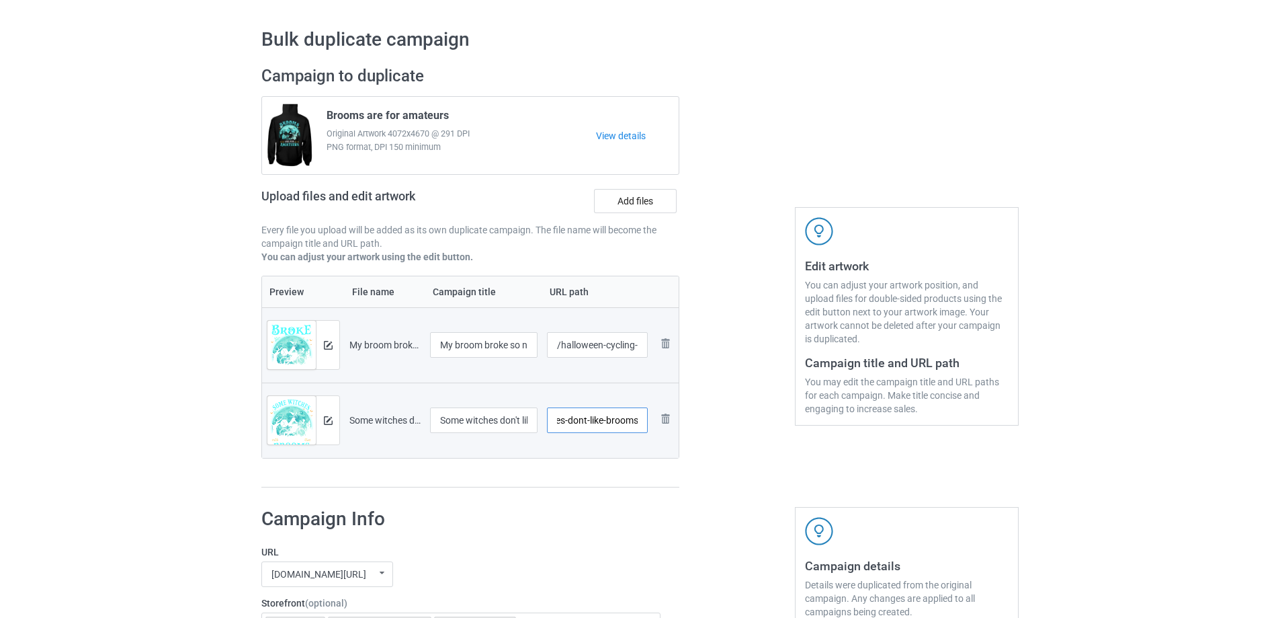
drag, startPoint x: 560, startPoint y: 425, endPoint x: 646, endPoint y: 424, distance: 86.0
click at [646, 424] on input "/some-witches-dont-like-brooms" at bounding box center [597, 420] width 101 height 26
click at [601, 422] on input "/some-witches-dont-like-brooms" at bounding box center [597, 420] width 101 height 26
drag, startPoint x: 584, startPoint y: 425, endPoint x: 540, endPoint y: 425, distance: 43.7
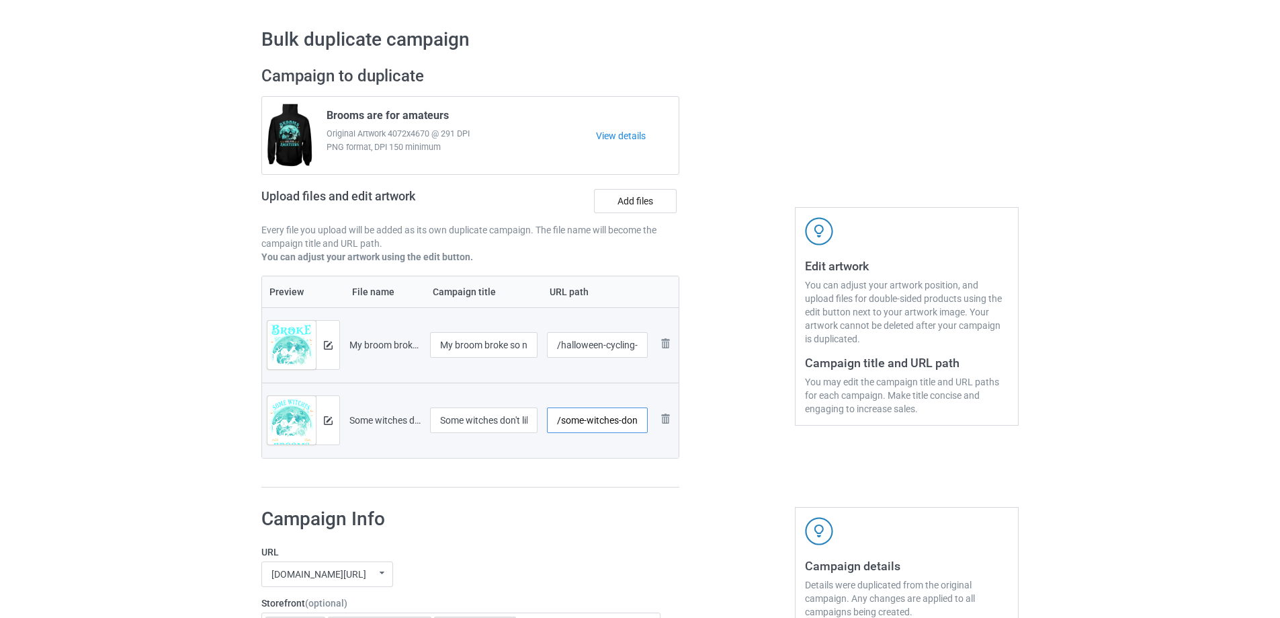
click at [540, 425] on tr "Preview and edit artwork Some witches don't like brooms.png Some witches don't …" at bounding box center [470, 419] width 417 height 75
click at [611, 423] on input "/some-witches-dont-like-brooms" at bounding box center [597, 420] width 101 height 26
drag, startPoint x: 620, startPoint y: 426, endPoint x: 639, endPoint y: 424, distance: 19.6
click at [639, 424] on input "/some-witches-dont-like-brooms" at bounding box center [597, 420] width 101 height 26
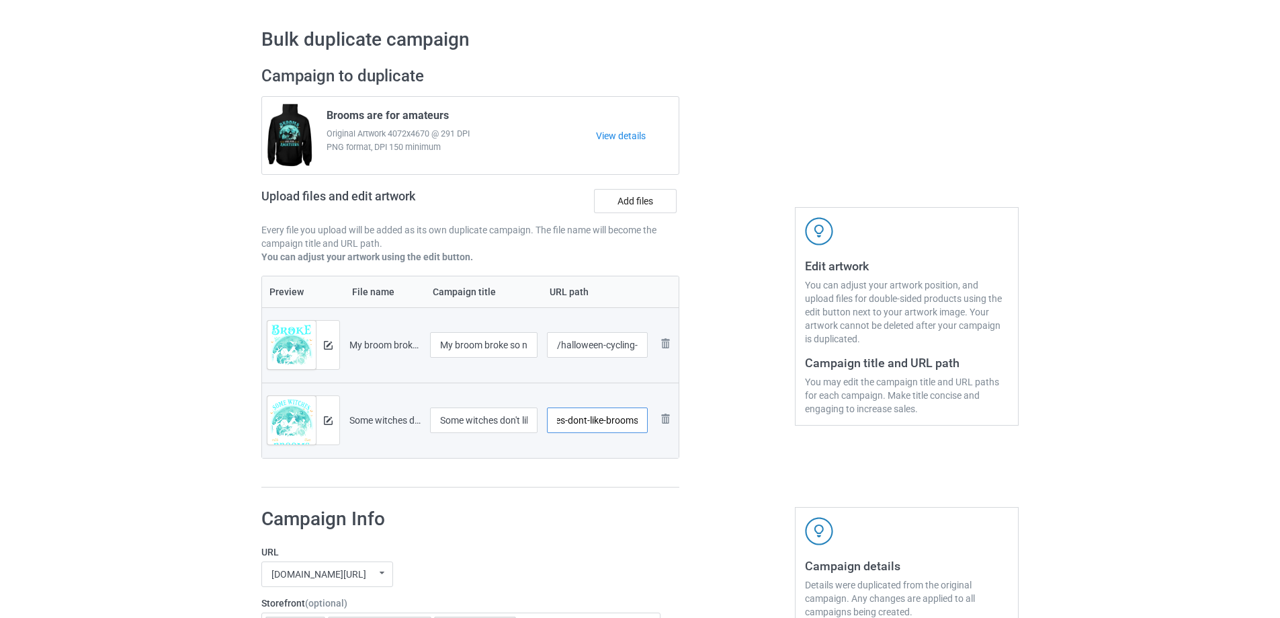
click at [595, 421] on input "/some-witches-dont-like-brooms" at bounding box center [597, 420] width 101 height 26
drag, startPoint x: 593, startPoint y: 421, endPoint x: 495, endPoint y: 417, distance: 97.5
click at [495, 417] on tr "Preview and edit artwork Some witches don't like brooms.png Some witches don't …" at bounding box center [470, 419] width 417 height 75
click at [597, 419] on input "/some-witches-dont-like-brooms" at bounding box center [597, 420] width 101 height 26
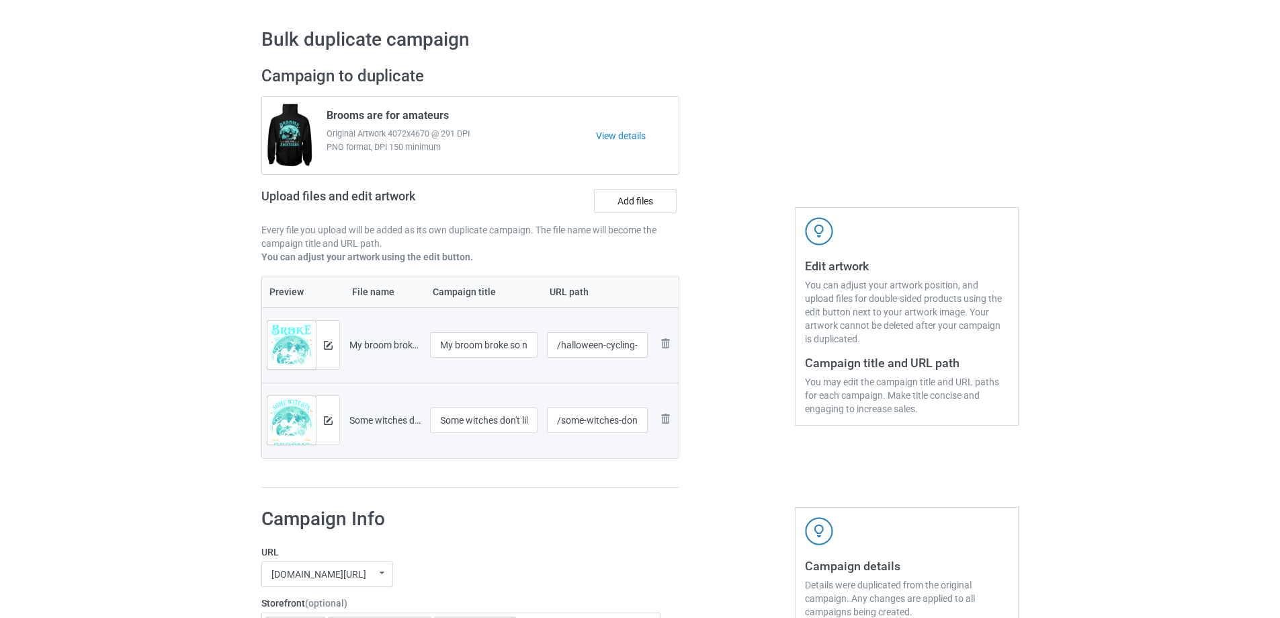
click at [744, 448] on div at bounding box center [737, 276] width 97 height 441
click at [331, 345] on img at bounding box center [328, 345] width 9 height 9
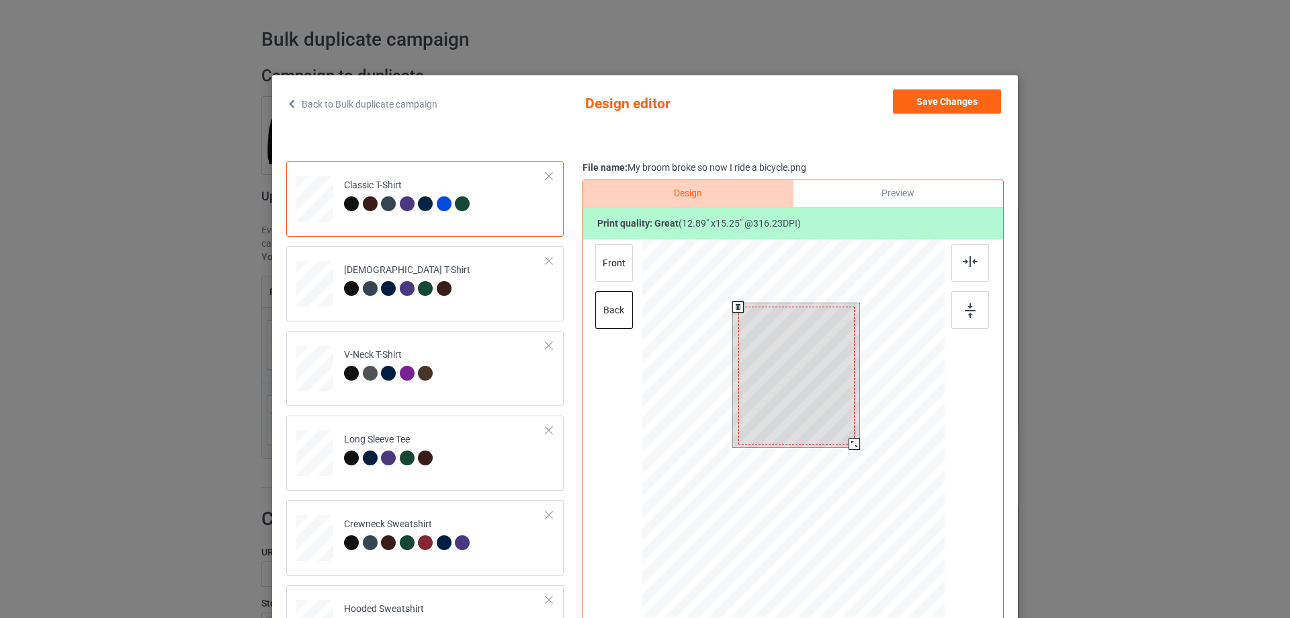
click at [849, 447] on div at bounding box center [854, 443] width 11 height 11
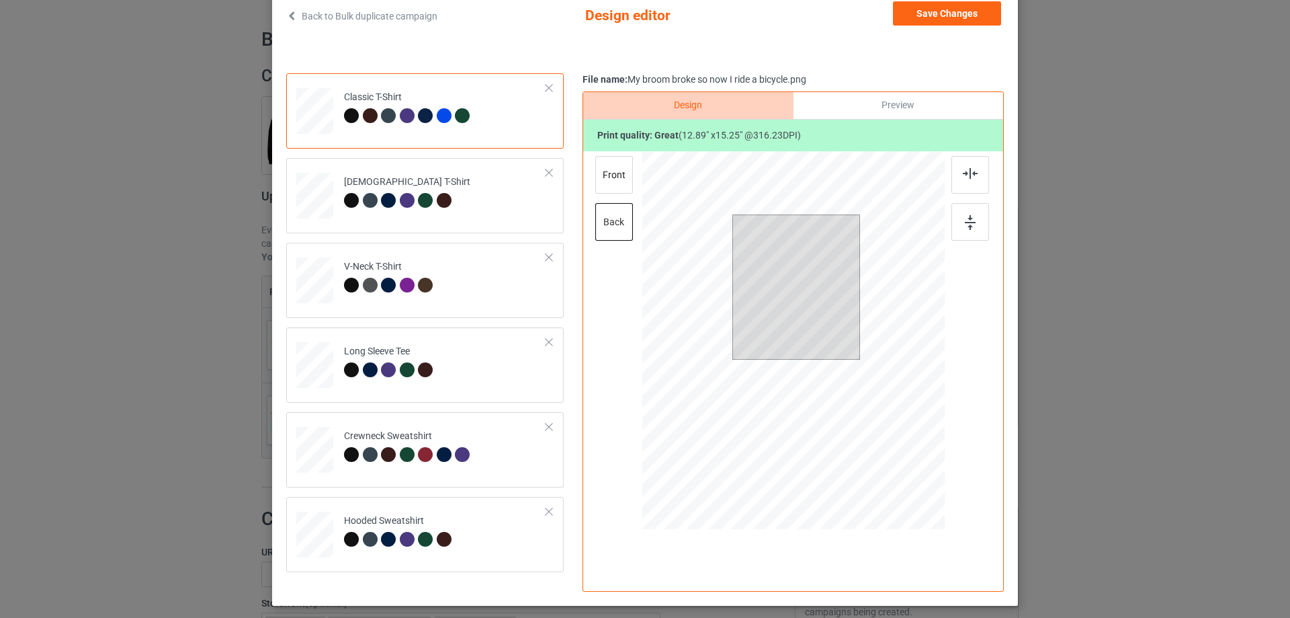
scroll to position [152, 0]
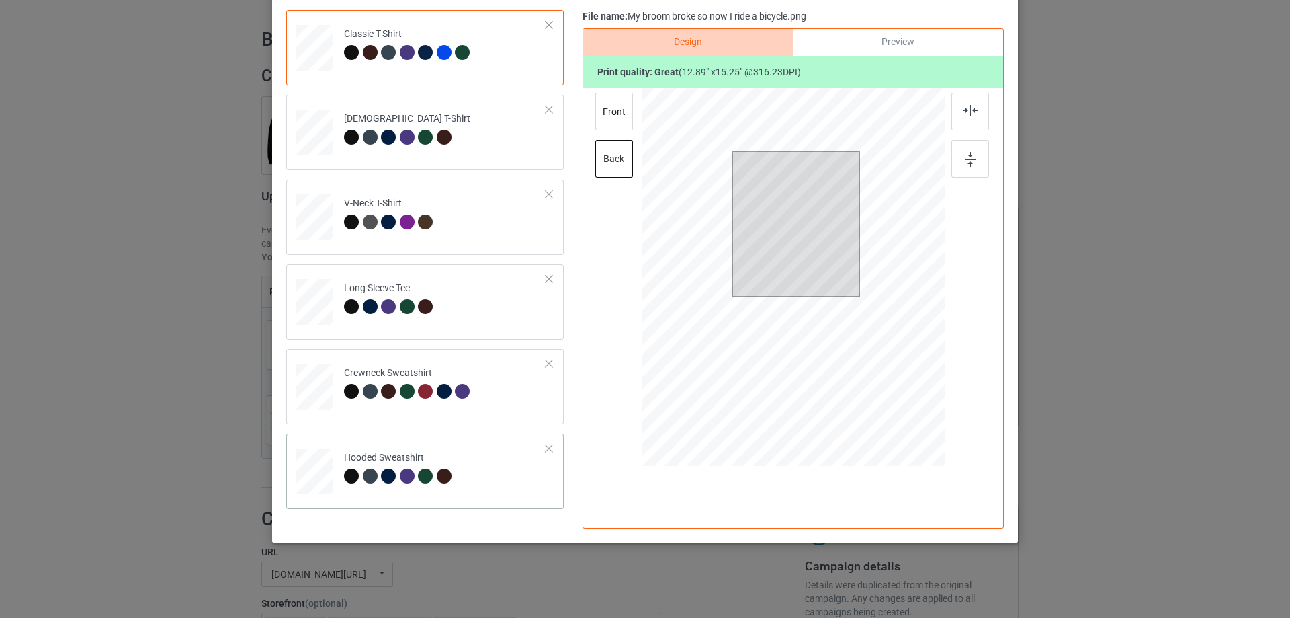
click at [495, 464] on td "Hooded Sweatshirt" at bounding box center [445, 468] width 217 height 59
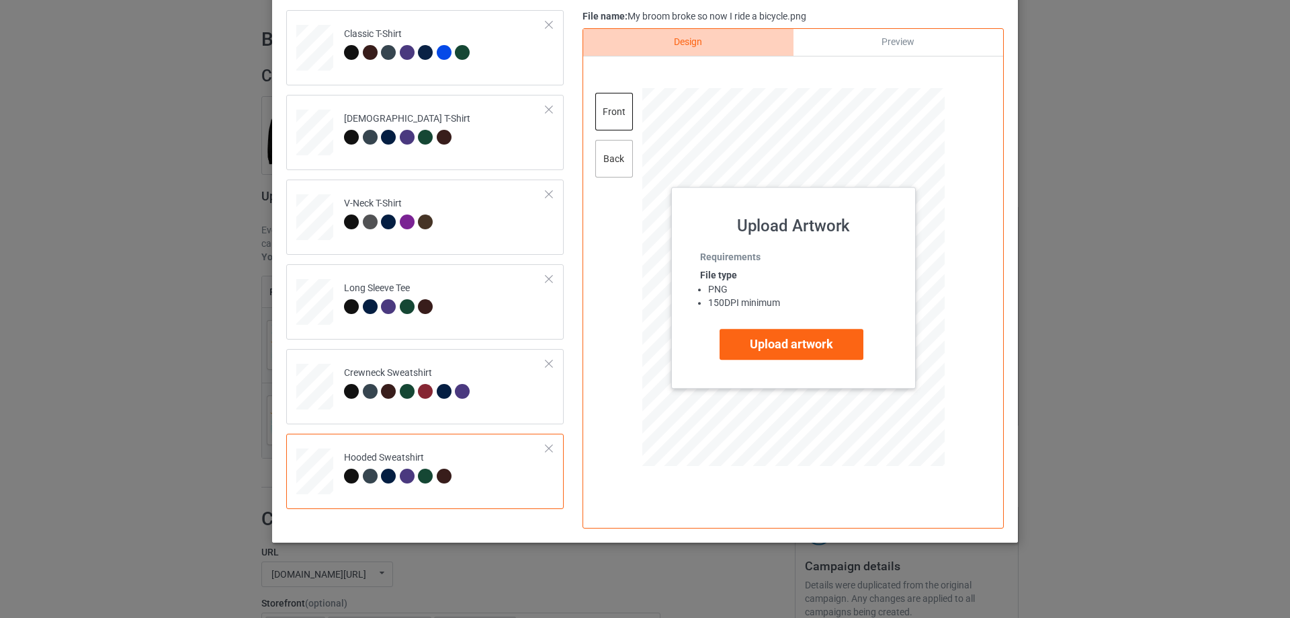
click at [622, 167] on div "back" at bounding box center [614, 159] width 38 height 38
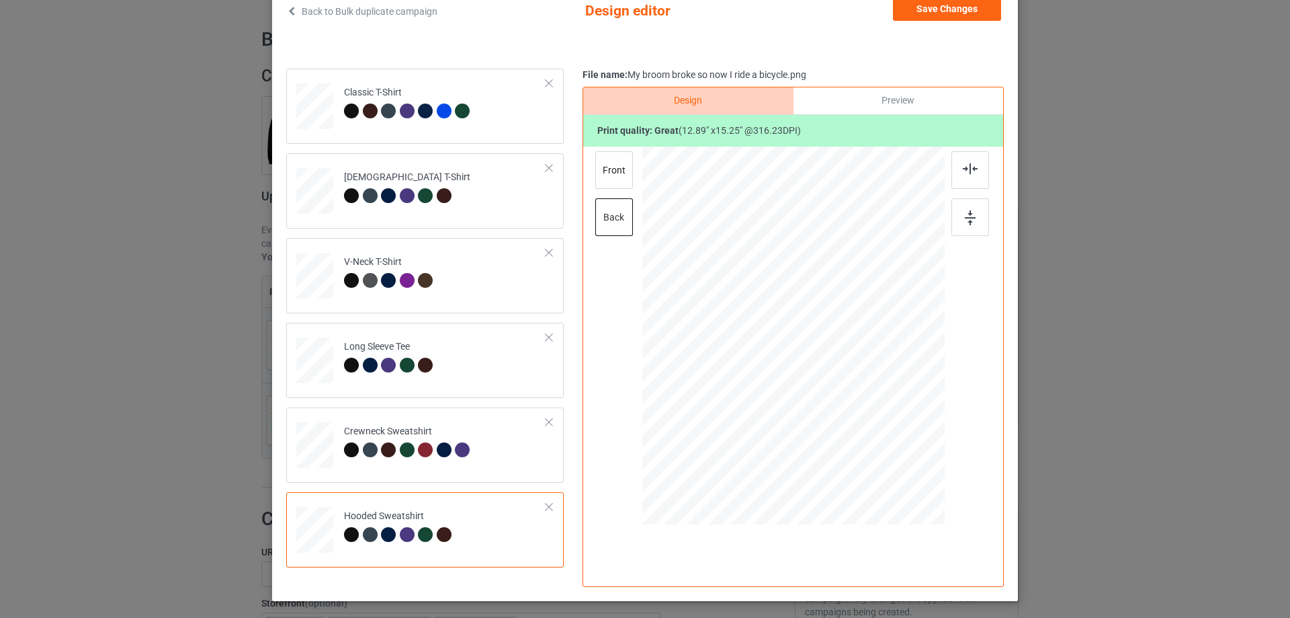
scroll to position [62, 0]
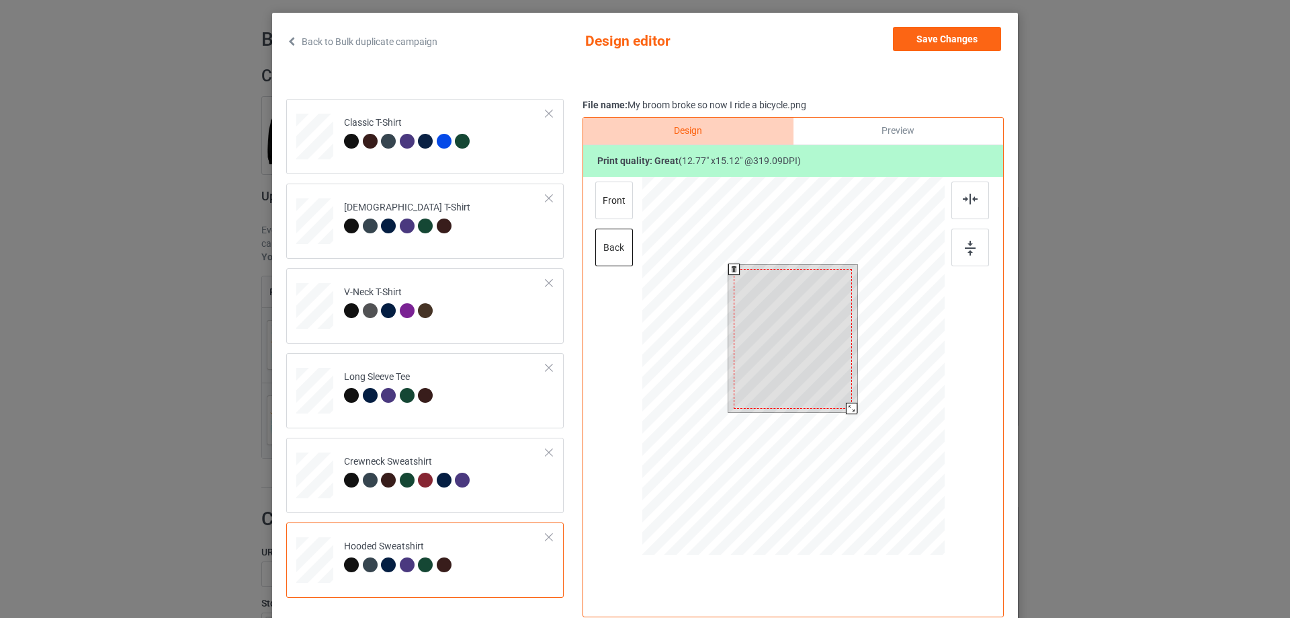
click at [846, 411] on div at bounding box center [851, 407] width 11 height 11
click at [946, 42] on button "Save Changes" at bounding box center [947, 39] width 108 height 24
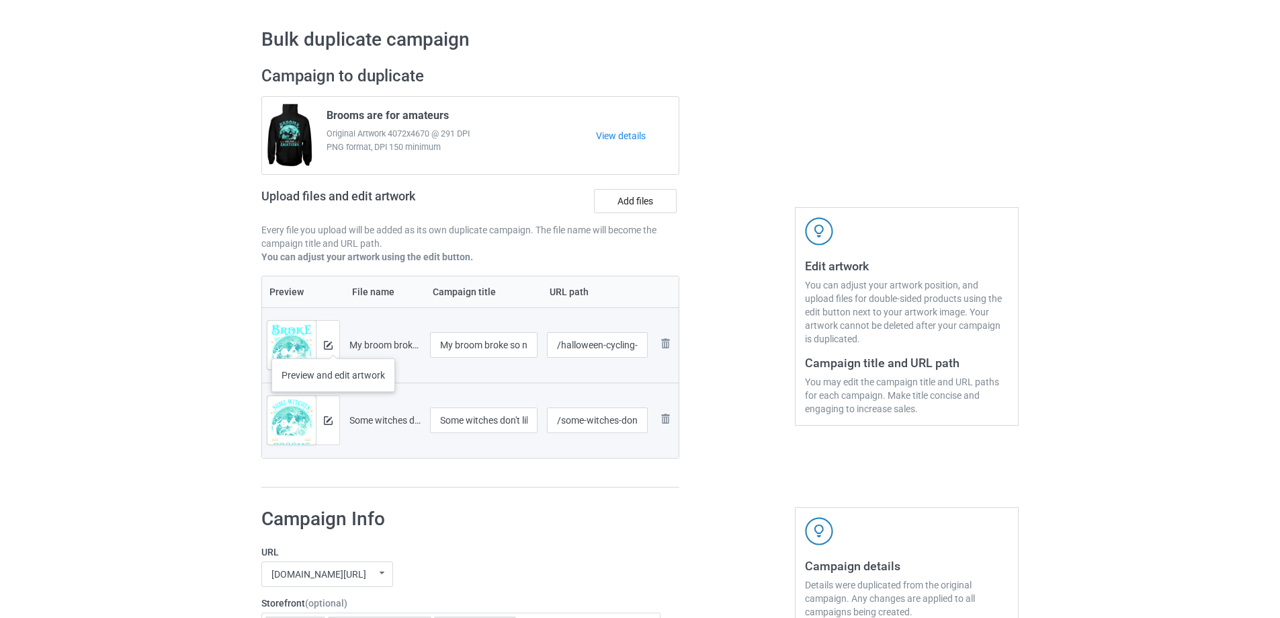
click at [333, 345] on div at bounding box center [328, 345] width 24 height 48
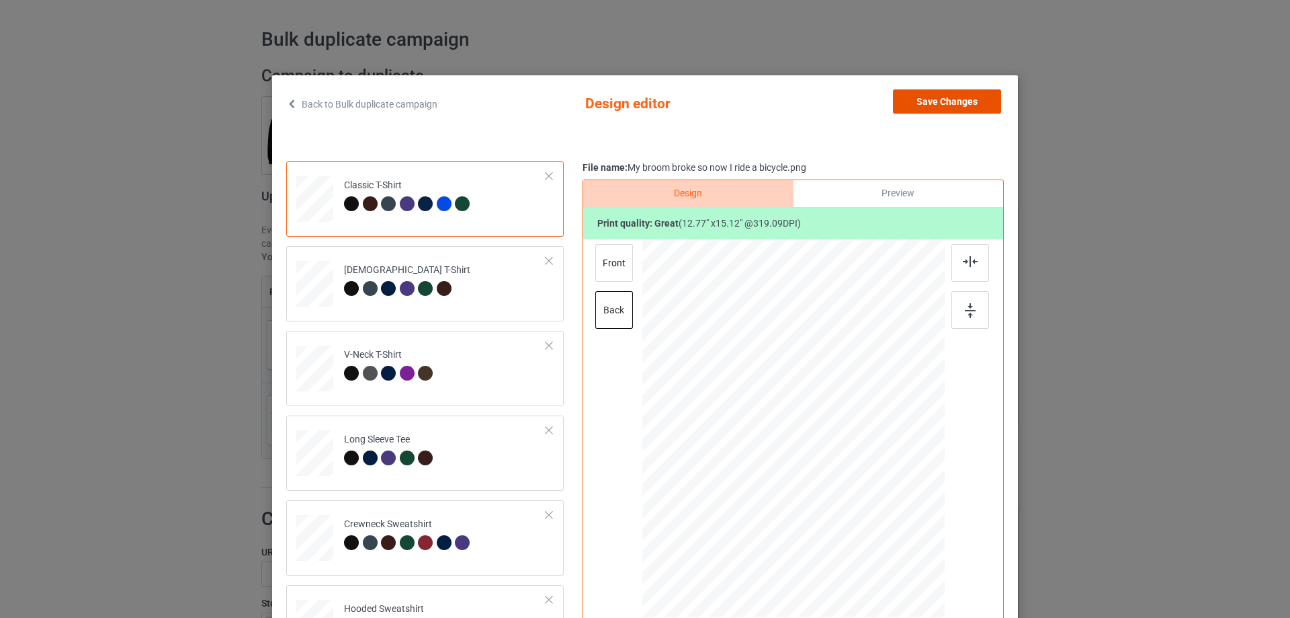
click at [932, 101] on button "Save Changes" at bounding box center [947, 101] width 108 height 24
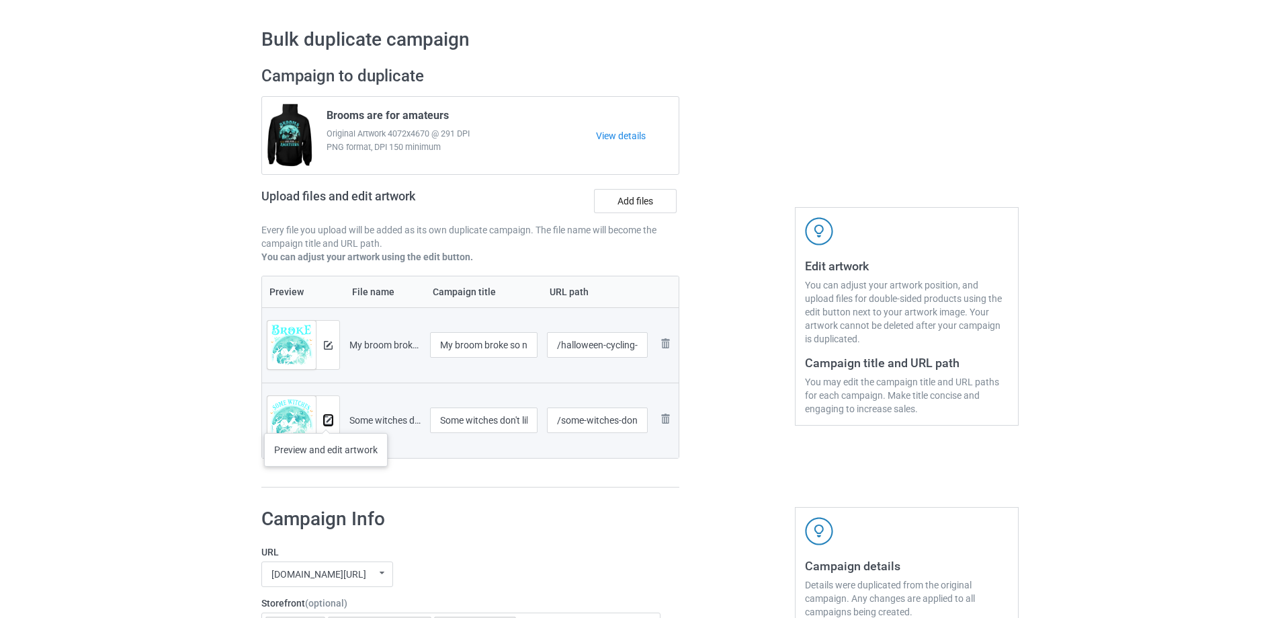
click at [326, 419] on img at bounding box center [328, 420] width 9 height 9
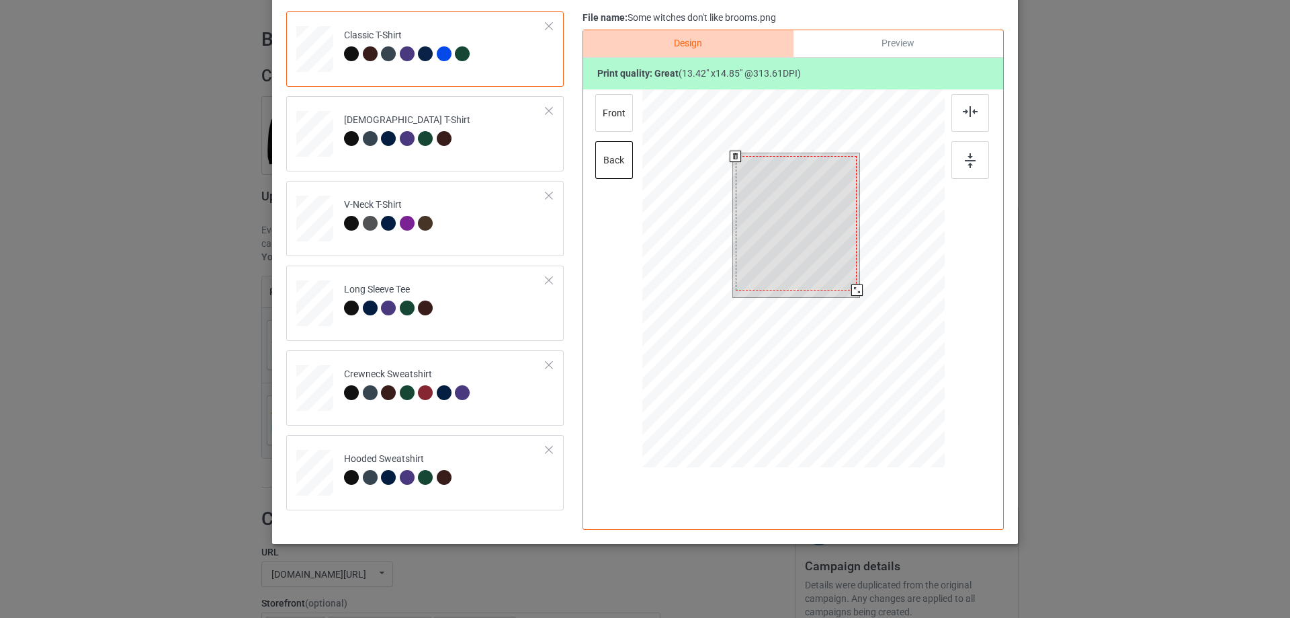
scroll to position [152, 0]
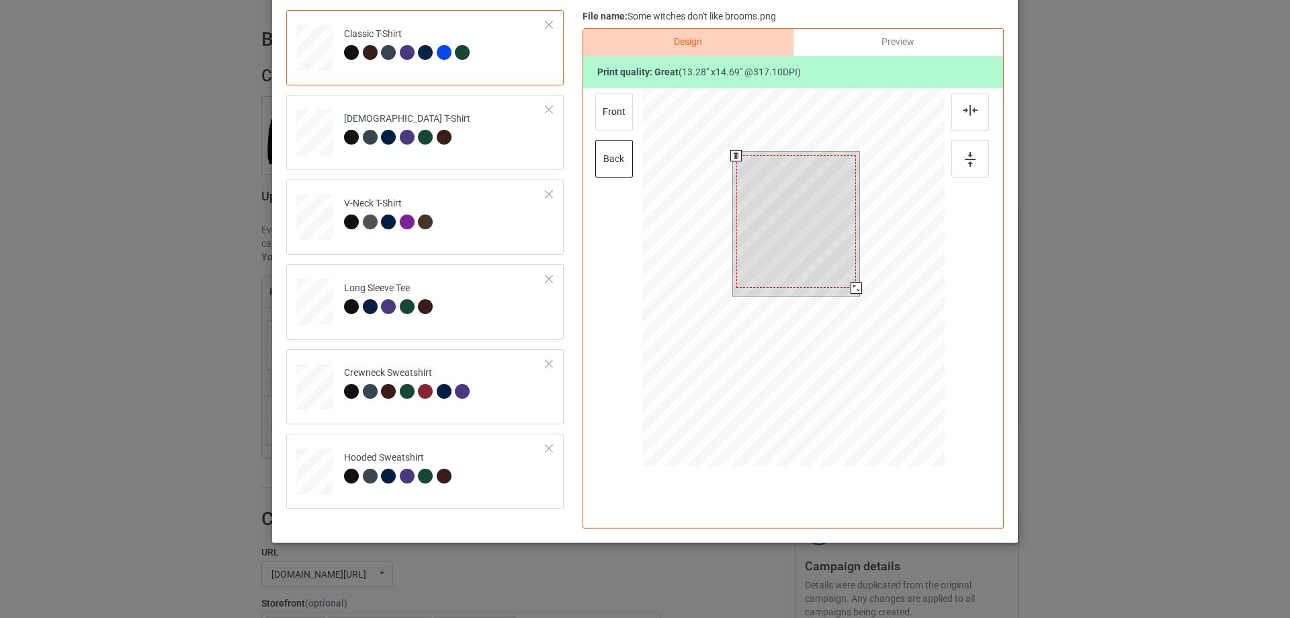
click at [853, 285] on div at bounding box center [856, 287] width 11 height 11
click at [483, 470] on td "Hooded Sweatshirt" at bounding box center [445, 468] width 217 height 59
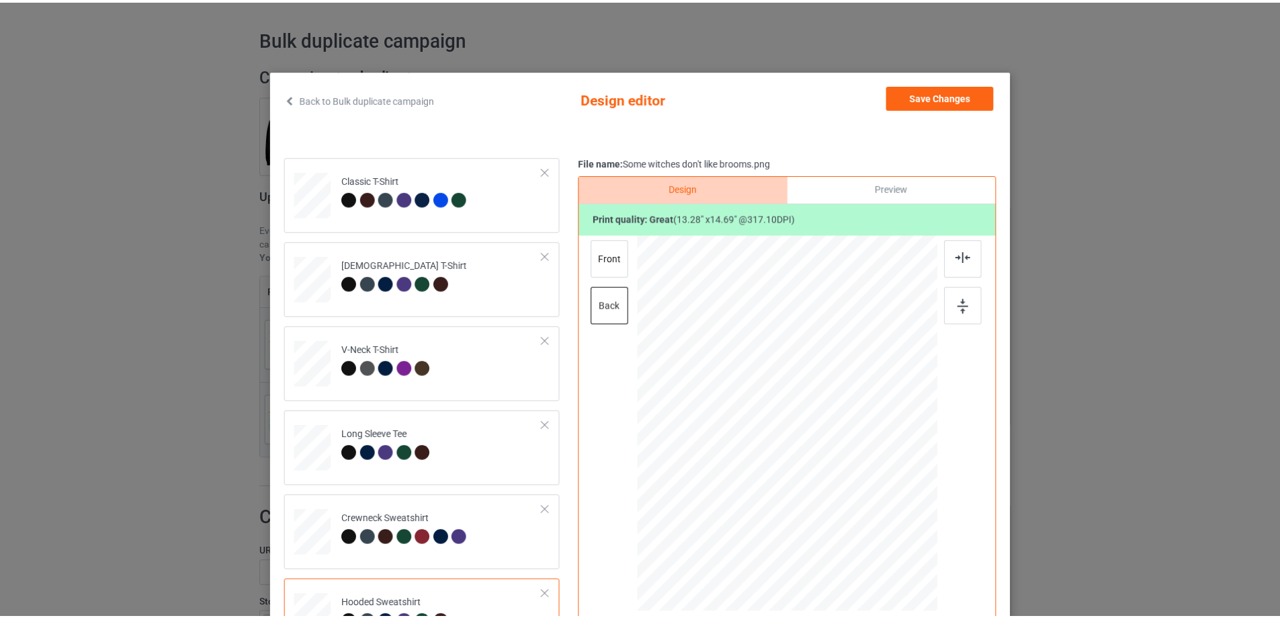
scroll to position [0, 0]
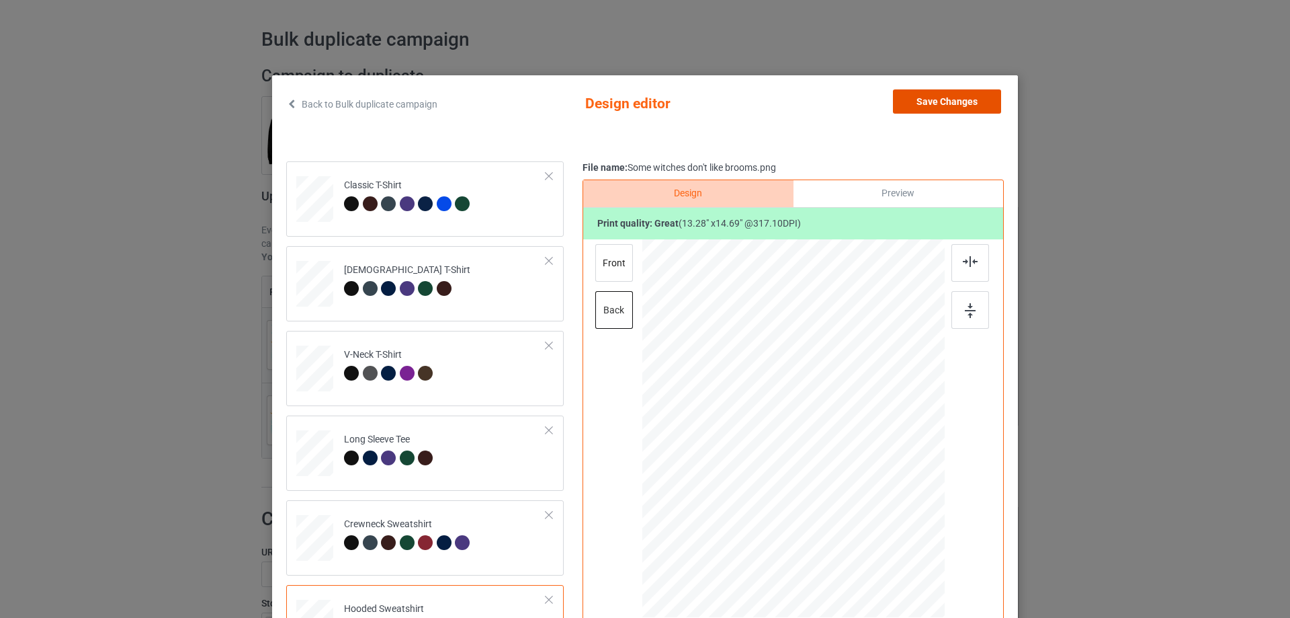
click at [958, 101] on button "Save Changes" at bounding box center [947, 101] width 108 height 24
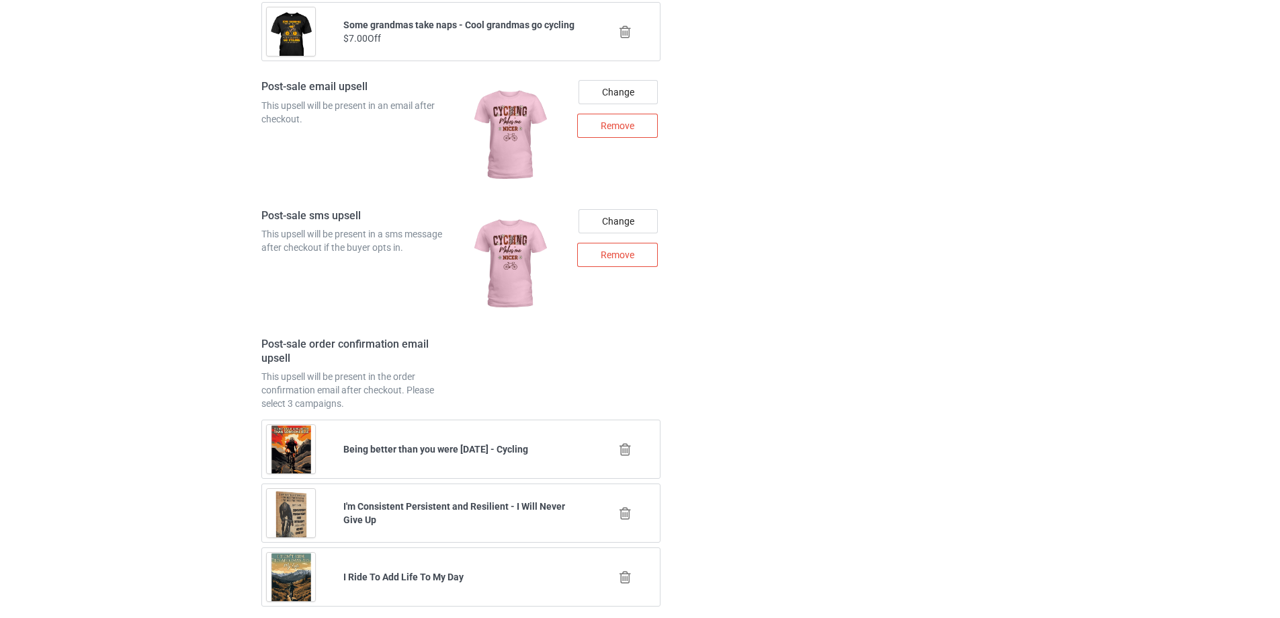
scroll to position [1951, 0]
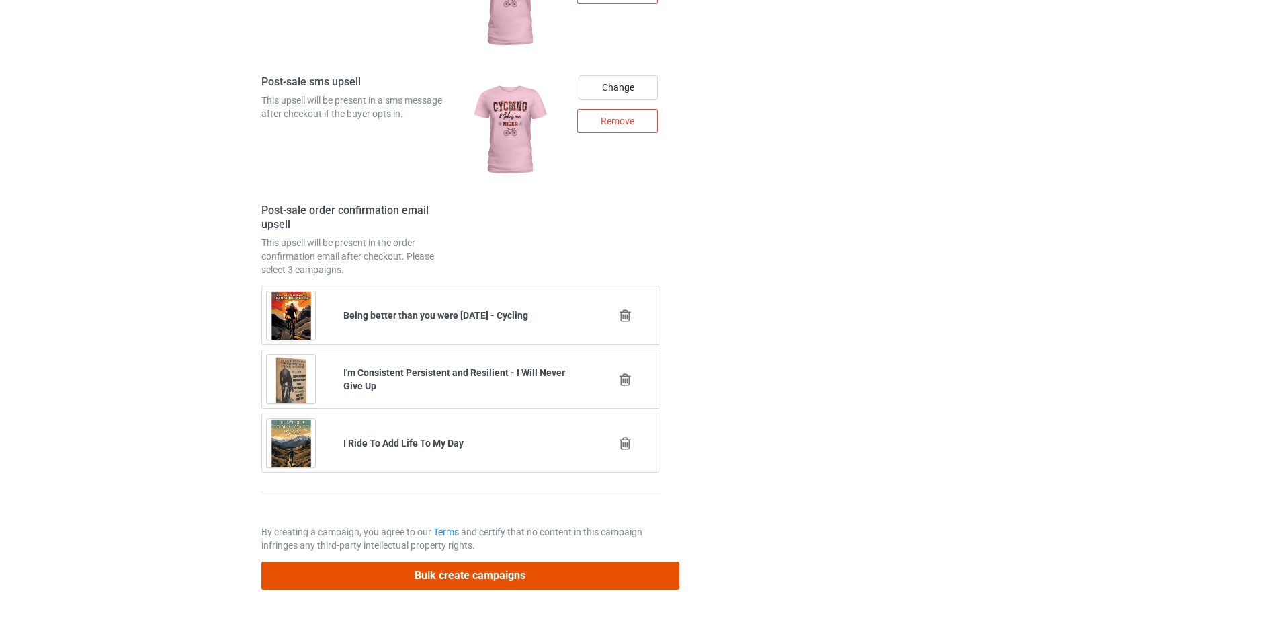
click at [454, 571] on button "Bulk create campaigns" at bounding box center [470, 575] width 418 height 28
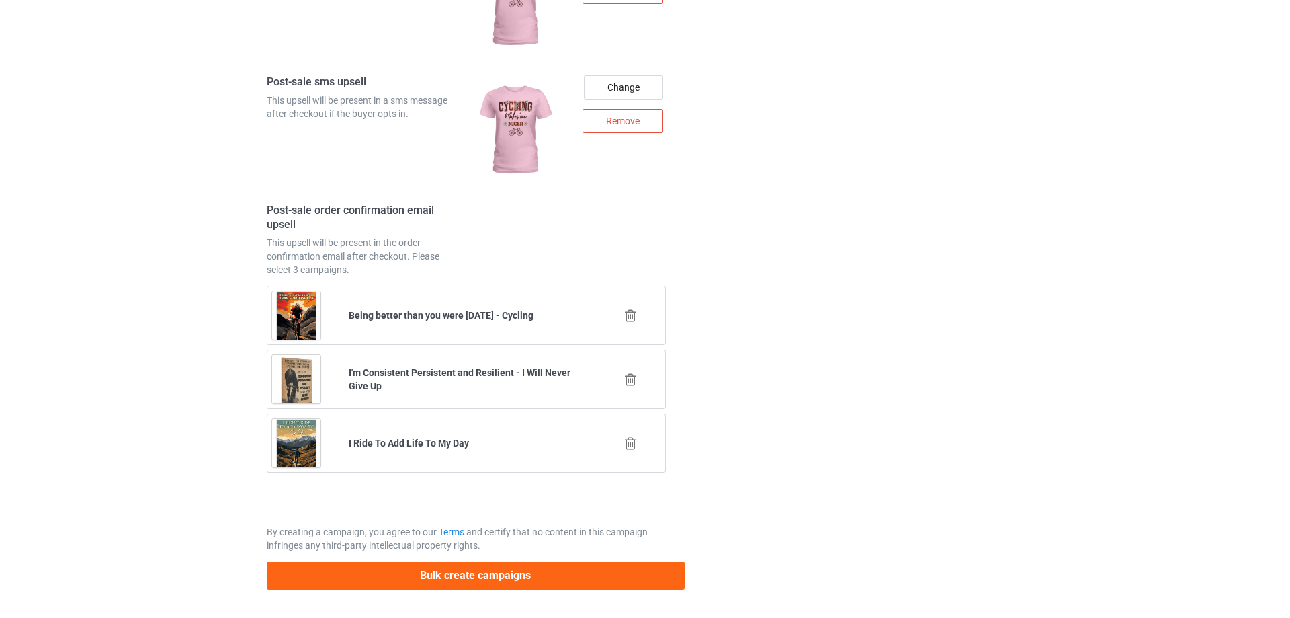
scroll to position [0, 0]
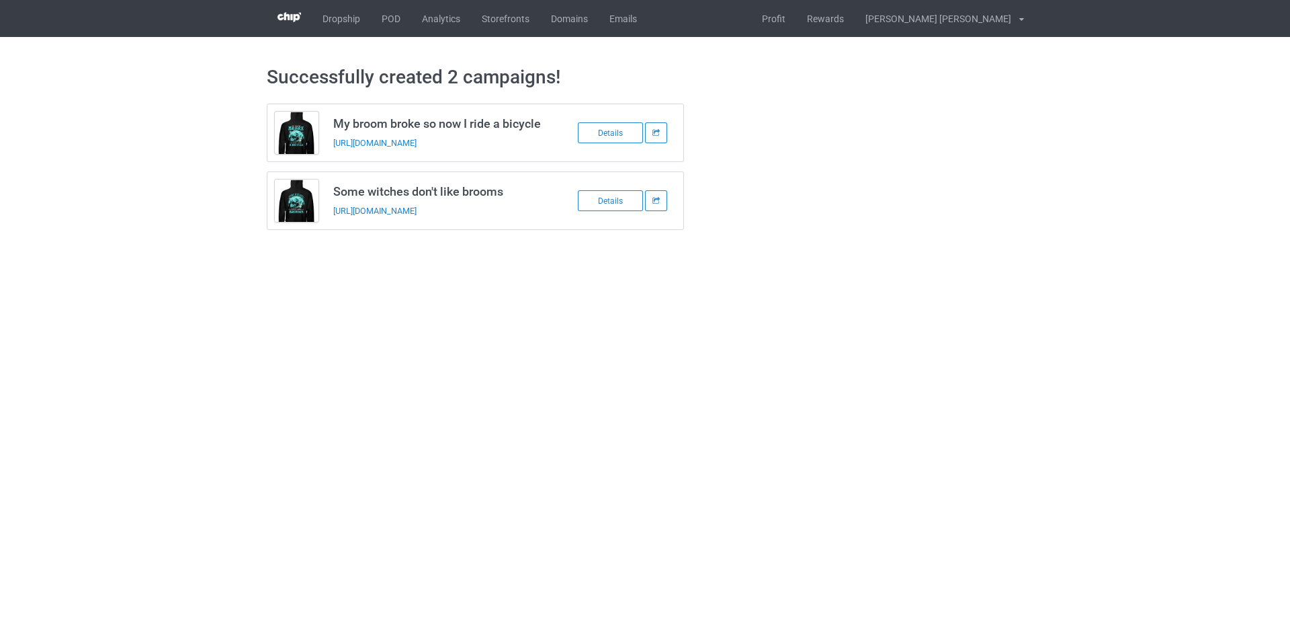
click at [405, 120] on h3 "My broom broke so now I ride a bicycle" at bounding box center [439, 123] width 212 height 15
copy h3 "My broom broke so now I ride a bicycle"
click at [808, 185] on div "My broom broke so now I ride a bicycle https://www.teecycle247.com/halloween-cy…" at bounding box center [645, 166] width 776 height 145
